Goal: Task Accomplishment & Management: Complete application form

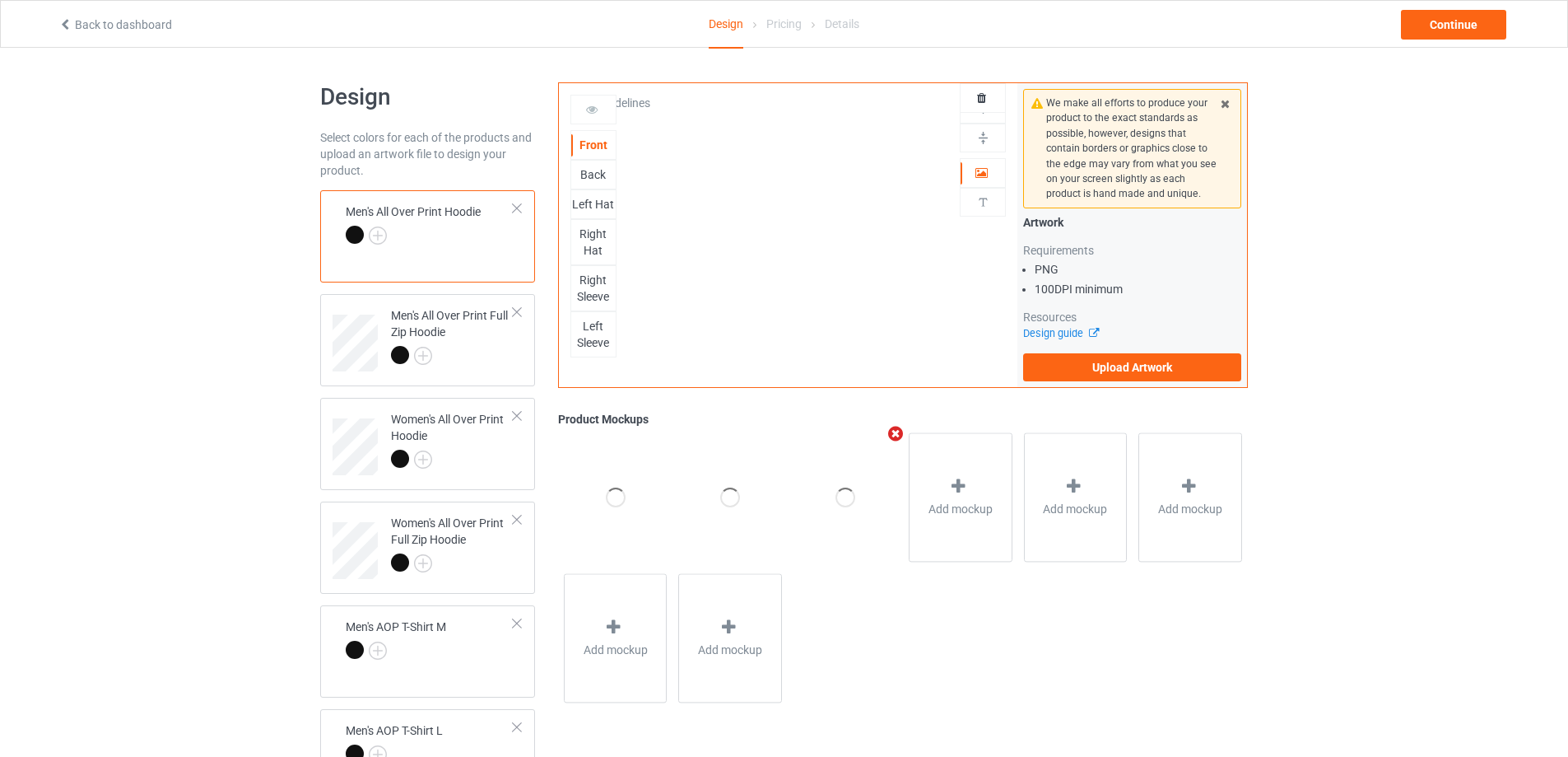
click at [982, 109] on div at bounding box center [982, 97] width 46 height 29
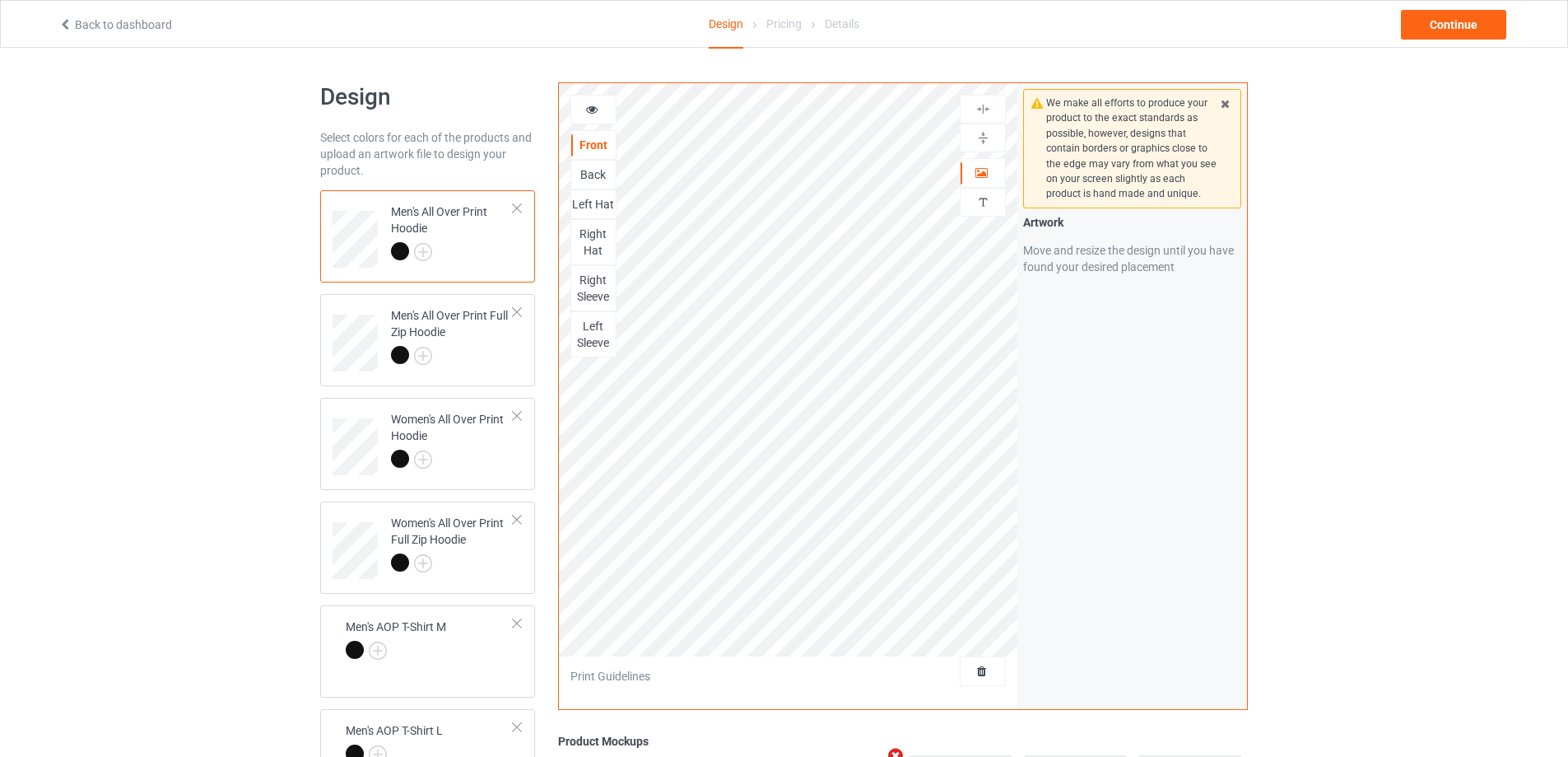
click at [978, 101] on img at bounding box center [983, 109] width 16 height 16
click at [972, 660] on div at bounding box center [982, 670] width 46 height 29
click at [973, 665] on span "Delete all designs" at bounding box center [944, 671] width 87 height 13
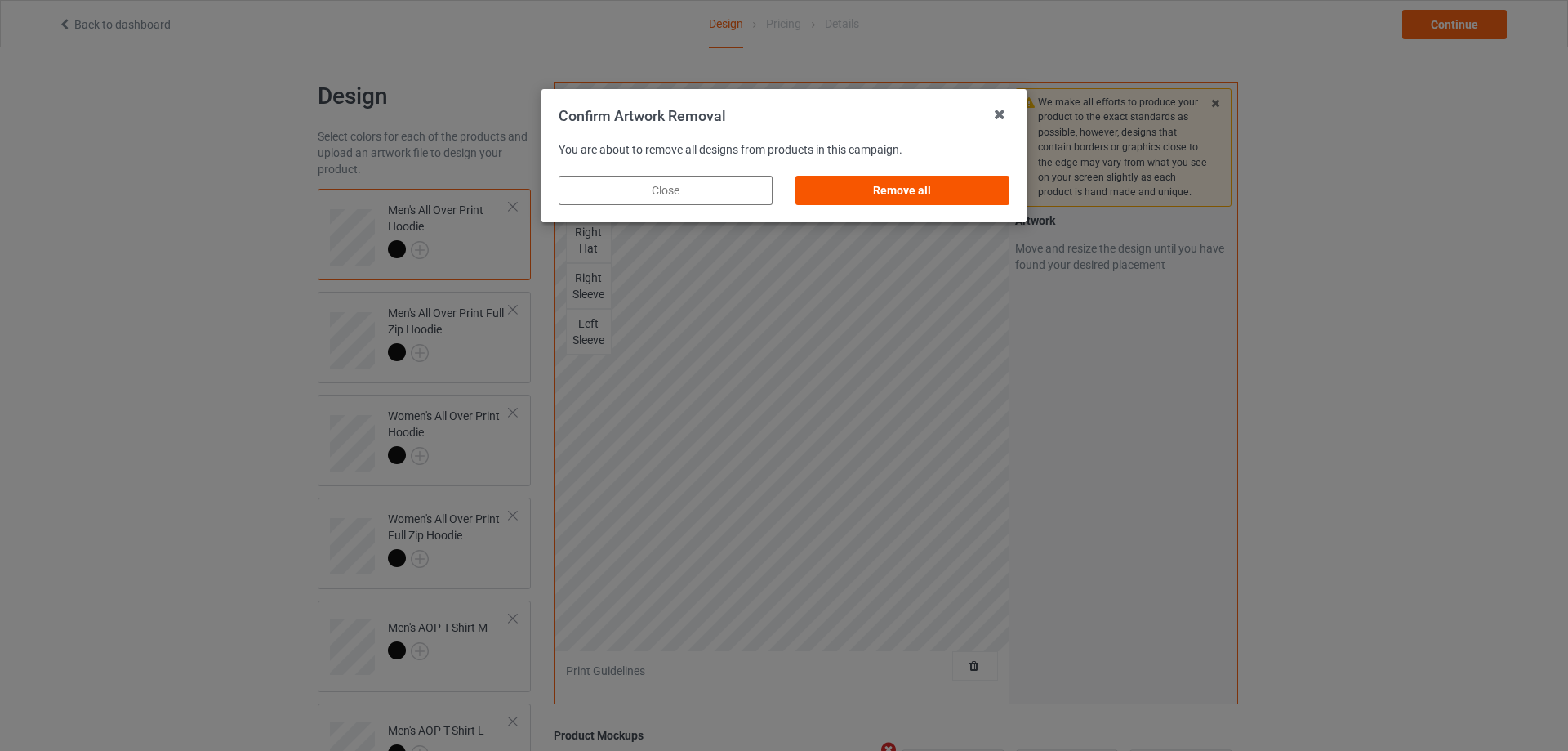
click at [963, 189] on div "Remove all" at bounding box center [902, 190] width 214 height 29
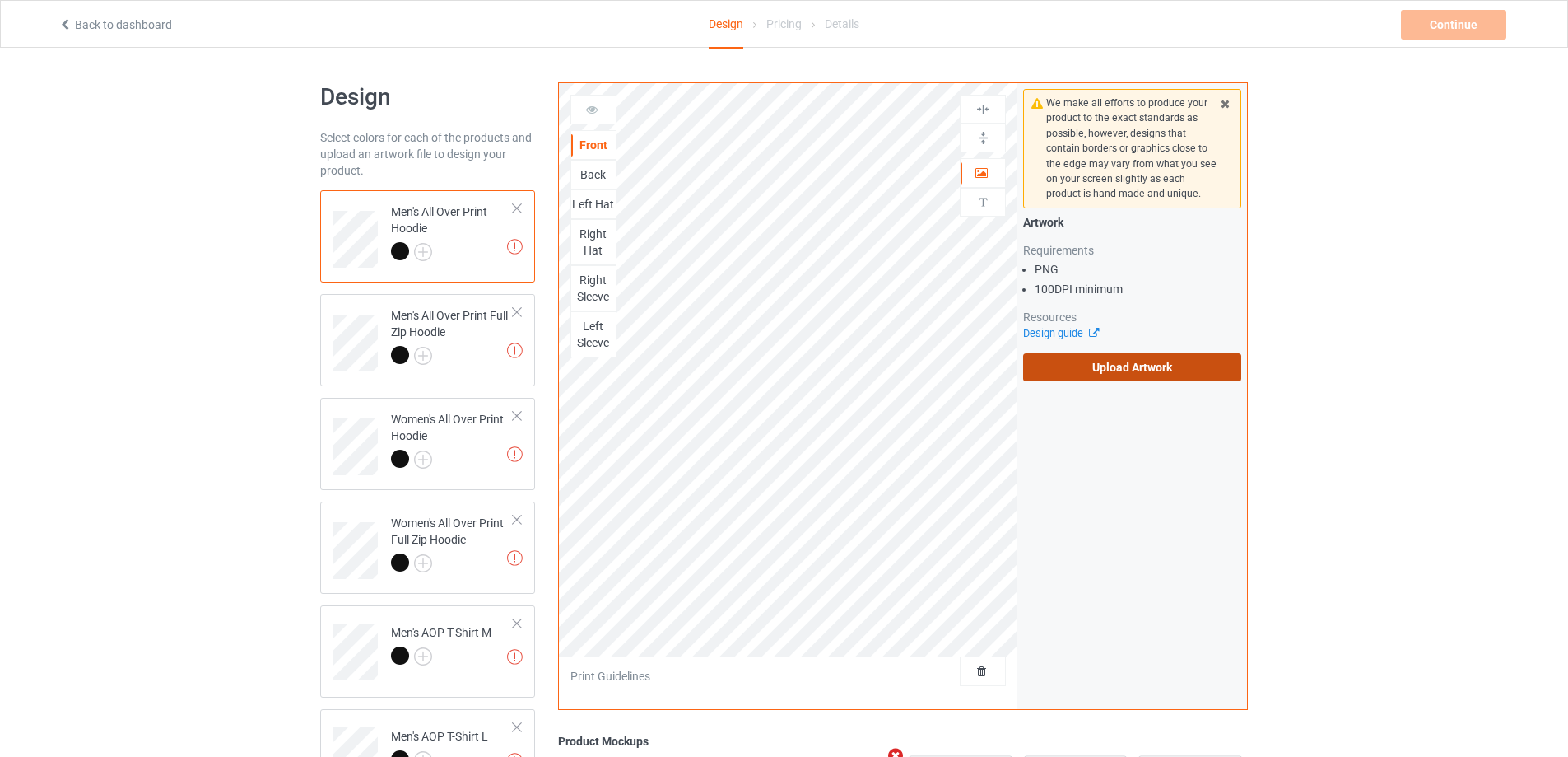
click at [1120, 353] on label "Upload Artwork" at bounding box center [1131, 367] width 218 height 28
click at [0, 0] on input "Upload Artwork" at bounding box center [0, 0] width 0 height 0
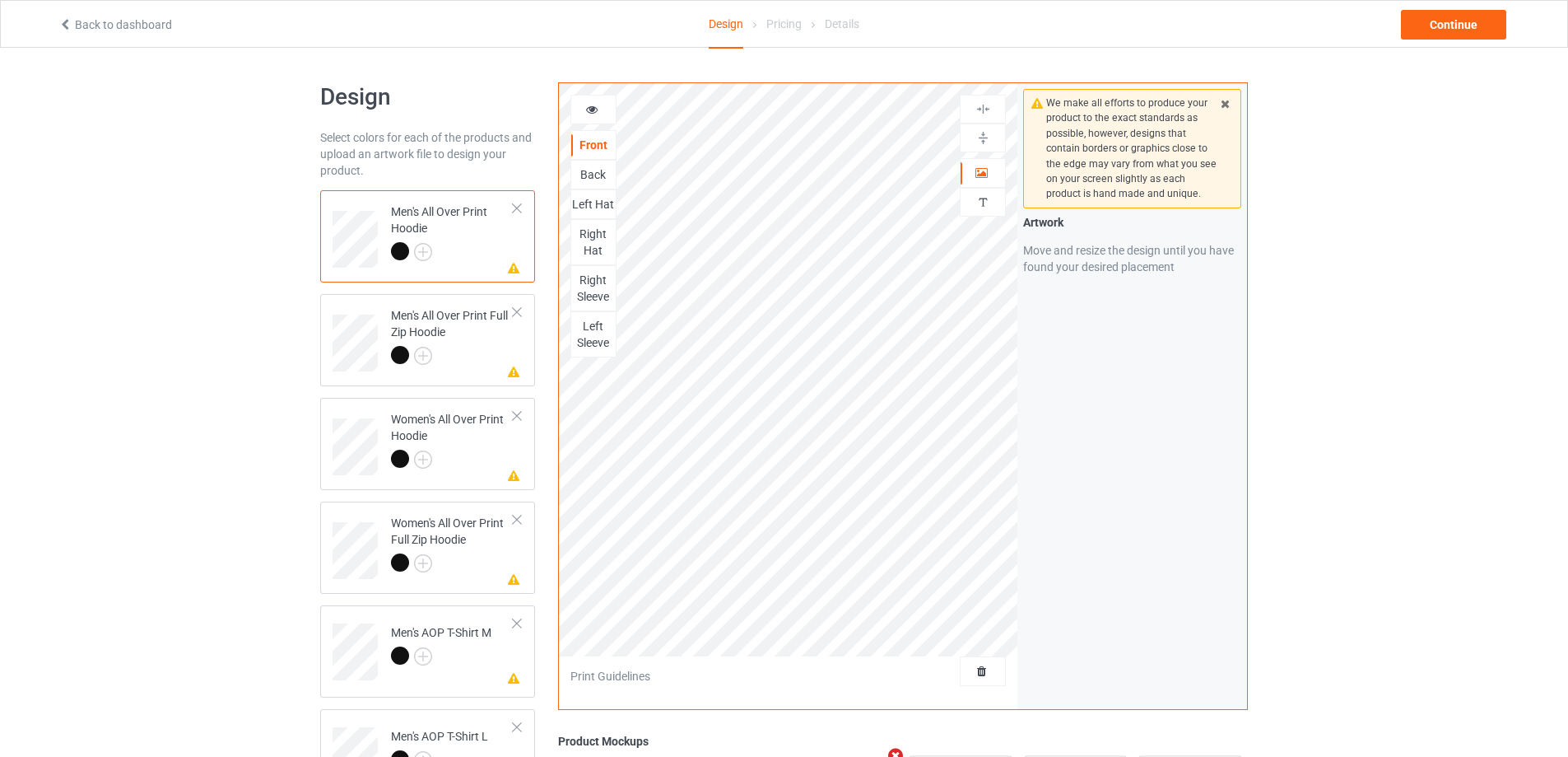
click at [584, 179] on div "Back" at bounding box center [592, 174] width 44 height 16
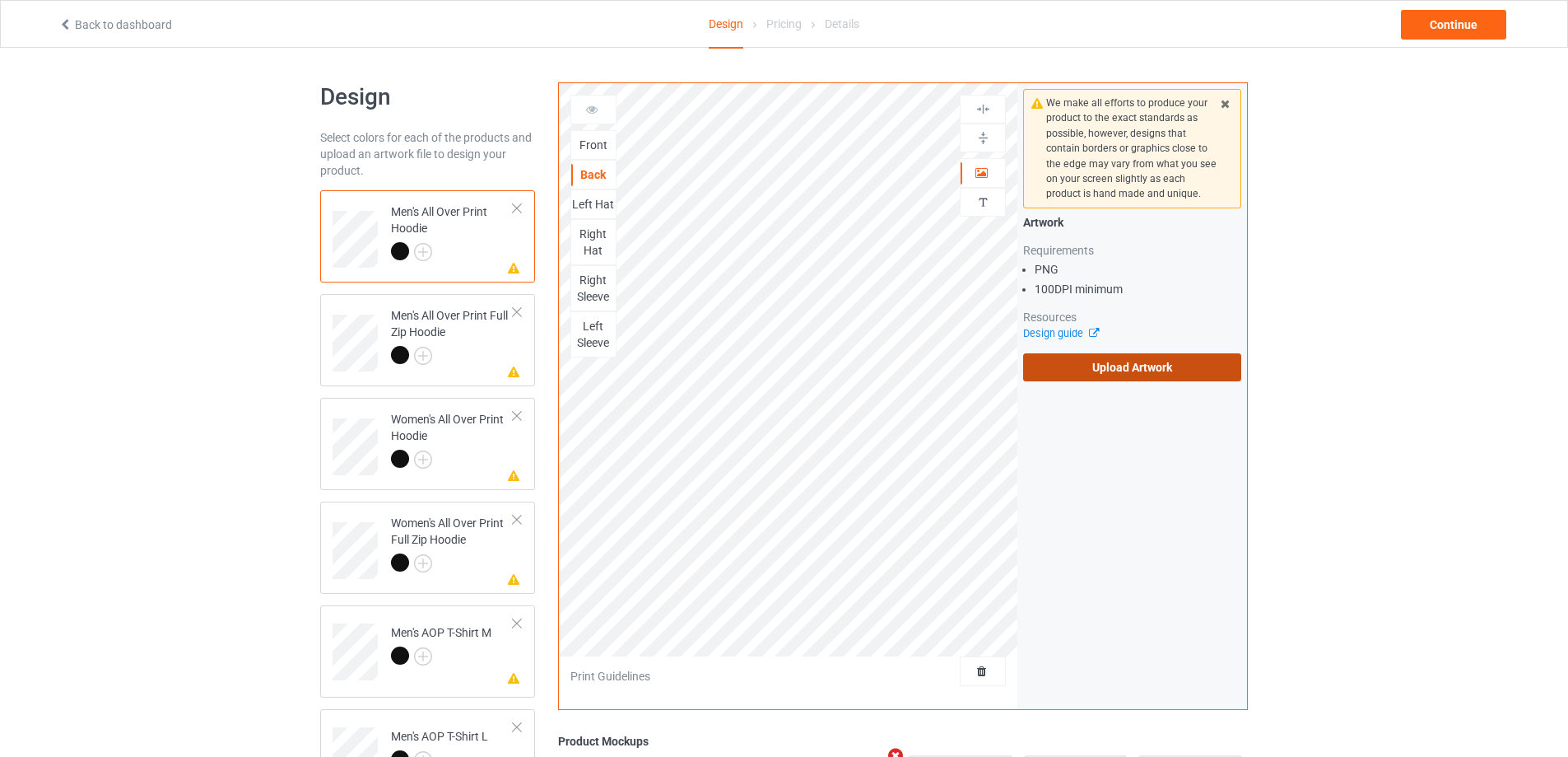
click at [1119, 379] on label "Upload Artwork" at bounding box center [1131, 367] width 218 height 28
click at [0, 0] on input "Upload Artwork" at bounding box center [0, 0] width 0 height 0
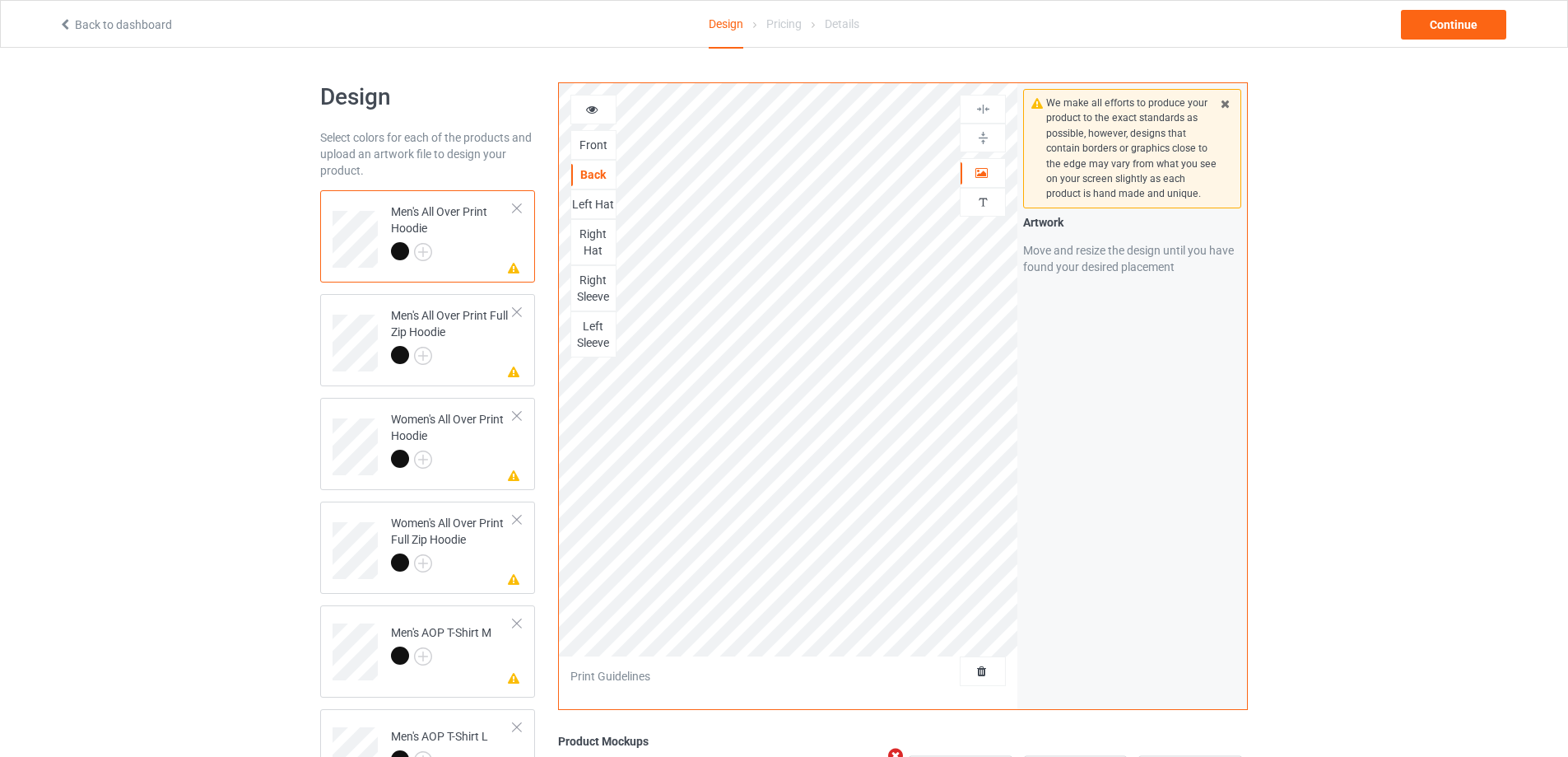
click at [593, 208] on div "Left Hat" at bounding box center [592, 204] width 44 height 16
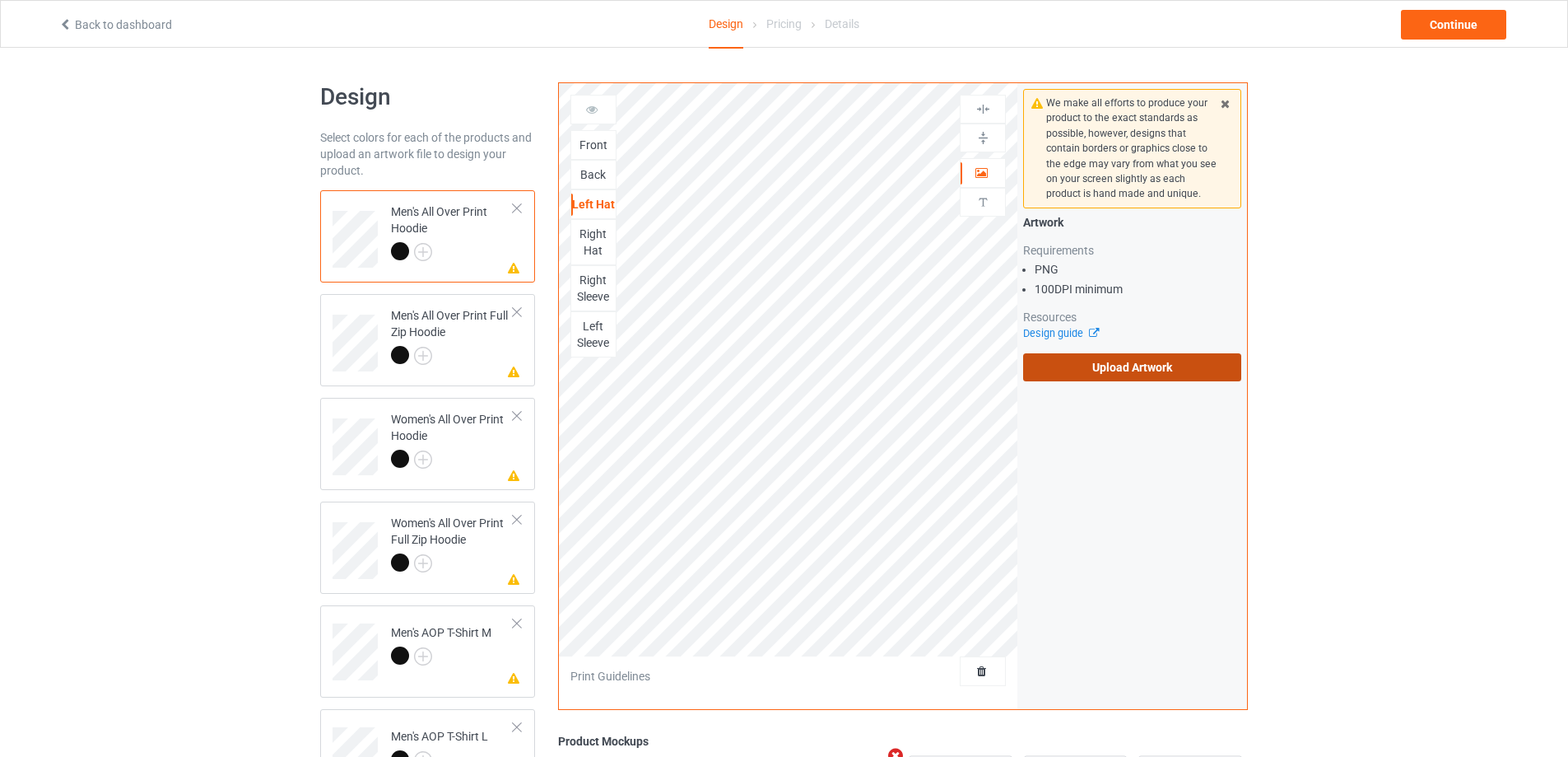
click at [1163, 365] on label "Upload Artwork" at bounding box center [1131, 367] width 218 height 28
click at [0, 0] on input "Upload Artwork" at bounding box center [0, 0] width 0 height 0
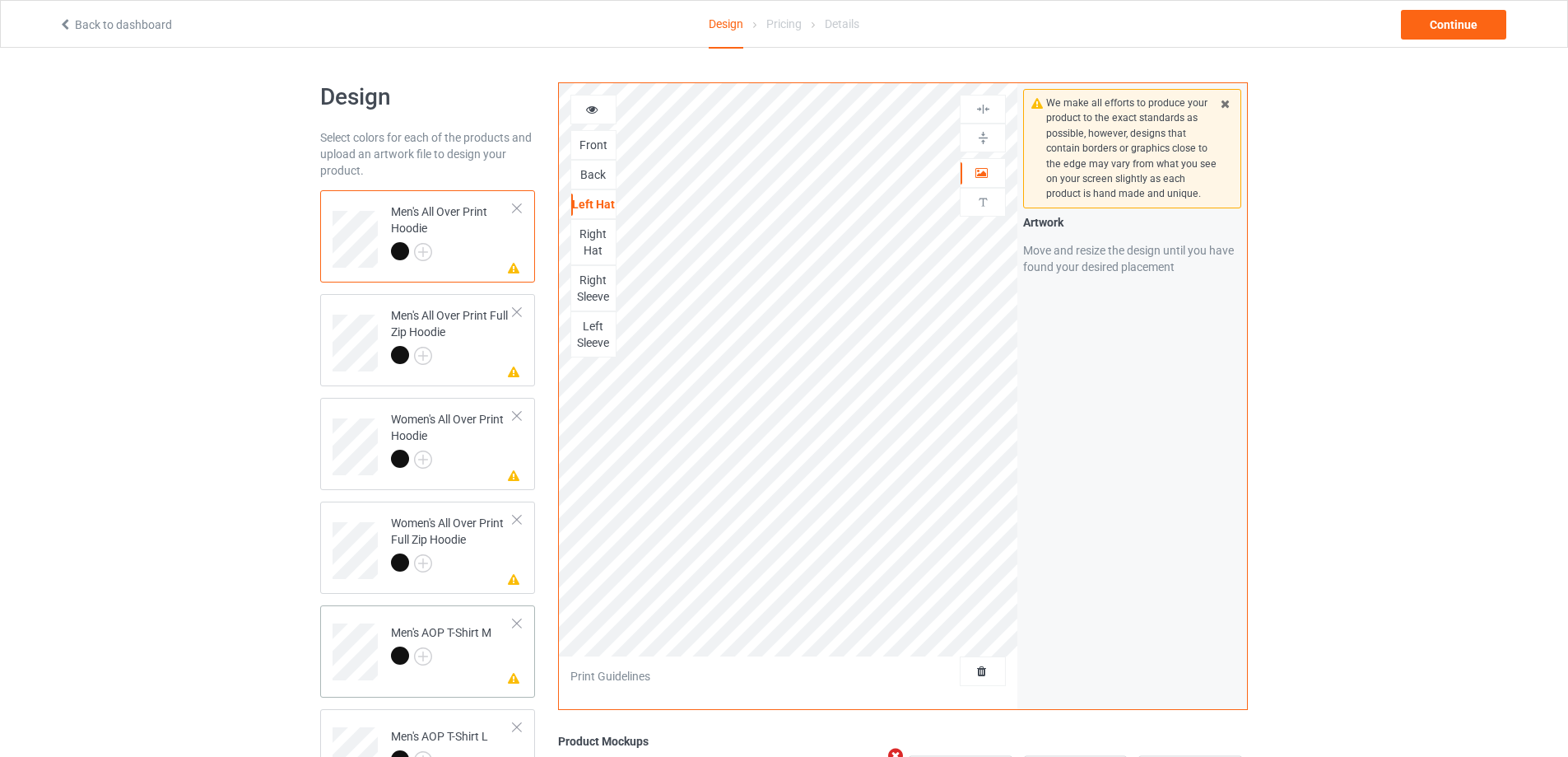
click at [488, 636] on div "Men's AOP T-Shirt M" at bounding box center [441, 644] width 100 height 40
click at [600, 223] on div "Right Sleeve" at bounding box center [592, 212] width 44 height 33
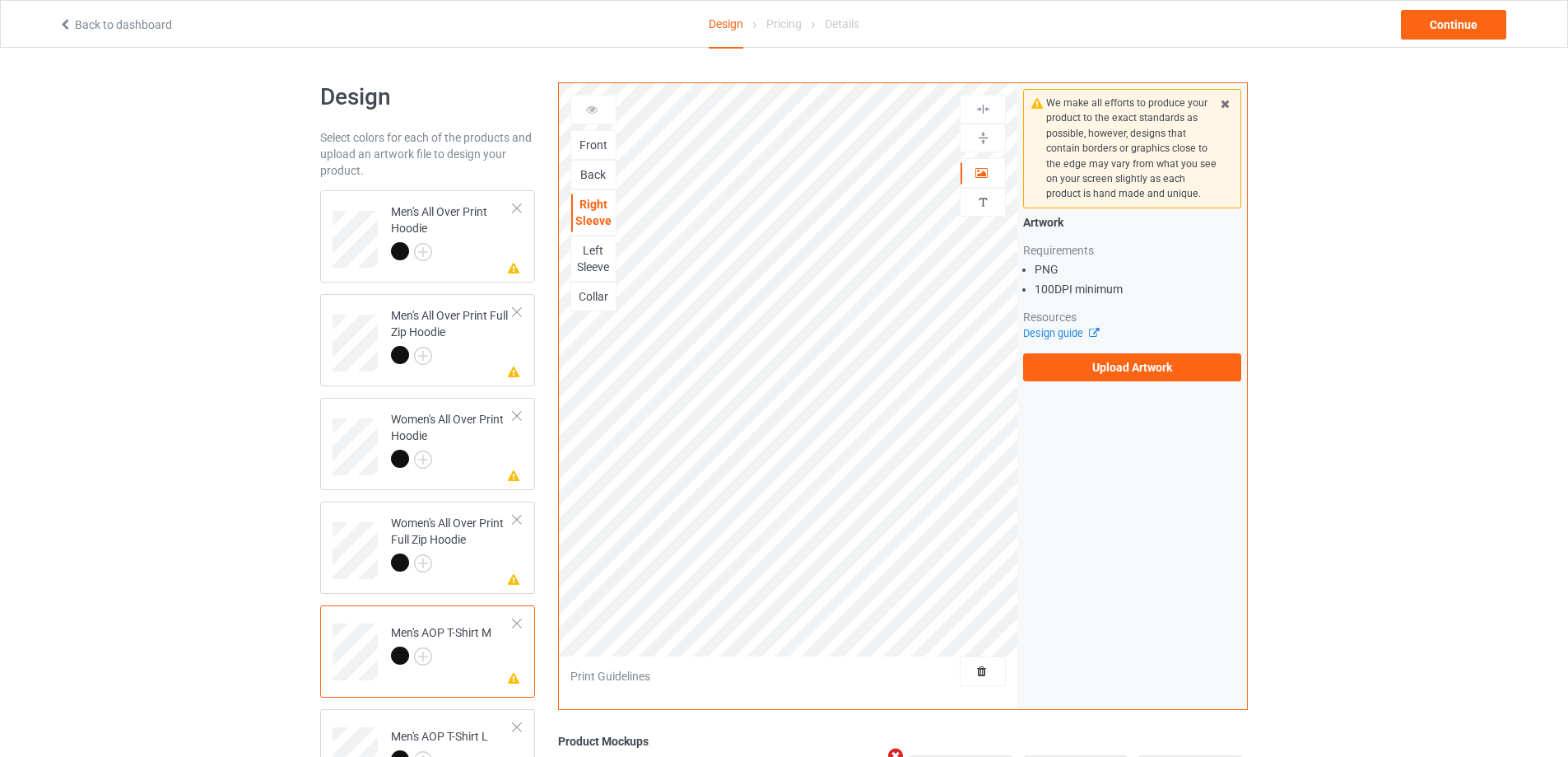
click at [1141, 383] on div "We make all efforts to produce your product to the exact standards as possible,…" at bounding box center [1131, 235] width 229 height 304
click at [1135, 378] on label "Upload Artwork" at bounding box center [1131, 367] width 218 height 28
click at [0, 0] on input "Upload Artwork" at bounding box center [0, 0] width 0 height 0
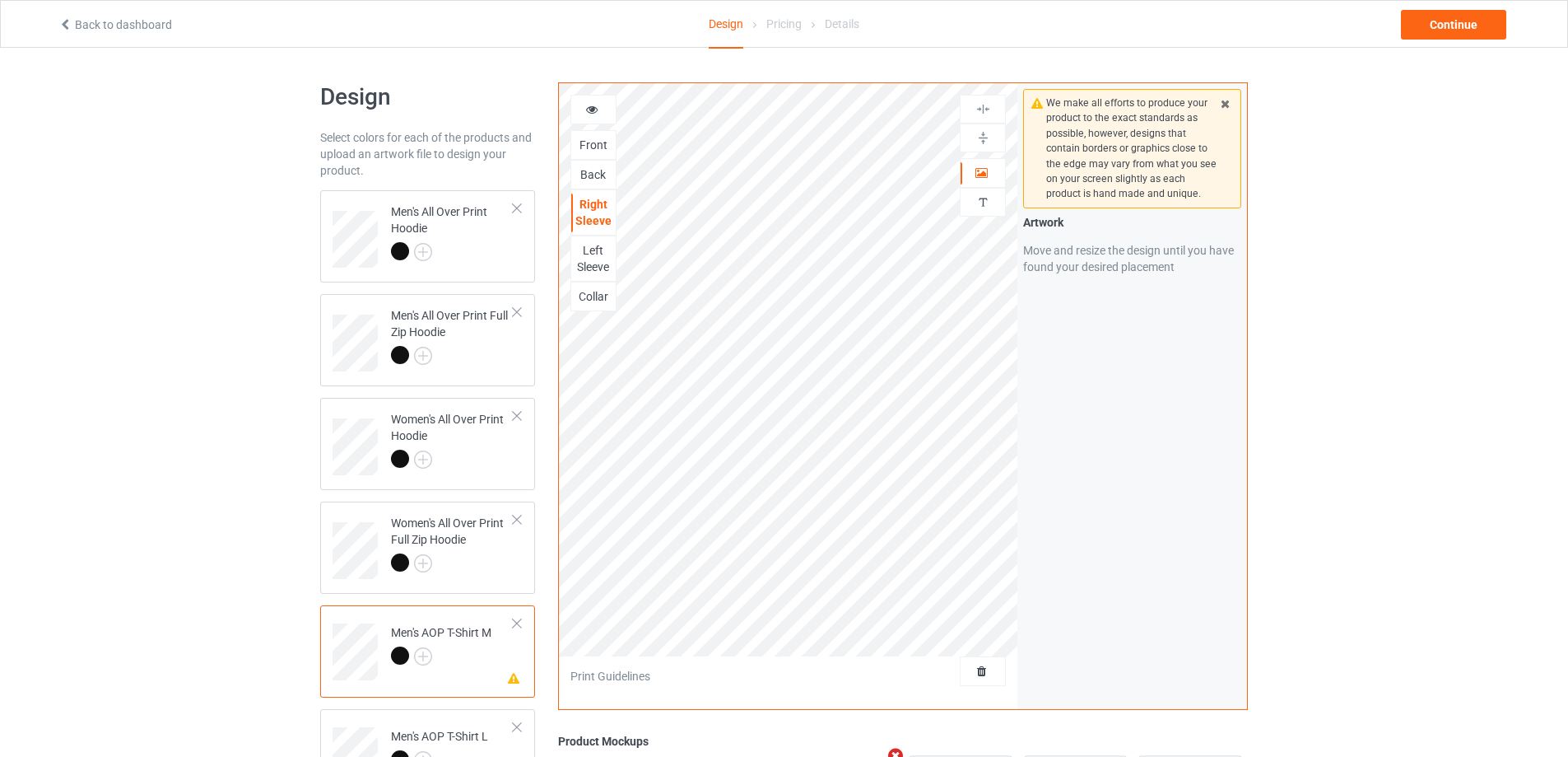
click at [593, 293] on div "Collar" at bounding box center [592, 295] width 44 height 16
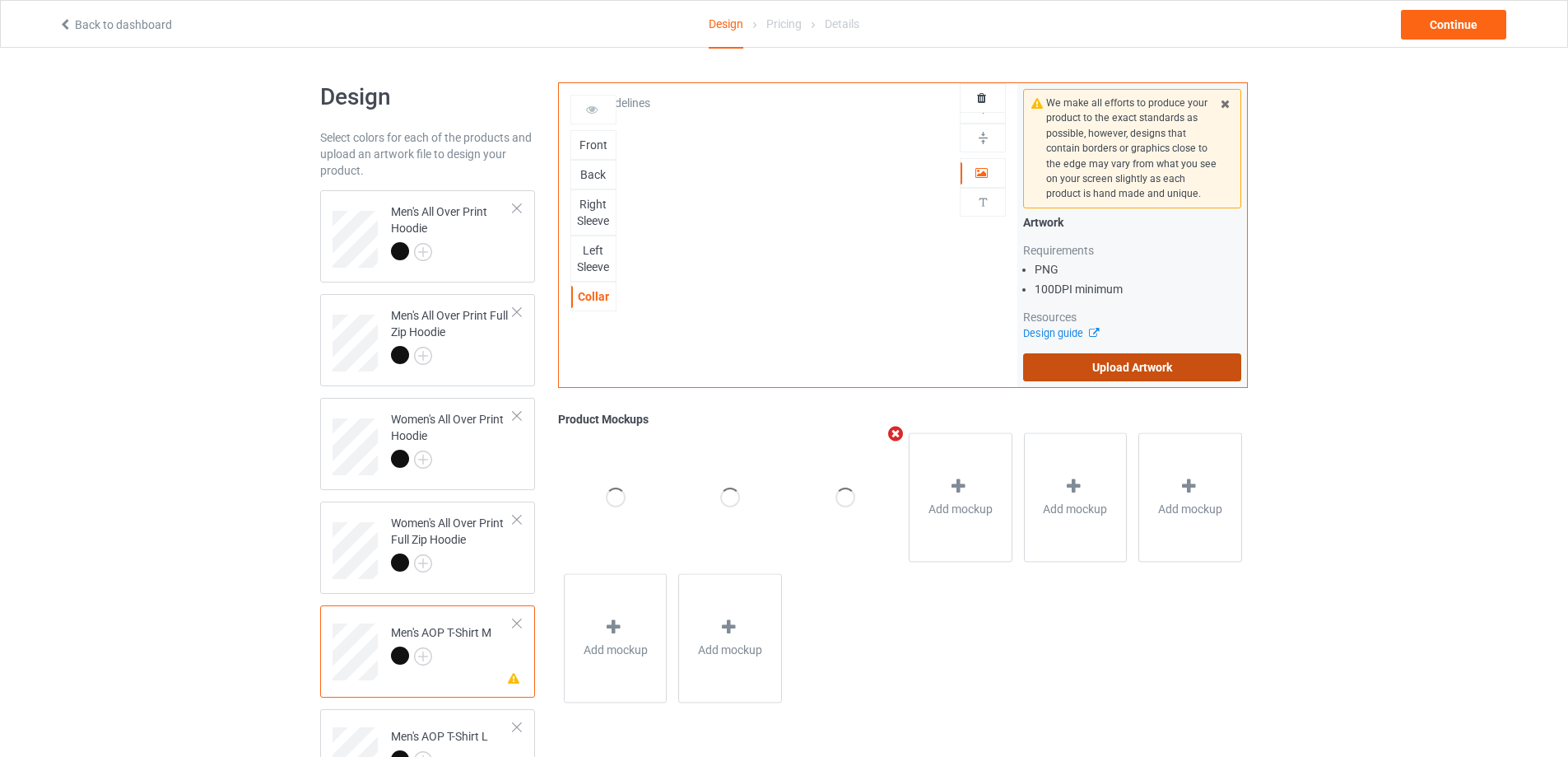
click at [1190, 366] on label "Upload Artwork" at bounding box center [1131, 367] width 218 height 28
click at [0, 0] on input "Upload Artwork" at bounding box center [0, 0] width 0 height 0
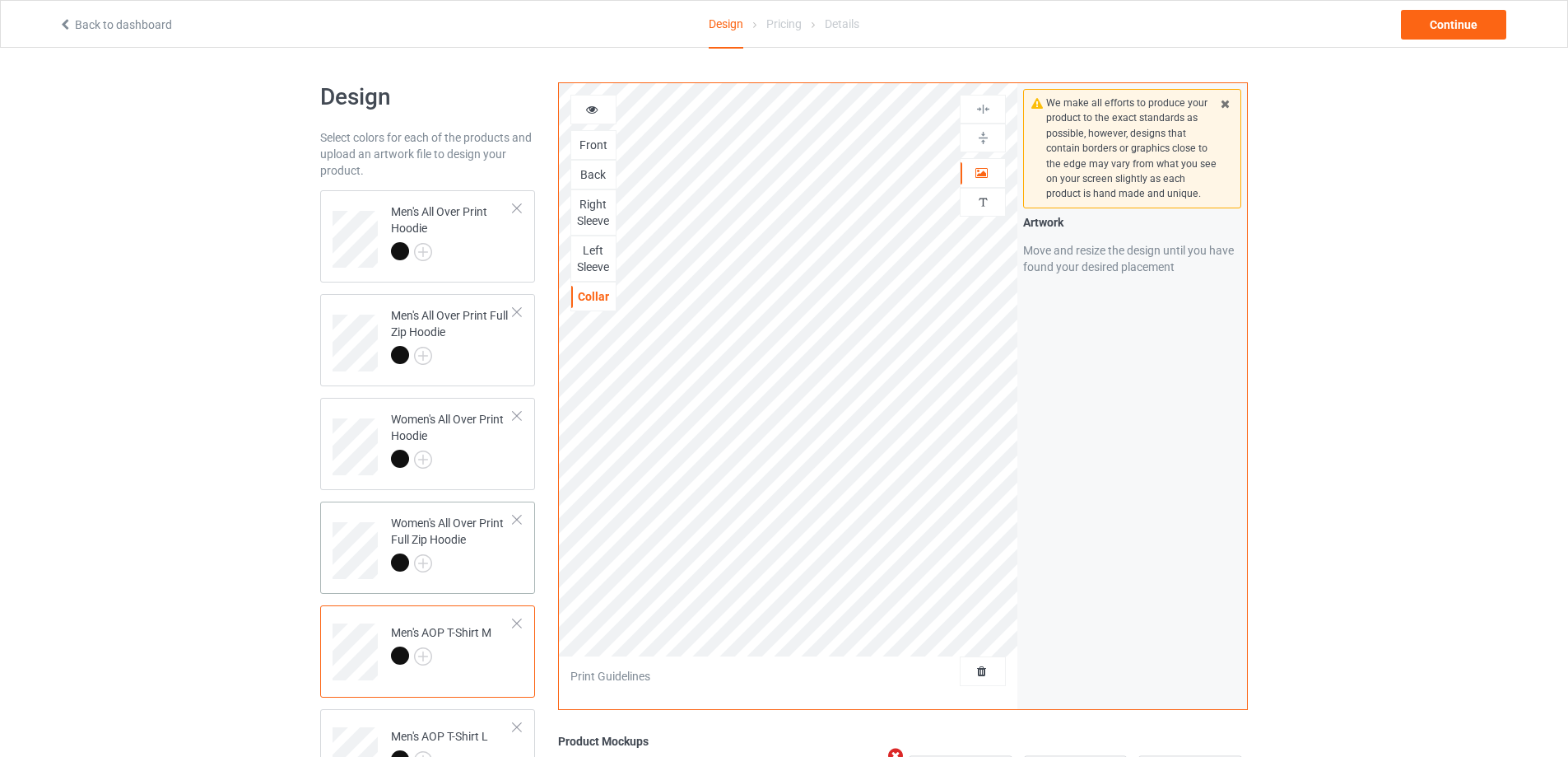
click at [490, 572] on div at bounding box center [452, 564] width 123 height 23
click at [590, 281] on div "Right Sleeve" at bounding box center [592, 288] width 44 height 33
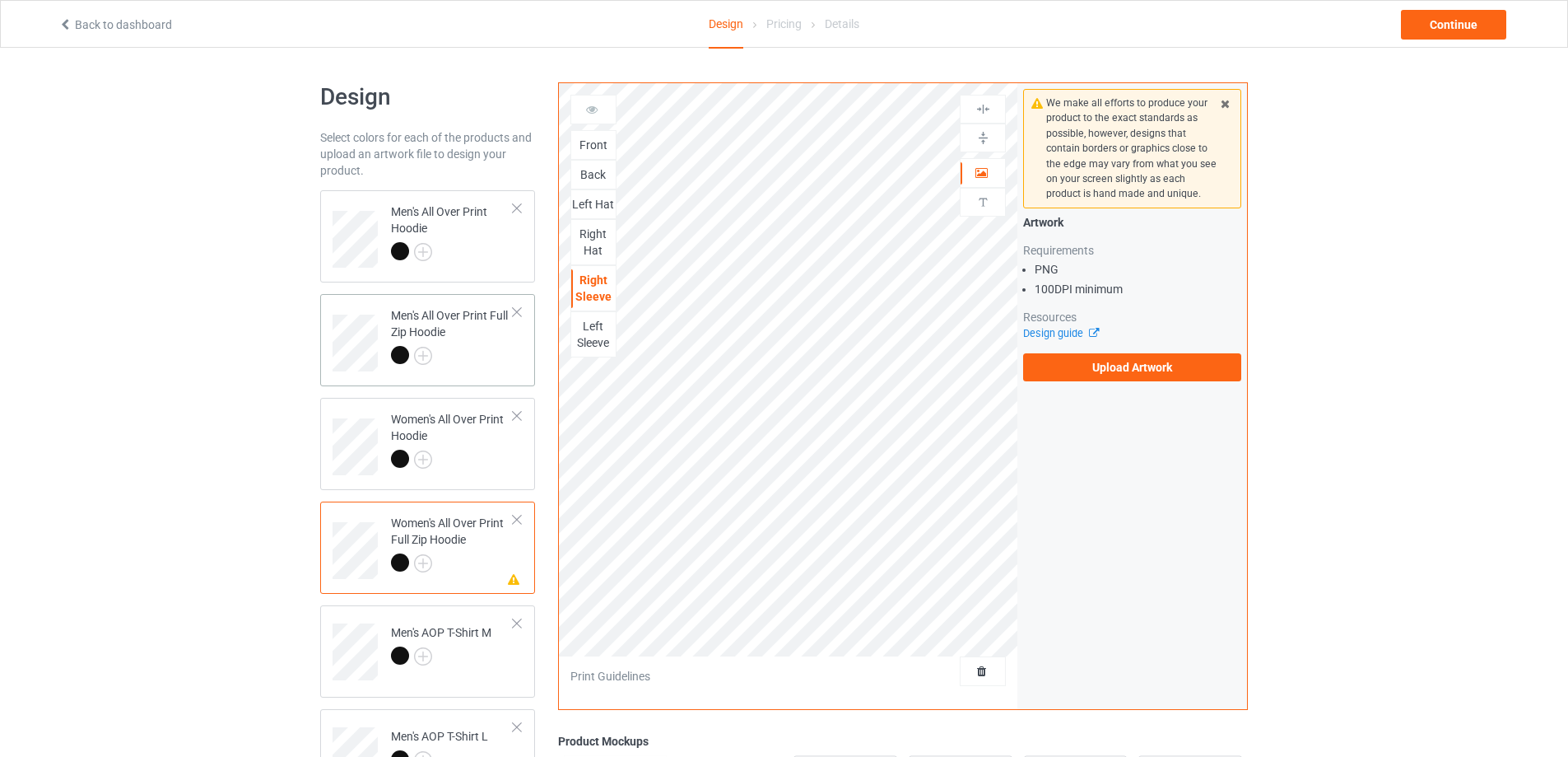
drag, startPoint x: 460, startPoint y: 449, endPoint x: 533, endPoint y: 366, distance: 110.5
click at [460, 450] on div at bounding box center [452, 461] width 123 height 23
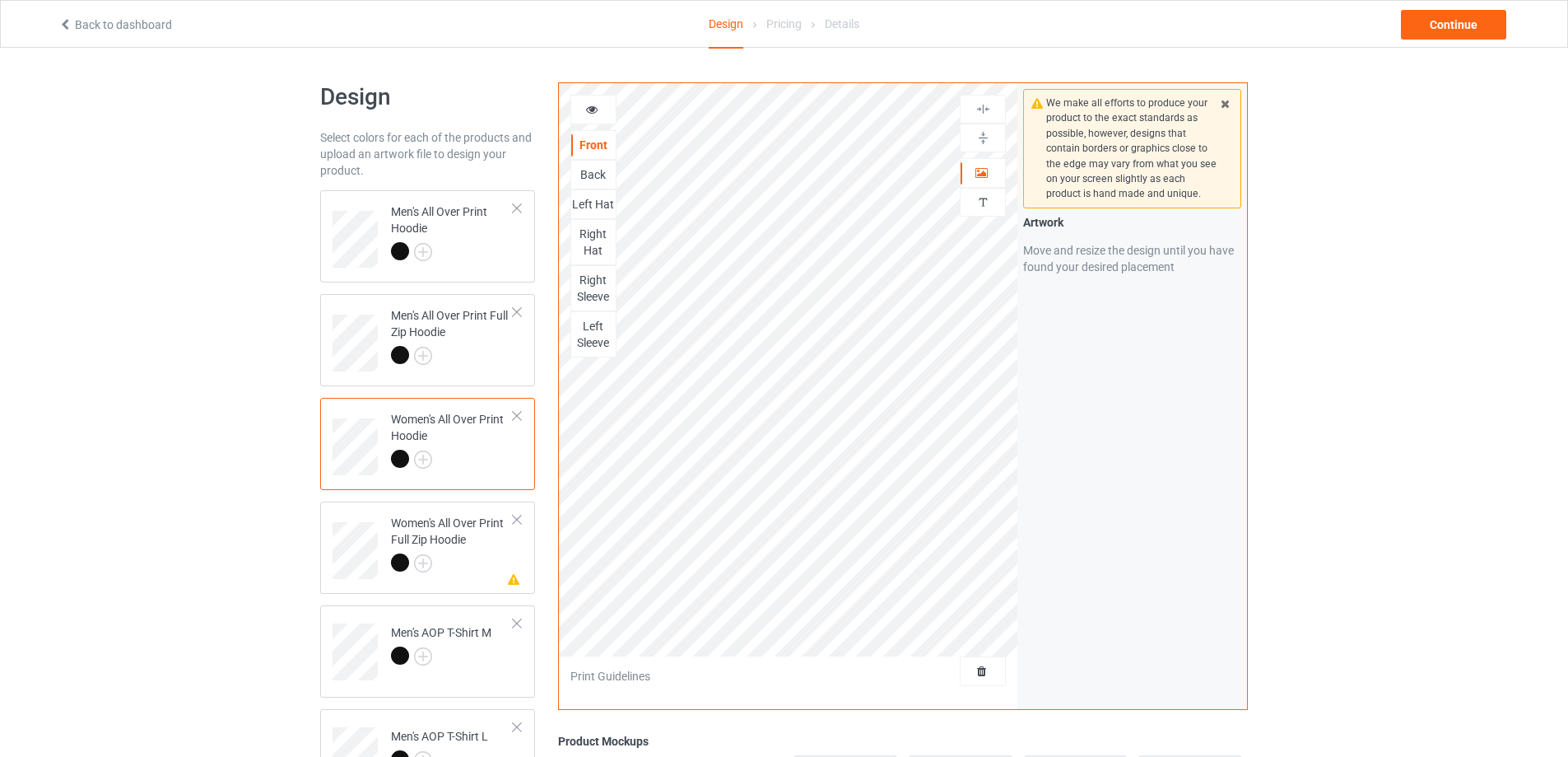
click at [581, 282] on div "Right Sleeve" at bounding box center [592, 288] width 44 height 33
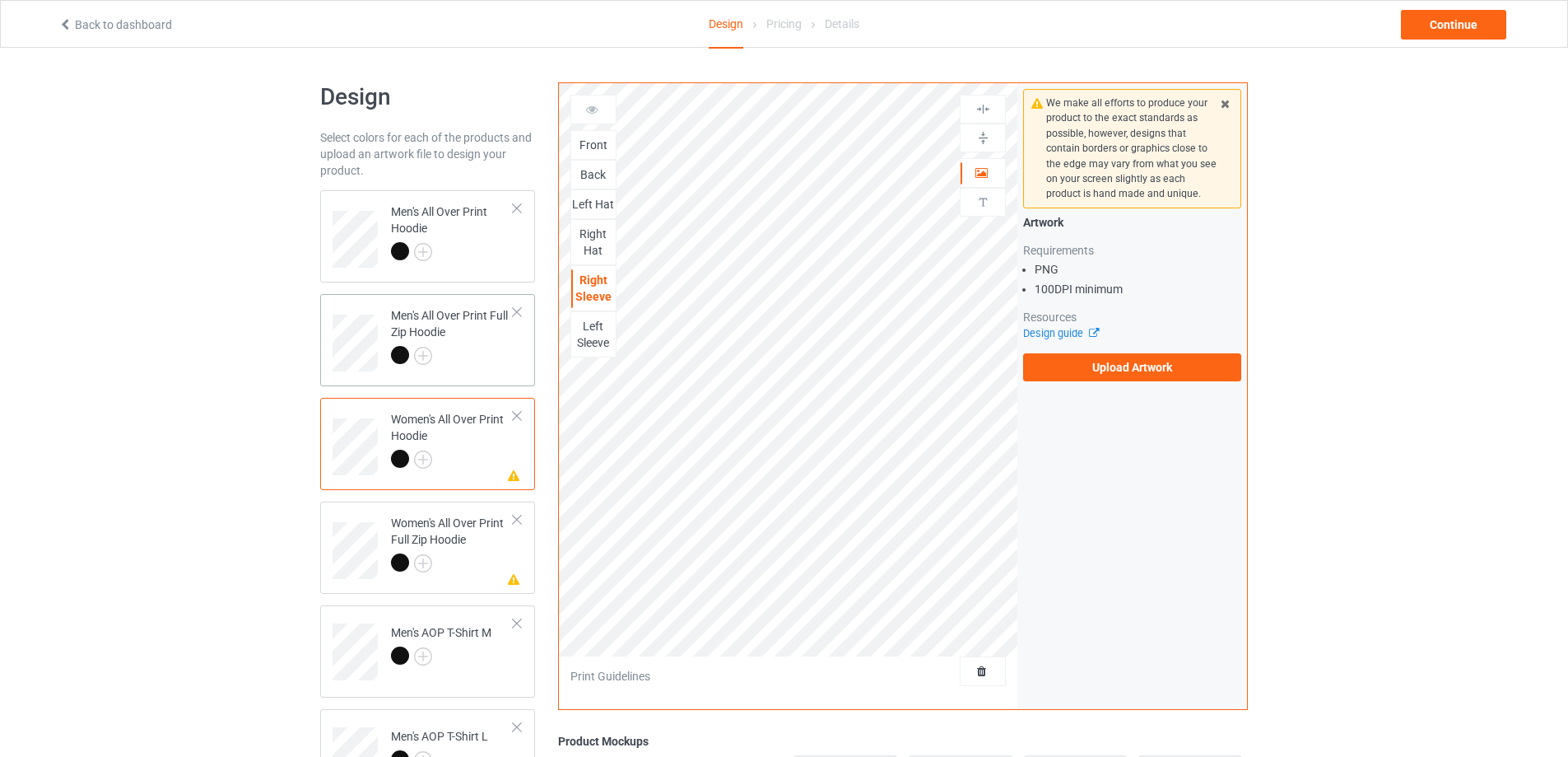
click at [508, 359] on div at bounding box center [452, 357] width 123 height 23
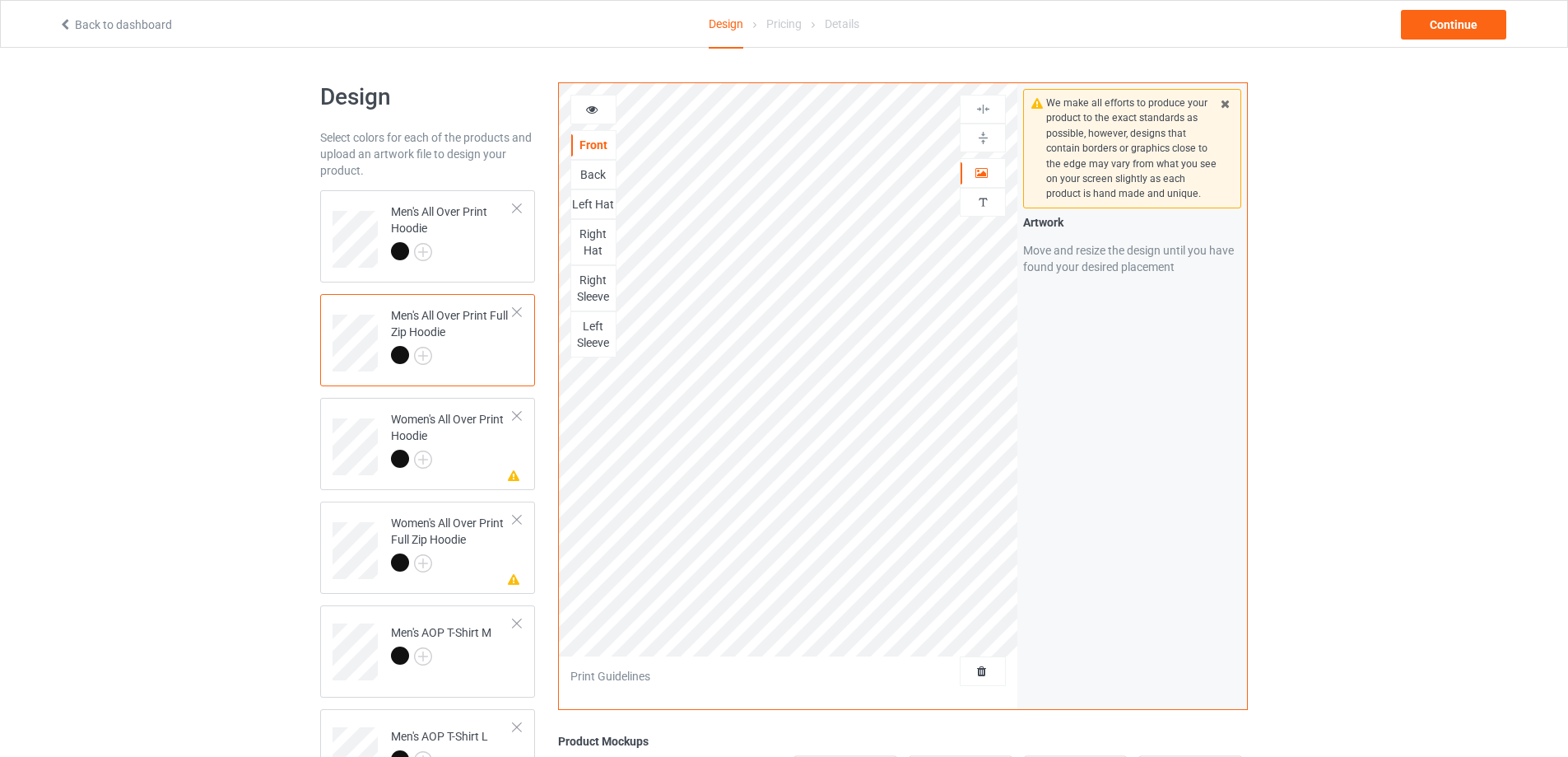
click at [584, 291] on div "Right Sleeve" at bounding box center [592, 288] width 44 height 33
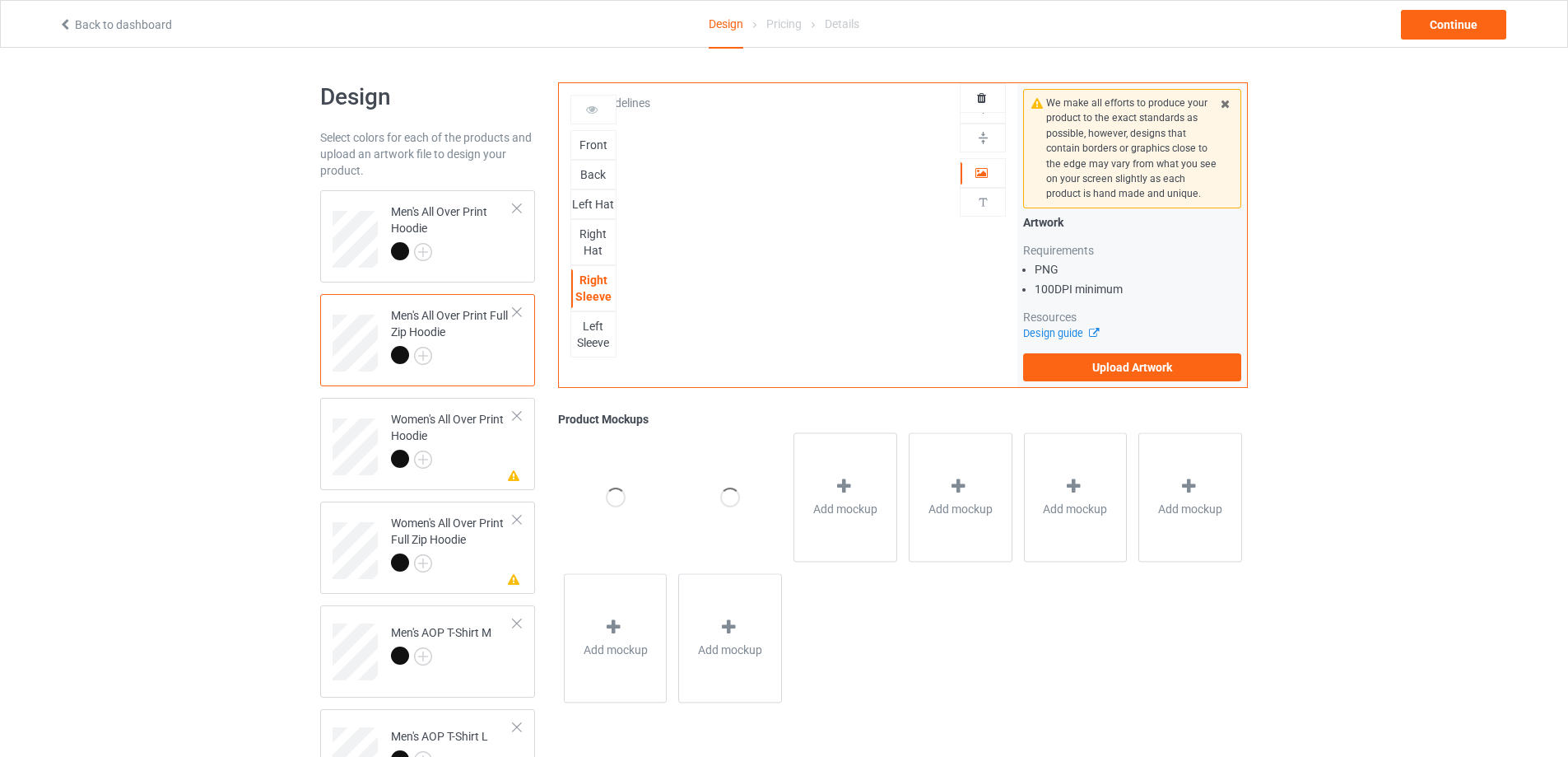
click at [738, 287] on div "Front Back Left Hat Right Hat Right Sleeve Left Sleeve Artwork This side does n…" at bounding box center [788, 235] width 459 height 304
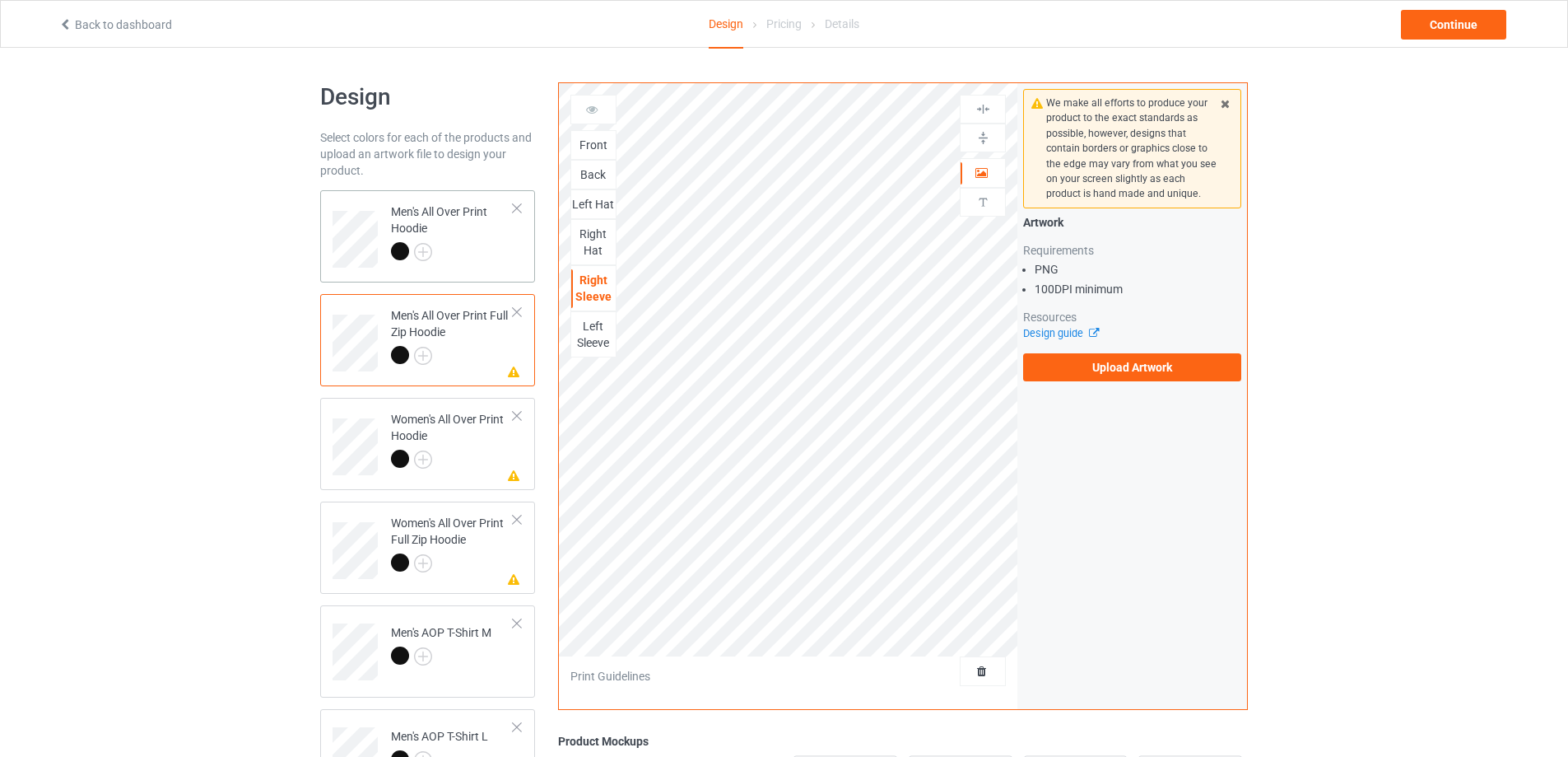
click at [484, 243] on div at bounding box center [452, 254] width 123 height 23
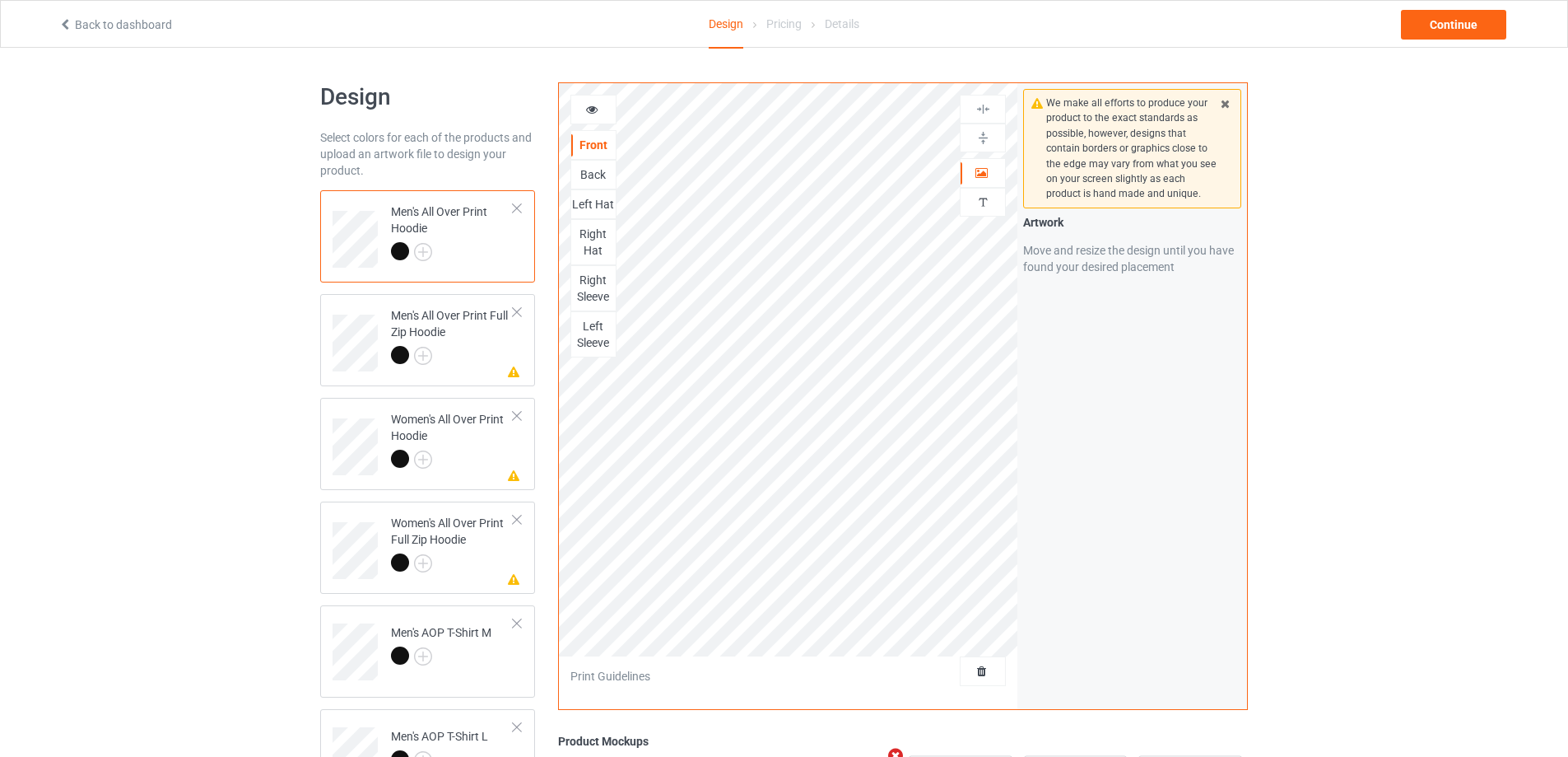
click at [573, 286] on div "Right Sleeve" at bounding box center [592, 288] width 44 height 33
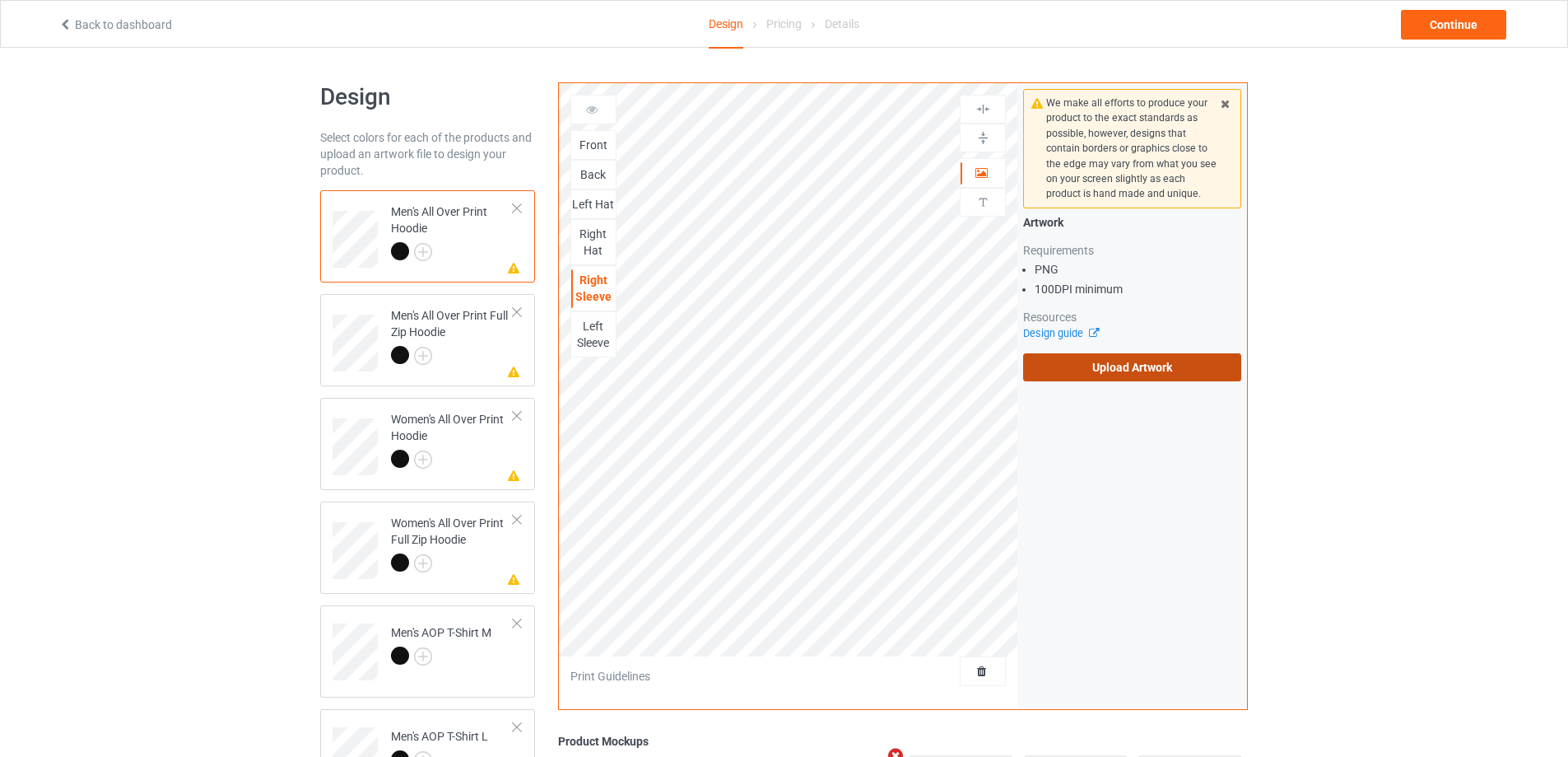
click at [1177, 358] on label "Upload Artwork" at bounding box center [1131, 367] width 218 height 28
click at [0, 0] on input "Upload Artwork" at bounding box center [0, 0] width 0 height 0
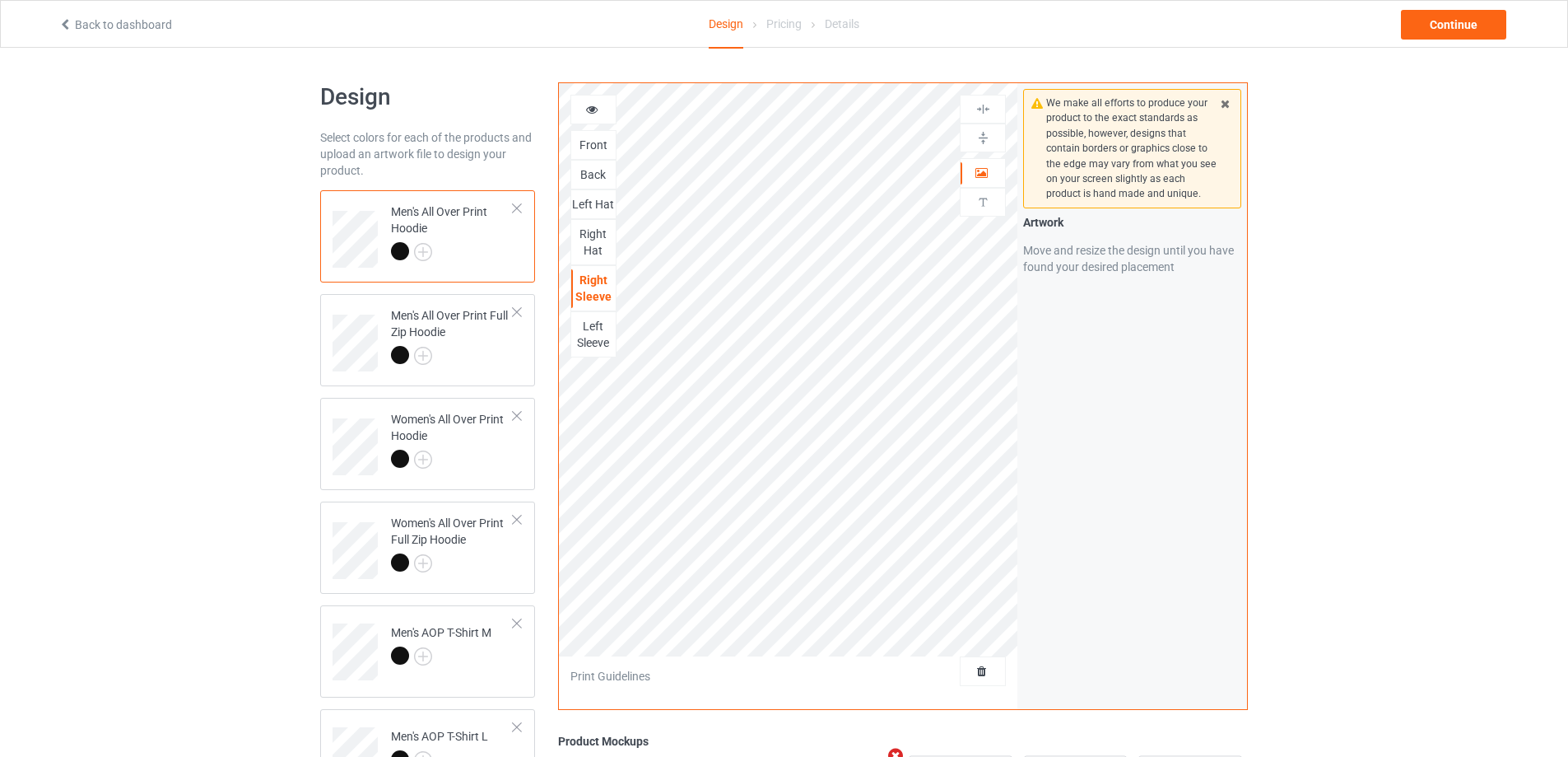
click at [592, 335] on div "Left Sleeve" at bounding box center [592, 334] width 44 height 33
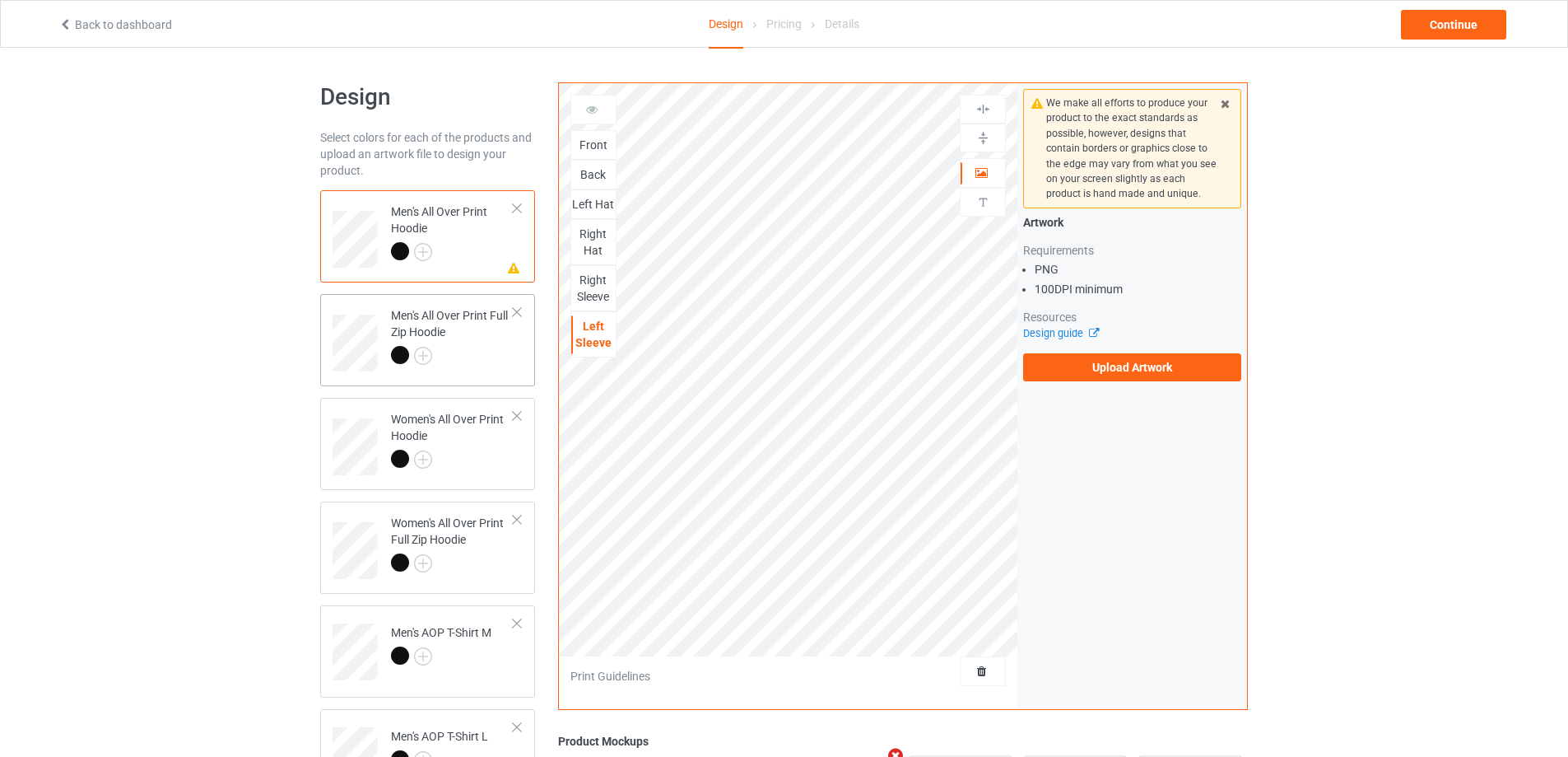
click at [492, 373] on td "Men's All Over Print Full Zip Hoodie" at bounding box center [452, 337] width 141 height 74
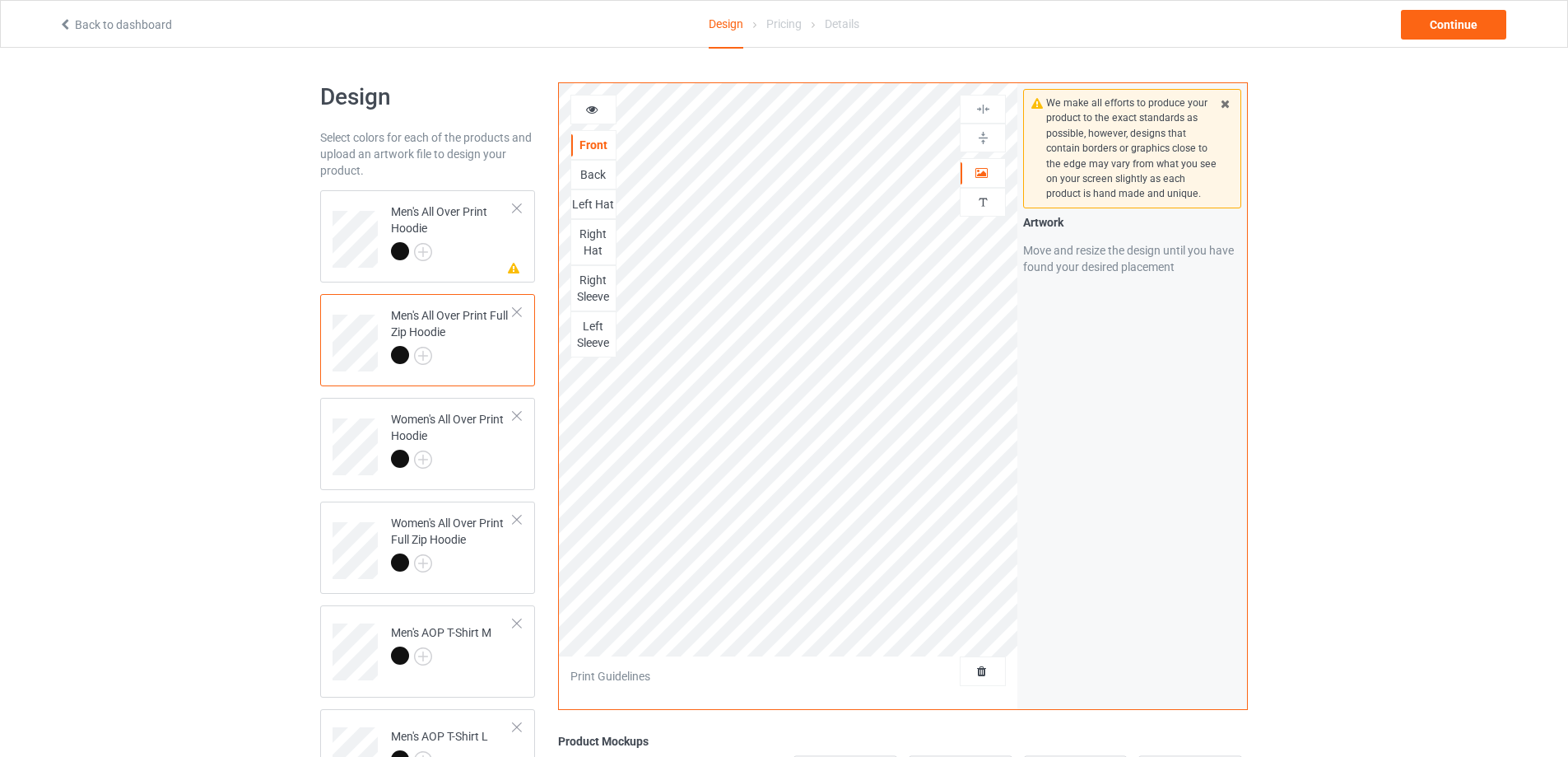
click at [587, 338] on div "Left Sleeve" at bounding box center [592, 334] width 44 height 33
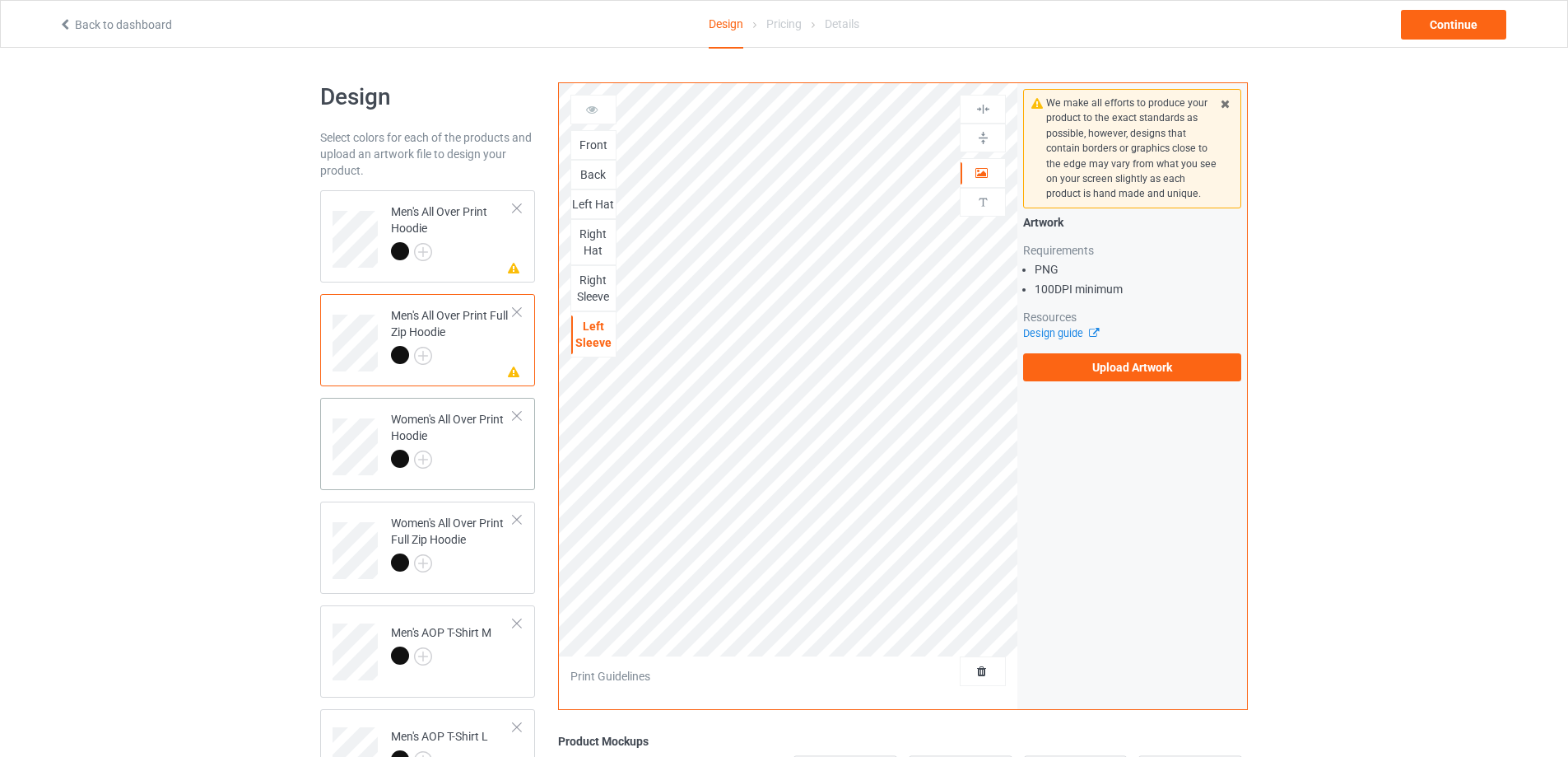
click at [514, 457] on td "Women's All Over Print Hoodie" at bounding box center [452, 441] width 141 height 74
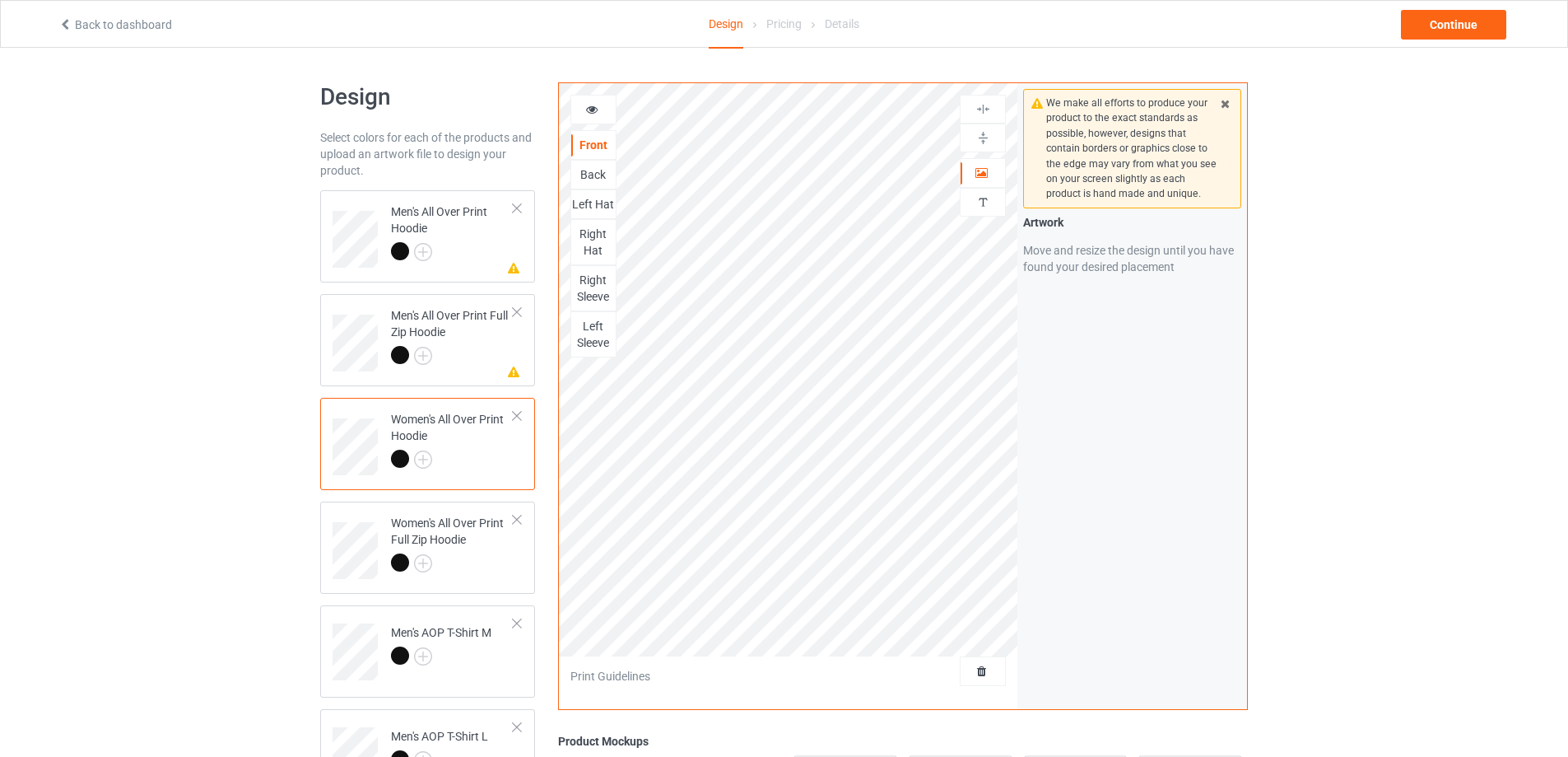
click at [598, 343] on div "Left Sleeve" at bounding box center [592, 334] width 44 height 33
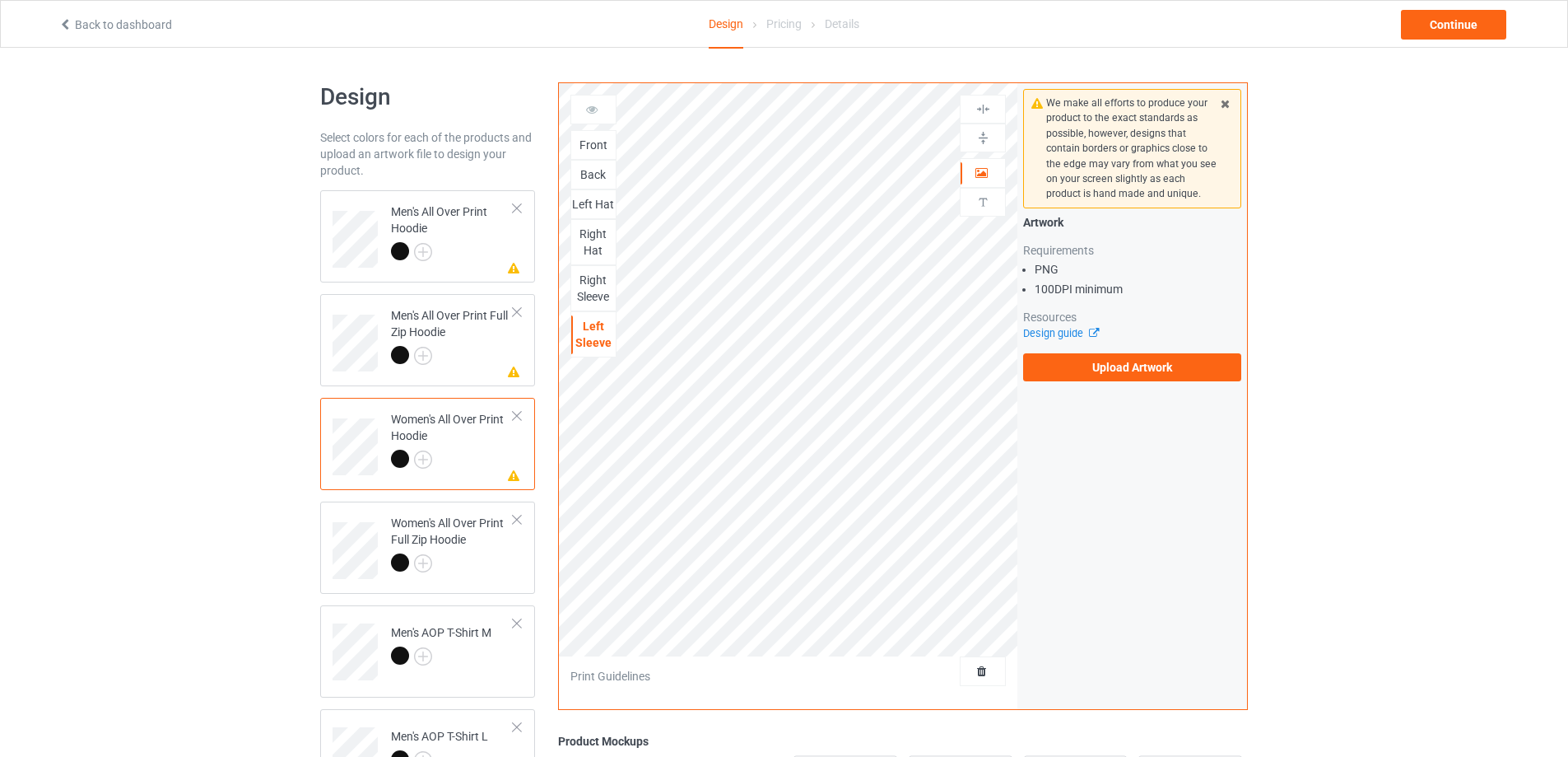
drag, startPoint x: 479, startPoint y: 558, endPoint x: 539, endPoint y: 436, distance: 136.0
click at [480, 558] on div at bounding box center [452, 564] width 123 height 23
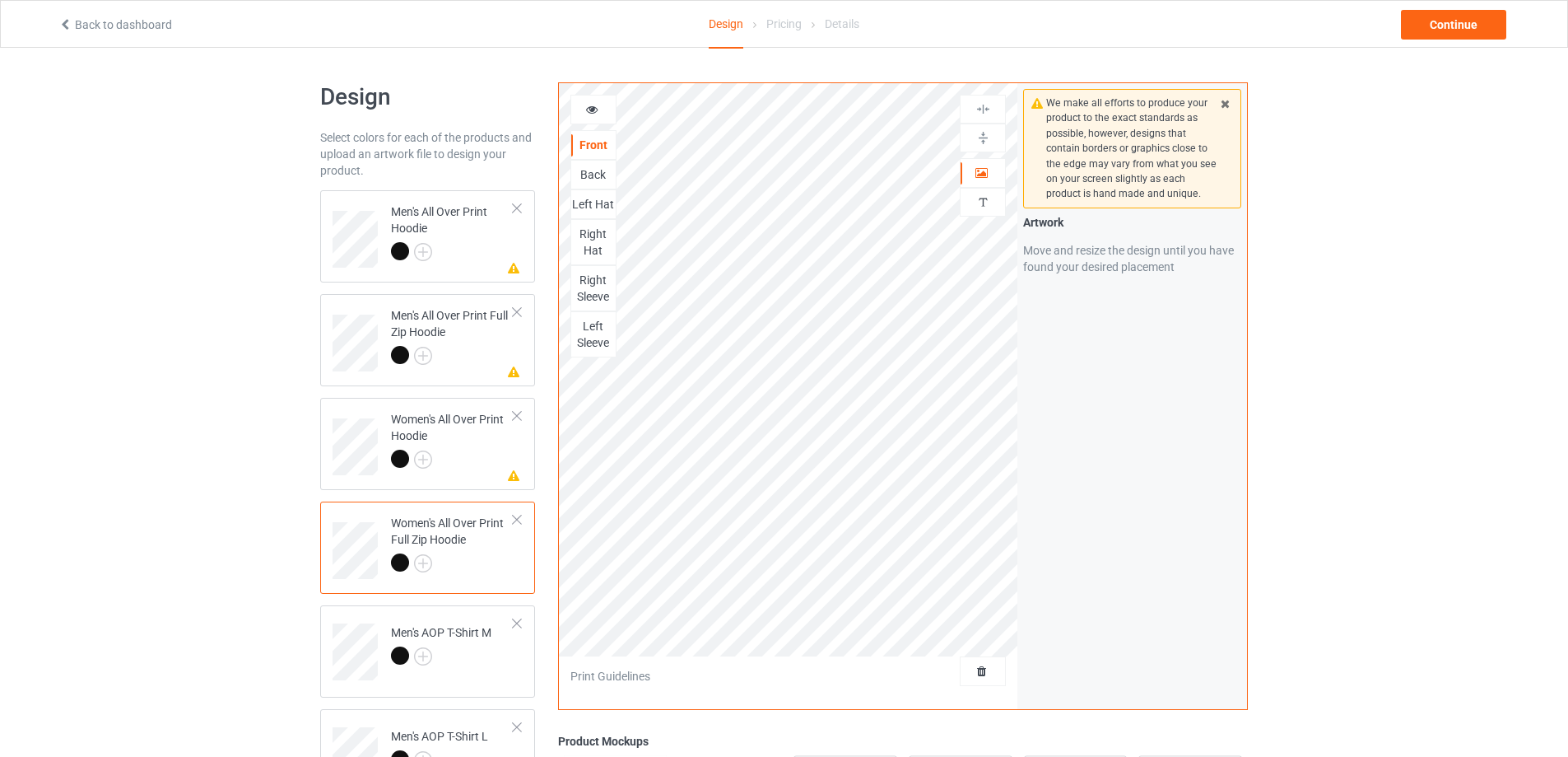
click at [598, 332] on div "Left Sleeve" at bounding box center [592, 334] width 44 height 33
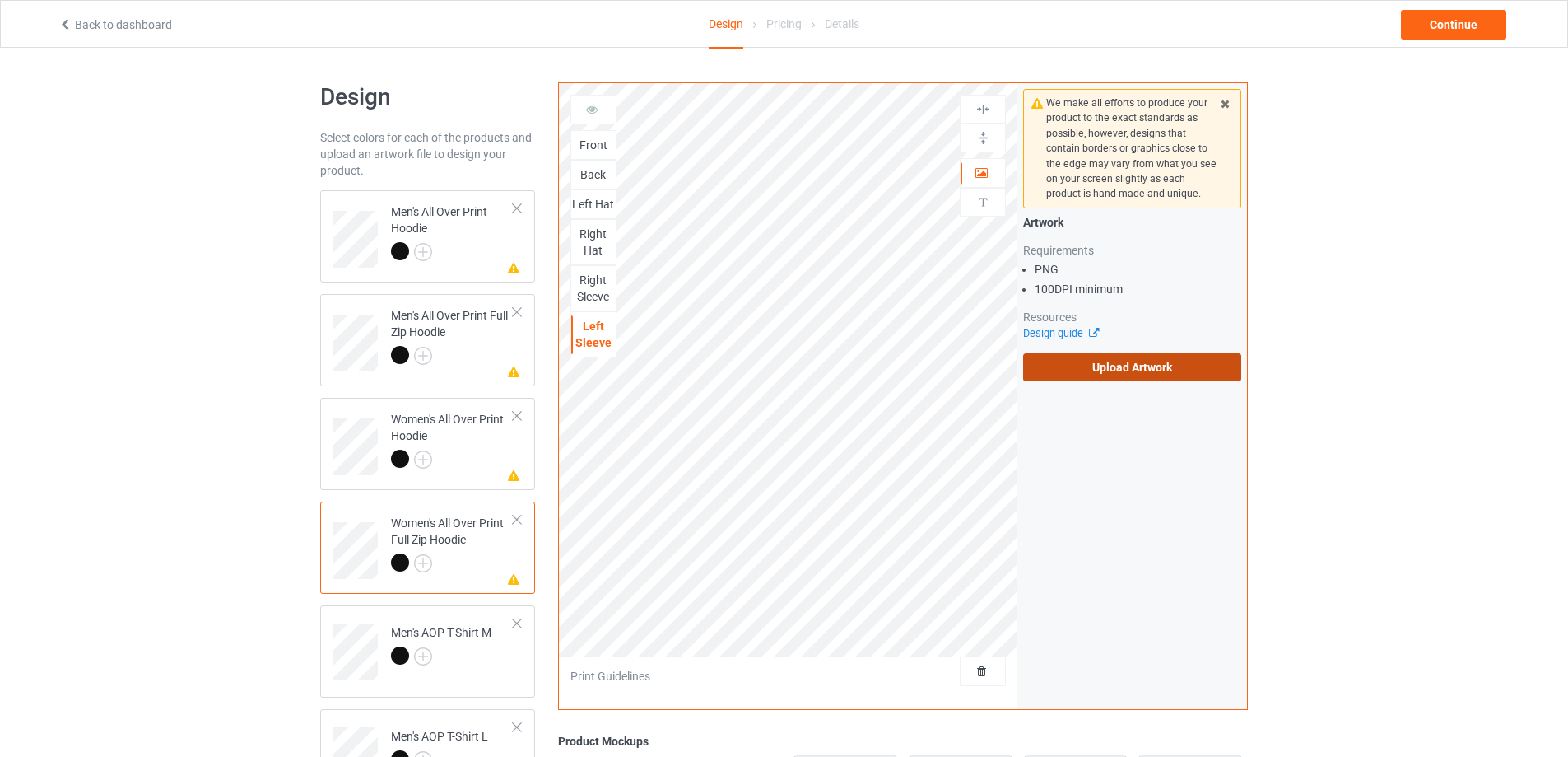
click at [1134, 376] on label "Upload Artwork" at bounding box center [1131, 367] width 218 height 28
click at [0, 0] on input "Upload Artwork" at bounding box center [0, 0] width 0 height 0
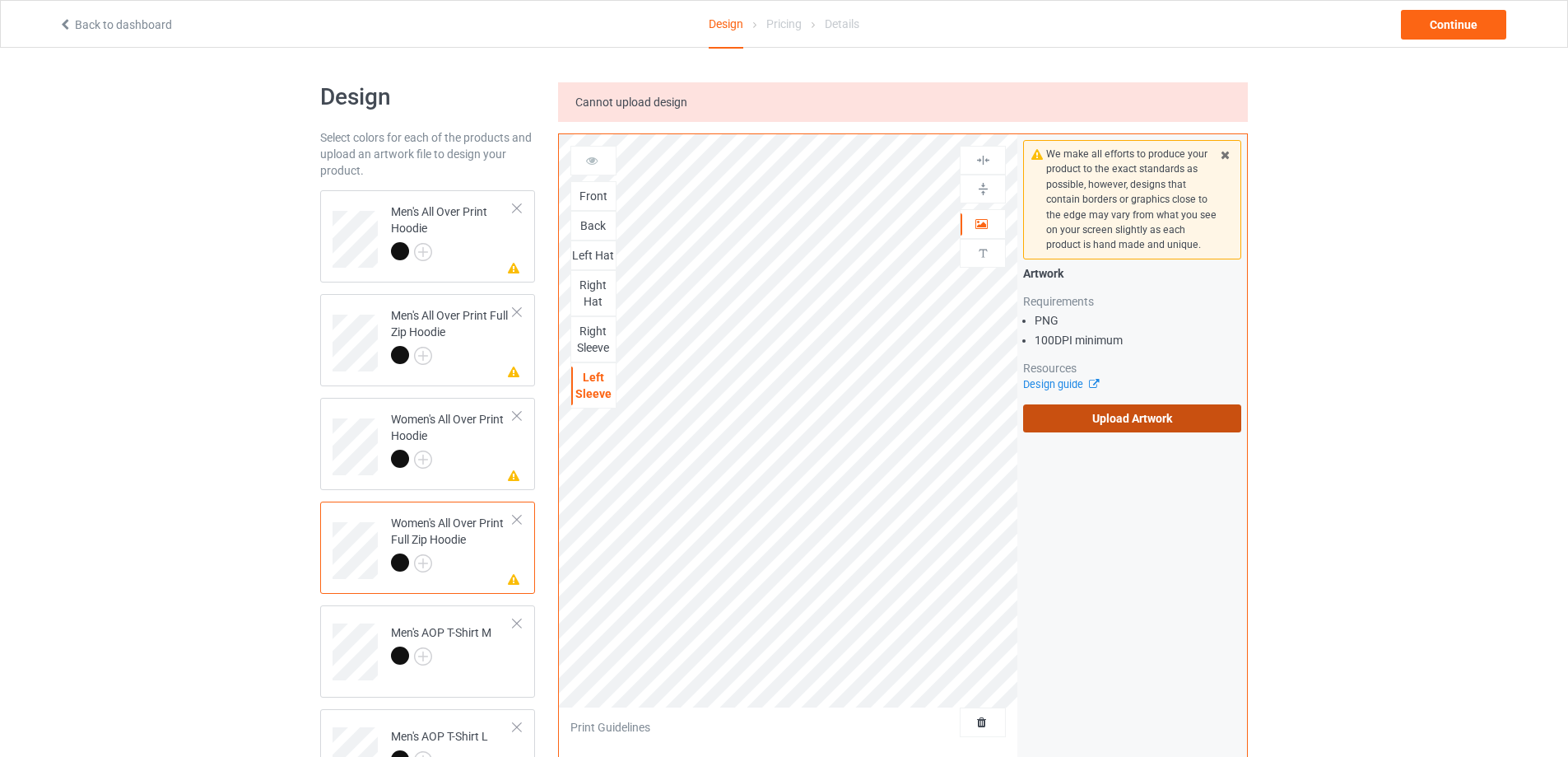
click at [1067, 422] on label "Upload Artwork" at bounding box center [1131, 418] width 218 height 28
click at [0, 0] on input "Upload Artwork" at bounding box center [0, 0] width 0 height 0
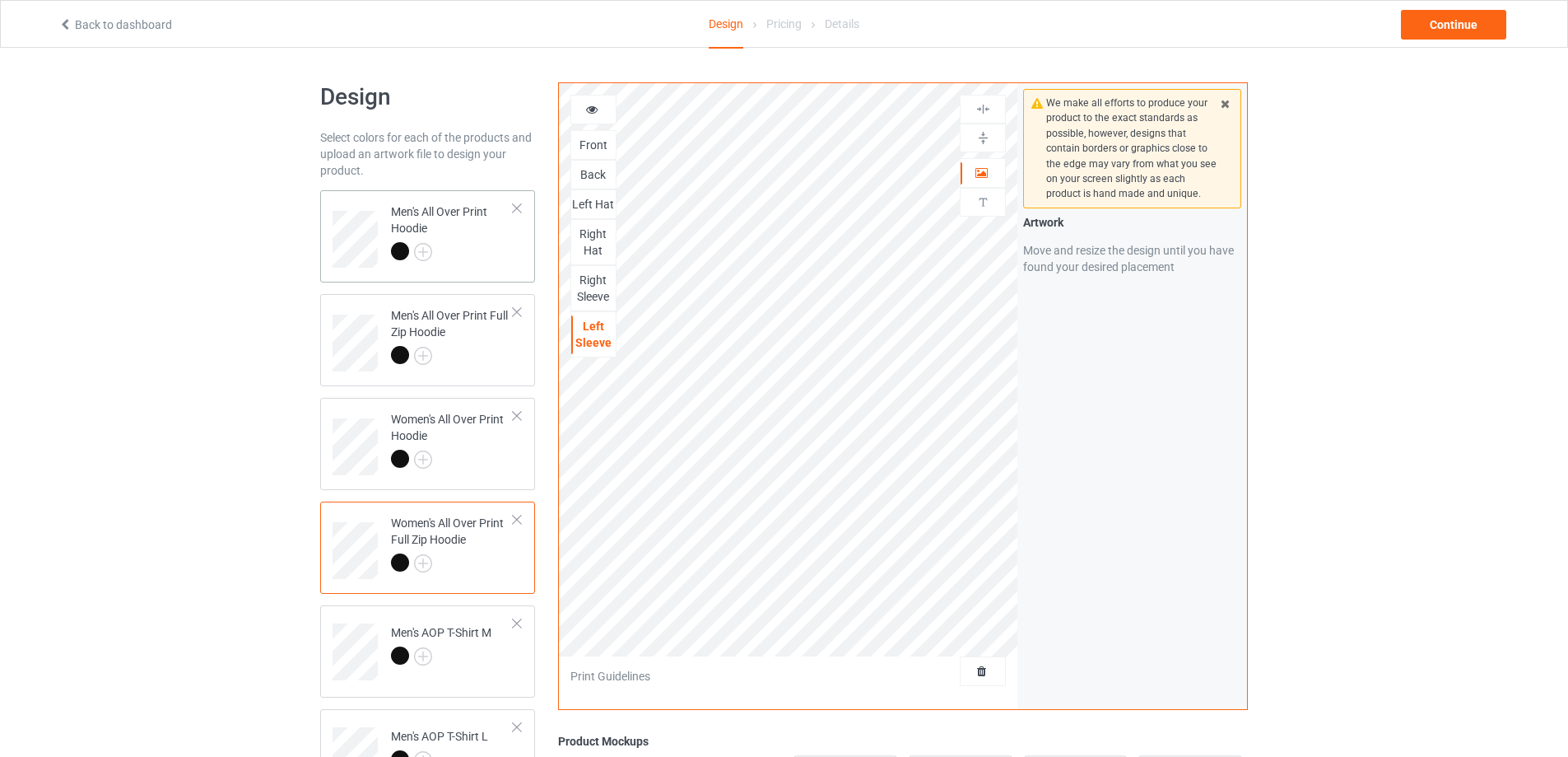
click at [492, 268] on td "Men's All Over Print Hoodie" at bounding box center [452, 234] width 141 height 74
click at [600, 175] on div "Back" at bounding box center [592, 174] width 44 height 16
click at [597, 202] on div "Left Hat" at bounding box center [592, 204] width 44 height 16
click at [588, 235] on div "Right Hat" at bounding box center [592, 242] width 44 height 33
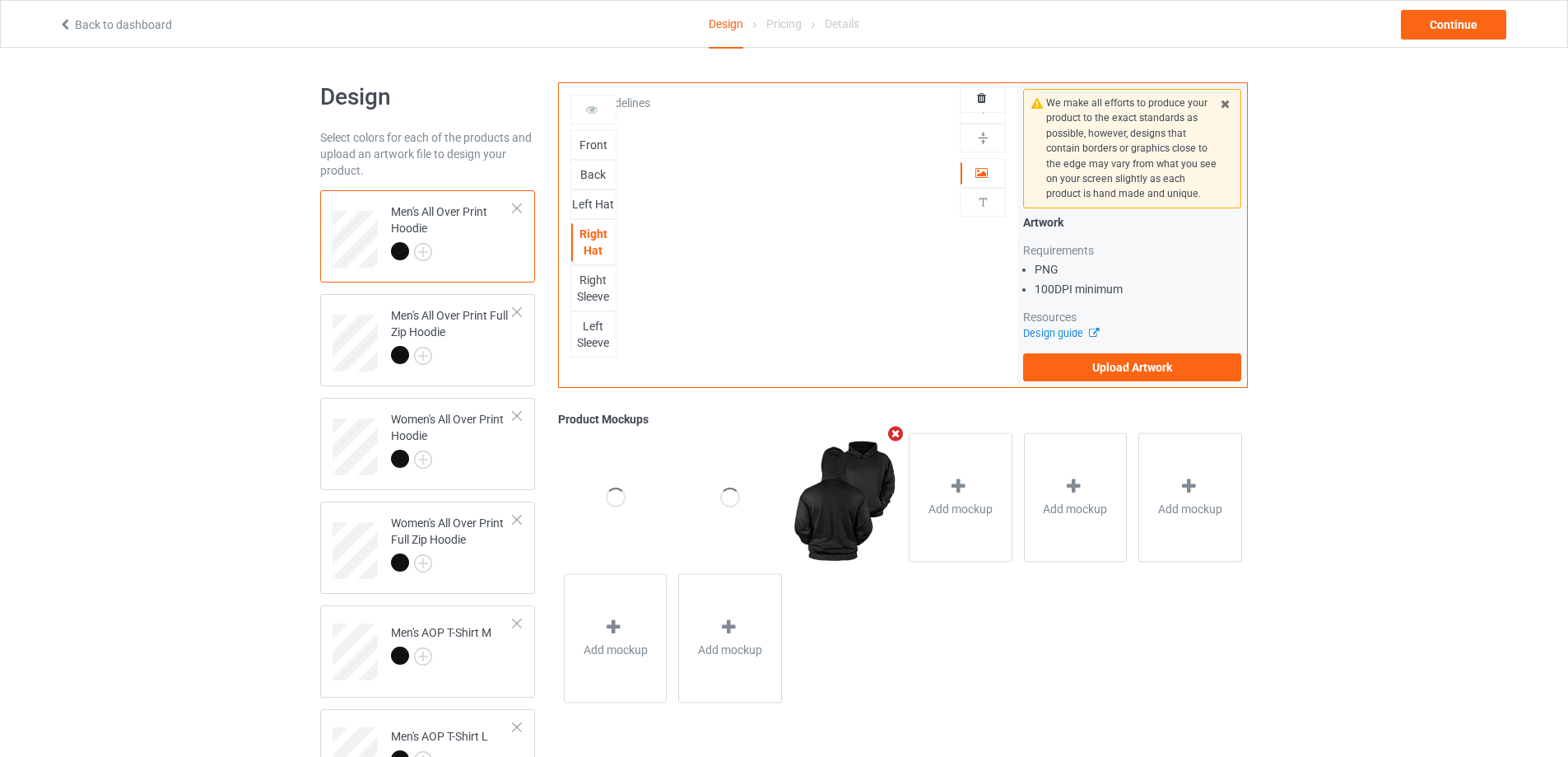
click at [599, 290] on div "Right Sleeve" at bounding box center [592, 288] width 44 height 33
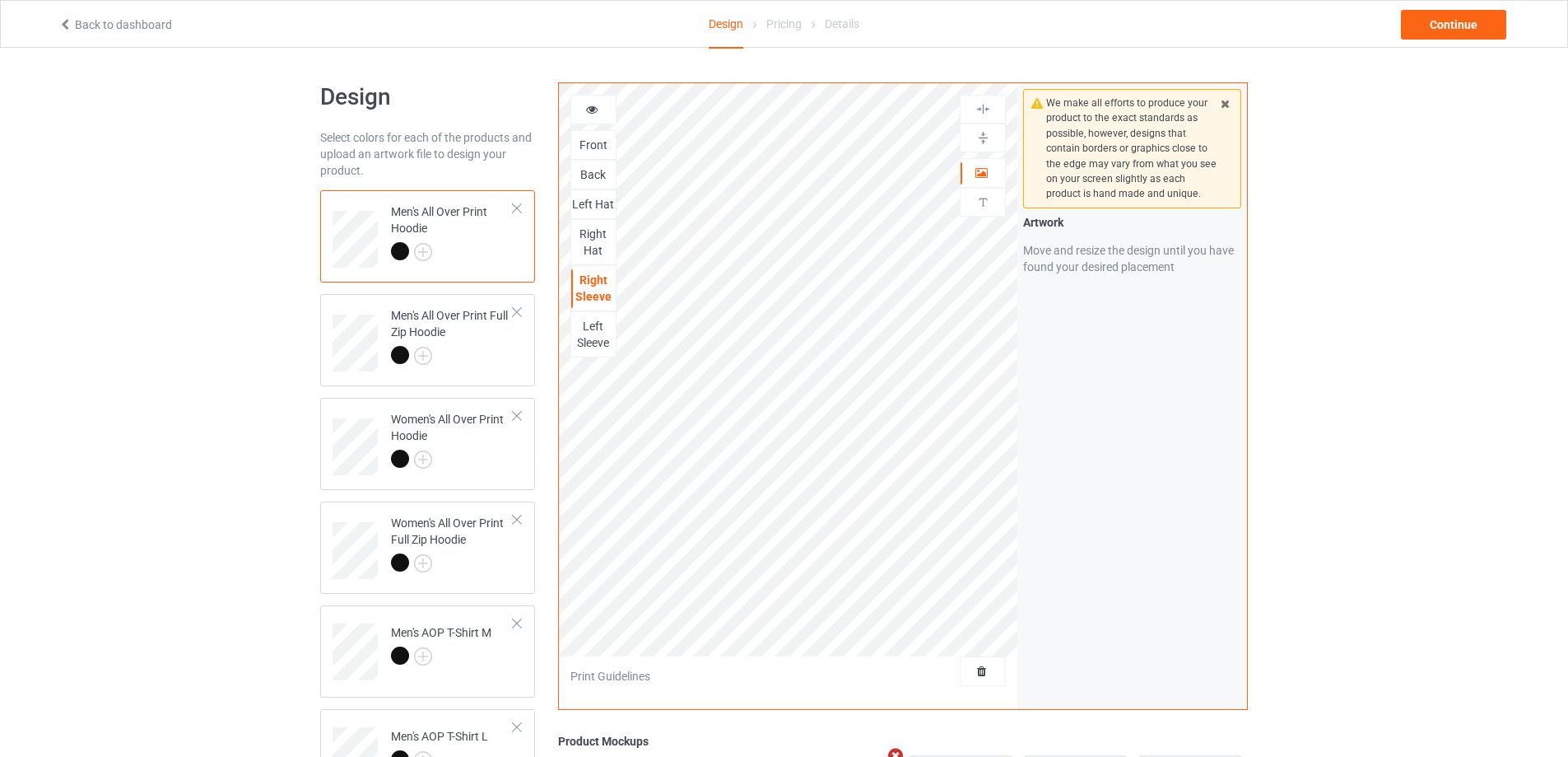
click at [597, 330] on div "Left Sleeve" at bounding box center [592, 334] width 44 height 33
click at [472, 350] on div at bounding box center [452, 357] width 123 height 23
click at [590, 178] on div "Back" at bounding box center [592, 174] width 44 height 16
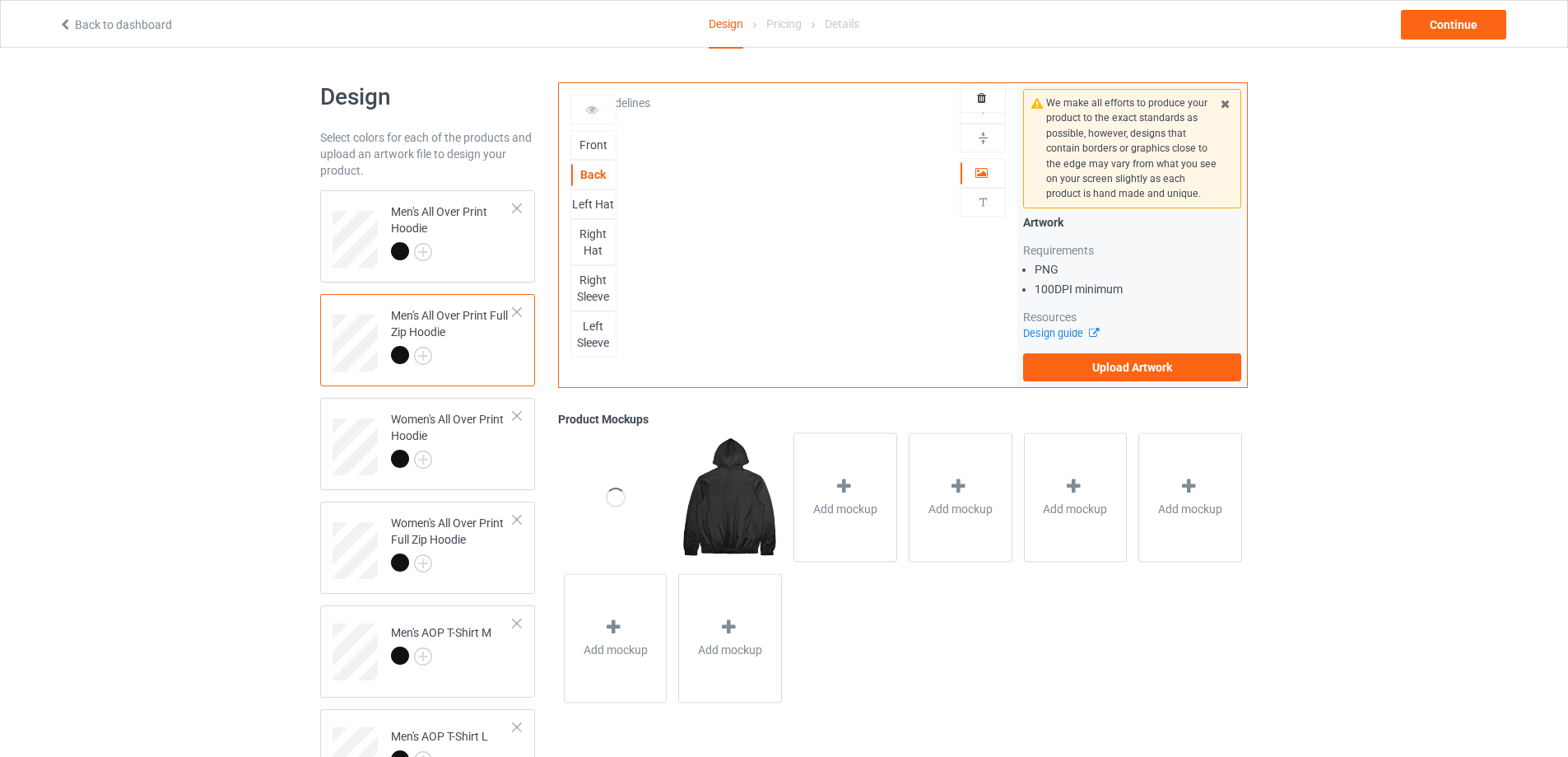
click at [590, 209] on div "Left Hat" at bounding box center [592, 204] width 44 height 16
click at [587, 244] on div "Right Hat" at bounding box center [592, 242] width 44 height 33
click at [586, 289] on div "Right Sleeve" at bounding box center [592, 288] width 44 height 33
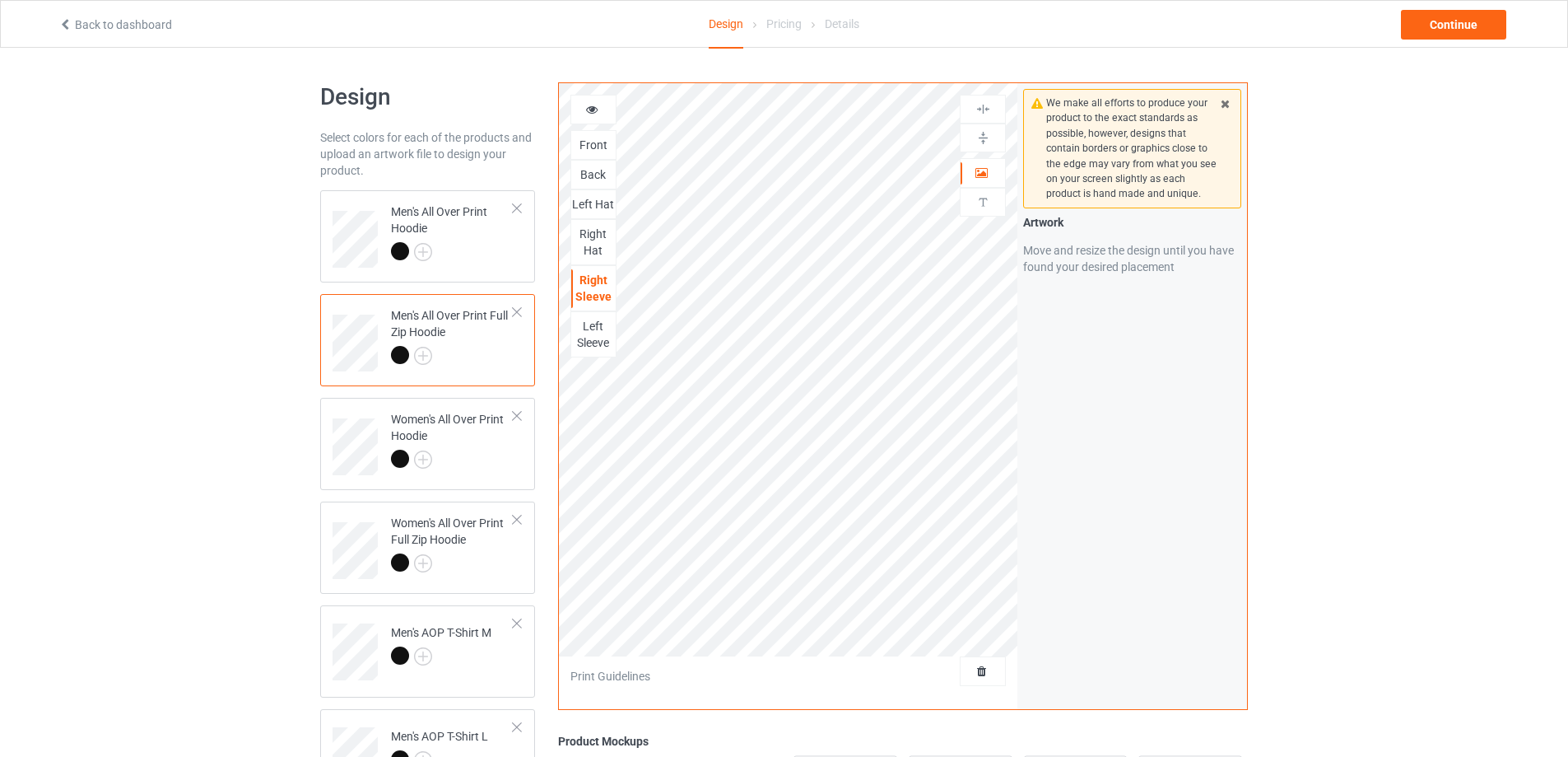
click at [590, 335] on div "Left Sleeve" at bounding box center [592, 334] width 44 height 33
click at [478, 460] on div at bounding box center [452, 461] width 123 height 23
click at [599, 177] on div "Back" at bounding box center [592, 174] width 44 height 16
click at [585, 201] on div "Left Hat" at bounding box center [592, 204] width 44 height 16
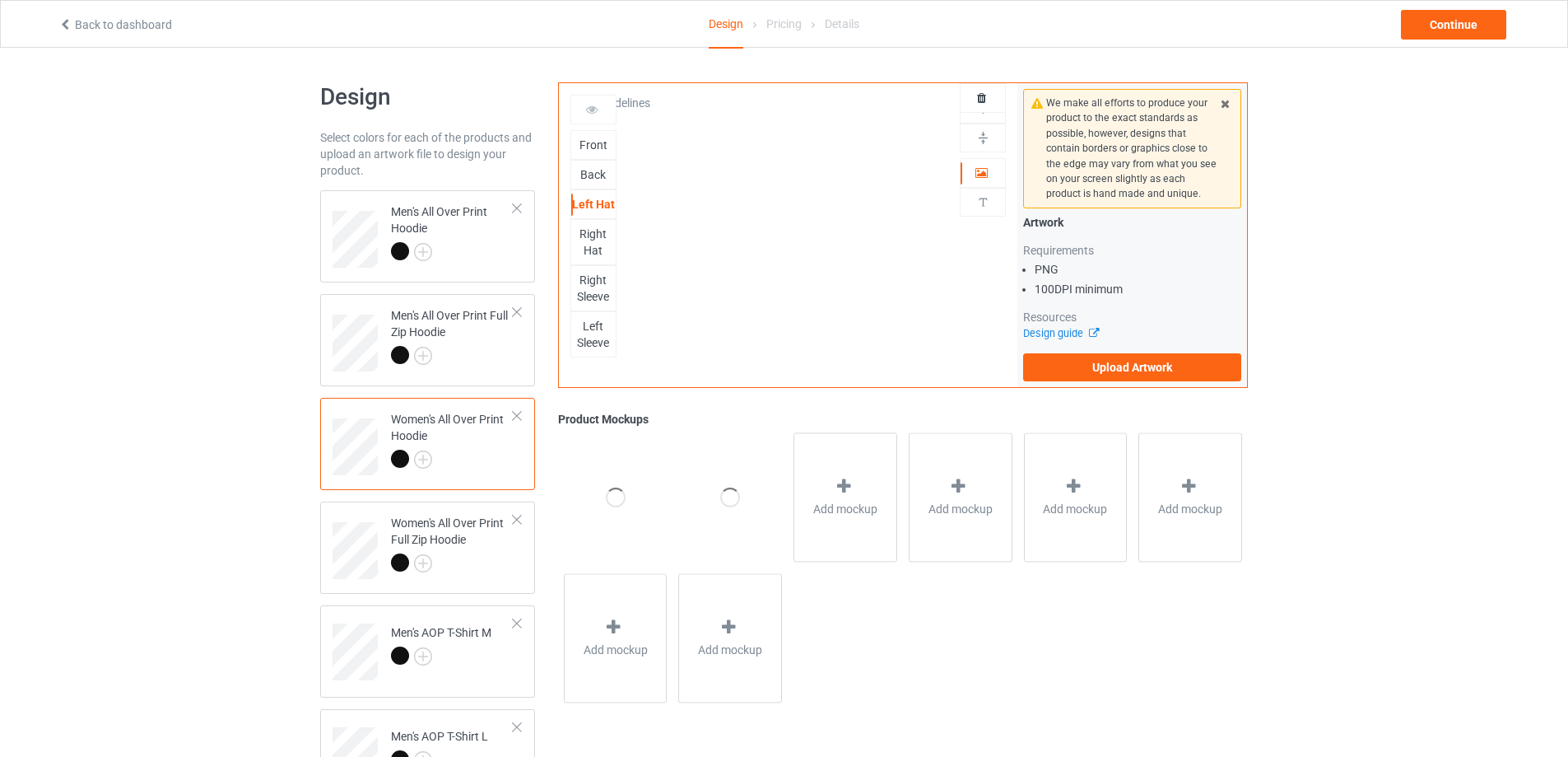
click at [590, 238] on div "Right Hat" at bounding box center [592, 242] width 44 height 33
click at [590, 279] on div "Right Sleeve" at bounding box center [592, 288] width 44 height 33
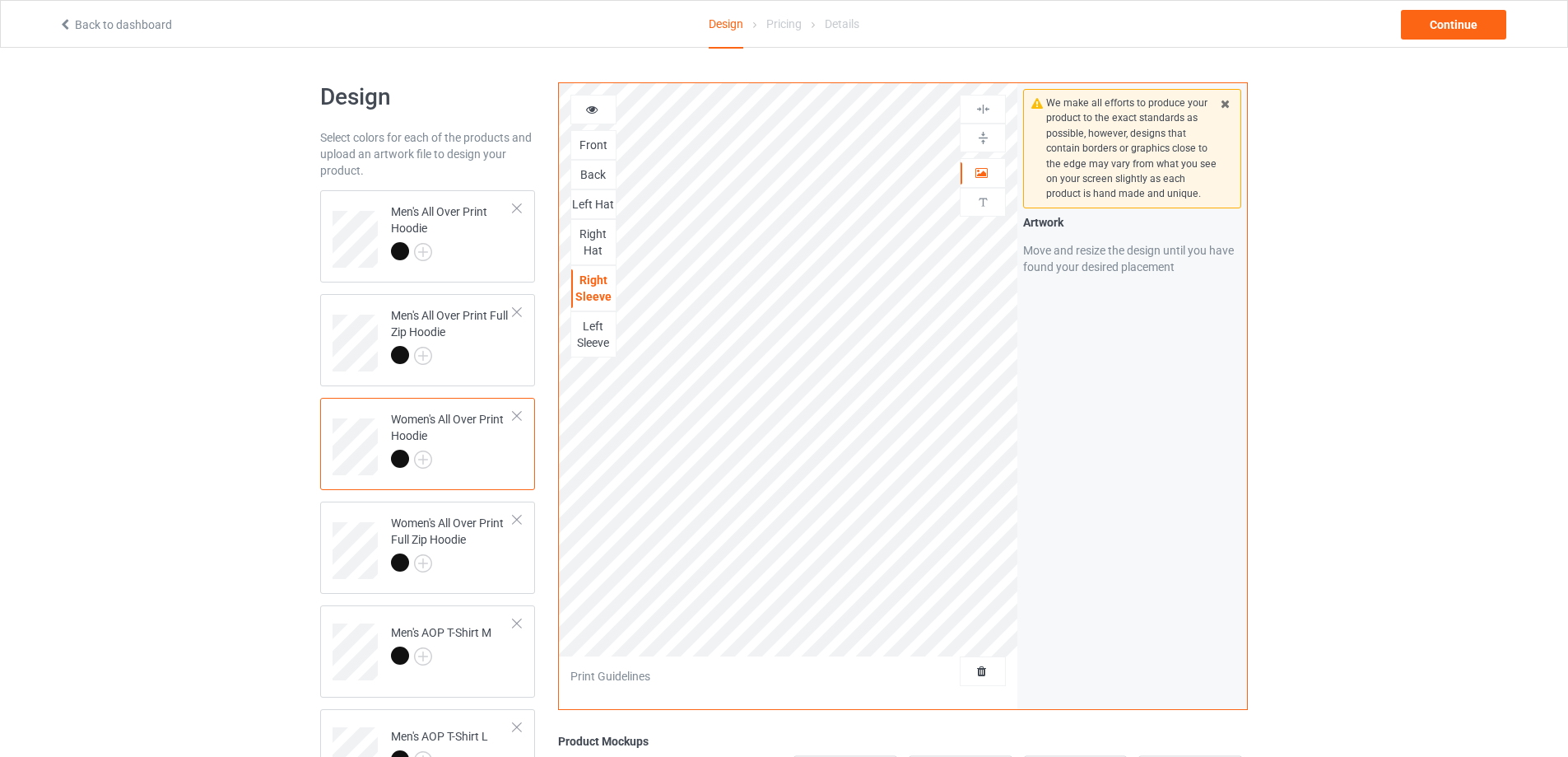
click at [593, 334] on div "Left Sleeve" at bounding box center [592, 334] width 44 height 33
click at [507, 552] on div "Women's All Over Print Full Zip Hoodie" at bounding box center [452, 542] width 123 height 56
click at [604, 181] on div "Back" at bounding box center [592, 174] width 44 height 16
click at [592, 210] on div "Left Hat" at bounding box center [592, 204] width 44 height 16
click at [591, 236] on div "Right Hat" at bounding box center [592, 242] width 44 height 33
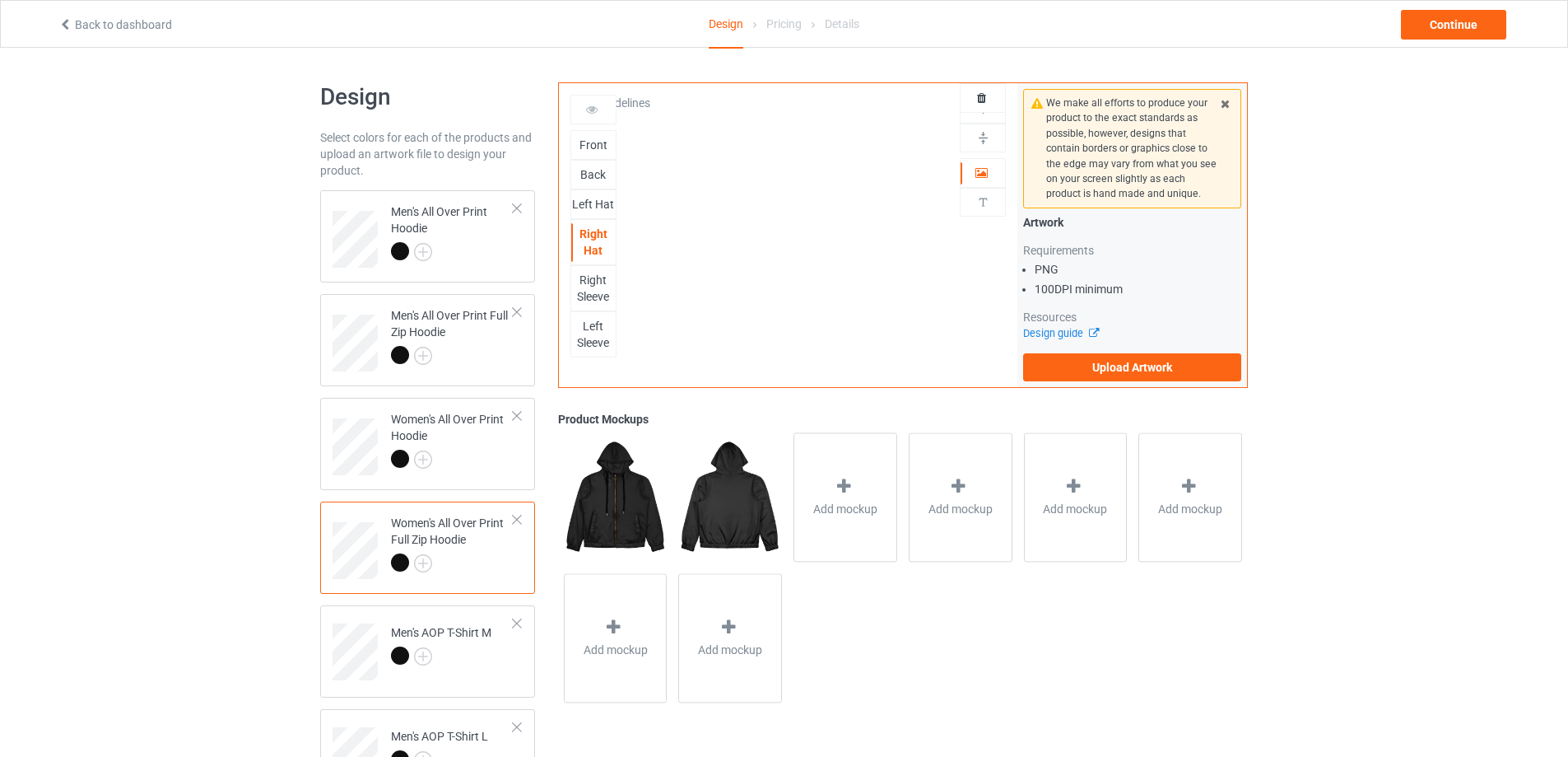
click at [589, 282] on div "Right Sleeve" at bounding box center [592, 288] width 44 height 33
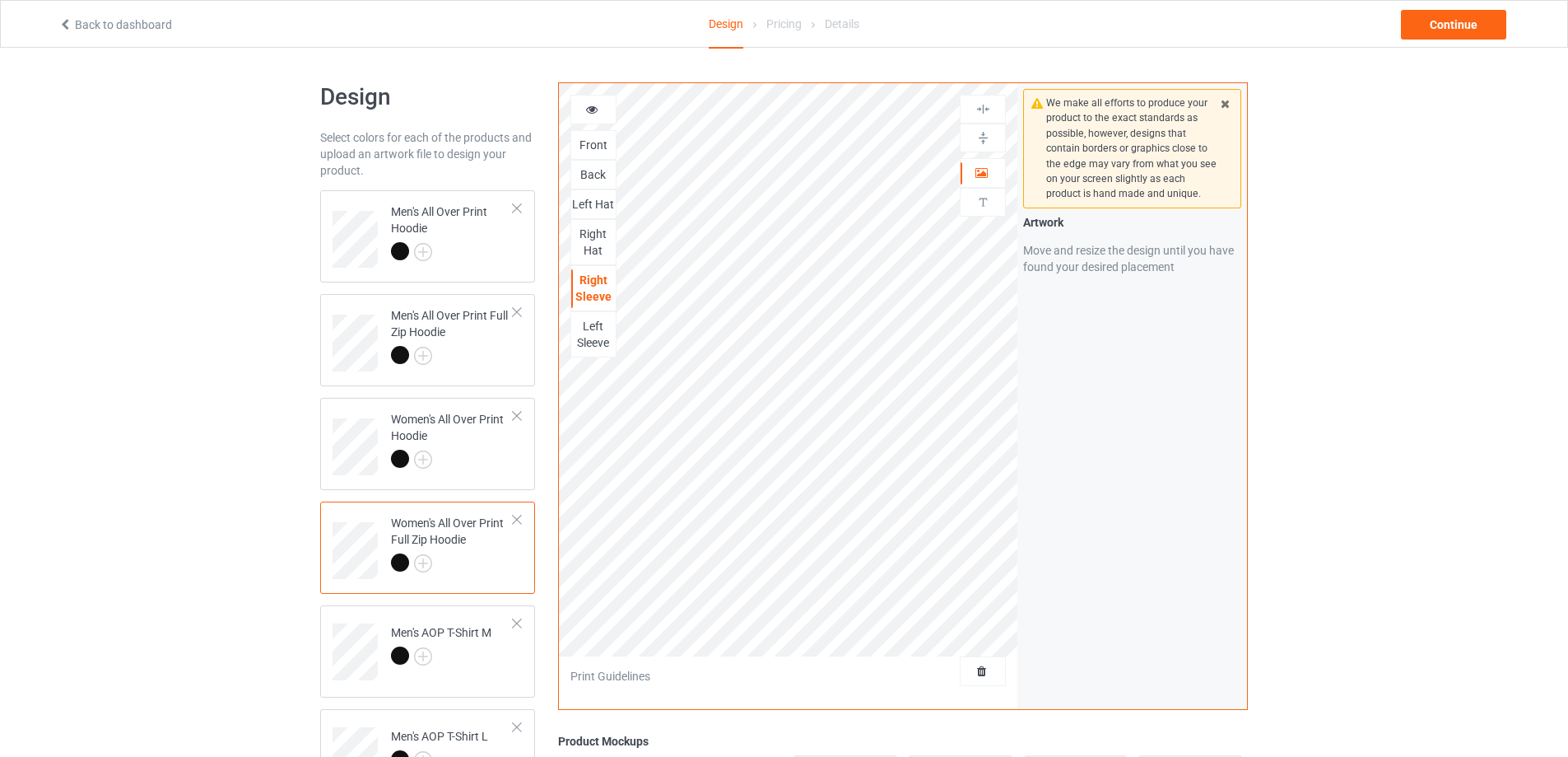
click at [591, 343] on div "Left Sleeve" at bounding box center [592, 334] width 44 height 33
click at [491, 662] on div at bounding box center [441, 658] width 100 height 23
click at [604, 170] on div "Back" at bounding box center [592, 174] width 44 height 16
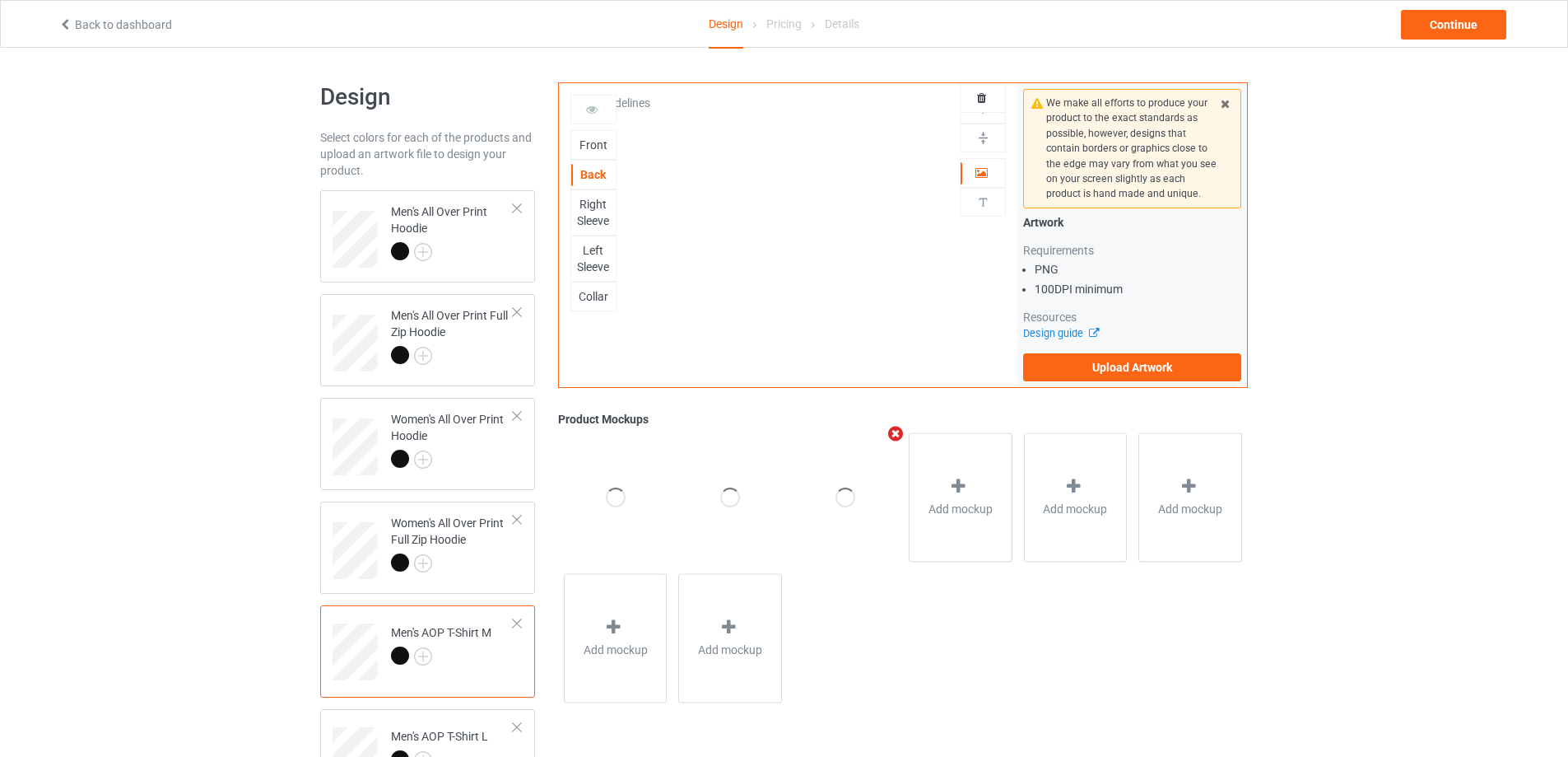
click at [593, 208] on div "Right Sleeve" at bounding box center [592, 212] width 44 height 33
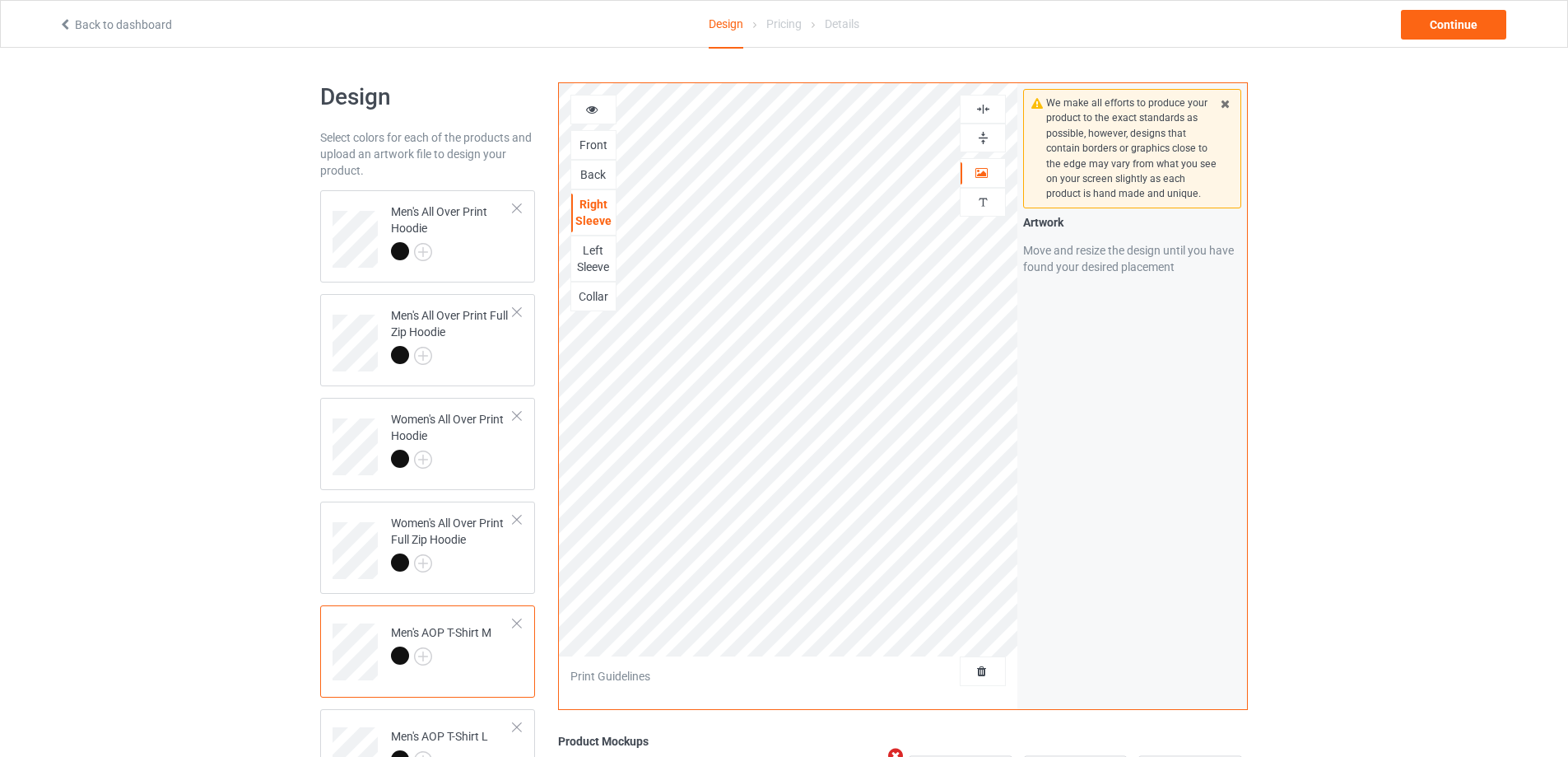
click at [592, 258] on div "Left Sleeve" at bounding box center [592, 259] width 44 height 33
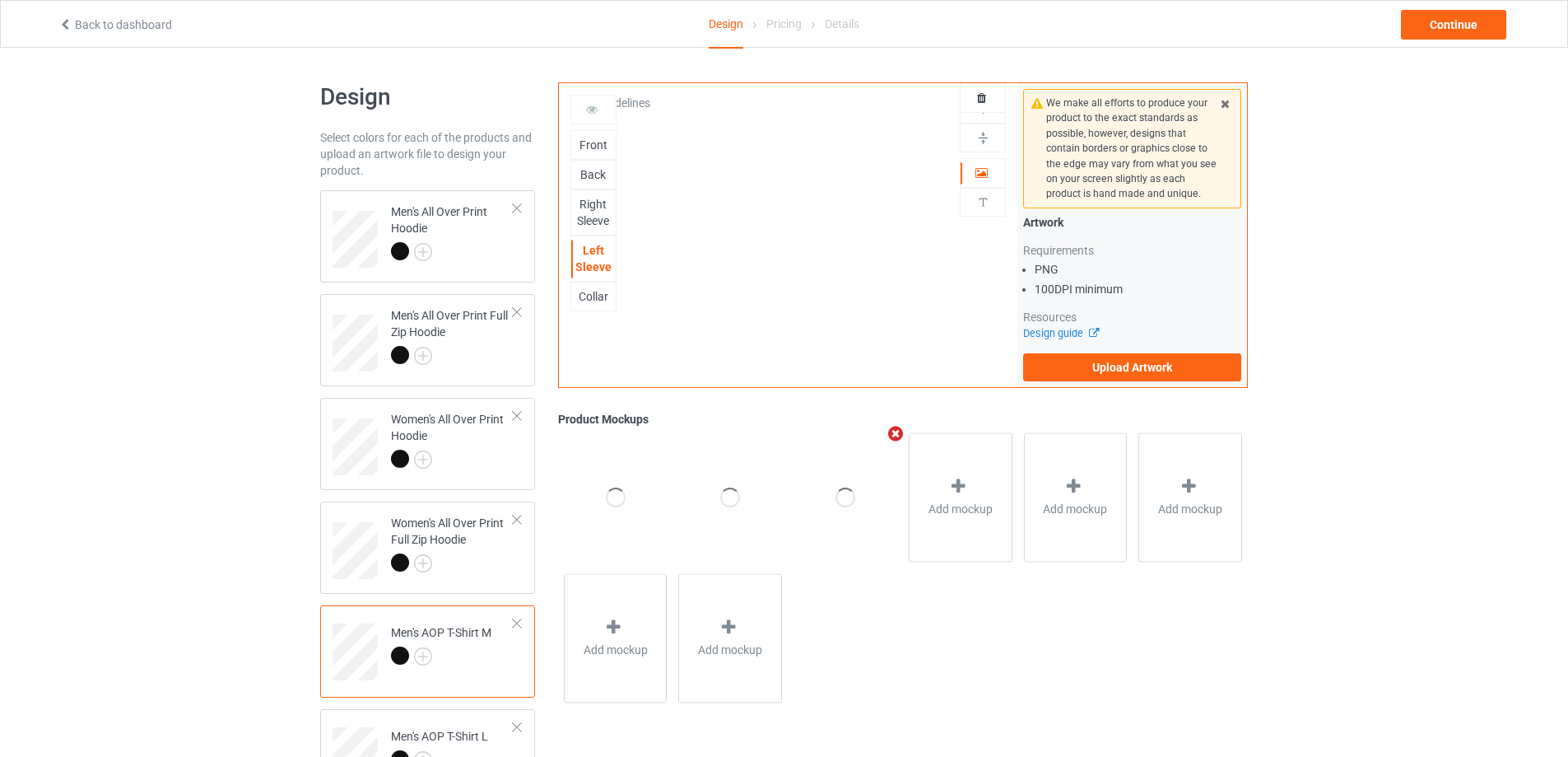
click at [591, 295] on div "Collar" at bounding box center [592, 295] width 44 height 16
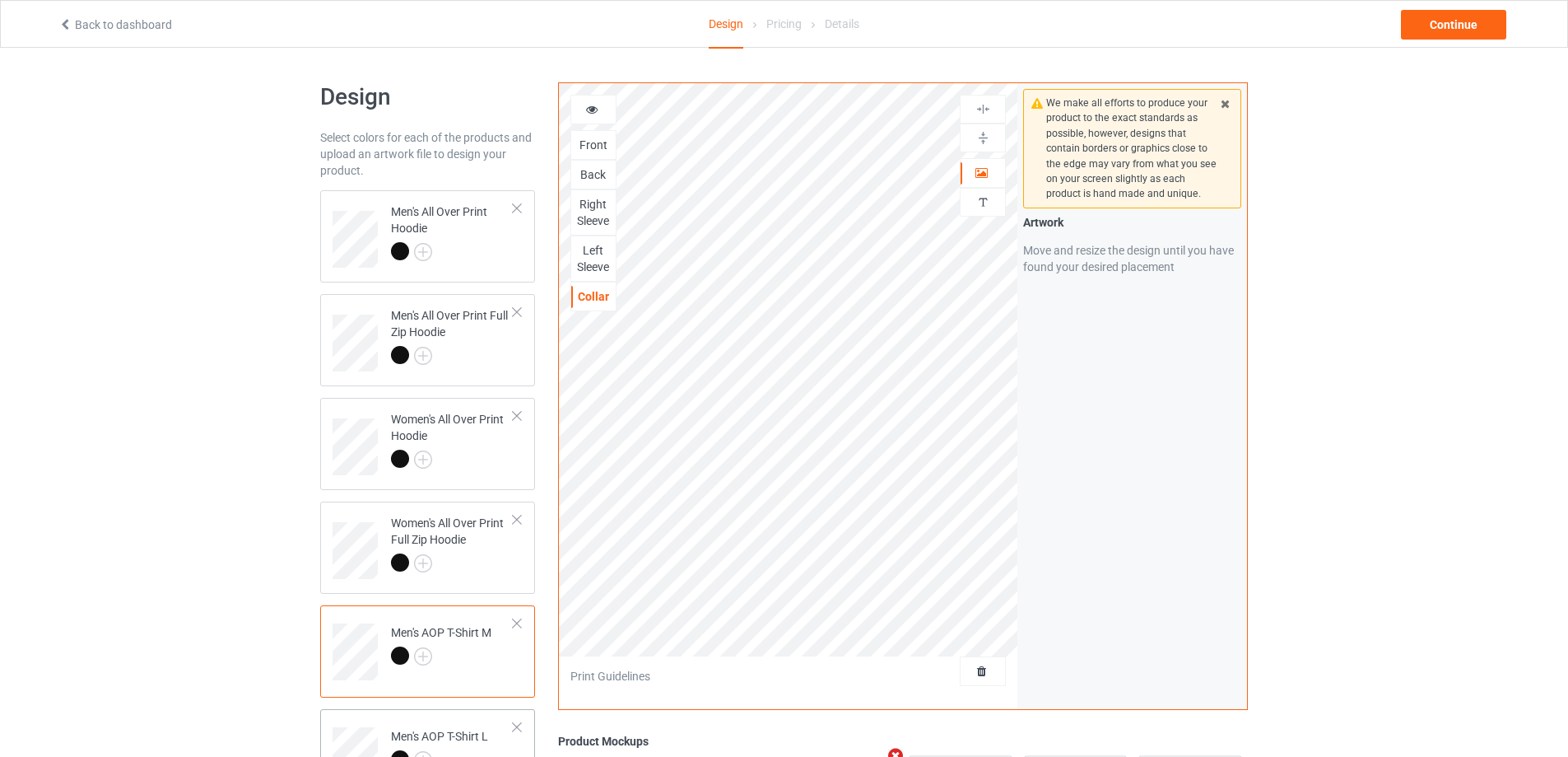
click at [465, 732] on div "Men's AOP T-Shirt L" at bounding box center [439, 748] width 97 height 40
click at [592, 177] on div "Back" at bounding box center [592, 174] width 44 height 16
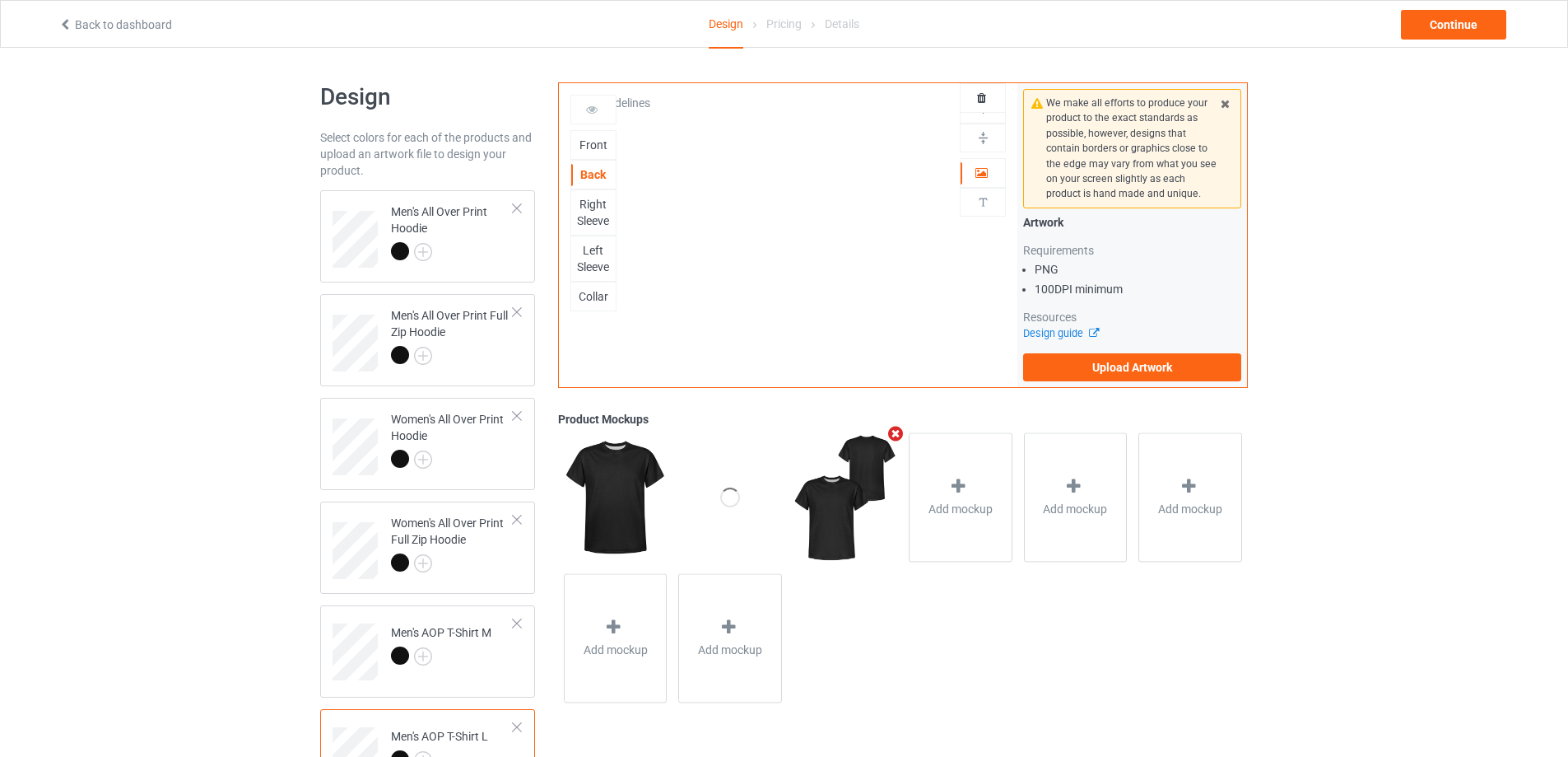
click at [593, 210] on div "Right Sleeve" at bounding box center [592, 212] width 44 height 33
click at [591, 260] on div "Left Sleeve" at bounding box center [592, 259] width 44 height 33
click at [591, 296] on div "Collar" at bounding box center [592, 295] width 44 height 16
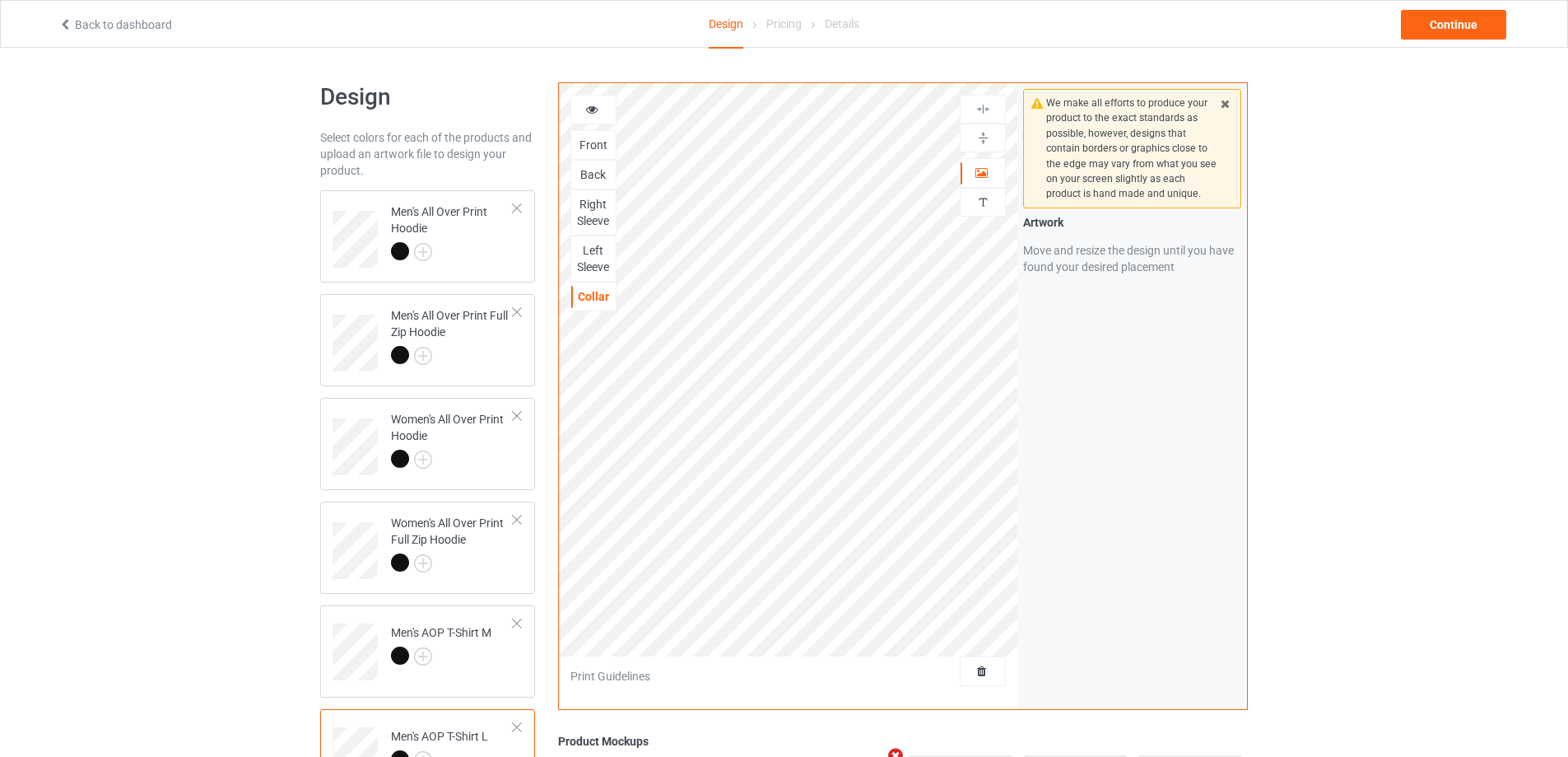
scroll to position [571, 0]
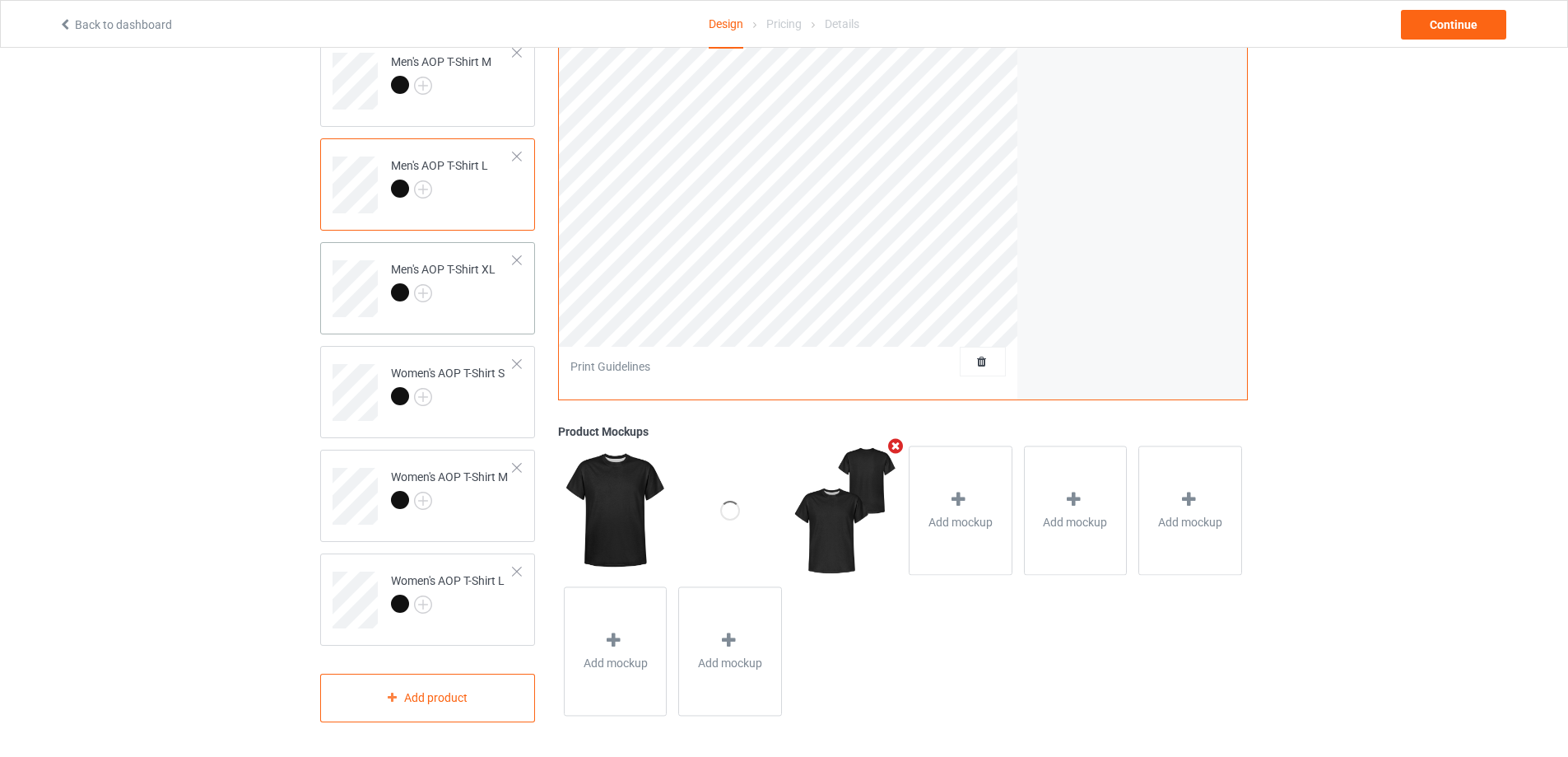
click at [468, 311] on td "Men's AOP T-Shirt XL" at bounding box center [452, 282] width 141 height 68
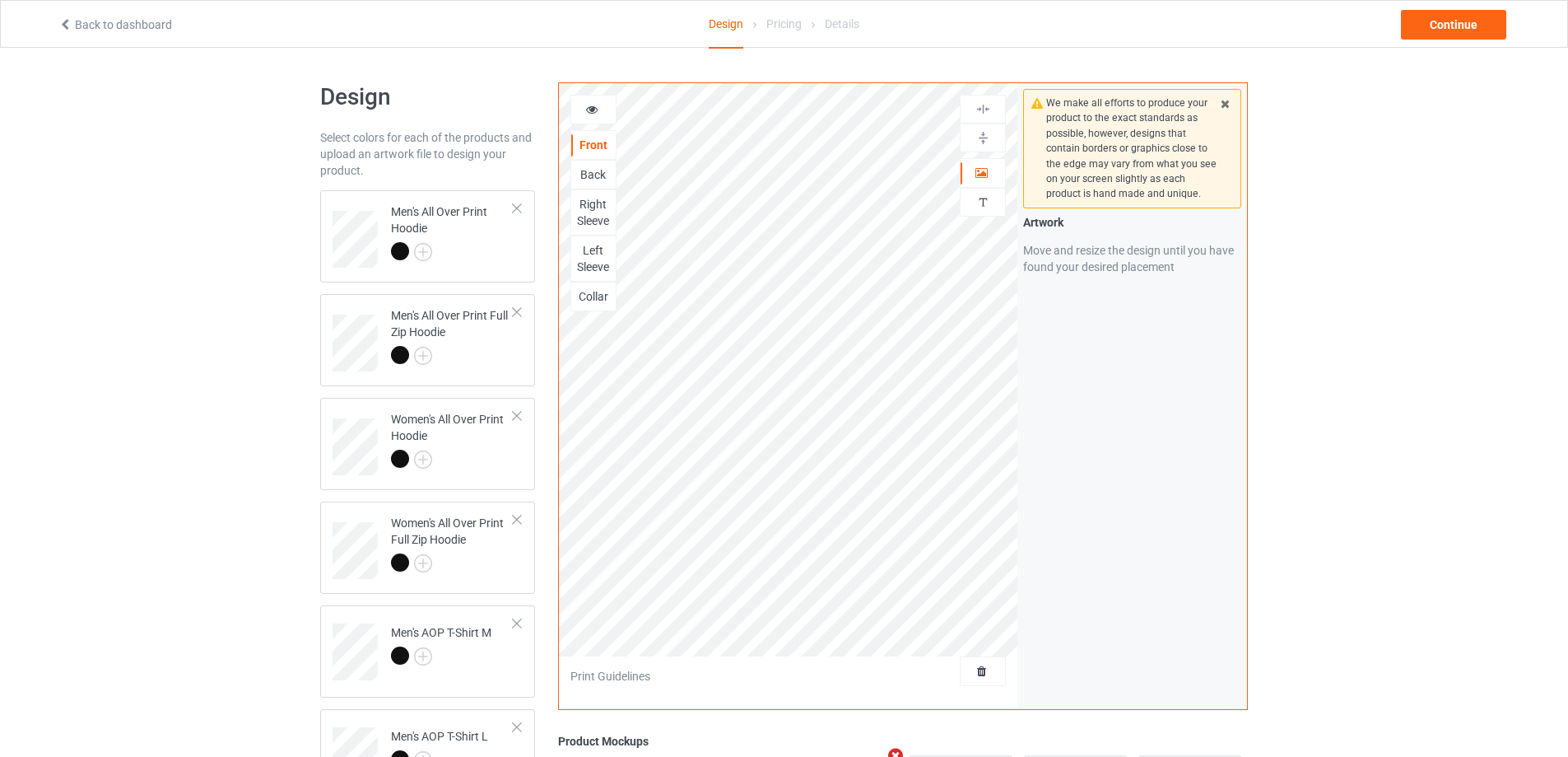
click at [586, 175] on div "Back" at bounding box center [592, 174] width 44 height 16
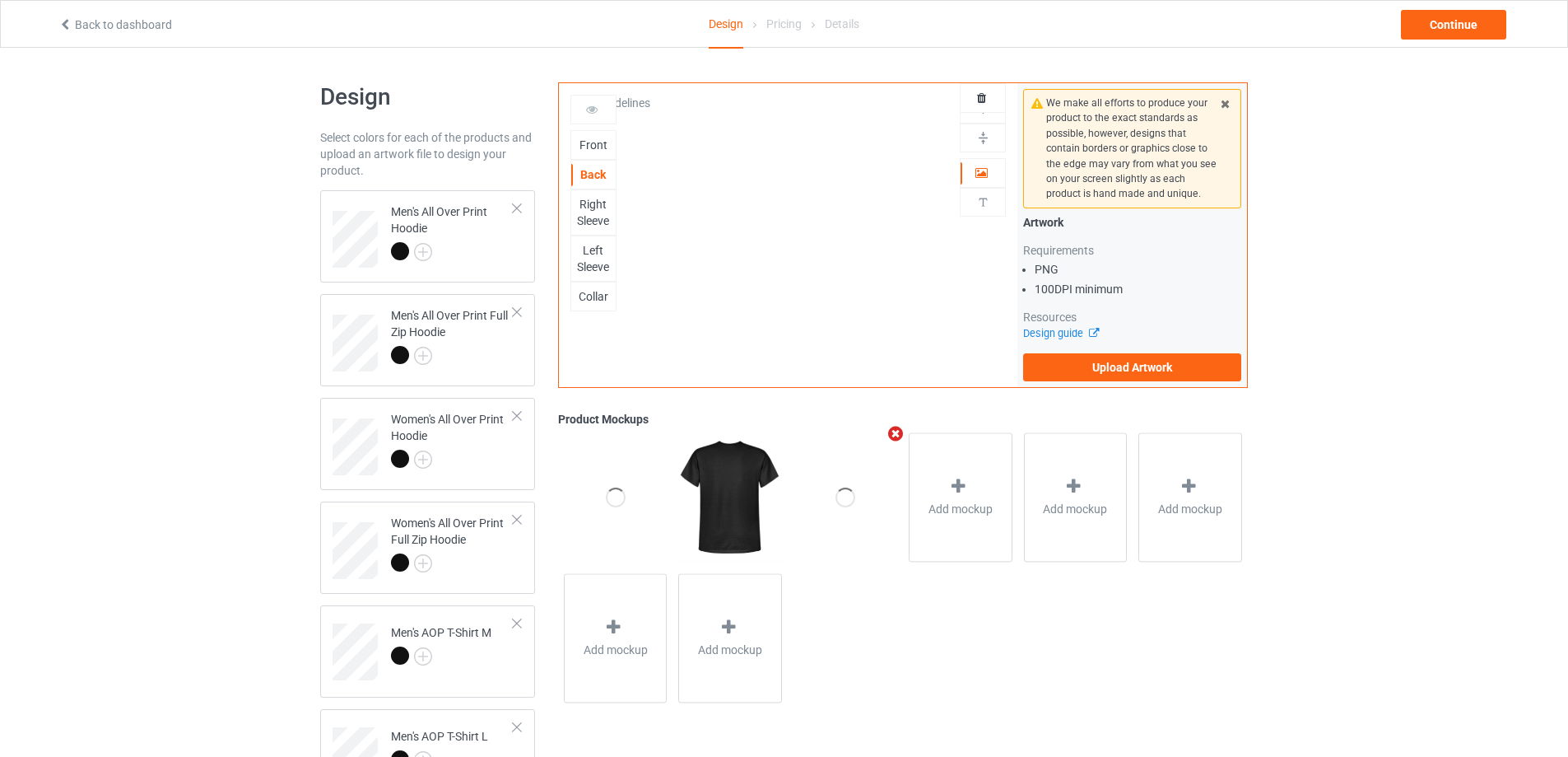
click at [584, 209] on div "Right Sleeve" at bounding box center [592, 212] width 44 height 33
click at [596, 255] on div "Left Sleeve" at bounding box center [592, 259] width 44 height 33
click at [598, 297] on div "Collar" at bounding box center [592, 295] width 44 height 16
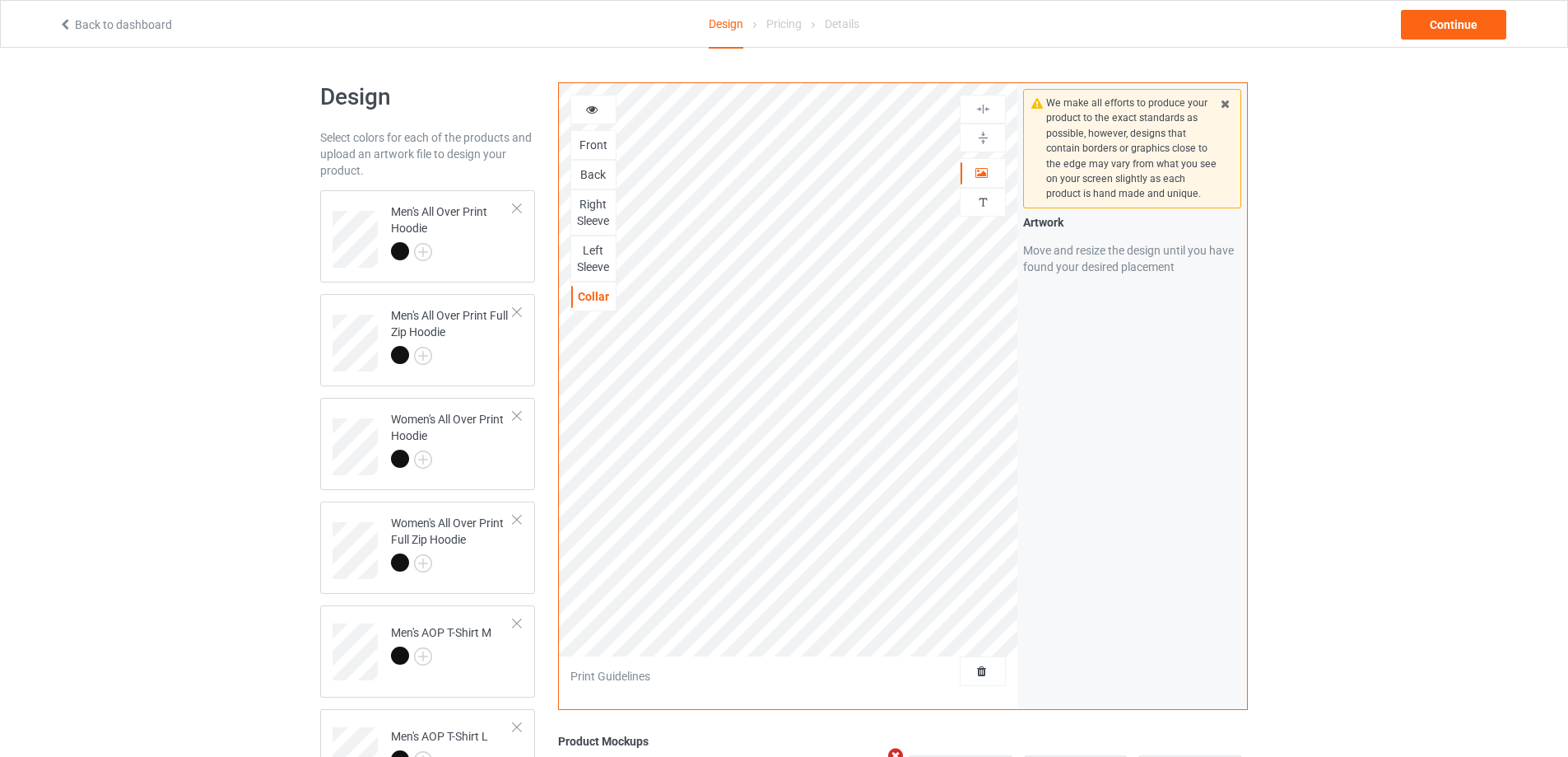
scroll to position [571, 0]
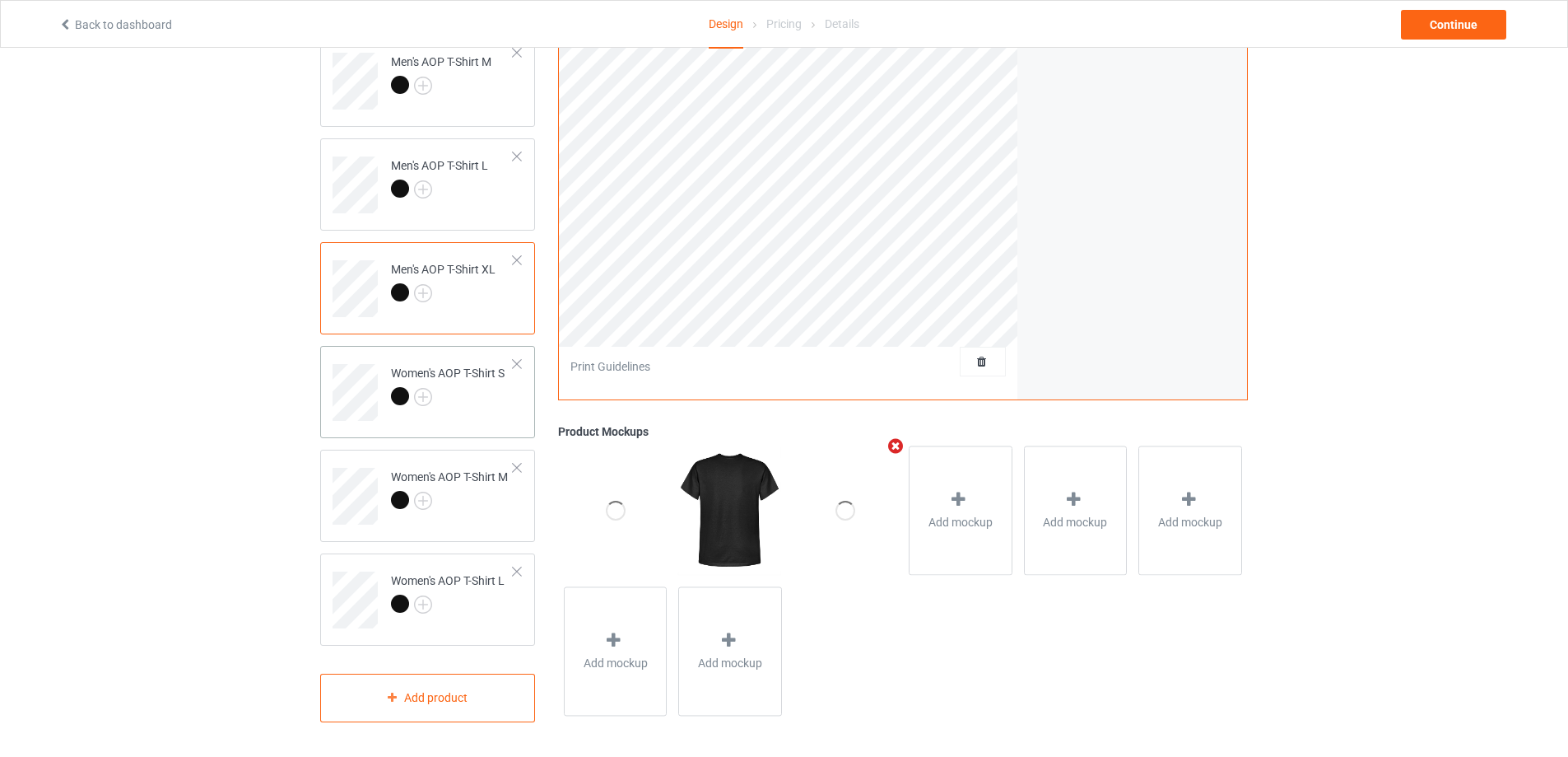
click at [450, 402] on div at bounding box center [447, 398] width 113 height 23
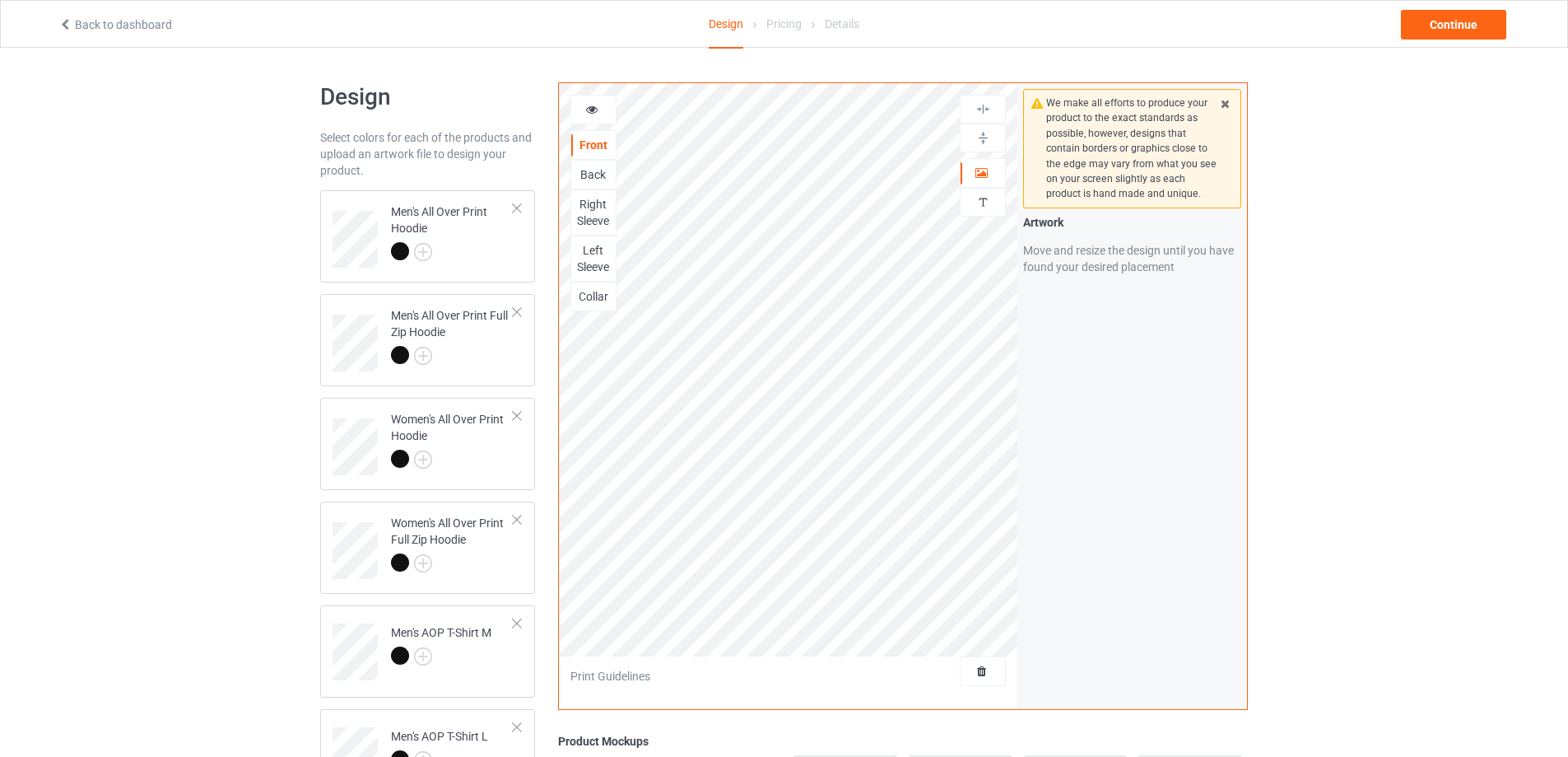
click at [591, 172] on div "Back" at bounding box center [592, 174] width 44 height 16
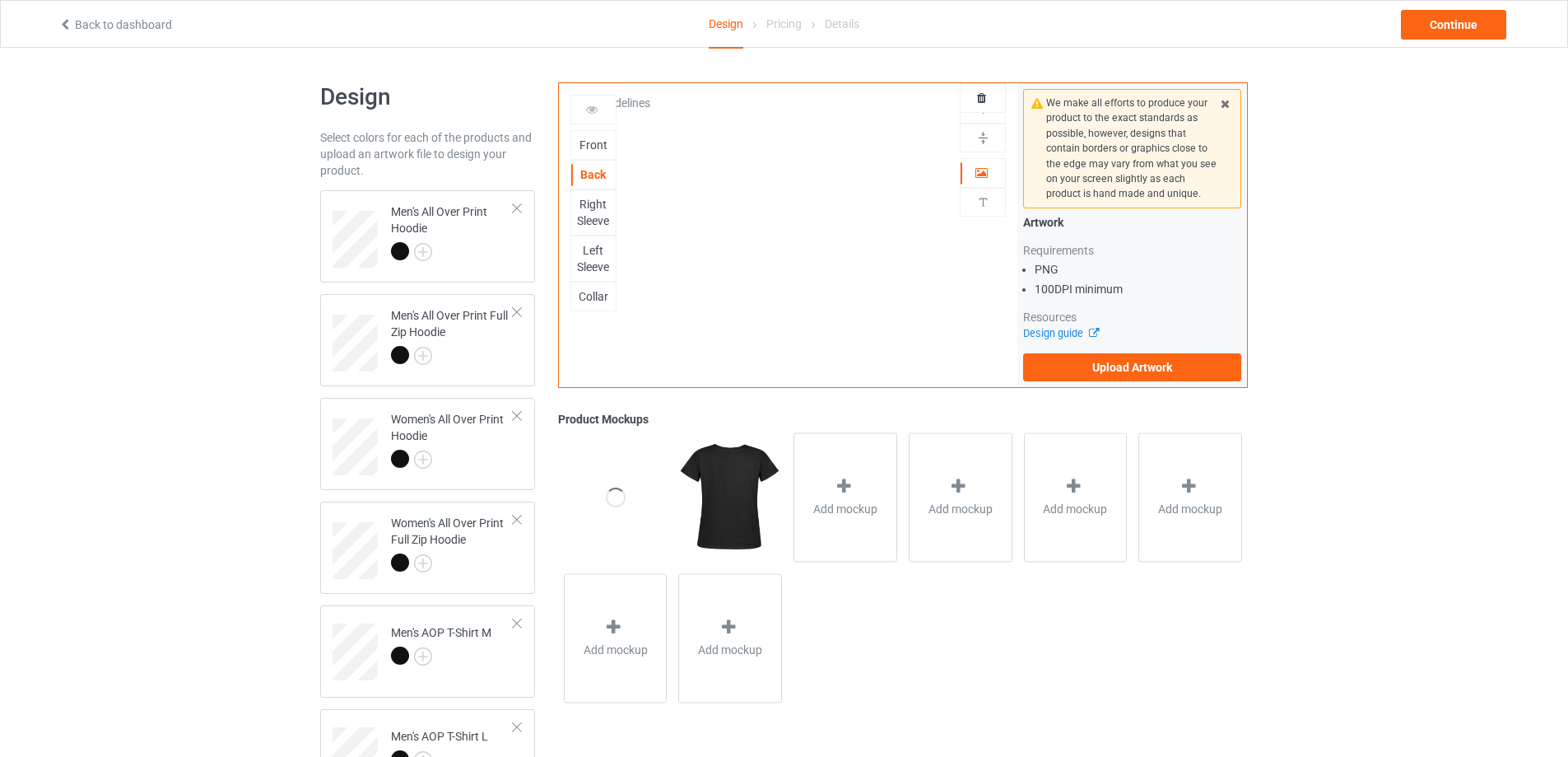
click at [587, 218] on div "Right Sleeve" at bounding box center [592, 212] width 44 height 33
click at [591, 261] on div "Left Sleeve" at bounding box center [592, 259] width 44 height 33
click at [592, 296] on div "Collar" at bounding box center [592, 295] width 44 height 16
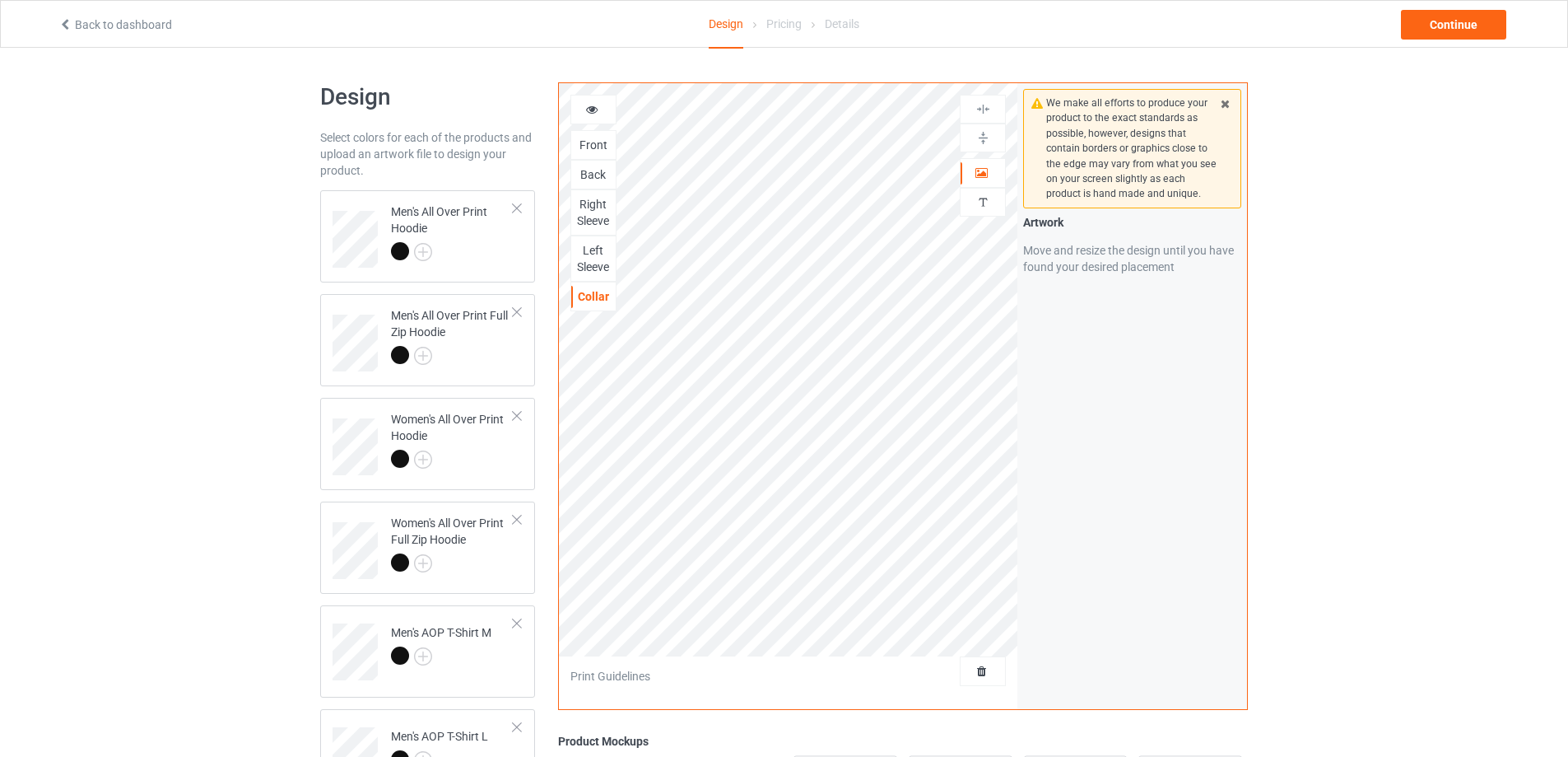
scroll to position [571, 0]
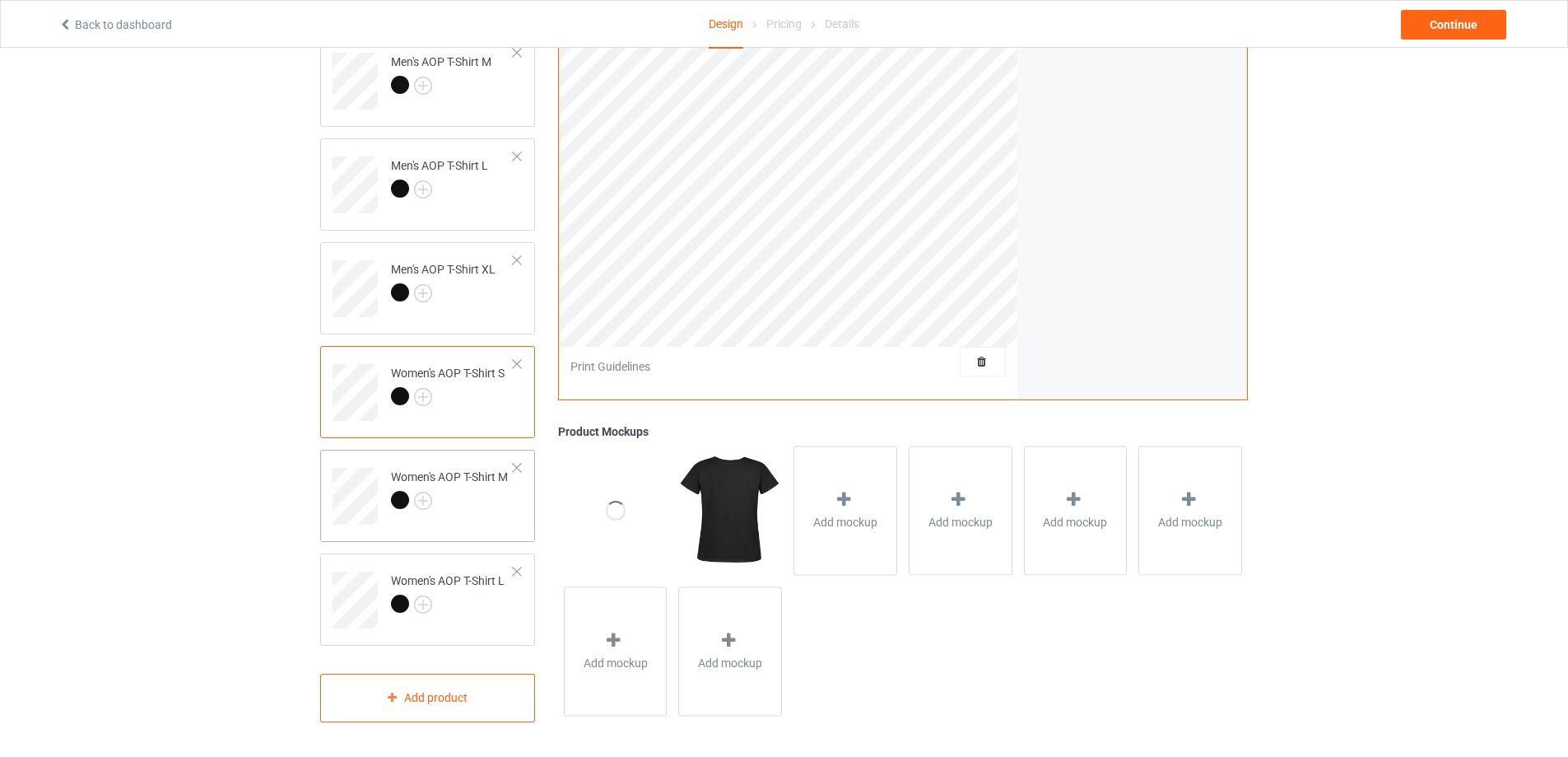
click at [472, 499] on div at bounding box center [449, 502] width 117 height 23
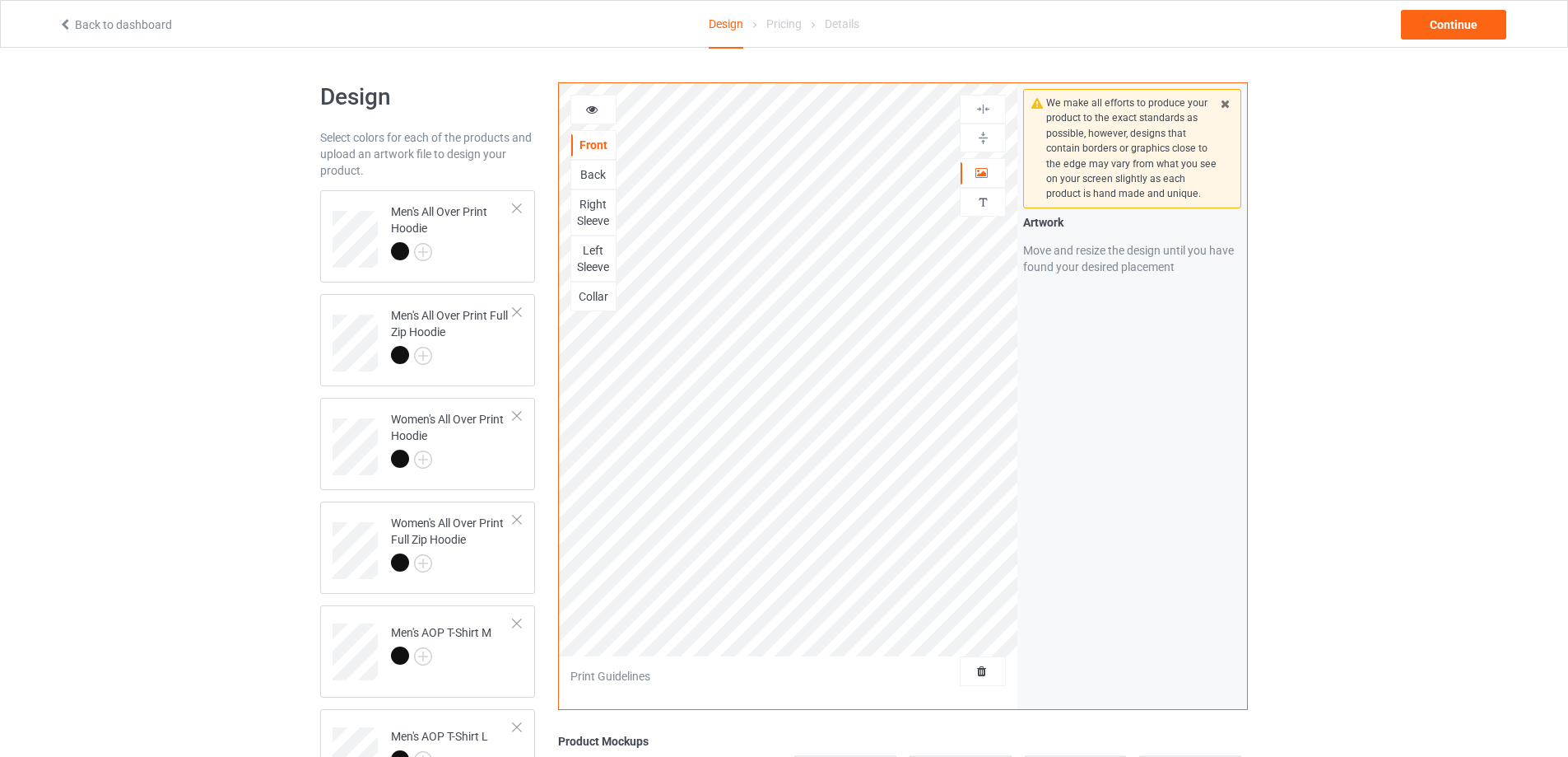
click at [583, 163] on div "Back" at bounding box center [593, 174] width 46 height 29
click at [581, 177] on div "Back" at bounding box center [592, 174] width 44 height 16
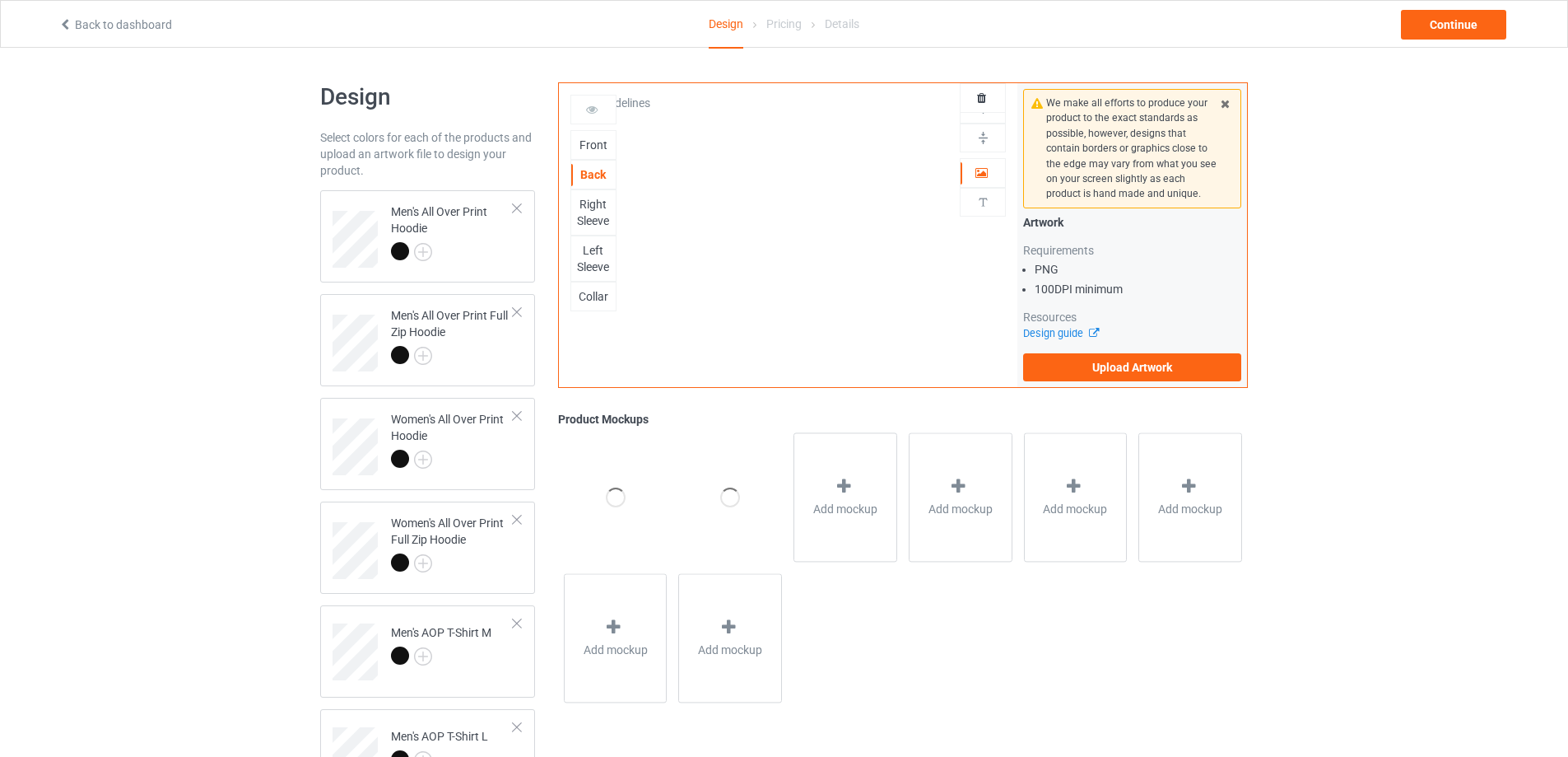
click at [591, 205] on div "Right Sleeve" at bounding box center [592, 212] width 44 height 33
click at [600, 250] on div "Left Sleeve" at bounding box center [592, 259] width 44 height 33
click at [599, 300] on div "Collar" at bounding box center [592, 295] width 44 height 16
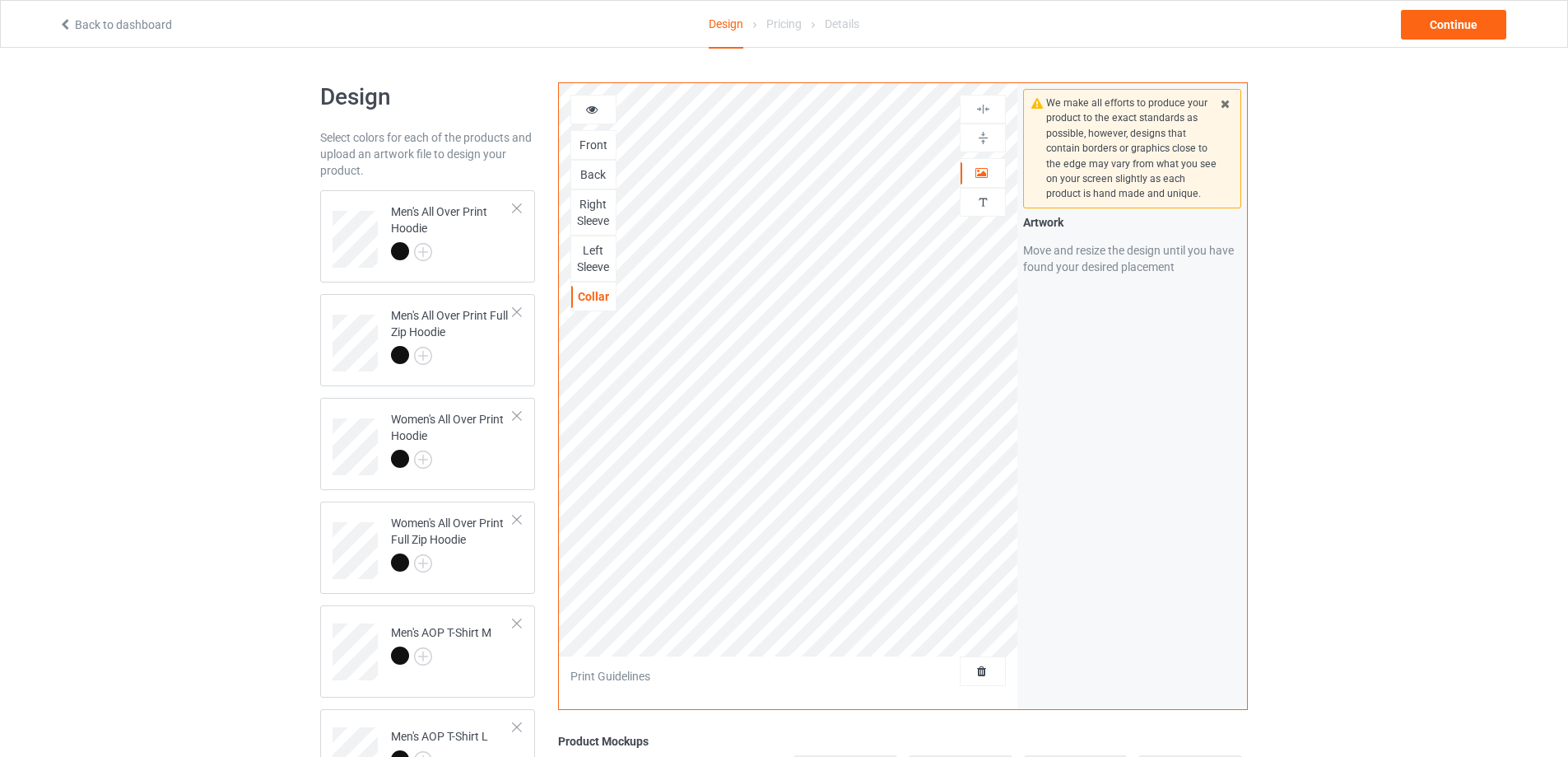
scroll to position [571, 0]
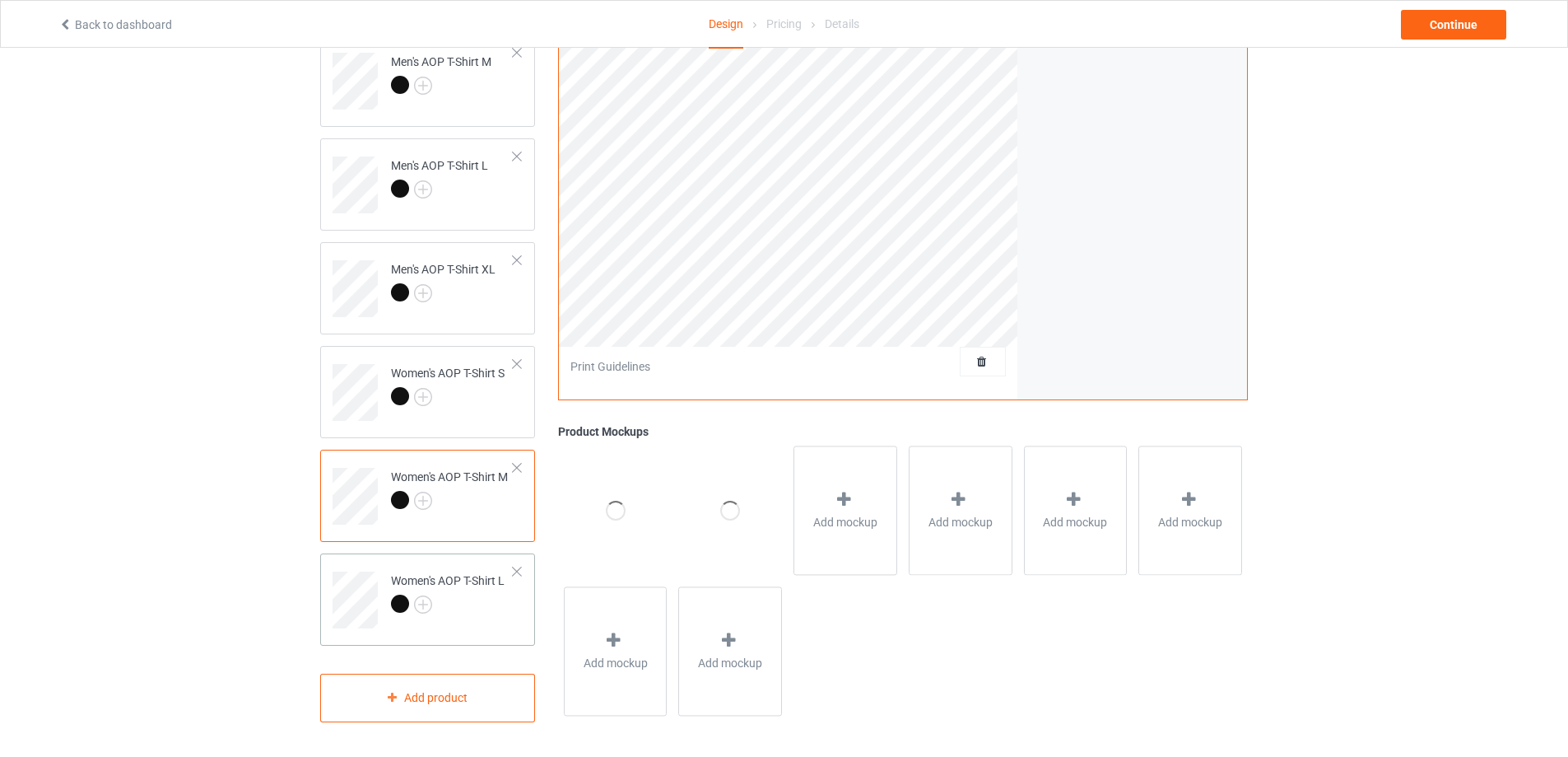
click at [455, 598] on div at bounding box center [447, 606] width 113 height 23
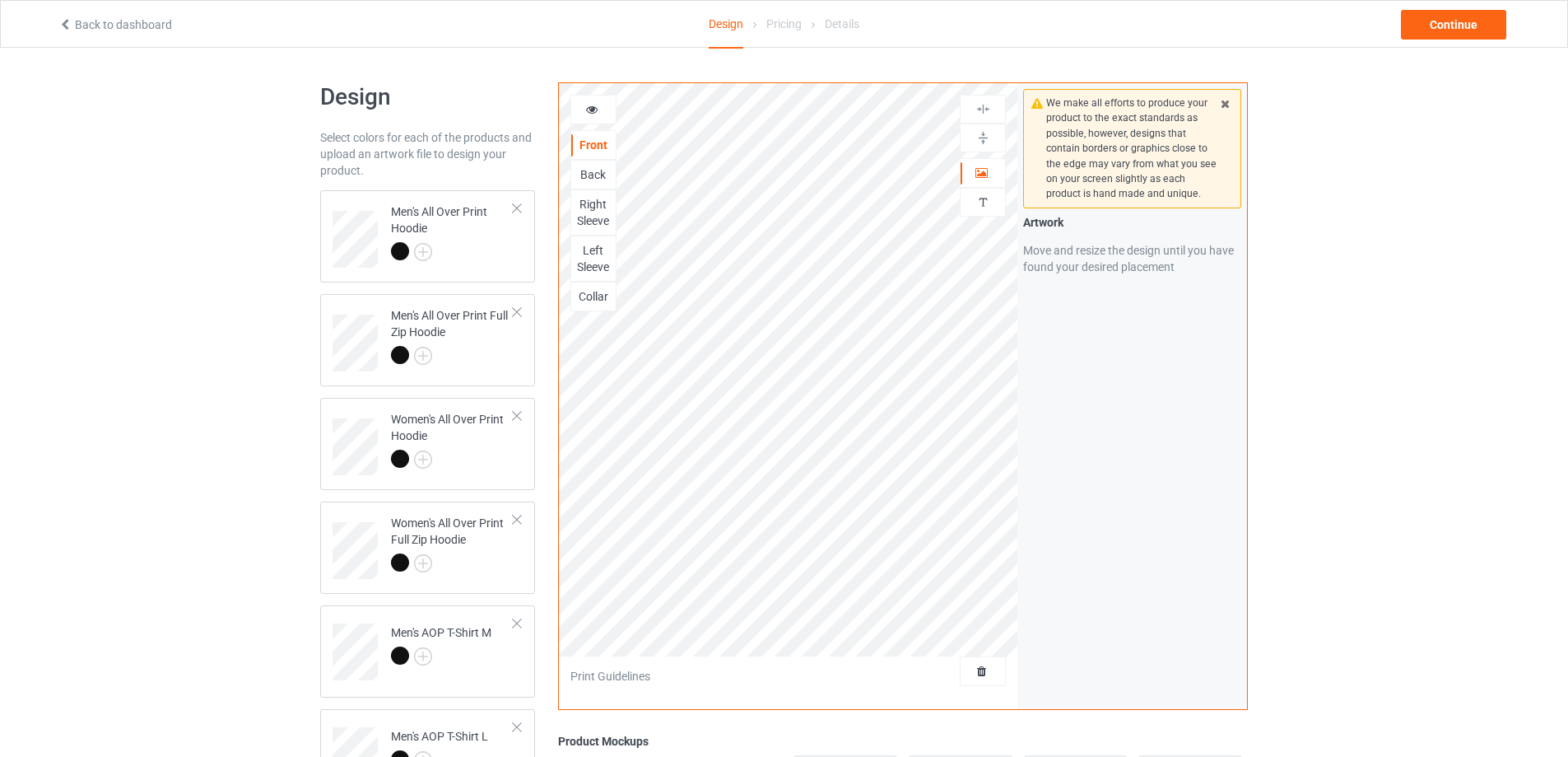
click at [584, 168] on div "Back" at bounding box center [592, 174] width 44 height 16
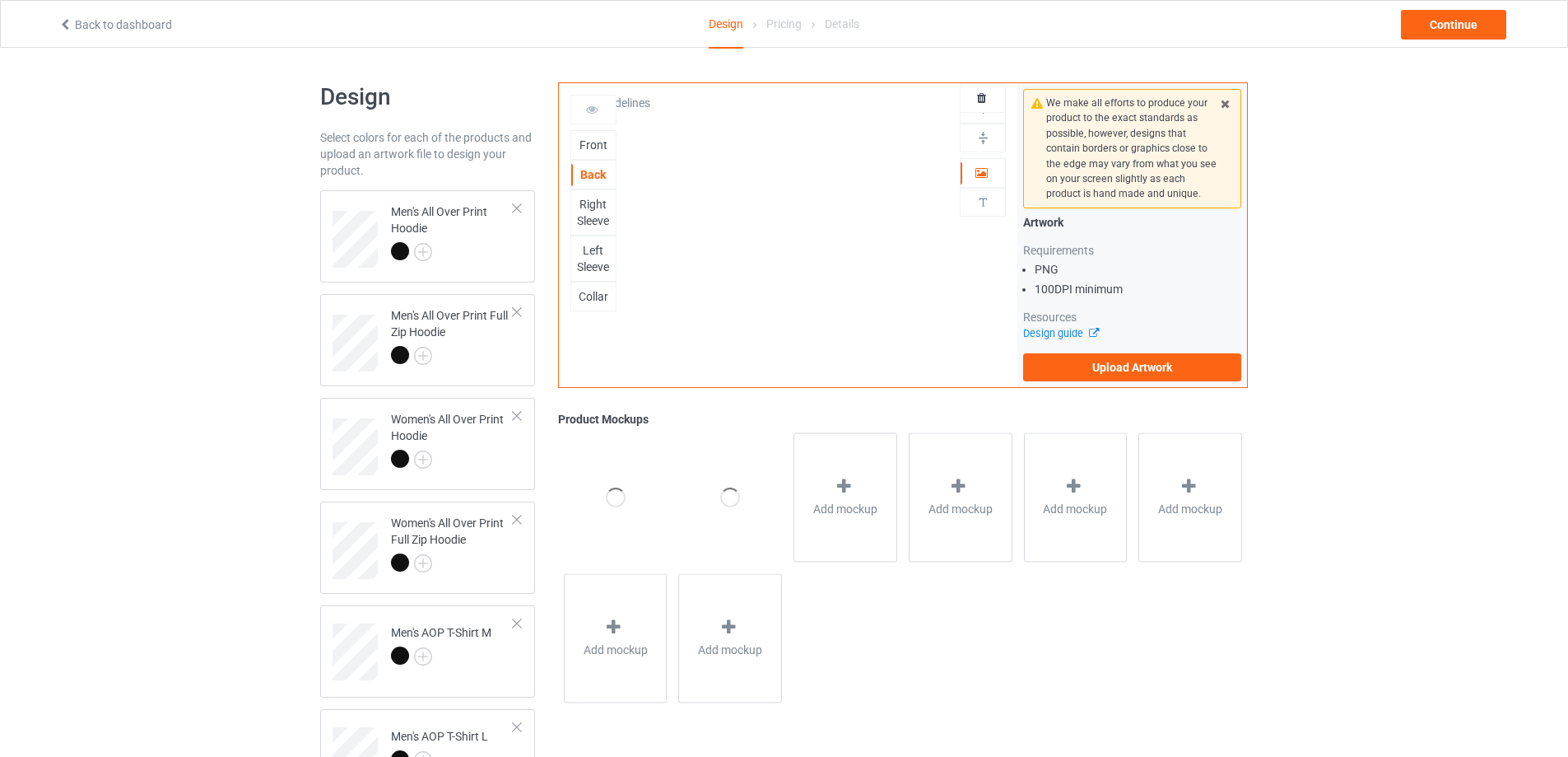
click at [585, 186] on div "Back" at bounding box center [593, 174] width 46 height 29
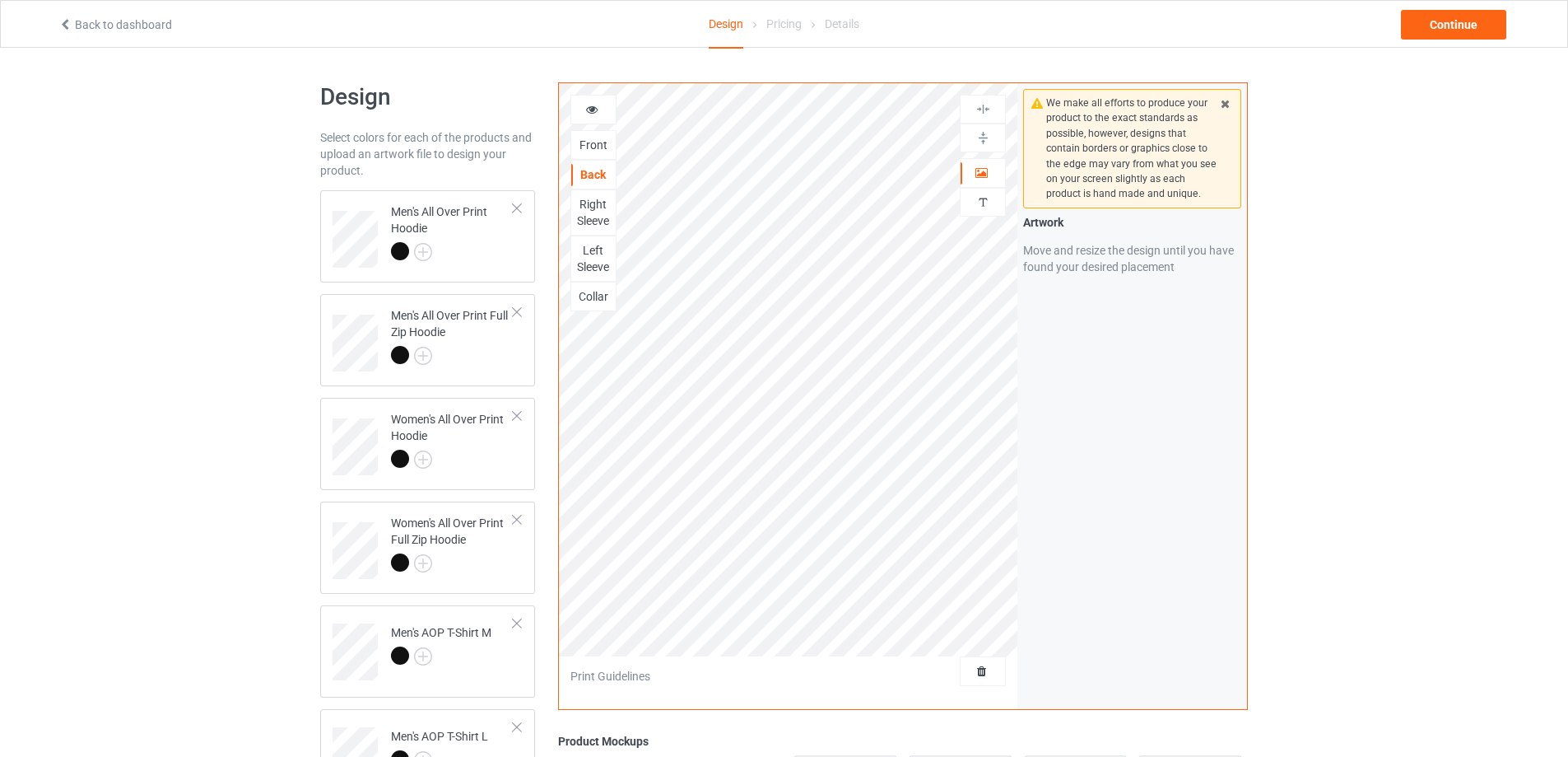
click at [588, 212] on div "Right Sleeve" at bounding box center [592, 212] width 44 height 33
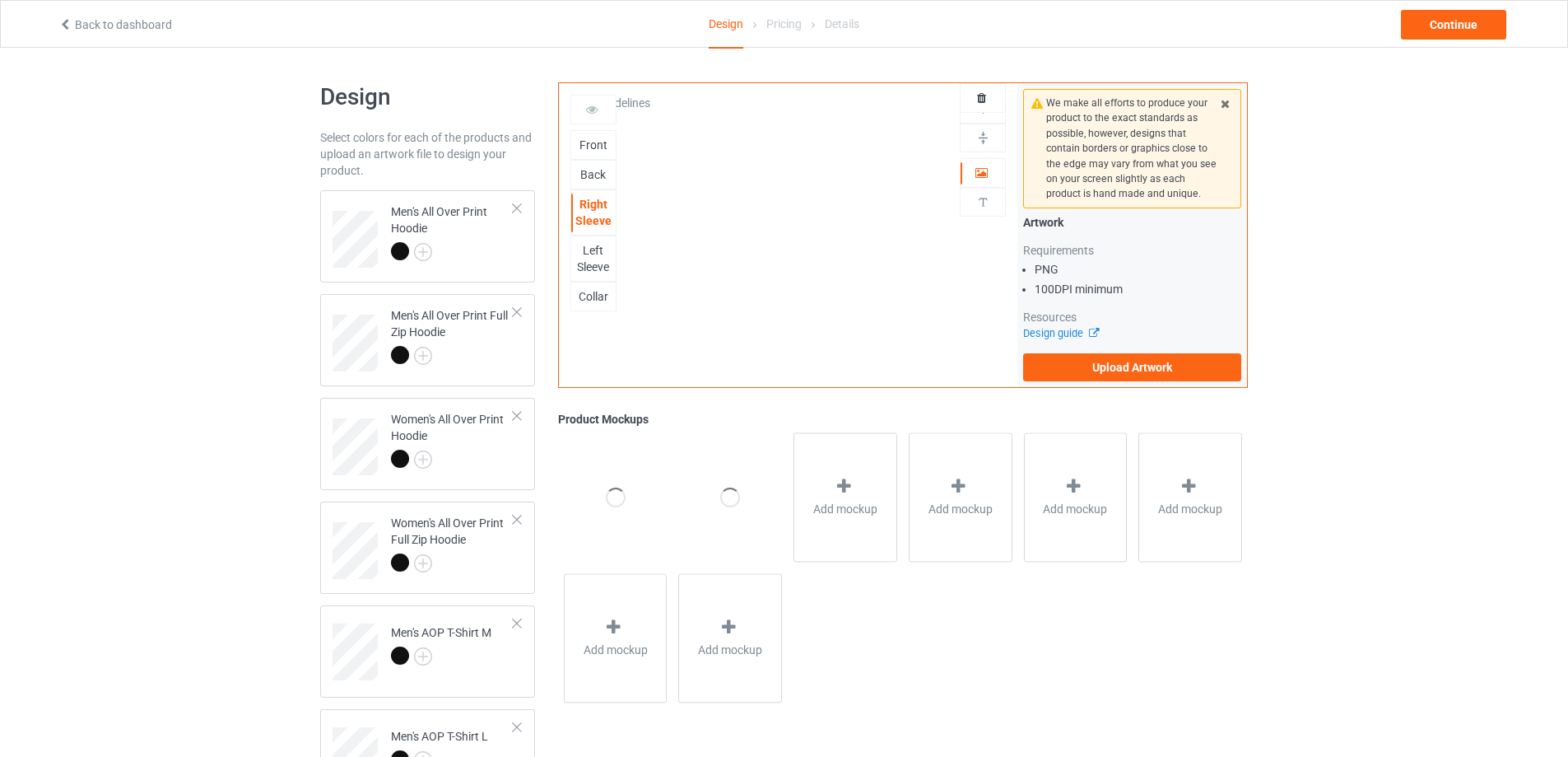
click at [592, 253] on div "Left Sleeve" at bounding box center [592, 259] width 44 height 33
click at [598, 294] on div "Collar" at bounding box center [592, 295] width 44 height 16
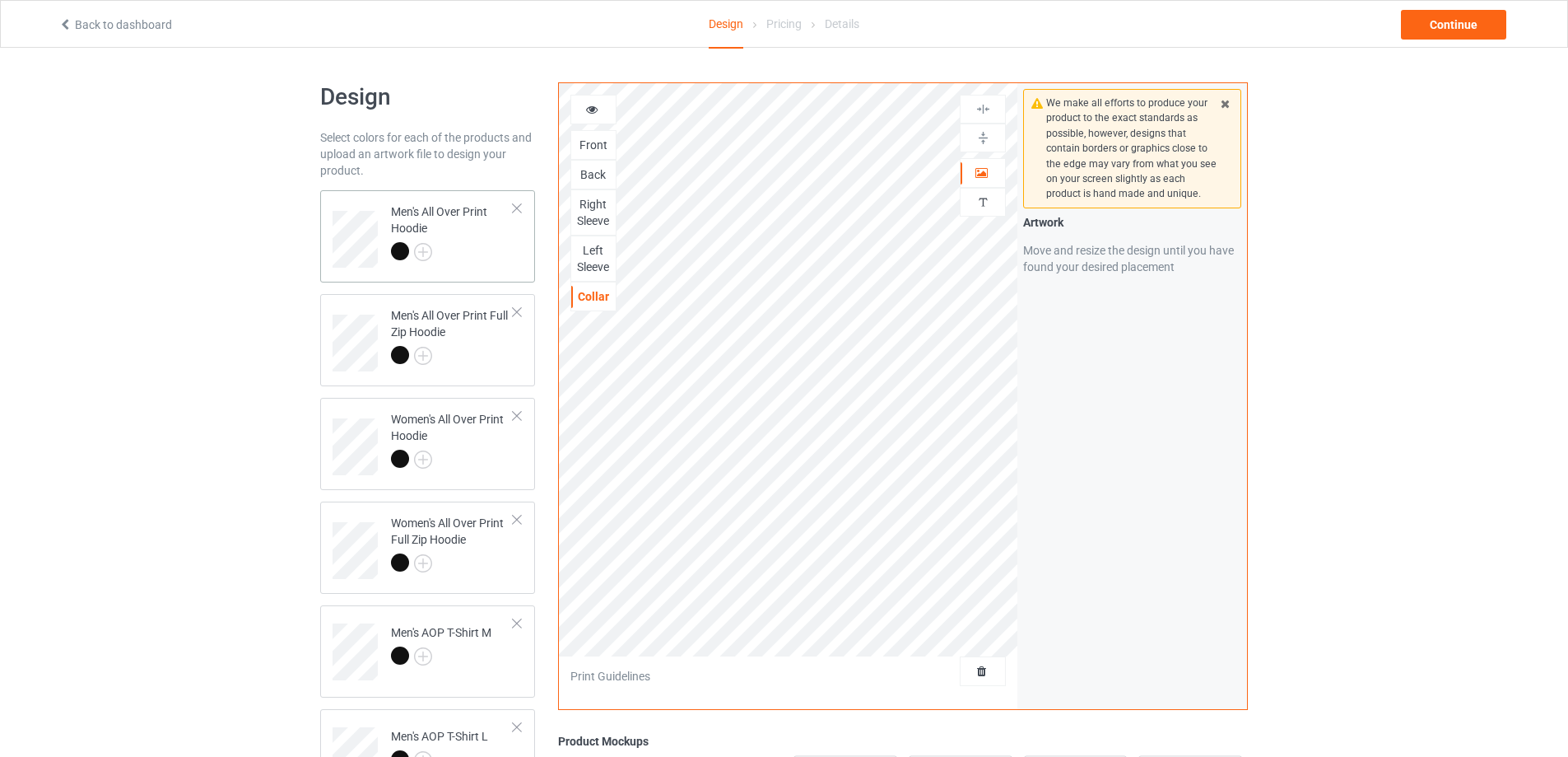
click at [490, 255] on div at bounding box center [452, 254] width 123 height 23
click at [982, 133] on img at bounding box center [983, 138] width 16 height 16
click at [984, 107] on img at bounding box center [983, 109] width 16 height 16
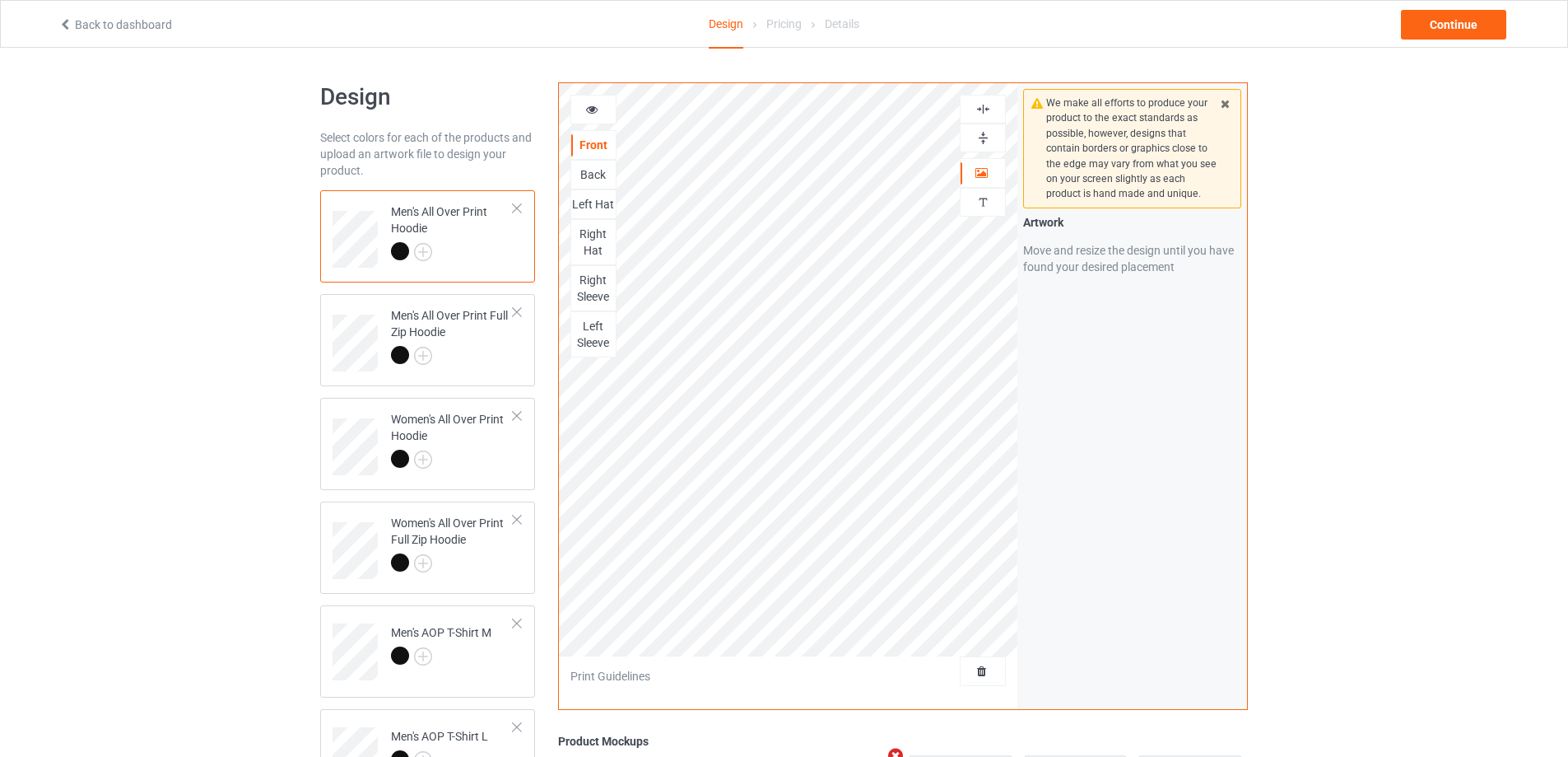
click at [984, 107] on img at bounding box center [983, 109] width 16 height 16
click at [984, 137] on img at bounding box center [983, 138] width 16 height 16
click at [595, 174] on div "Back" at bounding box center [592, 174] width 44 height 16
click at [986, 137] on img at bounding box center [983, 138] width 16 height 16
click at [984, 109] on img at bounding box center [983, 109] width 16 height 16
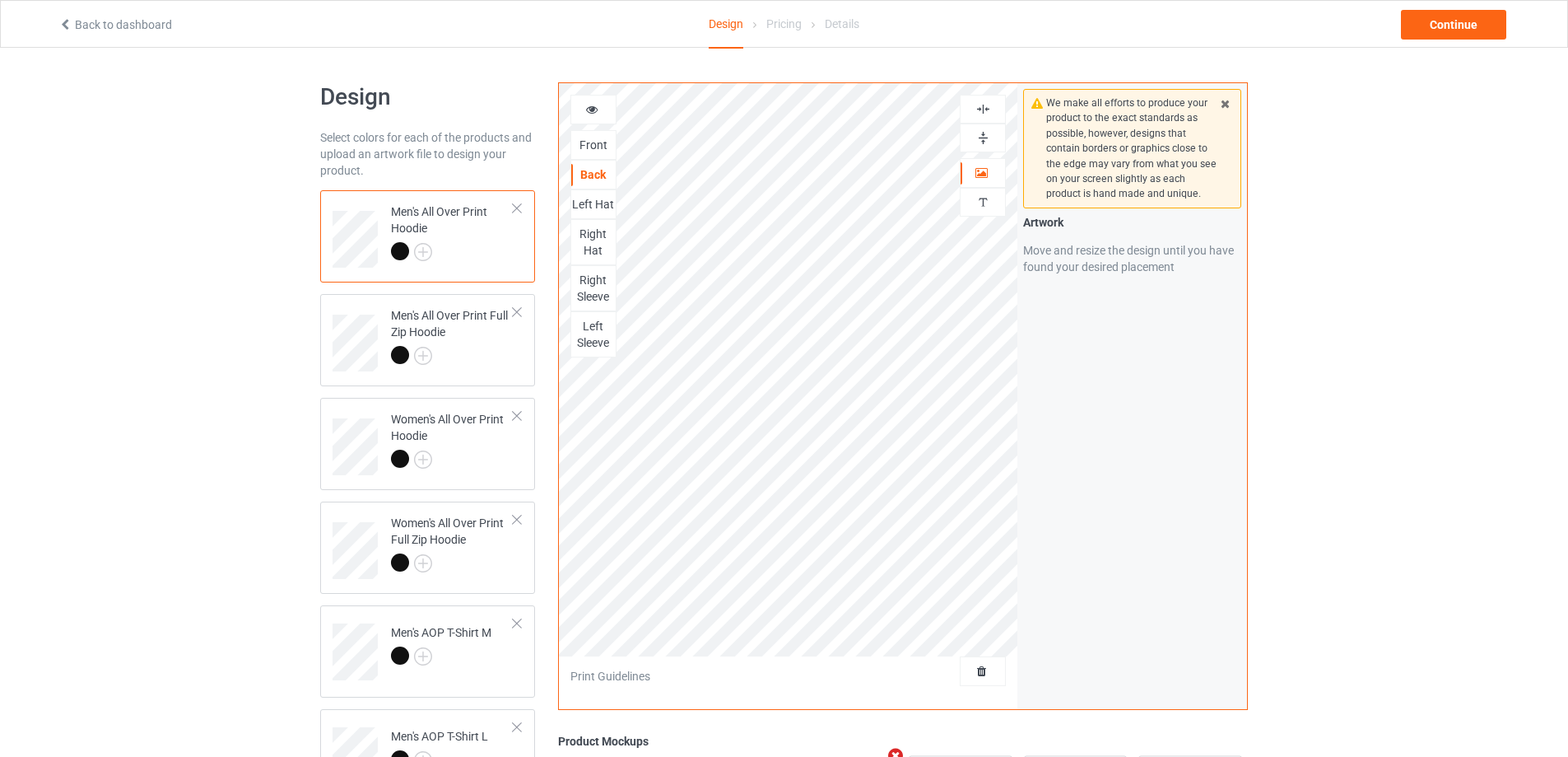
click at [984, 109] on img at bounding box center [983, 109] width 16 height 16
click at [985, 141] on img at bounding box center [983, 138] width 16 height 16
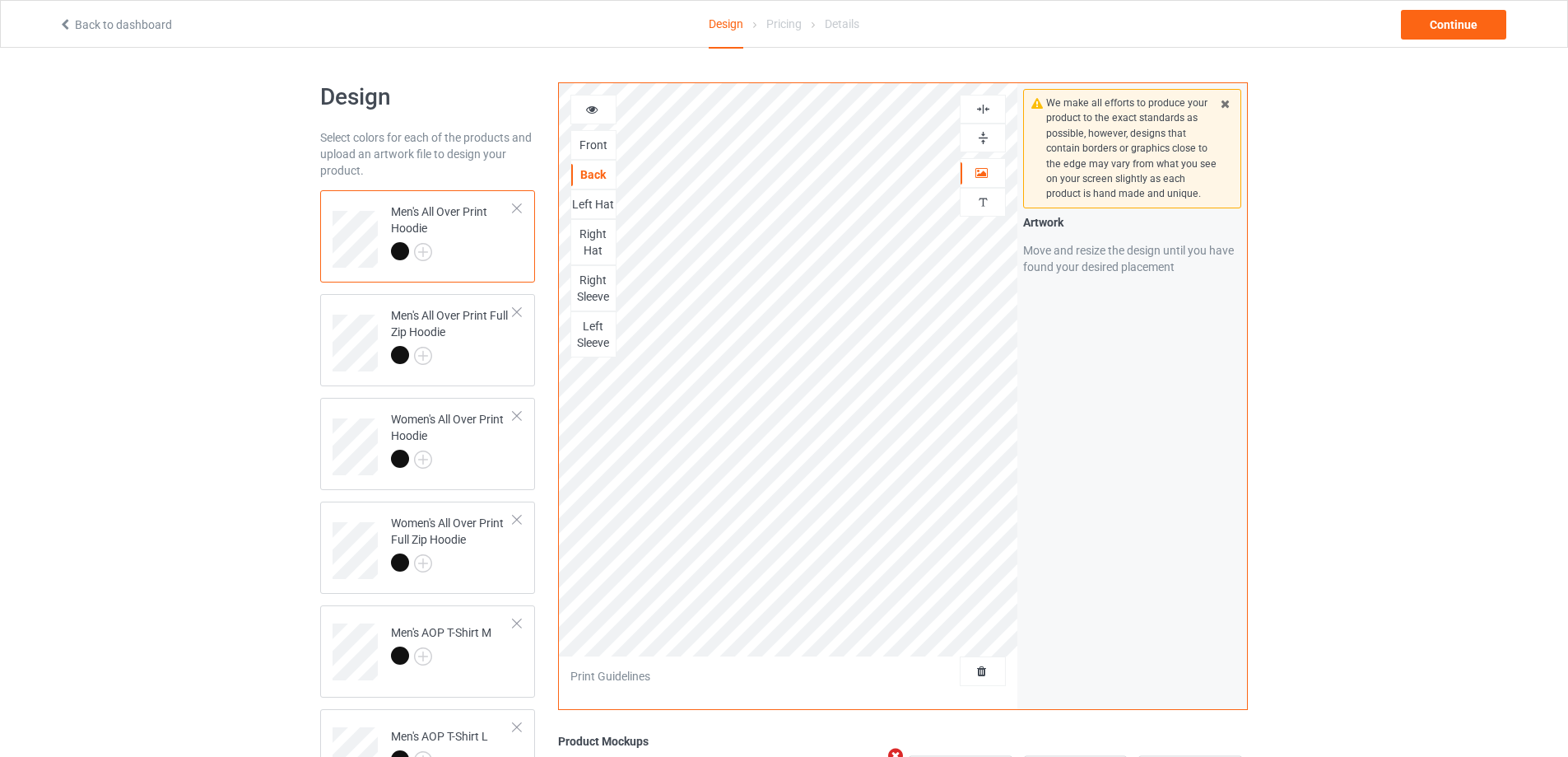
click at [601, 204] on div "Left Hat" at bounding box center [592, 204] width 44 height 16
click at [985, 136] on img at bounding box center [983, 138] width 16 height 16
click at [984, 108] on img at bounding box center [983, 109] width 16 height 16
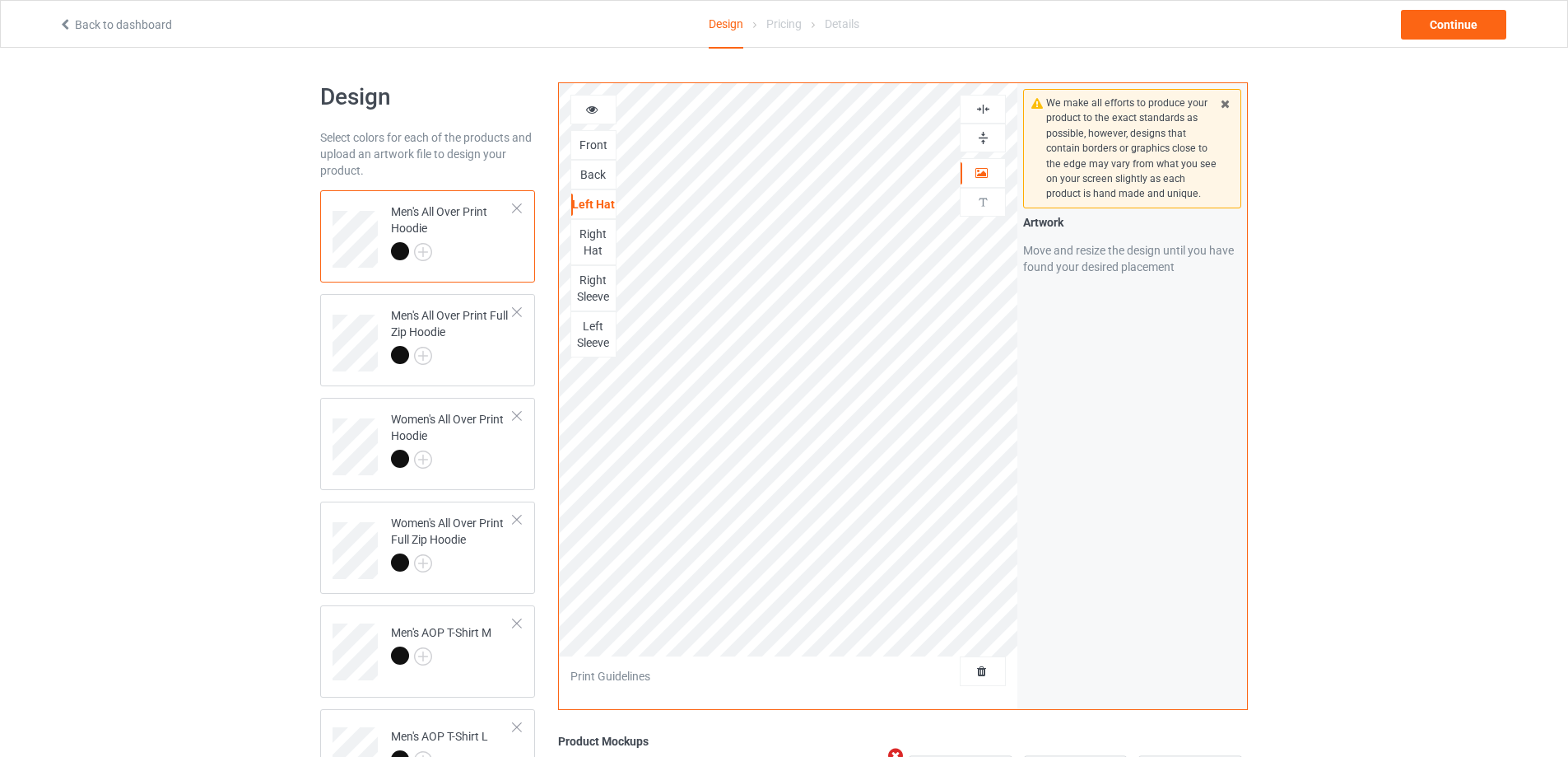
click at [984, 137] on img at bounding box center [983, 138] width 16 height 16
click at [597, 242] on div "Right Hat" at bounding box center [592, 242] width 44 height 33
click at [986, 140] on img at bounding box center [983, 138] width 16 height 16
click at [986, 109] on img at bounding box center [983, 109] width 16 height 16
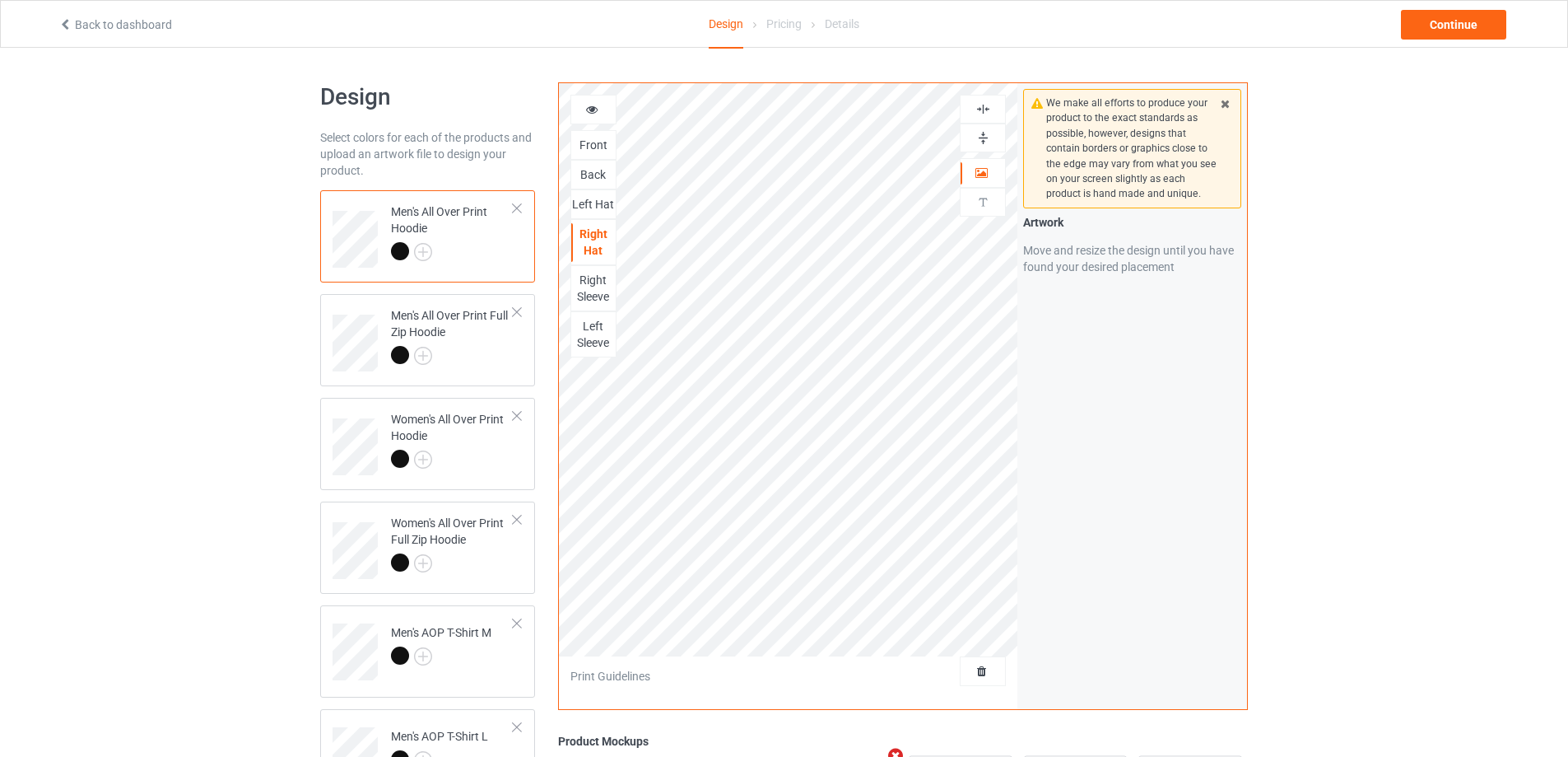
click at [986, 109] on img at bounding box center [983, 109] width 16 height 16
click at [984, 135] on img at bounding box center [983, 138] width 16 height 16
click at [595, 287] on div "Right Sleeve" at bounding box center [592, 288] width 44 height 33
click at [986, 139] on img at bounding box center [983, 138] width 16 height 16
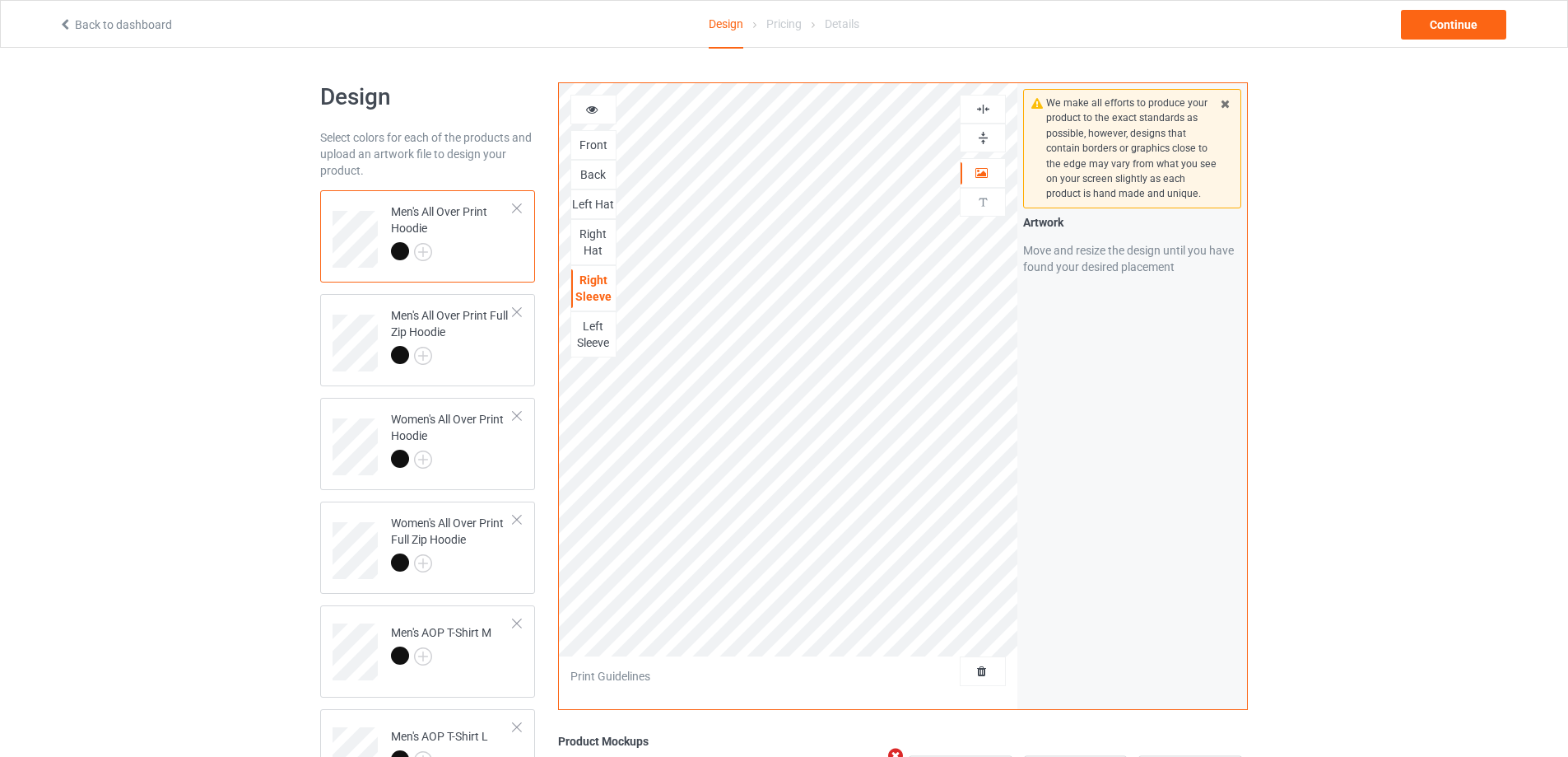
click at [977, 106] on img at bounding box center [983, 109] width 16 height 16
click at [980, 132] on img at bounding box center [983, 138] width 16 height 16
click at [601, 334] on div "Left Sleeve" at bounding box center [592, 334] width 44 height 33
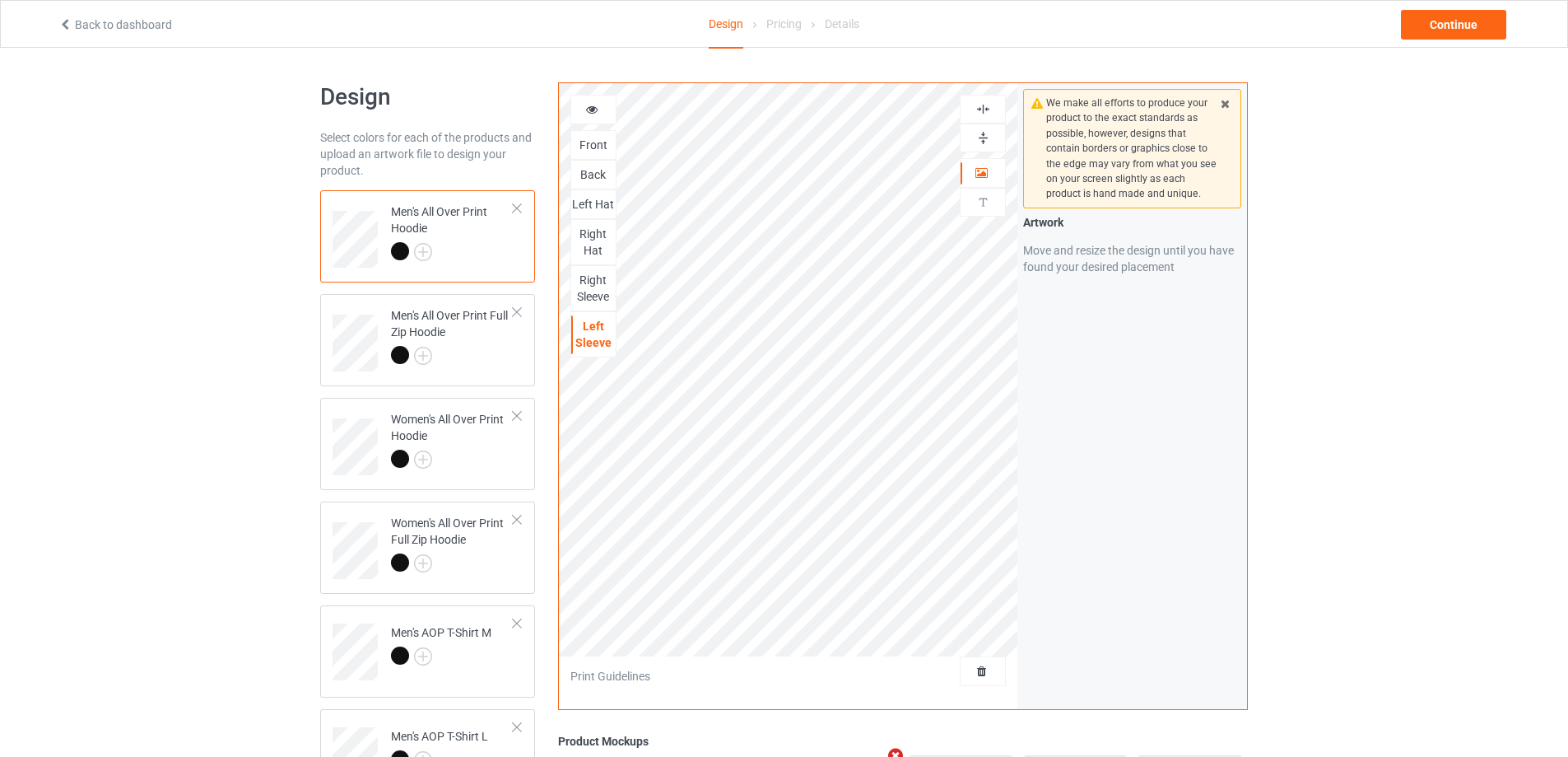
click at [980, 133] on img at bounding box center [983, 138] width 16 height 16
click at [980, 107] on img at bounding box center [983, 109] width 16 height 16
click at [980, 139] on img at bounding box center [983, 138] width 16 height 16
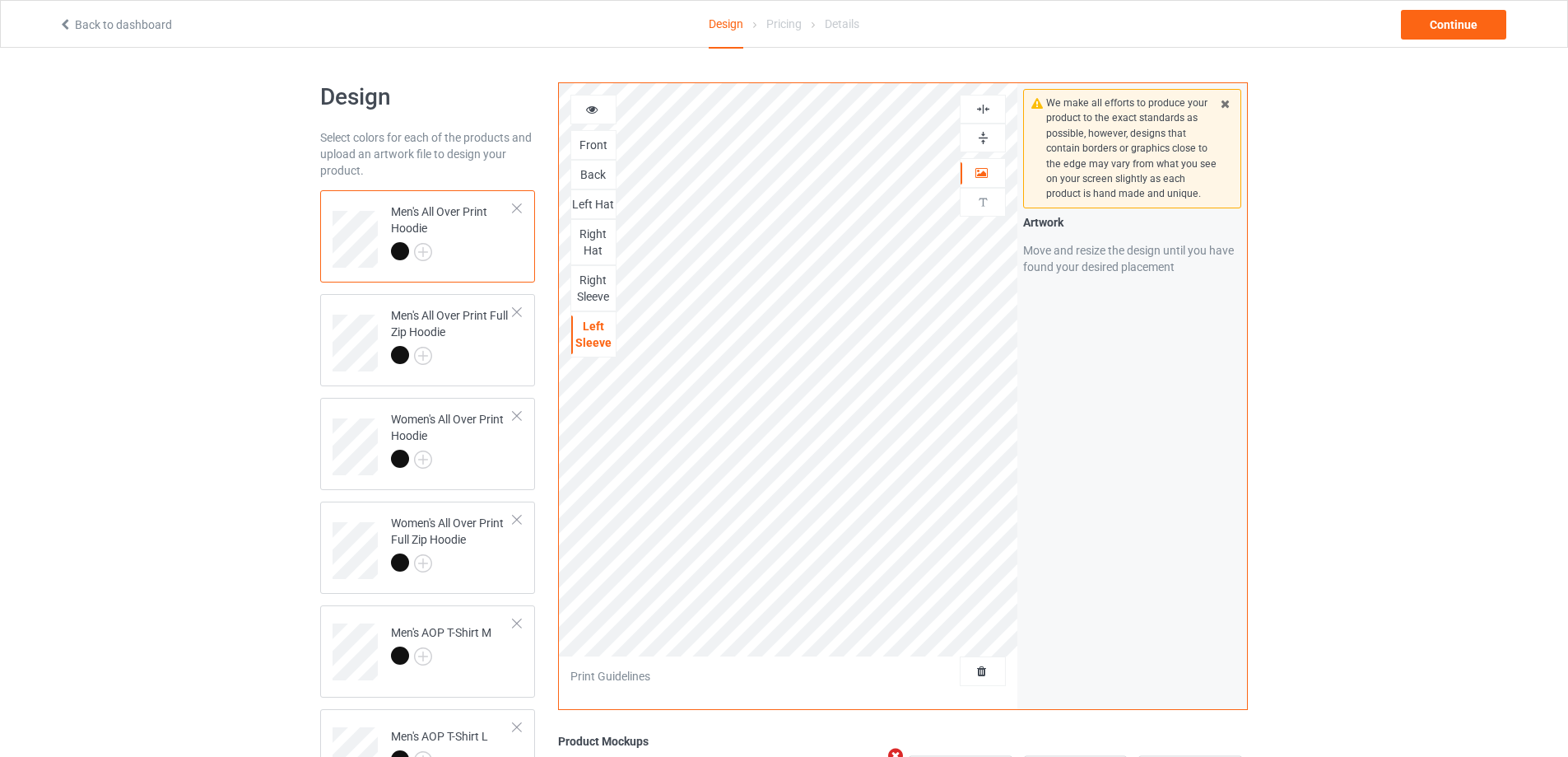
click at [980, 139] on img at bounding box center [983, 138] width 16 height 16
click at [979, 110] on img at bounding box center [983, 109] width 16 height 16
click at [519, 358] on td "Men's All Over Print Full Zip Hoodie" at bounding box center [452, 337] width 141 height 74
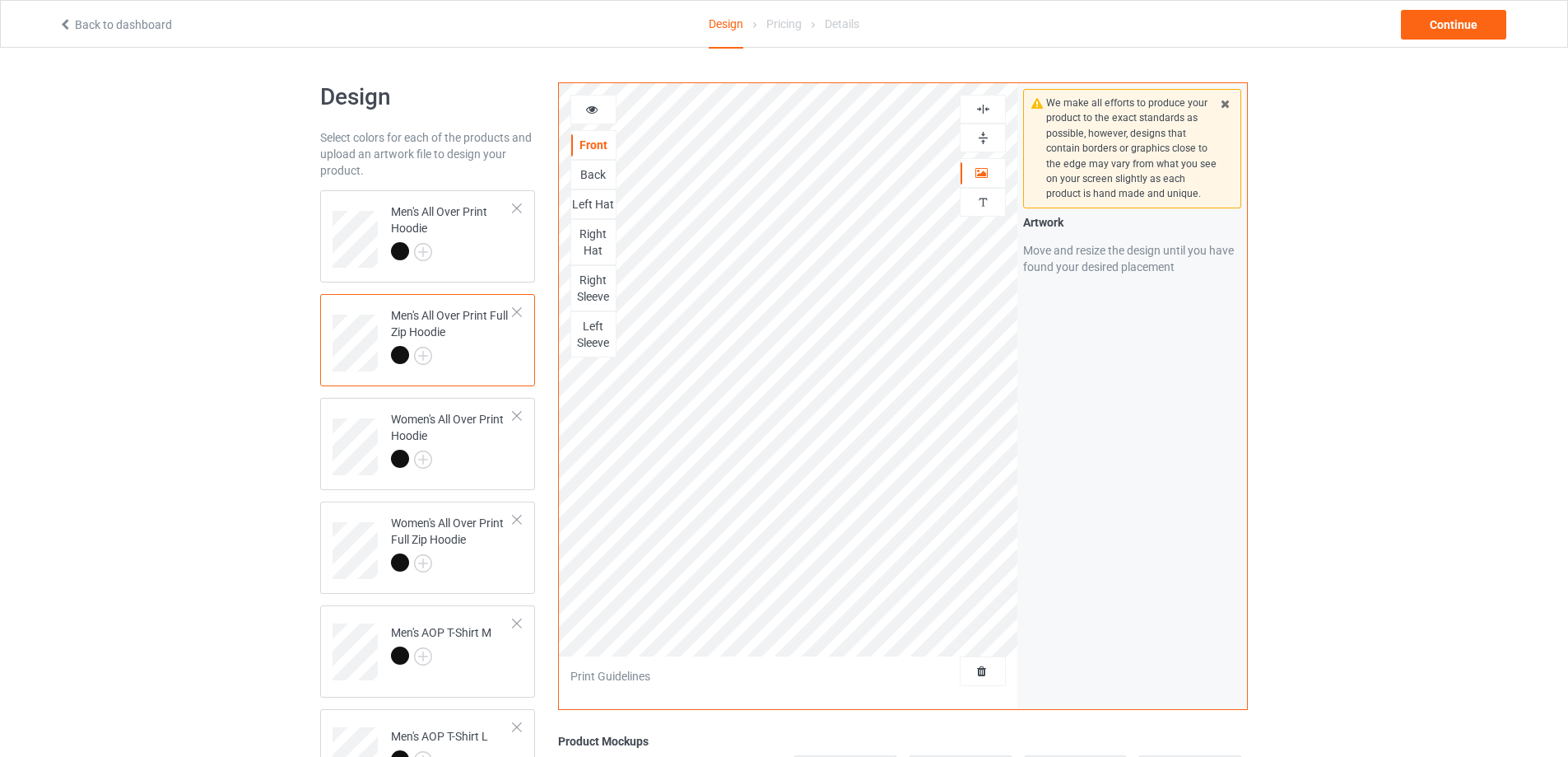
click at [984, 136] on img at bounding box center [983, 138] width 16 height 16
click at [984, 108] on img at bounding box center [983, 109] width 16 height 16
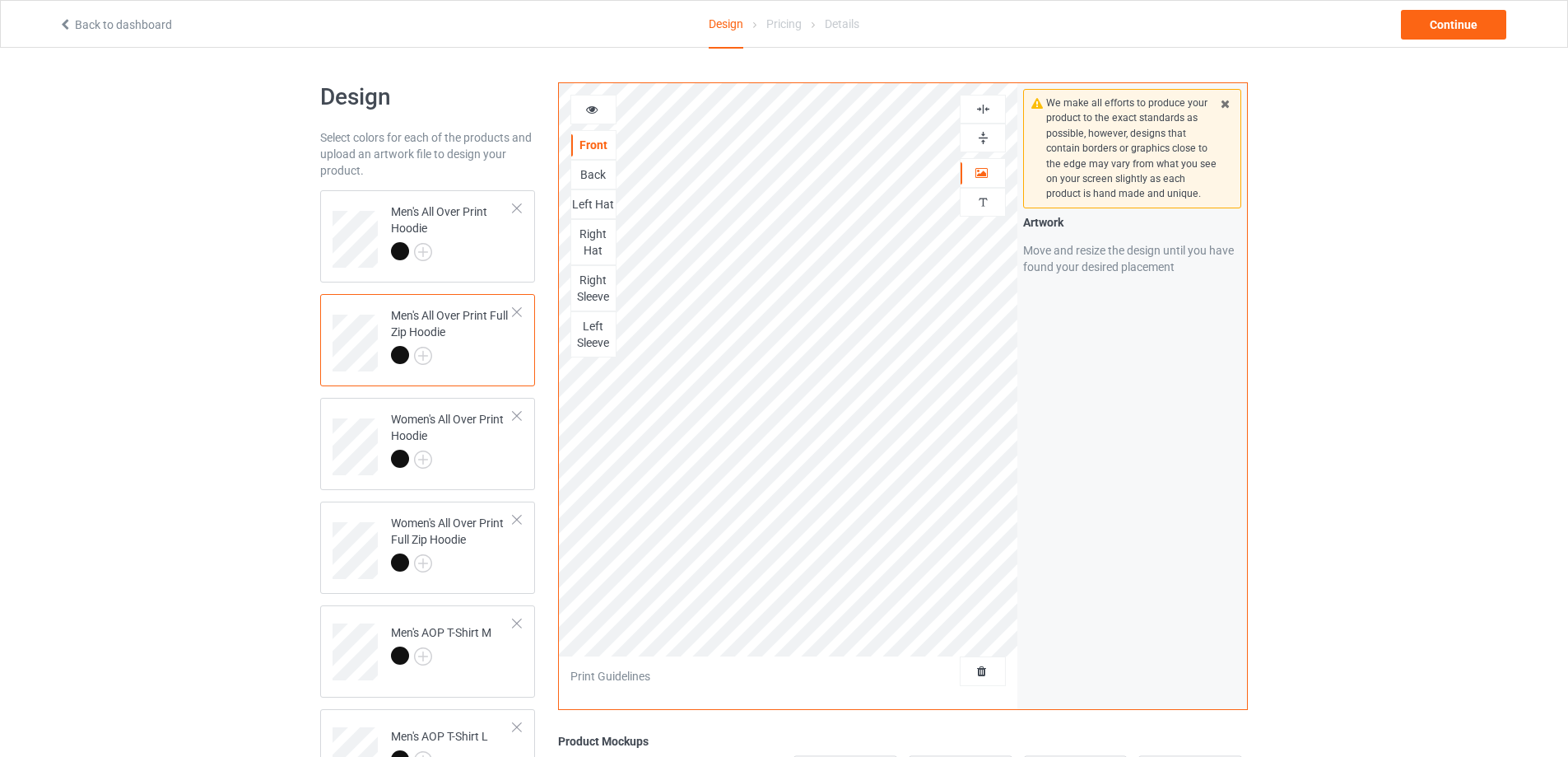
click at [984, 108] on img at bounding box center [983, 109] width 16 height 16
click at [985, 135] on img at bounding box center [983, 138] width 16 height 16
click at [592, 171] on div "Back" at bounding box center [592, 174] width 44 height 16
click at [979, 135] on img at bounding box center [983, 138] width 16 height 16
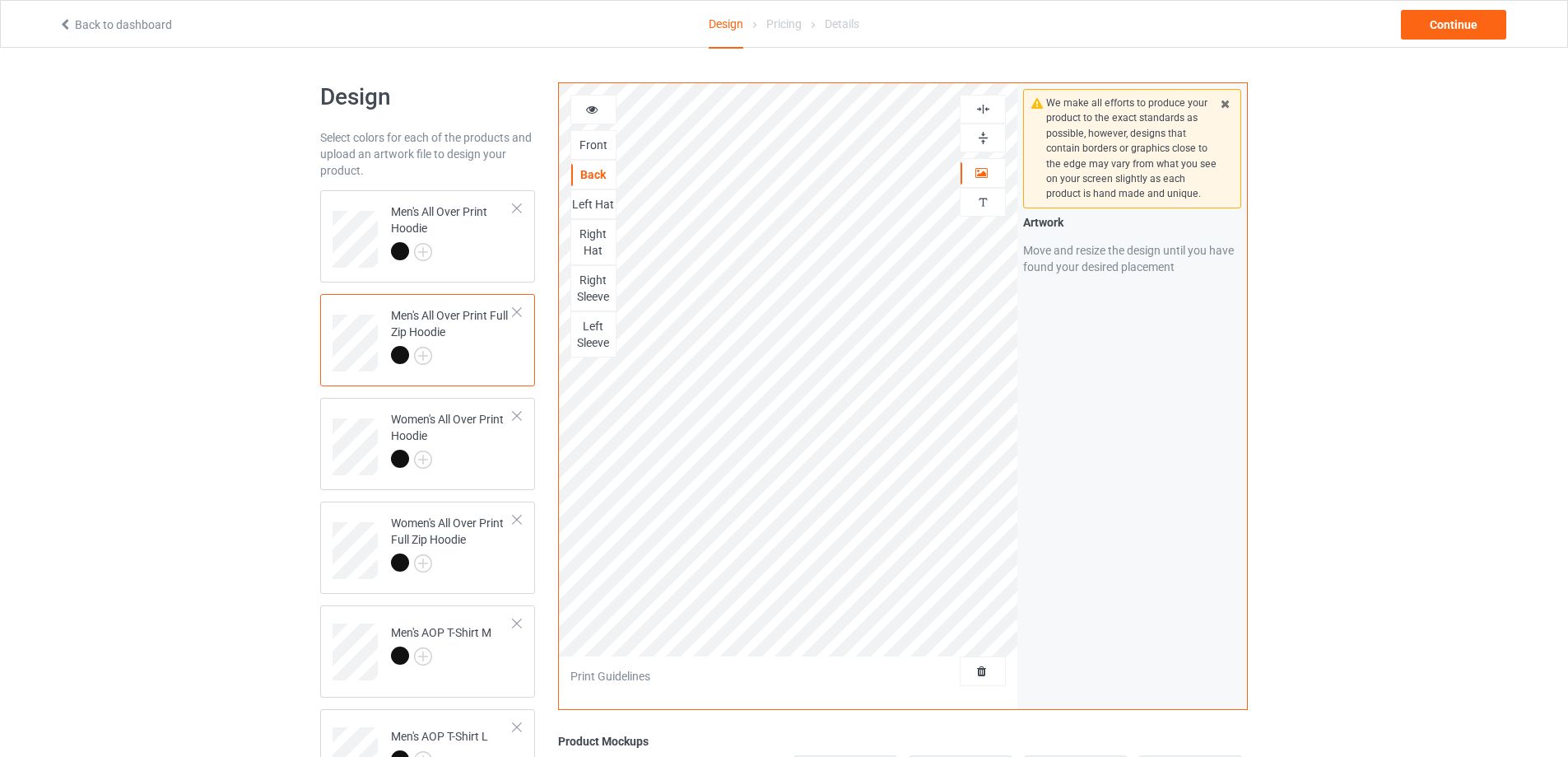
click at [979, 110] on img at bounding box center [983, 109] width 16 height 16
click at [979, 109] on img at bounding box center [983, 109] width 16 height 16
click at [979, 107] on img at bounding box center [983, 109] width 16 height 16
click at [982, 137] on img at bounding box center [983, 138] width 16 height 16
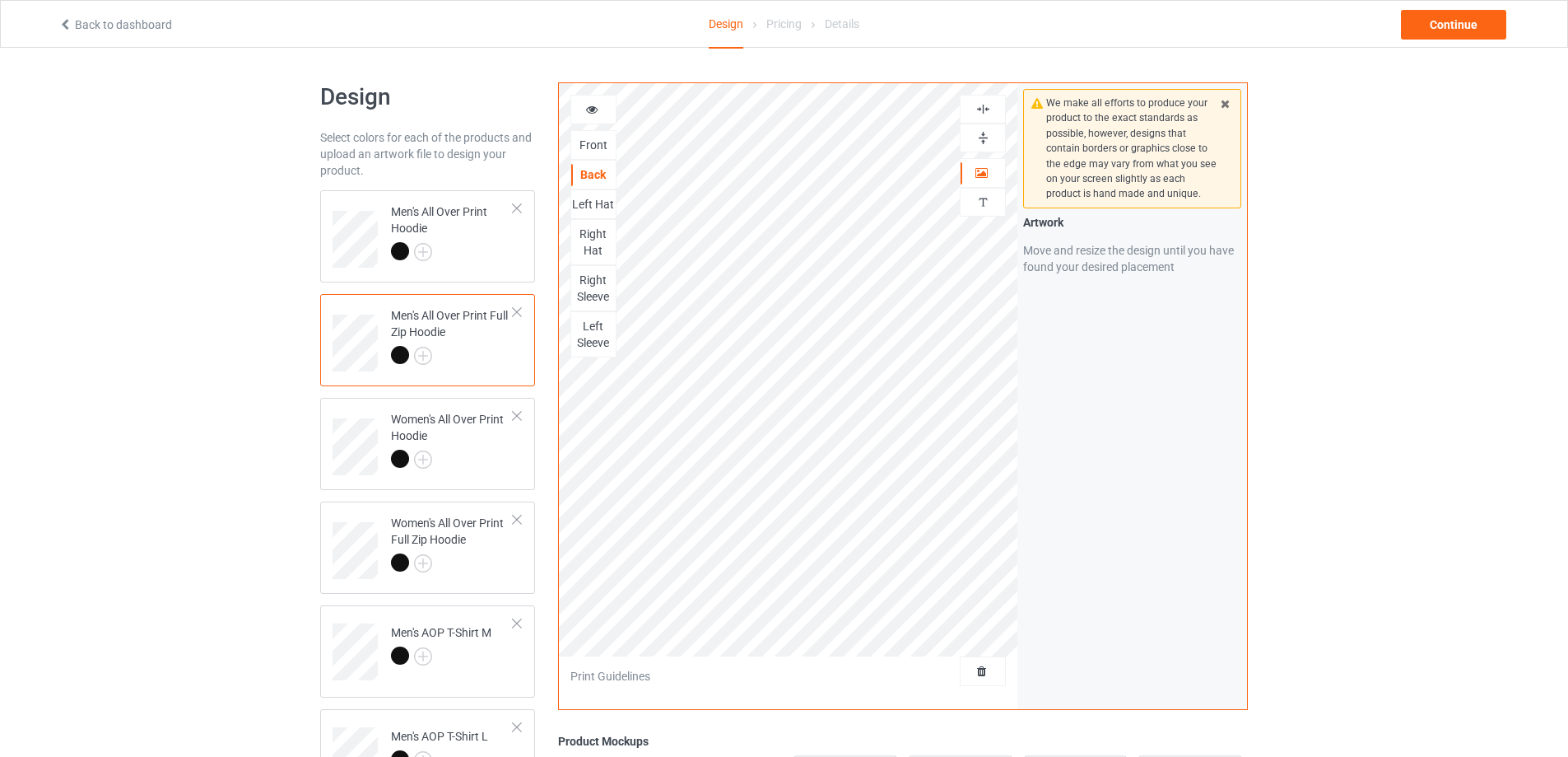
click at [982, 137] on img at bounding box center [983, 138] width 16 height 16
click at [980, 108] on img at bounding box center [983, 109] width 16 height 16
click at [593, 204] on div "Left Hat" at bounding box center [592, 204] width 44 height 16
click at [989, 139] on img at bounding box center [983, 138] width 16 height 16
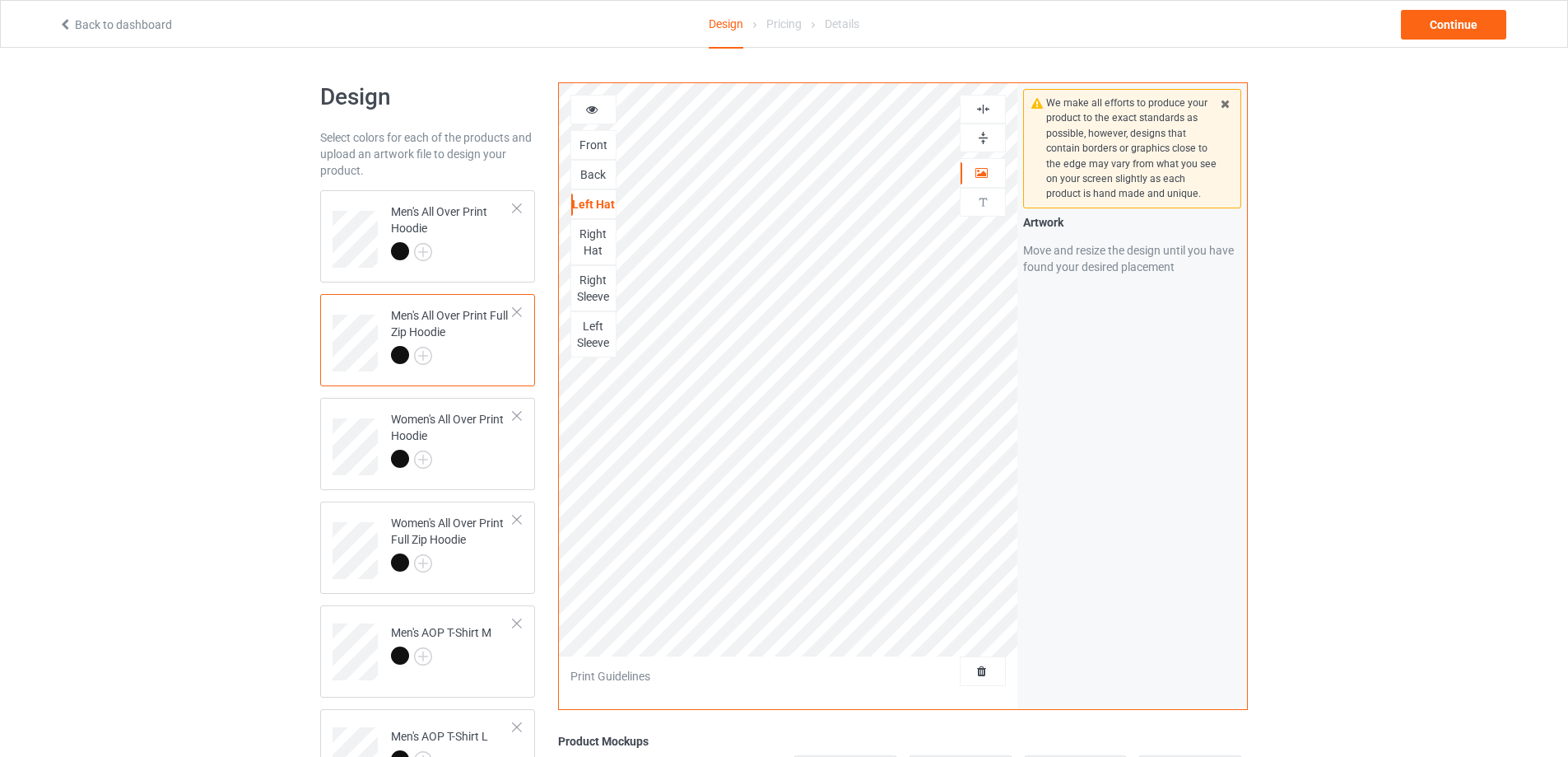
click at [984, 107] on img at bounding box center [983, 109] width 16 height 16
click at [979, 139] on img at bounding box center [983, 138] width 16 height 16
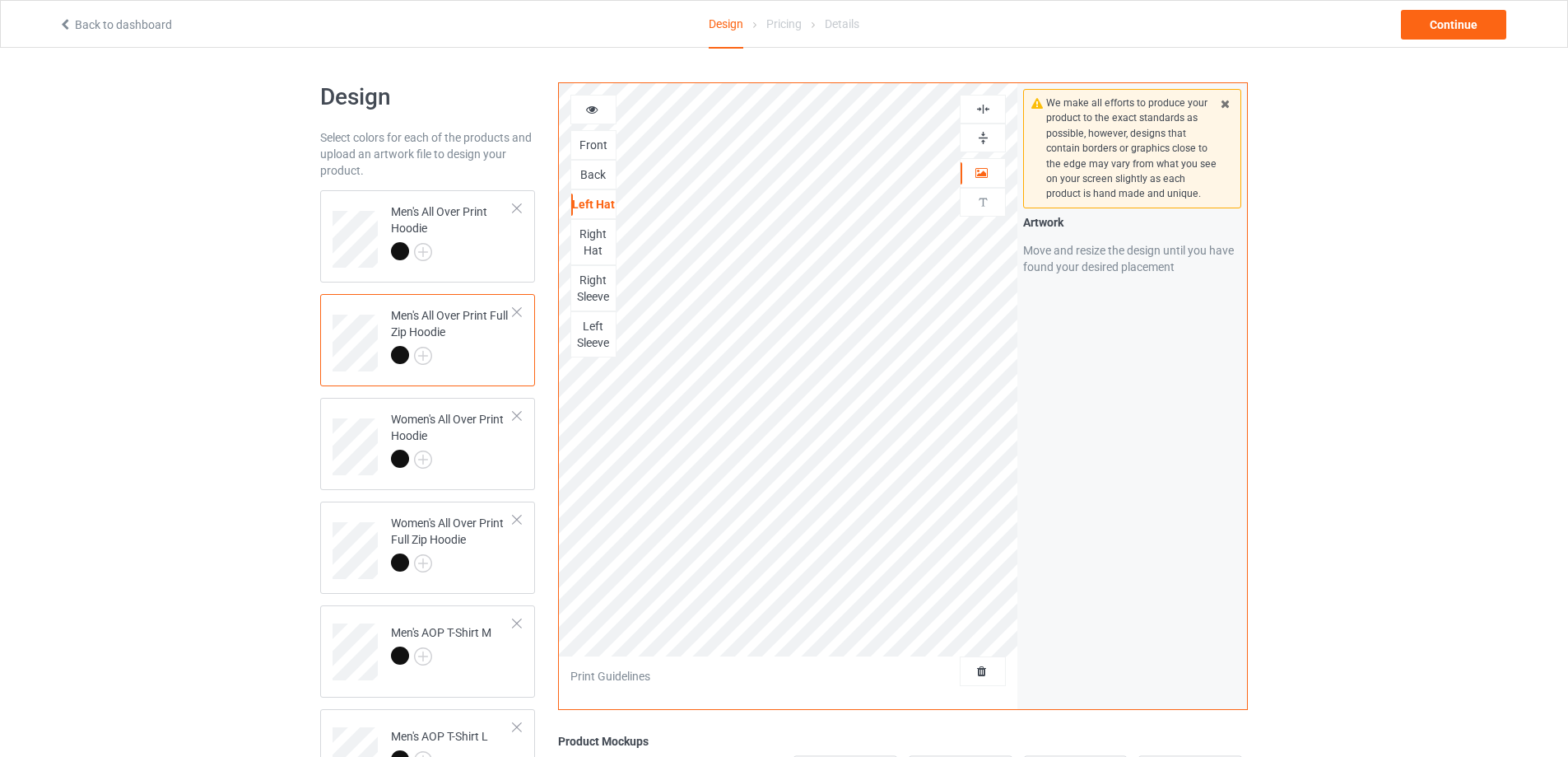
click at [979, 139] on img at bounding box center [983, 138] width 16 height 16
click at [603, 249] on div "Right Hat" at bounding box center [592, 242] width 44 height 33
click at [977, 136] on img at bounding box center [983, 138] width 16 height 16
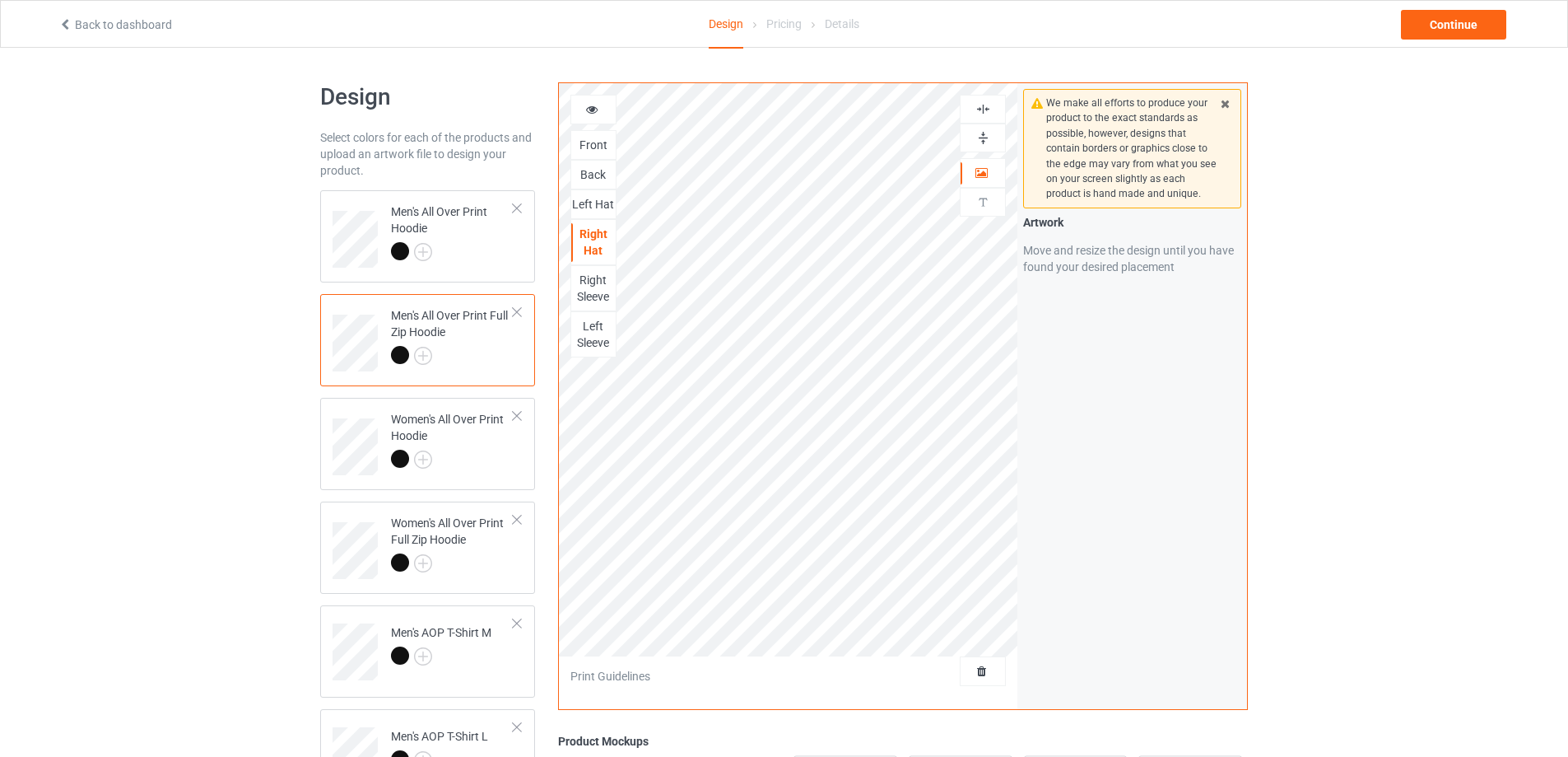
click at [977, 110] on img at bounding box center [983, 109] width 16 height 16
click at [977, 109] on img at bounding box center [983, 109] width 16 height 16
click at [982, 137] on img at bounding box center [983, 138] width 16 height 16
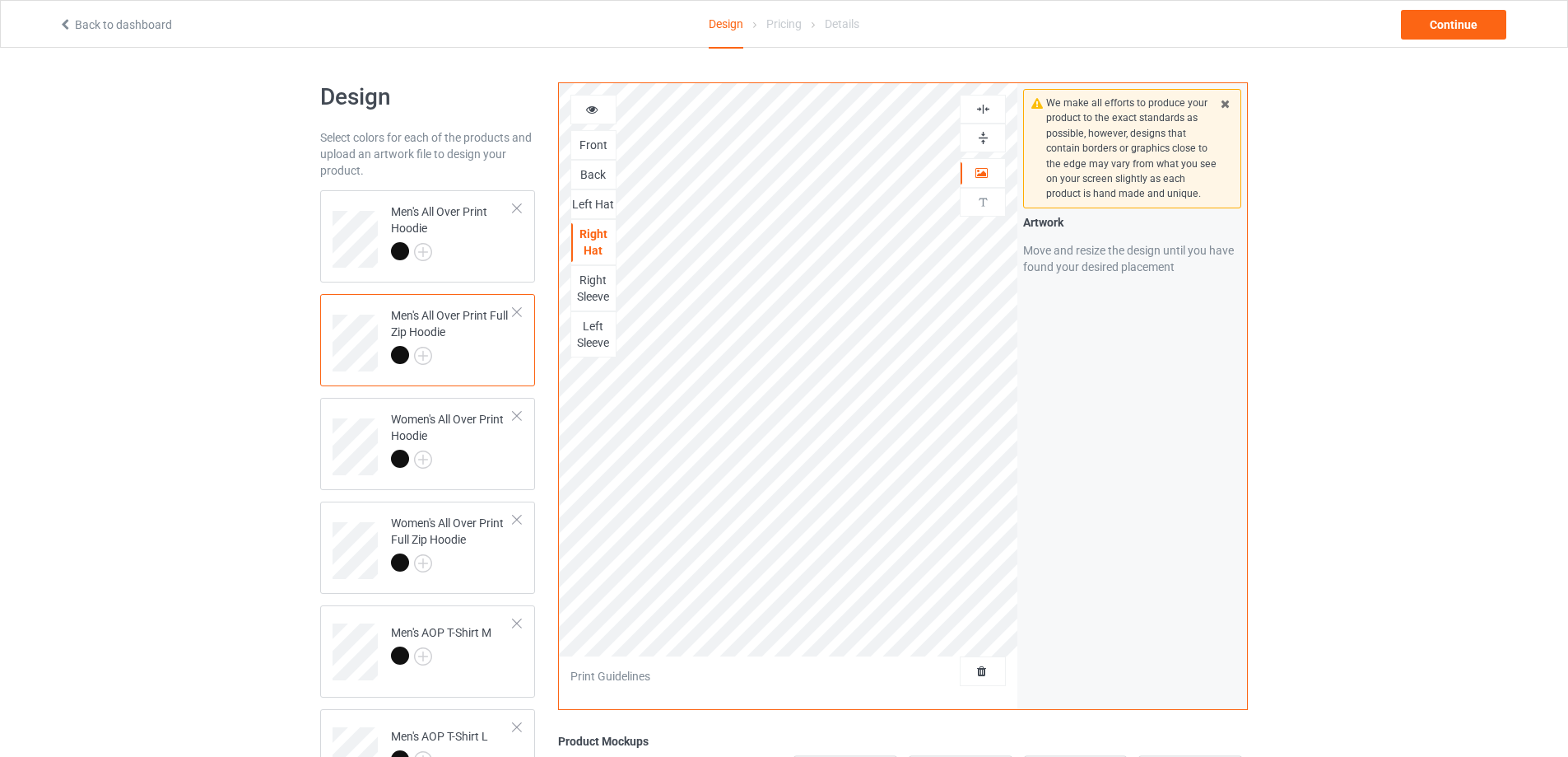
click at [591, 287] on div "Right Sleeve" at bounding box center [592, 288] width 44 height 33
click at [985, 136] on img at bounding box center [983, 138] width 16 height 16
click at [981, 108] on img at bounding box center [983, 109] width 16 height 16
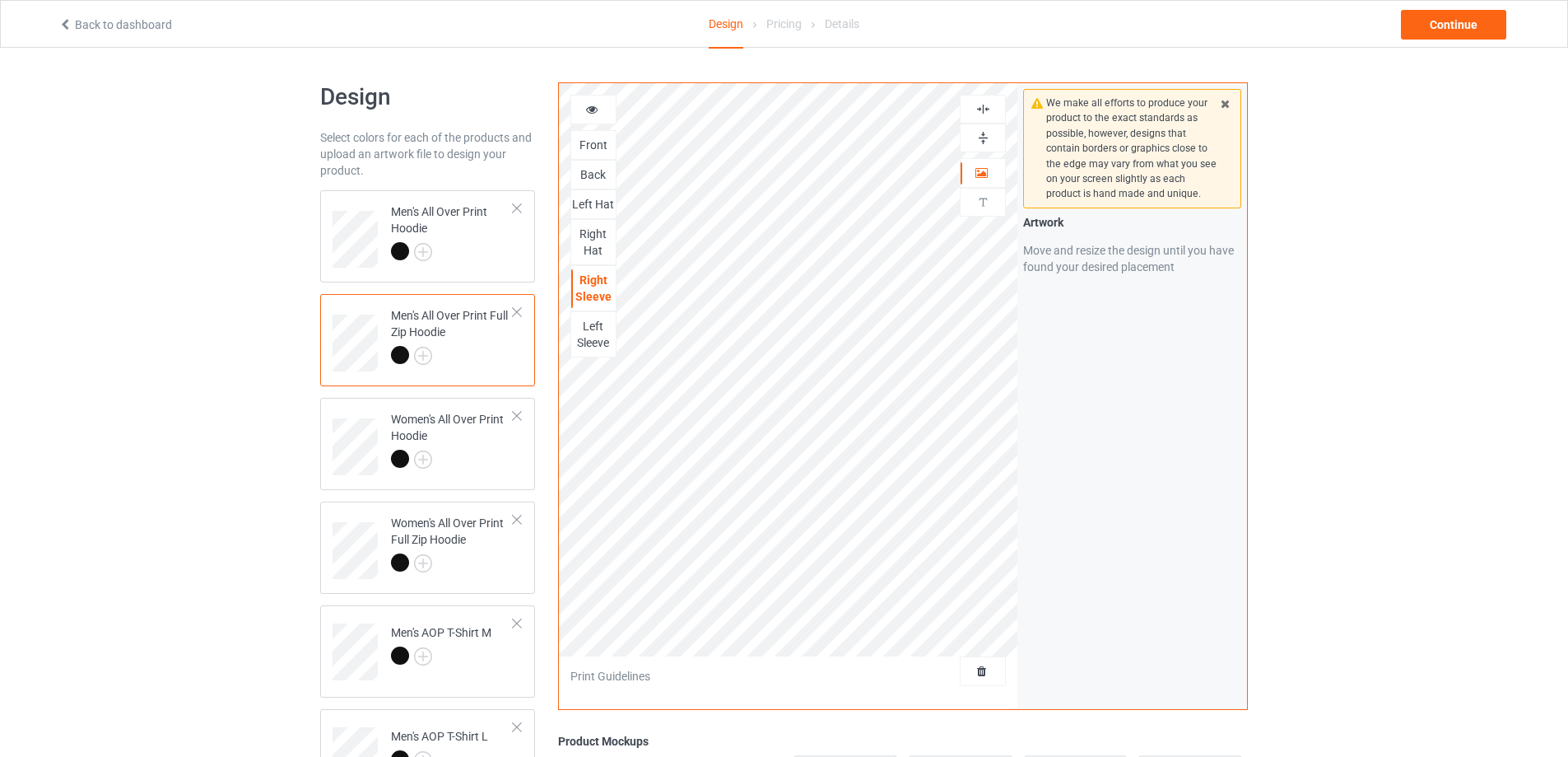
click at [974, 137] on div at bounding box center [982, 138] width 44 height 16
click at [592, 334] on div "Left Sleeve" at bounding box center [592, 334] width 44 height 33
click at [984, 133] on img at bounding box center [983, 138] width 16 height 16
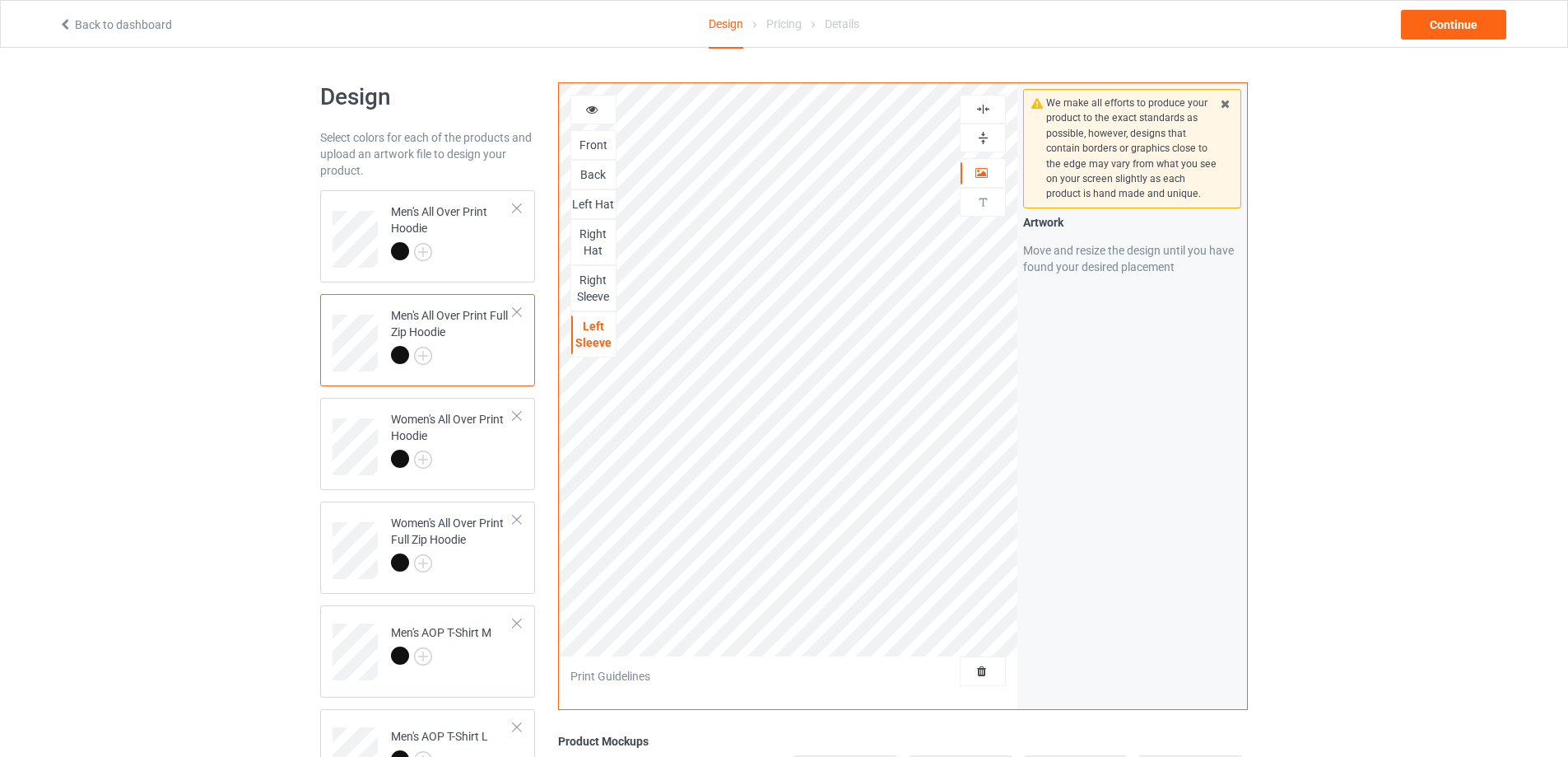
click at [984, 133] on img at bounding box center [983, 138] width 16 height 16
click at [983, 111] on img at bounding box center [983, 109] width 16 height 16
click at [983, 107] on img at bounding box center [983, 109] width 16 height 16
click at [981, 138] on img at bounding box center [983, 138] width 16 height 16
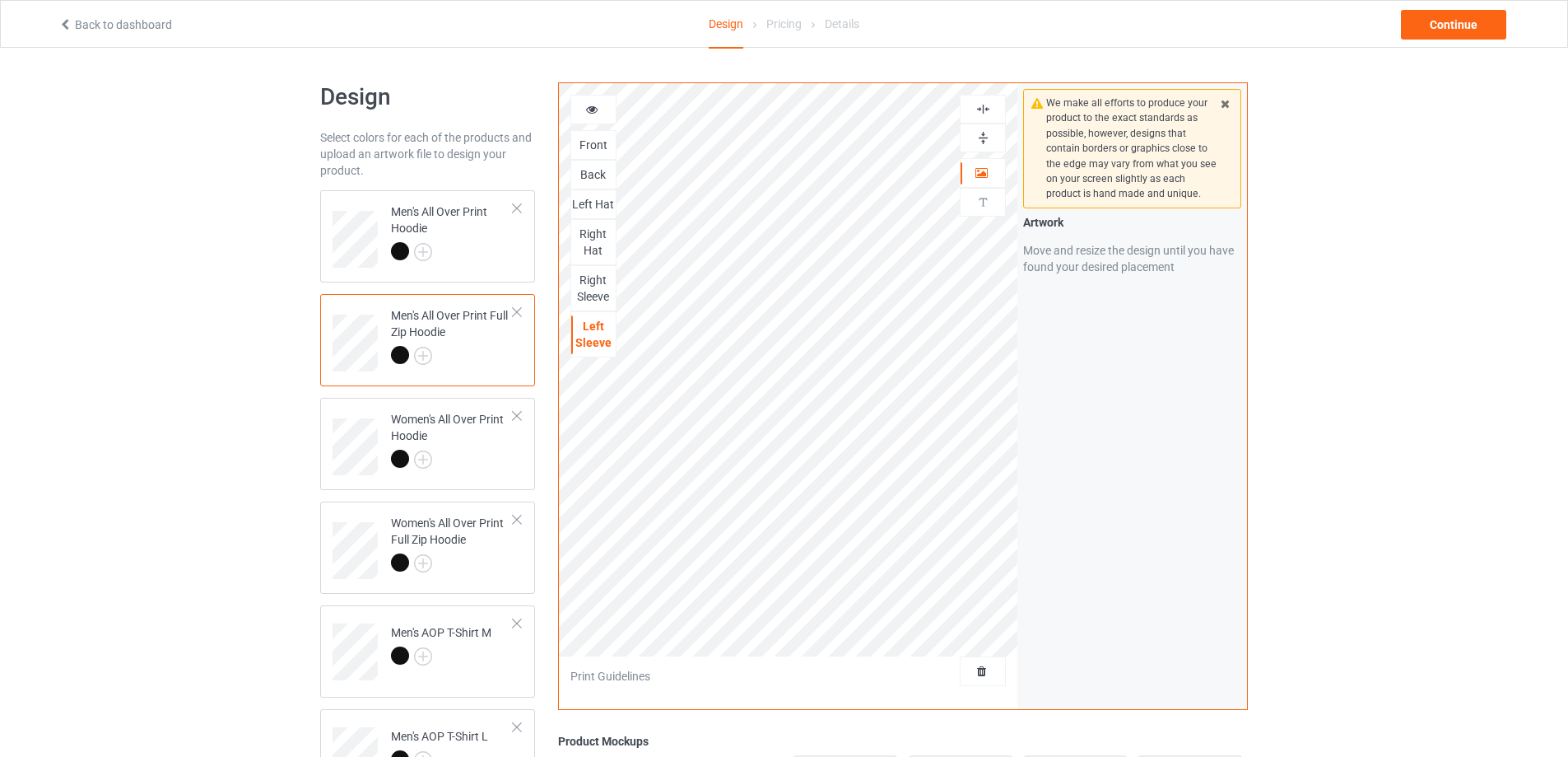
click at [981, 138] on img at bounding box center [983, 138] width 16 height 16
click at [984, 104] on img at bounding box center [983, 109] width 16 height 16
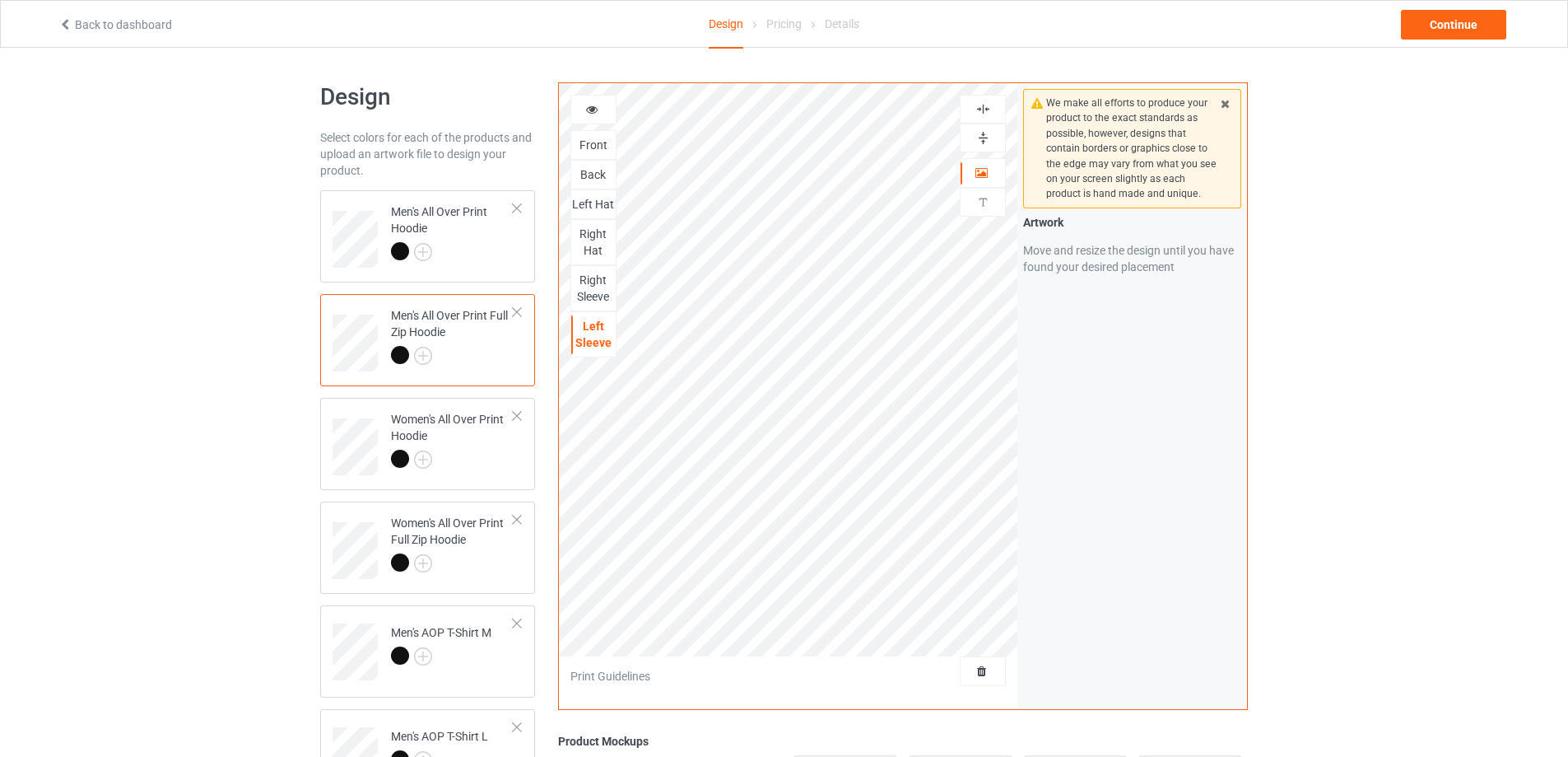
click at [980, 108] on img at bounding box center [983, 109] width 16 height 16
click at [980, 109] on img at bounding box center [983, 109] width 16 height 16
click at [980, 134] on img at bounding box center [983, 138] width 16 height 16
click at [496, 450] on div at bounding box center [452, 461] width 123 height 23
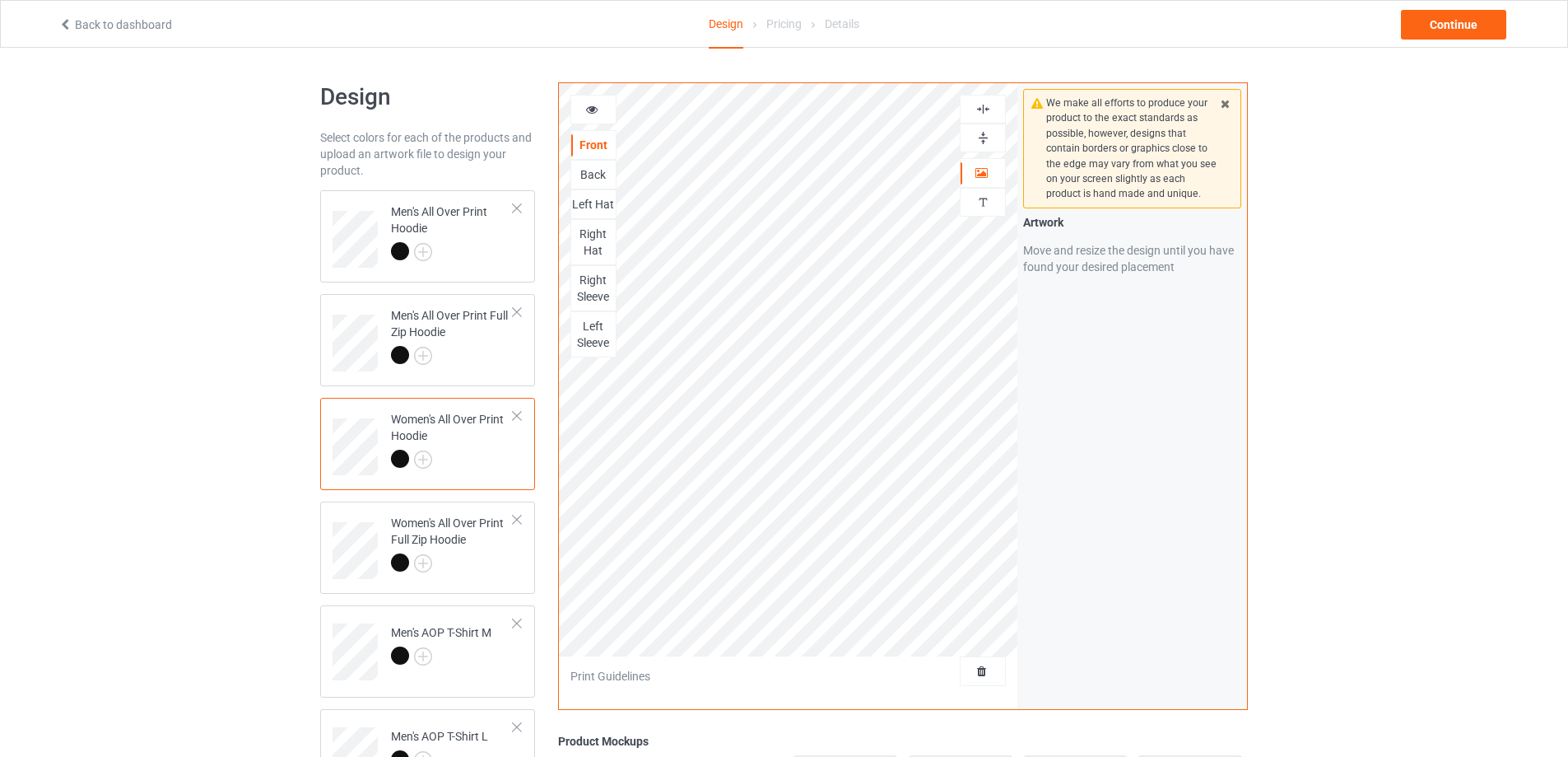
click at [984, 136] on img at bounding box center [983, 138] width 16 height 16
drag, startPoint x: 984, startPoint y: 136, endPoint x: 980, endPoint y: 104, distance: 32.2
click at [984, 133] on img at bounding box center [983, 138] width 16 height 16
click at [982, 106] on img at bounding box center [983, 109] width 16 height 16
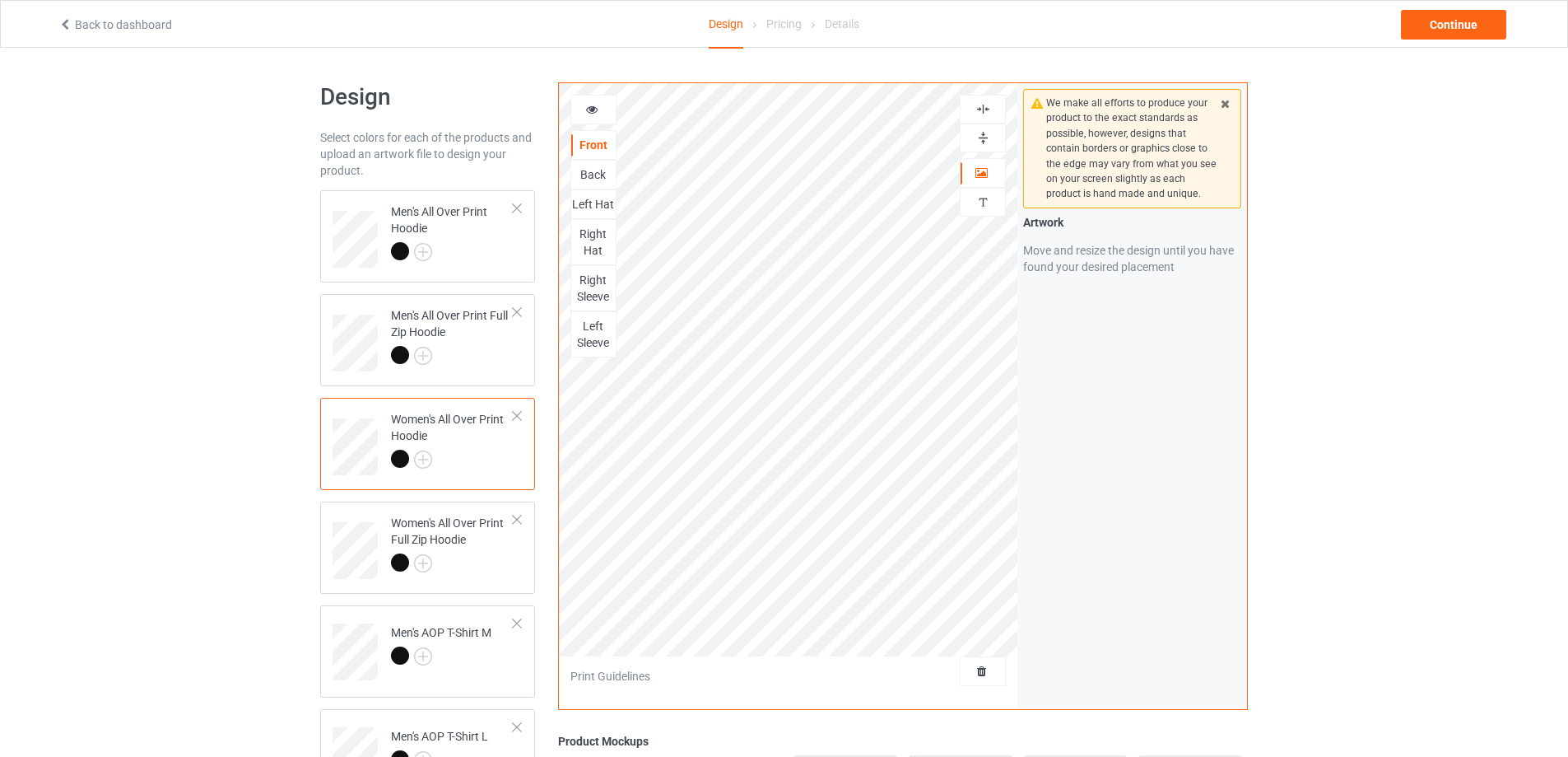
click at [982, 106] on img at bounding box center [983, 109] width 16 height 16
click at [981, 140] on img at bounding box center [983, 138] width 16 height 16
click at [594, 174] on div "Back" at bounding box center [592, 174] width 44 height 16
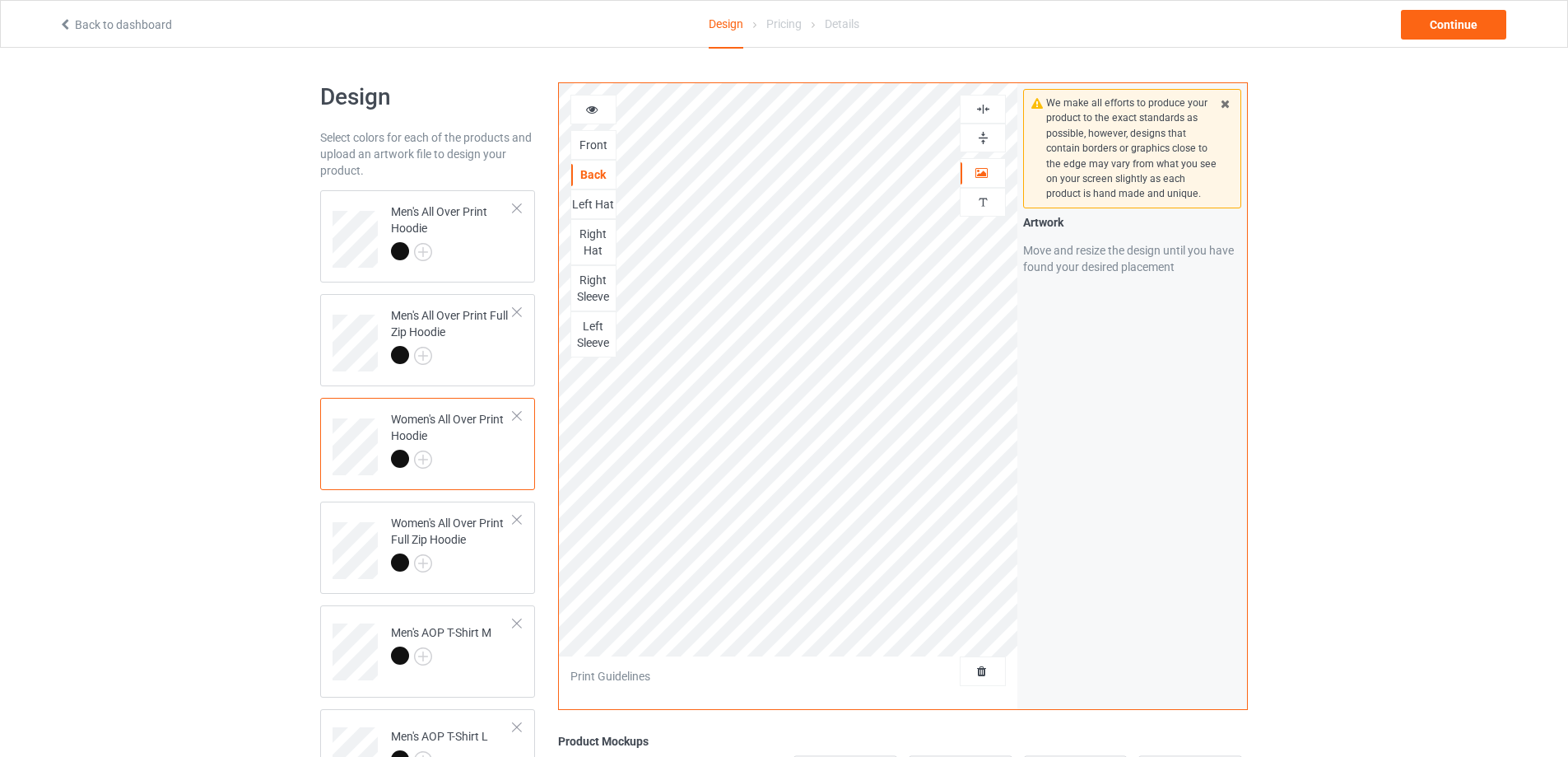
click at [982, 140] on img at bounding box center [983, 138] width 16 height 16
click at [984, 107] on img at bounding box center [983, 109] width 16 height 16
click at [982, 135] on img at bounding box center [983, 138] width 16 height 16
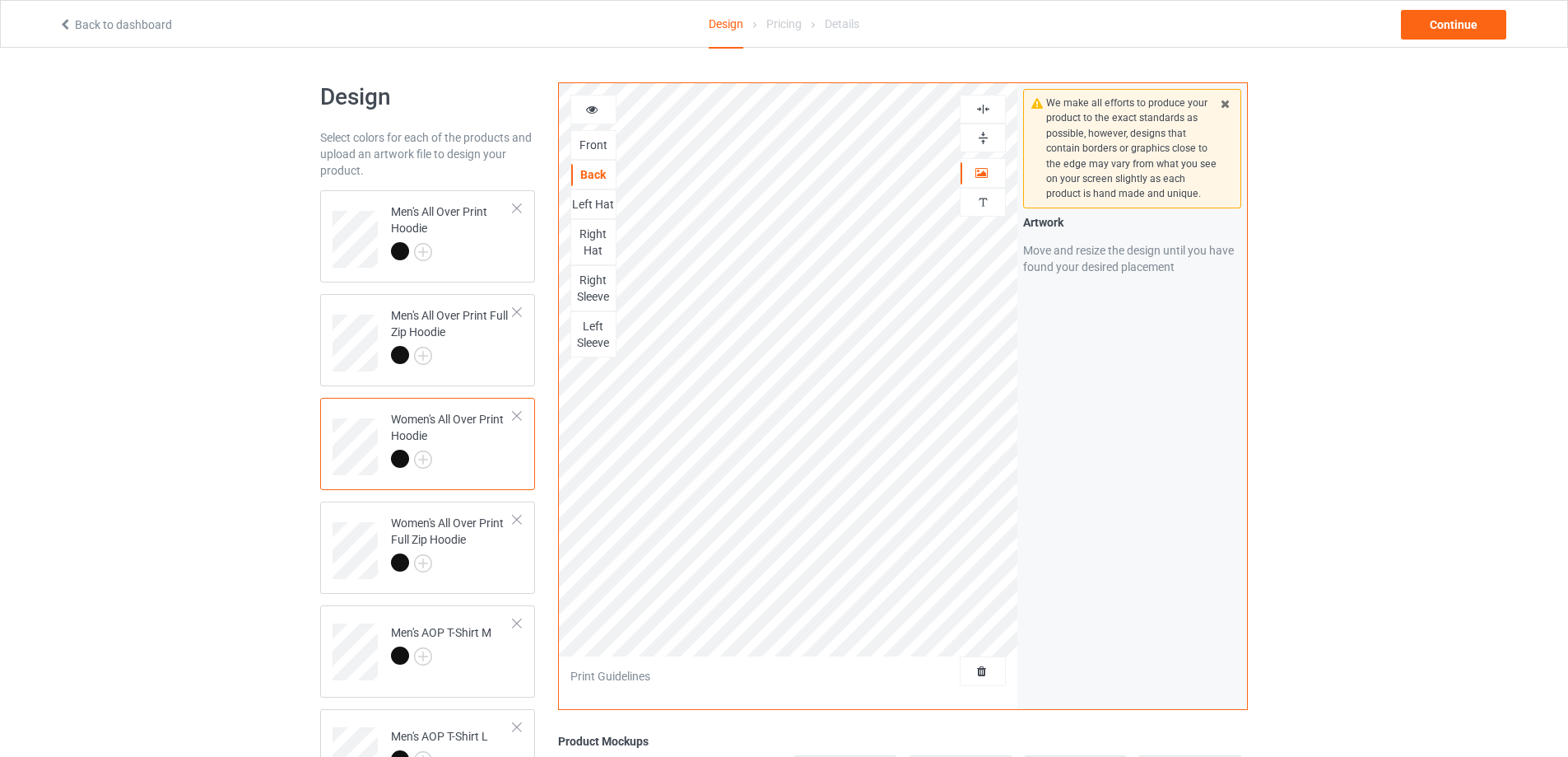
drag, startPoint x: 982, startPoint y: 135, endPoint x: 962, endPoint y: 139, distance: 20.4
click at [981, 135] on img at bounding box center [983, 138] width 16 height 16
click at [589, 206] on div "Left Hat" at bounding box center [592, 204] width 44 height 16
click at [981, 136] on img at bounding box center [983, 138] width 16 height 16
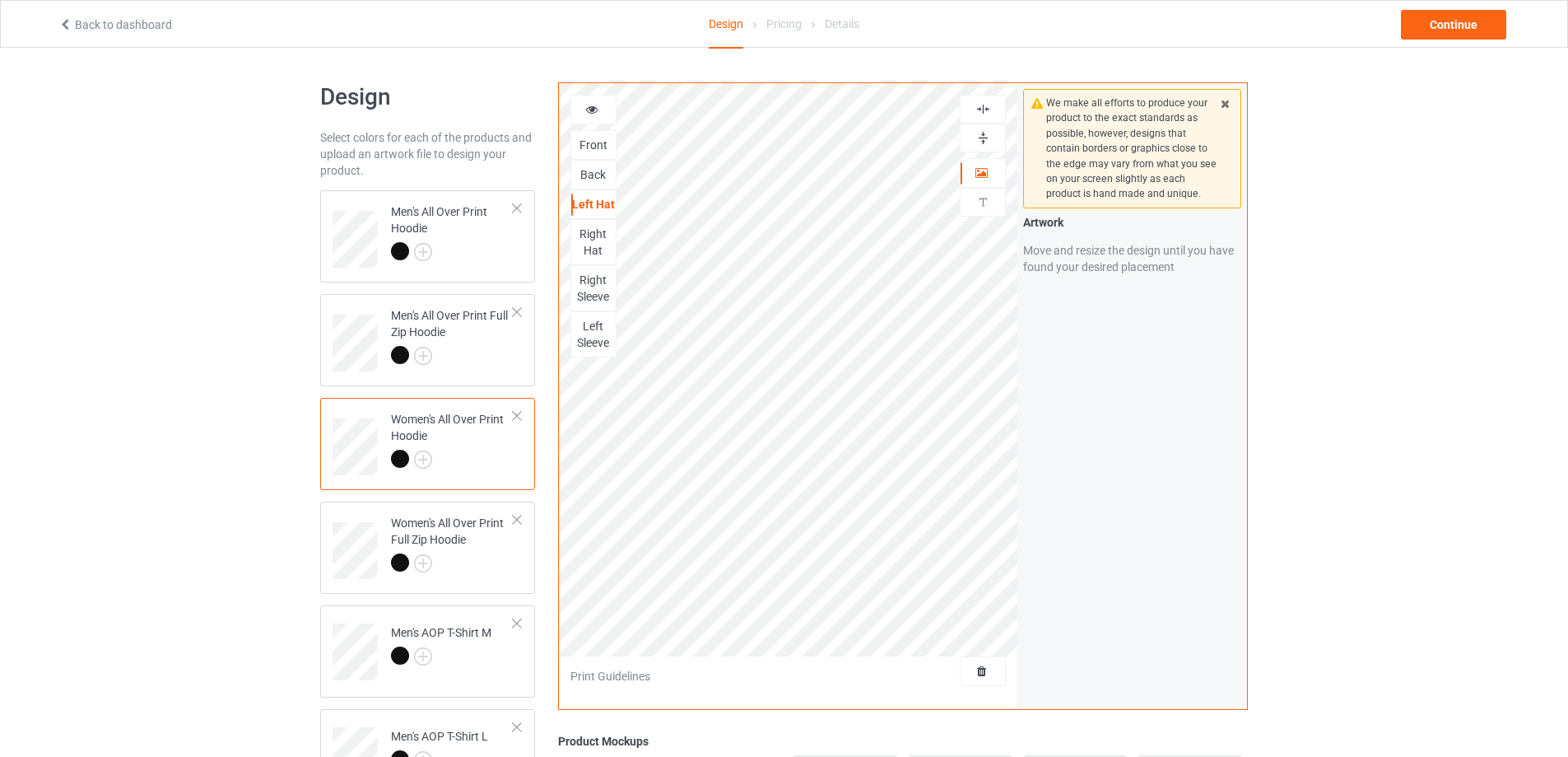
click at [979, 111] on img at bounding box center [983, 109] width 16 height 16
click at [978, 132] on img at bounding box center [983, 138] width 16 height 16
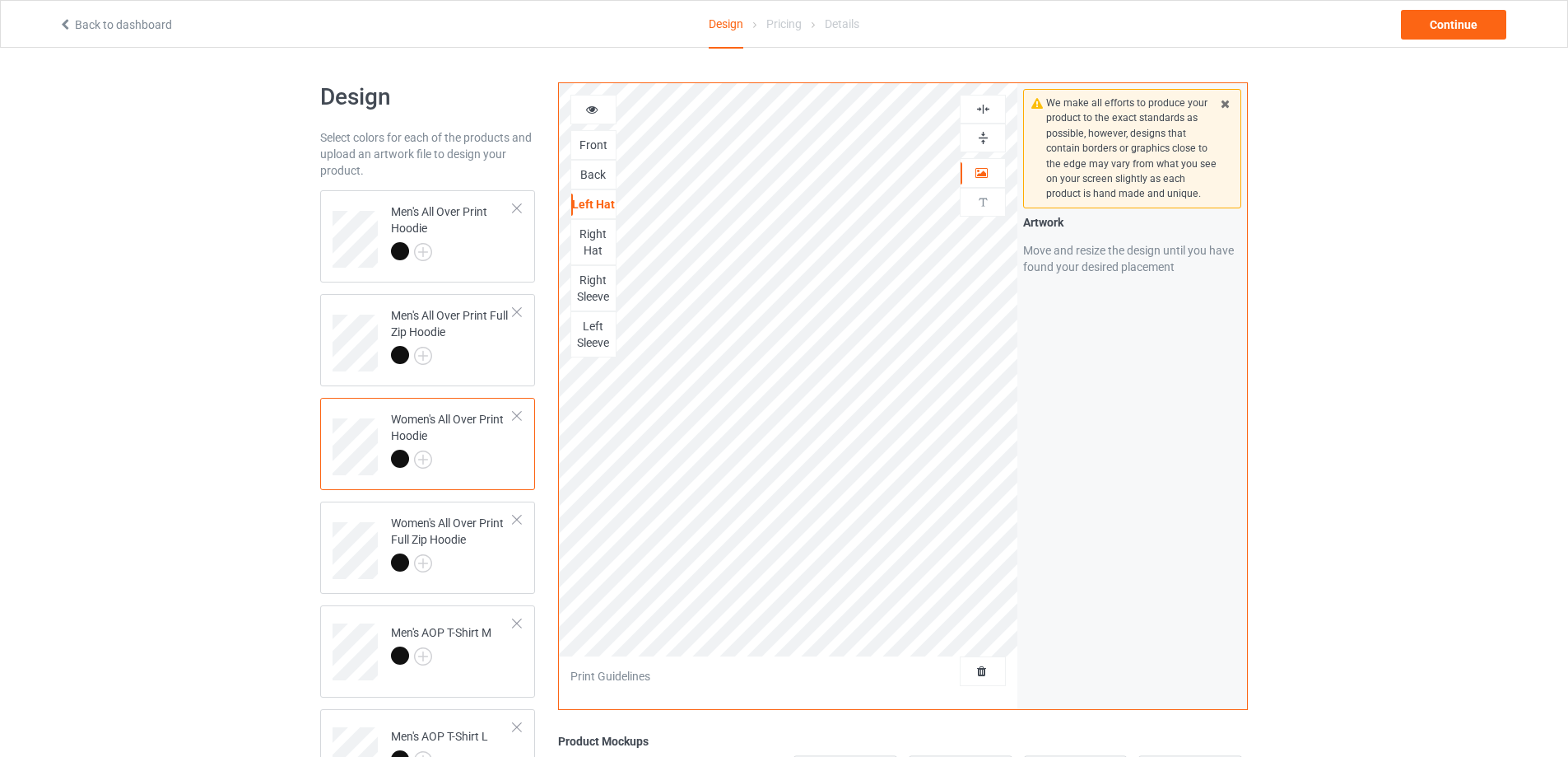
click at [978, 132] on img at bounding box center [983, 138] width 16 height 16
click at [597, 244] on div "Right Hat" at bounding box center [592, 242] width 44 height 33
click at [985, 138] on img at bounding box center [983, 138] width 16 height 16
click at [984, 108] on img at bounding box center [983, 109] width 16 height 16
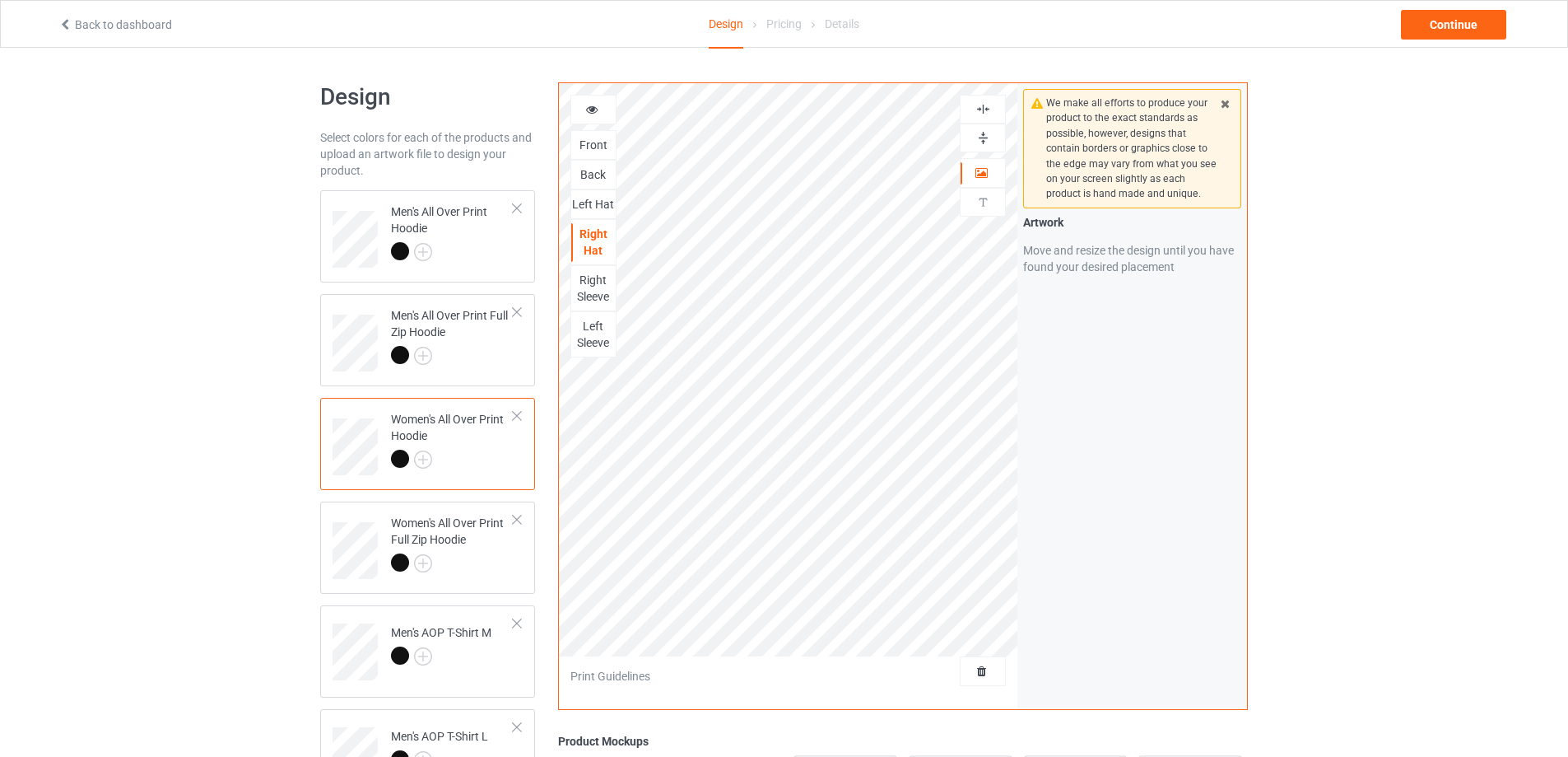
click at [984, 108] on img at bounding box center [983, 109] width 16 height 16
click at [980, 136] on img at bounding box center [983, 138] width 16 height 16
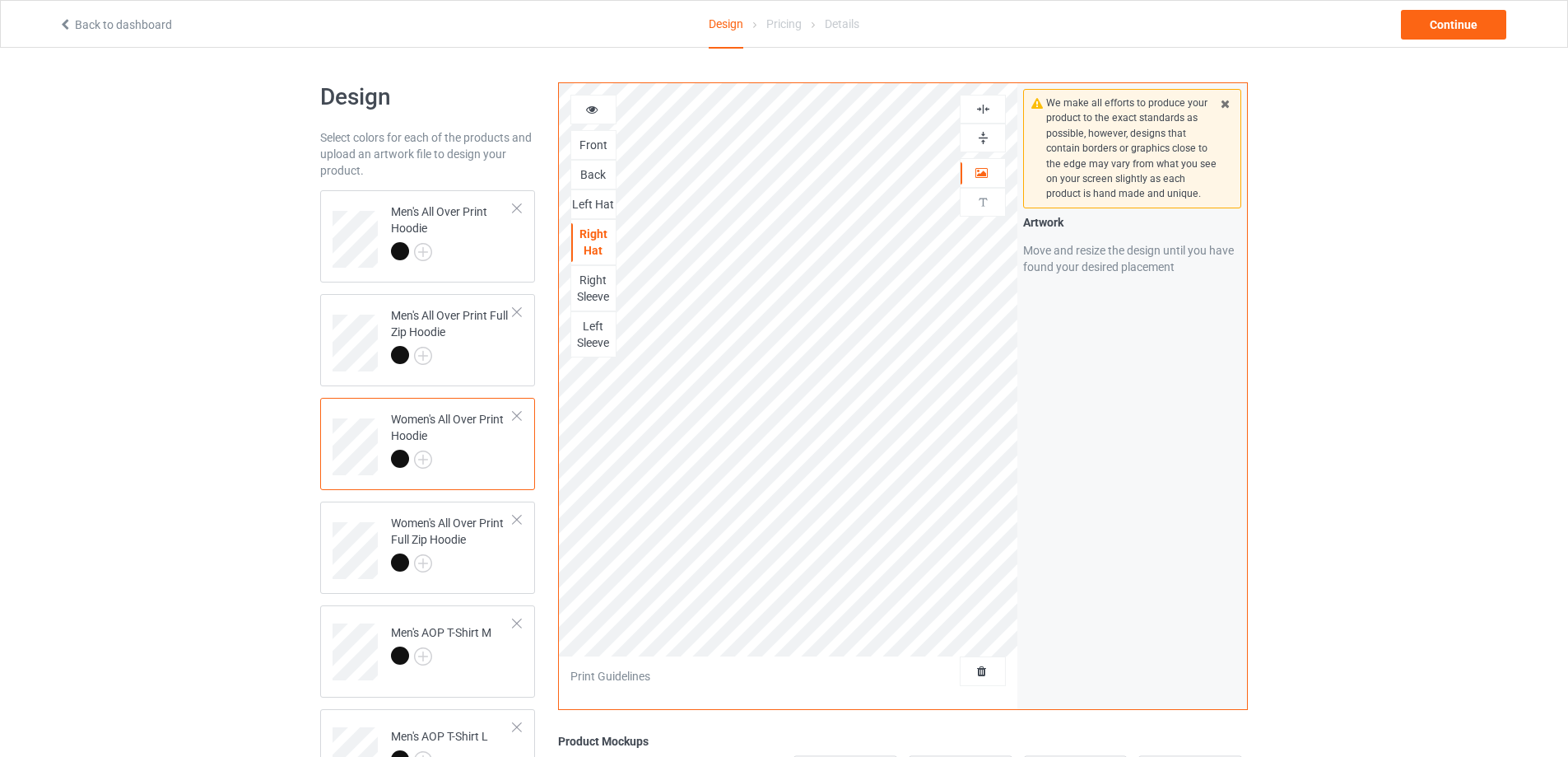
click at [980, 136] on img at bounding box center [983, 138] width 16 height 16
click at [599, 279] on div "Right Sleeve" at bounding box center [592, 288] width 44 height 33
click at [979, 138] on img at bounding box center [983, 138] width 16 height 16
click at [980, 109] on img at bounding box center [983, 109] width 16 height 16
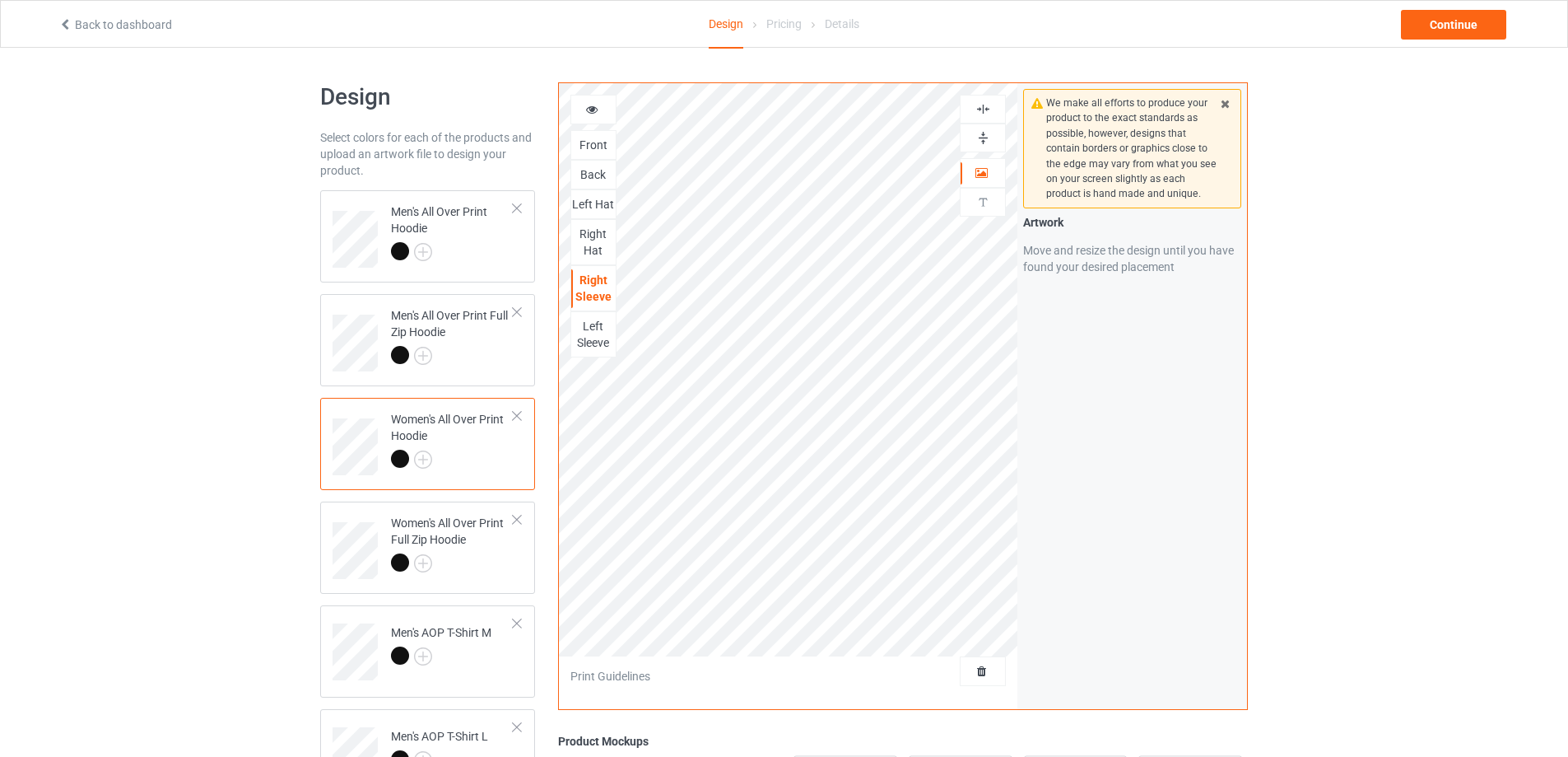
click at [980, 109] on img at bounding box center [983, 109] width 16 height 16
click at [980, 135] on img at bounding box center [983, 138] width 16 height 16
click at [607, 329] on div "Left Sleeve" at bounding box center [592, 334] width 44 height 33
click at [982, 137] on img at bounding box center [983, 138] width 16 height 16
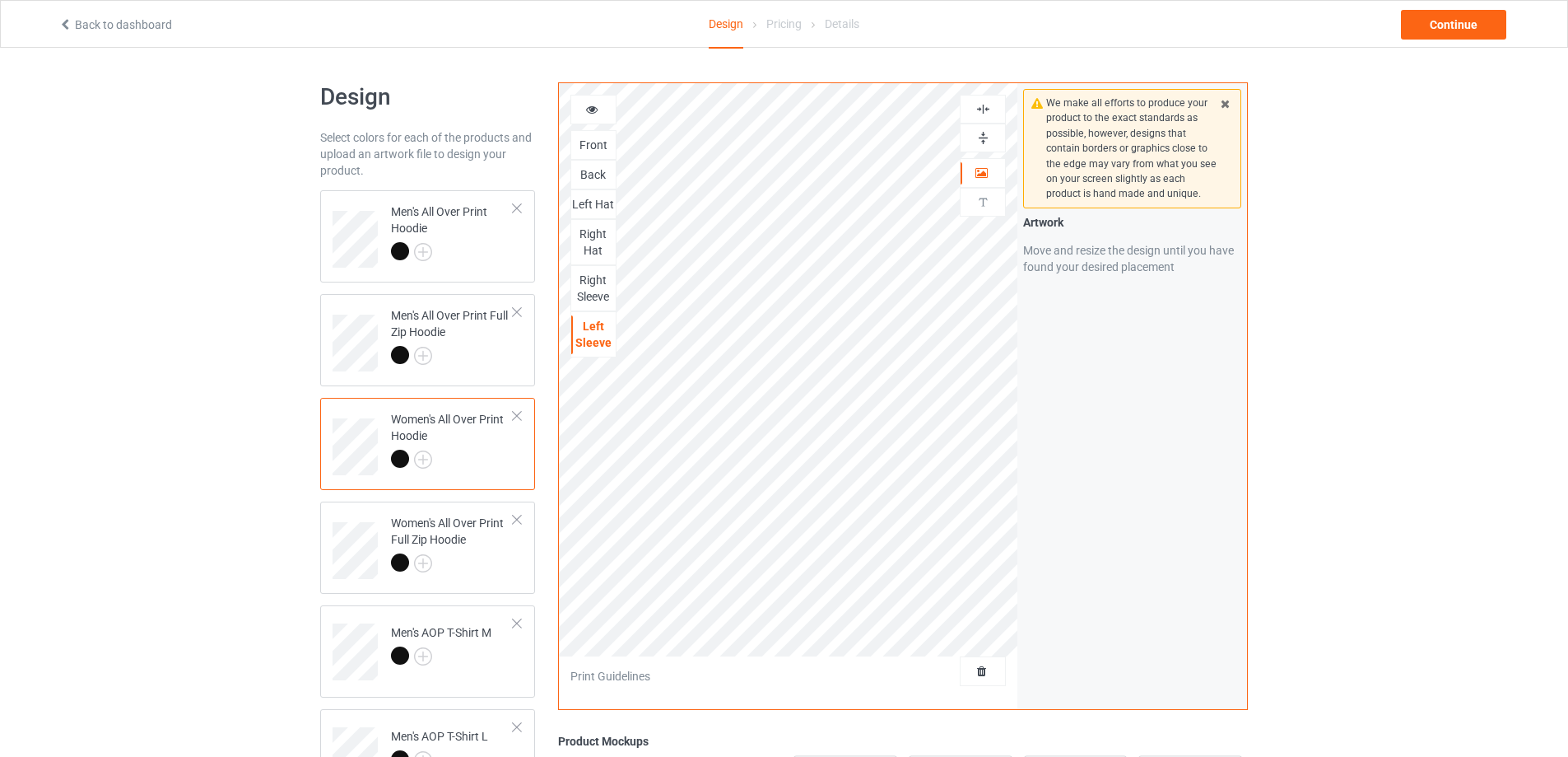
click at [980, 110] on img at bounding box center [983, 109] width 16 height 16
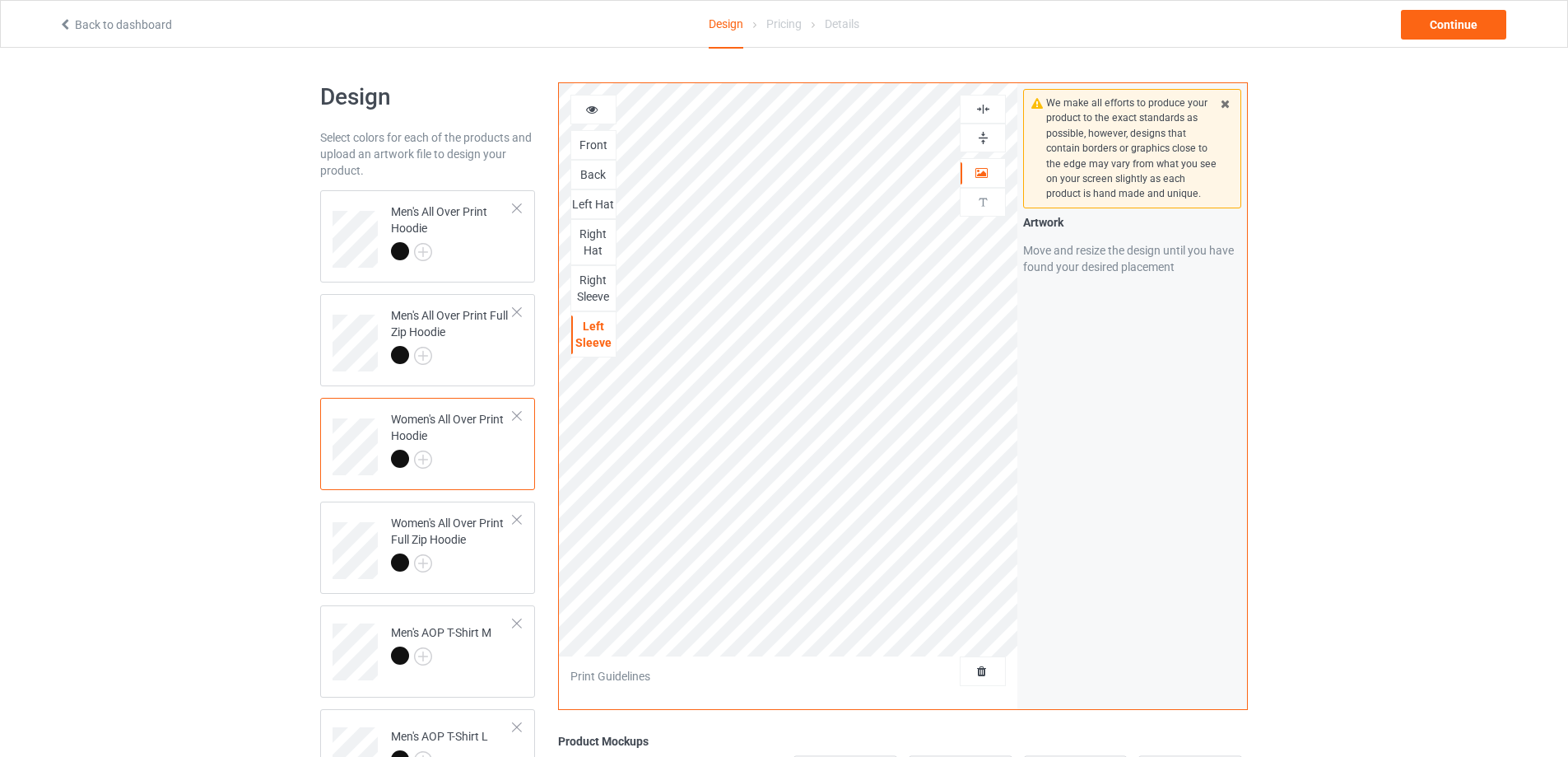
click at [982, 132] on img at bounding box center [983, 138] width 16 height 16
click at [984, 111] on img at bounding box center [983, 109] width 16 height 16
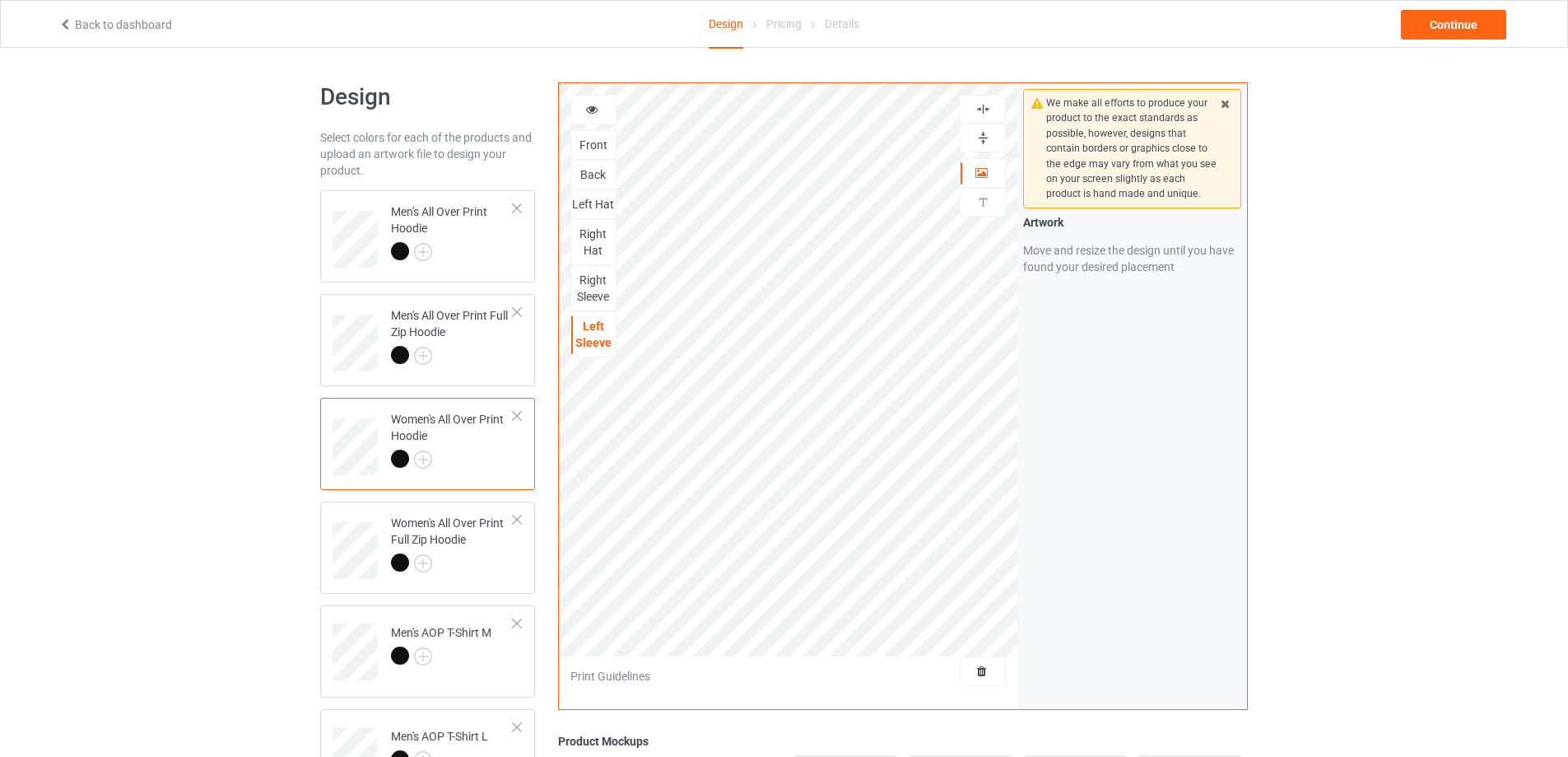
click at [984, 111] on img at bounding box center [983, 109] width 16 height 16
click at [981, 132] on img at bounding box center [983, 138] width 16 height 16
click at [506, 541] on div "Women's All Over Print Full Zip Hoodie" at bounding box center [452, 542] width 123 height 56
click at [984, 139] on img at bounding box center [983, 138] width 16 height 16
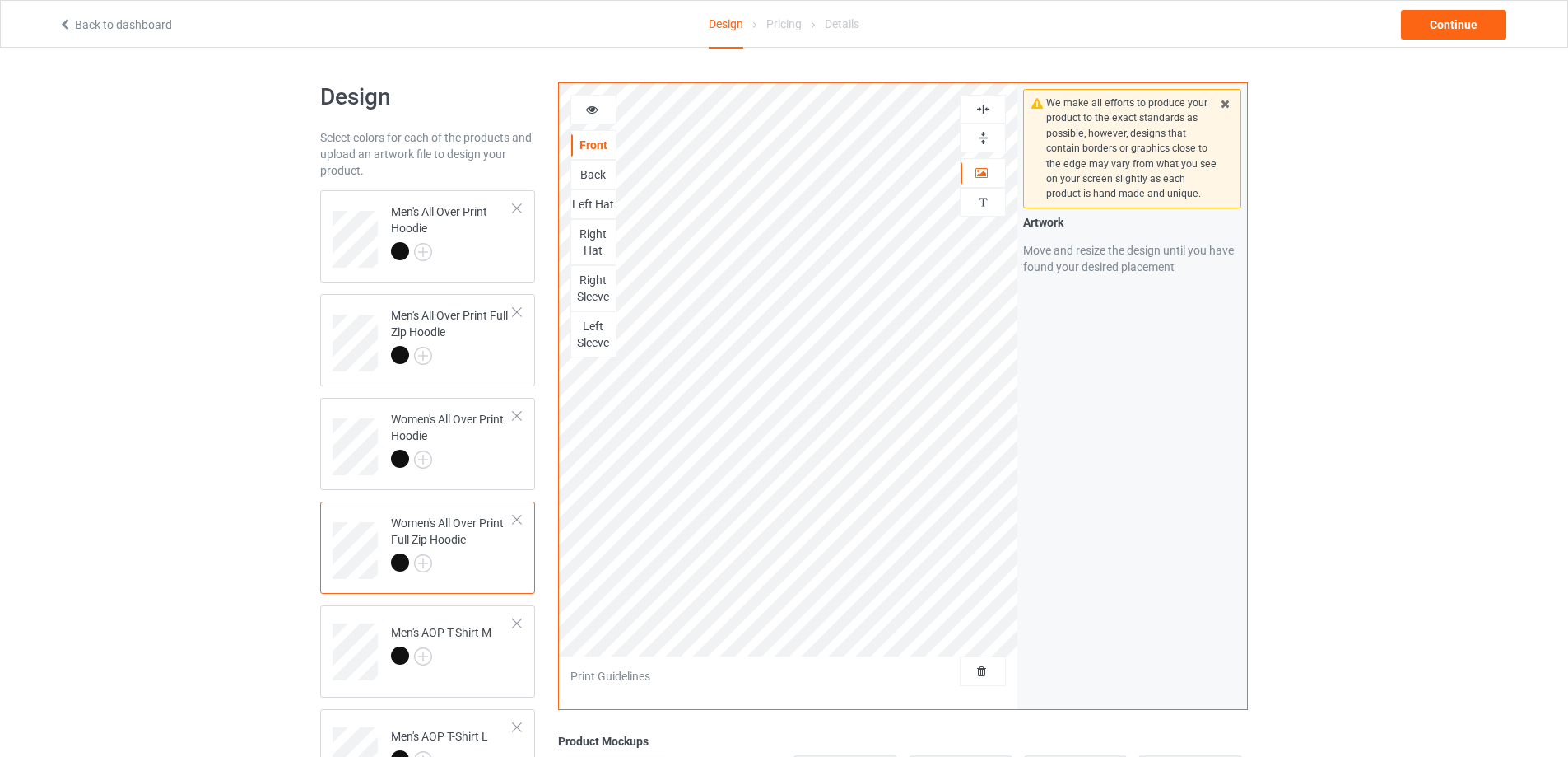
click at [984, 139] on img at bounding box center [983, 138] width 16 height 16
click at [983, 111] on img at bounding box center [983, 109] width 16 height 16
click at [982, 109] on img at bounding box center [983, 109] width 16 height 16
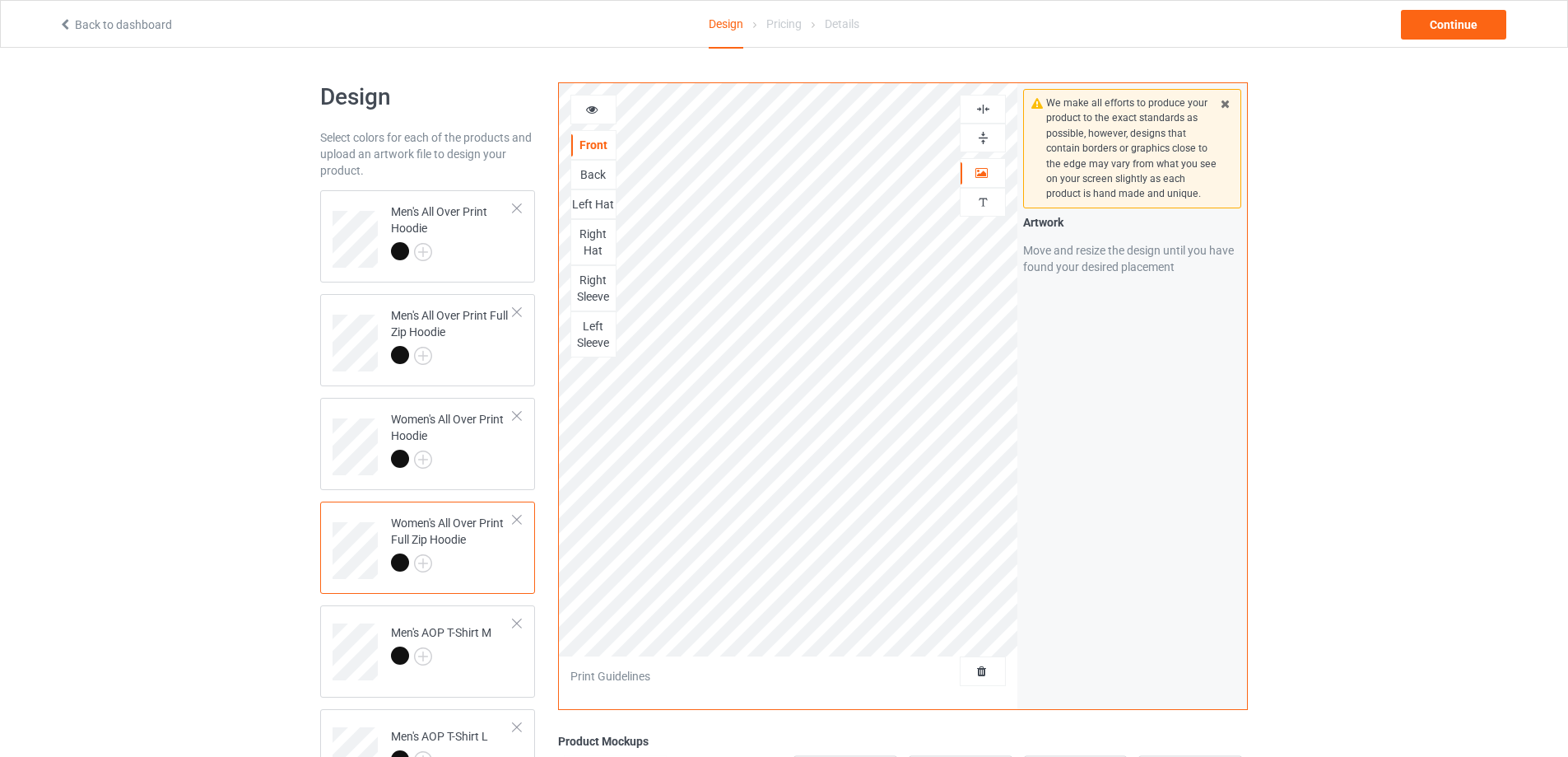
click at [982, 109] on img at bounding box center [983, 109] width 16 height 16
click at [980, 134] on img at bounding box center [983, 138] width 16 height 16
click at [597, 177] on div "Back" at bounding box center [592, 174] width 44 height 16
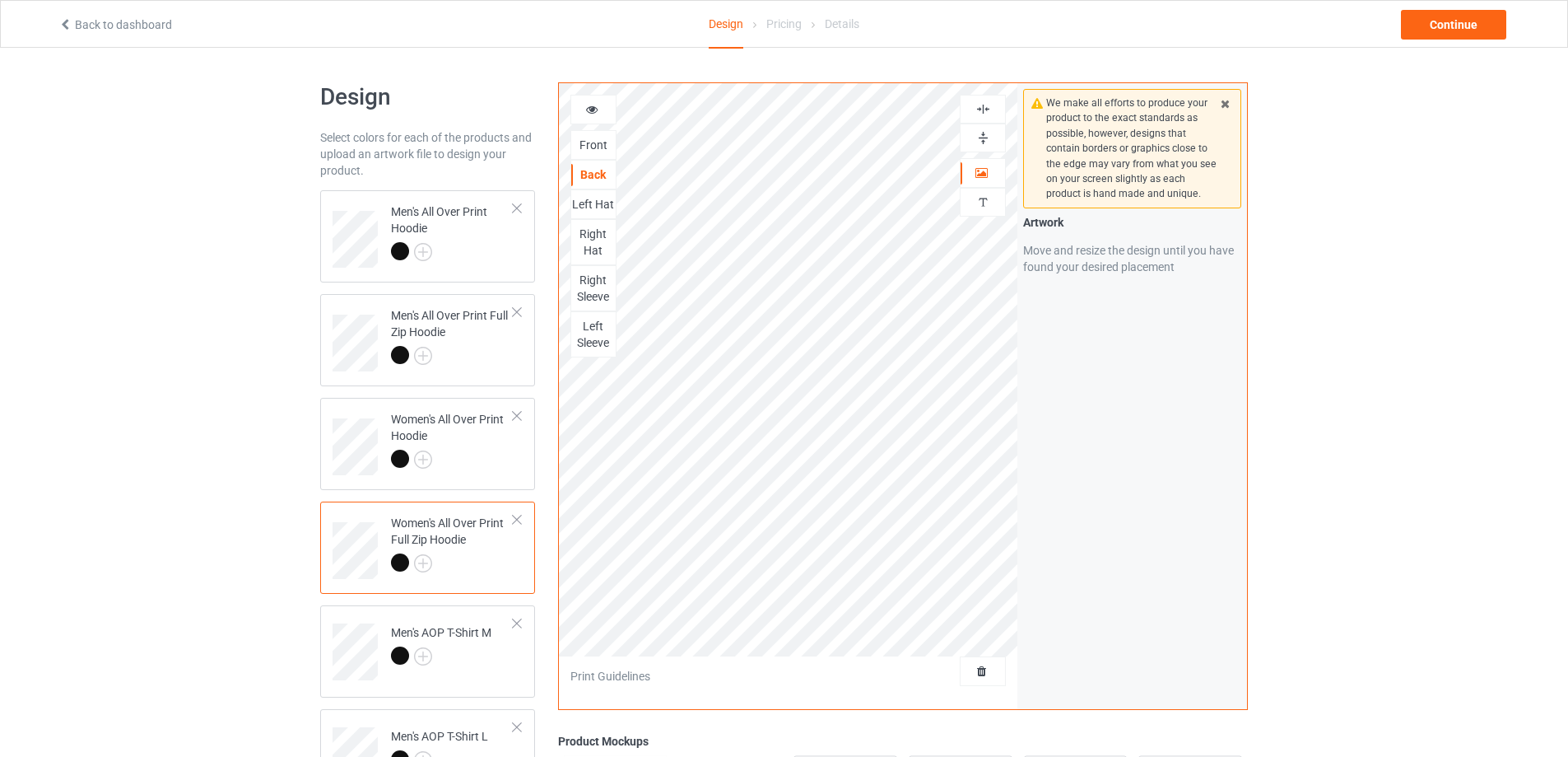
click at [987, 130] on img at bounding box center [983, 138] width 16 height 16
click at [986, 107] on img at bounding box center [983, 109] width 16 height 16
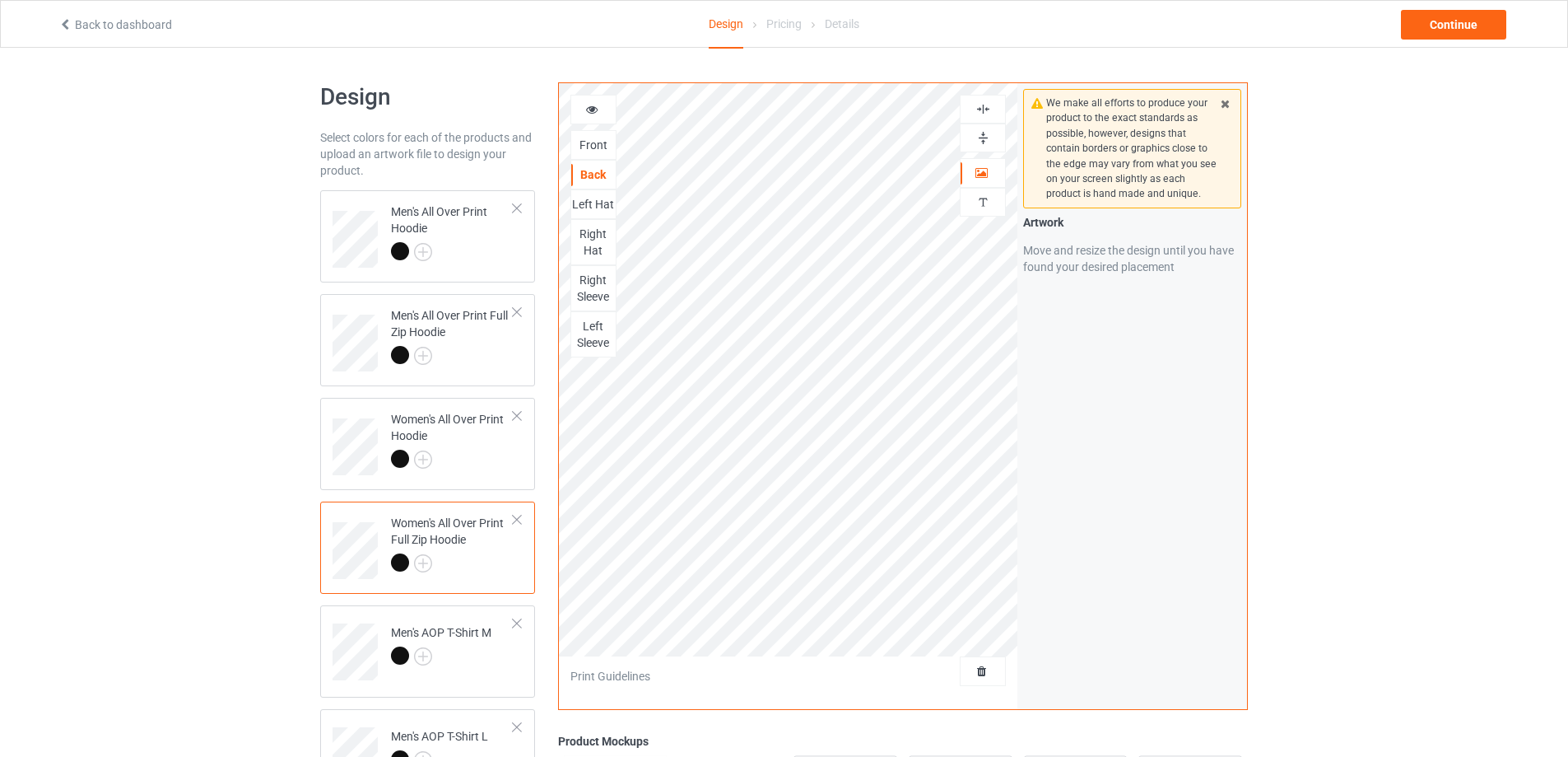
click at [983, 138] on img at bounding box center [983, 138] width 16 height 16
click at [981, 141] on img at bounding box center [983, 138] width 16 height 16
click at [982, 109] on img at bounding box center [983, 109] width 16 height 16
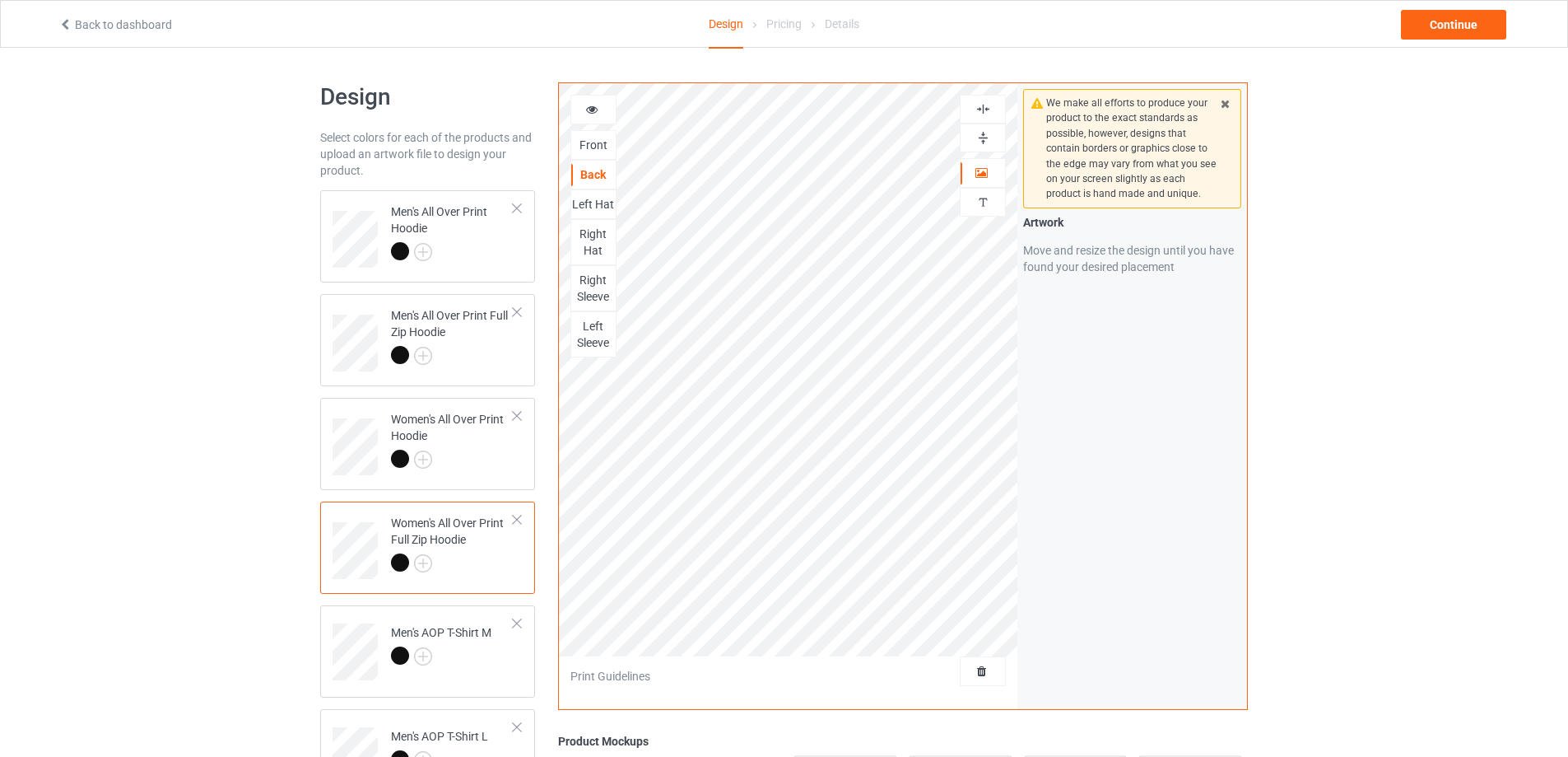
click at [982, 136] on img at bounding box center [983, 138] width 16 height 16
click at [979, 108] on img at bounding box center [983, 109] width 16 height 16
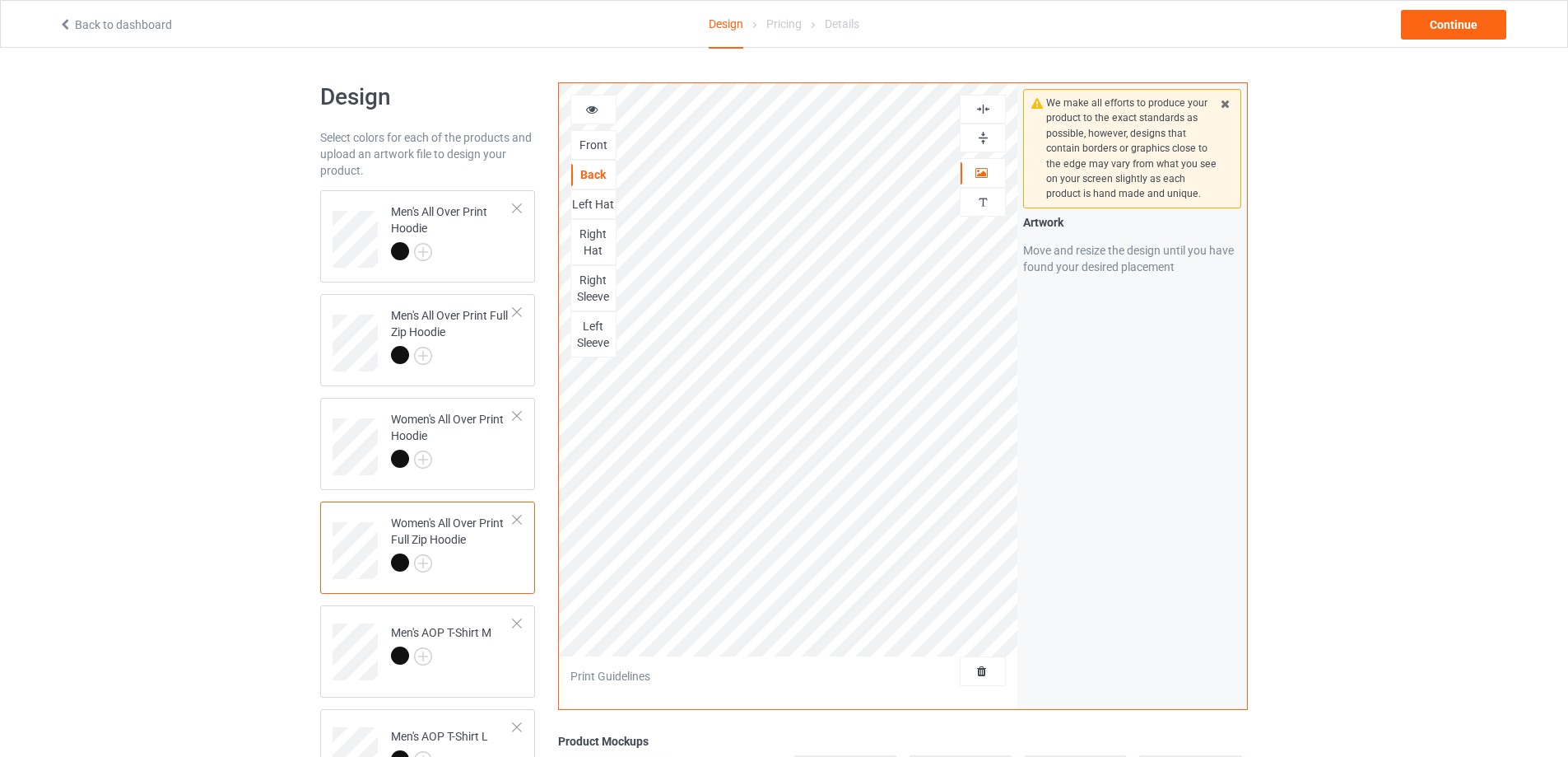
click at [597, 206] on div "Left Hat" at bounding box center [592, 204] width 44 height 16
click at [984, 137] on img at bounding box center [983, 138] width 16 height 16
click at [985, 109] on img at bounding box center [983, 109] width 16 height 16
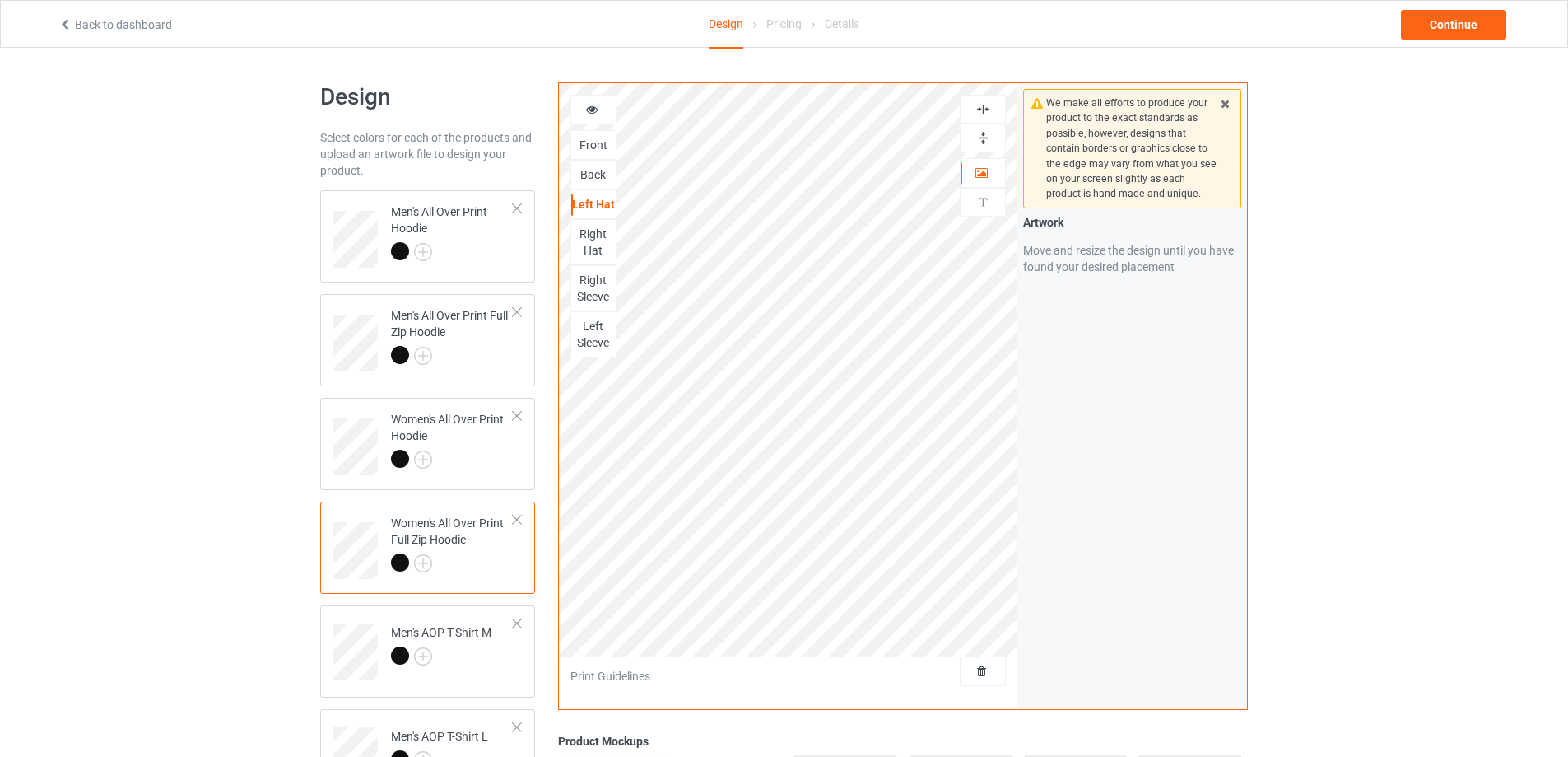
click at [985, 109] on img at bounding box center [983, 109] width 16 height 16
click at [984, 134] on img at bounding box center [983, 138] width 16 height 16
click at [598, 248] on div "Right Hat" at bounding box center [592, 242] width 44 height 33
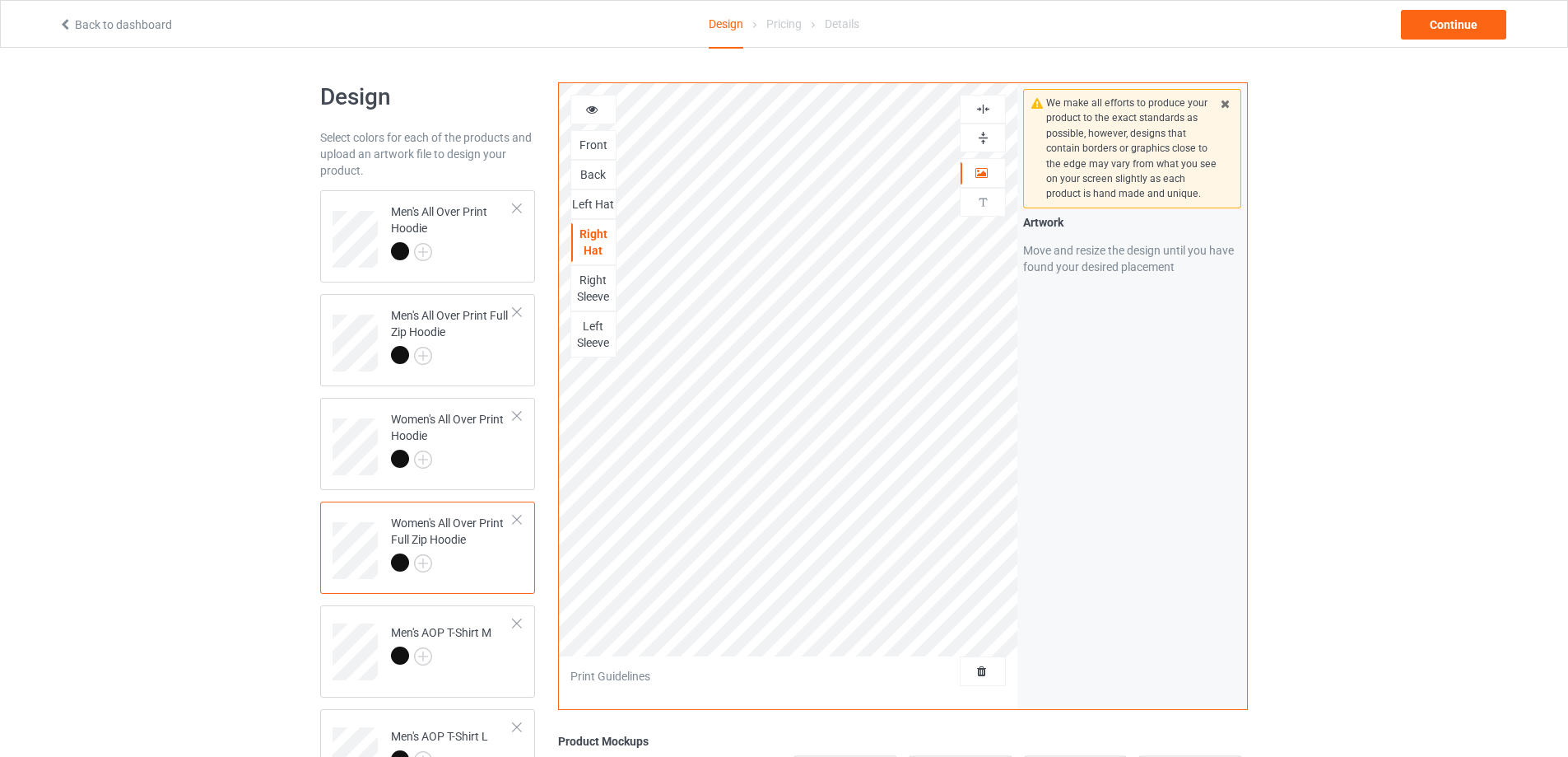
click at [984, 138] on img at bounding box center [983, 138] width 16 height 16
click at [981, 109] on img at bounding box center [983, 109] width 16 height 16
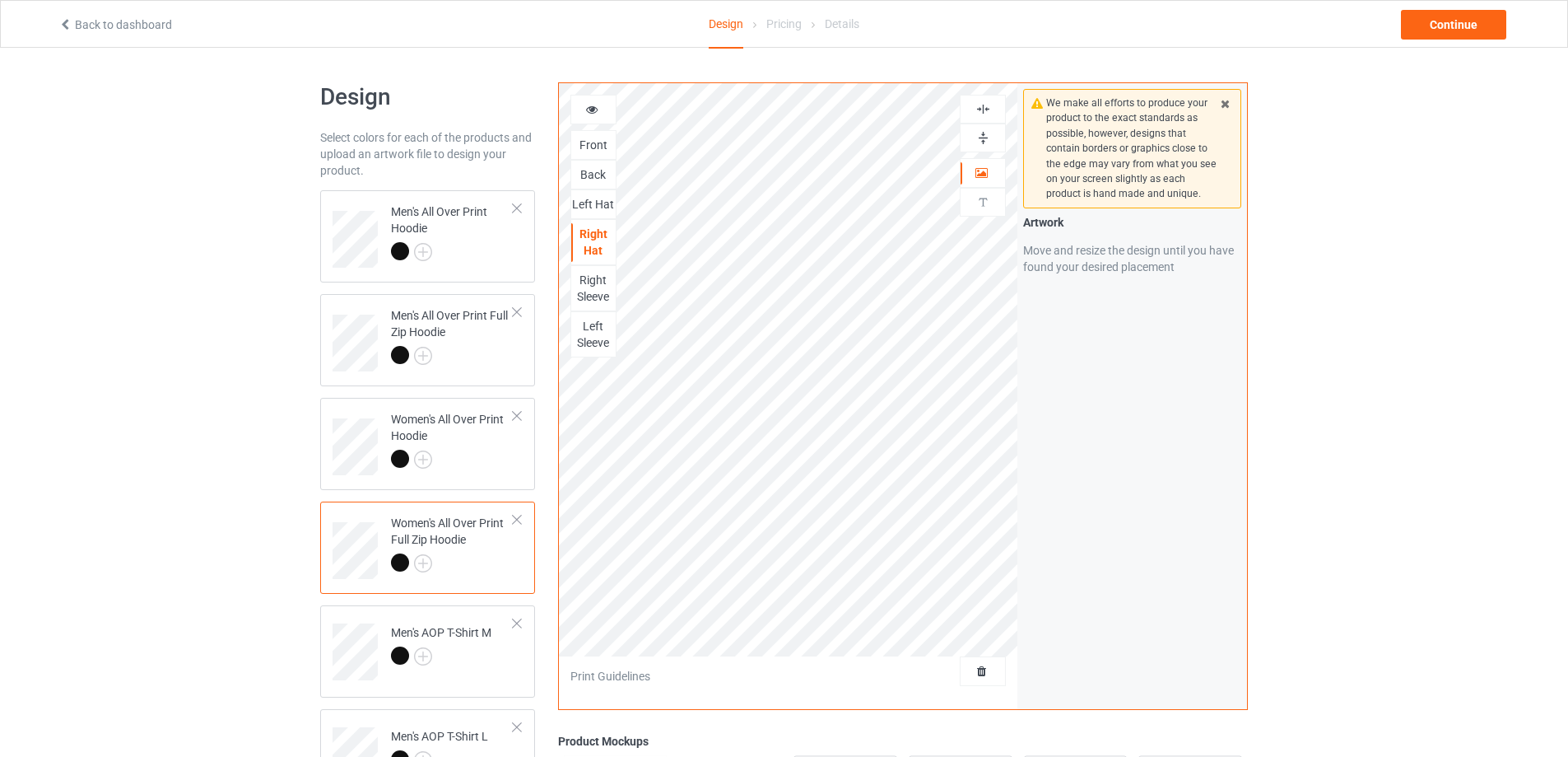
click at [981, 109] on img at bounding box center [983, 109] width 16 height 16
click at [981, 132] on img at bounding box center [983, 138] width 16 height 16
click at [603, 286] on div "Right Sleeve" at bounding box center [592, 288] width 44 height 33
click at [983, 134] on img at bounding box center [983, 138] width 16 height 16
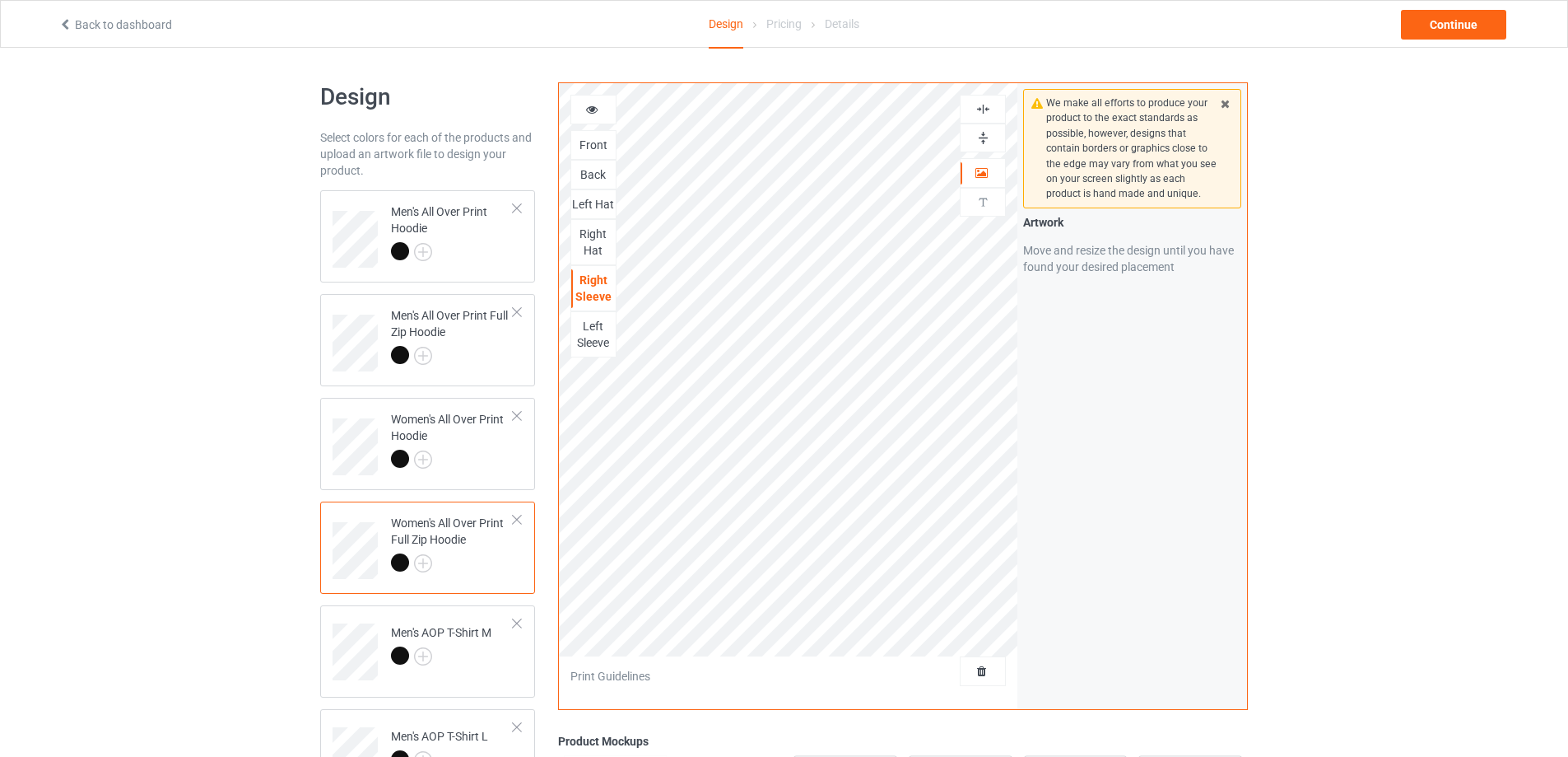
click at [981, 110] on img at bounding box center [983, 109] width 16 height 16
click at [981, 109] on img at bounding box center [983, 109] width 16 height 16
click at [983, 133] on img at bounding box center [983, 138] width 16 height 16
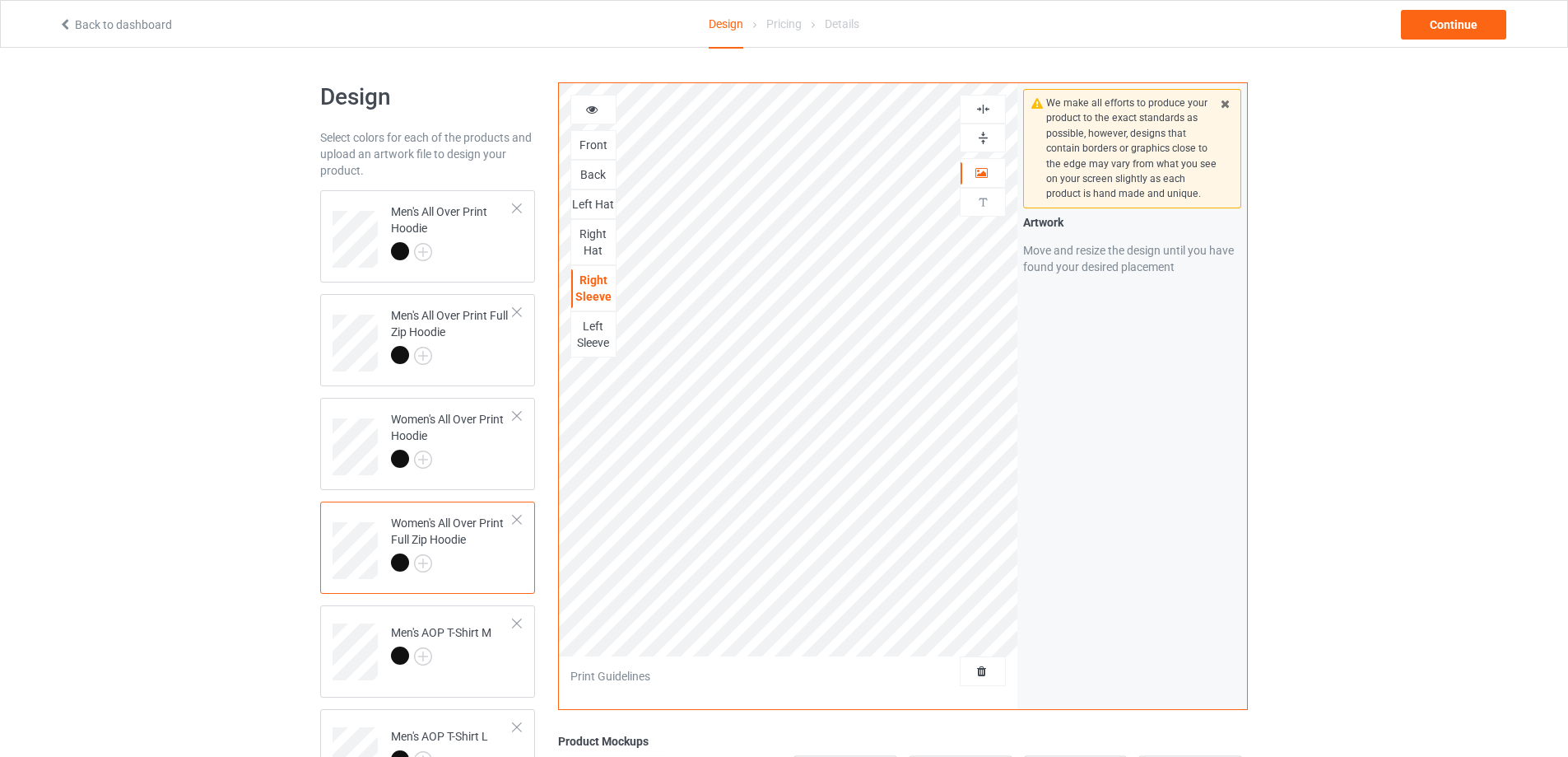
click at [593, 325] on div "Left Sleeve" at bounding box center [592, 334] width 44 height 33
click at [978, 134] on img at bounding box center [983, 138] width 16 height 16
click at [978, 109] on img at bounding box center [983, 109] width 16 height 16
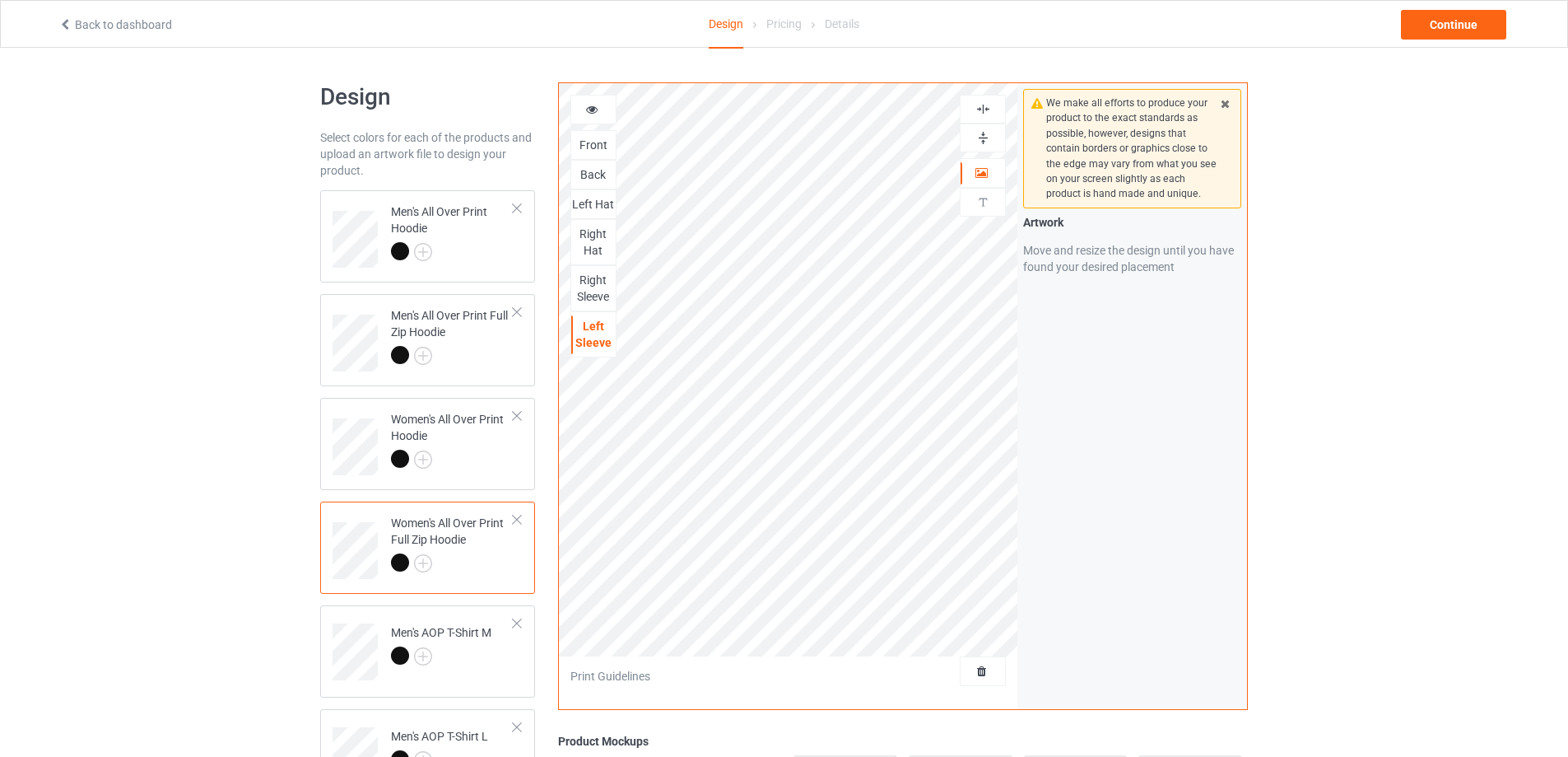
click at [978, 109] on img at bounding box center [983, 109] width 16 height 16
click at [980, 136] on img at bounding box center [983, 138] width 16 height 16
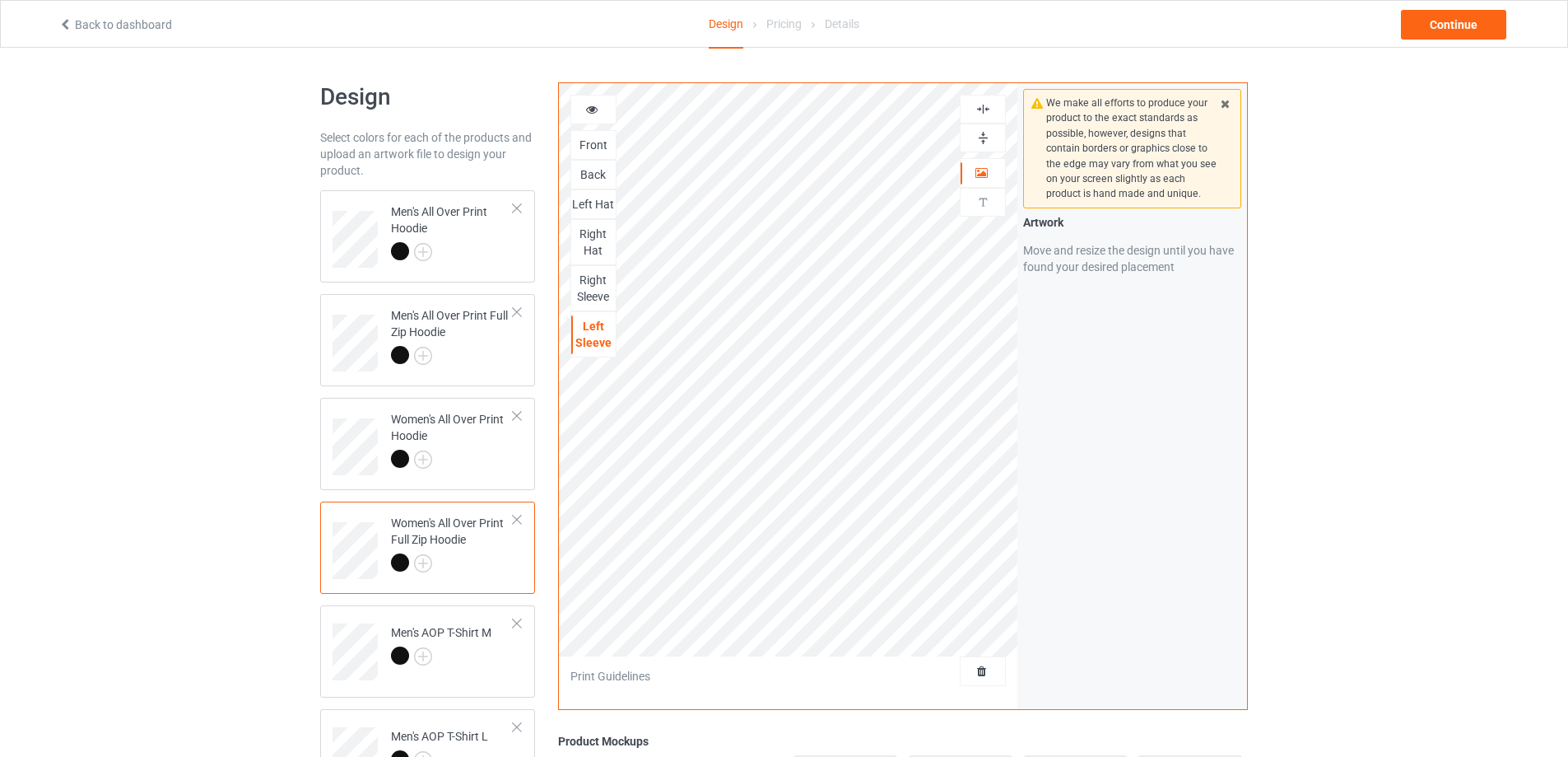
click at [977, 104] on img at bounding box center [983, 109] width 16 height 16
click at [501, 655] on td "Men's AOP T-Shirt M" at bounding box center [452, 646] width 141 height 68
click at [985, 132] on img at bounding box center [983, 138] width 16 height 16
click at [983, 111] on img at bounding box center [983, 109] width 16 height 16
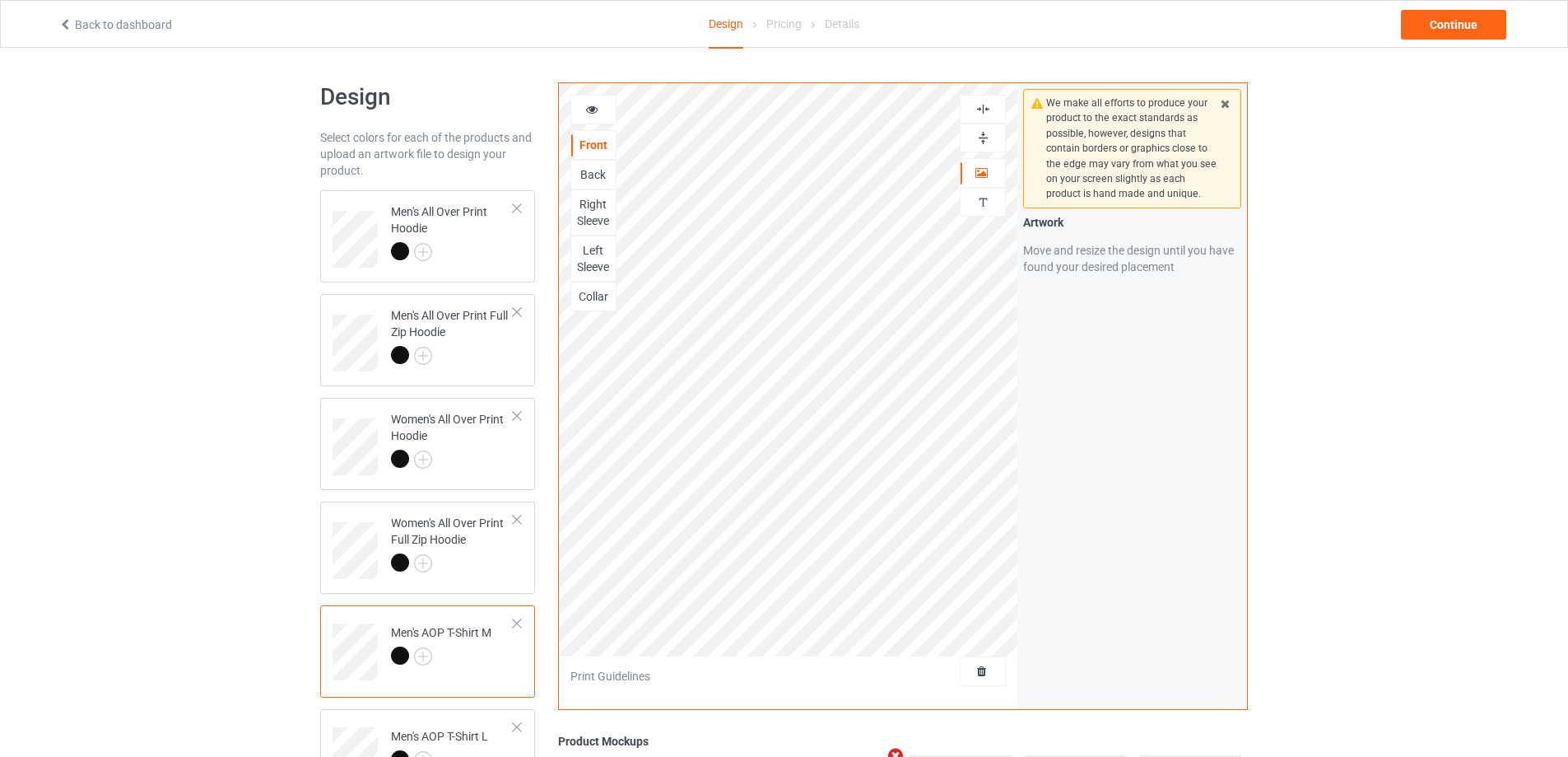
click at [983, 111] on img at bounding box center [983, 109] width 16 height 16
click at [983, 109] on img at bounding box center [983, 109] width 16 height 16
click at [983, 133] on img at bounding box center [983, 138] width 16 height 16
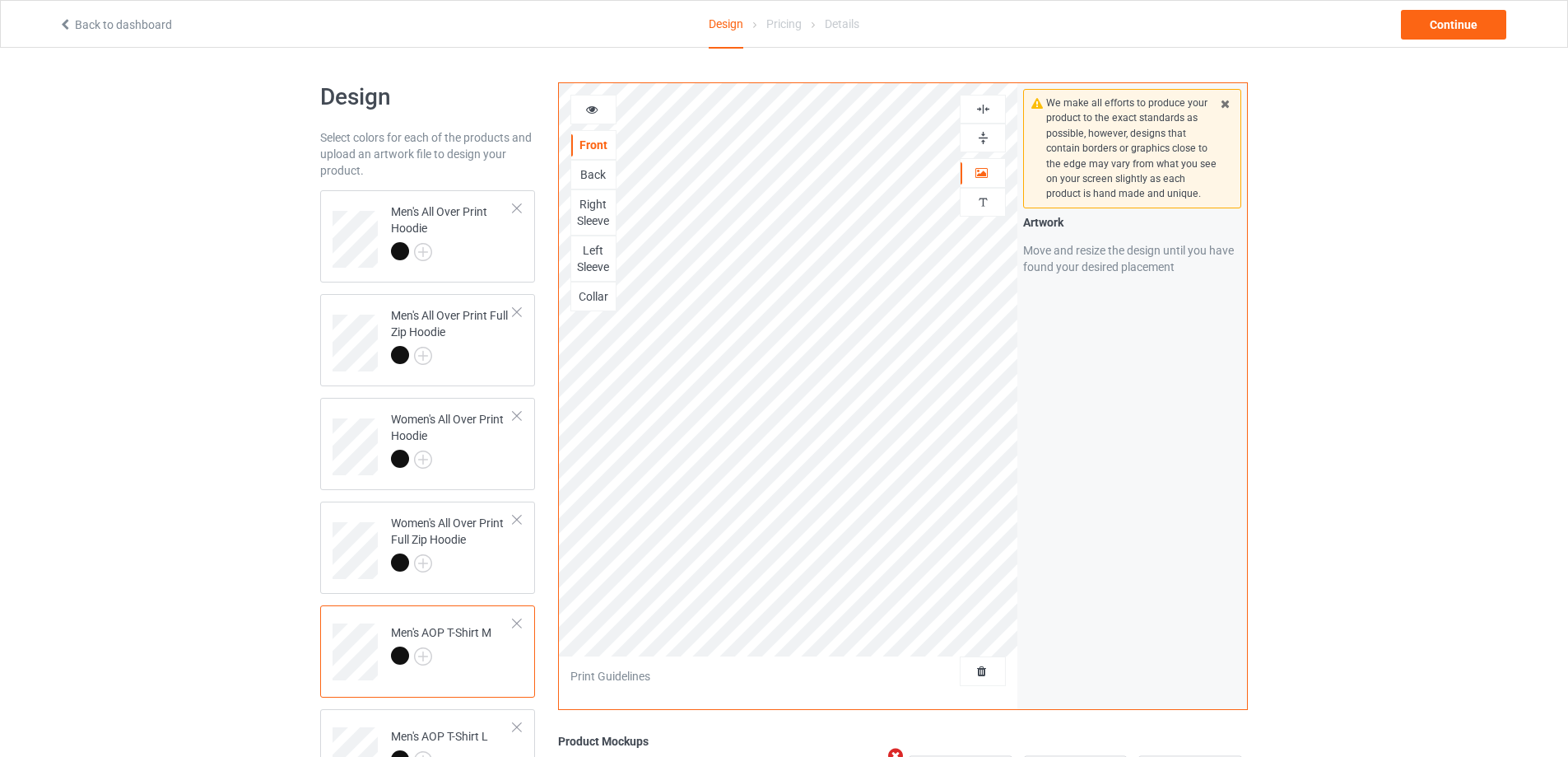
click at [983, 133] on img at bounding box center [983, 138] width 16 height 16
click at [603, 171] on div "Back" at bounding box center [592, 174] width 44 height 16
click at [984, 139] on img at bounding box center [983, 138] width 16 height 16
drag, startPoint x: 984, startPoint y: 139, endPoint x: 983, endPoint y: 109, distance: 30.0
click at [984, 138] on img at bounding box center [983, 138] width 16 height 16
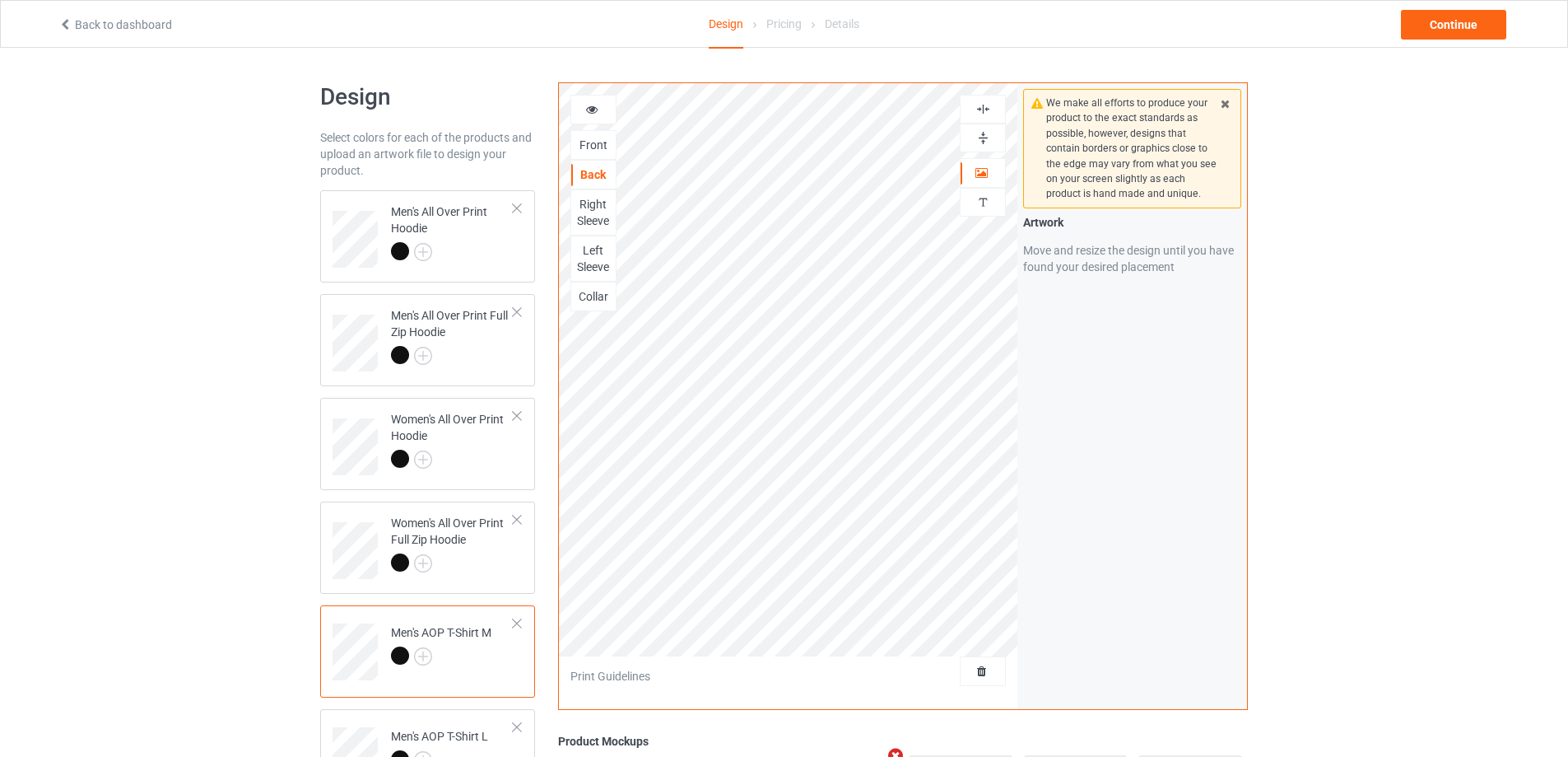
click at [984, 107] on img at bounding box center [983, 109] width 16 height 16
click at [982, 136] on img at bounding box center [983, 138] width 16 height 16
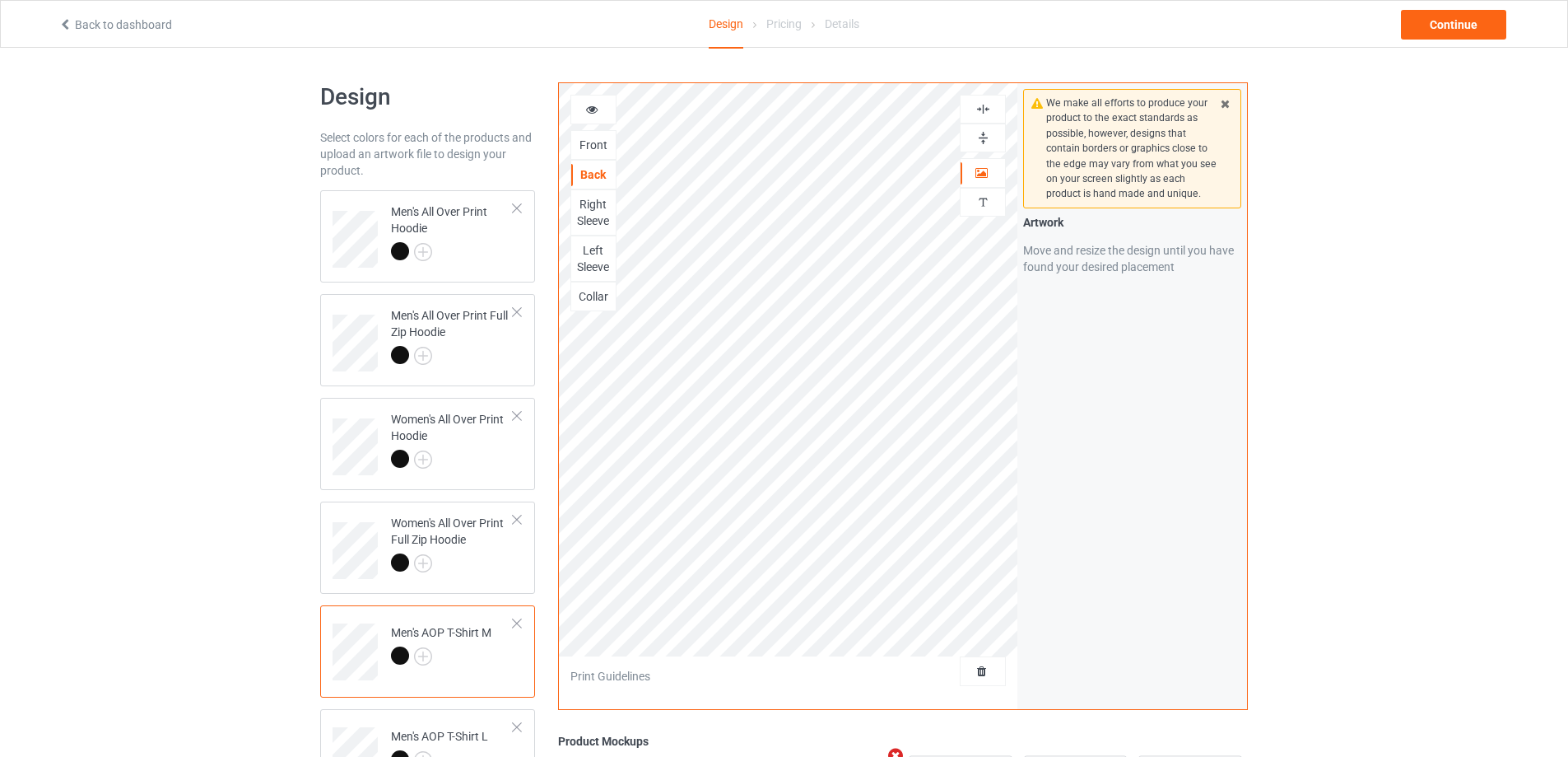
click at [599, 211] on div "Right Sleeve" at bounding box center [592, 212] width 44 height 33
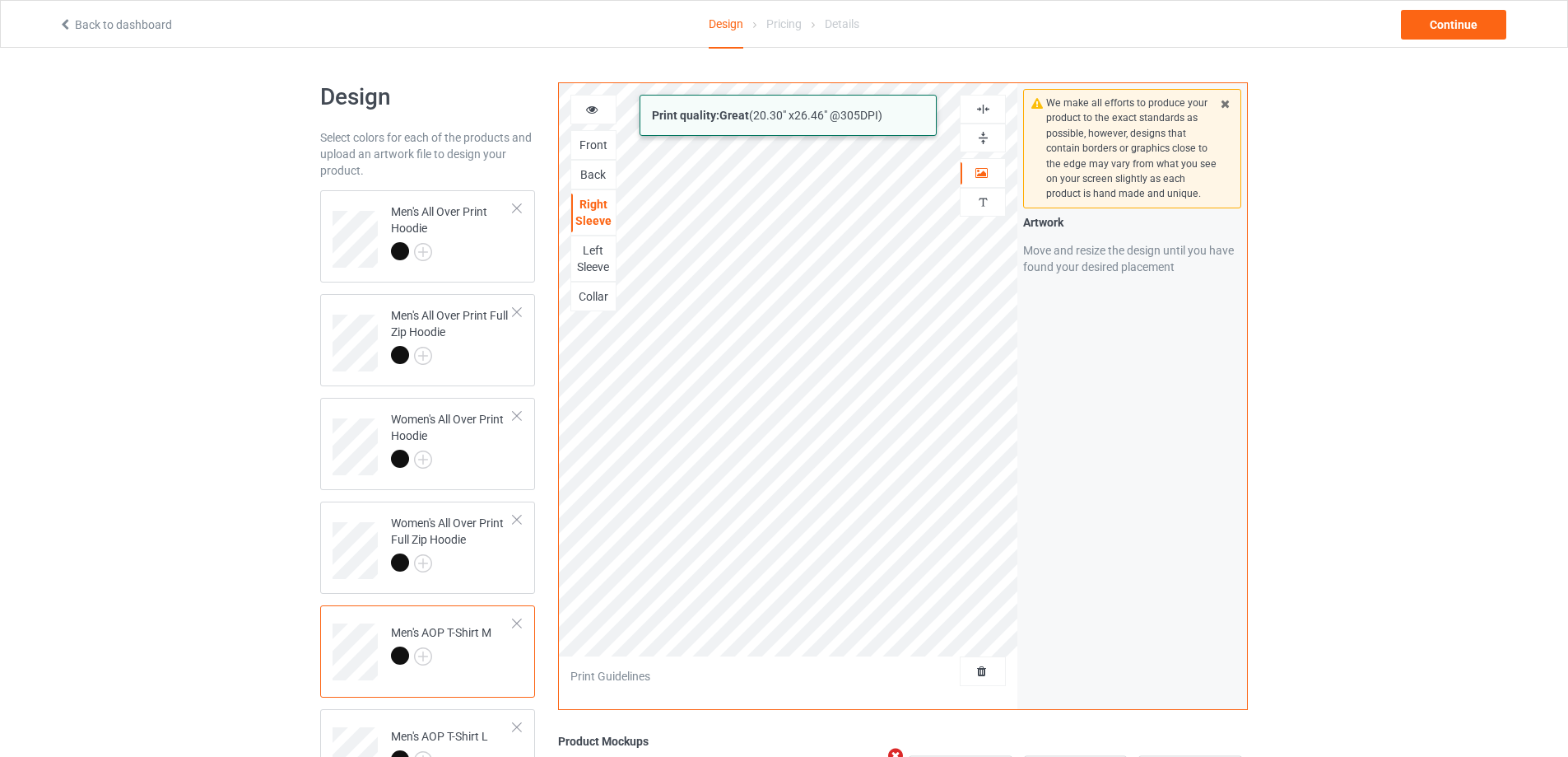
click at [918, 669] on div "Print quality: Great ( 20.30 " x 26.46 " @ 305 DPI) Front Back Right Sleeve Lef…" at bounding box center [788, 395] width 459 height 626
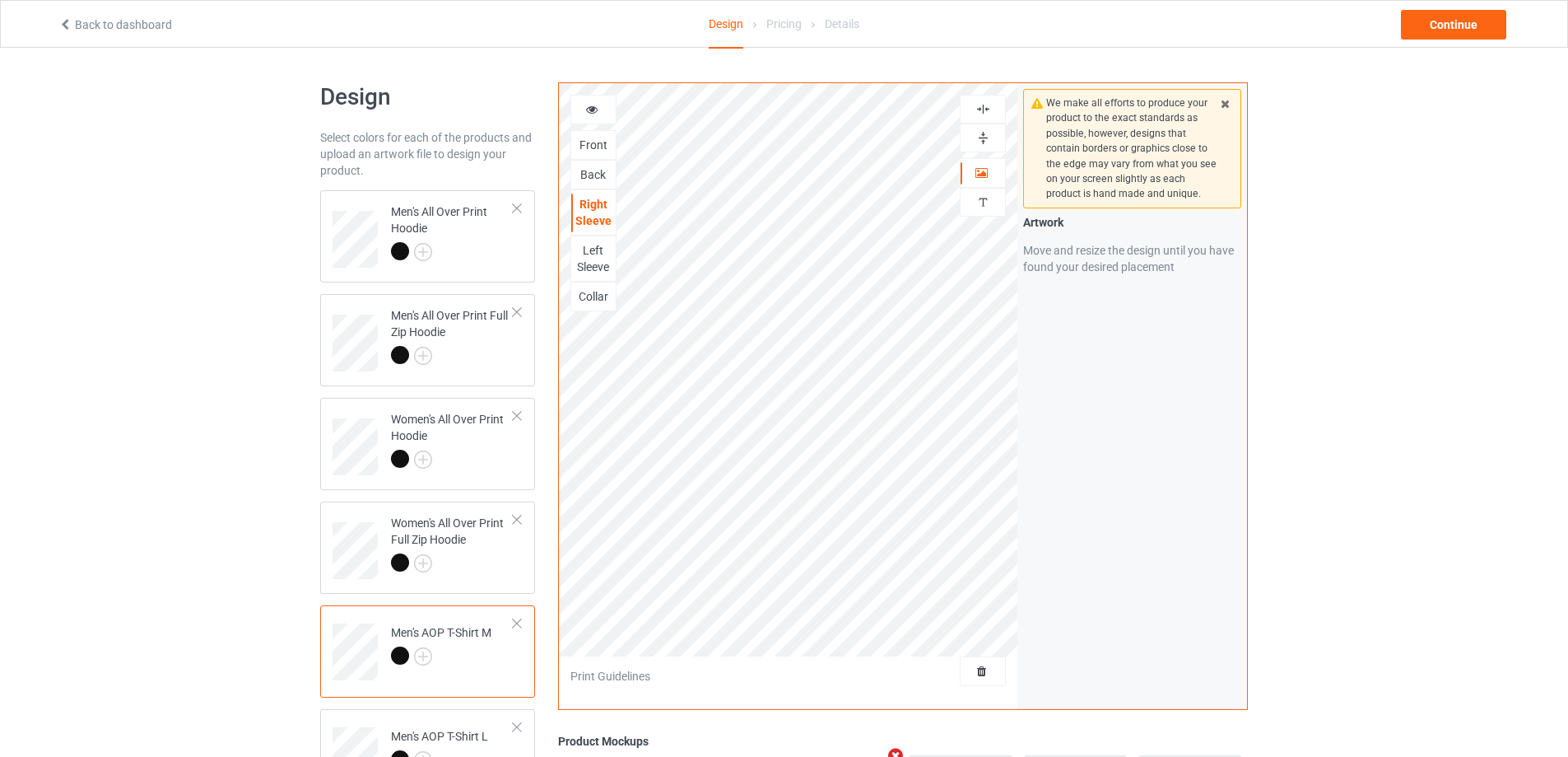
click at [983, 140] on img at bounding box center [983, 138] width 16 height 16
click at [983, 111] on img at bounding box center [983, 109] width 16 height 16
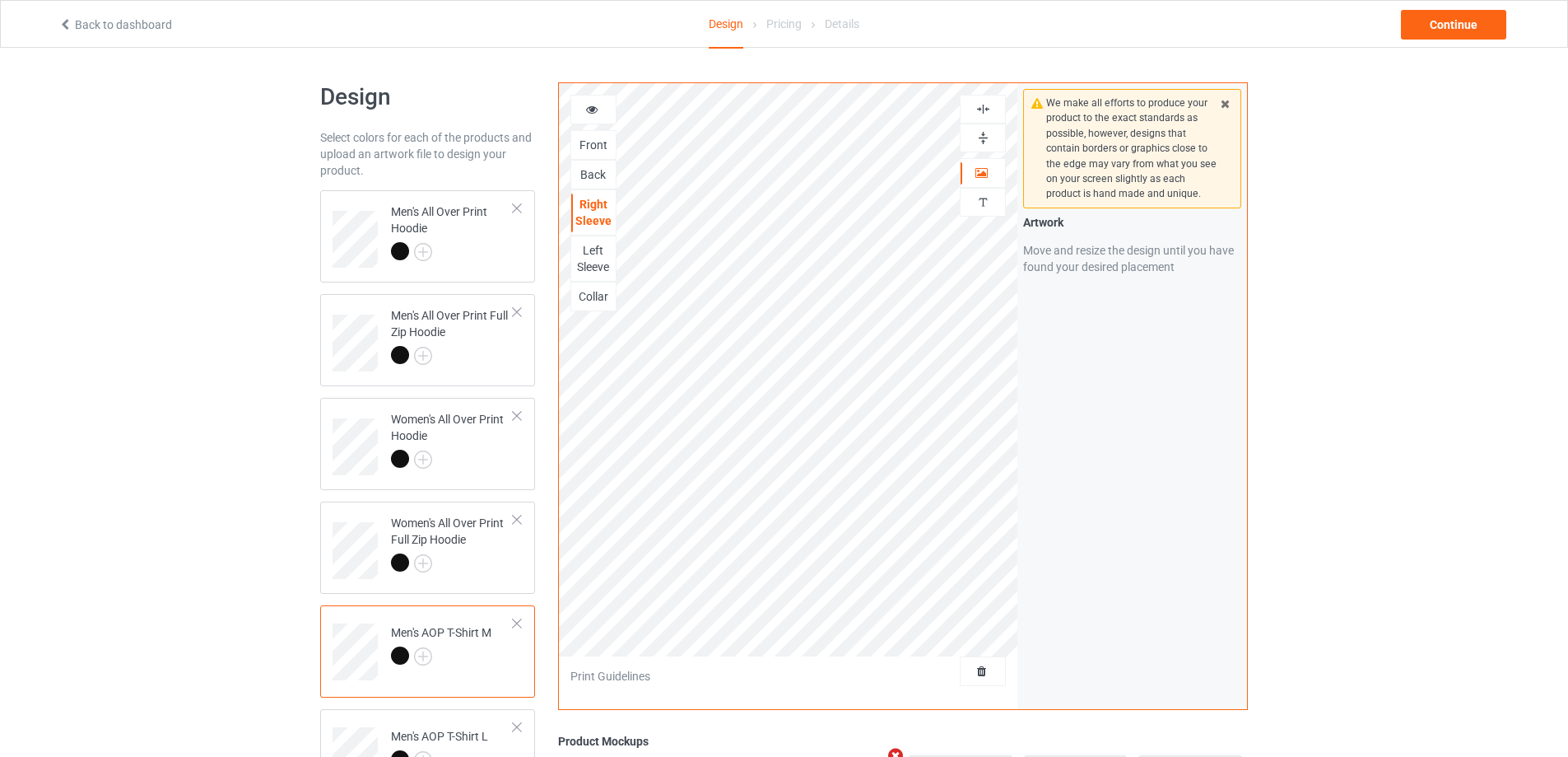
click at [983, 111] on img at bounding box center [983, 109] width 16 height 16
click at [981, 141] on img at bounding box center [983, 138] width 16 height 16
click at [602, 261] on div "Left Sleeve" at bounding box center [592, 259] width 44 height 33
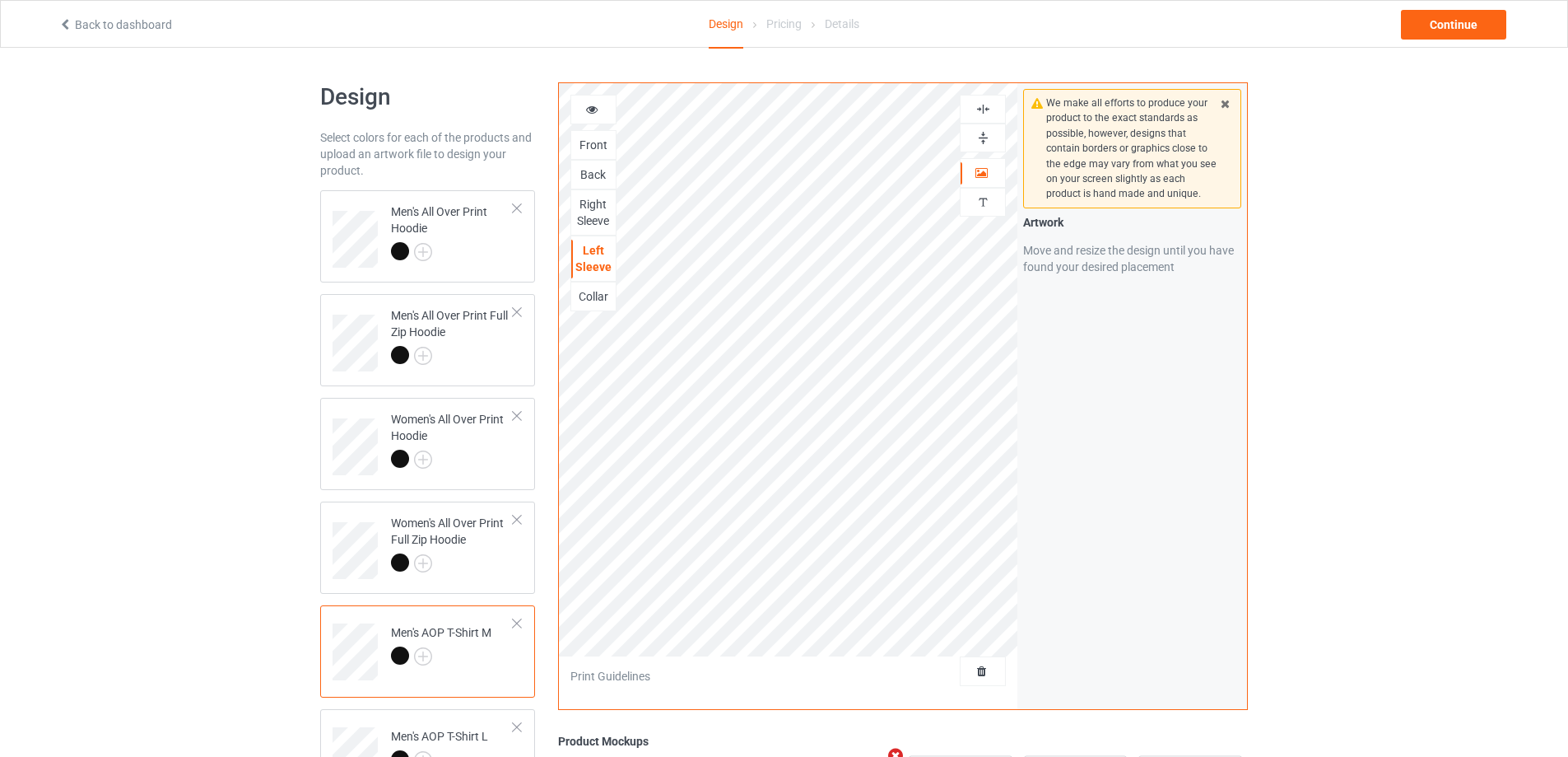
click at [984, 135] on img at bounding box center [983, 138] width 16 height 16
click at [987, 112] on img at bounding box center [983, 109] width 16 height 16
click at [987, 109] on img at bounding box center [983, 109] width 16 height 16
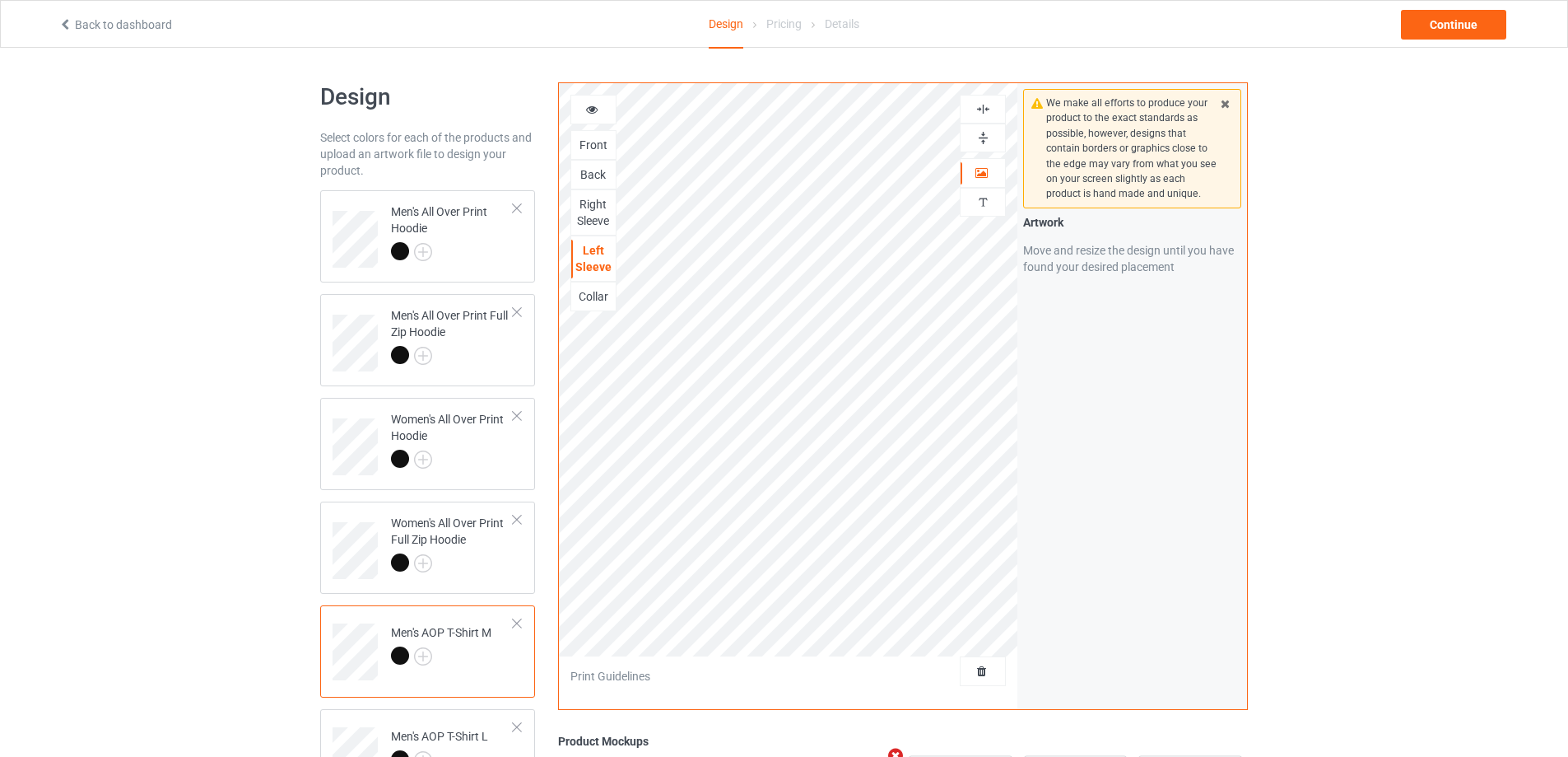
click at [981, 133] on img at bounding box center [983, 138] width 16 height 16
click at [597, 300] on div "Collar" at bounding box center [592, 295] width 44 height 16
click at [985, 135] on img at bounding box center [983, 138] width 16 height 16
click at [984, 135] on img at bounding box center [983, 138] width 16 height 16
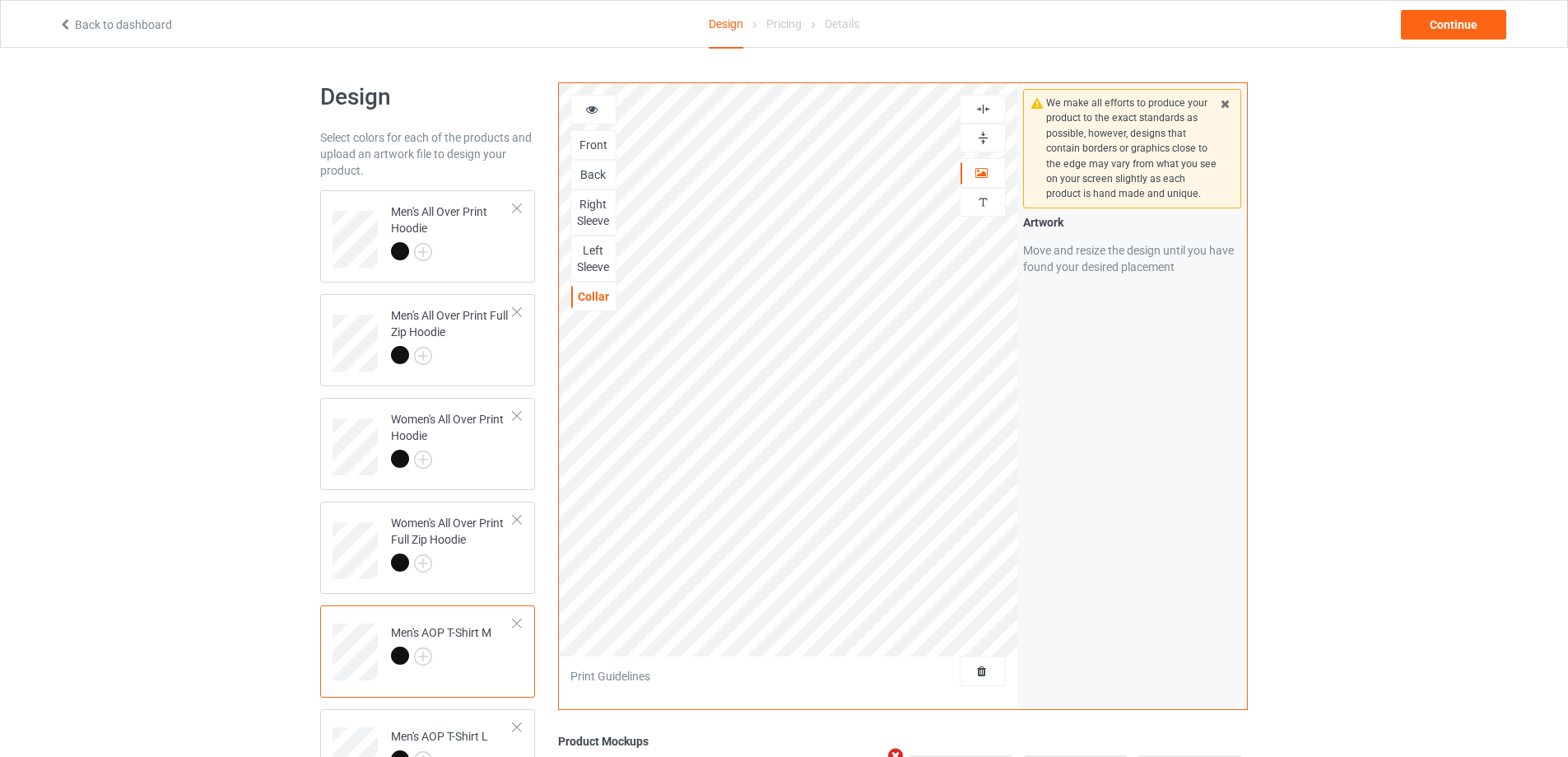
click at [985, 105] on img at bounding box center [983, 109] width 16 height 16
click at [973, 142] on div at bounding box center [982, 138] width 44 height 16
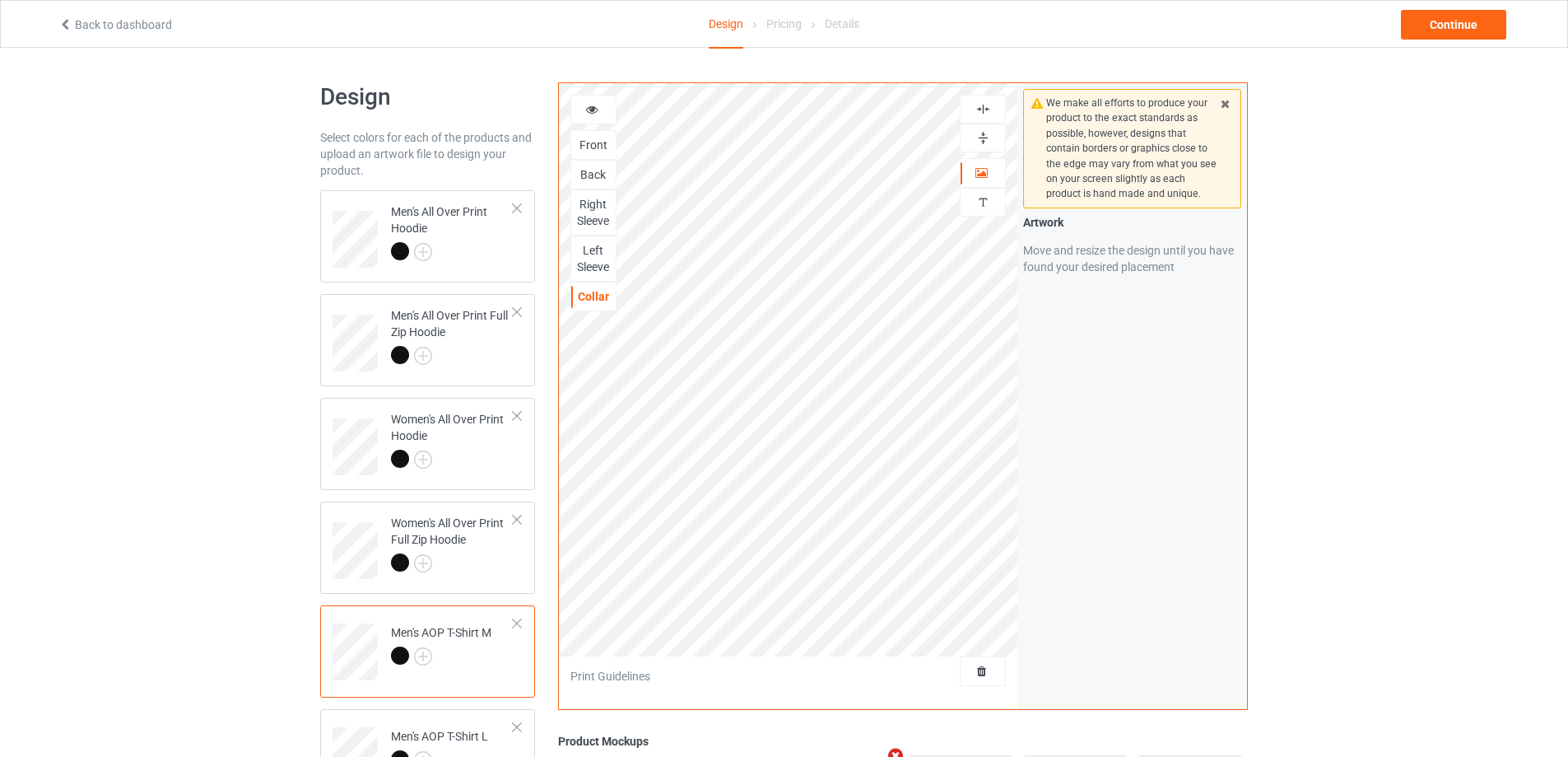
click at [973, 142] on div at bounding box center [982, 138] width 44 height 16
click at [982, 132] on img at bounding box center [983, 138] width 16 height 16
click at [981, 109] on img at bounding box center [983, 109] width 16 height 16
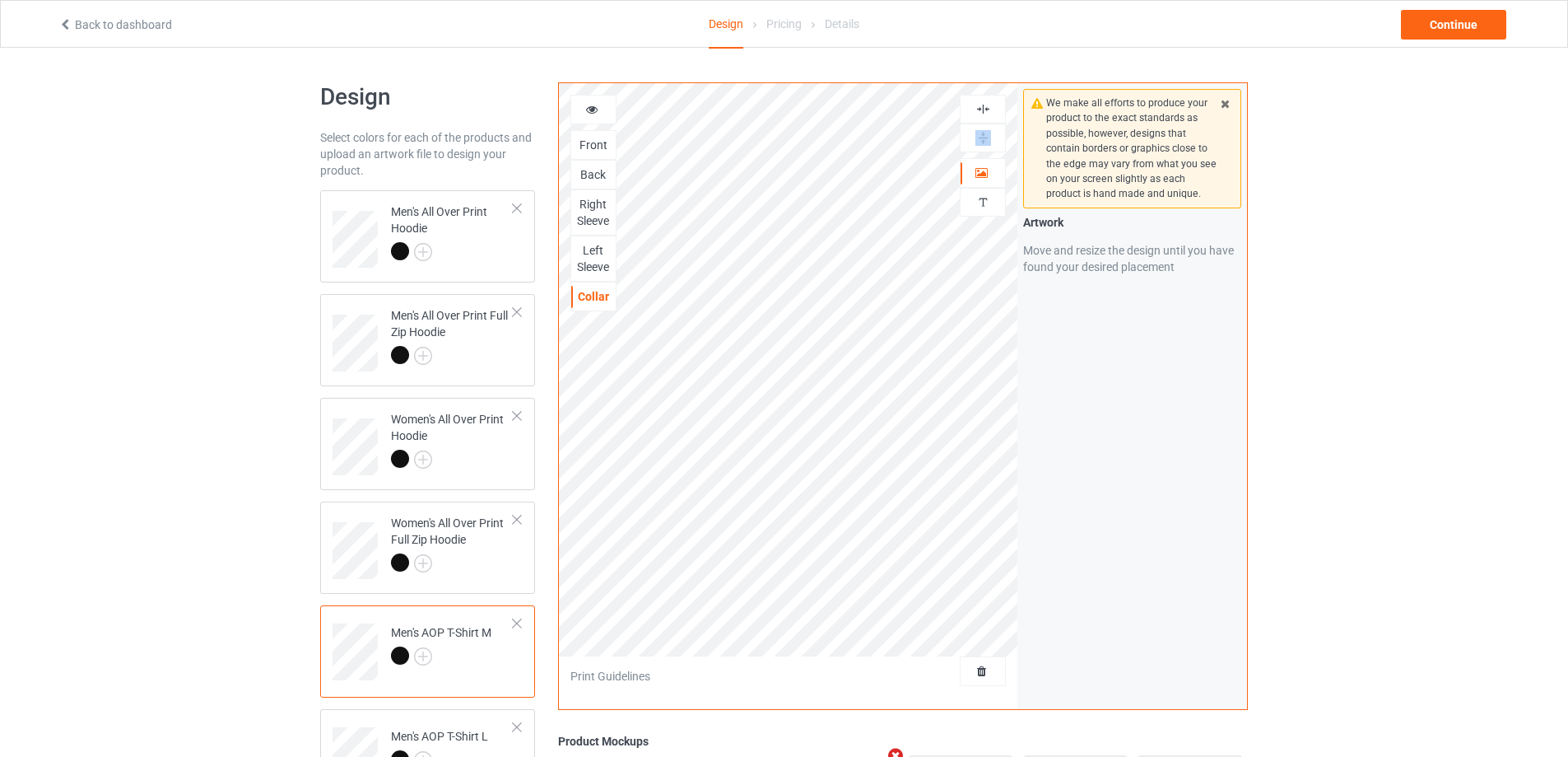
click at [981, 109] on img at bounding box center [983, 109] width 16 height 16
click at [469, 720] on td "Men's AOP T-Shirt L" at bounding box center [452, 749] width 141 height 68
click at [984, 136] on img at bounding box center [983, 138] width 16 height 16
click at [984, 109] on img at bounding box center [983, 109] width 16 height 16
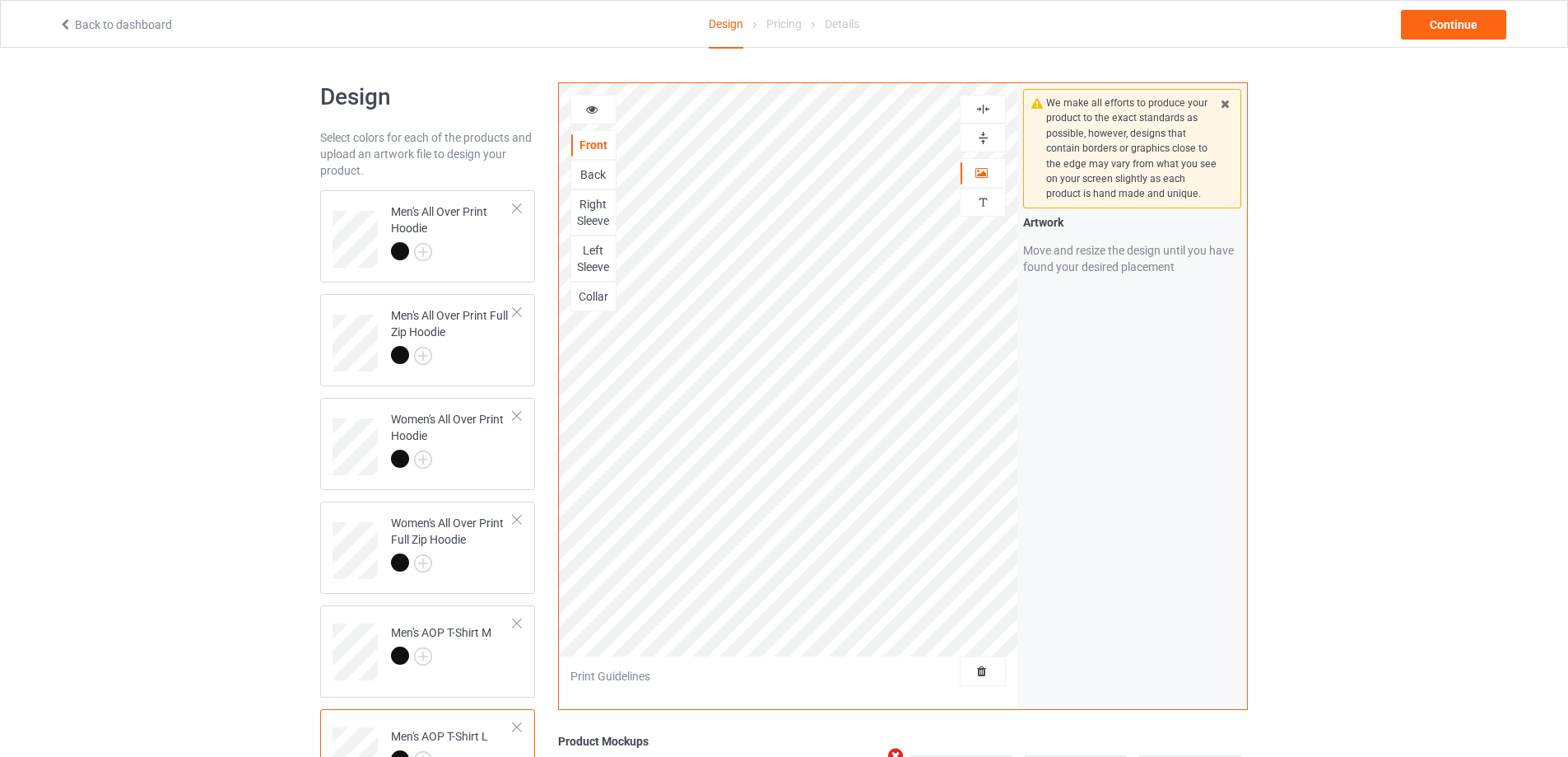
click at [984, 109] on img at bounding box center [983, 109] width 16 height 16
click at [983, 133] on img at bounding box center [983, 138] width 16 height 16
click at [594, 172] on div "Back" at bounding box center [592, 174] width 44 height 16
click at [984, 137] on img at bounding box center [983, 138] width 16 height 16
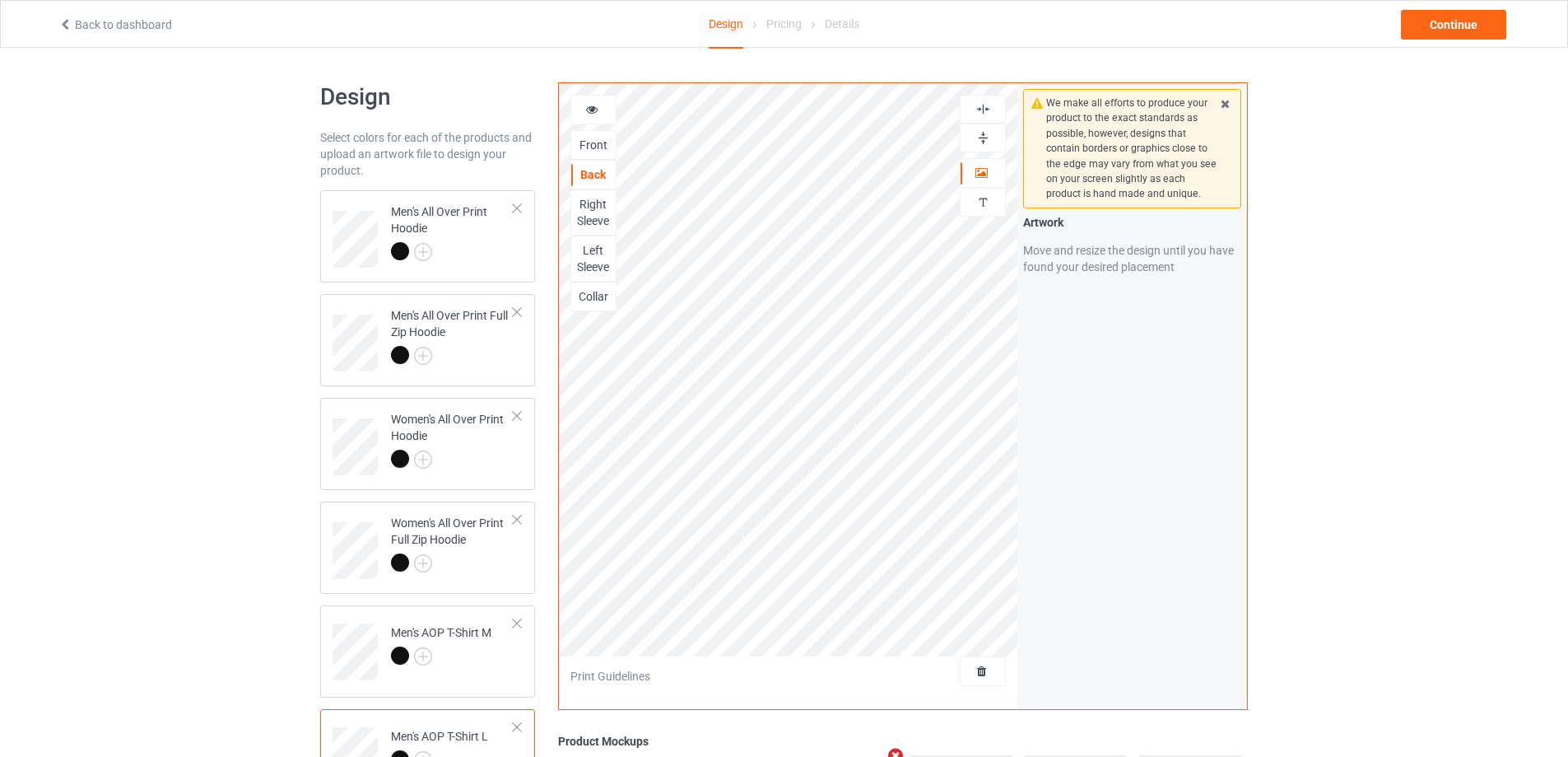
click at [984, 137] on img at bounding box center [983, 138] width 16 height 16
click at [984, 109] on img at bounding box center [983, 109] width 16 height 16
click at [984, 107] on img at bounding box center [983, 109] width 16 height 16
click at [984, 106] on img at bounding box center [983, 109] width 16 height 16
click at [985, 133] on img at bounding box center [983, 138] width 16 height 16
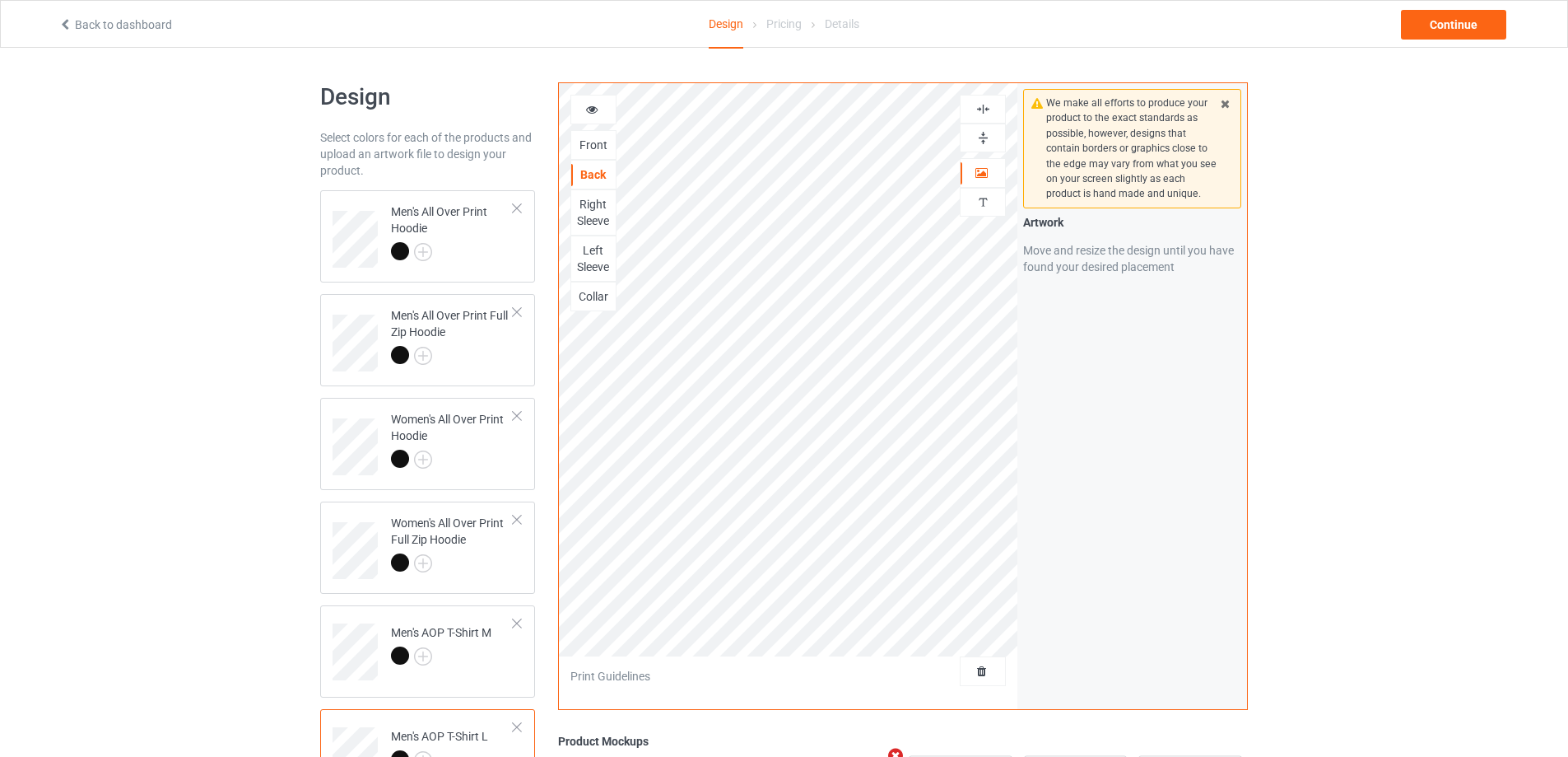
click at [985, 133] on img at bounding box center [983, 138] width 16 height 16
click at [598, 203] on div "Right Sleeve" at bounding box center [592, 212] width 44 height 33
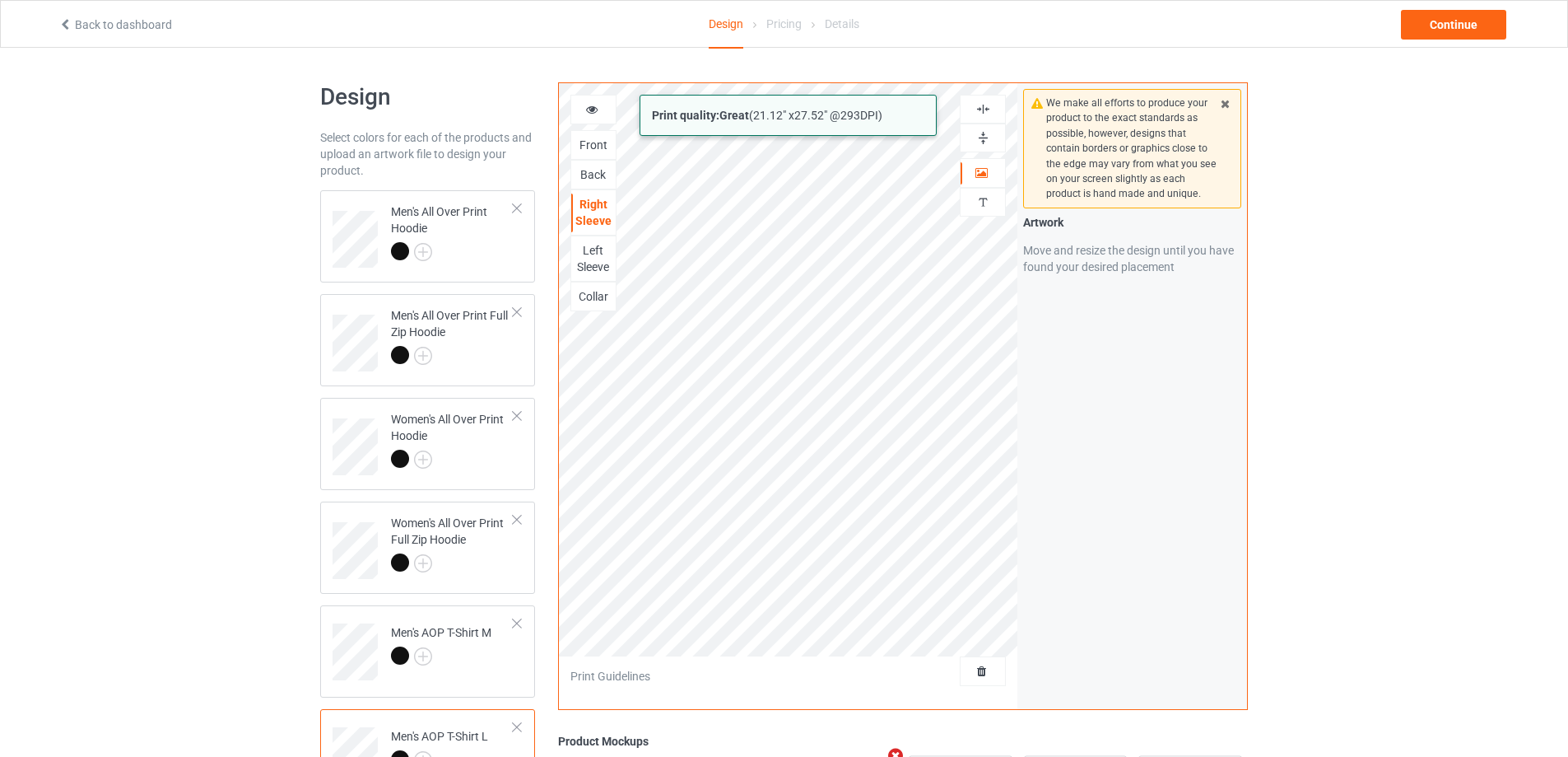
click at [884, 659] on div "Print quality: Great ( 21.12 " x 27.52 " @ 293 DPI) Front Back Right Sleeve Lef…" at bounding box center [788, 395] width 459 height 626
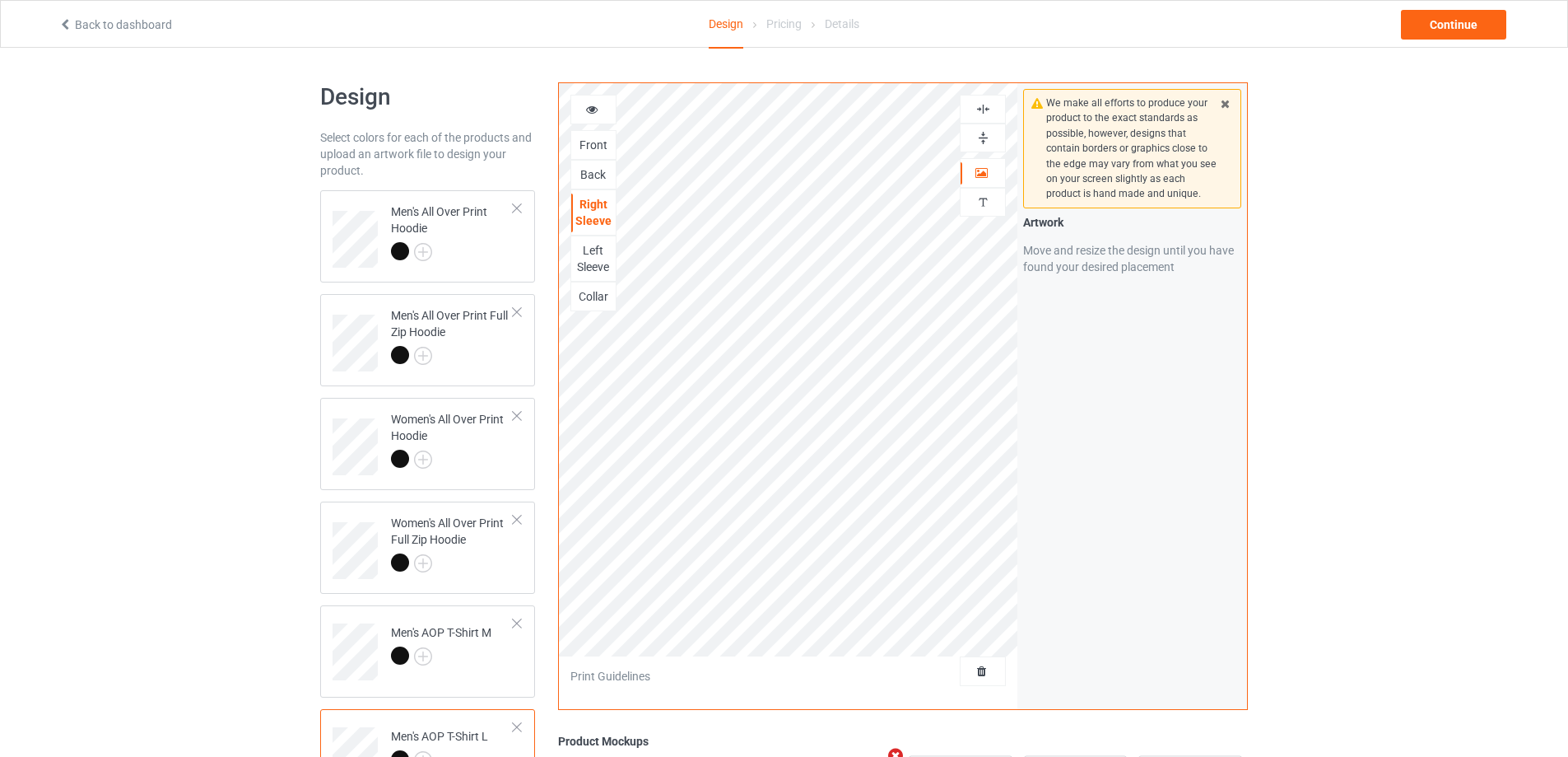
click at [985, 136] on img at bounding box center [983, 138] width 16 height 16
click at [985, 112] on img at bounding box center [983, 109] width 16 height 16
click at [985, 110] on img at bounding box center [983, 109] width 16 height 16
click at [987, 141] on img at bounding box center [983, 138] width 16 height 16
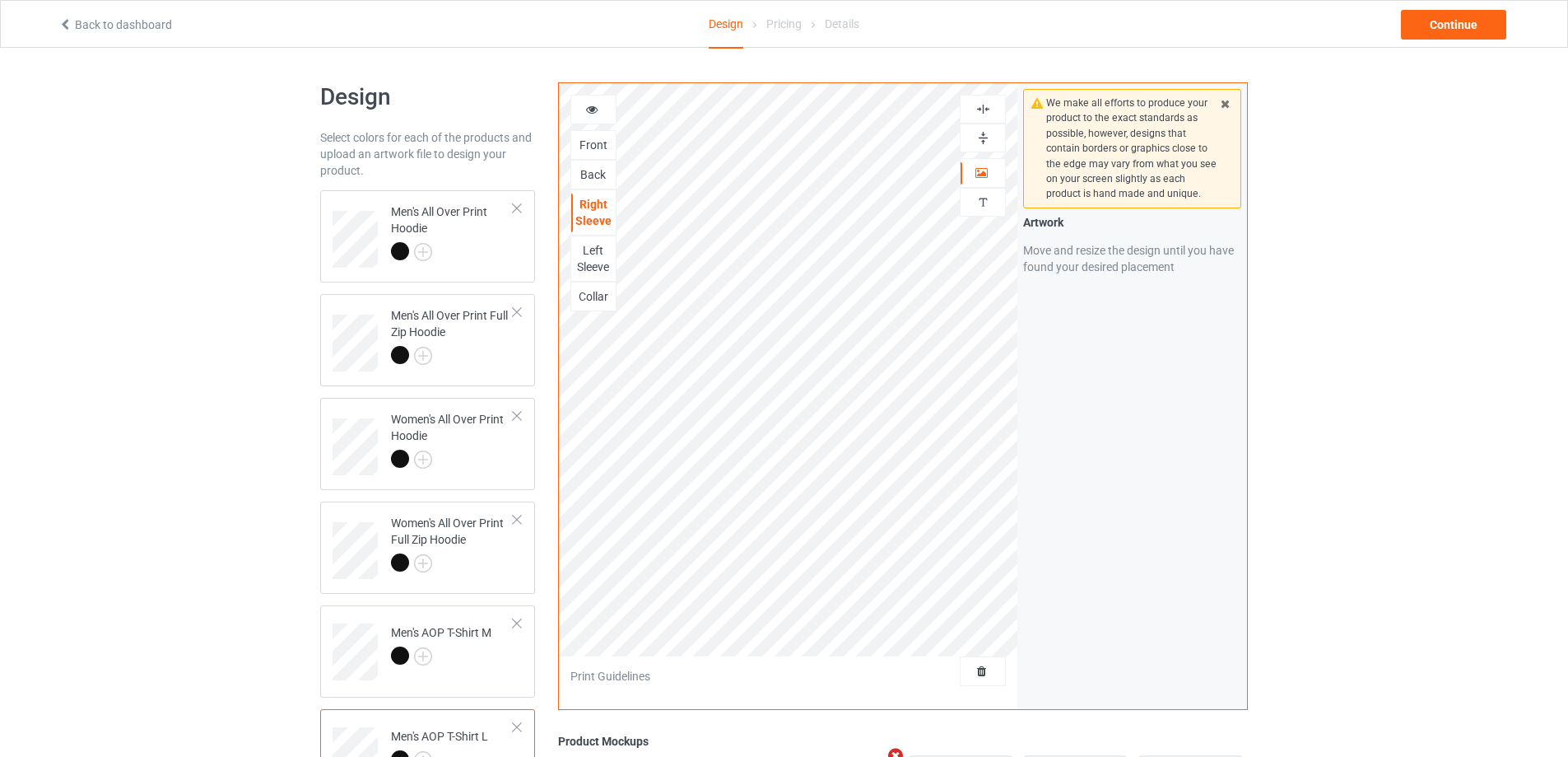
click at [987, 141] on img at bounding box center [983, 138] width 16 height 16
click at [587, 260] on div "Left Sleeve" at bounding box center [592, 259] width 44 height 33
click at [986, 138] on img at bounding box center [983, 138] width 16 height 16
click at [983, 107] on img at bounding box center [983, 109] width 16 height 16
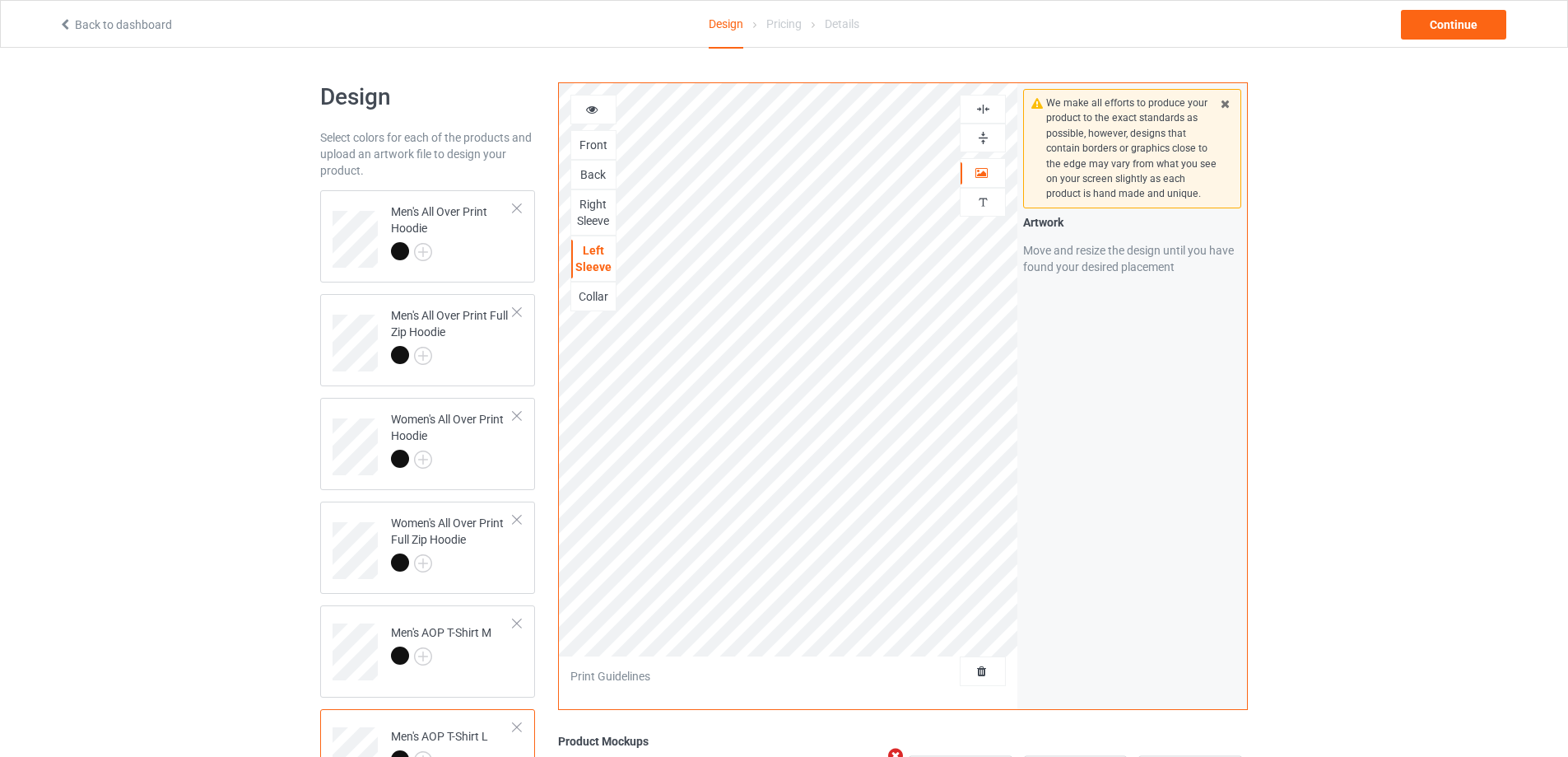
click at [983, 107] on img at bounding box center [983, 109] width 16 height 16
click at [983, 135] on img at bounding box center [983, 138] width 16 height 16
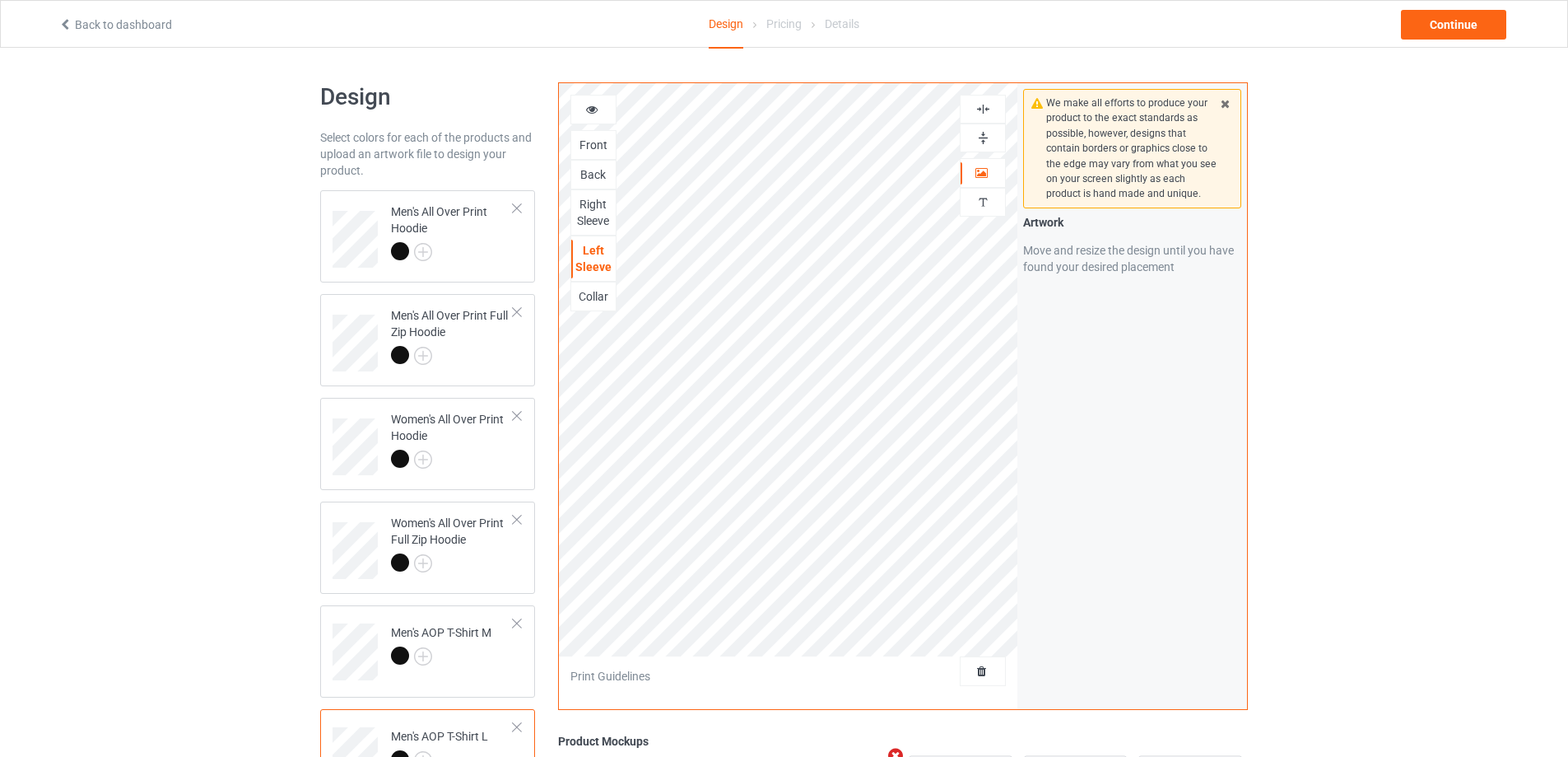
click at [589, 300] on div "Collar" at bounding box center [592, 295] width 44 height 16
click at [980, 137] on img at bounding box center [983, 138] width 16 height 16
click at [982, 103] on img at bounding box center [983, 109] width 16 height 16
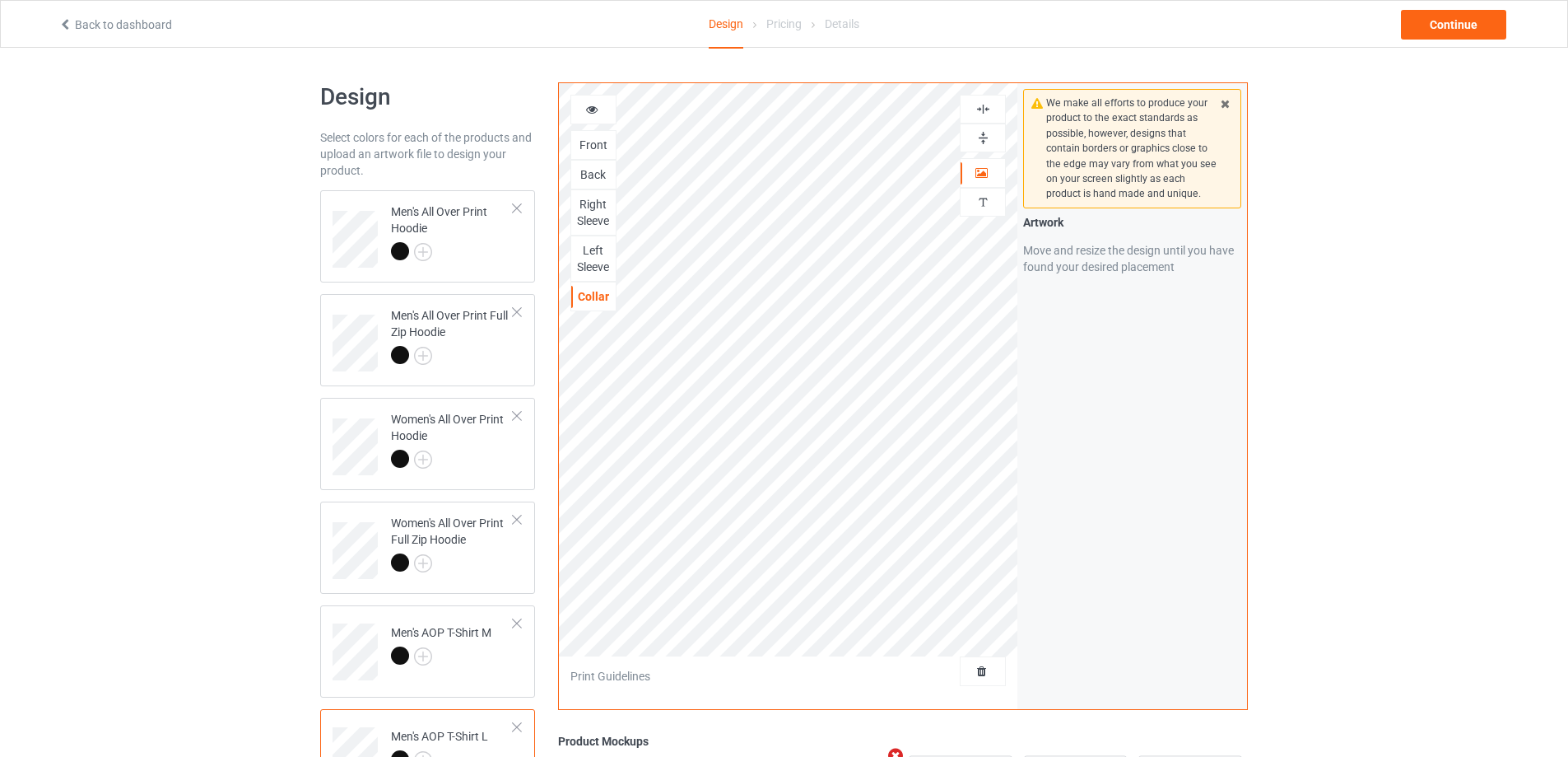
click at [982, 109] on img at bounding box center [983, 109] width 16 height 16
click at [982, 133] on img at bounding box center [983, 138] width 16 height 16
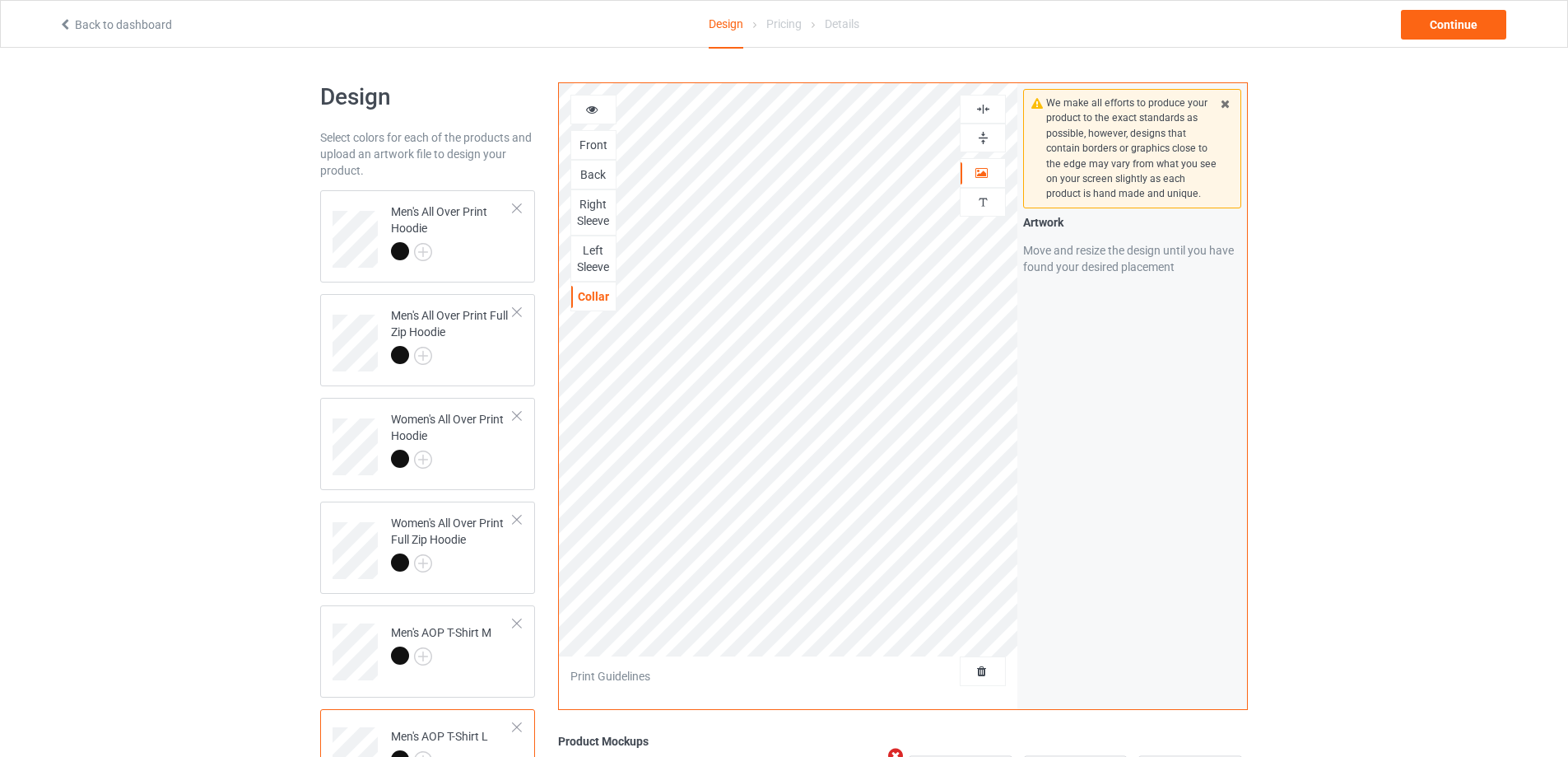
click at [982, 110] on img at bounding box center [983, 109] width 16 height 16
click at [984, 136] on img at bounding box center [983, 138] width 16 height 16
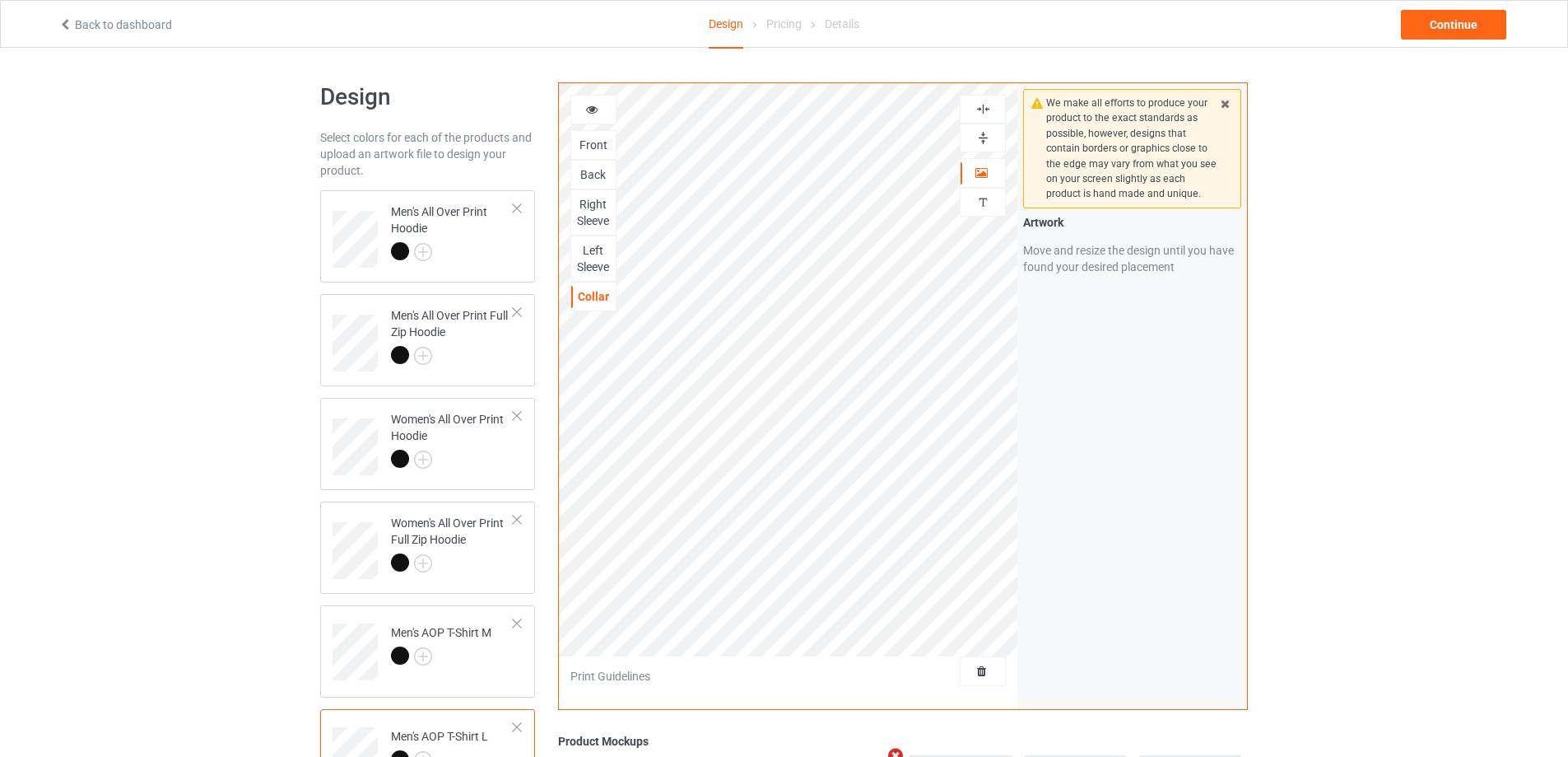
click at [984, 136] on img at bounding box center [983, 138] width 16 height 16
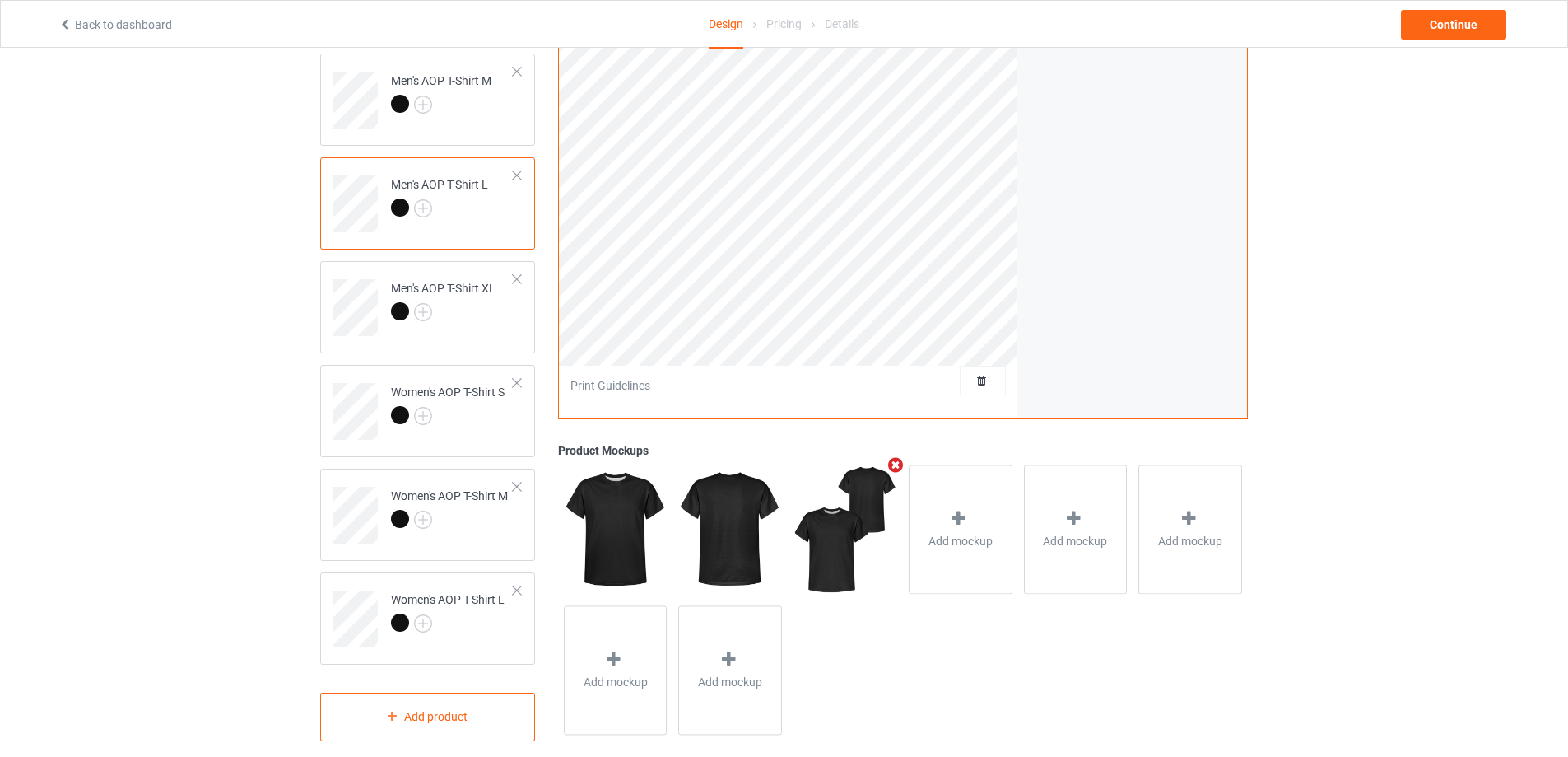
scroll to position [571, 0]
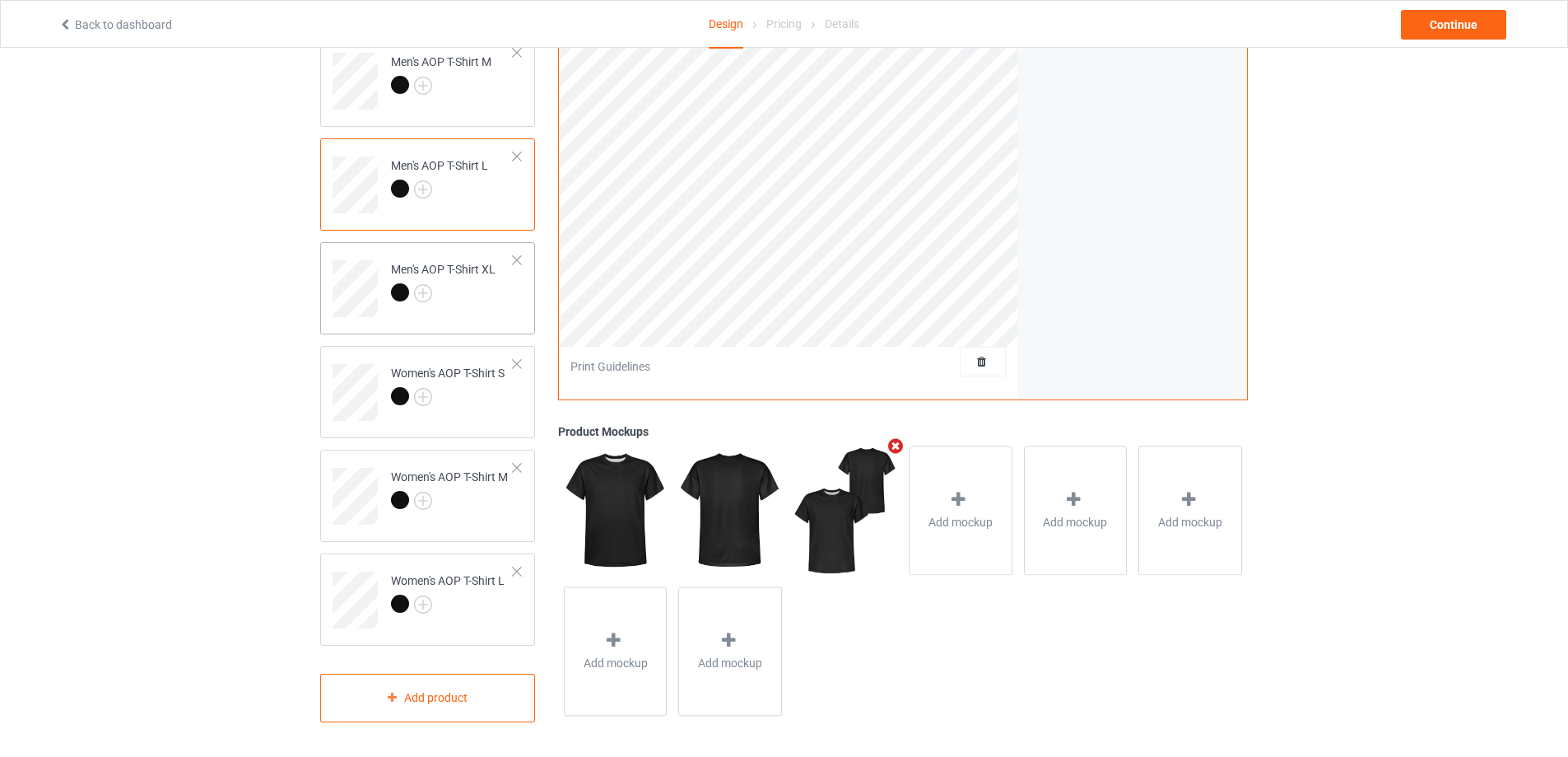
click at [495, 306] on td "Men's AOP T-Shirt XL" at bounding box center [452, 282] width 141 height 68
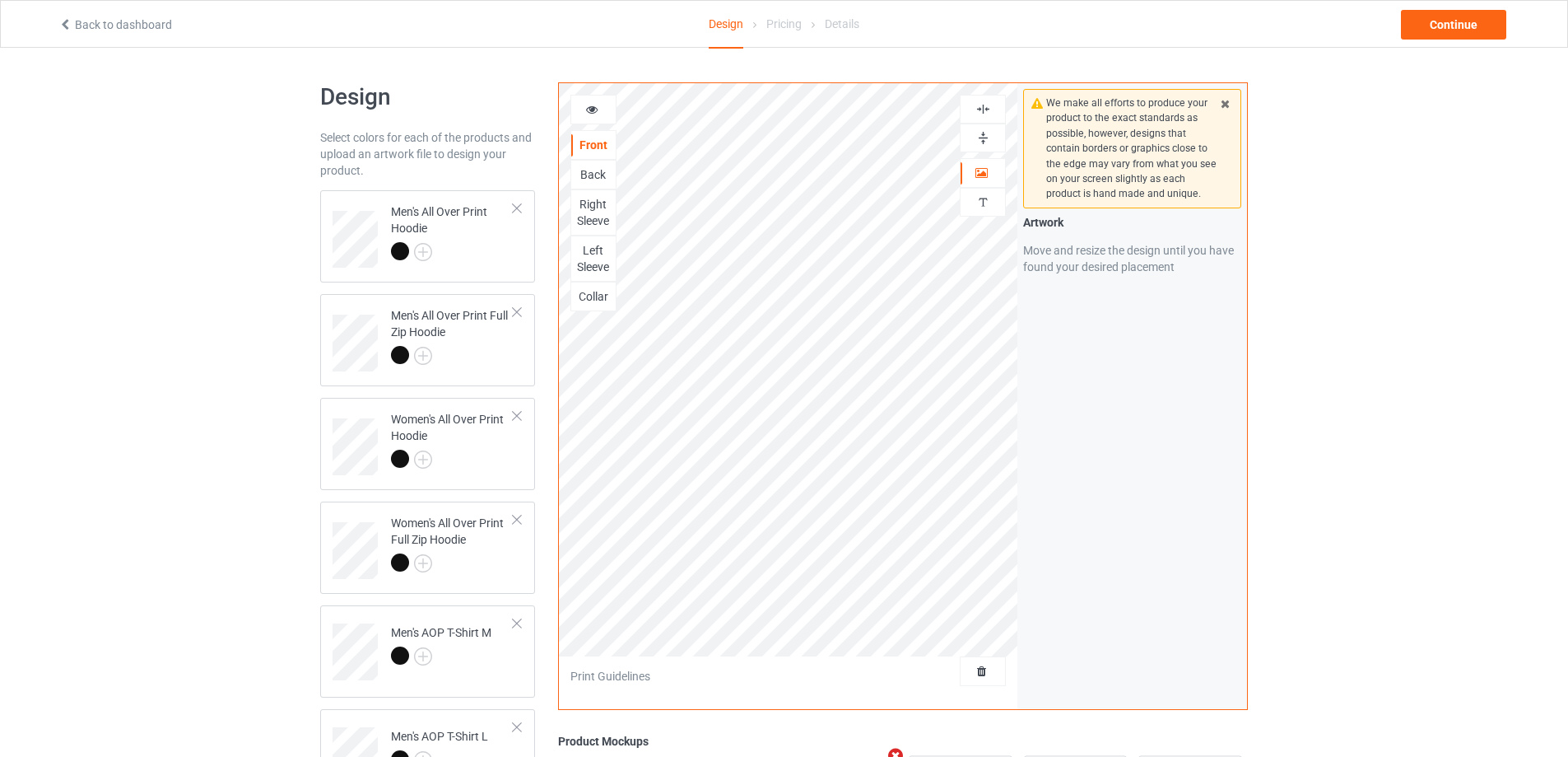
click at [983, 135] on img at bounding box center [983, 138] width 16 height 16
click at [982, 104] on img at bounding box center [983, 109] width 16 height 16
click at [978, 139] on img at bounding box center [983, 138] width 16 height 16
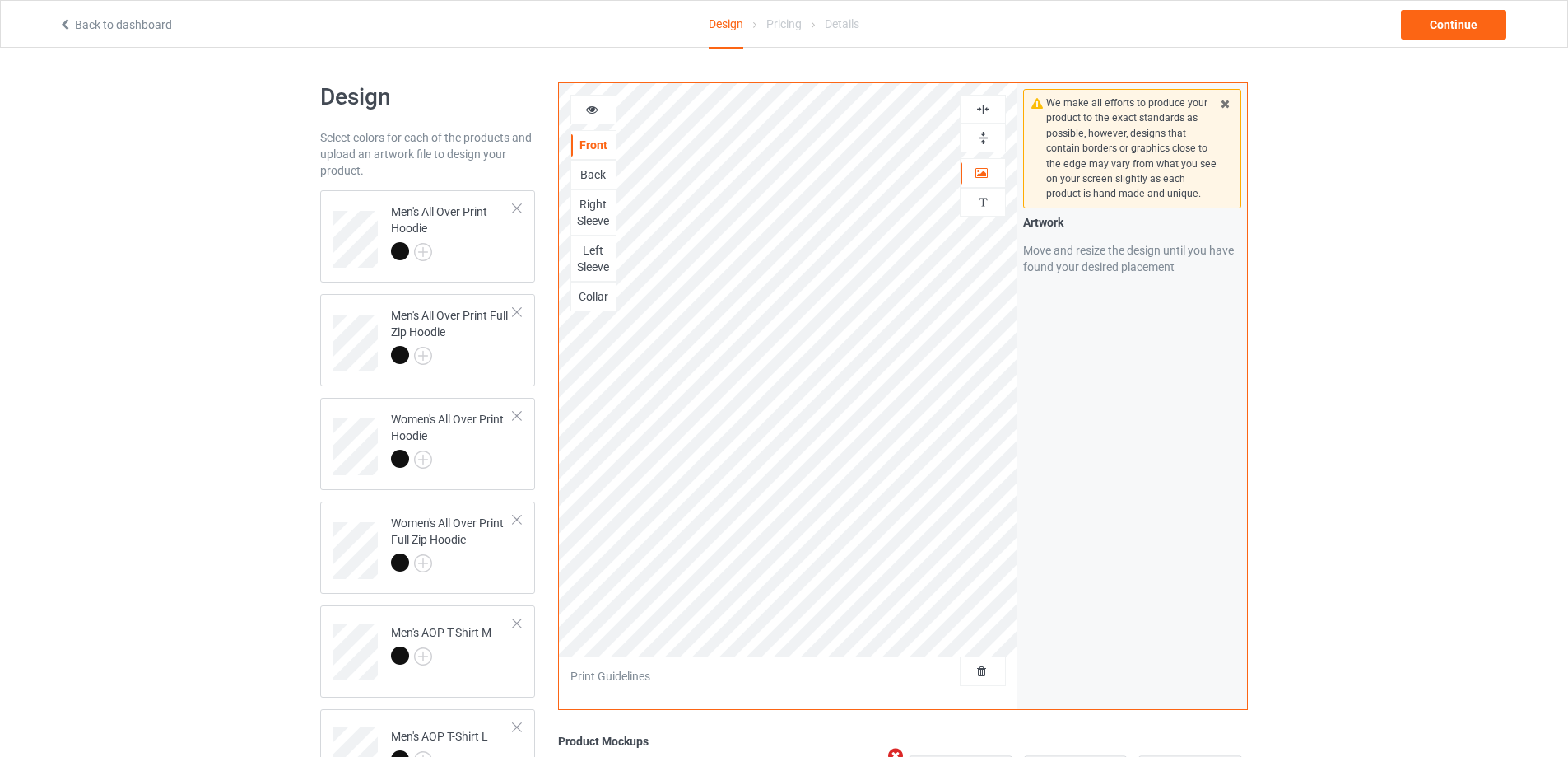
click at [978, 139] on img at bounding box center [983, 138] width 16 height 16
click at [601, 175] on div "Back" at bounding box center [592, 174] width 44 height 16
click at [981, 137] on img at bounding box center [983, 138] width 16 height 16
click at [981, 107] on img at bounding box center [983, 109] width 16 height 16
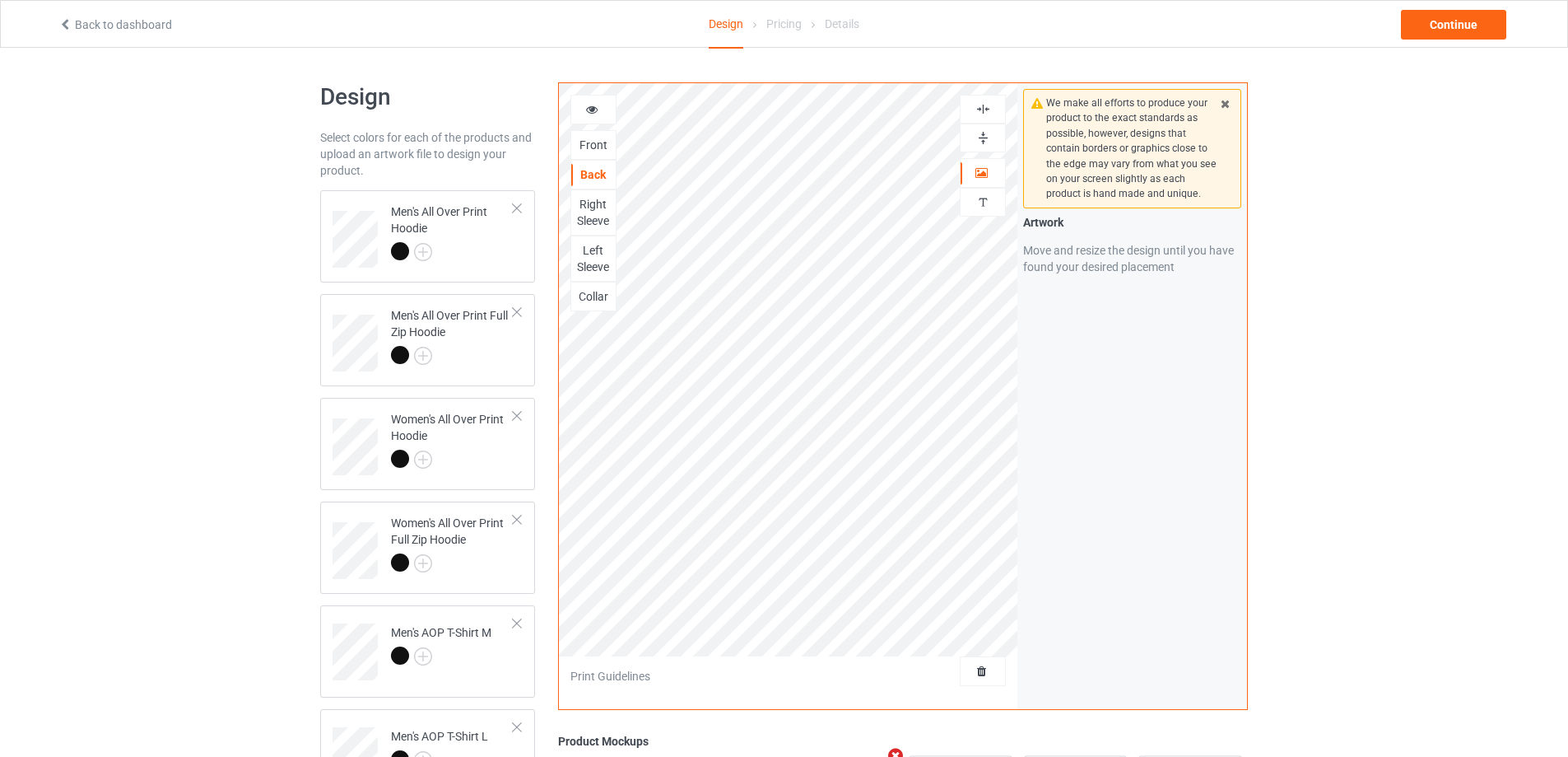
click at [981, 107] on img at bounding box center [983, 109] width 16 height 16
click at [986, 137] on img at bounding box center [983, 138] width 16 height 16
click at [602, 213] on div "Right Sleeve" at bounding box center [592, 212] width 44 height 33
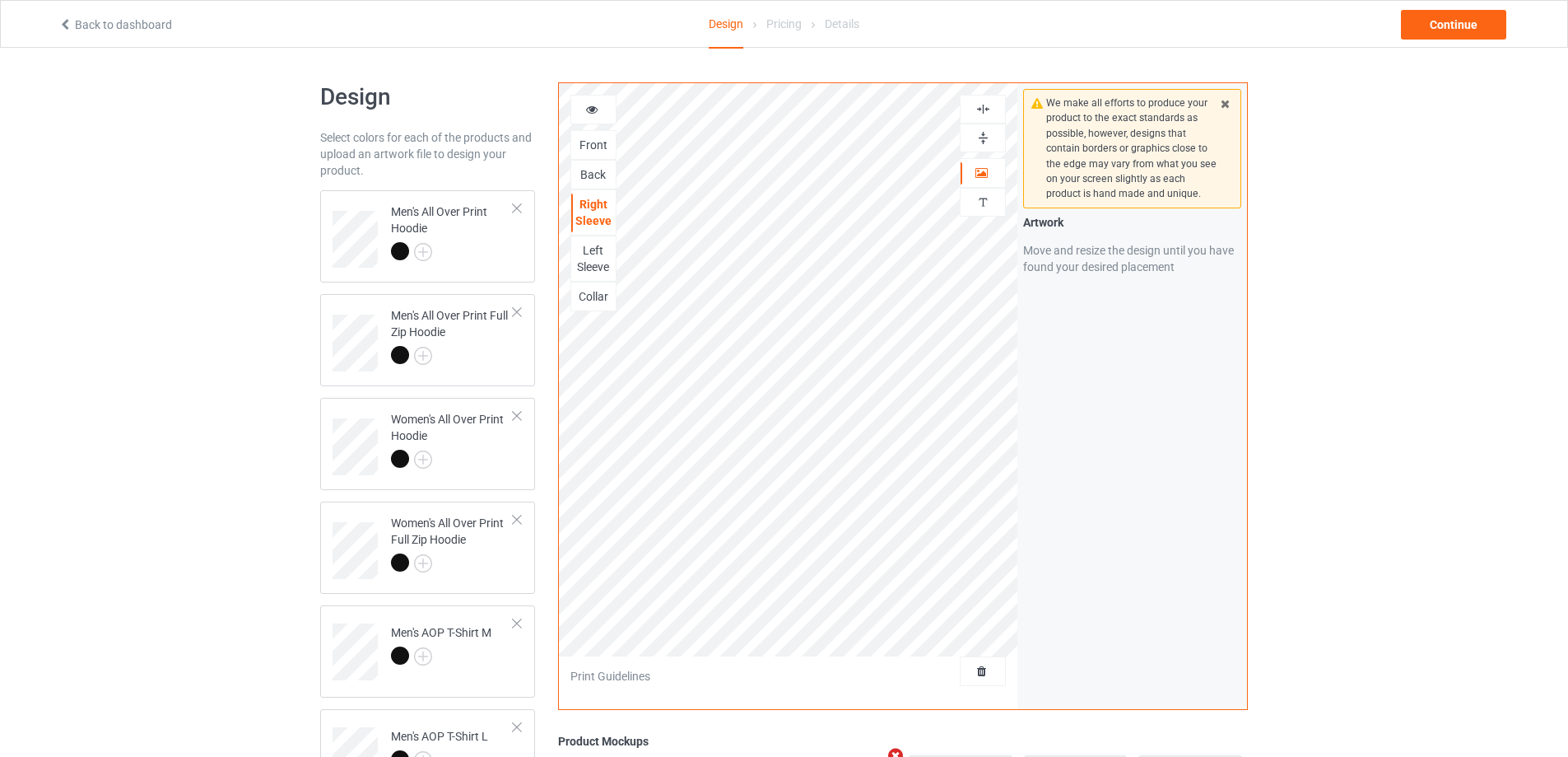
click at [977, 135] on img at bounding box center [983, 138] width 16 height 16
click at [978, 109] on img at bounding box center [983, 109] width 16 height 16
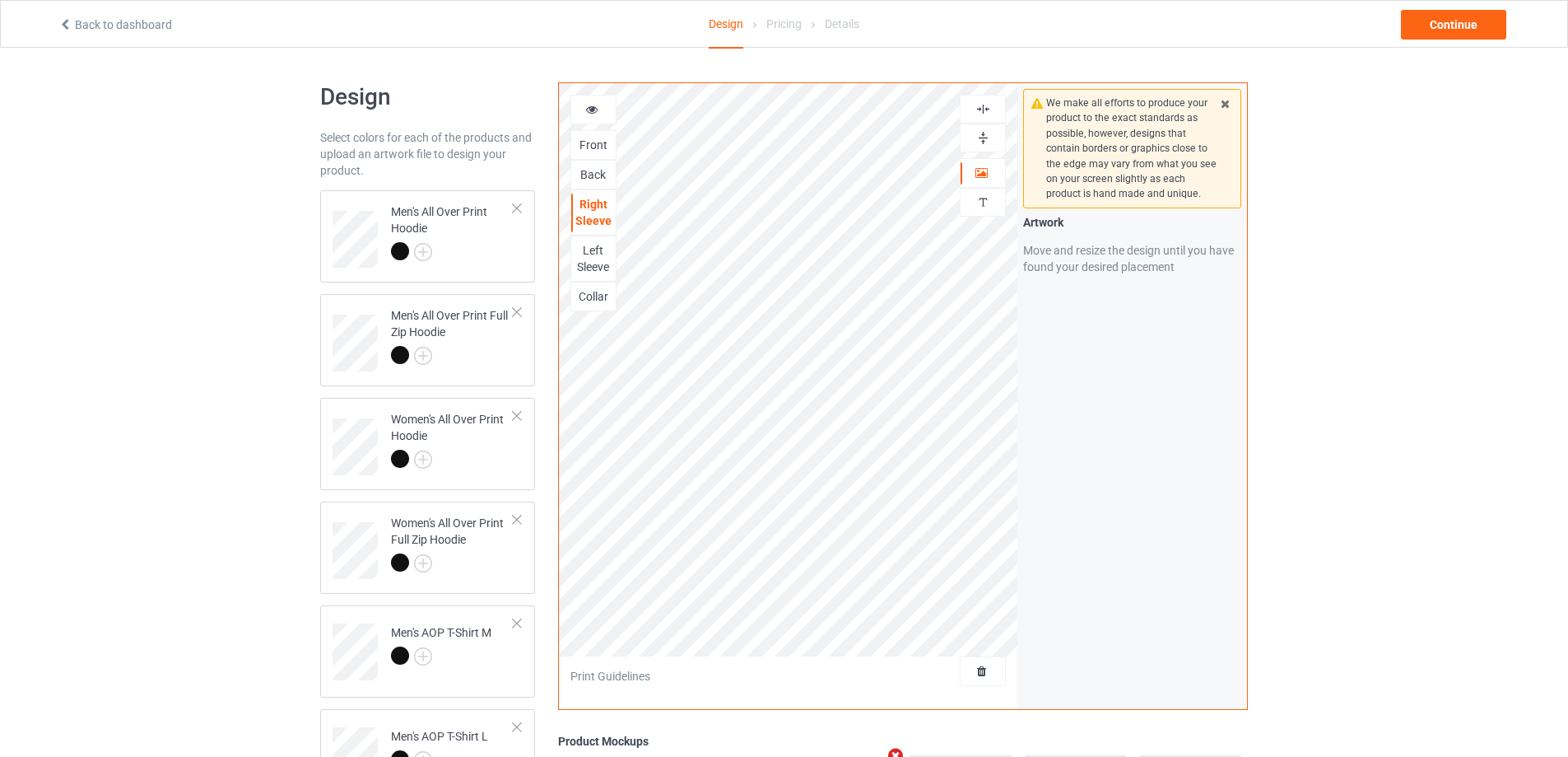
click at [979, 136] on img at bounding box center [983, 138] width 16 height 16
click at [594, 261] on div "Left Sleeve" at bounding box center [592, 259] width 44 height 33
click at [988, 139] on img at bounding box center [983, 138] width 16 height 16
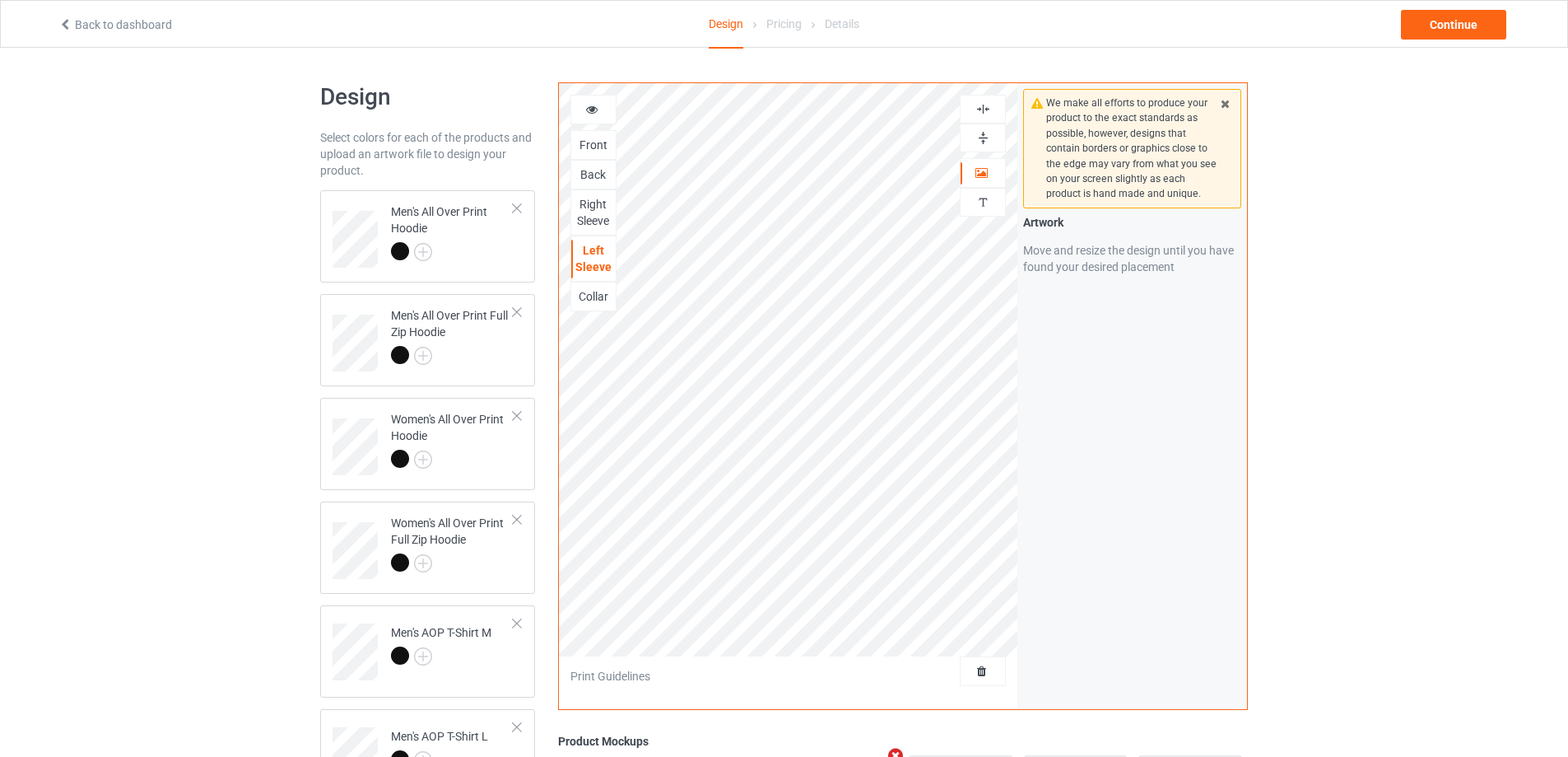
click at [988, 139] on img at bounding box center [983, 138] width 16 height 16
click at [985, 110] on img at bounding box center [983, 109] width 16 height 16
click at [983, 131] on img at bounding box center [983, 138] width 16 height 16
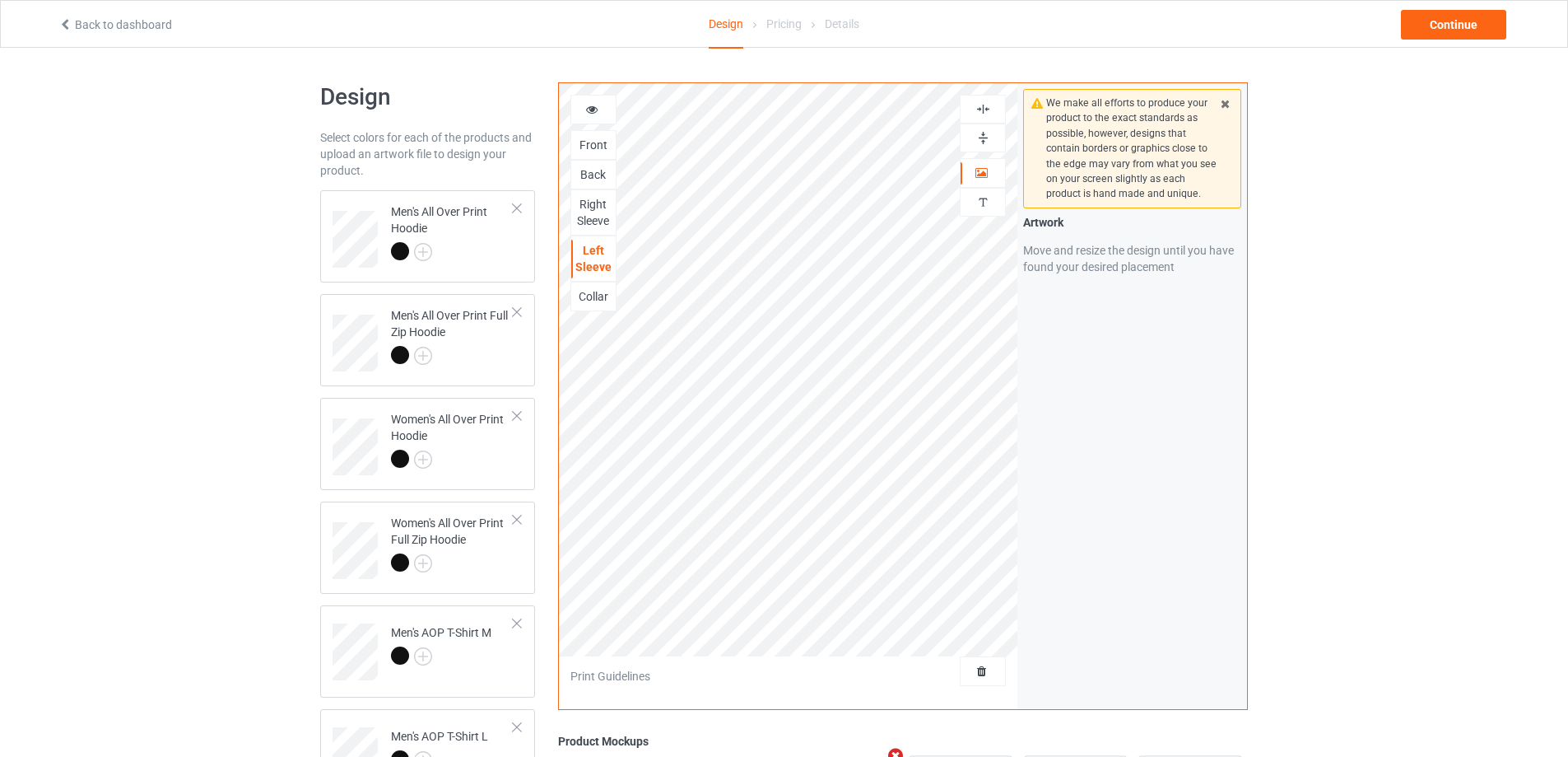
click at [983, 131] on img at bounding box center [983, 138] width 16 height 16
click at [609, 294] on div "Collar" at bounding box center [592, 295] width 44 height 16
click at [984, 139] on img at bounding box center [983, 138] width 16 height 16
click at [983, 111] on img at bounding box center [983, 109] width 16 height 16
click at [983, 110] on img at bounding box center [983, 109] width 16 height 16
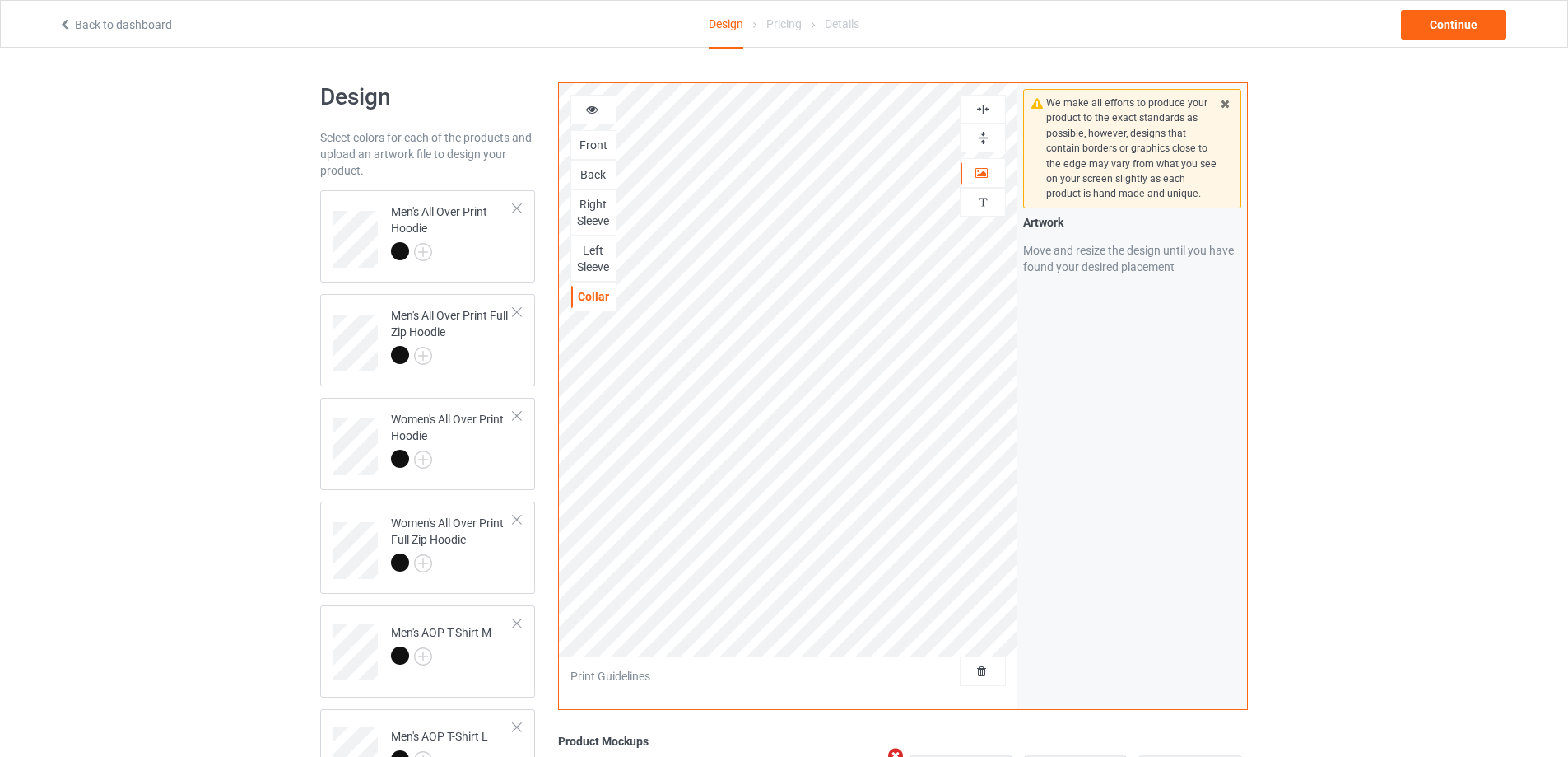
click at [983, 110] on img at bounding box center [983, 109] width 16 height 16
click at [983, 106] on img at bounding box center [983, 109] width 16 height 16
click at [983, 132] on img at bounding box center [983, 138] width 16 height 16
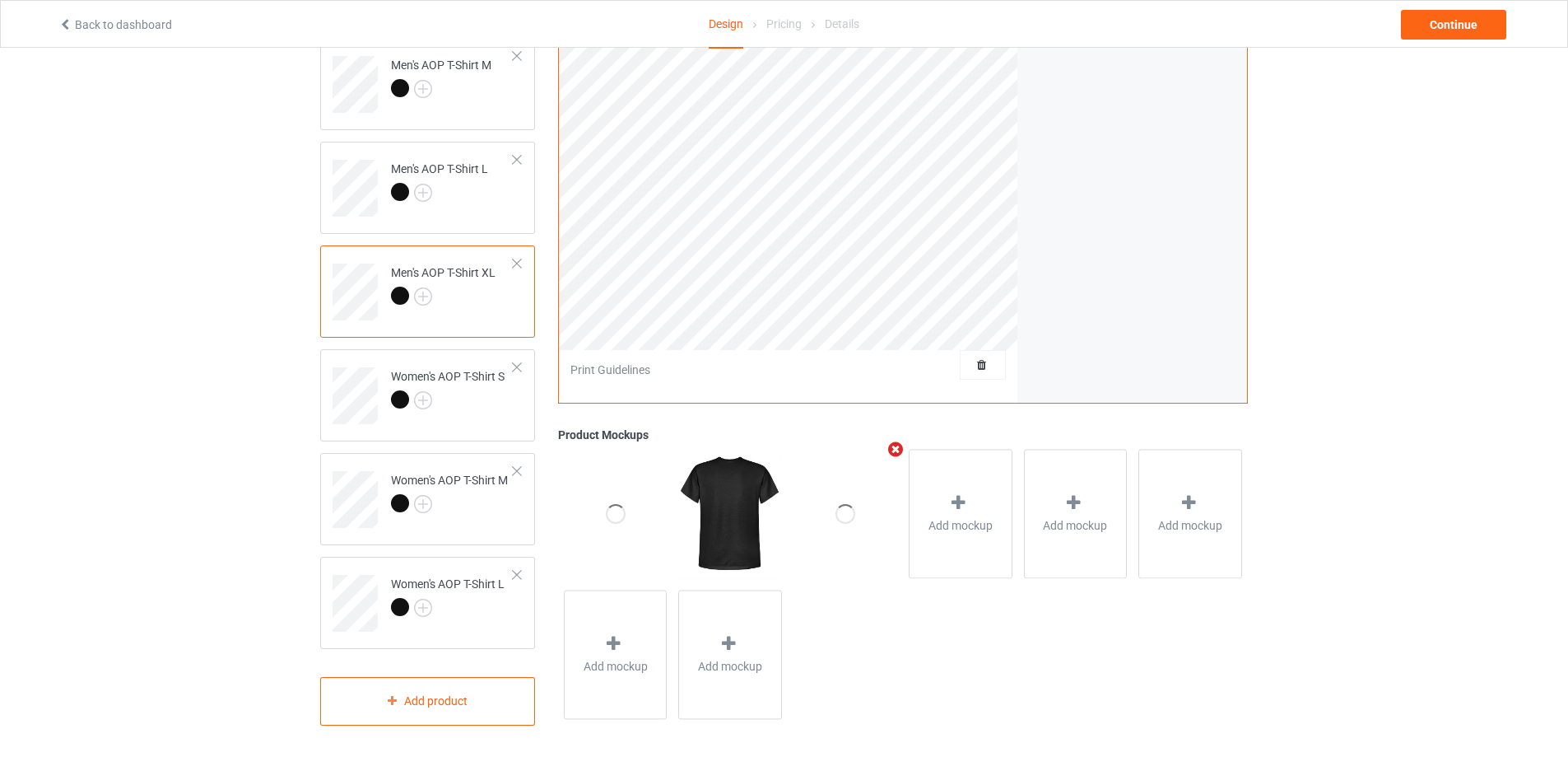
scroll to position [571, 0]
click at [509, 393] on td "Women's AOP T-Shirt S" at bounding box center [452, 386] width 141 height 68
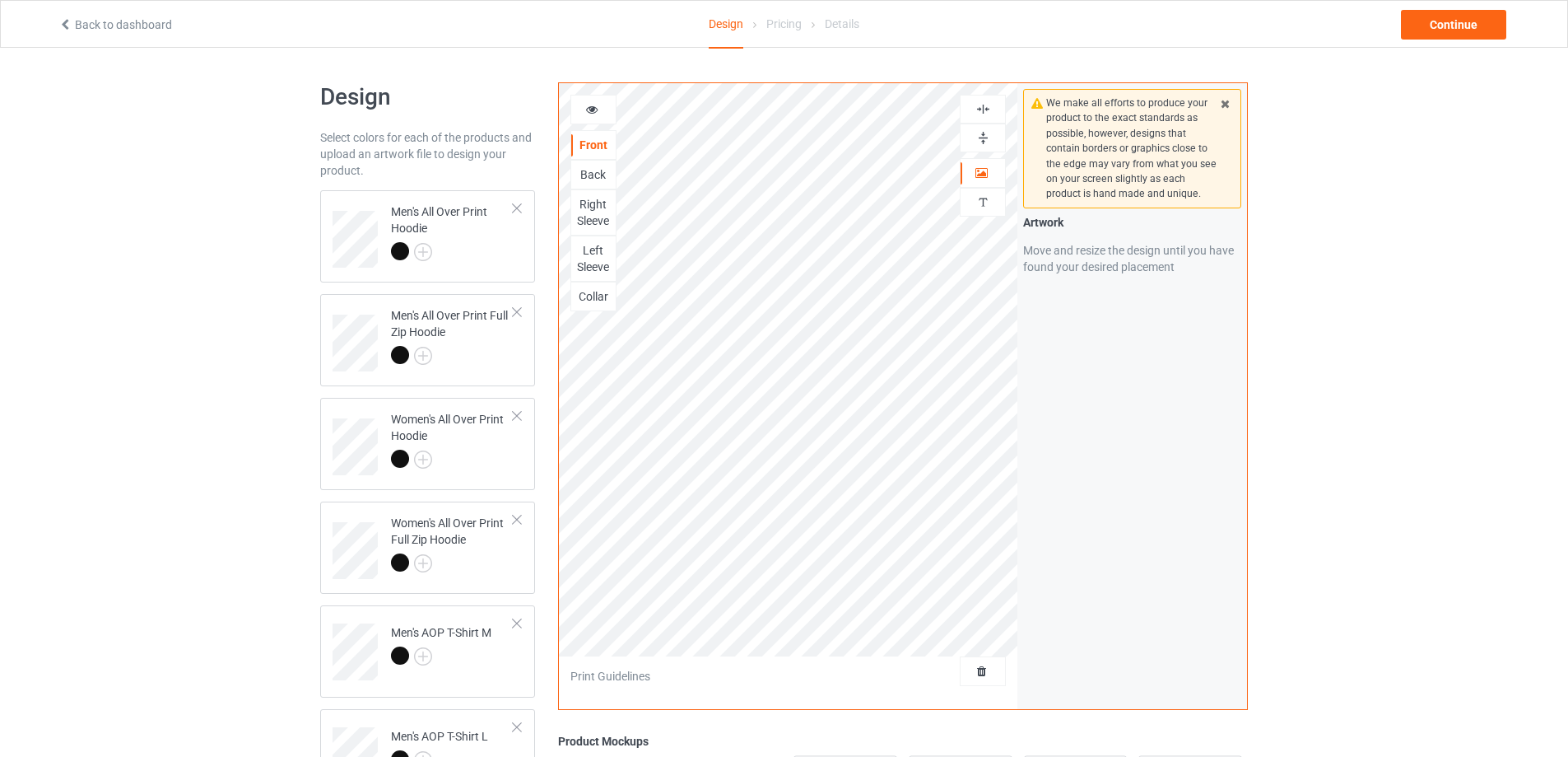
click at [986, 137] on img at bounding box center [983, 138] width 16 height 16
click at [983, 110] on img at bounding box center [983, 109] width 16 height 16
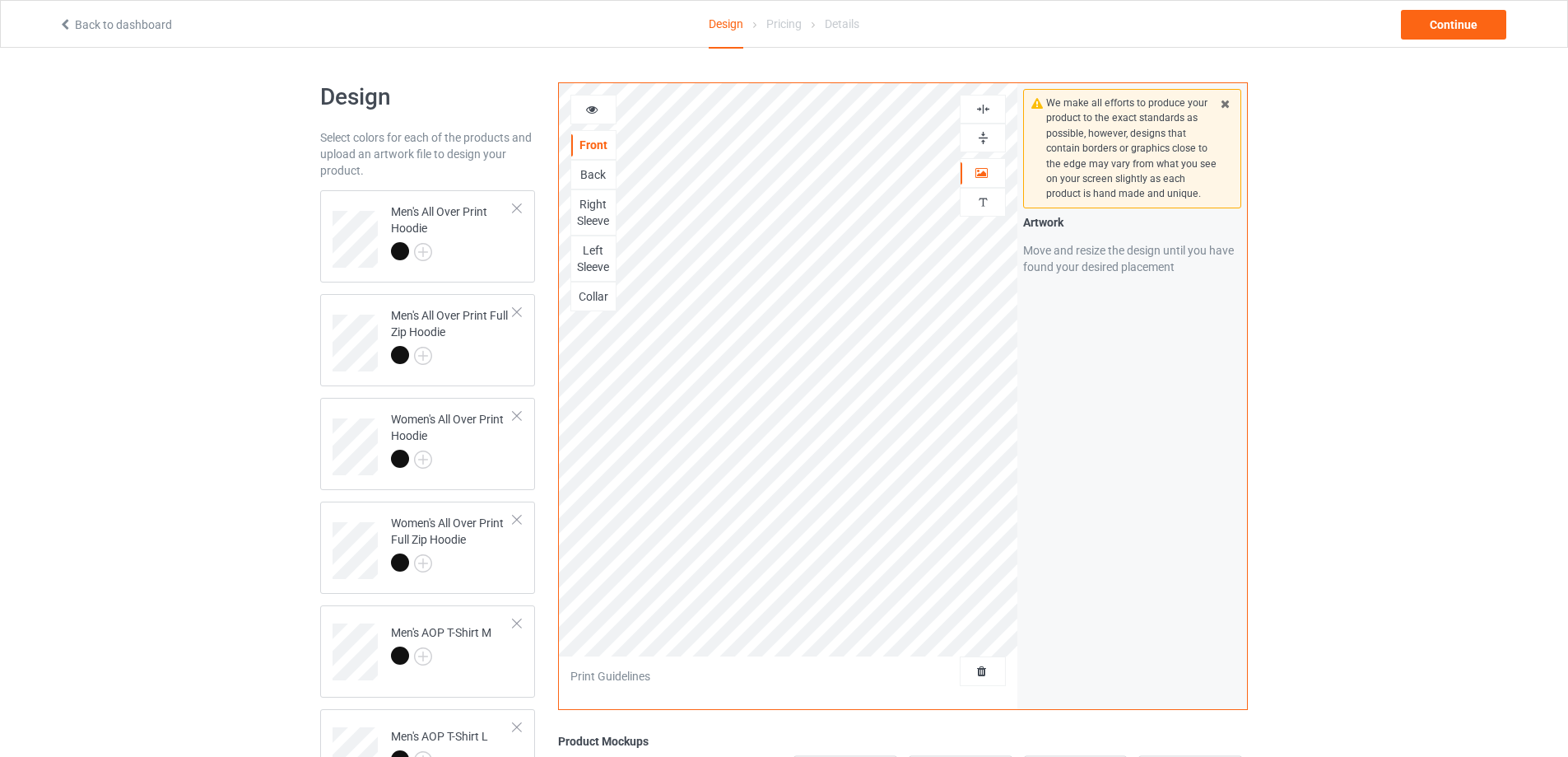
click at [983, 110] on img at bounding box center [983, 109] width 16 height 16
click at [988, 132] on img at bounding box center [983, 138] width 16 height 16
click at [606, 169] on div "Back" at bounding box center [592, 174] width 44 height 16
click at [984, 139] on img at bounding box center [983, 138] width 16 height 16
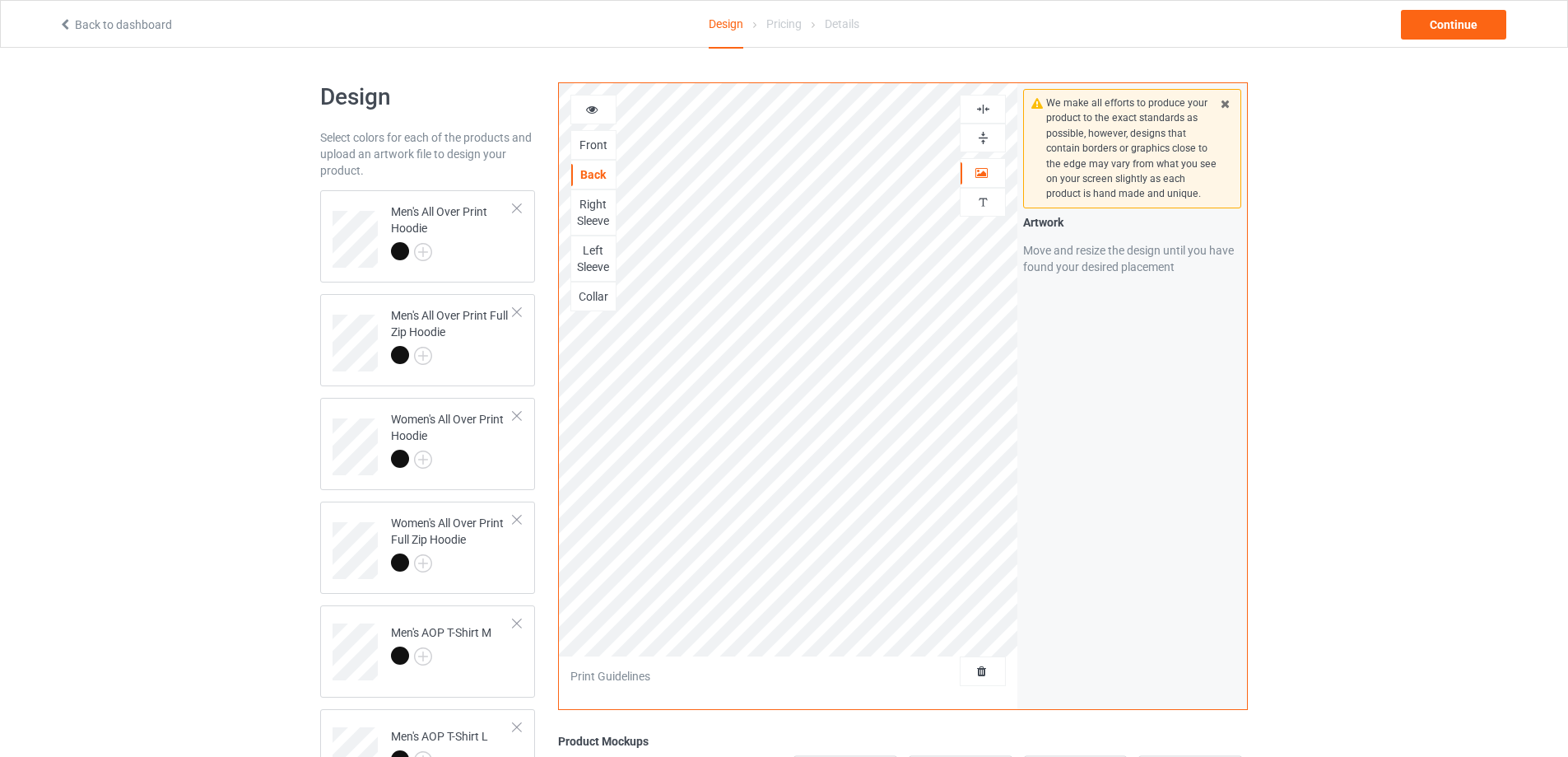
click at [984, 139] on img at bounding box center [983, 138] width 16 height 16
click at [986, 109] on img at bounding box center [983, 109] width 16 height 16
click at [984, 132] on img at bounding box center [983, 138] width 16 height 16
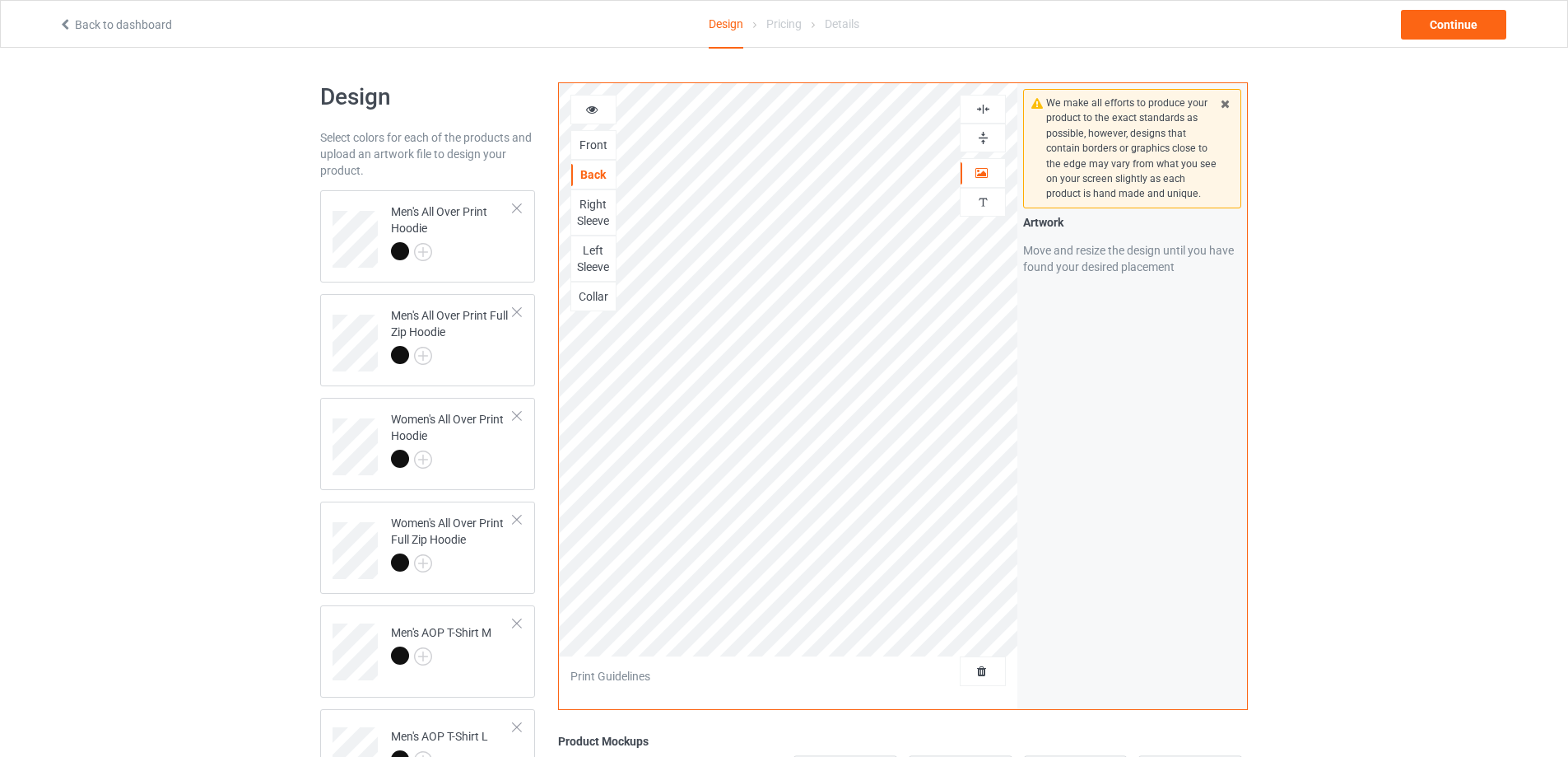
click at [984, 132] on img at bounding box center [983, 138] width 16 height 16
click at [984, 110] on img at bounding box center [983, 109] width 16 height 16
click at [983, 130] on img at bounding box center [983, 138] width 16 height 16
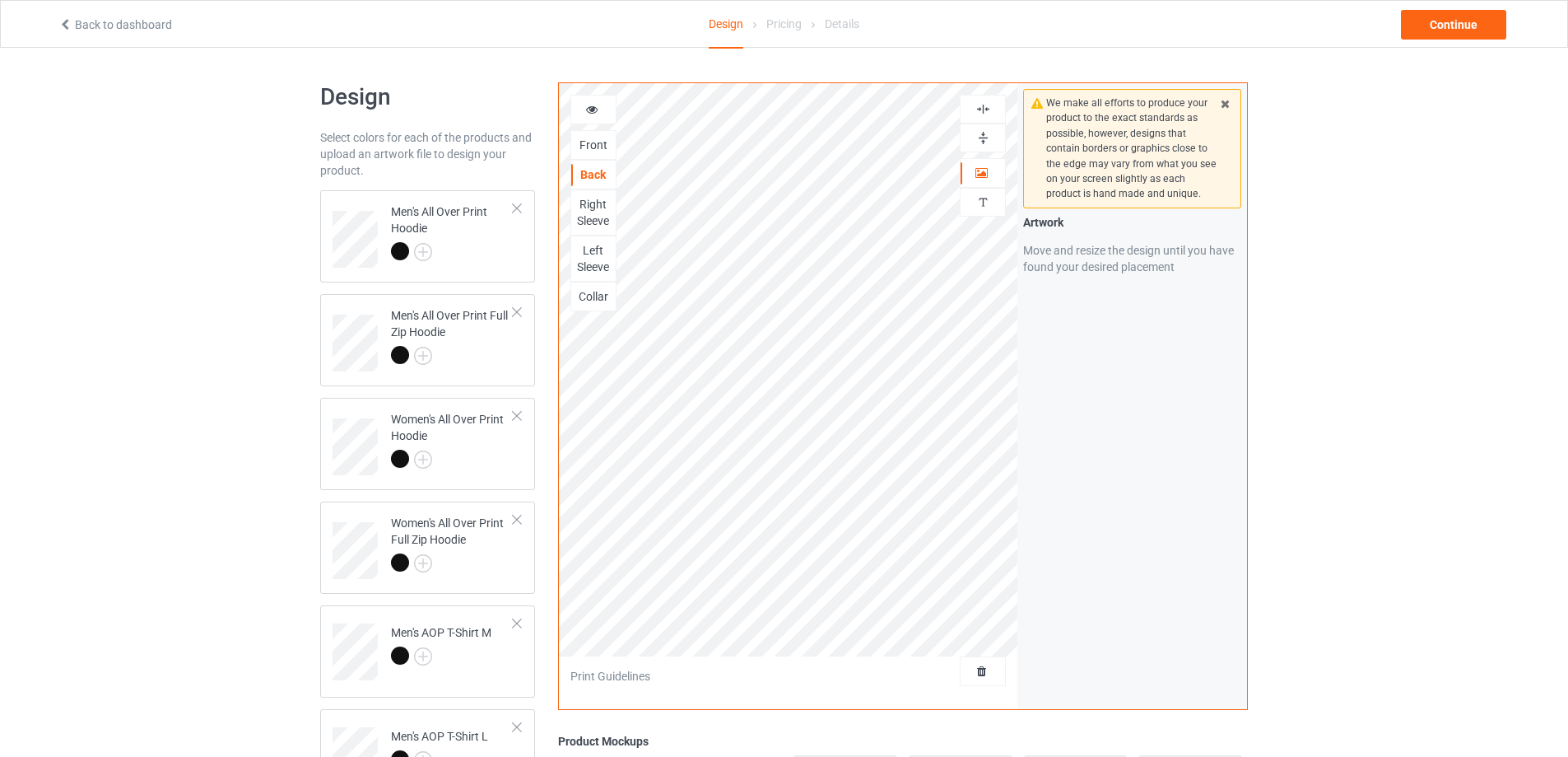
click at [585, 209] on div "Right Sleeve" at bounding box center [592, 212] width 44 height 33
click at [986, 136] on img at bounding box center [983, 138] width 16 height 16
click at [987, 107] on img at bounding box center [983, 109] width 16 height 16
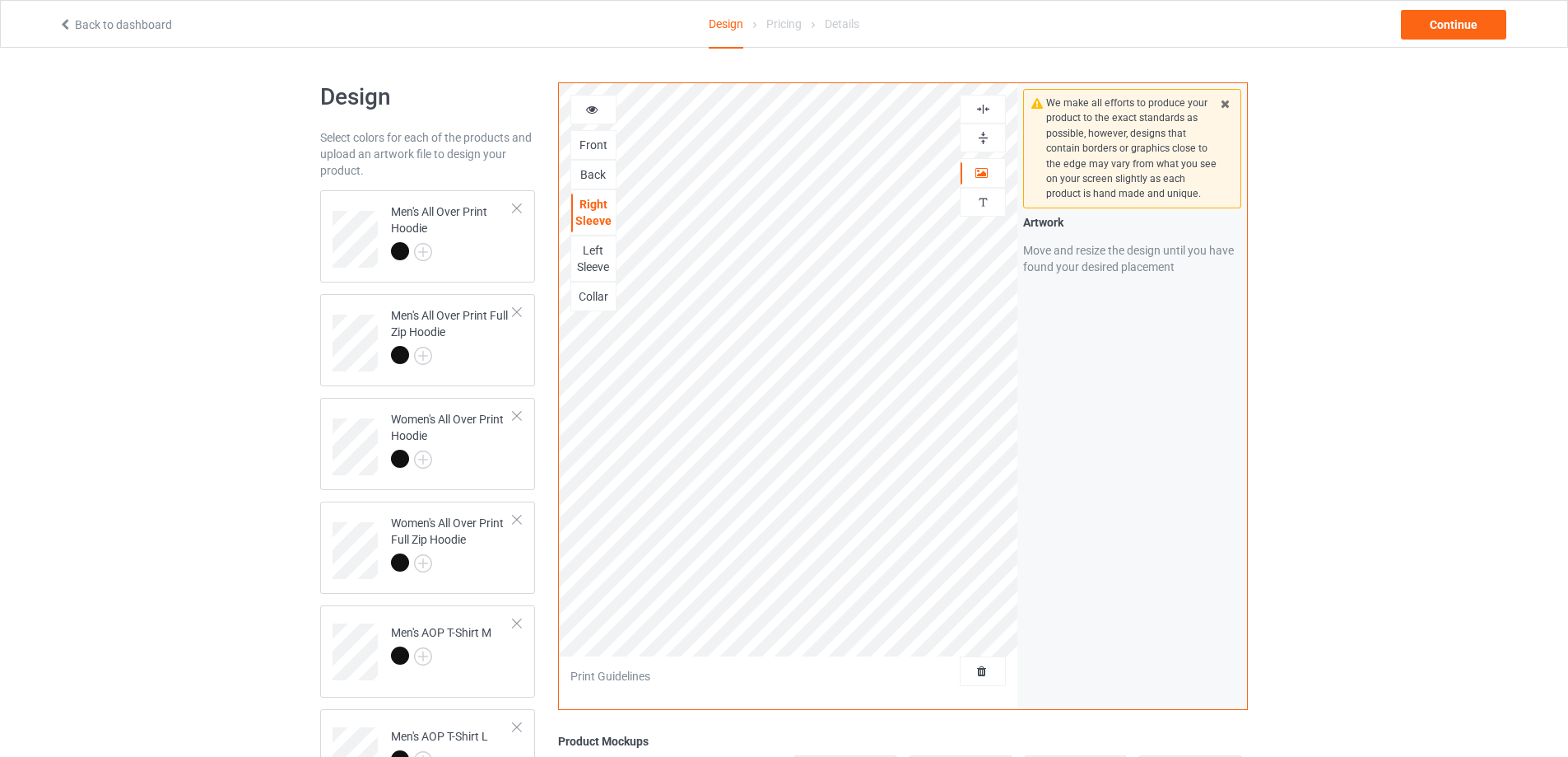
click at [987, 107] on img at bounding box center [983, 109] width 16 height 16
click at [979, 138] on img at bounding box center [983, 138] width 16 height 16
click at [595, 256] on div "Left Sleeve" at bounding box center [592, 259] width 44 height 33
click at [984, 139] on img at bounding box center [983, 138] width 16 height 16
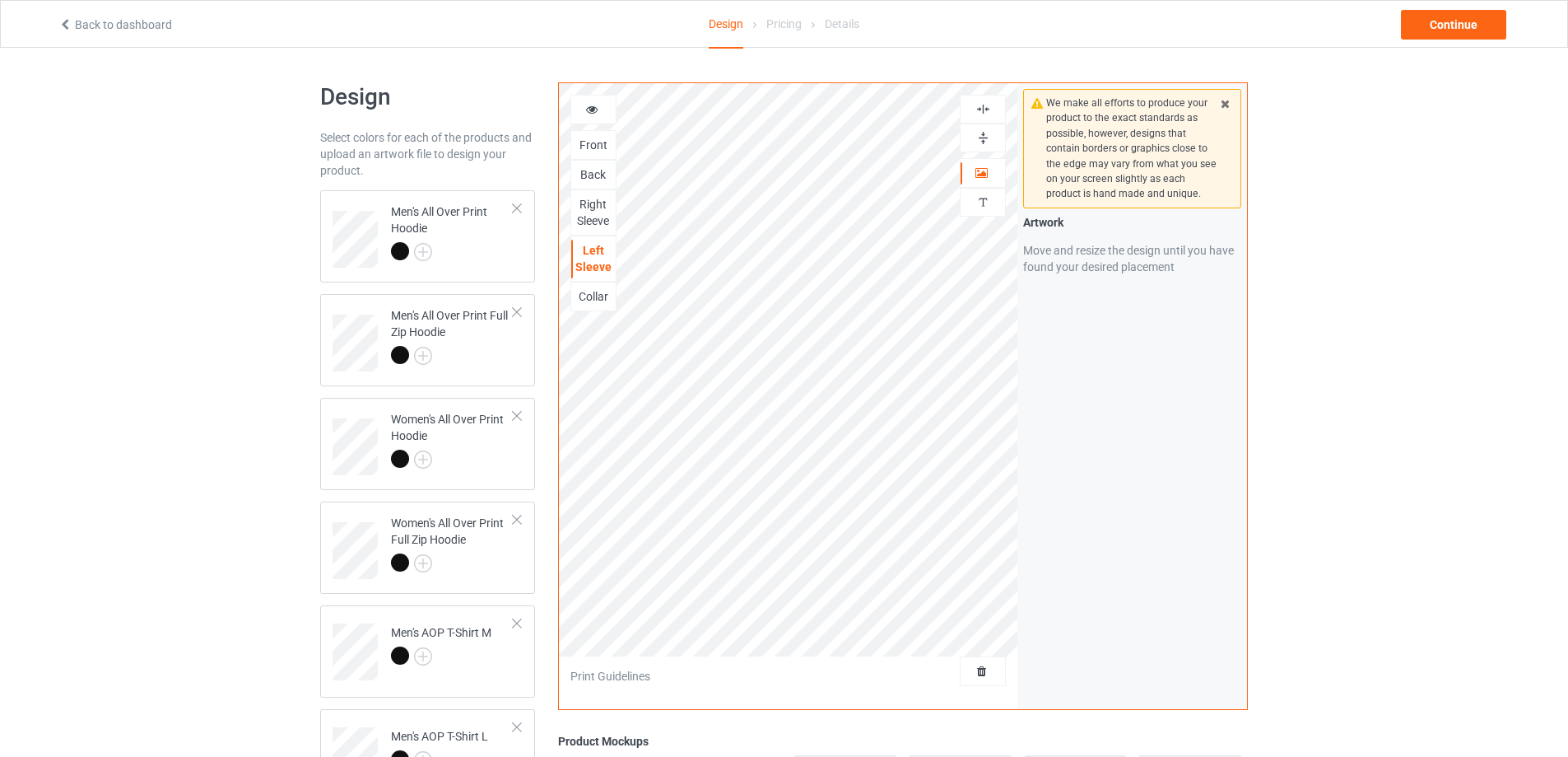
click at [983, 108] on img at bounding box center [983, 109] width 16 height 16
click at [977, 136] on img at bounding box center [983, 138] width 16 height 16
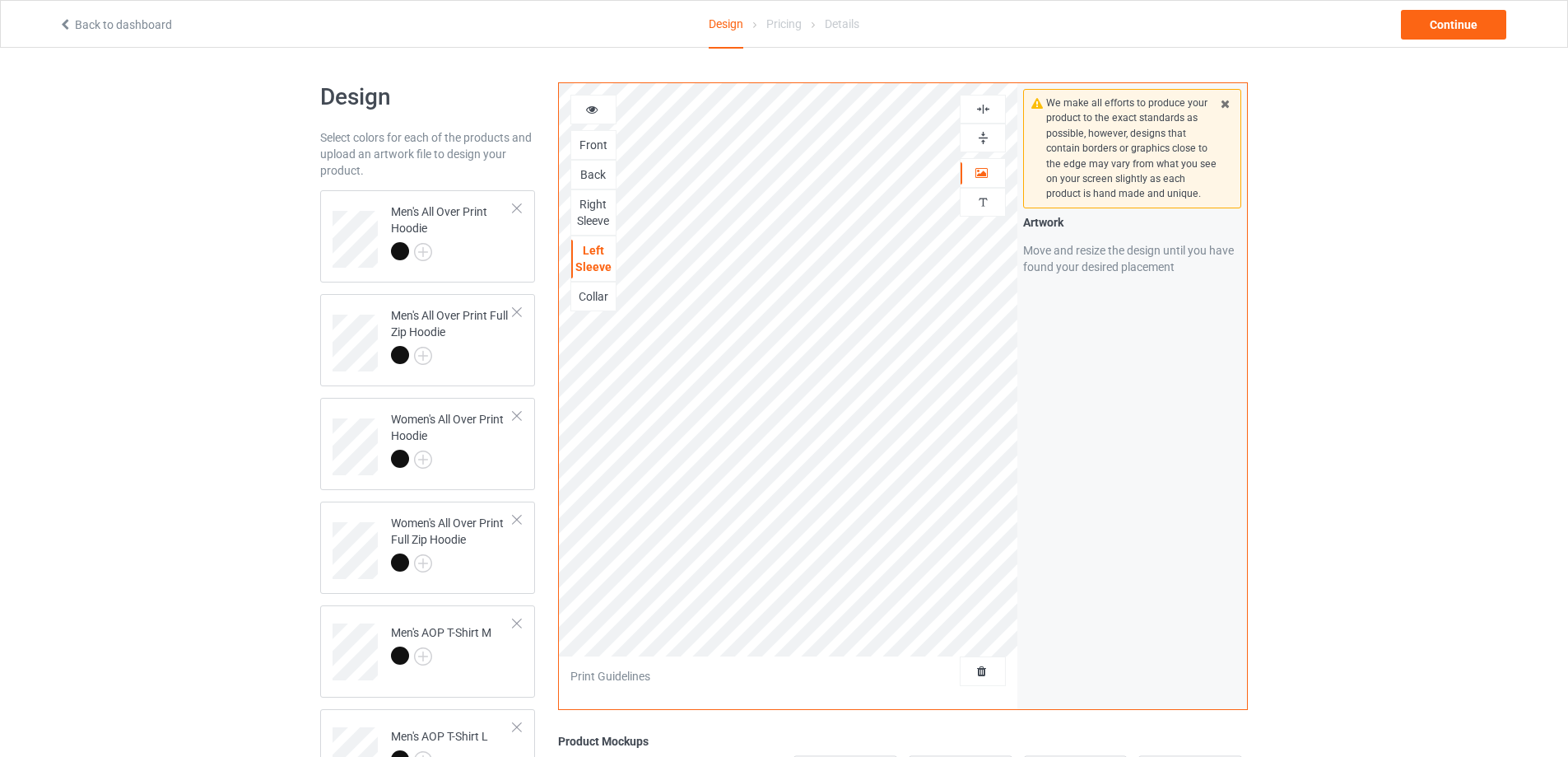
click at [976, 110] on img at bounding box center [983, 109] width 16 height 16
click at [591, 293] on div "Collar" at bounding box center [592, 295] width 44 height 16
click at [980, 138] on img at bounding box center [983, 138] width 16 height 16
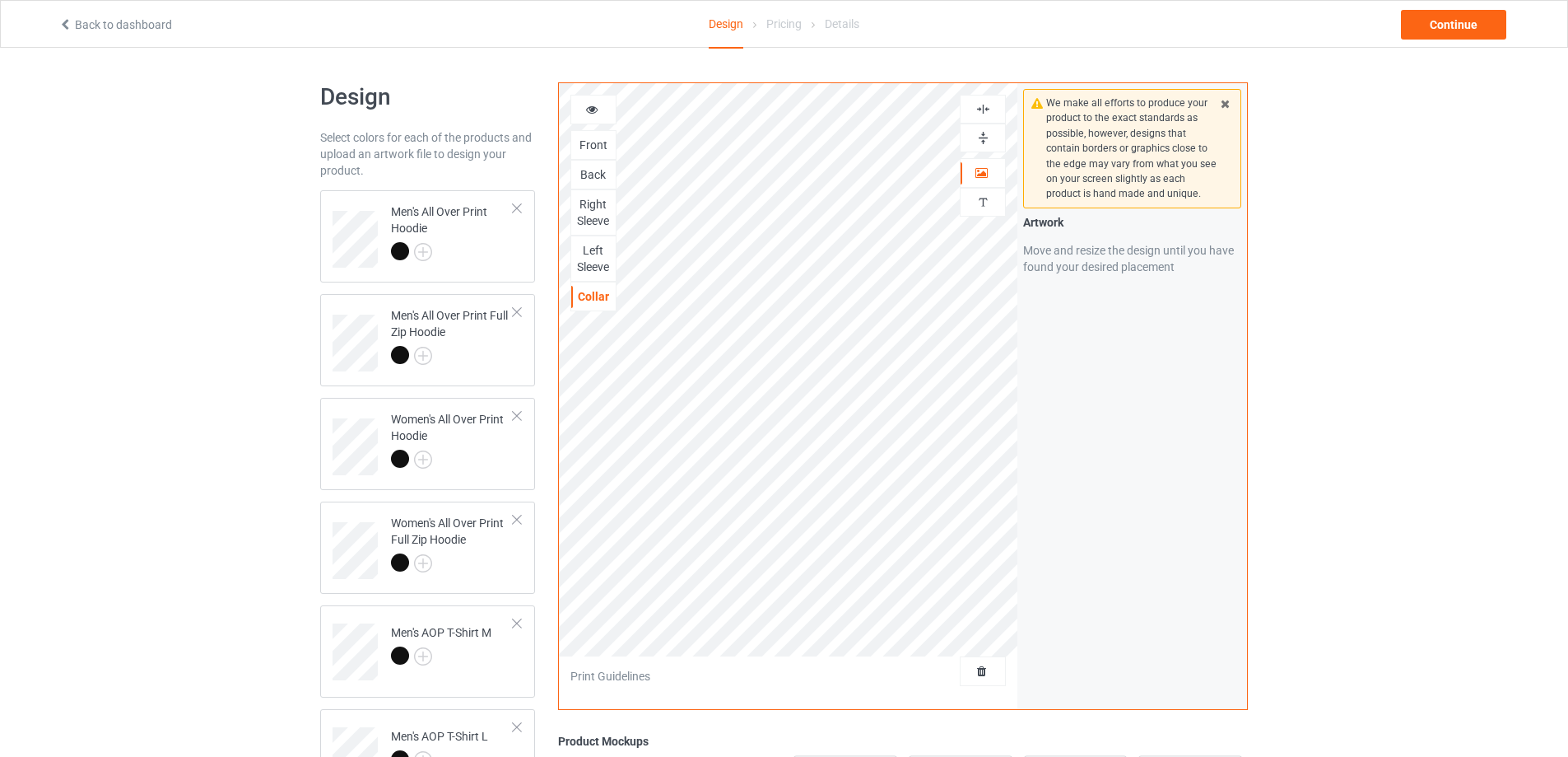
click at [979, 109] on img at bounding box center [983, 109] width 16 height 16
click at [977, 139] on img at bounding box center [983, 138] width 16 height 16
click at [977, 140] on img at bounding box center [983, 138] width 16 height 16
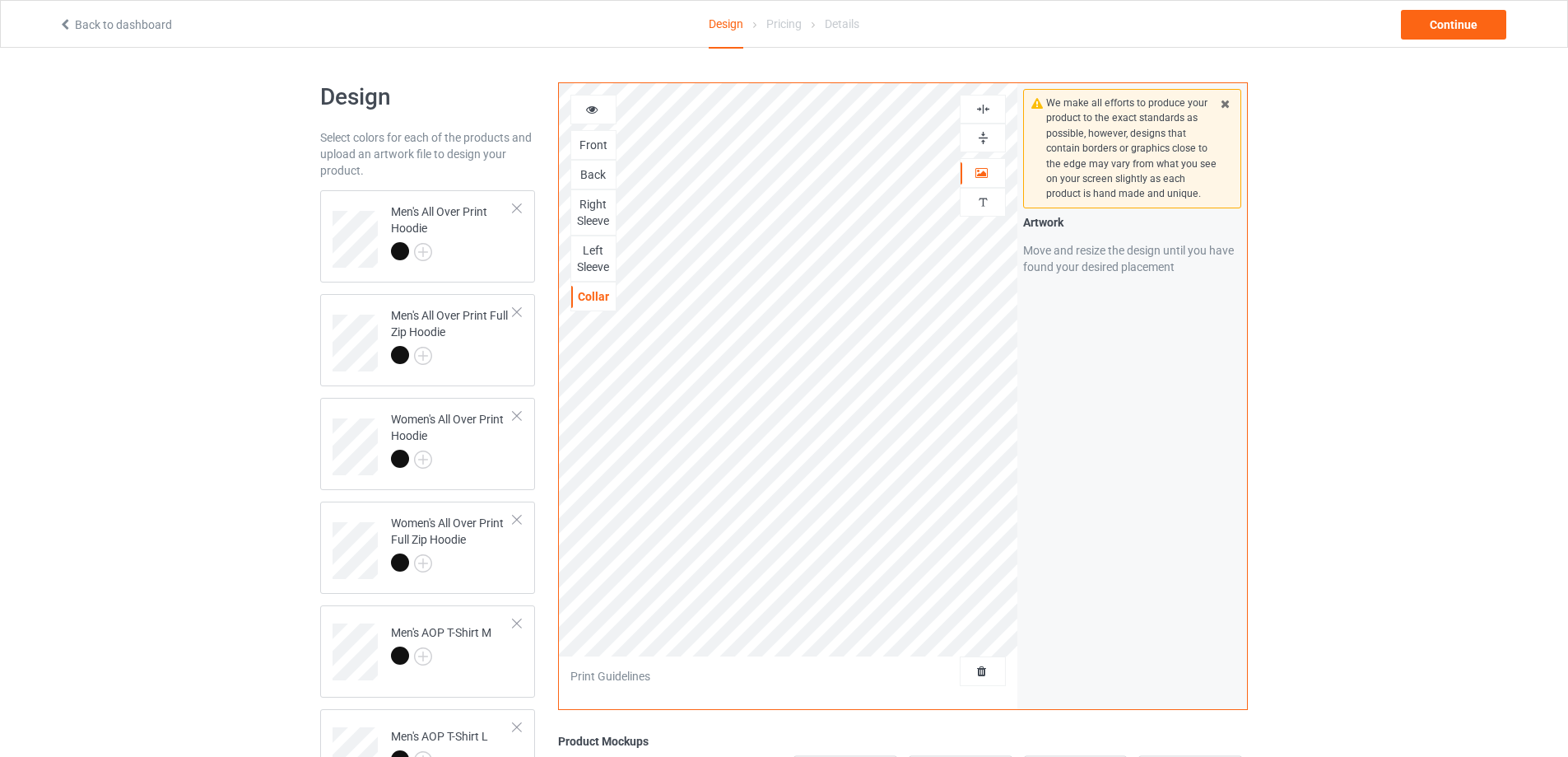
click at [978, 112] on img at bounding box center [983, 109] width 16 height 16
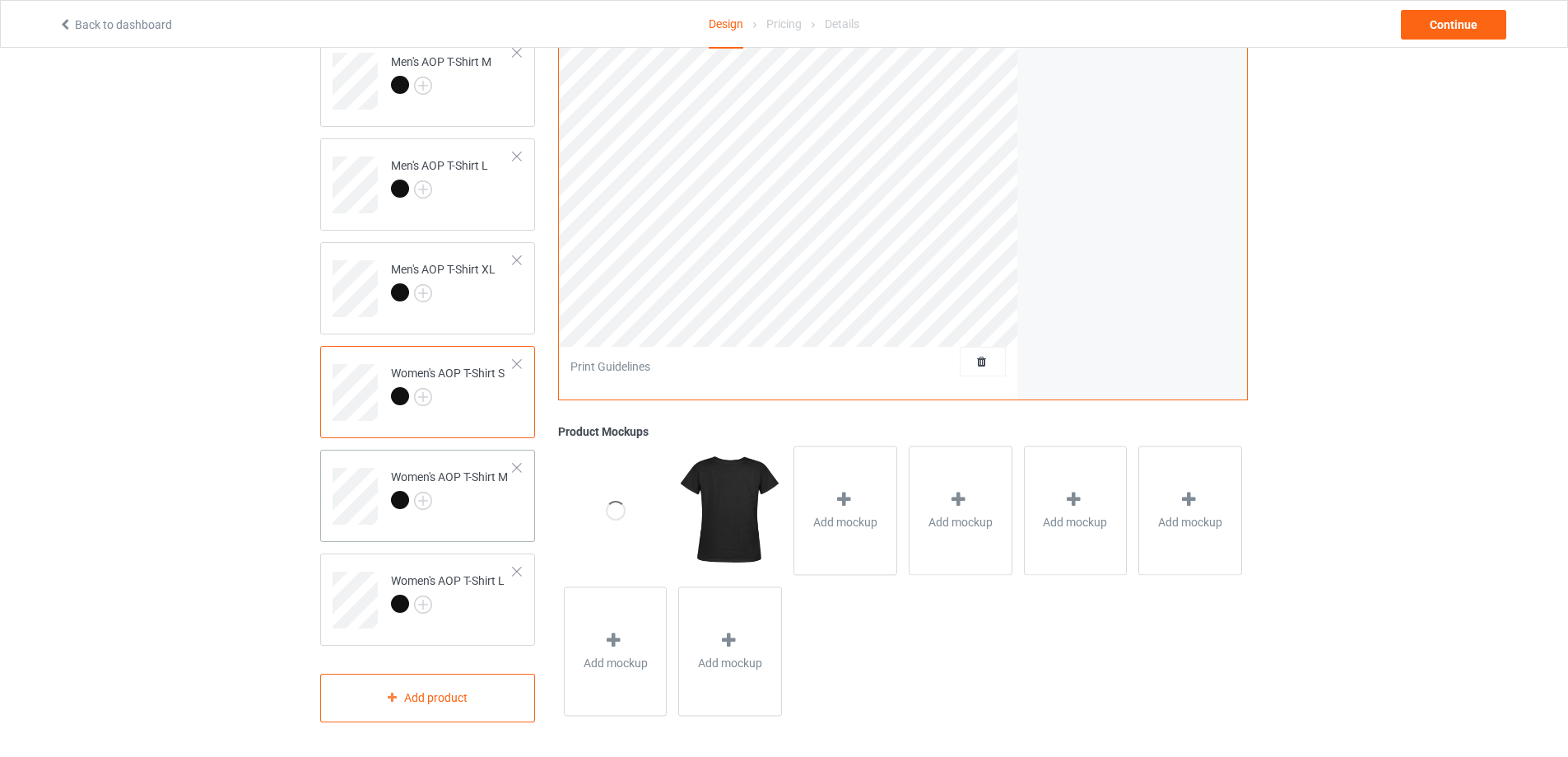
click at [500, 503] on div at bounding box center [449, 502] width 117 height 23
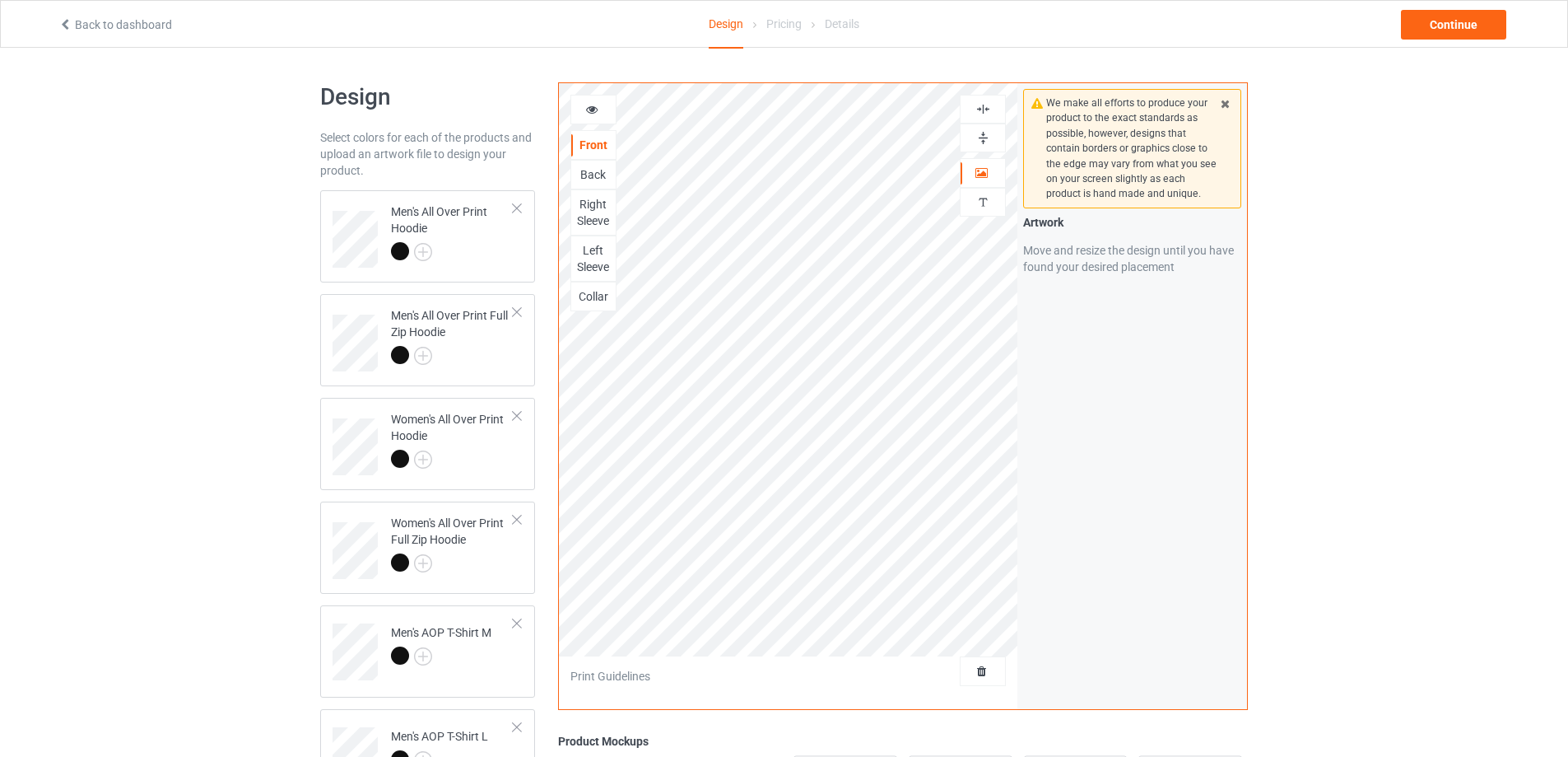
click at [983, 139] on img at bounding box center [983, 138] width 16 height 16
click at [980, 112] on img at bounding box center [983, 109] width 16 height 16
click at [980, 109] on img at bounding box center [983, 109] width 16 height 16
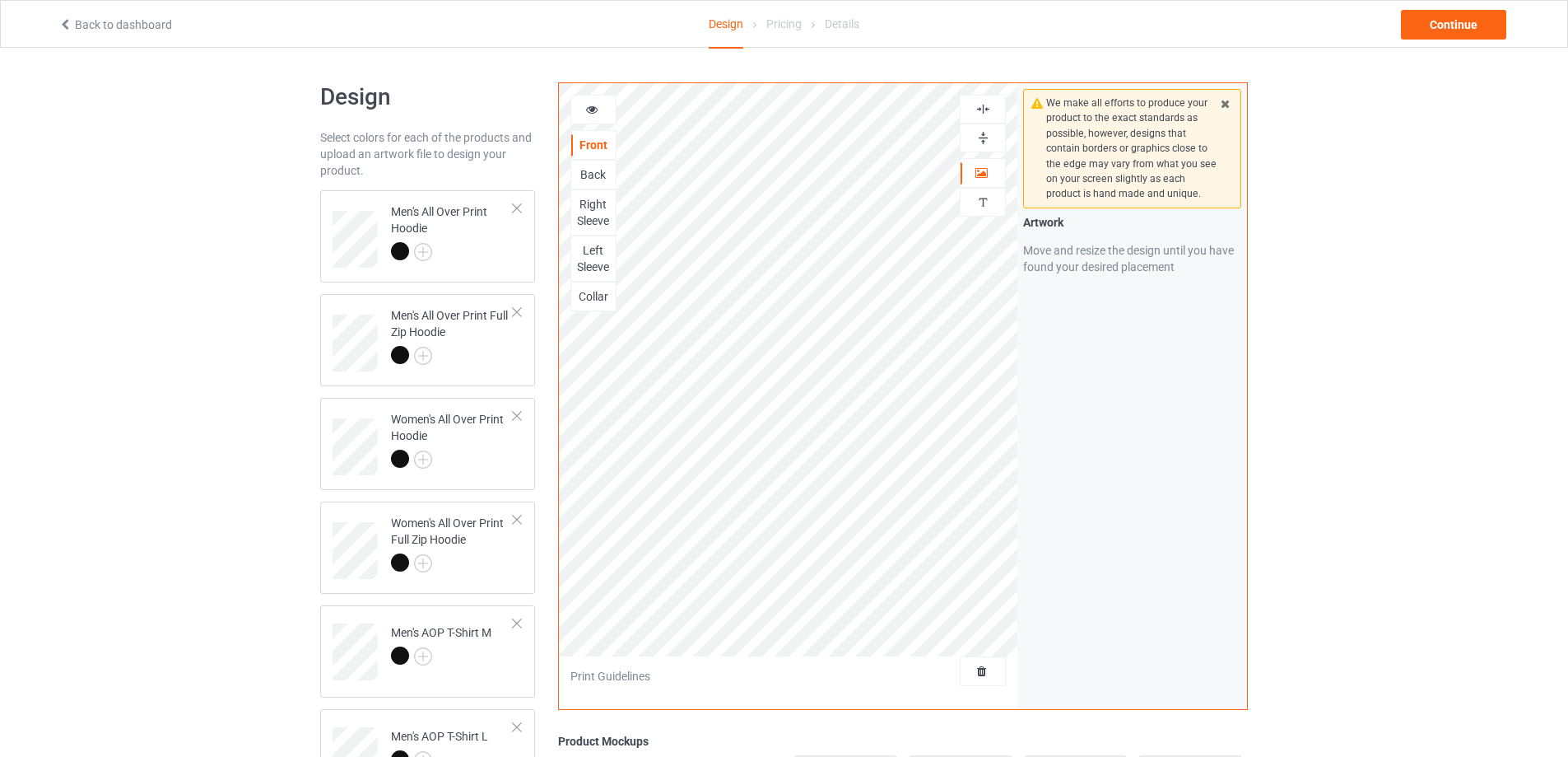
click at [980, 109] on img at bounding box center [983, 109] width 16 height 16
click at [983, 128] on div at bounding box center [982, 138] width 46 height 29
click at [983, 138] on img at bounding box center [983, 138] width 16 height 16
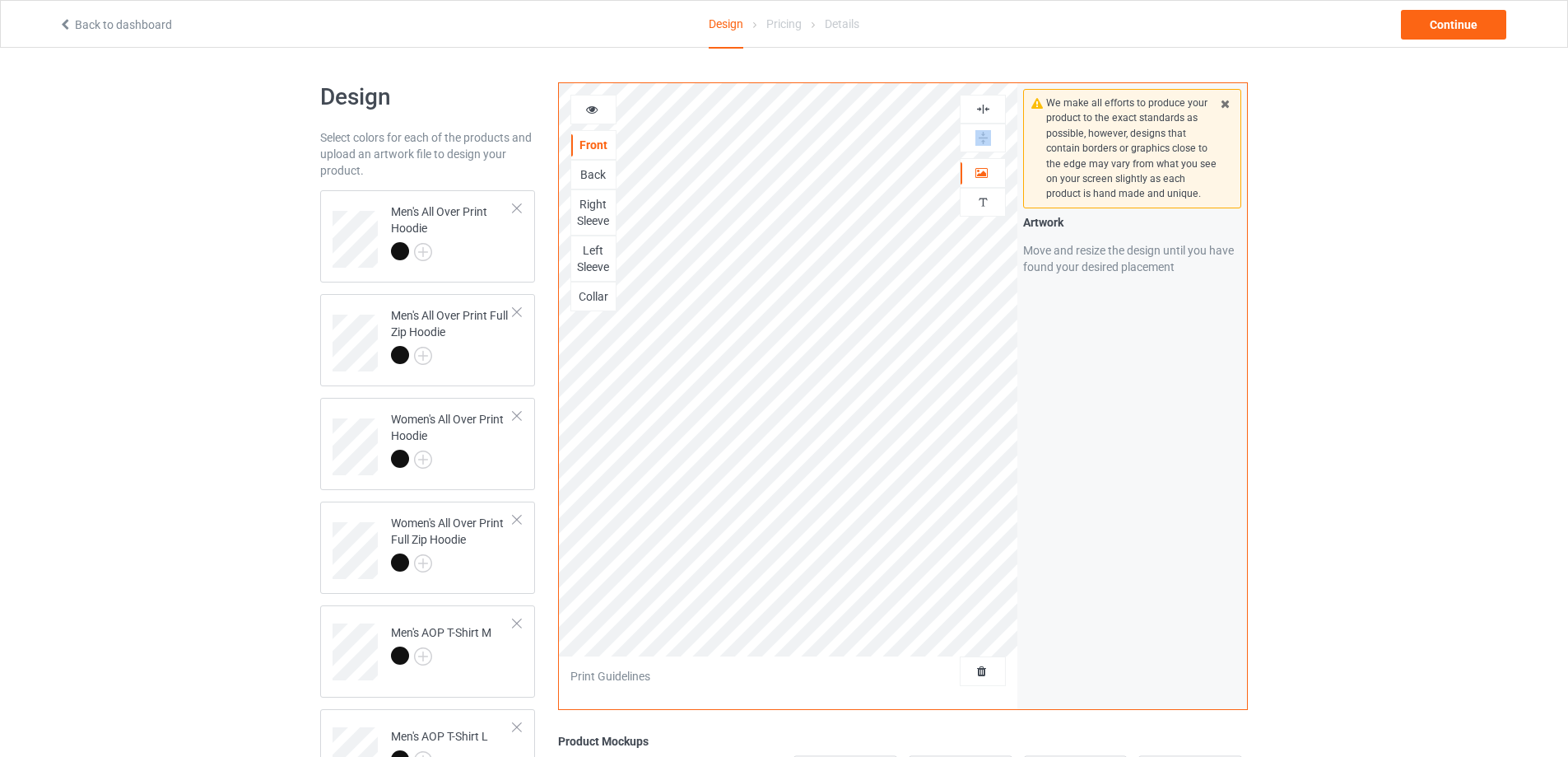
click at [983, 138] on img at bounding box center [983, 138] width 16 height 16
click at [981, 107] on img at bounding box center [983, 109] width 16 height 16
click at [592, 176] on div "Back" at bounding box center [592, 174] width 44 height 16
click at [973, 139] on div at bounding box center [982, 138] width 44 height 16
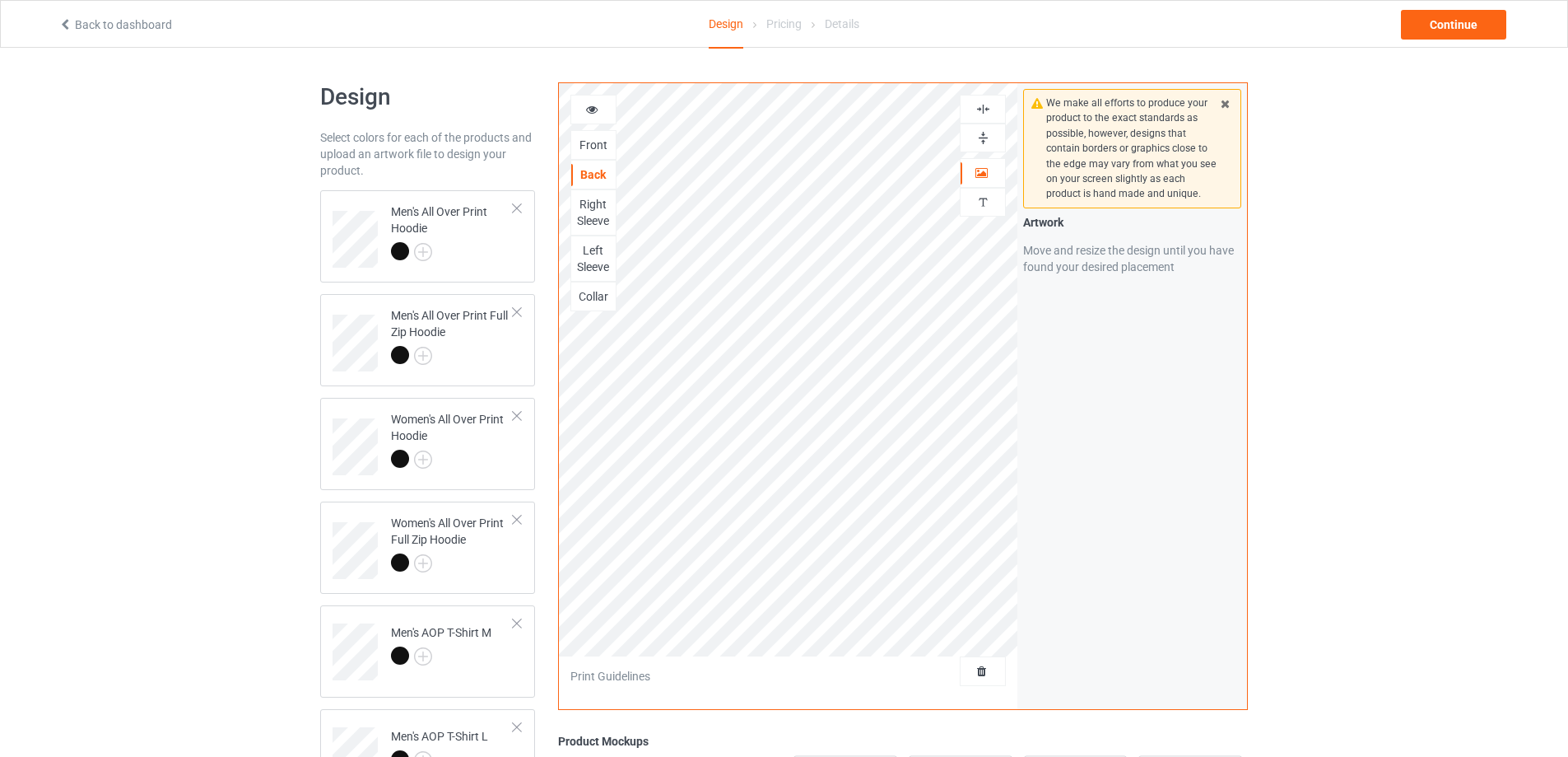
click at [973, 139] on div at bounding box center [982, 138] width 44 height 16
click at [978, 112] on img at bounding box center [983, 109] width 16 height 16
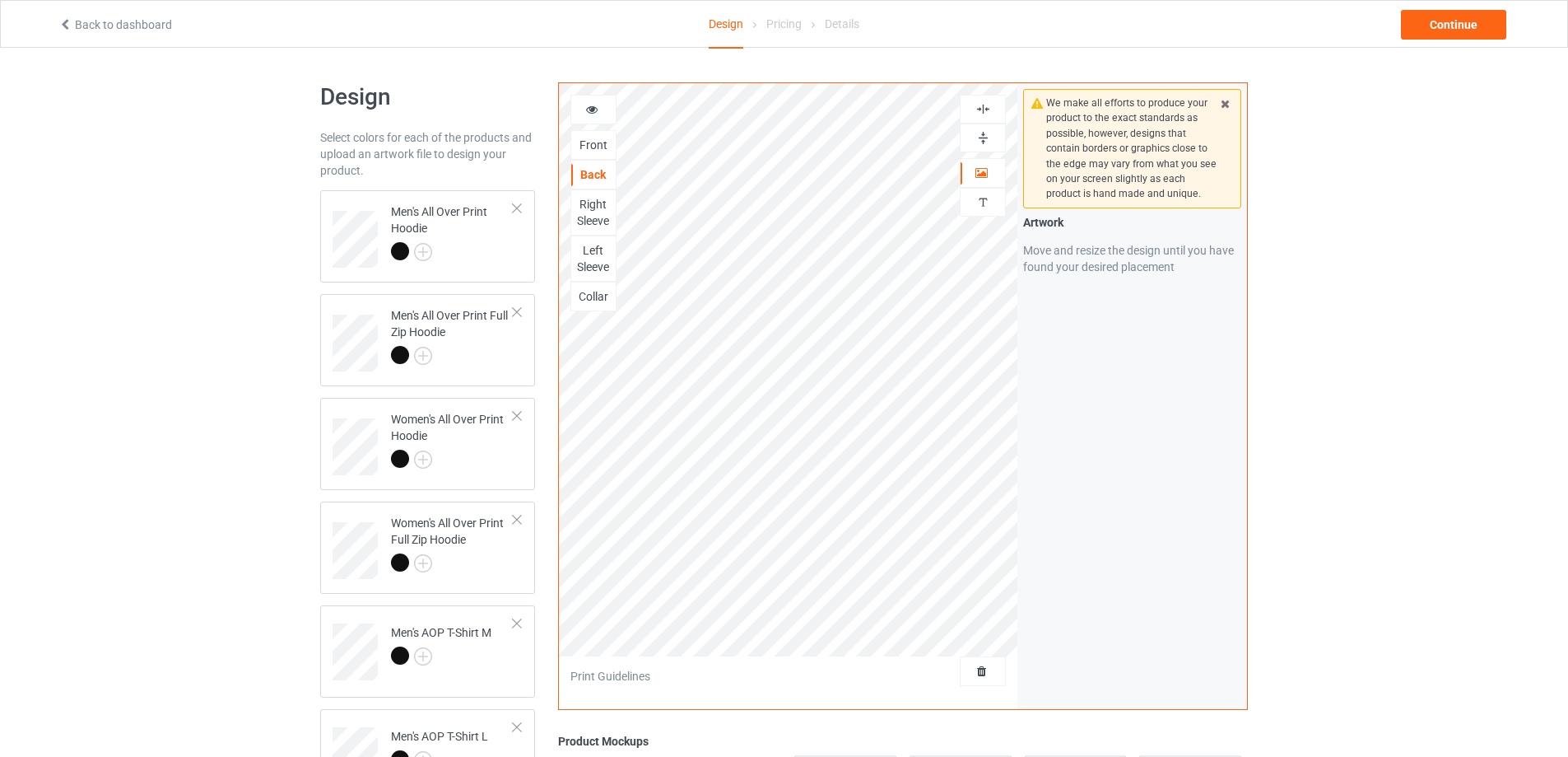
click at [982, 135] on img at bounding box center [983, 138] width 16 height 16
click at [981, 111] on img at bounding box center [983, 109] width 16 height 16
click at [584, 210] on div "Right Sleeve" at bounding box center [592, 212] width 44 height 33
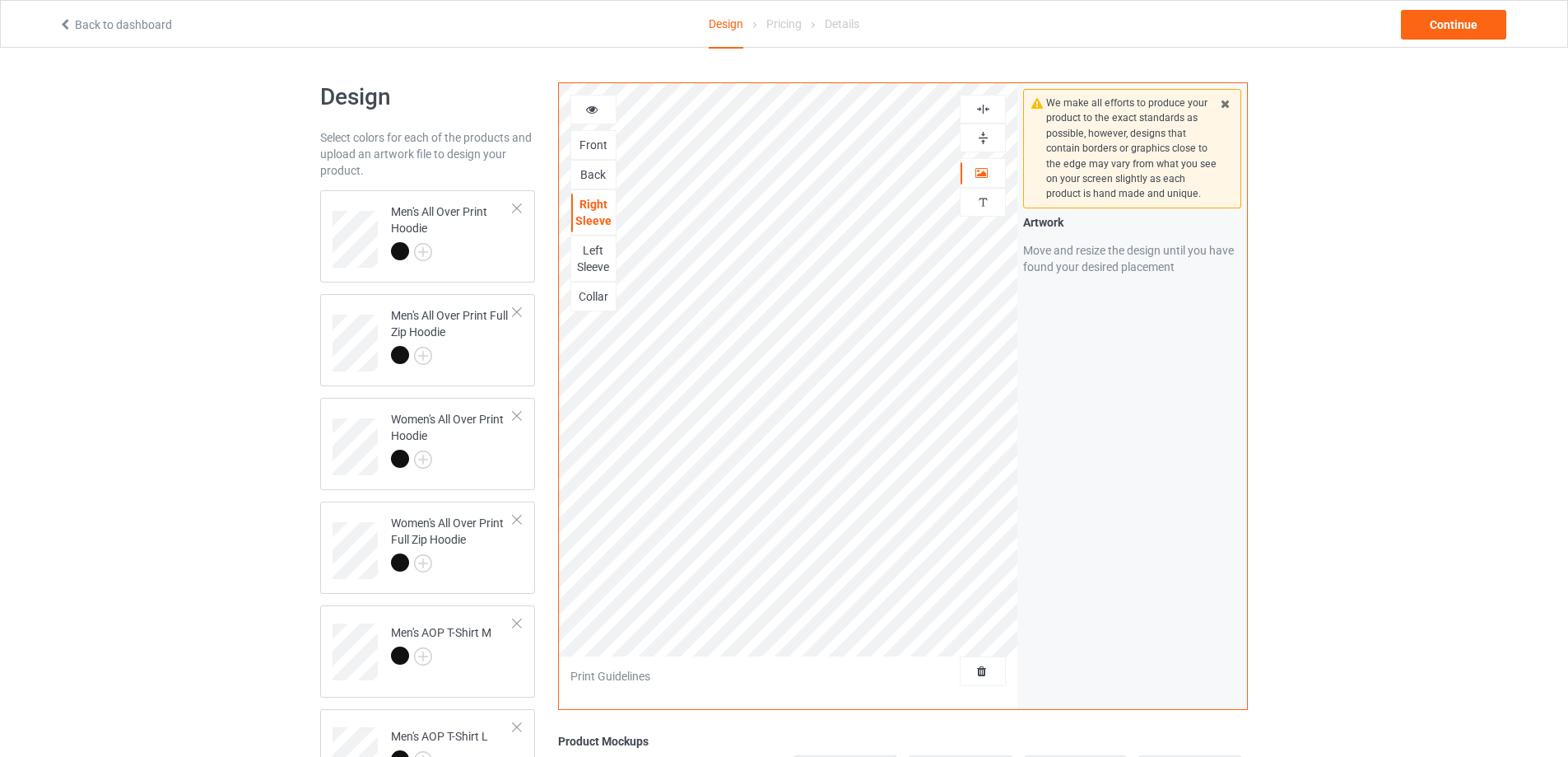
click at [981, 137] on img at bounding box center [983, 138] width 16 height 16
drag, startPoint x: 981, startPoint y: 137, endPoint x: 982, endPoint y: 125, distance: 12.0
click at [981, 136] on img at bounding box center [983, 138] width 16 height 16
click at [981, 107] on img at bounding box center [983, 109] width 16 height 16
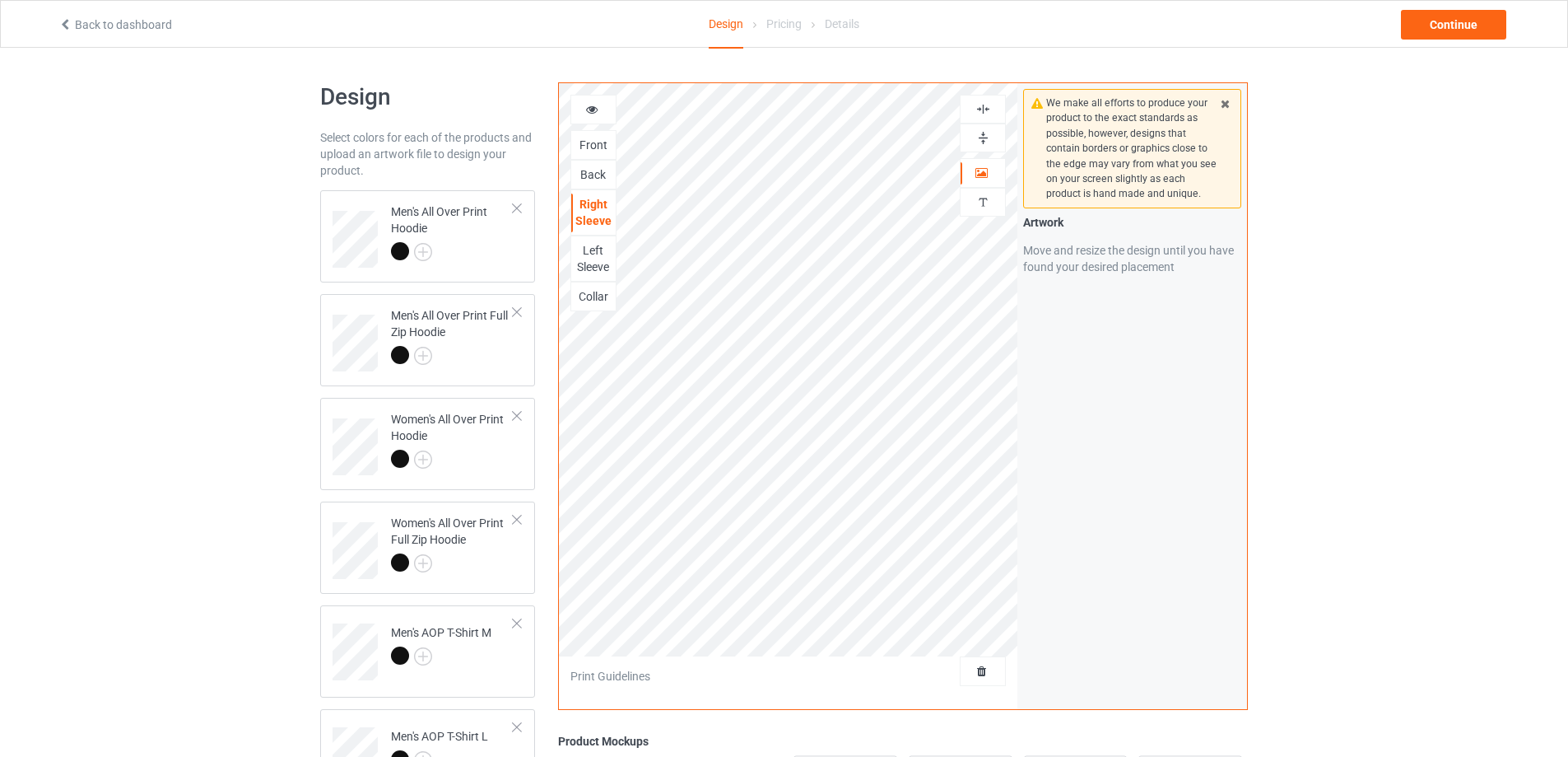
click at [981, 107] on img at bounding box center [983, 109] width 16 height 16
click at [985, 134] on img at bounding box center [983, 138] width 16 height 16
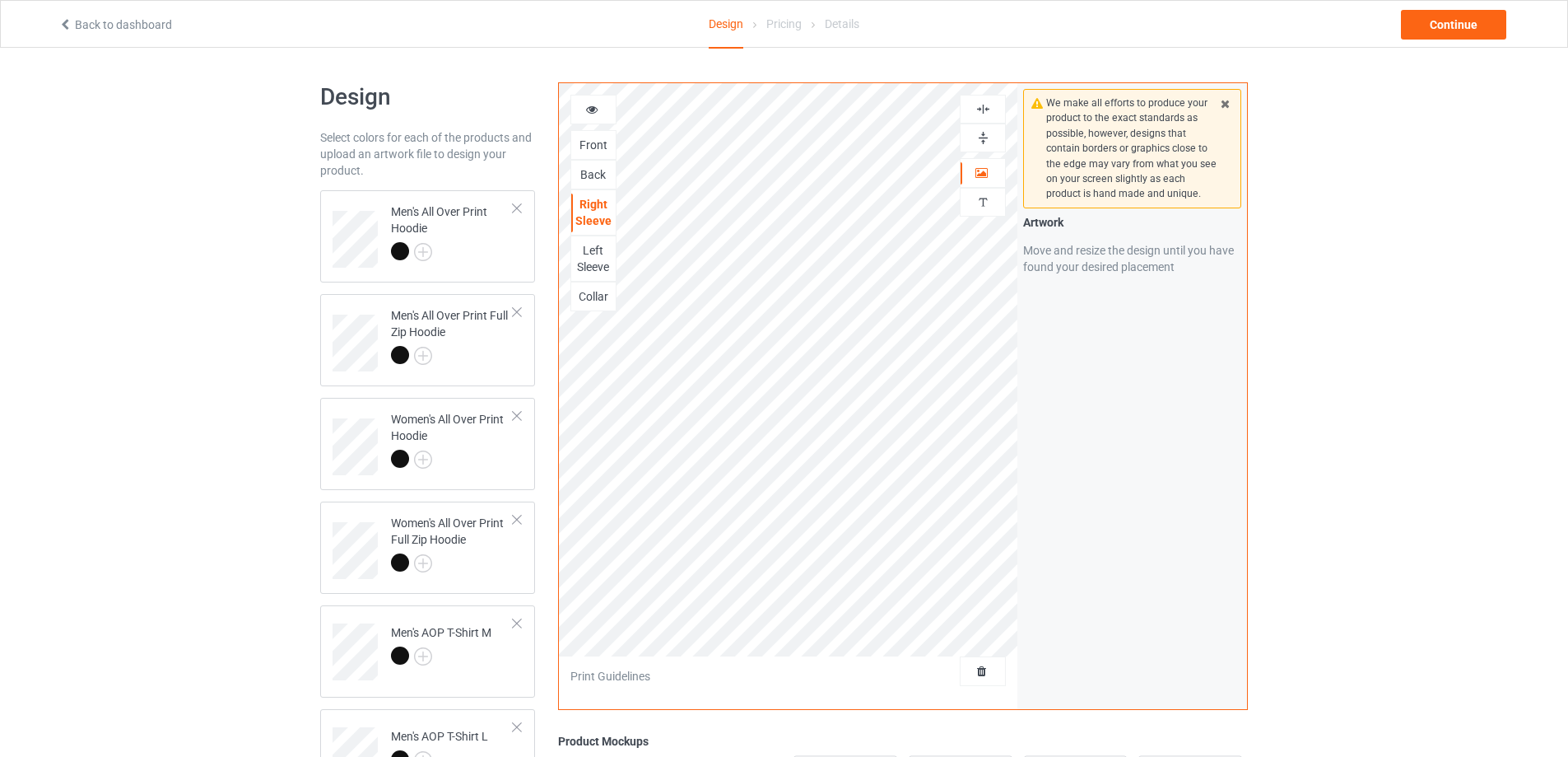
click at [592, 261] on div "Left Sleeve" at bounding box center [592, 259] width 44 height 33
click at [980, 137] on img at bounding box center [983, 138] width 16 height 16
click at [979, 108] on img at bounding box center [983, 109] width 16 height 16
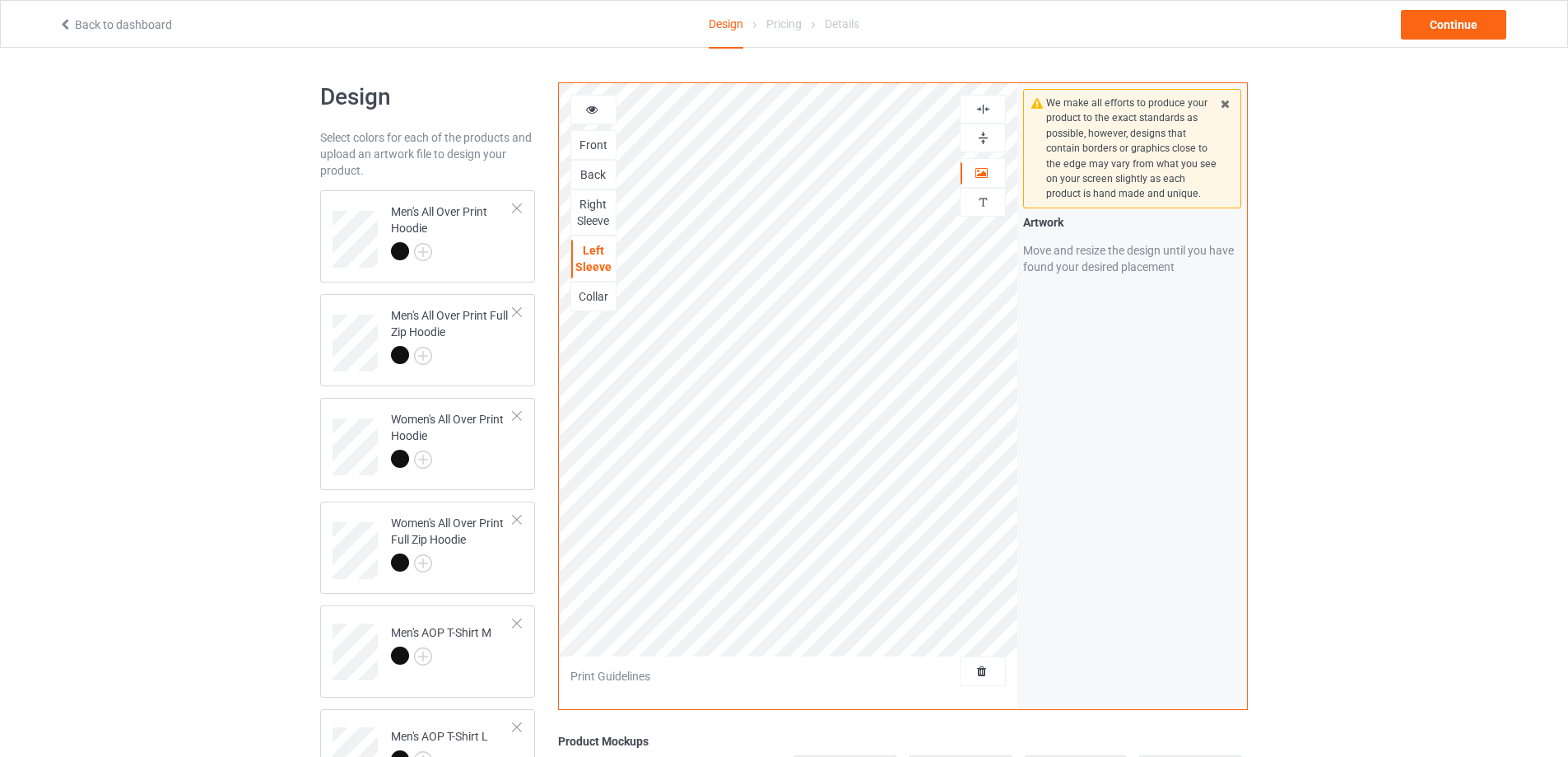
click at [978, 108] on img at bounding box center [983, 109] width 16 height 16
click at [982, 139] on img at bounding box center [983, 138] width 16 height 16
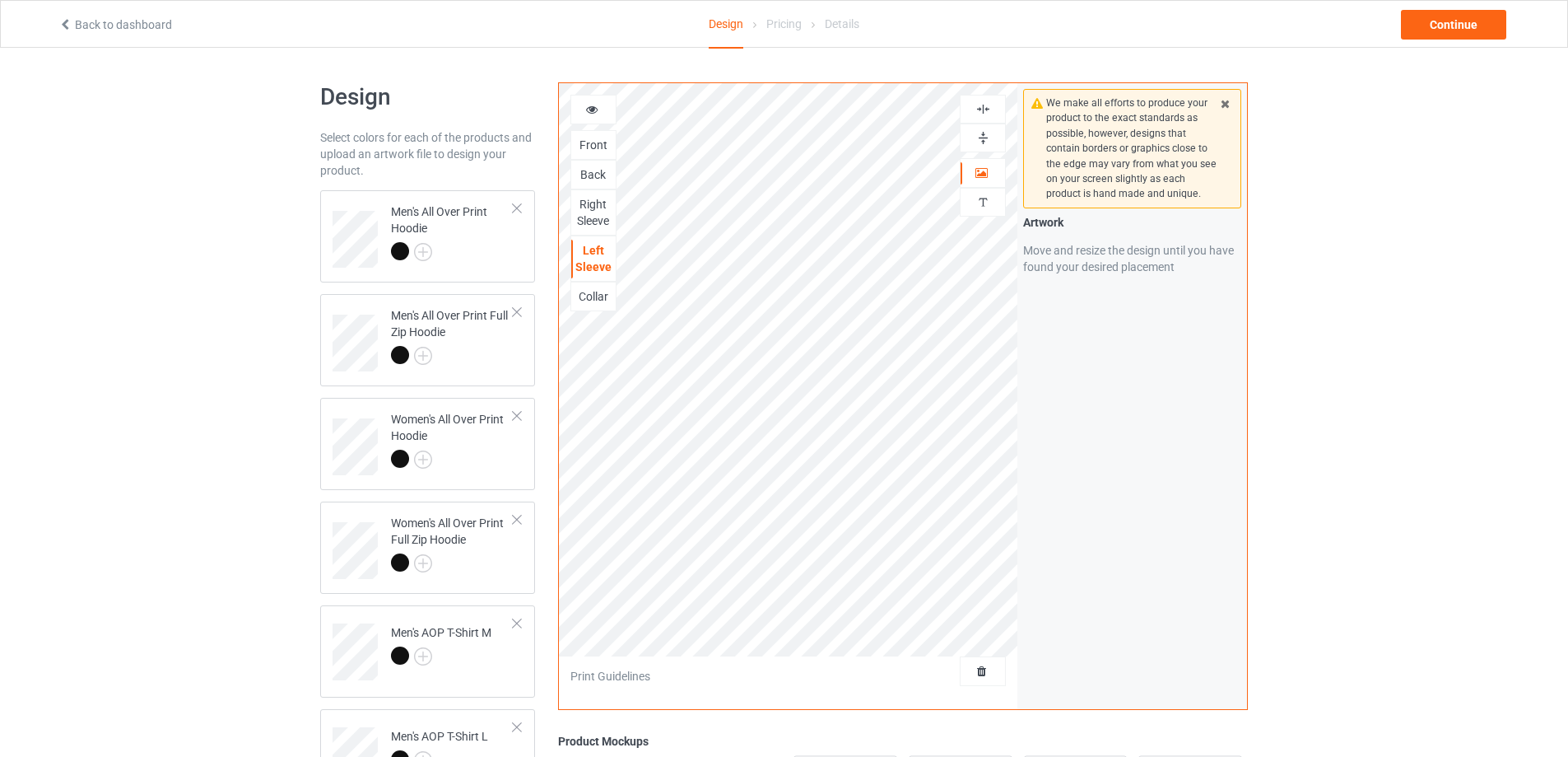
click at [597, 294] on div "Collar" at bounding box center [592, 295] width 44 height 16
click at [984, 138] on img at bounding box center [983, 138] width 16 height 16
click at [984, 110] on img at bounding box center [983, 109] width 16 height 16
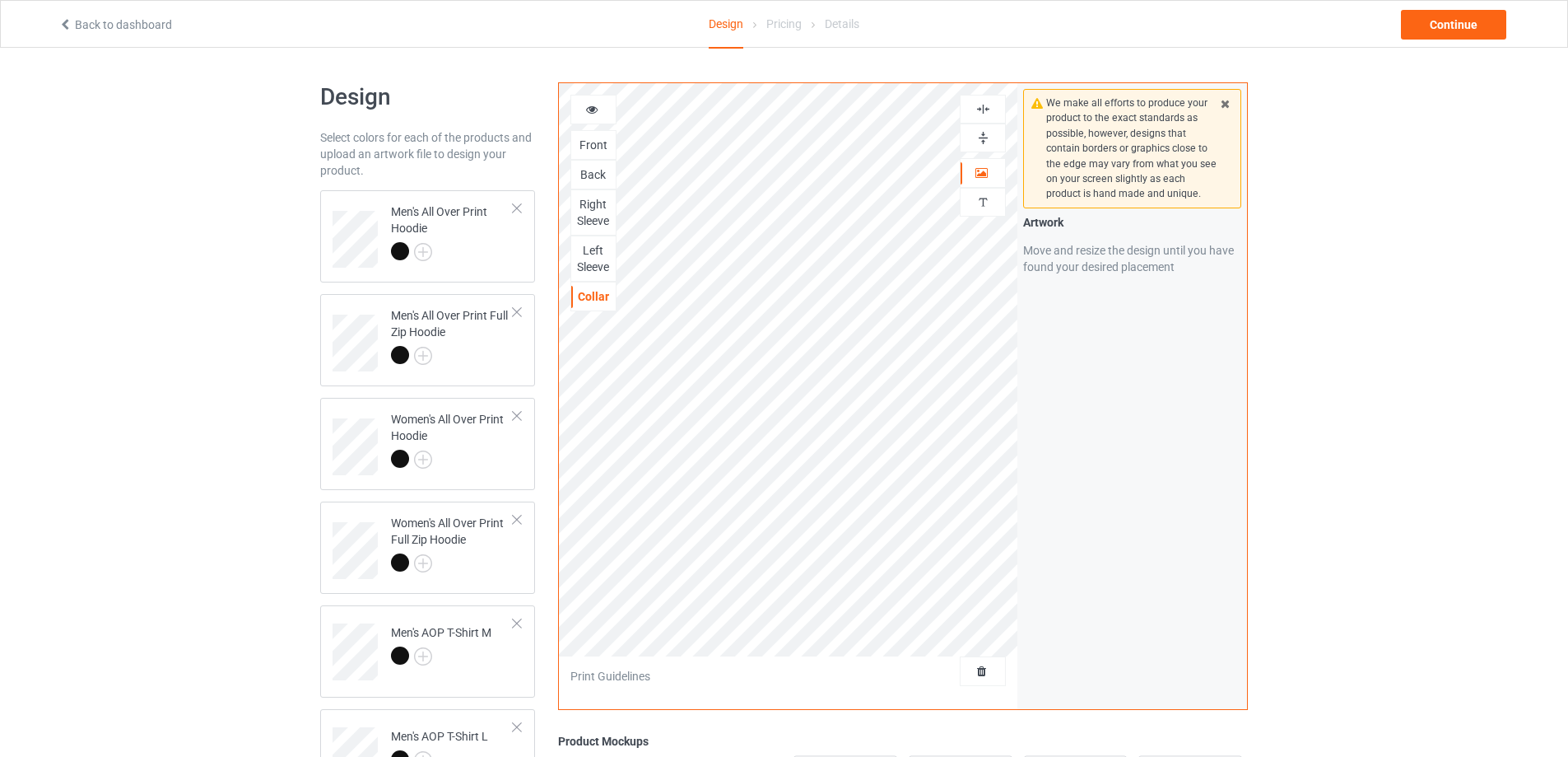
click at [984, 110] on img at bounding box center [983, 109] width 16 height 16
click at [984, 133] on img at bounding box center [983, 138] width 16 height 16
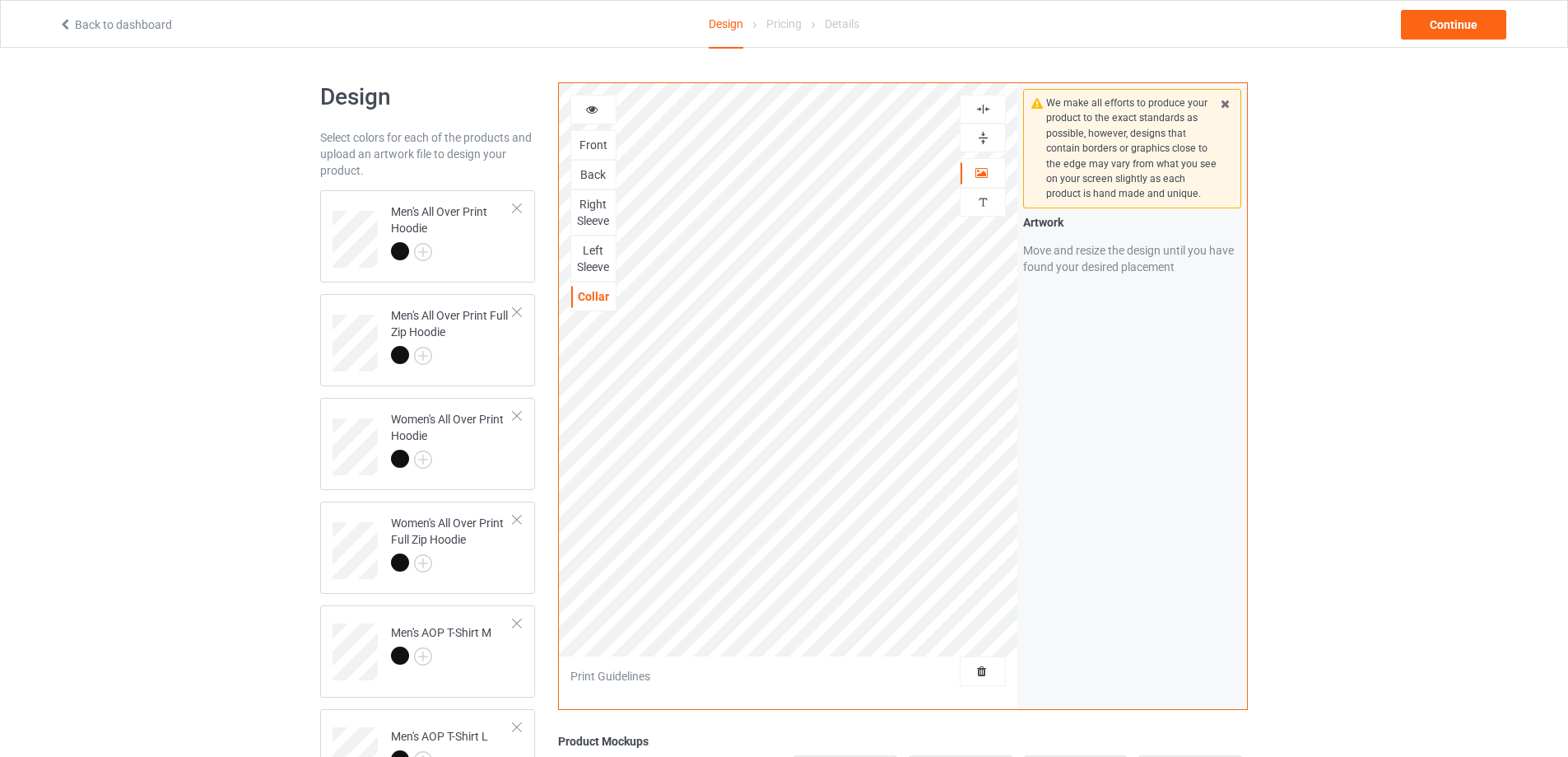
click at [984, 133] on img at bounding box center [983, 138] width 16 height 16
click at [983, 111] on img at bounding box center [983, 109] width 16 height 16
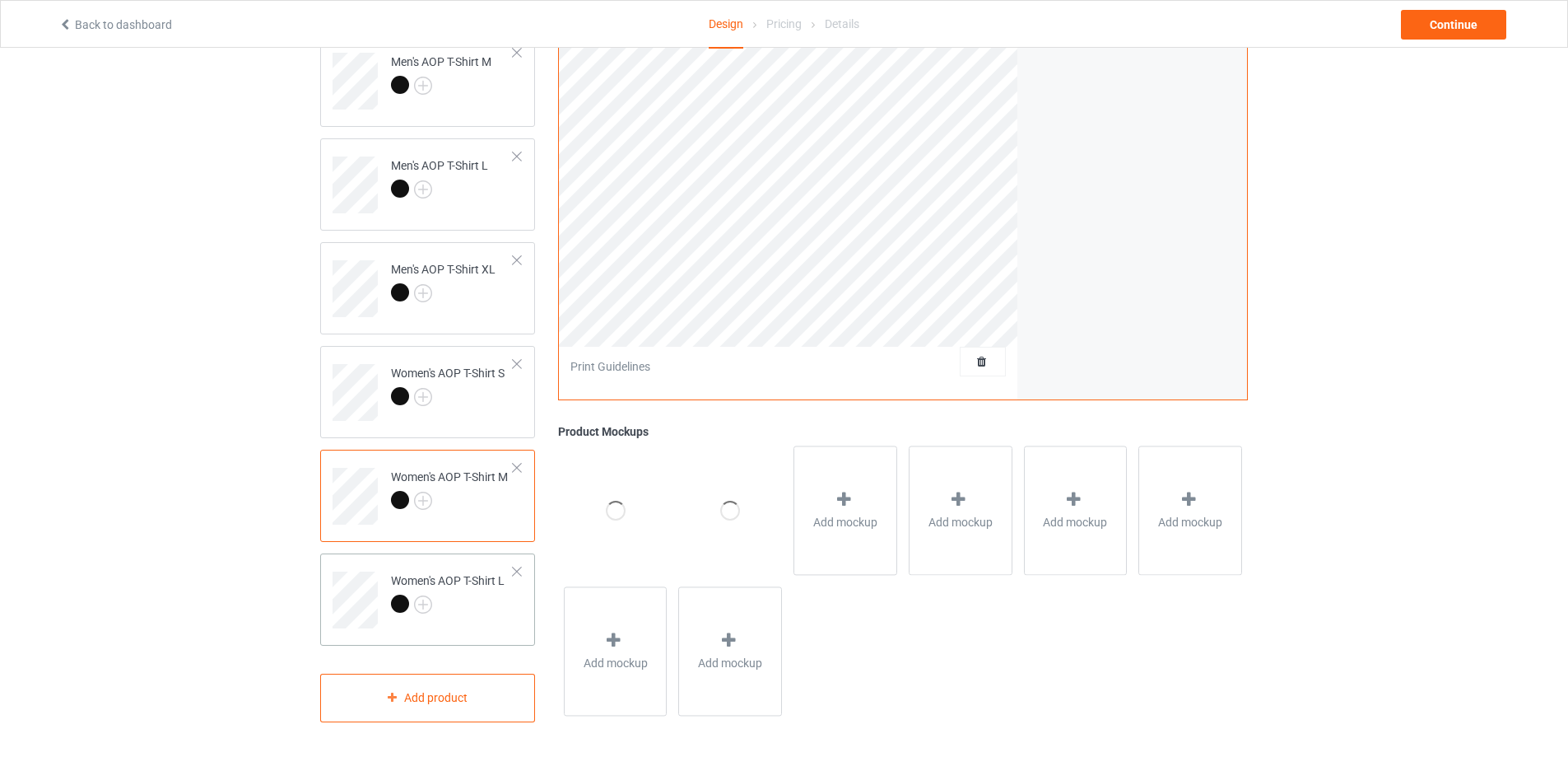
click at [501, 606] on div at bounding box center [447, 606] width 113 height 23
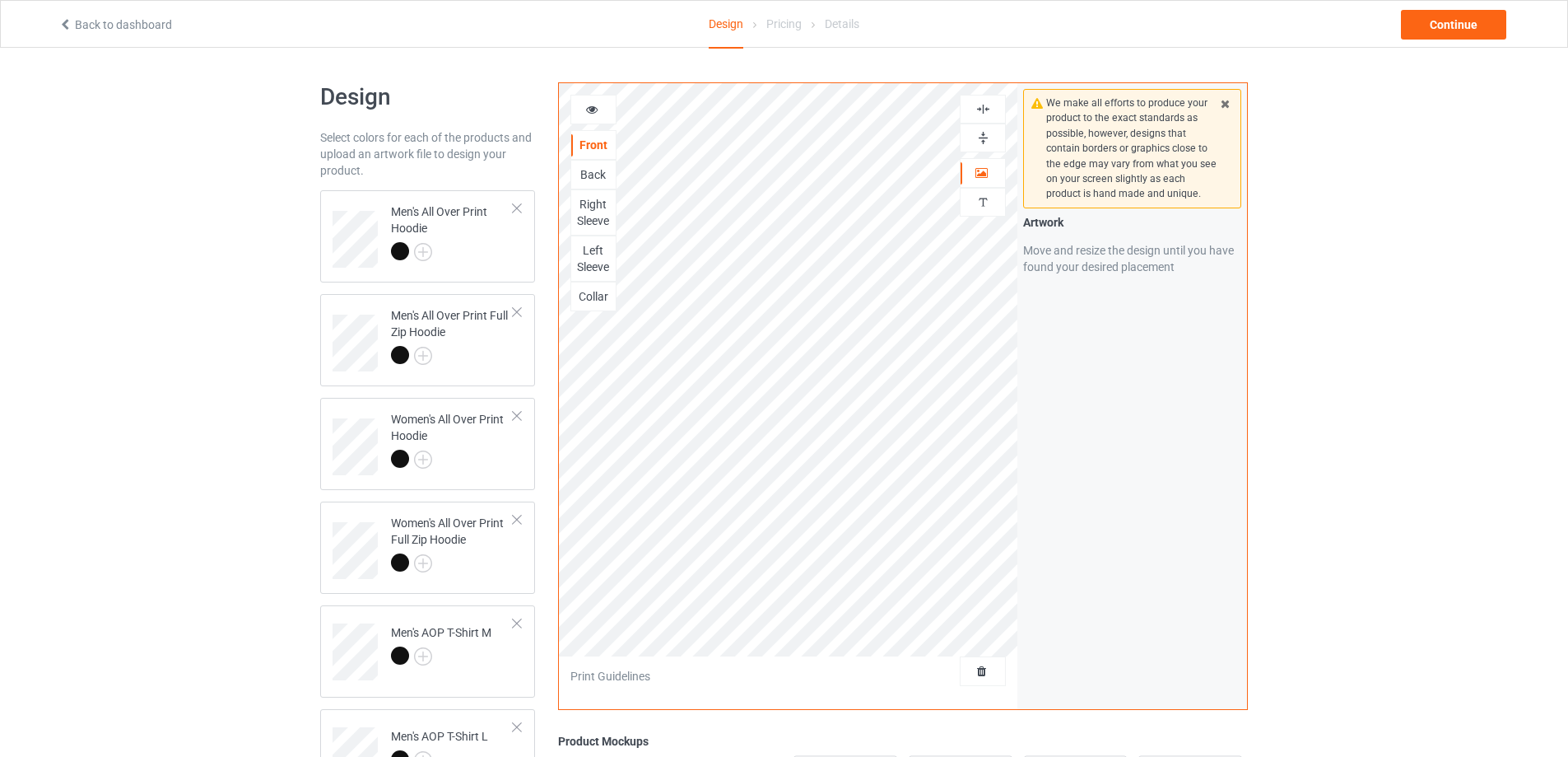
click at [987, 138] on img at bounding box center [983, 138] width 16 height 16
click at [980, 115] on img at bounding box center [983, 109] width 16 height 16
click at [980, 111] on img at bounding box center [983, 109] width 16 height 16
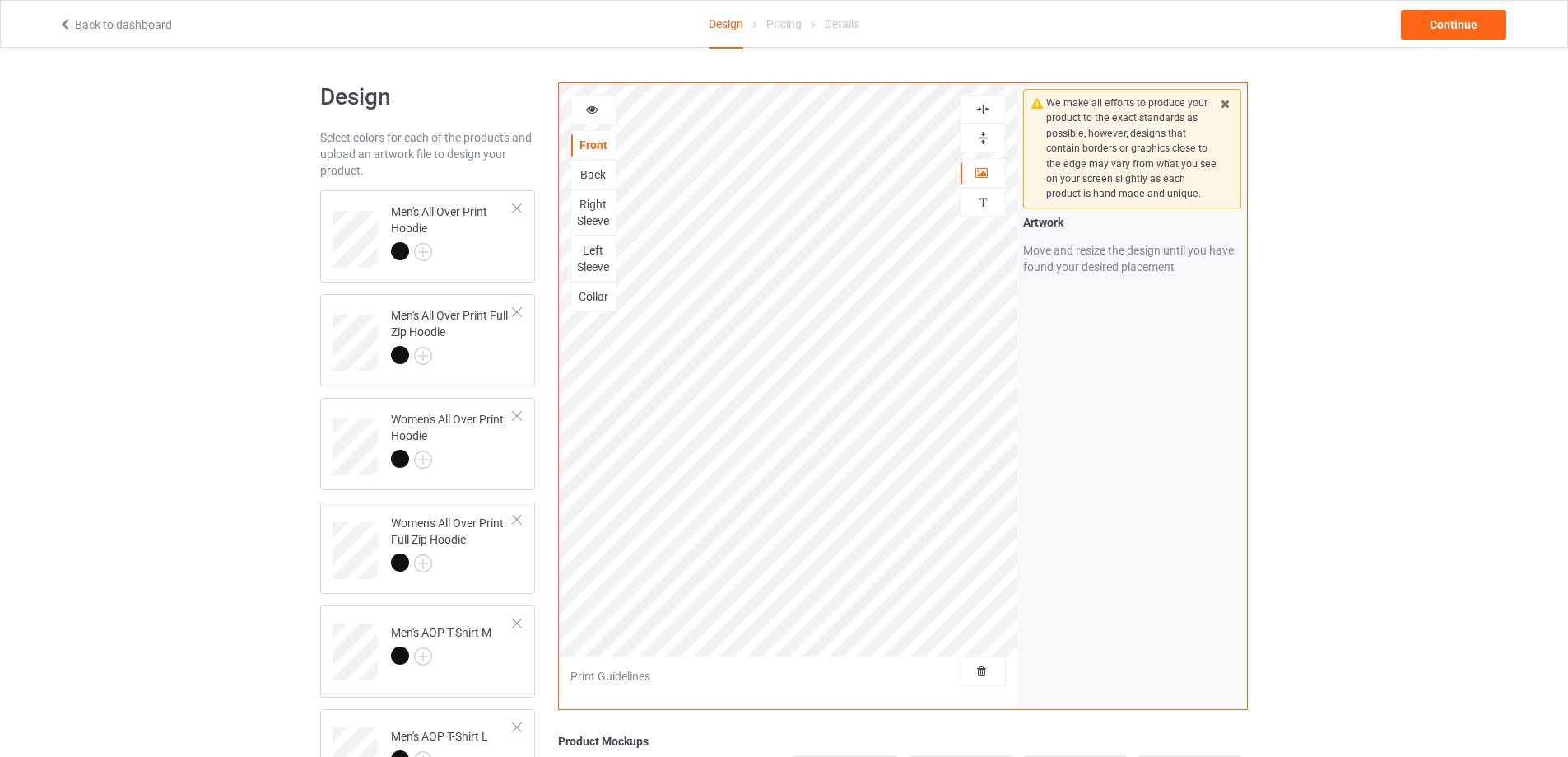
click at [980, 139] on img at bounding box center [983, 138] width 16 height 16
click at [592, 175] on div "Back" at bounding box center [592, 174] width 44 height 16
click at [988, 137] on img at bounding box center [983, 138] width 16 height 16
click at [988, 105] on img at bounding box center [983, 109] width 16 height 16
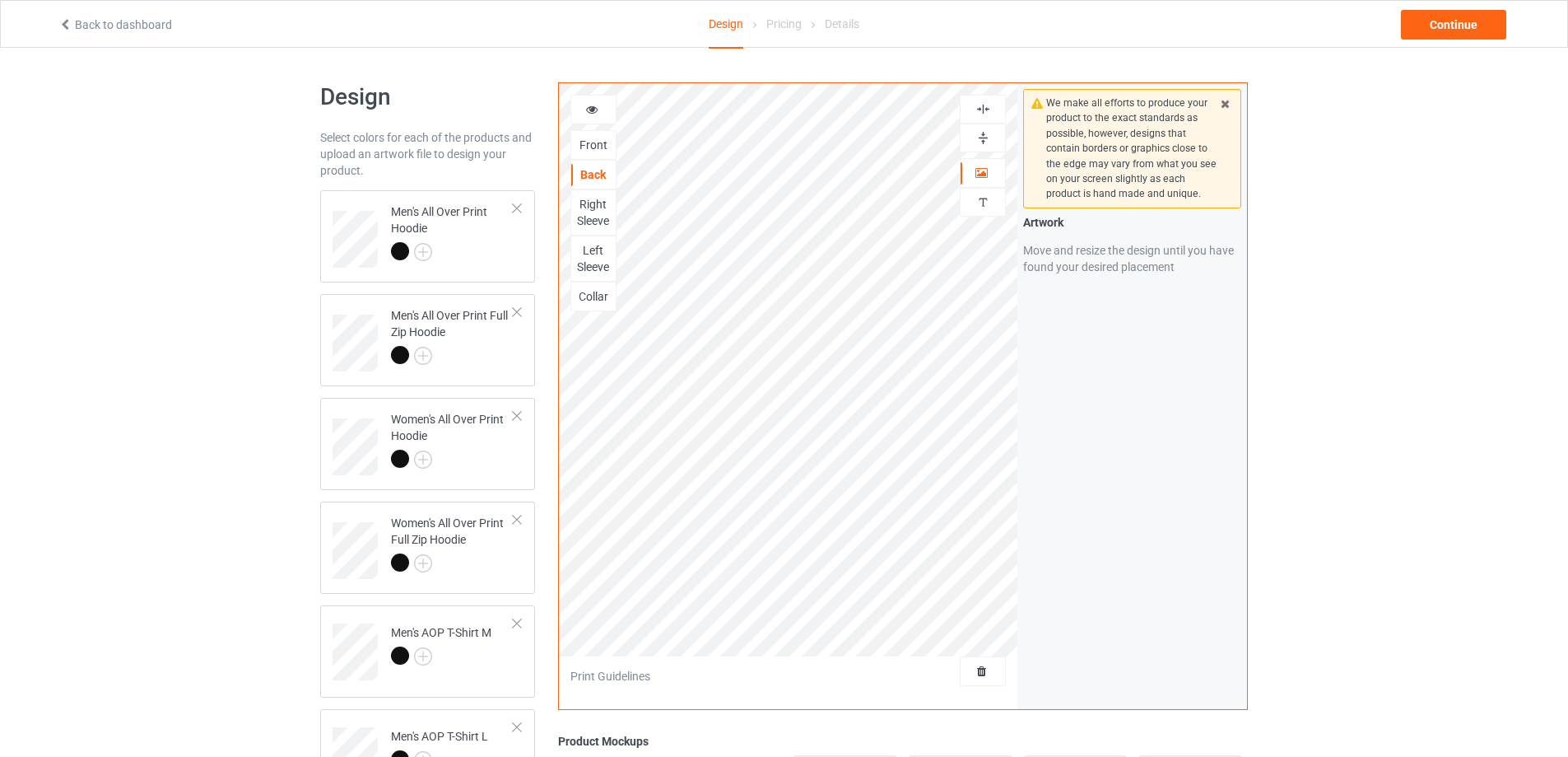
click at [988, 105] on img at bounding box center [983, 109] width 16 height 16
click at [984, 134] on img at bounding box center [983, 138] width 16 height 16
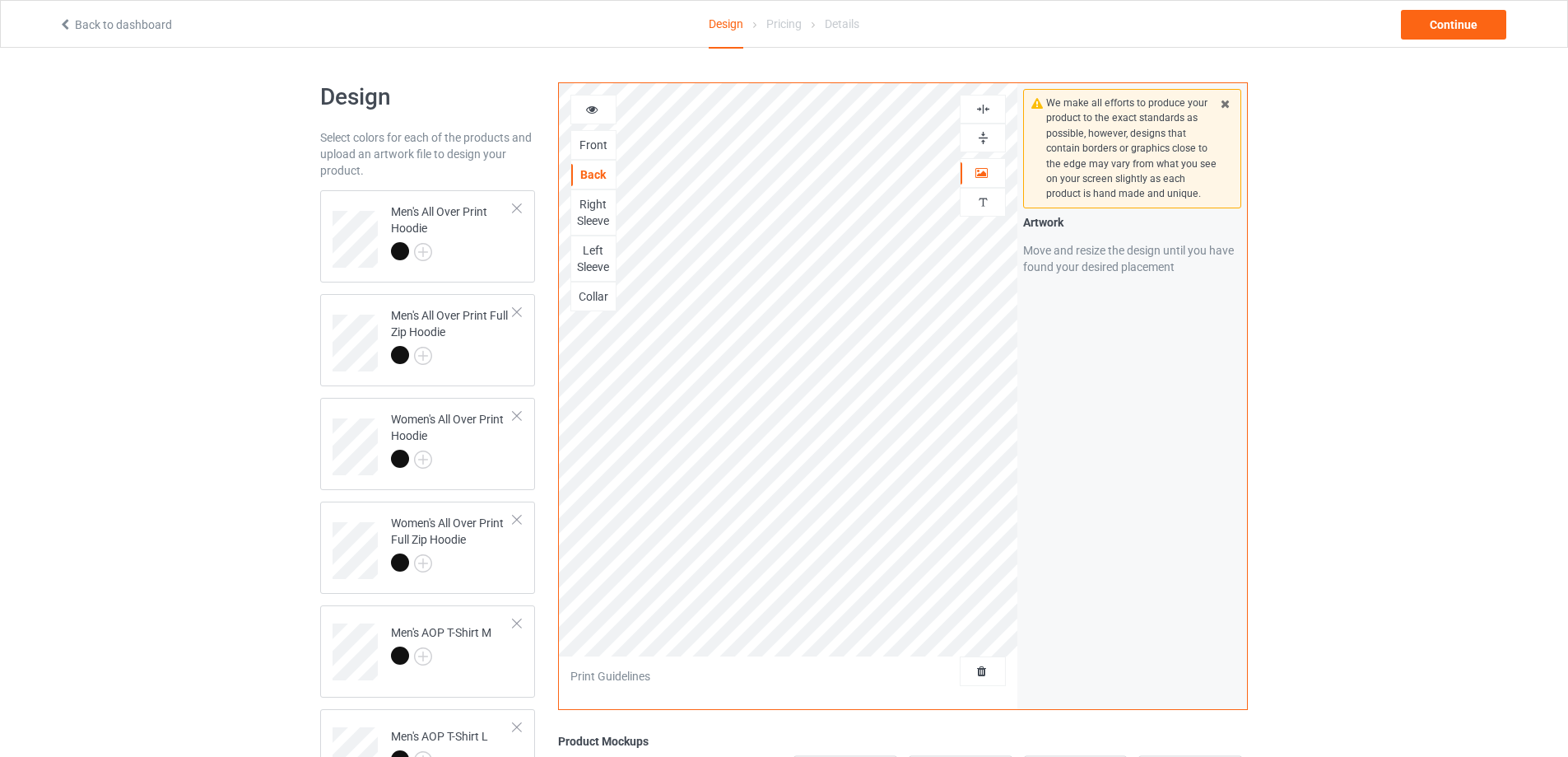
click at [984, 134] on img at bounding box center [983, 138] width 16 height 16
click at [591, 217] on div "Right Sleeve" at bounding box center [592, 212] width 44 height 33
click at [981, 135] on img at bounding box center [983, 138] width 16 height 16
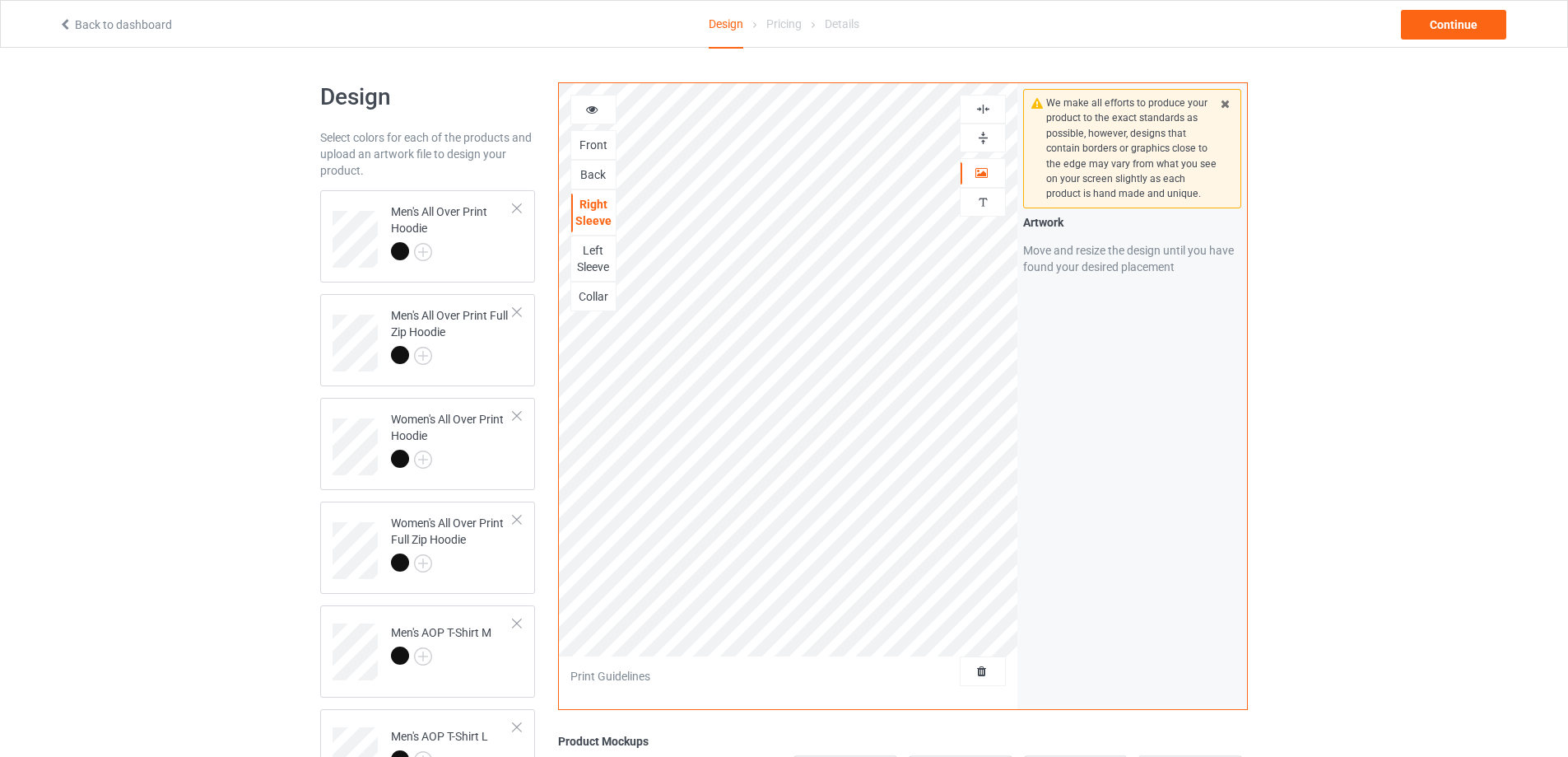
click at [983, 107] on img at bounding box center [983, 109] width 16 height 16
click at [596, 261] on div "Left Sleeve" at bounding box center [592, 259] width 44 height 33
click at [984, 135] on img at bounding box center [983, 138] width 16 height 16
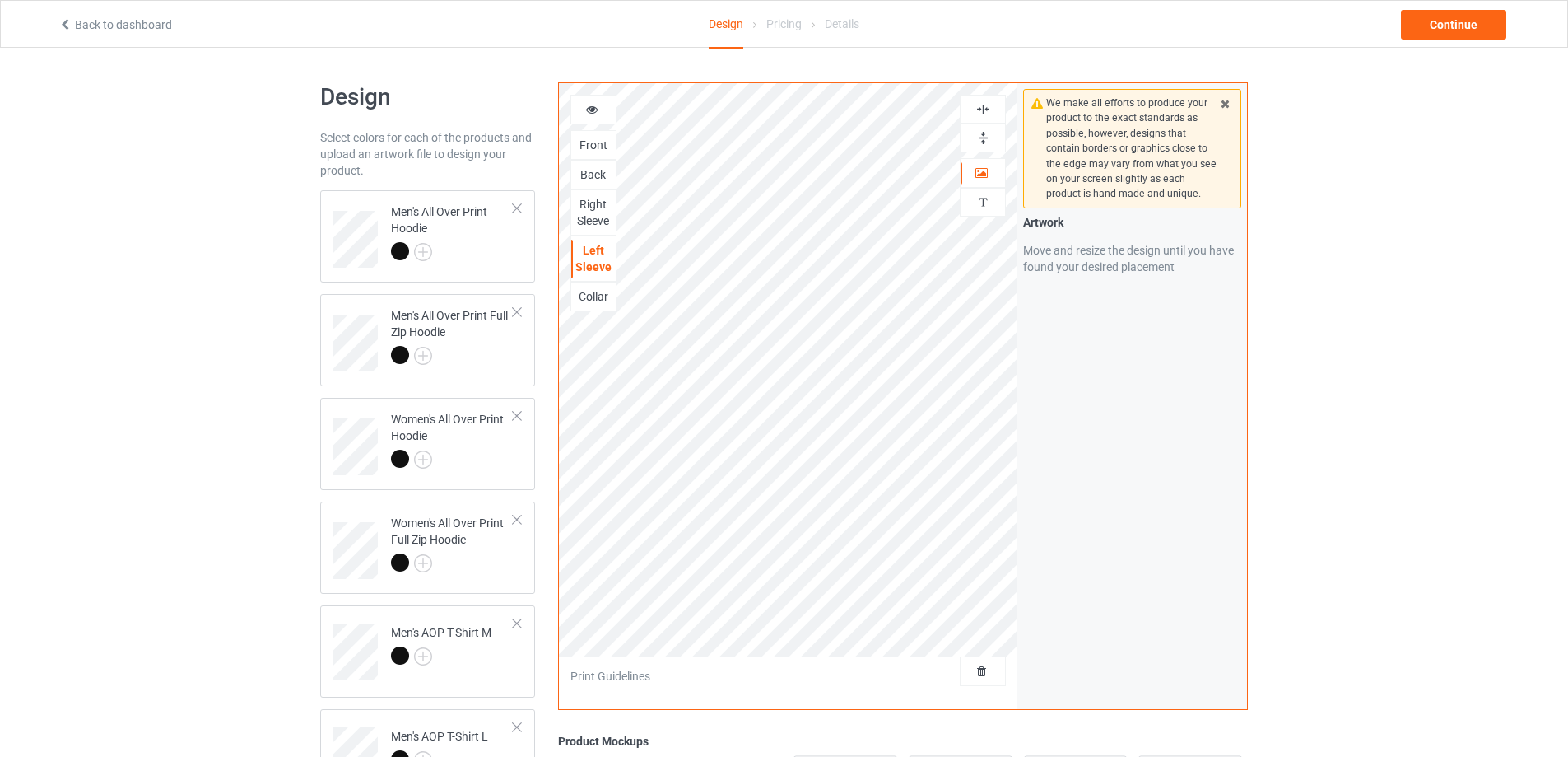
click at [984, 135] on img at bounding box center [983, 138] width 16 height 16
click at [982, 107] on img at bounding box center [983, 109] width 16 height 16
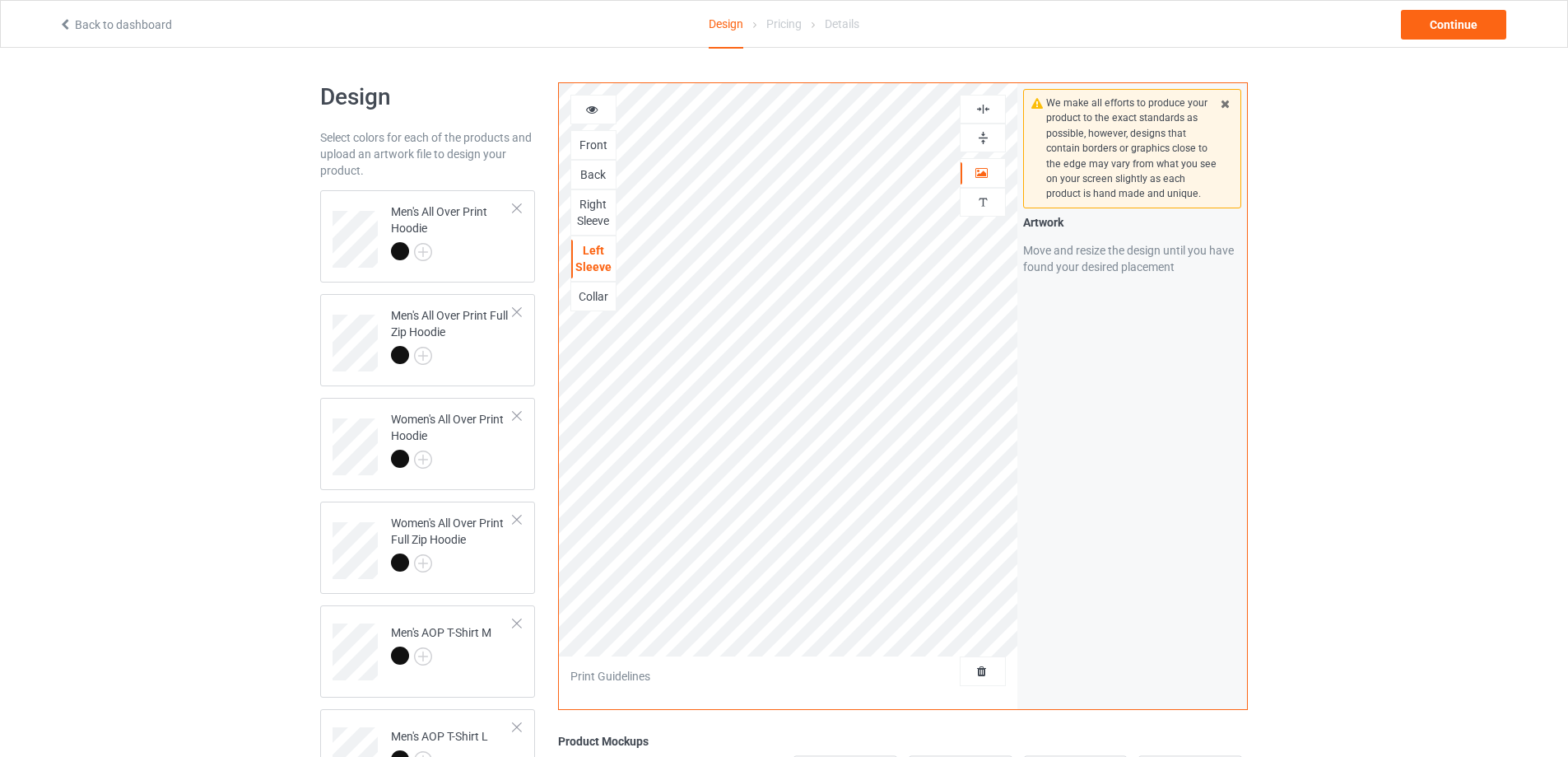
click at [604, 294] on div "Collar" at bounding box center [592, 295] width 44 height 16
click at [979, 137] on img at bounding box center [983, 138] width 16 height 16
click at [983, 108] on img at bounding box center [983, 109] width 16 height 16
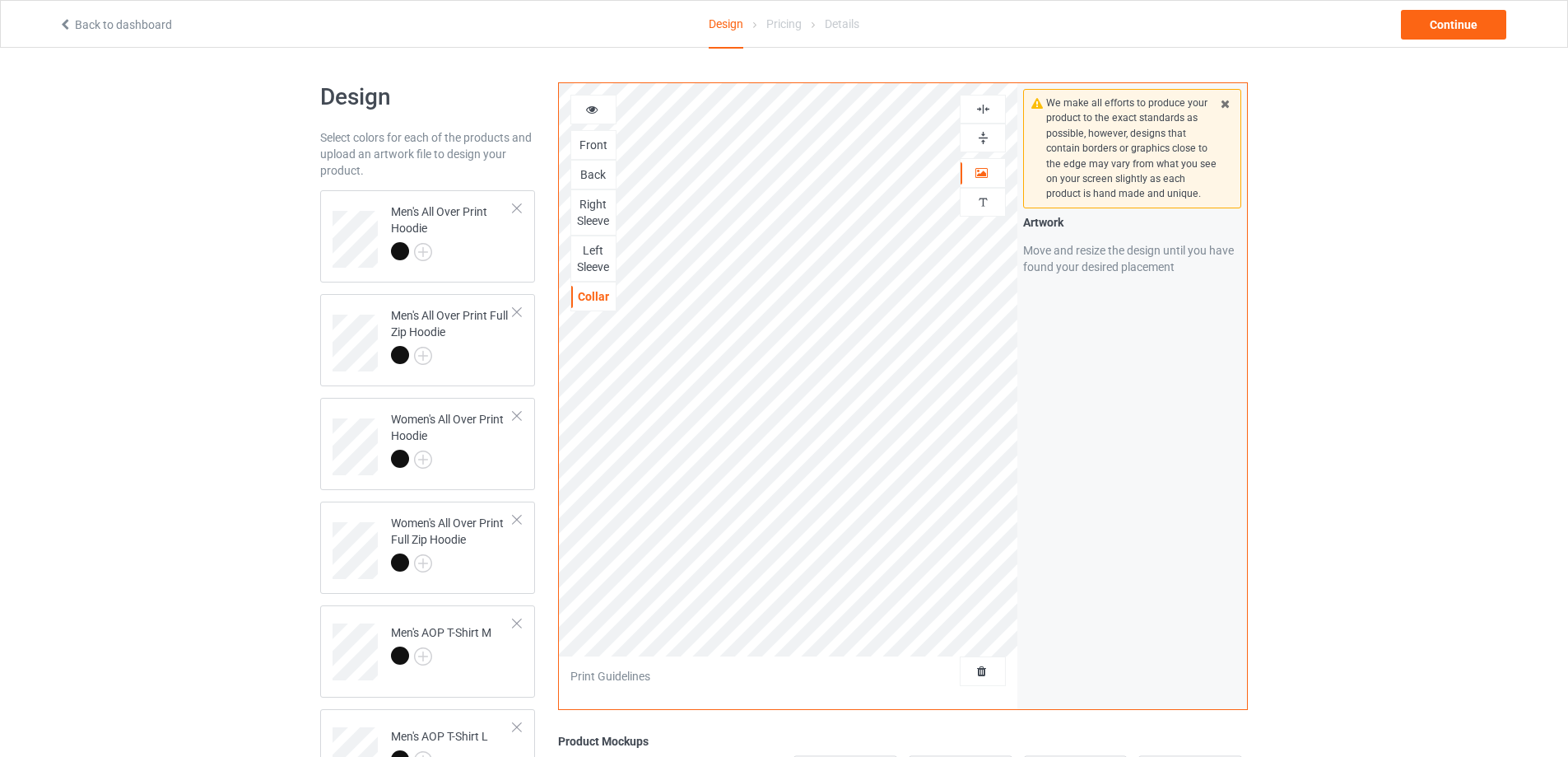
click at [983, 108] on img at bounding box center [983, 109] width 16 height 16
click at [983, 135] on img at bounding box center [983, 138] width 16 height 16
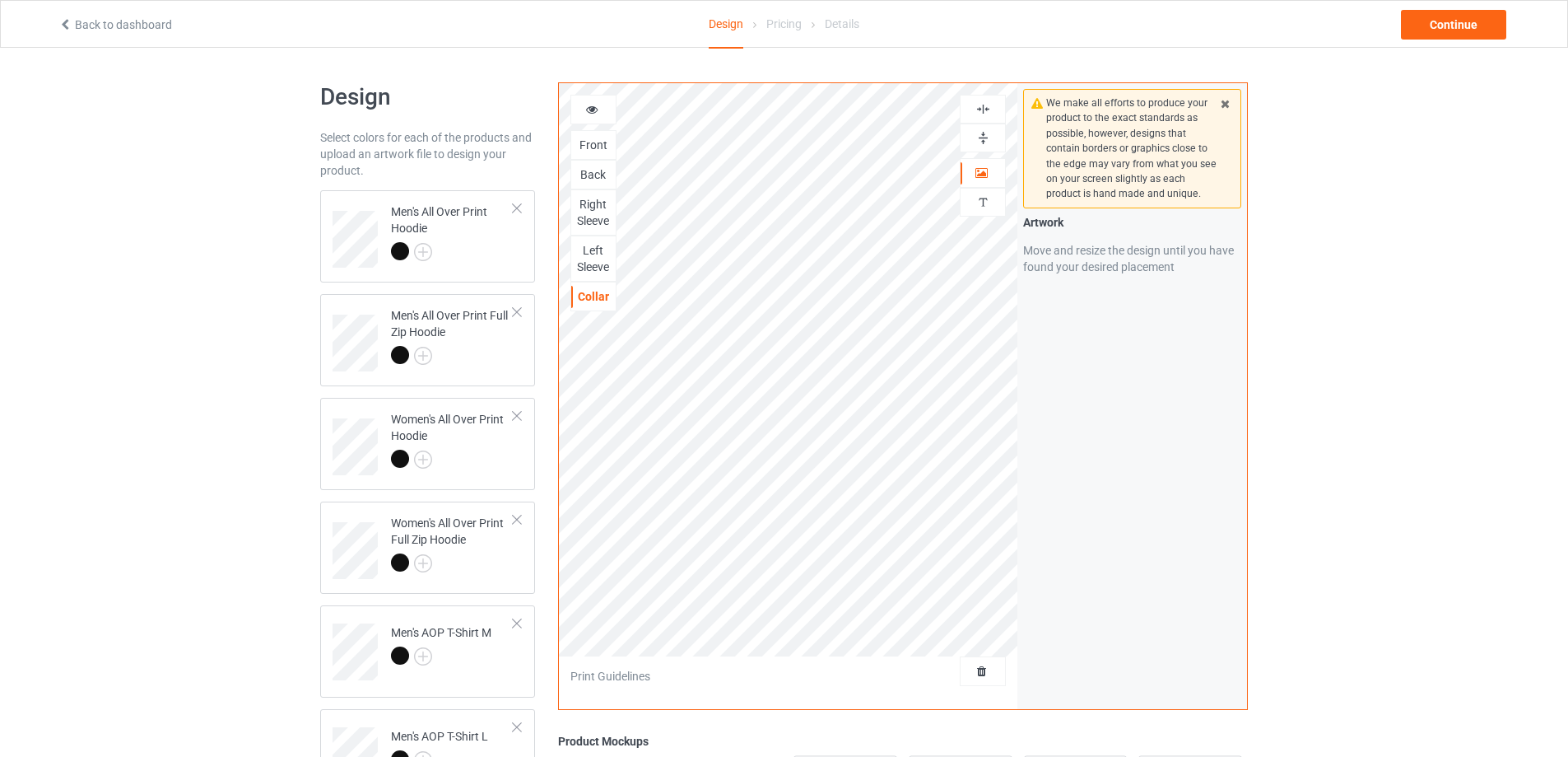
click at [984, 112] on img at bounding box center [983, 109] width 16 height 16
click at [983, 134] on img at bounding box center [983, 138] width 16 height 16
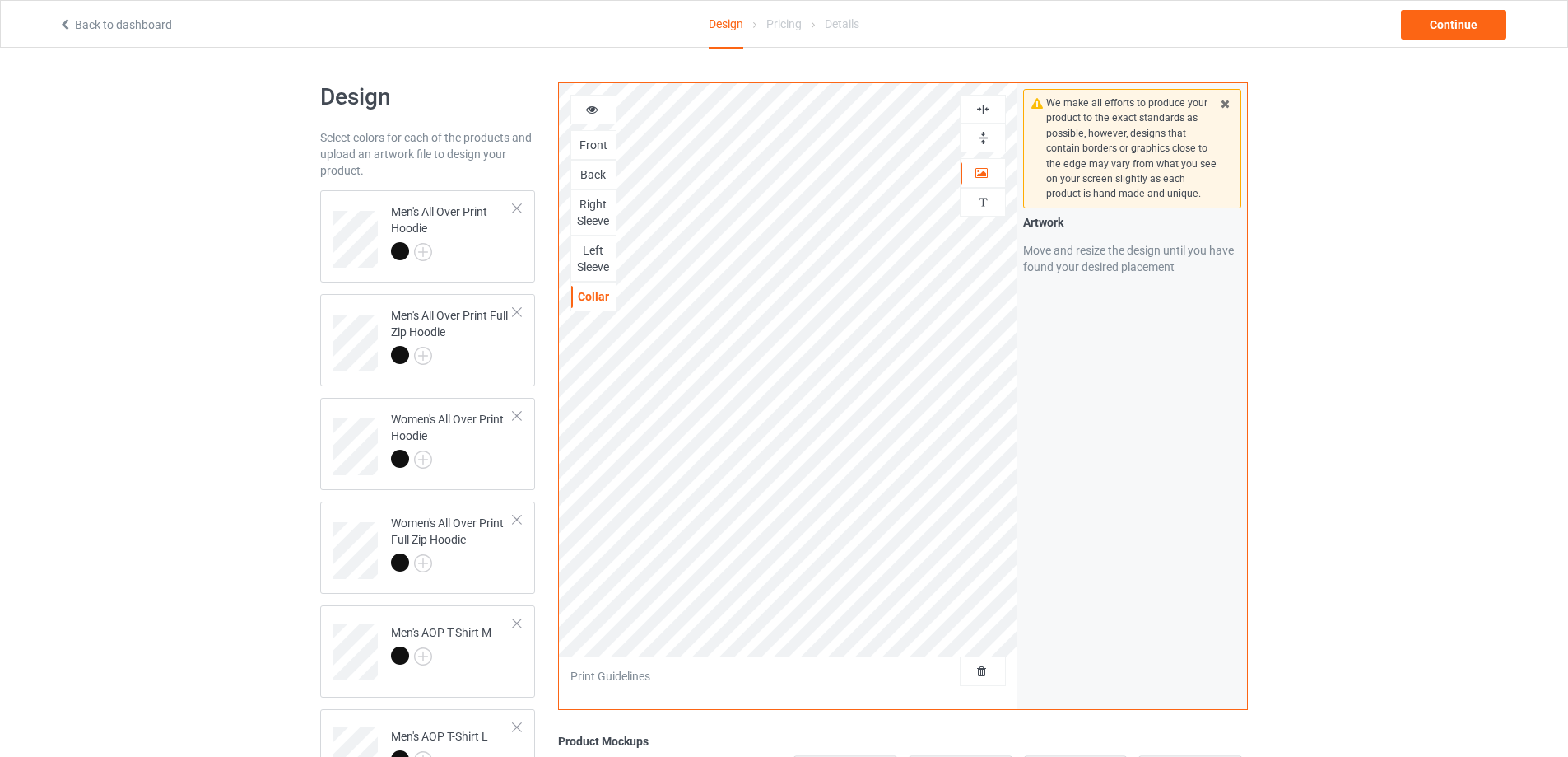
click at [983, 134] on img at bounding box center [983, 138] width 16 height 16
click at [983, 111] on img at bounding box center [983, 109] width 16 height 16
click at [475, 249] on div at bounding box center [452, 254] width 123 height 23
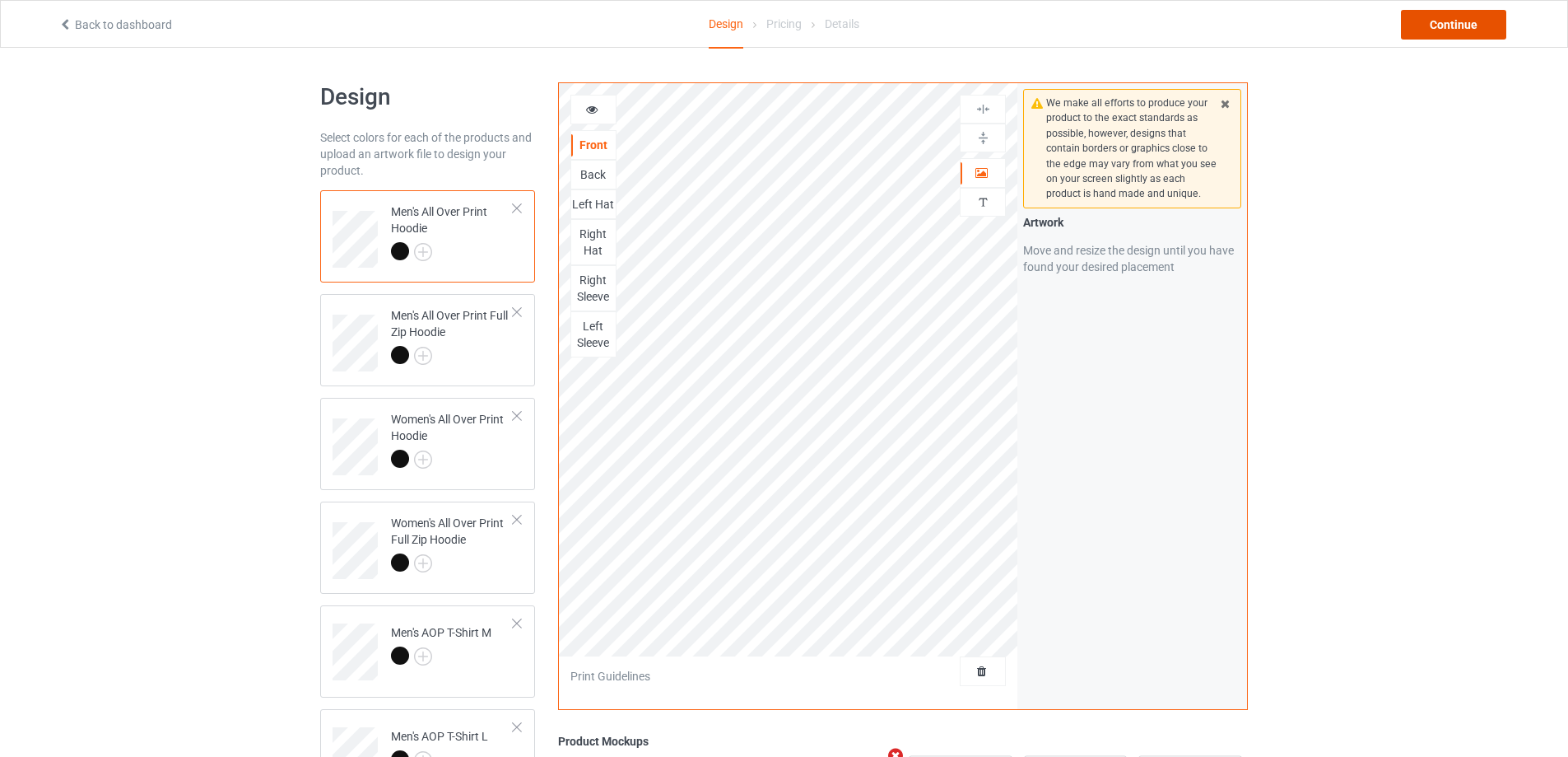
click at [1475, 29] on div "Continue" at bounding box center [1454, 24] width 106 height 29
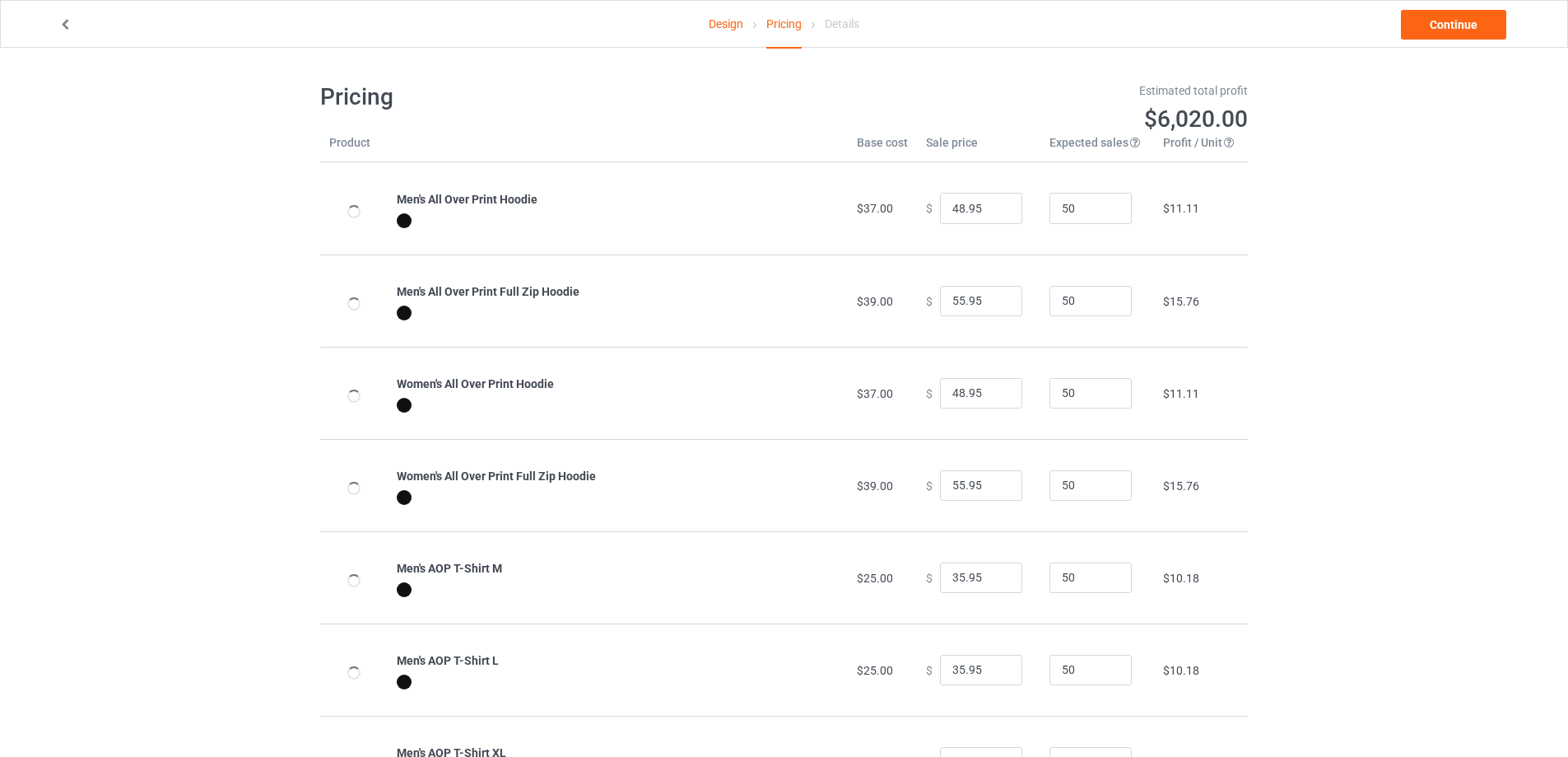
type input "58.95"
type input "35.00"
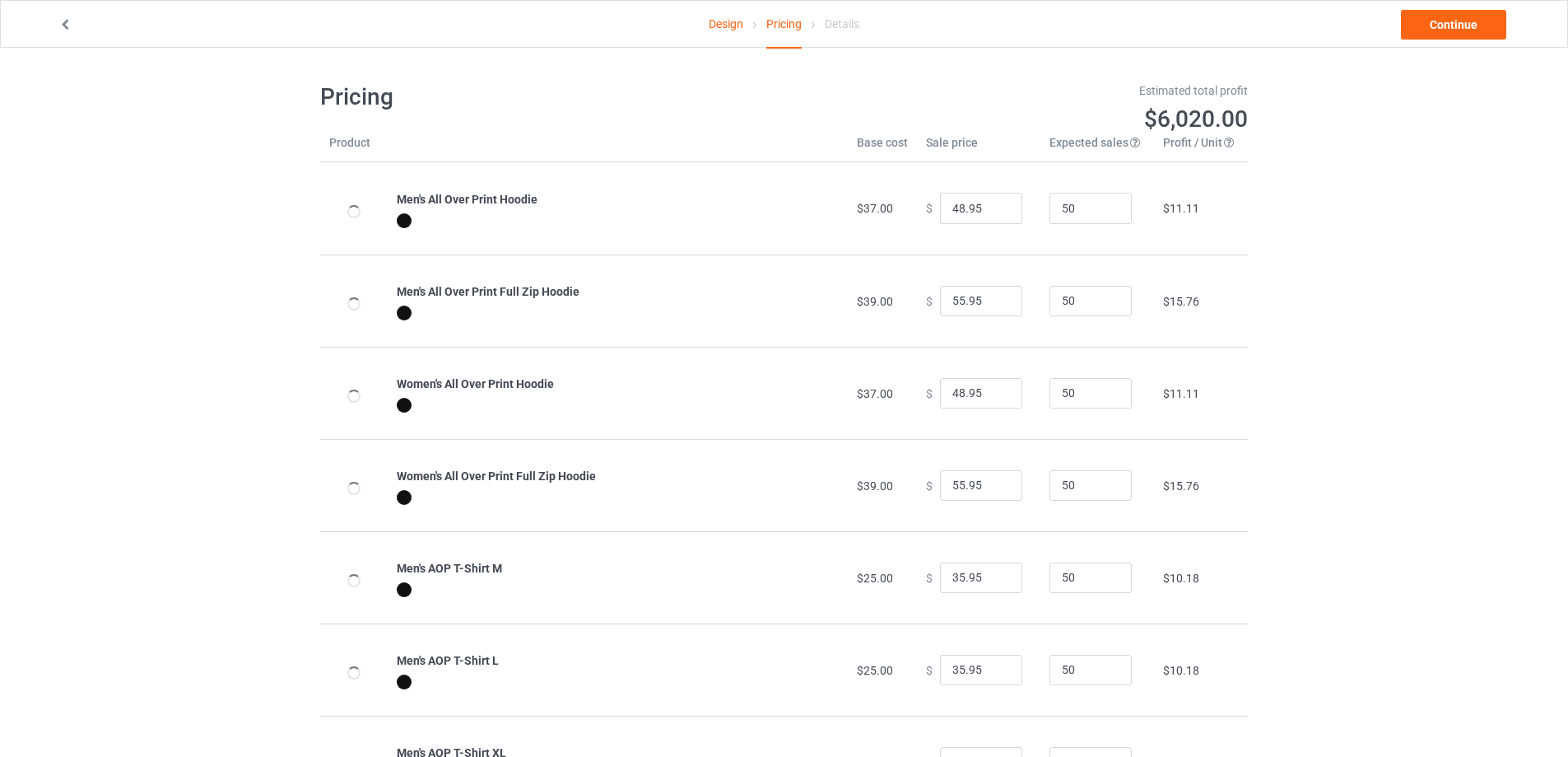
type input "33.00"
click at [1475, 29] on link "Continue" at bounding box center [1454, 24] width 106 height 29
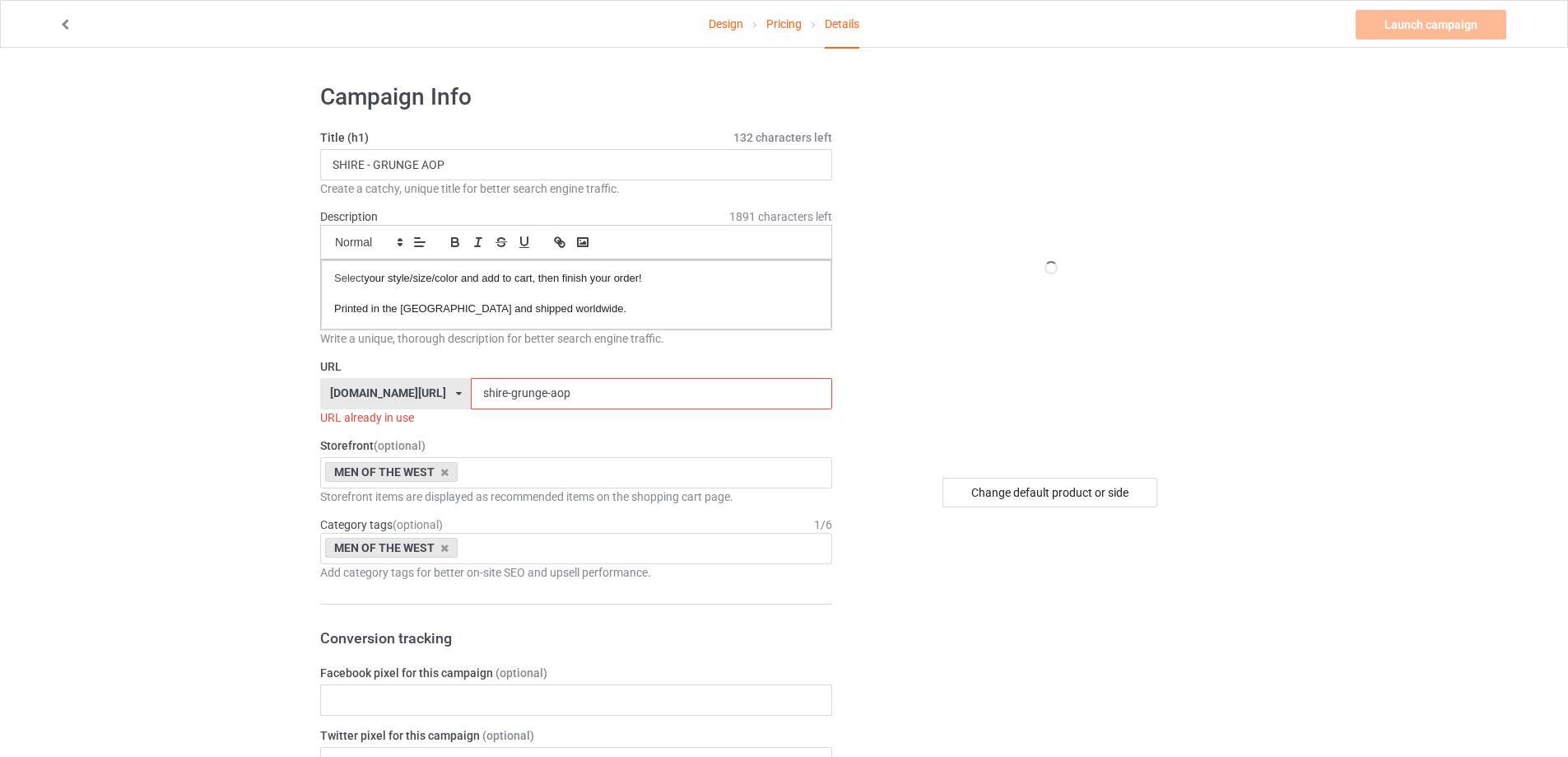
click at [809, 18] on div "Design Pricing Details" at bounding box center [784, 25] width 151 height 48
click at [792, 29] on link "Pricing" at bounding box center [784, 24] width 36 height 46
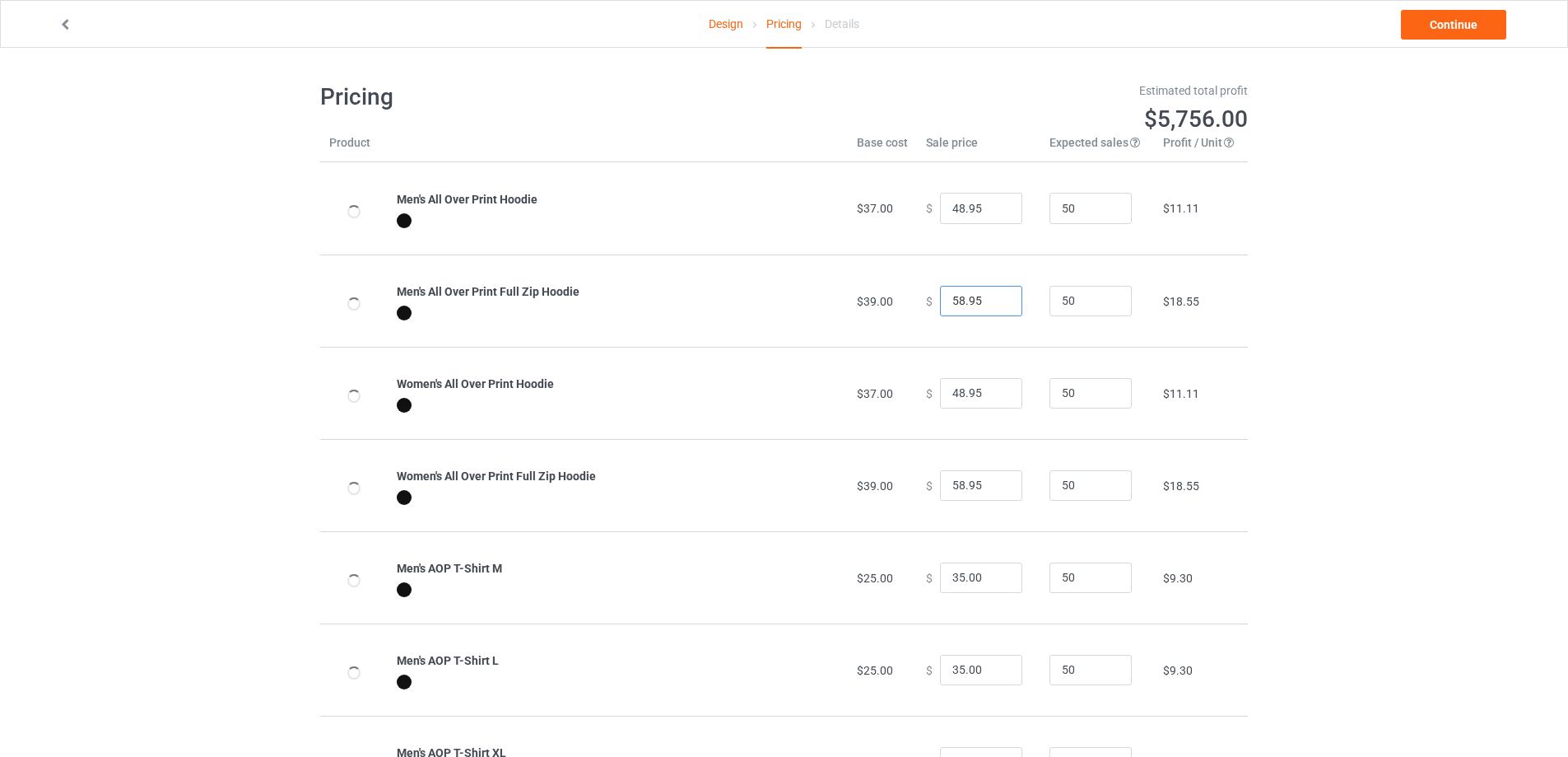
click at [958, 293] on input "58.95" at bounding box center [980, 301] width 82 height 31
paste input "5"
type input "55.95"
click at [951, 478] on input "58.95" at bounding box center [980, 485] width 82 height 31
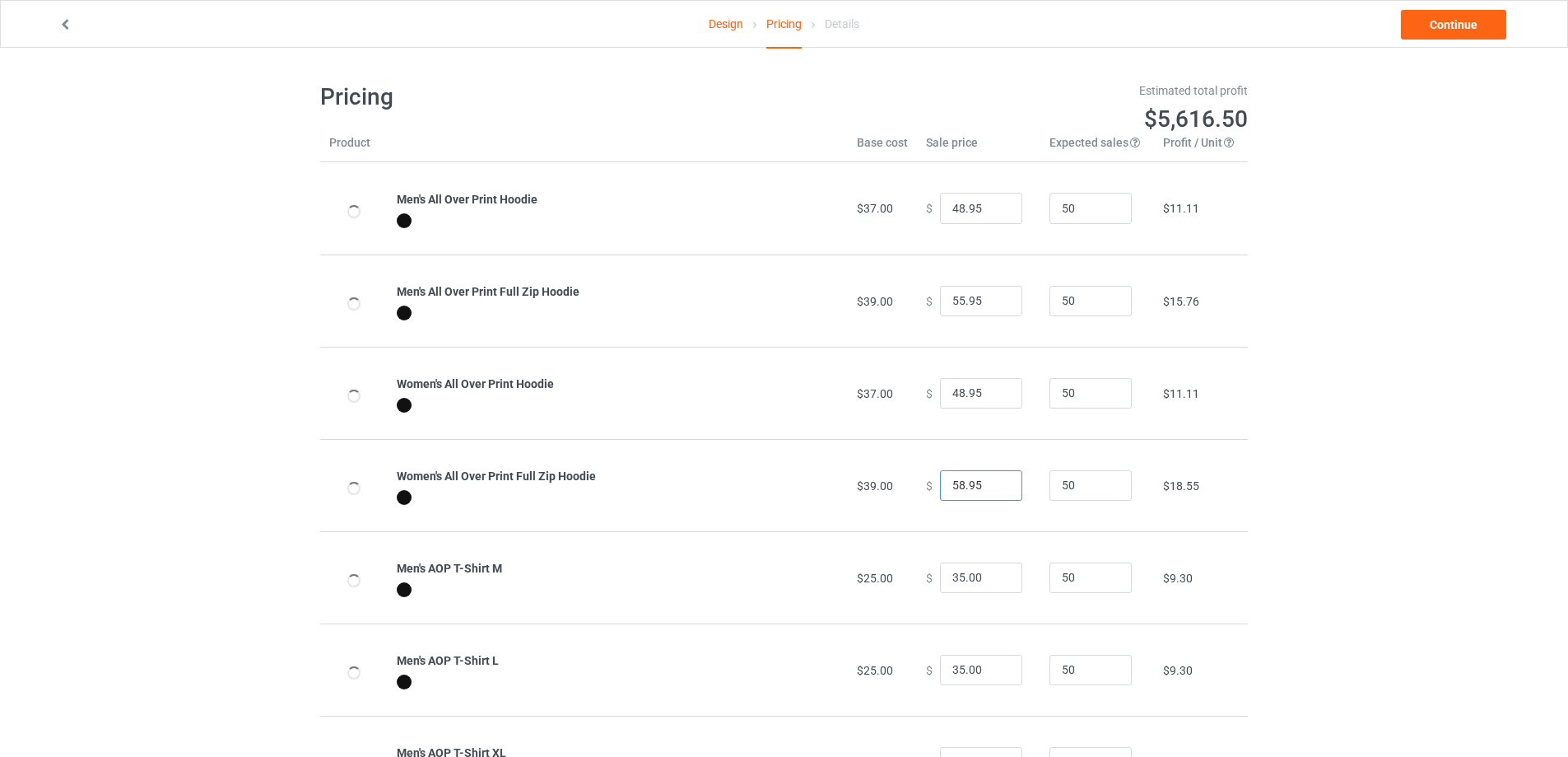
click at [951, 478] on input "58.95" at bounding box center [980, 485] width 82 height 31
paste input "5"
type input "55.95"
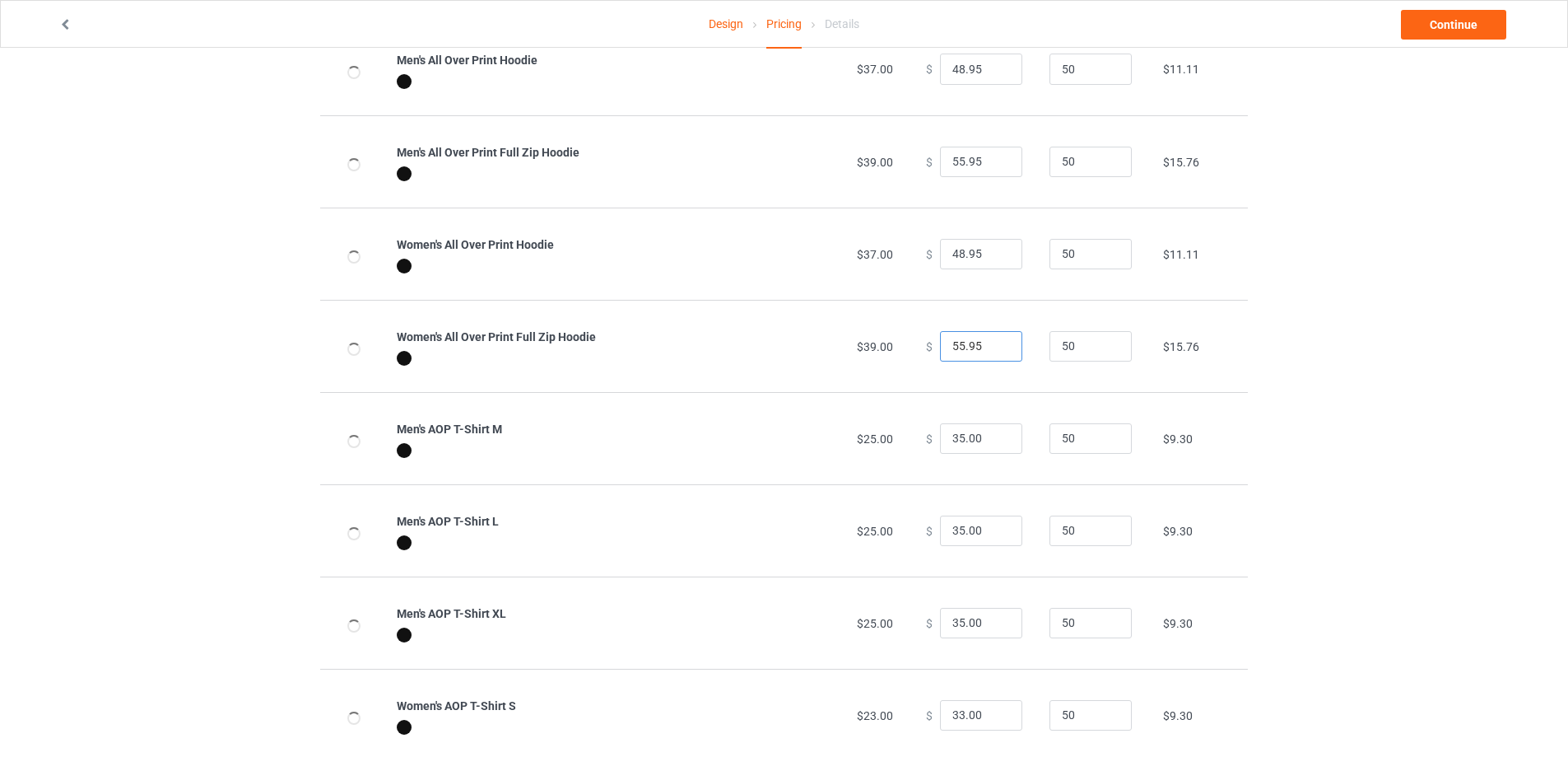
scroll to position [164, 0]
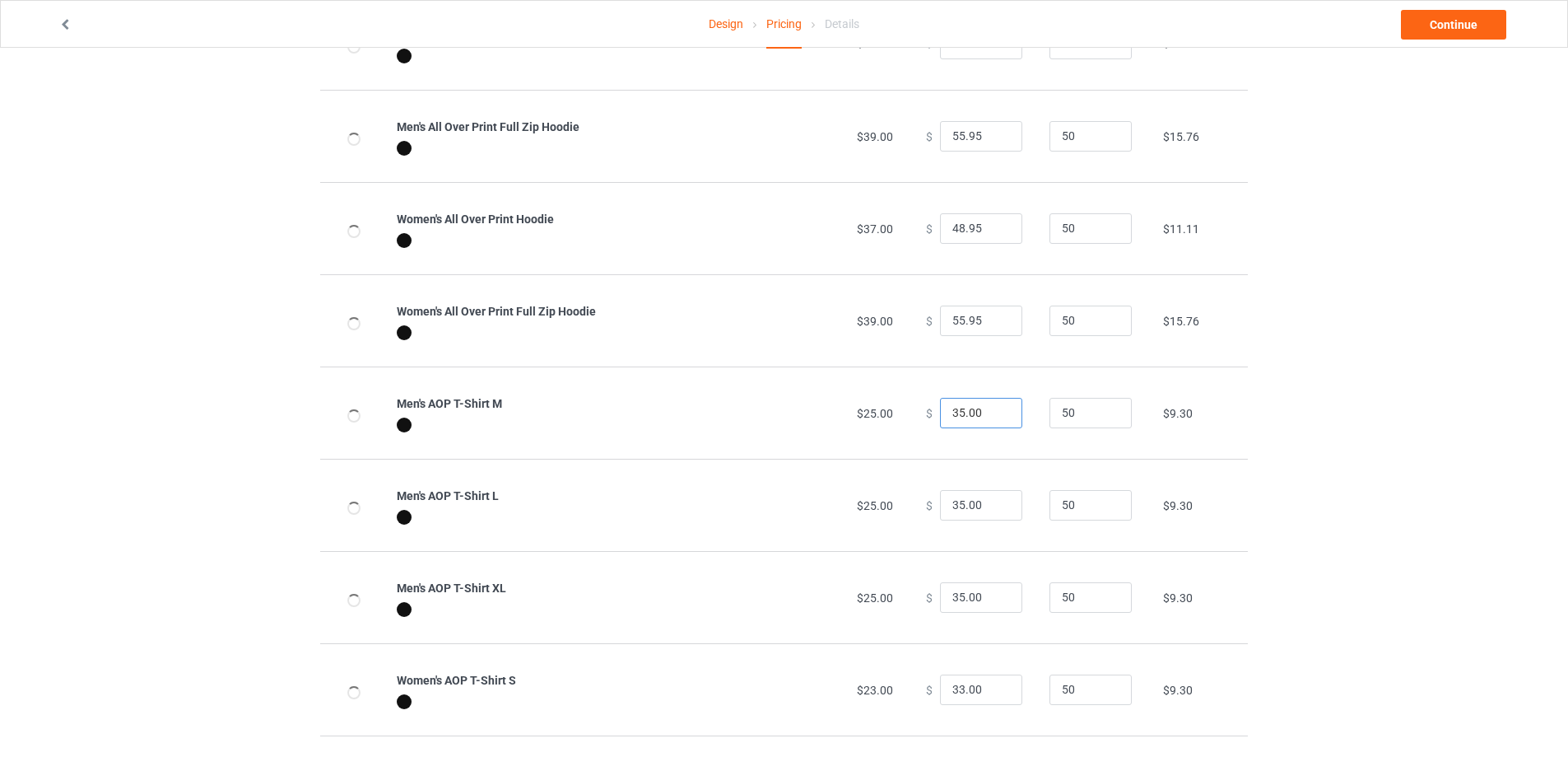
click at [955, 416] on input "35.00" at bounding box center [980, 412] width 82 height 31
paste input "95"
type input "35.95"
click at [951, 507] on input "35.00" at bounding box center [980, 505] width 82 height 31
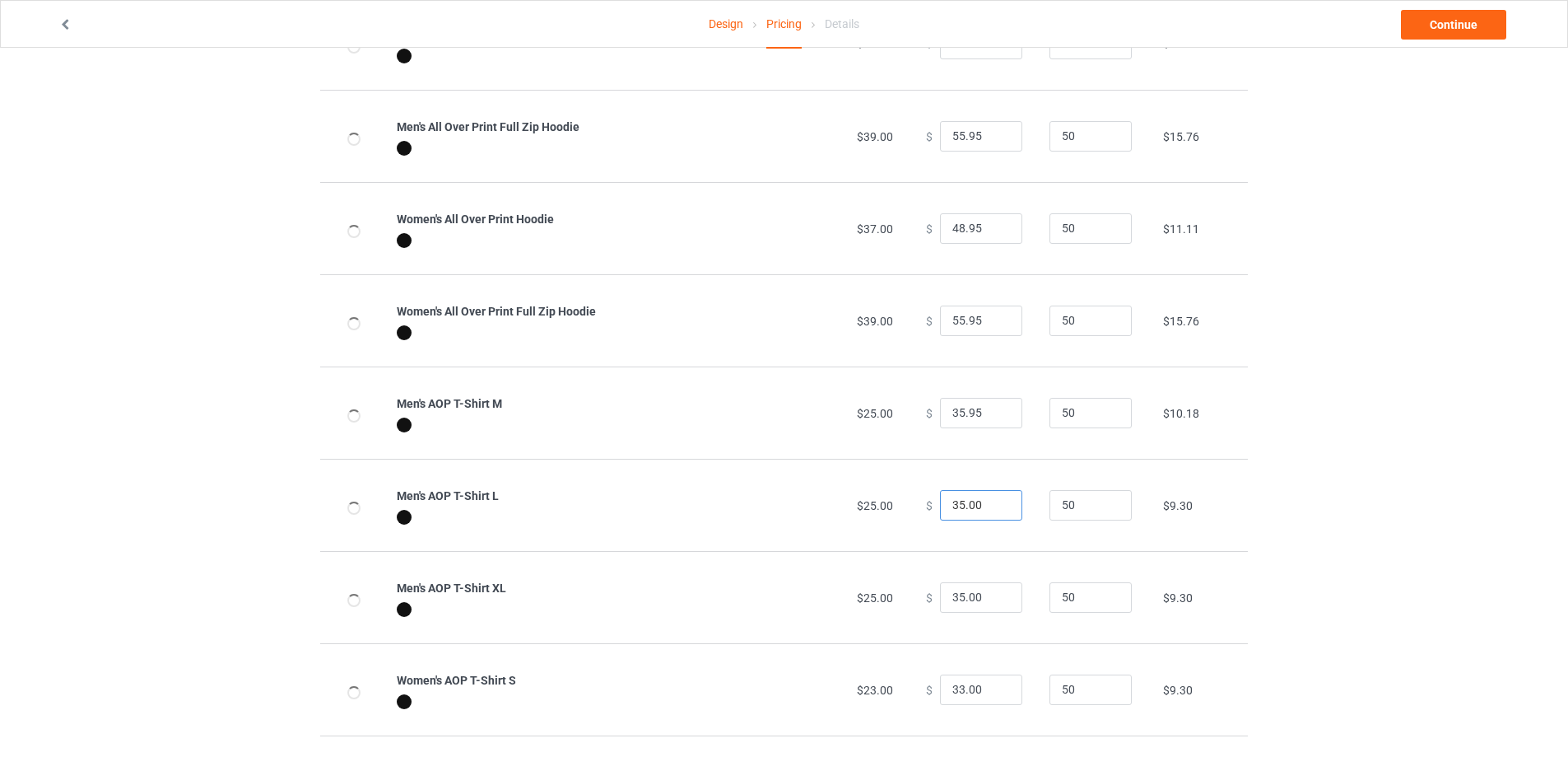
click at [951, 507] on input "35.00" at bounding box center [980, 505] width 82 height 31
paste input "95"
type input "35.95"
click at [959, 598] on input "35.00" at bounding box center [980, 597] width 82 height 31
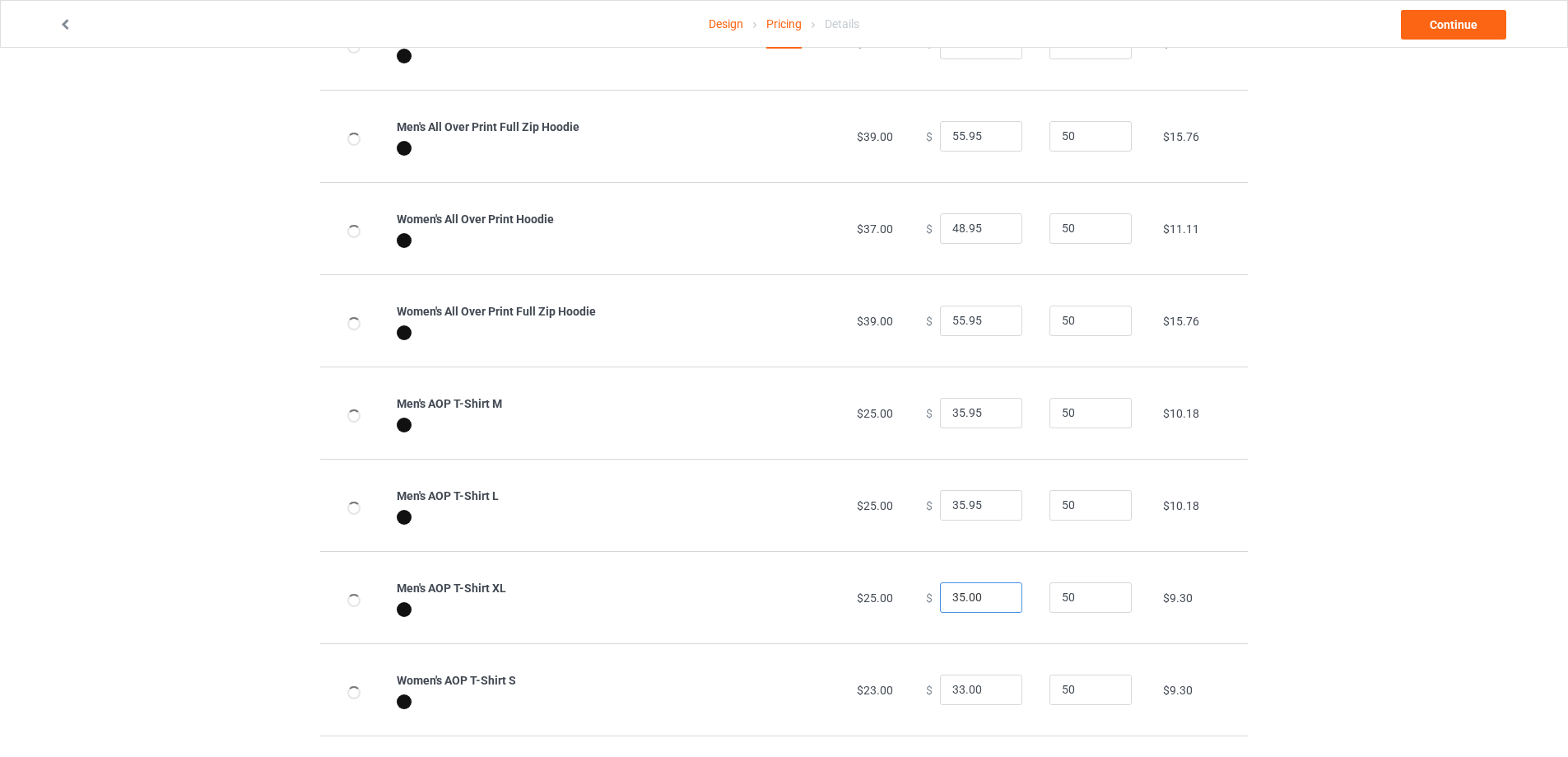
paste input "95"
type input "35.95"
click at [959, 680] on input "33.00" at bounding box center [980, 690] width 82 height 31
click at [959, 681] on input "33.00" at bounding box center [980, 690] width 82 height 31
paste input "5.95"
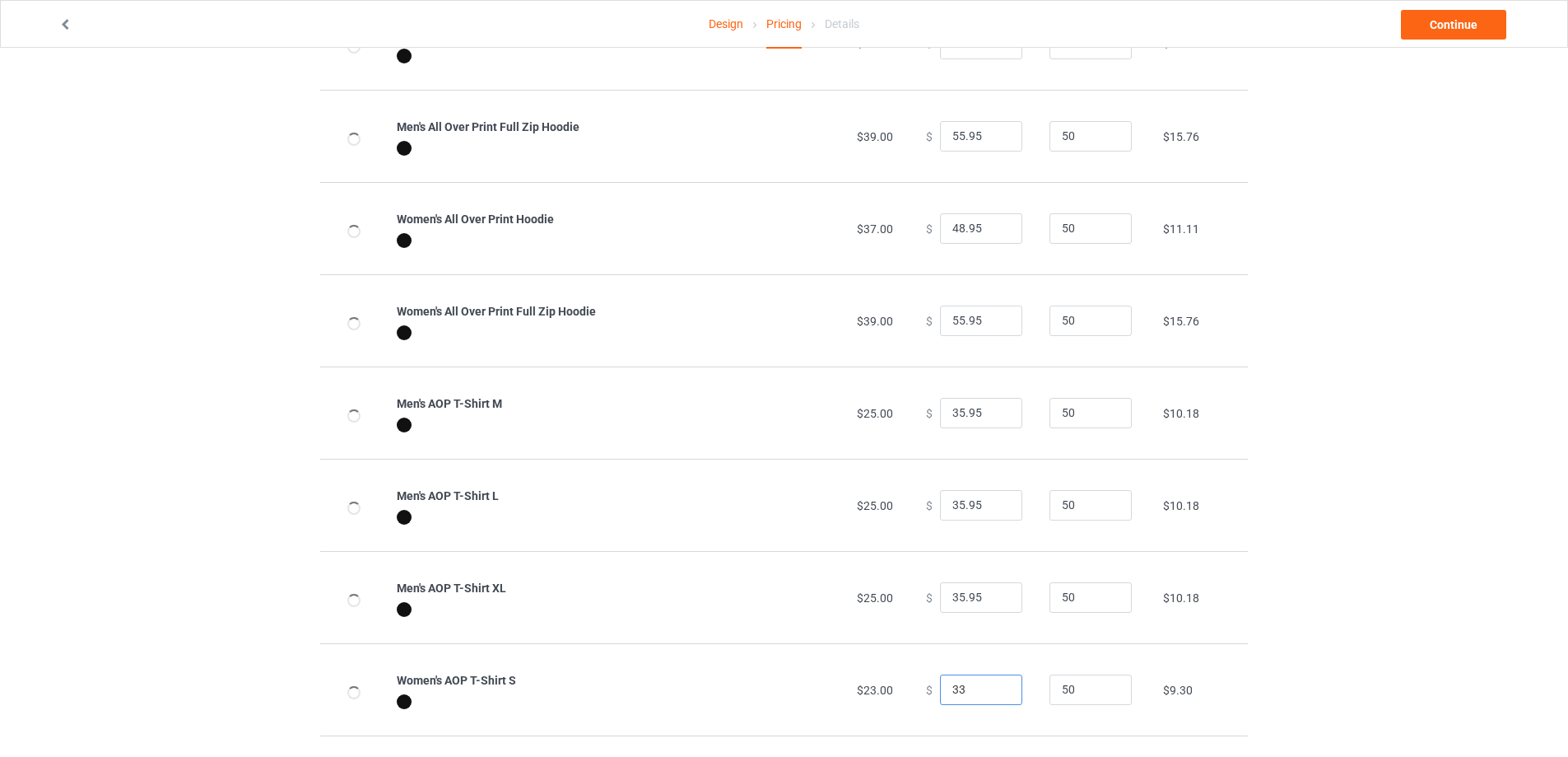
click at [947, 695] on input "33" at bounding box center [980, 690] width 82 height 31
paste input "5.95"
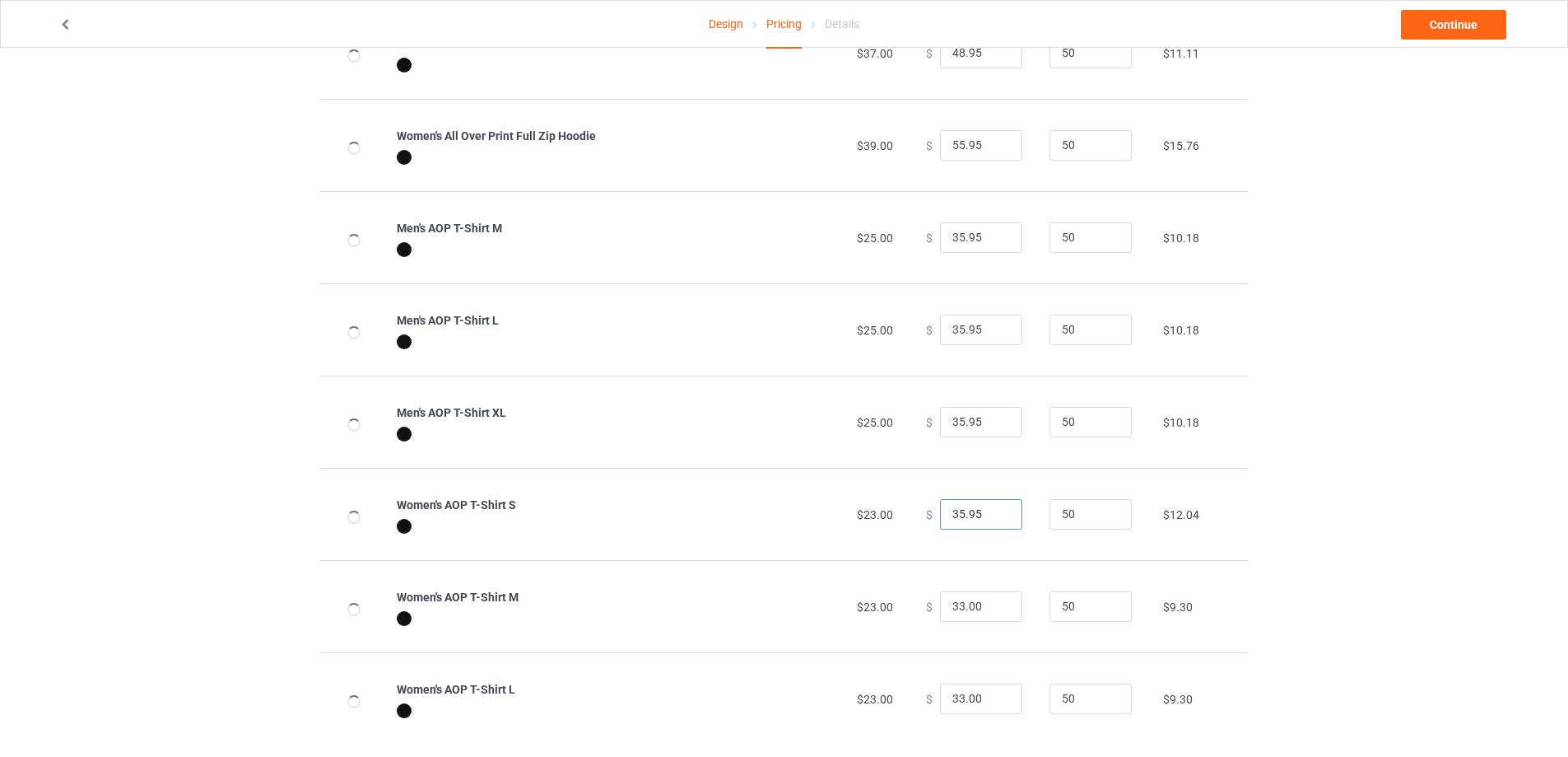
scroll to position [363, 0]
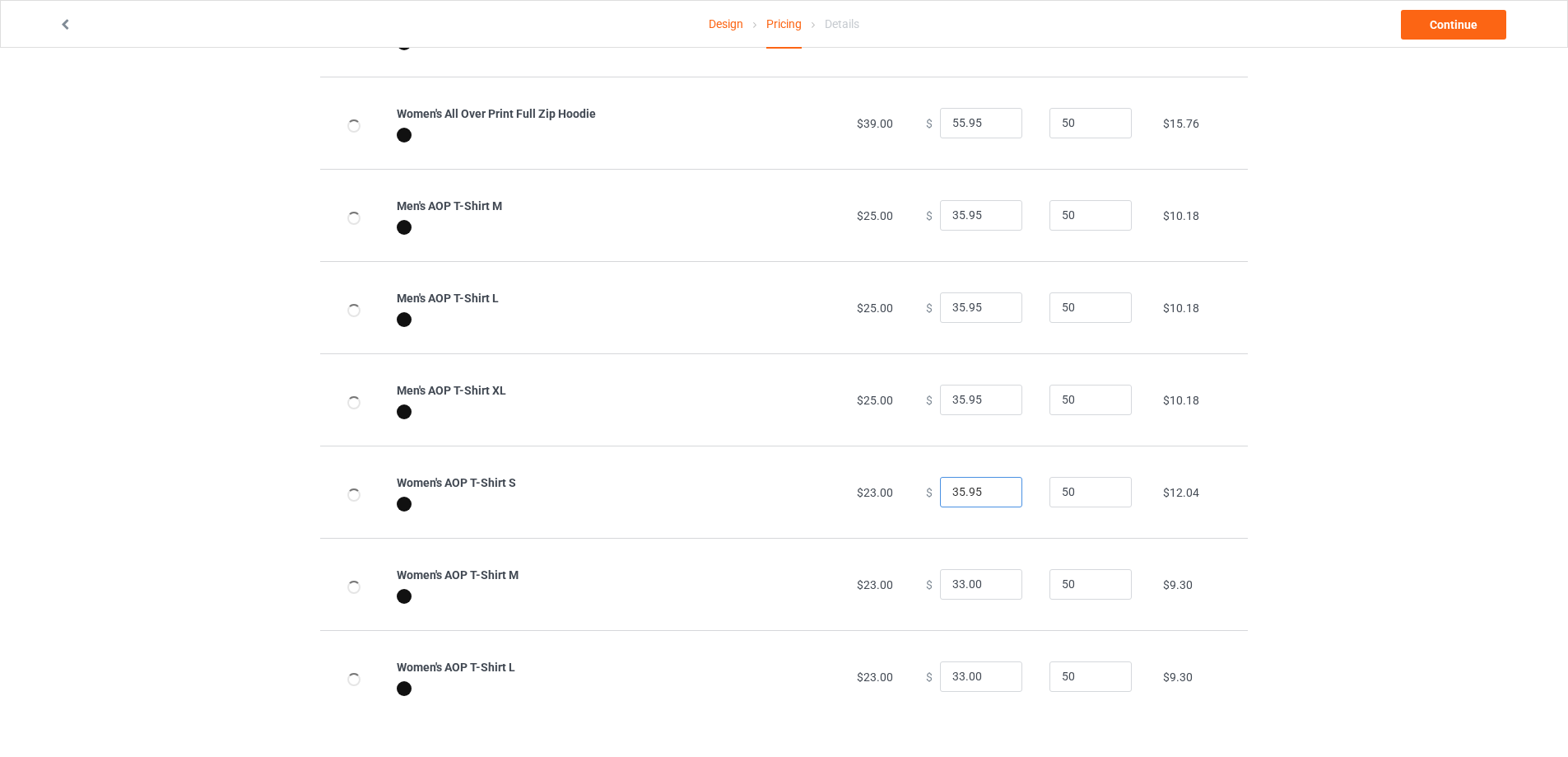
type input "35.95"
click at [959, 583] on input "33.00" at bounding box center [980, 584] width 82 height 31
paste input "5.95"
type input "35.95"
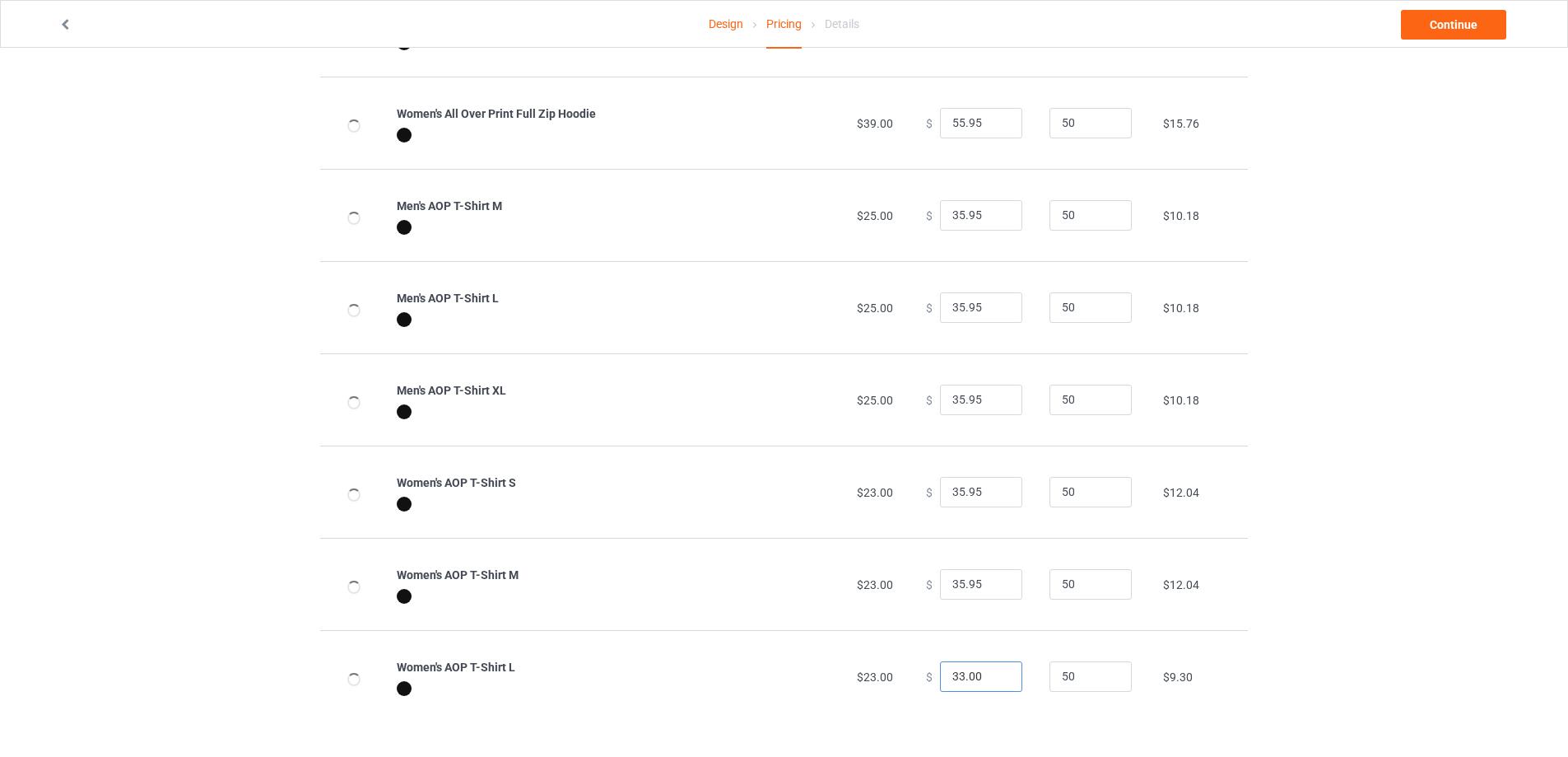
click at [953, 682] on input "33.00" at bounding box center [980, 677] width 82 height 31
paste input "5.95"
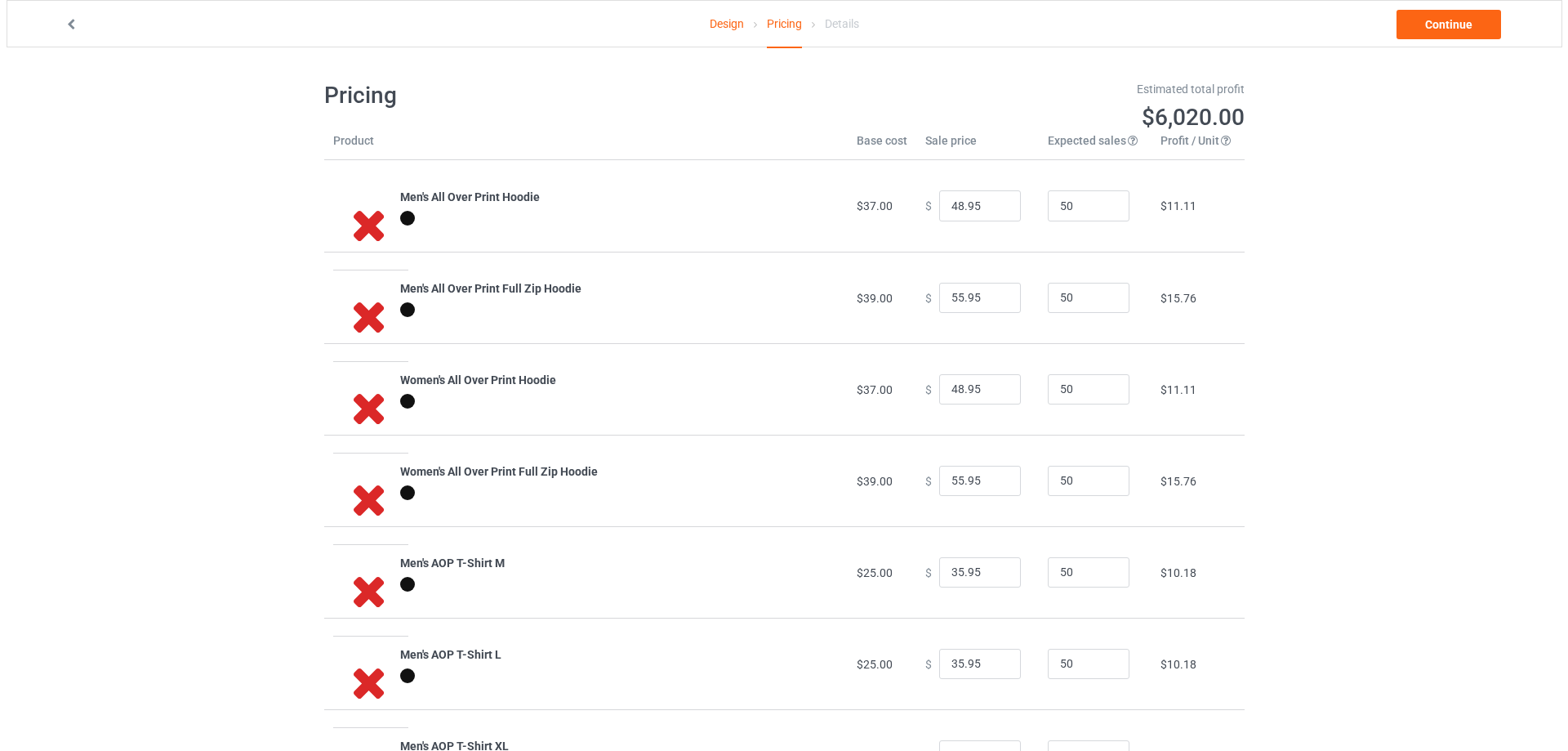
scroll to position [0, 0]
type input "35.95"
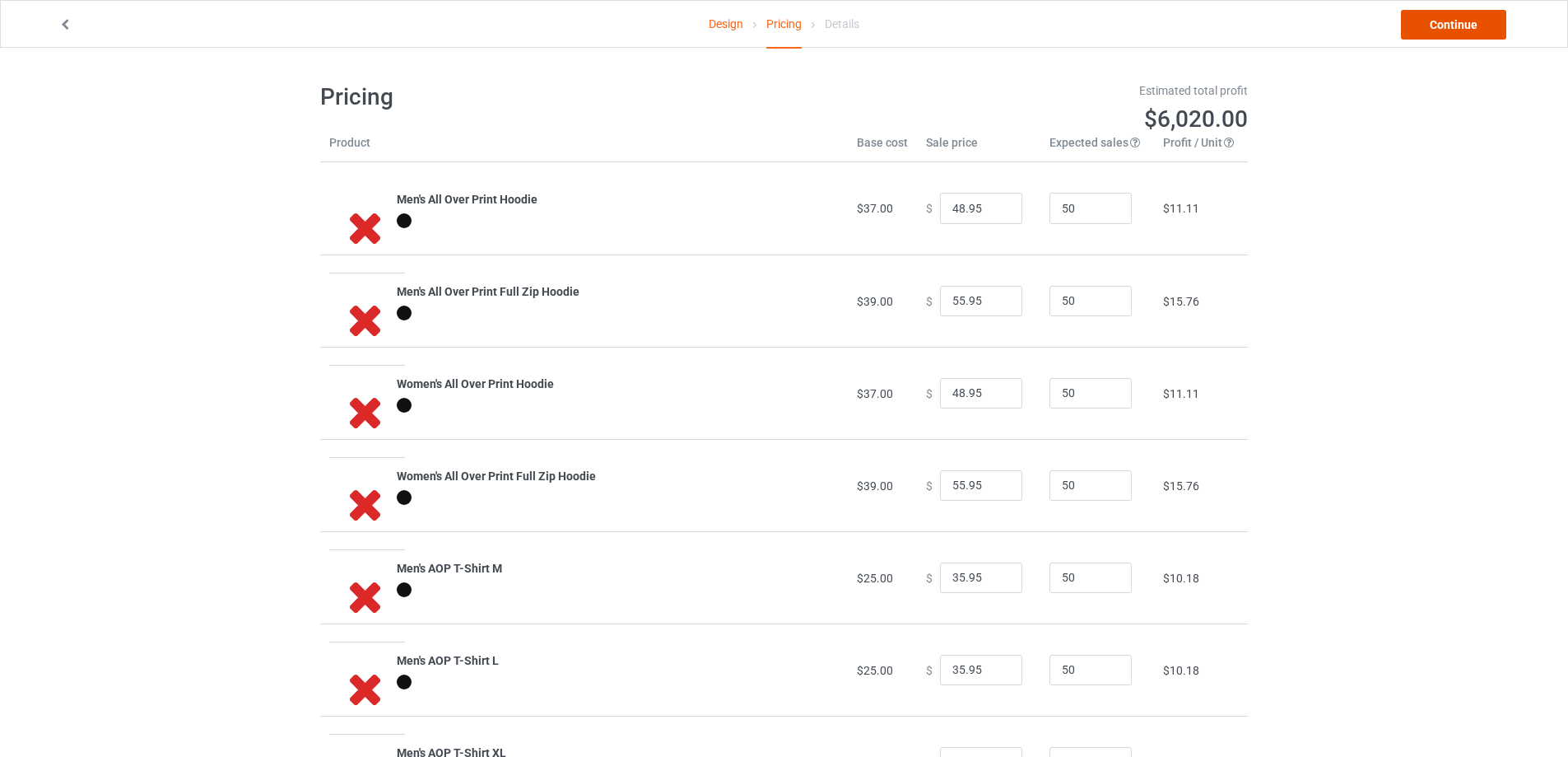
click at [1457, 29] on link "Continue" at bounding box center [1454, 24] width 106 height 29
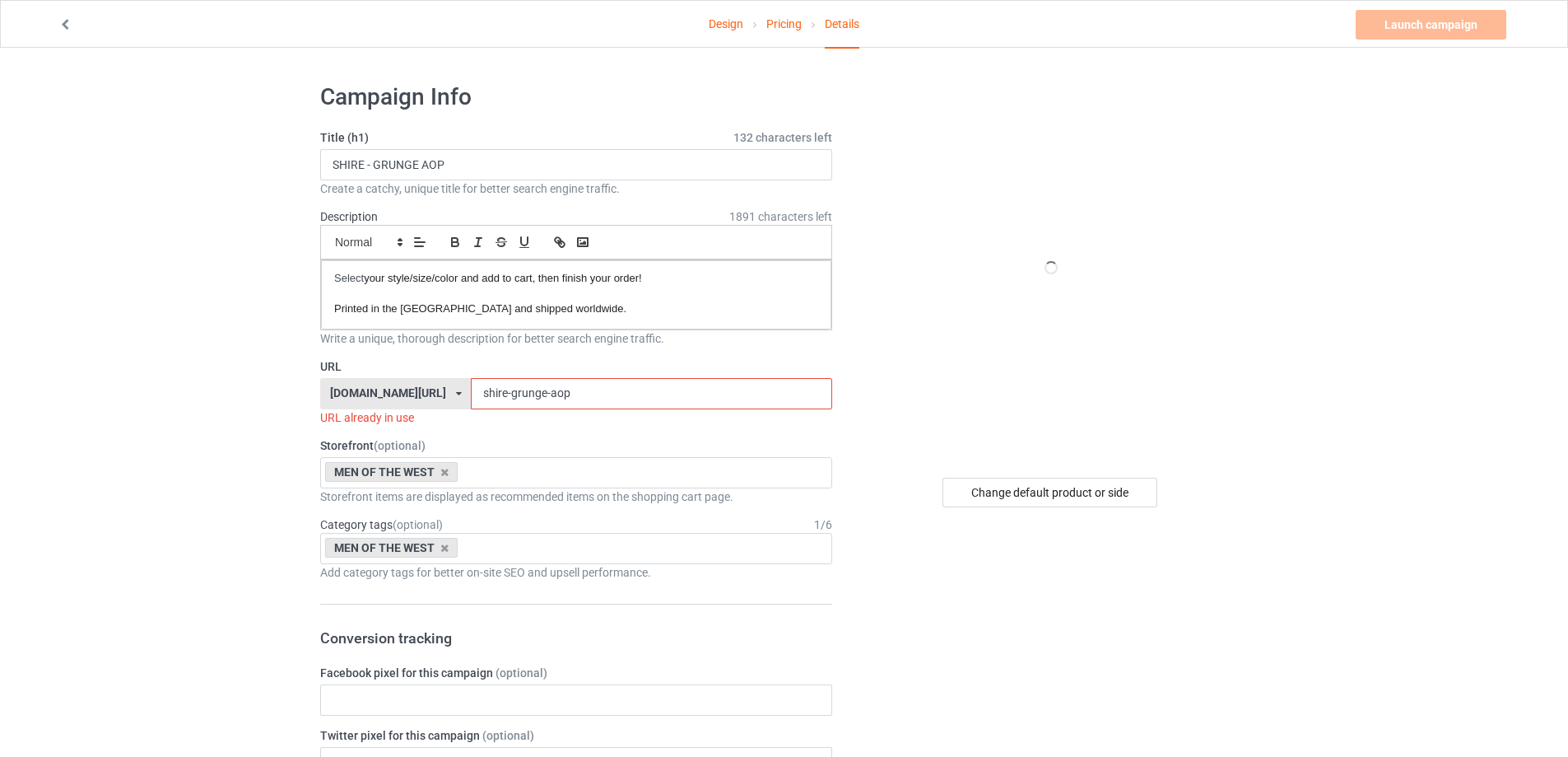
click at [732, 29] on link "Design" at bounding box center [726, 24] width 35 height 46
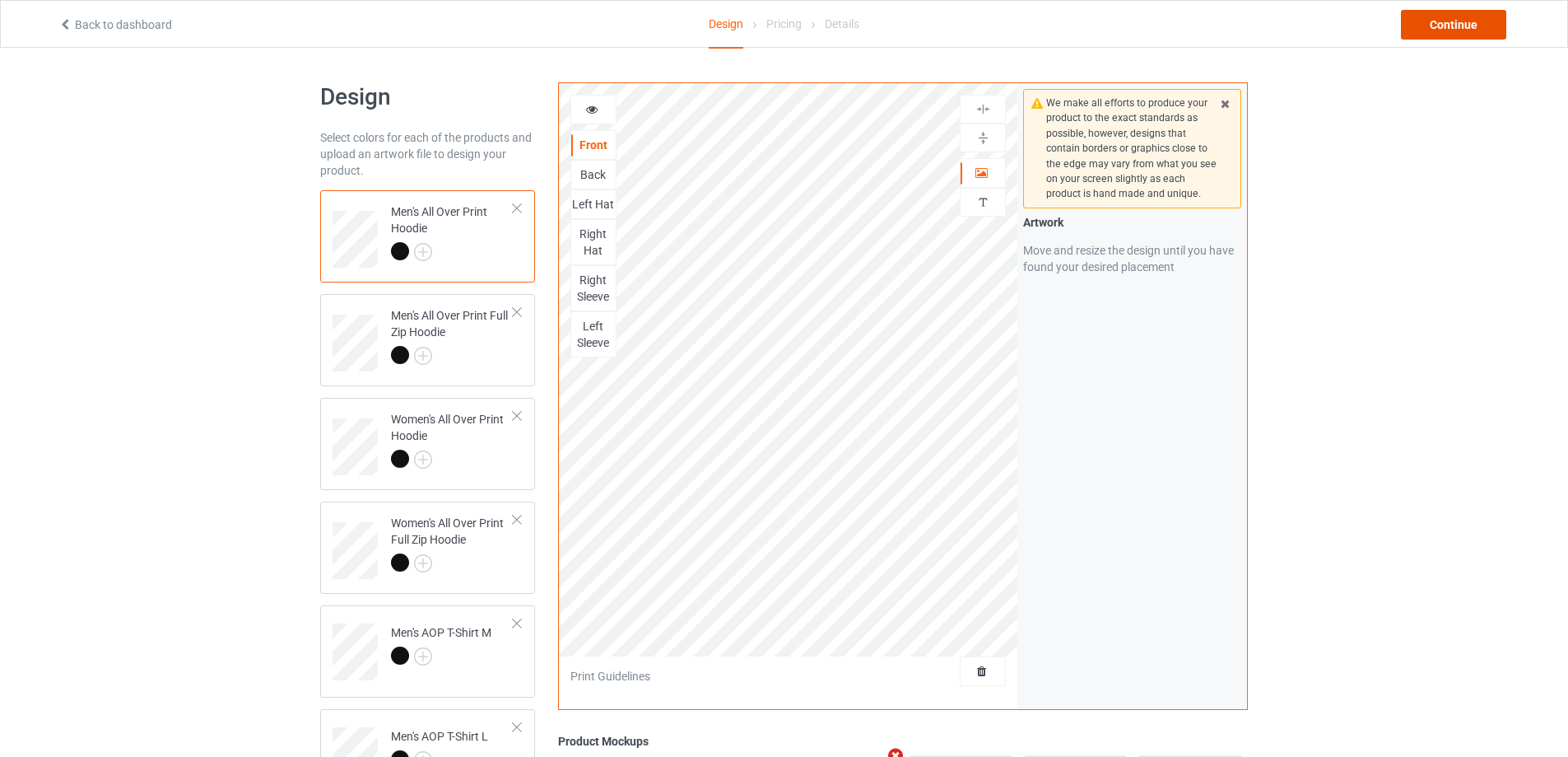
click at [1434, 27] on div "Continue" at bounding box center [1454, 24] width 106 height 29
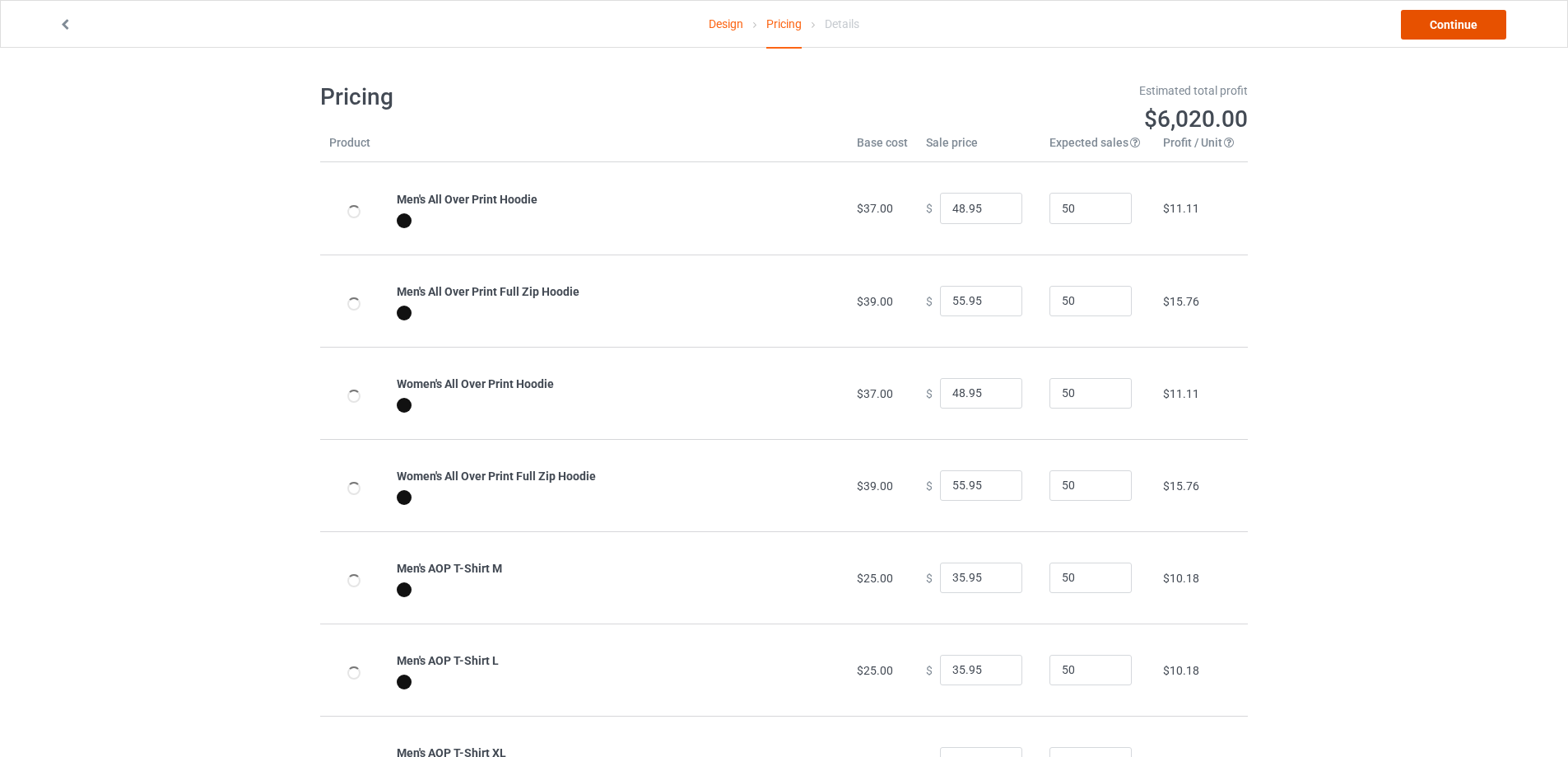
click at [1434, 27] on link "Continue" at bounding box center [1454, 24] width 106 height 29
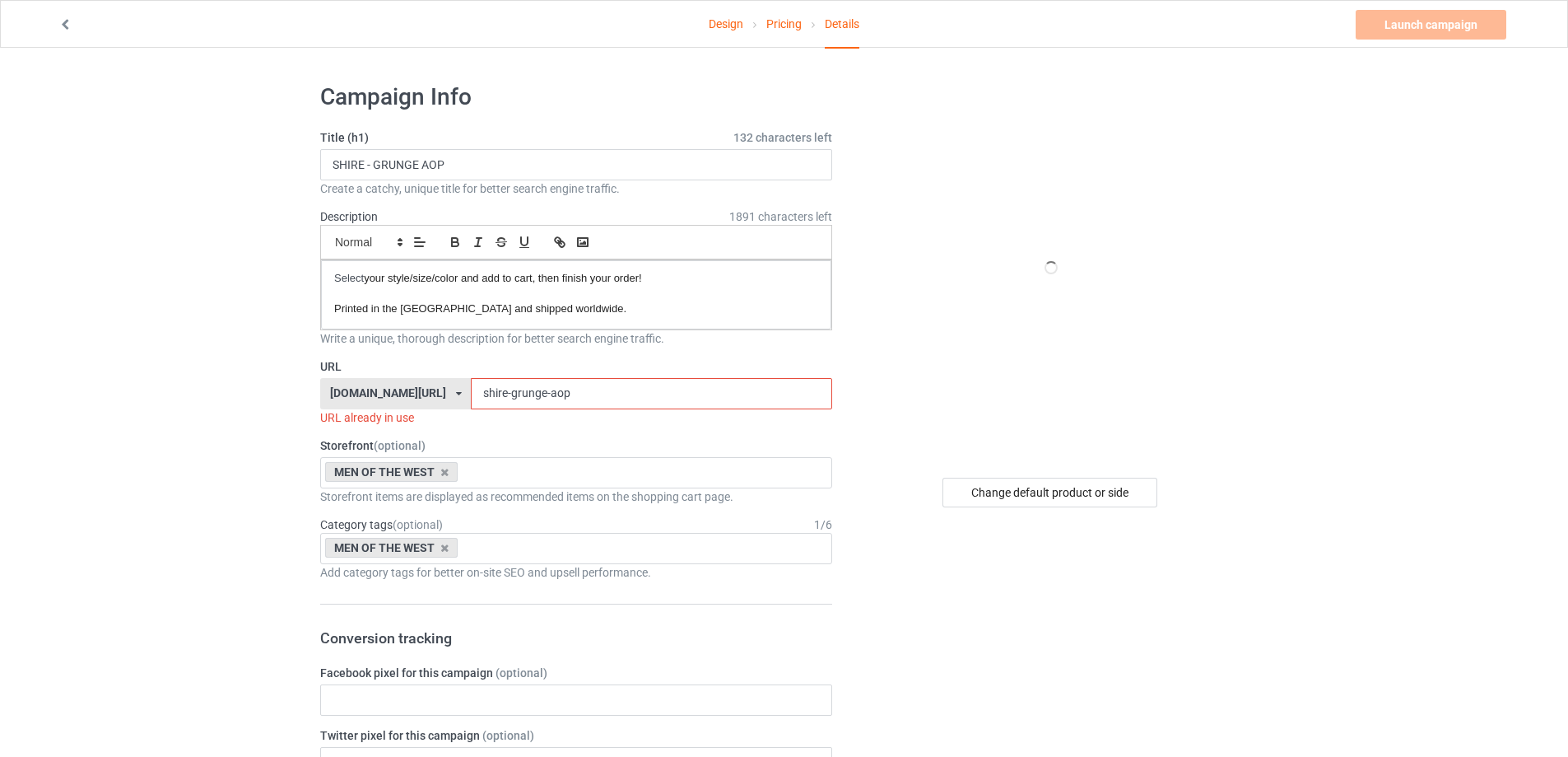
click at [720, 39] on link "Design" at bounding box center [726, 24] width 35 height 46
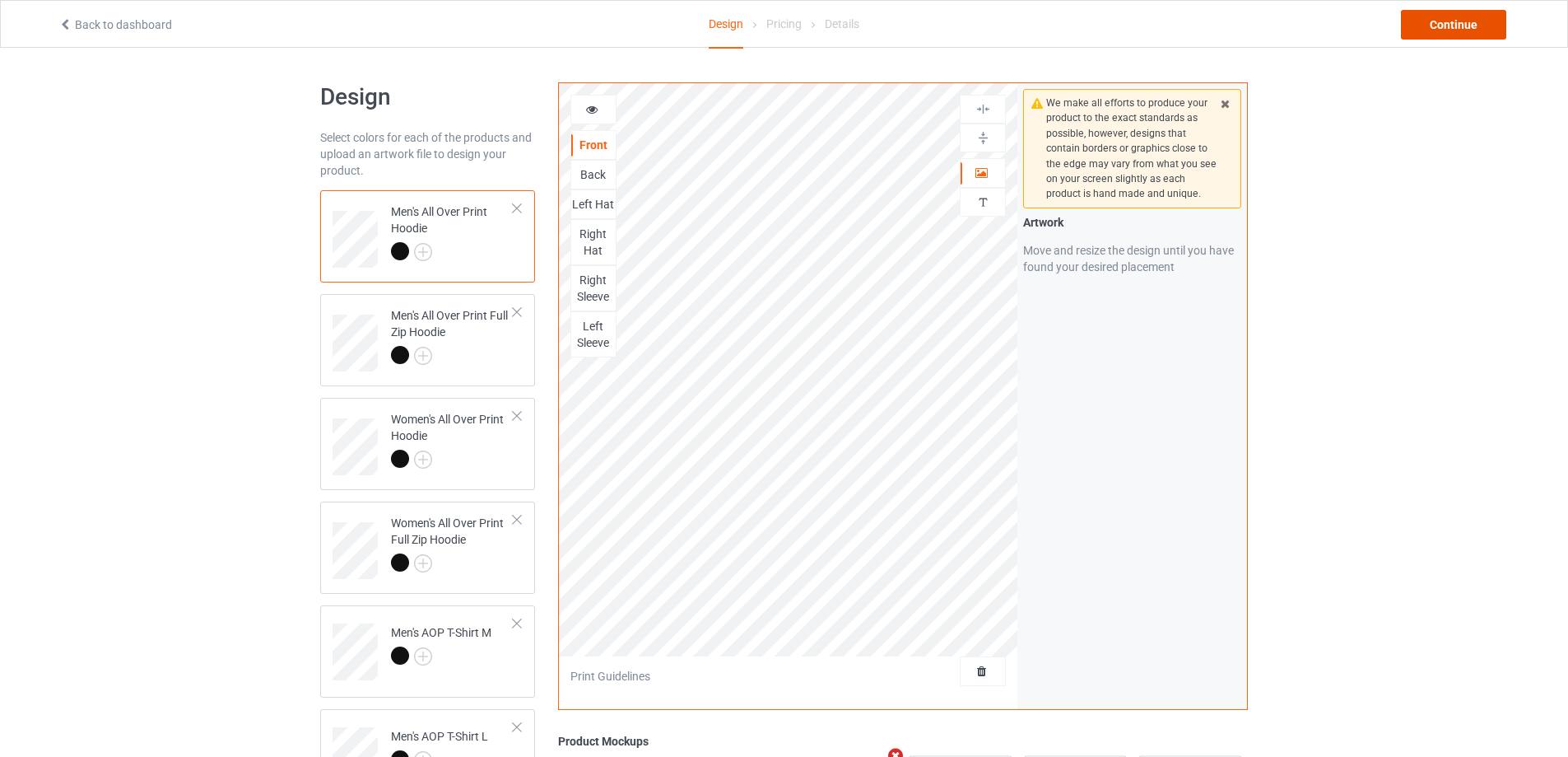
click at [1440, 16] on div "Continue" at bounding box center [1454, 24] width 106 height 29
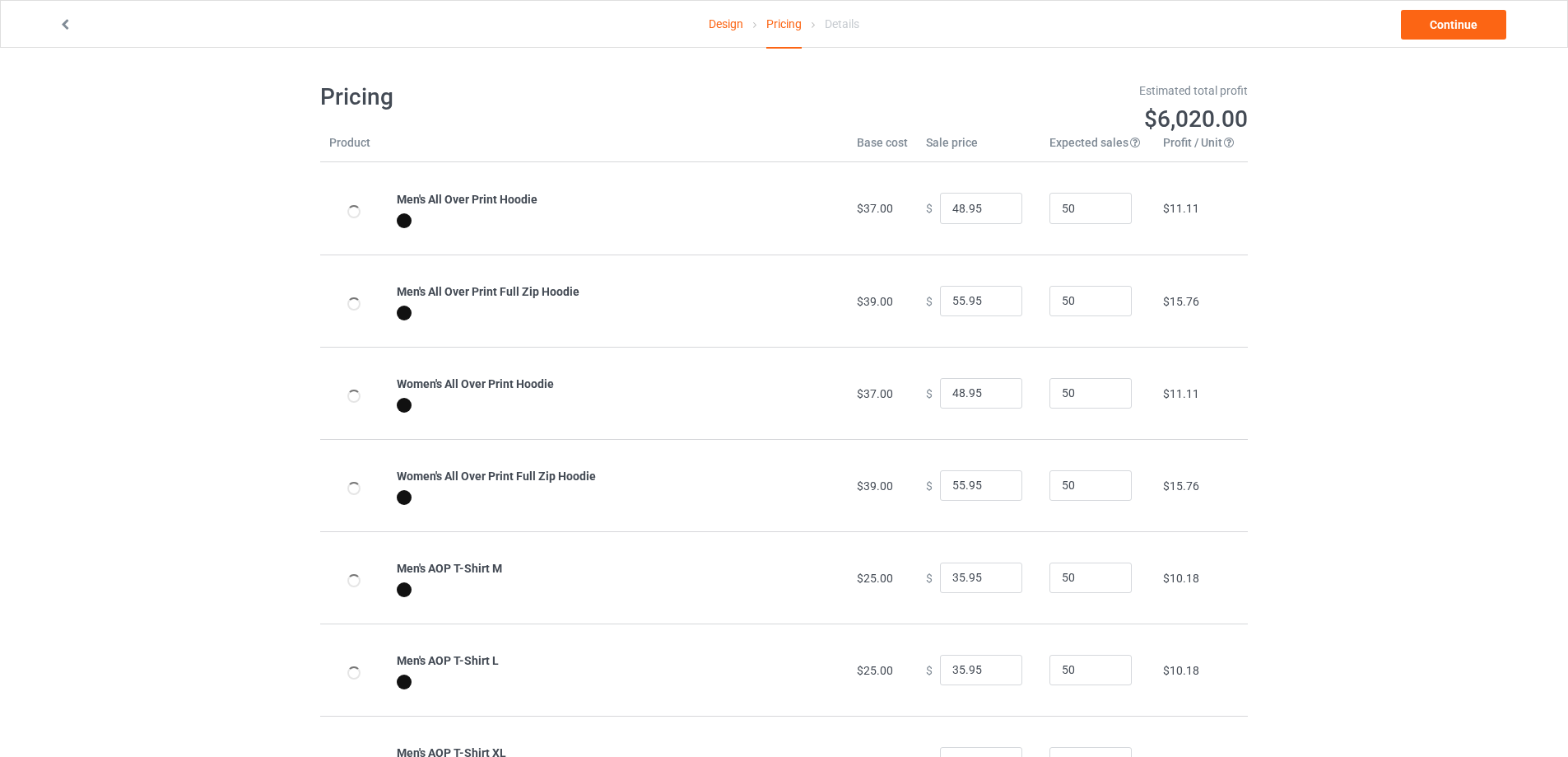
click at [1440, 16] on link "Continue" at bounding box center [1454, 24] width 106 height 29
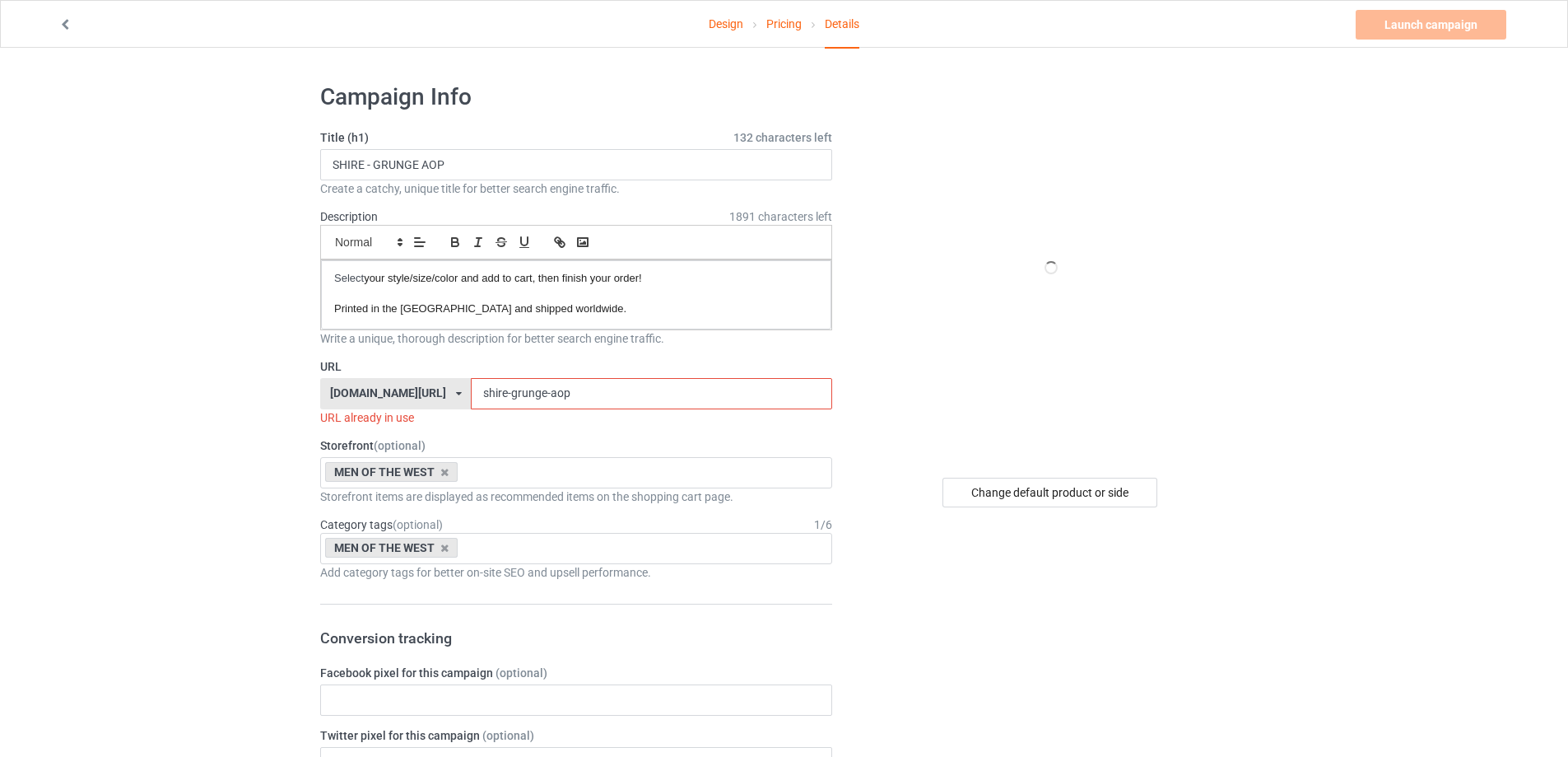
drag, startPoint x: 670, startPoint y: 397, endPoint x: 158, endPoint y: 381, distance: 512.2
paste input "gundabad"
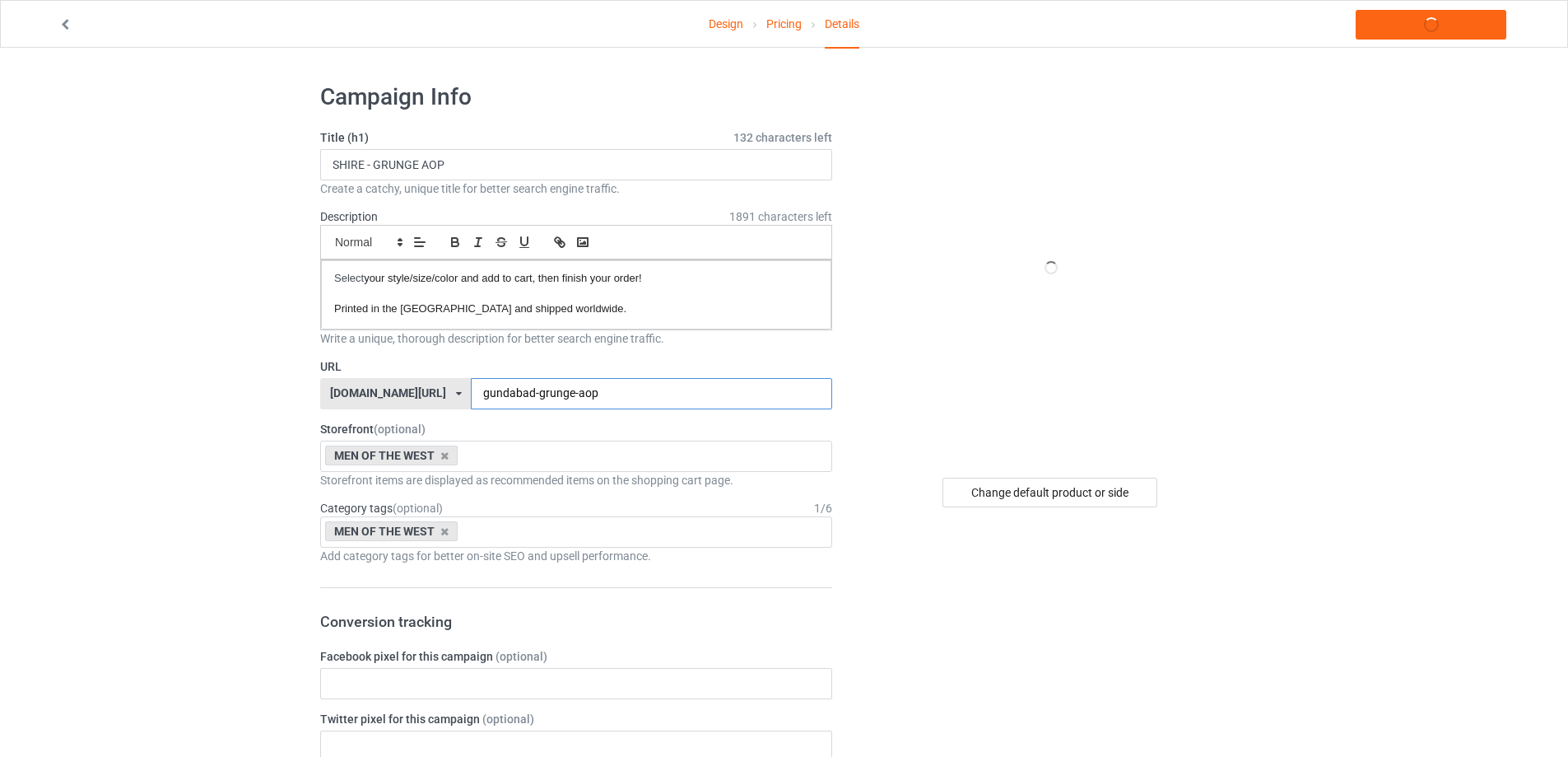
type input "gundabad-grunge-aop"
drag, startPoint x: 551, startPoint y: 162, endPoint x: 0, endPoint y: 173, distance: 551.1
paste input "GUNDABAD"
type input "GUNDABAD - GRUNGE AOP"
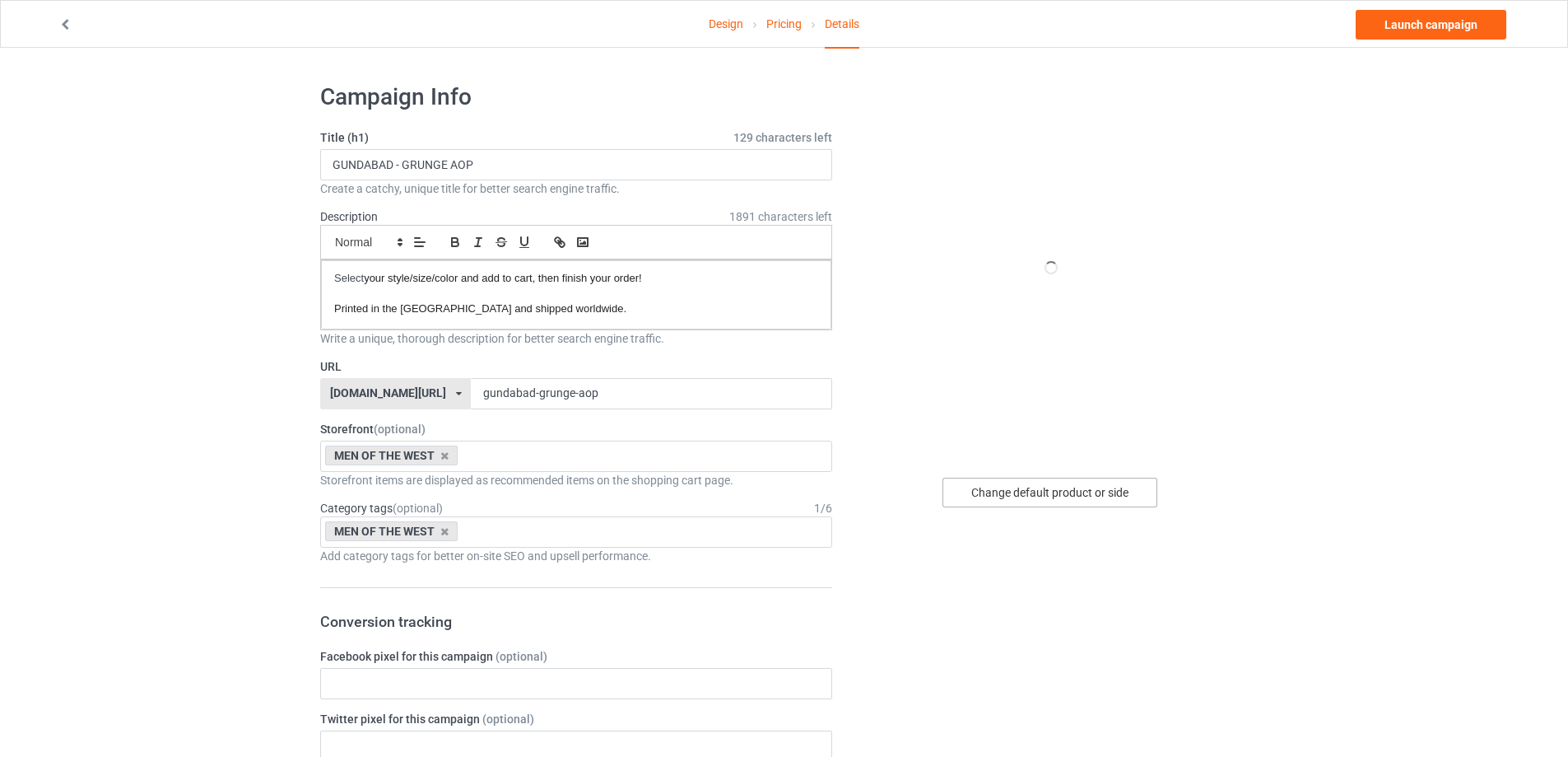
click at [1077, 488] on div "Change default product or side" at bounding box center [1050, 492] width 215 height 29
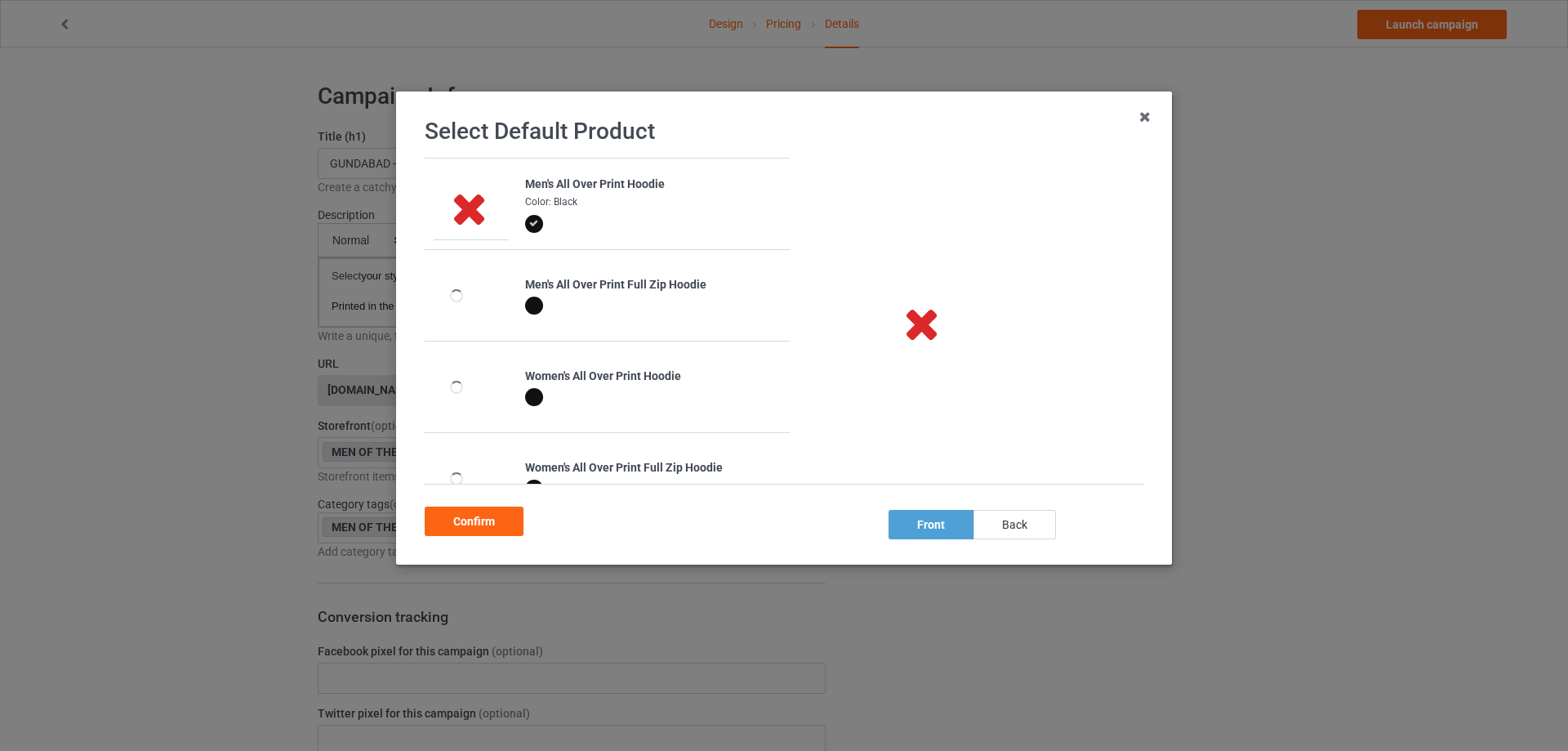
click at [997, 523] on div "back" at bounding box center [1015, 523] width 82 height 29
click at [949, 527] on div "front" at bounding box center [931, 523] width 85 height 29
click at [1021, 512] on div "back" at bounding box center [1015, 523] width 82 height 29
click at [940, 524] on div "front" at bounding box center [931, 523] width 85 height 29
click at [1017, 529] on div "back" at bounding box center [1015, 523] width 82 height 29
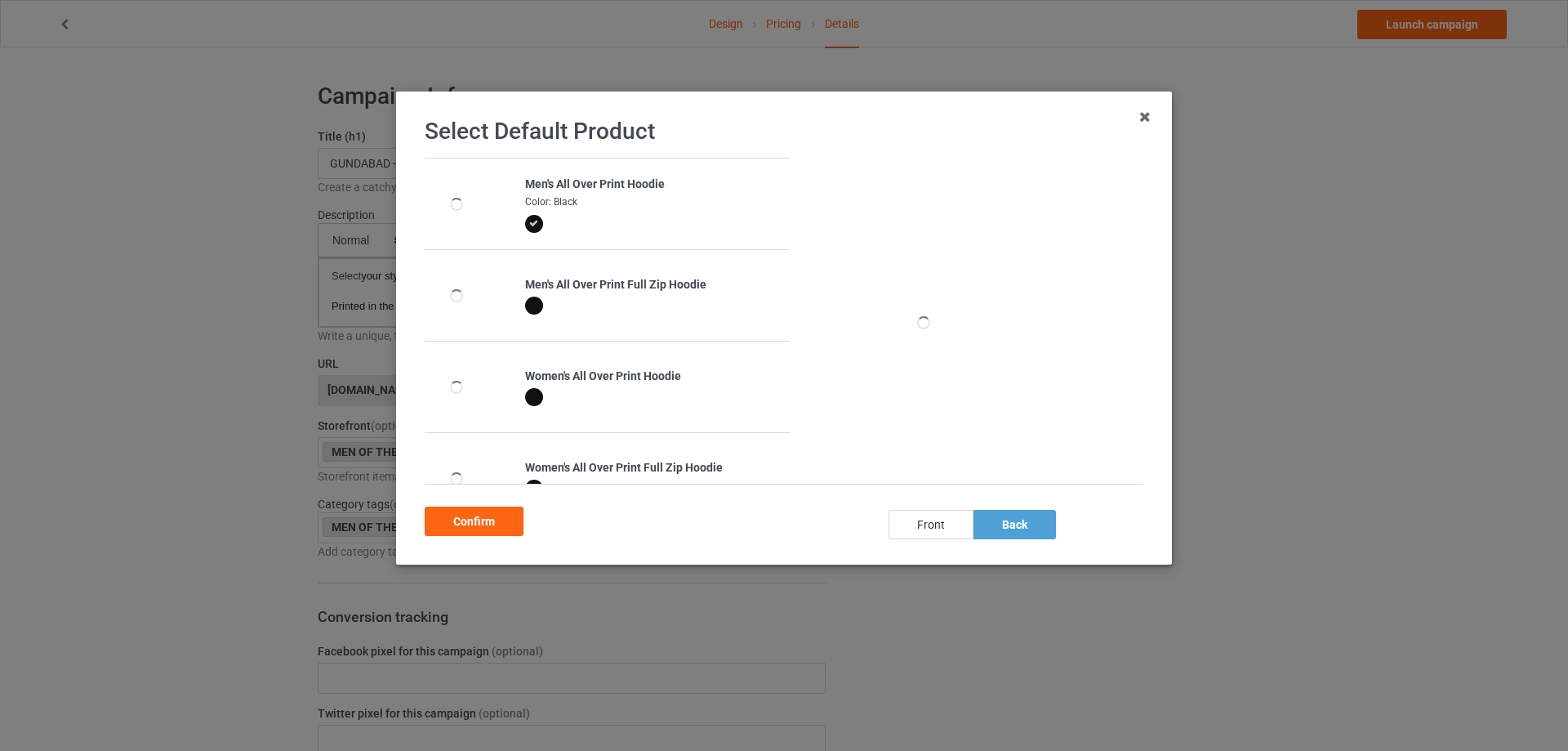
click at [942, 528] on div "front" at bounding box center [931, 523] width 85 height 29
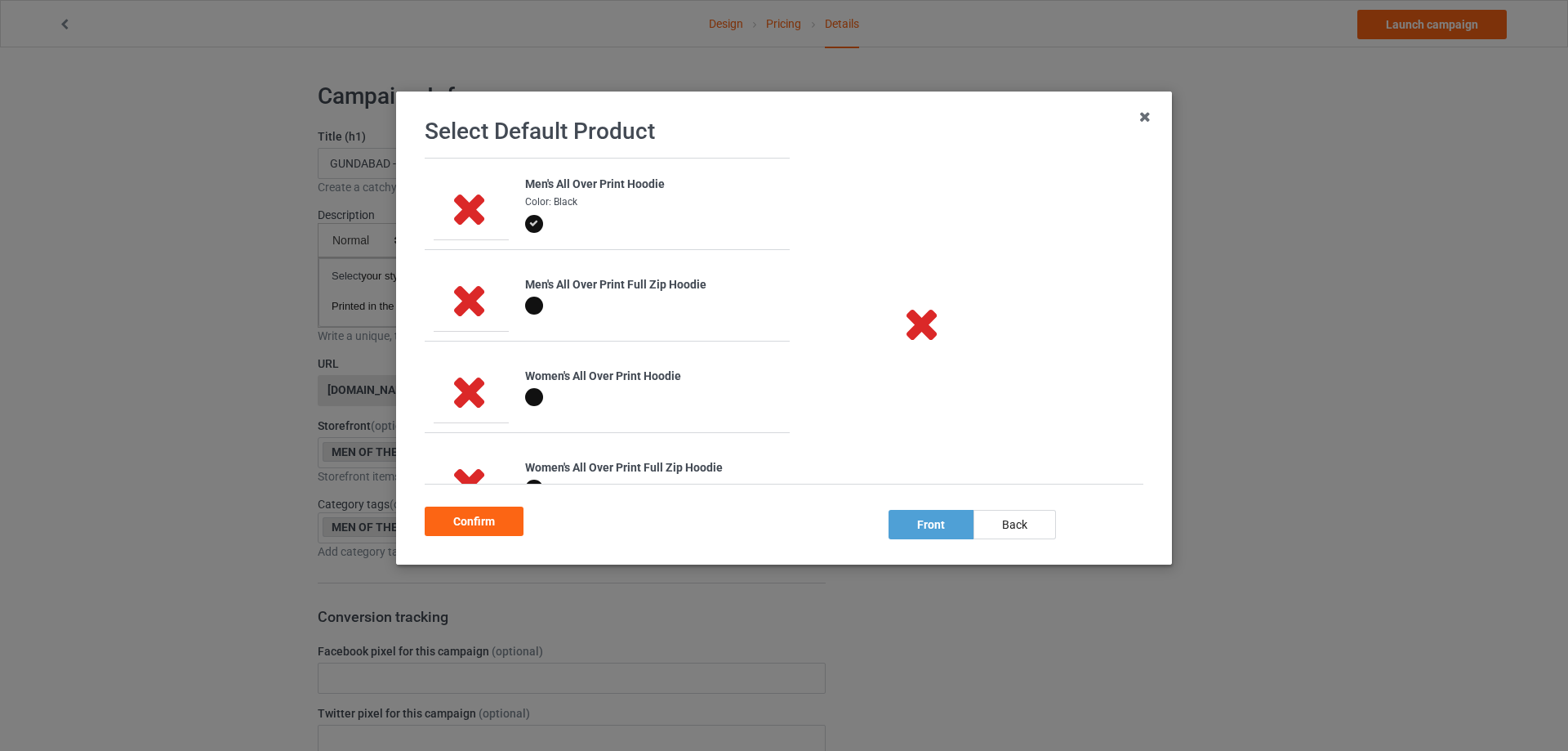
click at [1002, 506] on div "Confirm" at bounding box center [784, 519] width 719 height 36
click at [1009, 523] on div "back" at bounding box center [1015, 523] width 82 height 29
click at [929, 522] on div "front" at bounding box center [931, 523] width 85 height 29
click at [1021, 533] on div "back" at bounding box center [1015, 523] width 82 height 29
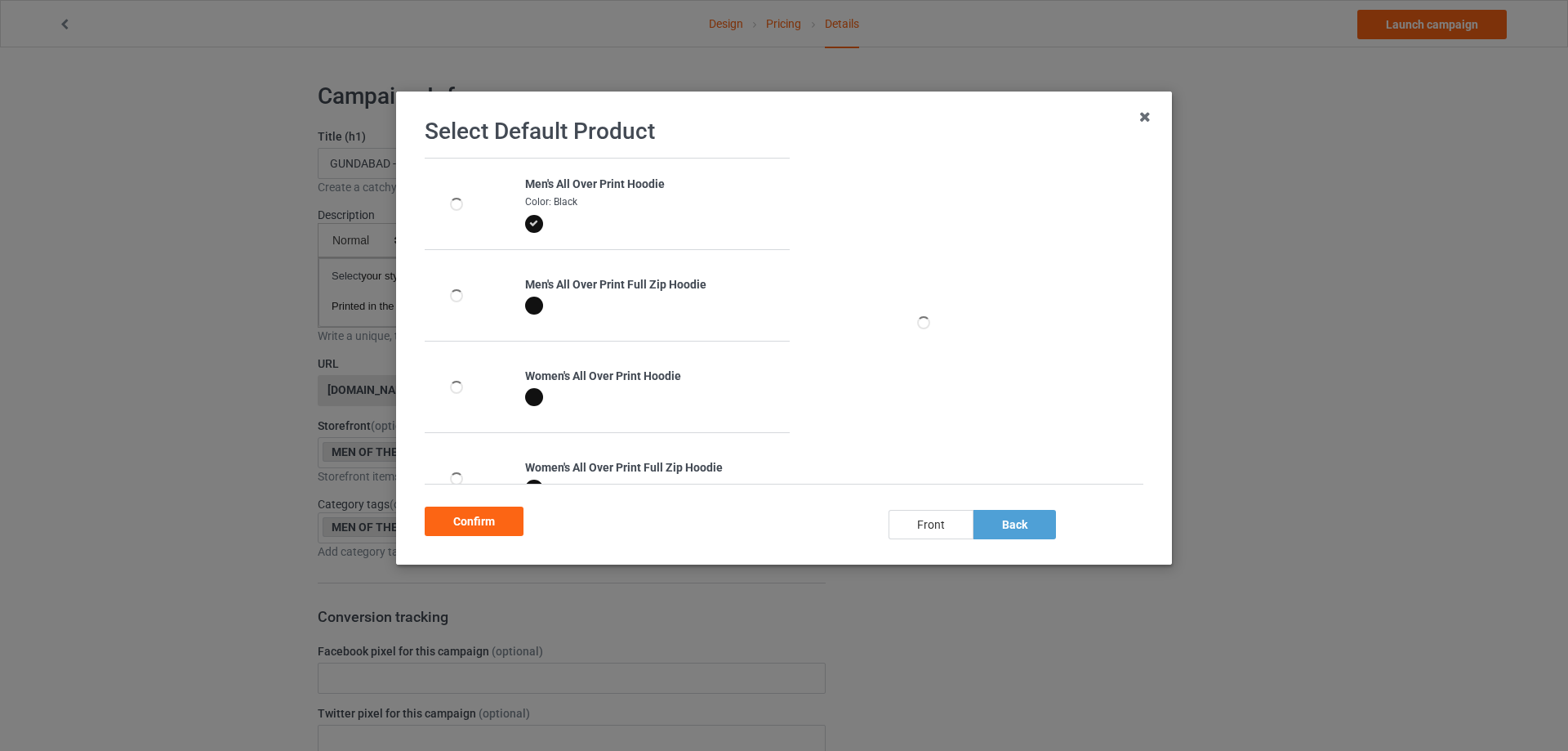
click at [915, 531] on div "front" at bounding box center [931, 523] width 85 height 29
click at [1025, 535] on div "back" at bounding box center [1015, 523] width 82 height 29
click at [921, 526] on div "front" at bounding box center [931, 523] width 85 height 29
click at [1004, 532] on div "back" at bounding box center [1015, 523] width 82 height 29
click at [906, 526] on div "front" at bounding box center [931, 523] width 85 height 29
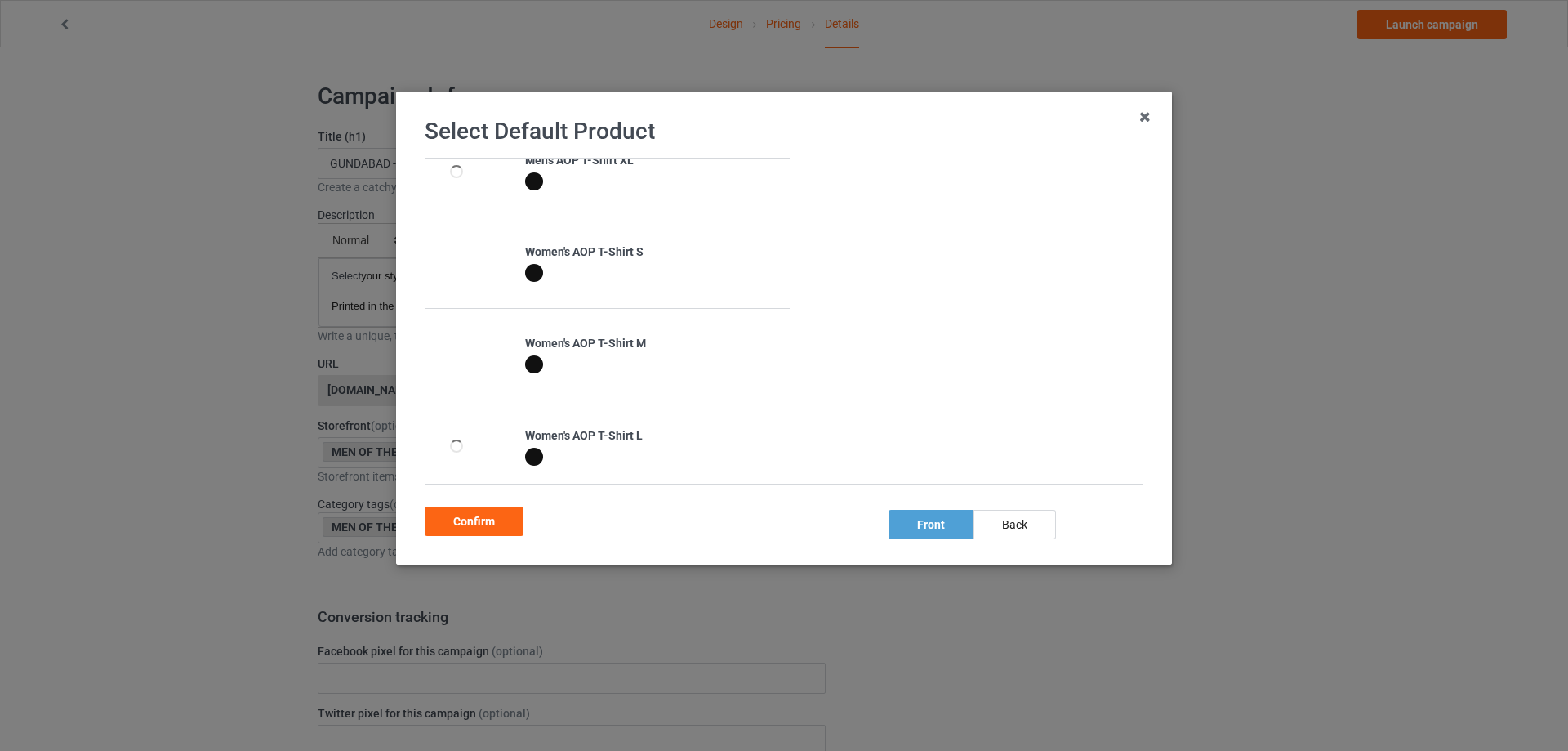
scroll to position [590, 0]
click at [999, 532] on div "back" at bounding box center [1015, 523] width 82 height 29
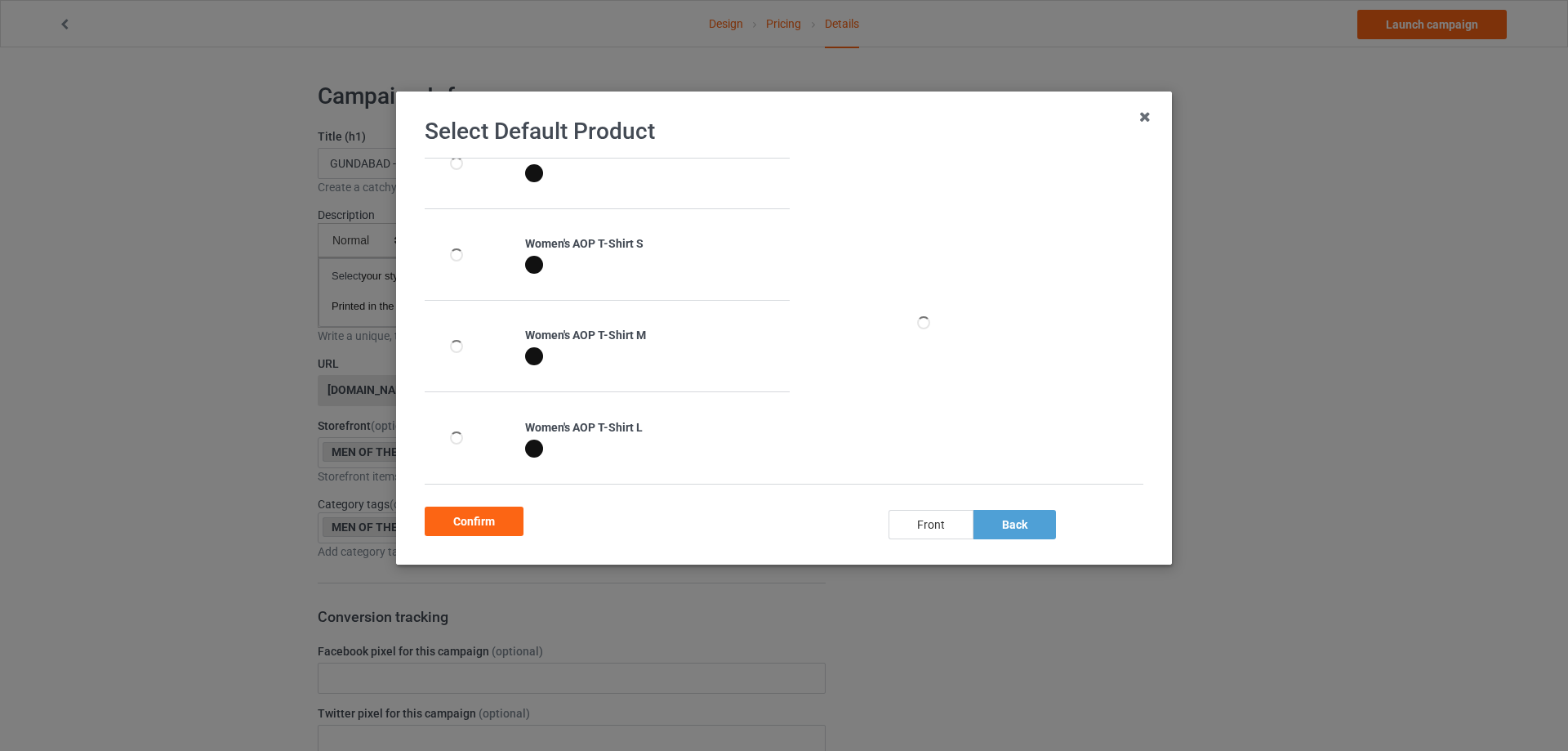
click at [945, 529] on div "front" at bounding box center [931, 523] width 85 height 29
click at [1020, 523] on div "back" at bounding box center [1015, 523] width 82 height 29
click at [936, 523] on div "front" at bounding box center [931, 523] width 85 height 29
click at [1028, 524] on div "back" at bounding box center [1015, 523] width 82 height 29
click at [919, 525] on div "front" at bounding box center [931, 523] width 85 height 29
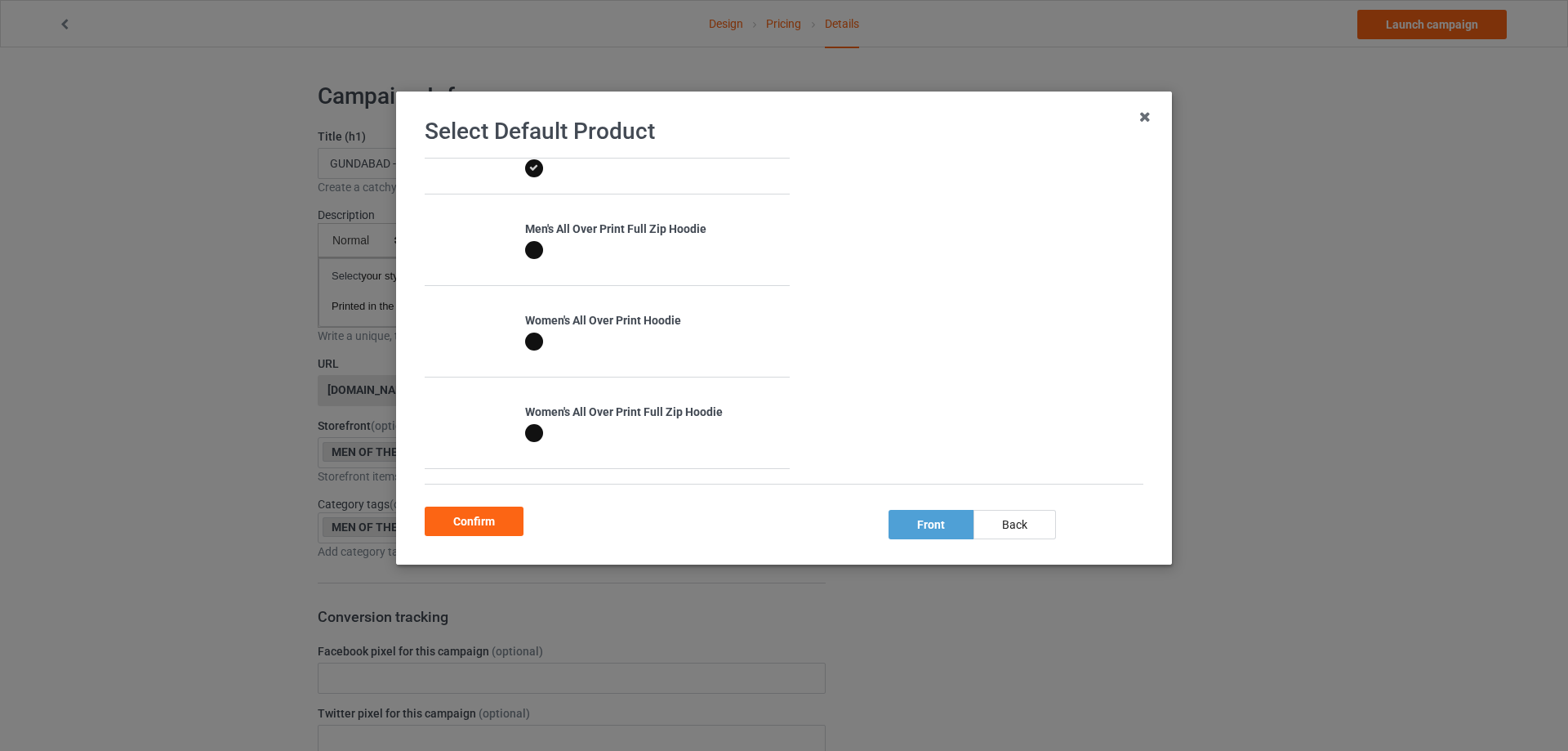
scroll to position [0, 0]
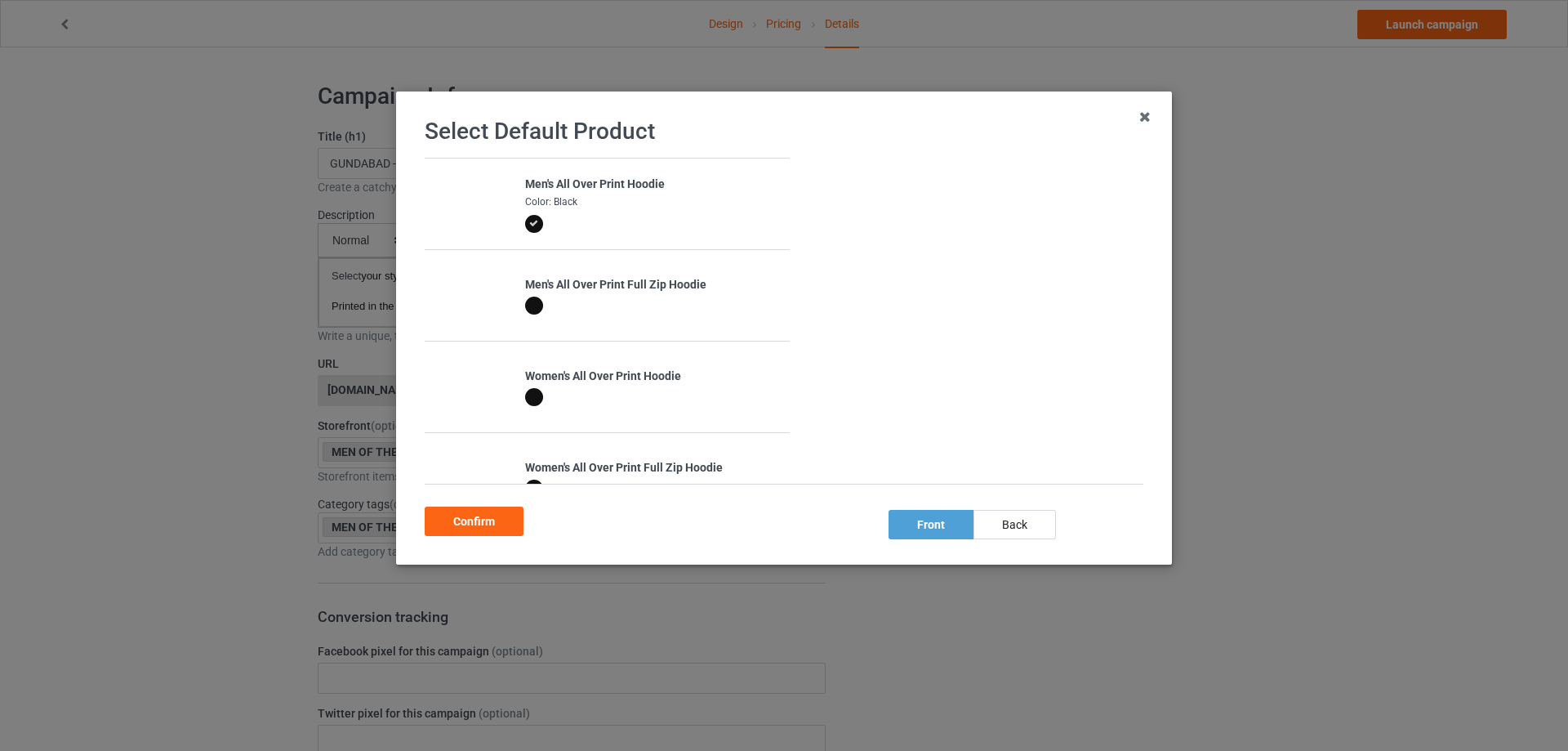
click at [528, 306] on div at bounding box center [534, 305] width 18 height 18
click at [528, 395] on div at bounding box center [534, 396] width 18 height 18
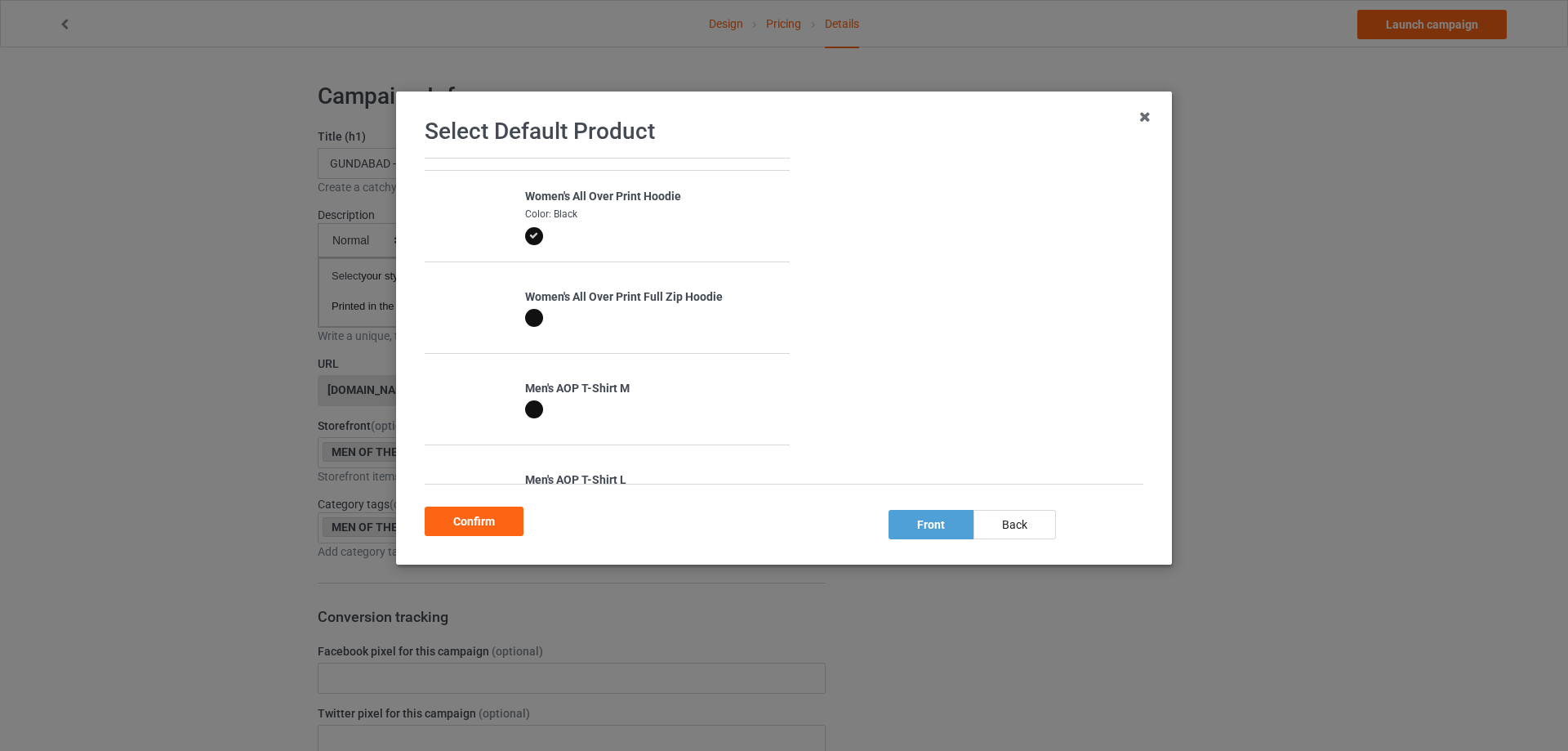
scroll to position [163, 0]
click at [528, 323] on div at bounding box center [534, 325] width 18 height 18
click at [527, 420] on div at bounding box center [534, 416] width 18 height 18
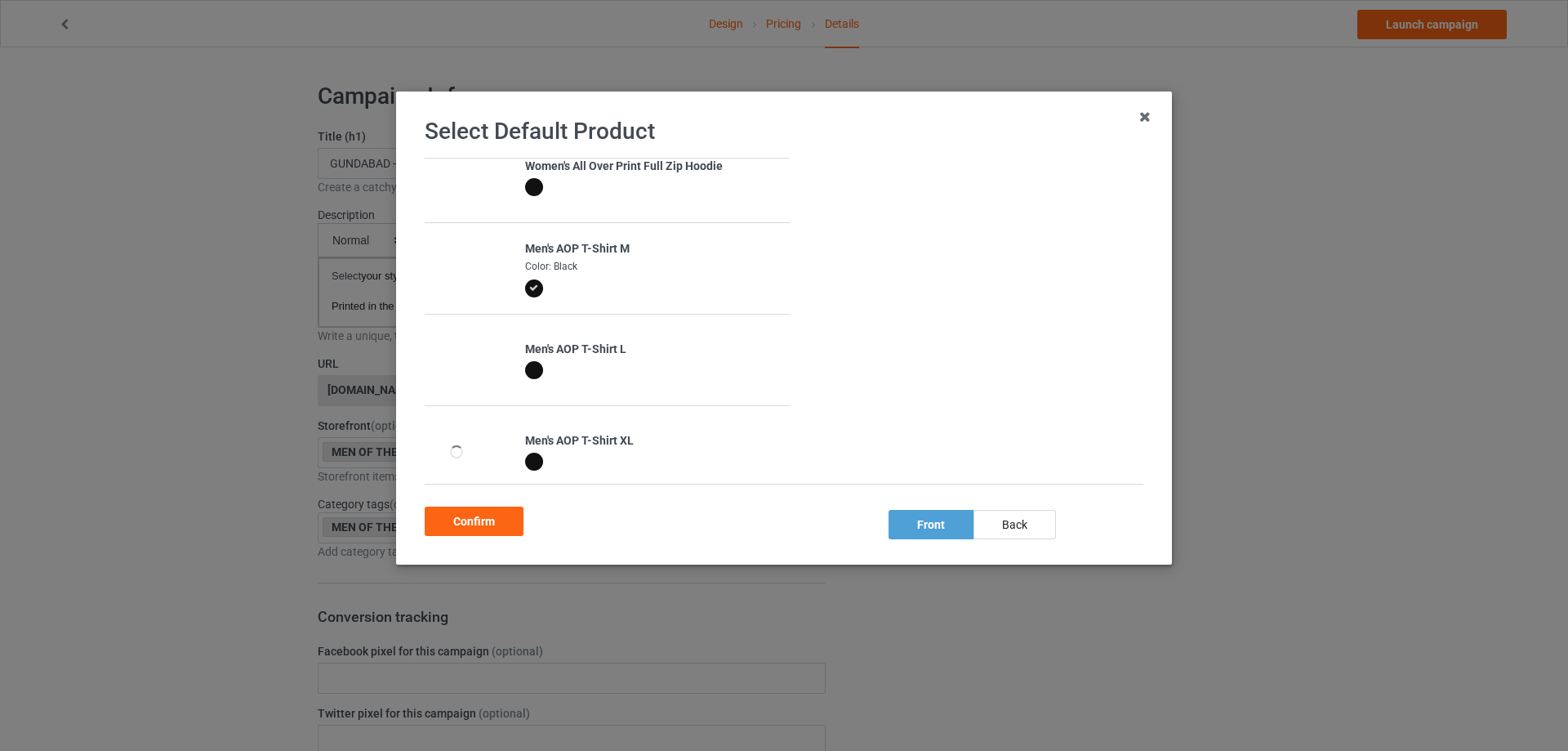
scroll to position [327, 0]
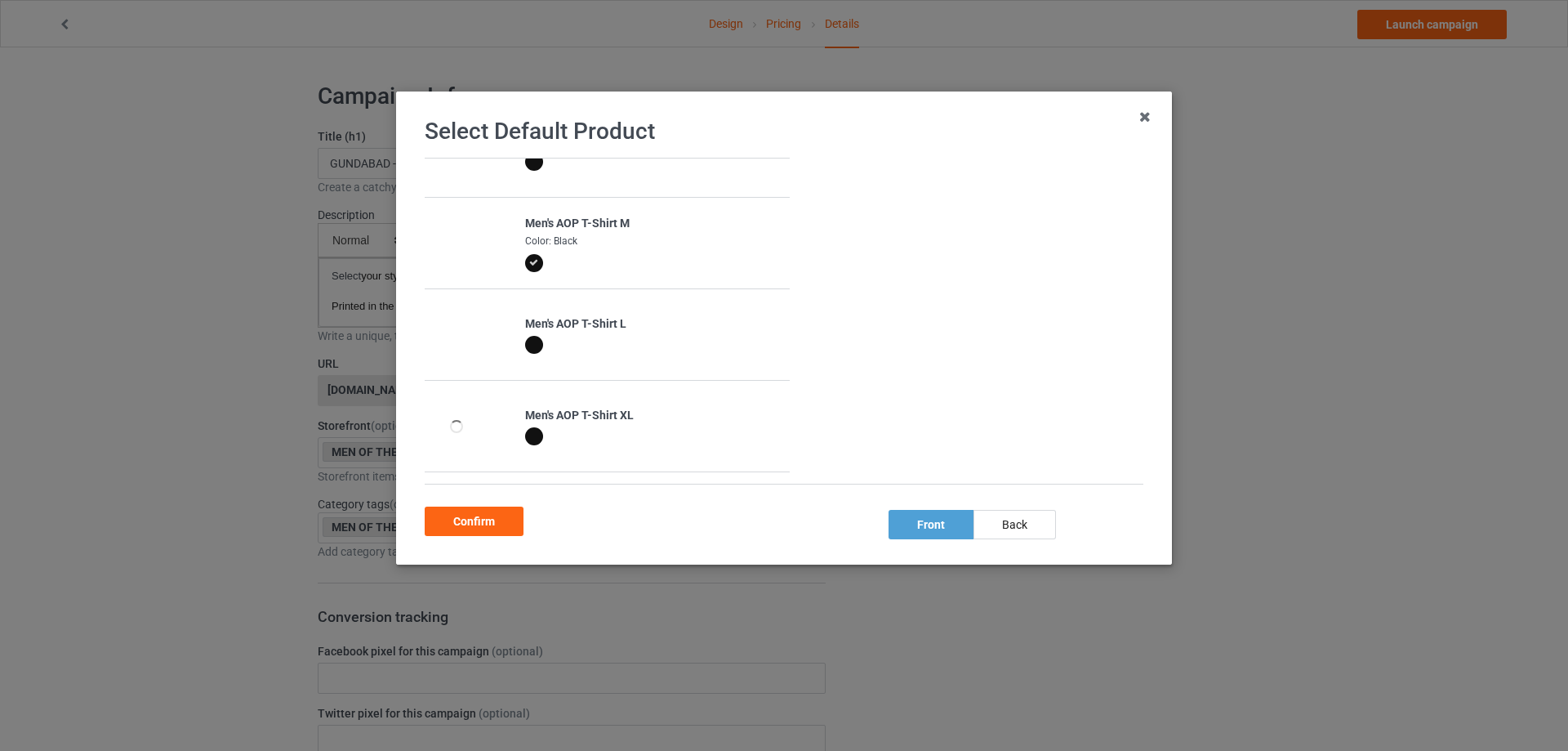
click at [529, 346] on div at bounding box center [534, 345] width 18 height 18
click at [526, 439] on div at bounding box center [534, 435] width 18 height 18
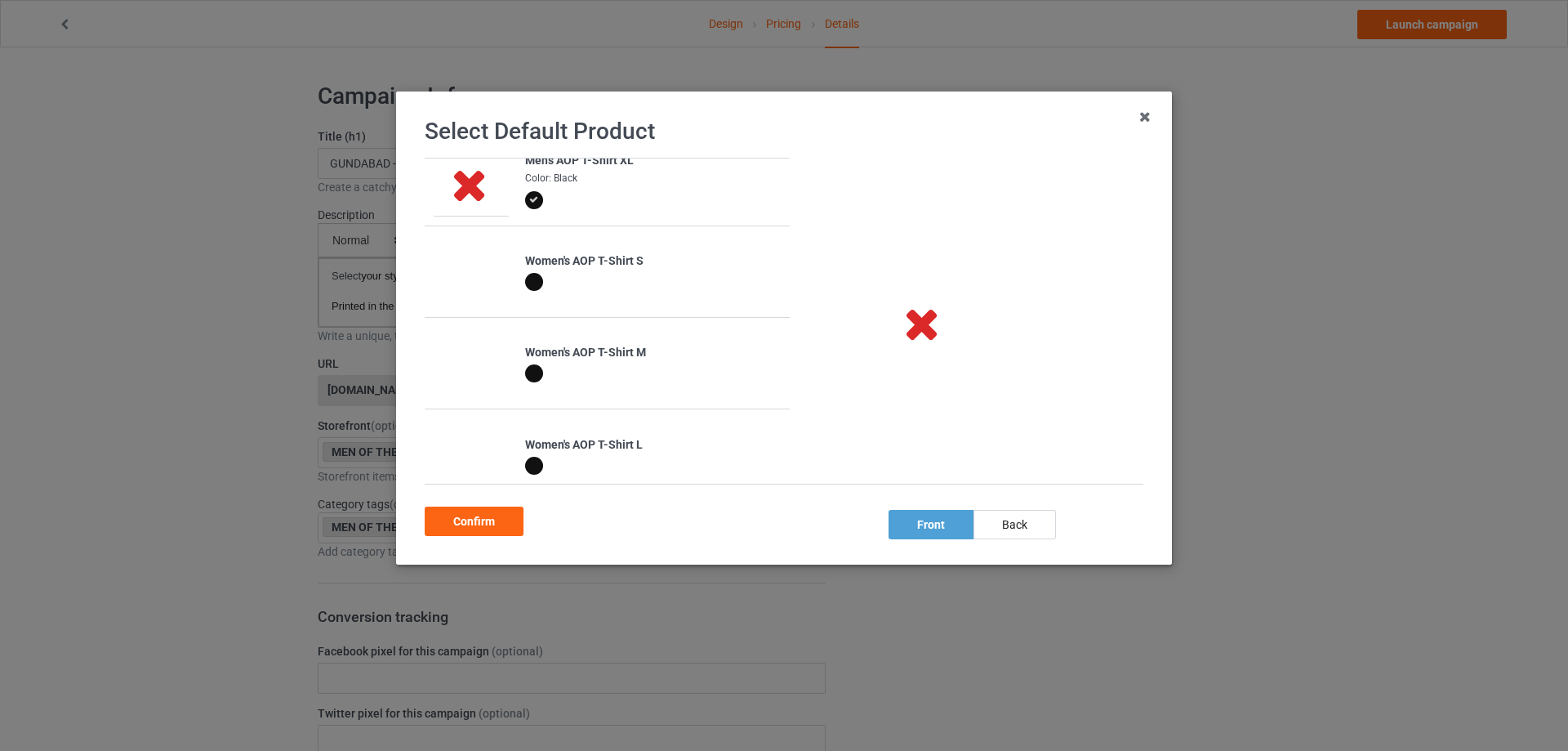
scroll to position [590, 0]
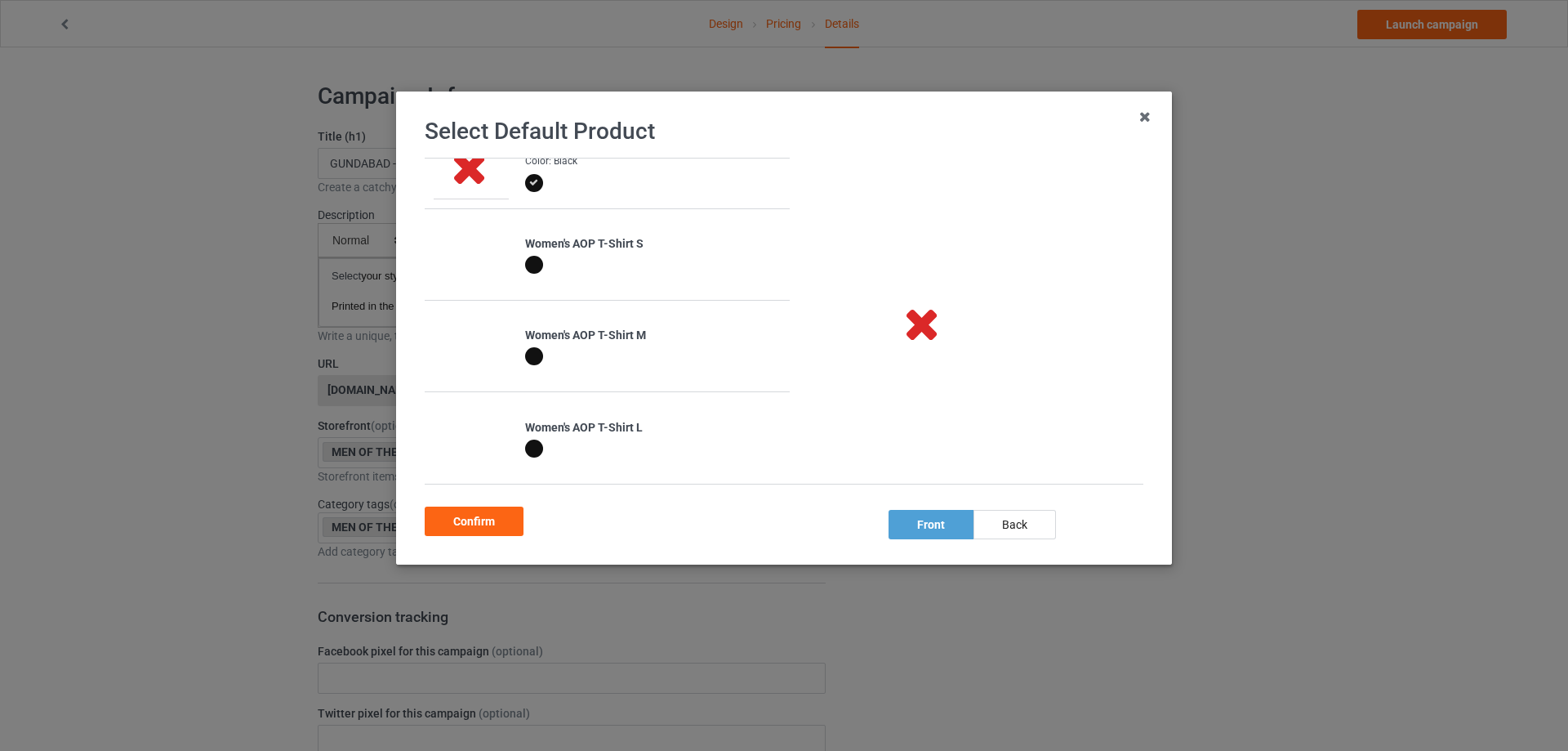
click at [529, 271] on div at bounding box center [534, 264] width 18 height 18
click at [528, 177] on div at bounding box center [534, 172] width 18 height 18
click at [1007, 528] on div "back" at bounding box center [1015, 523] width 82 height 29
click at [945, 520] on div "front" at bounding box center [931, 523] width 85 height 29
click at [528, 451] on div at bounding box center [534, 448] width 18 height 18
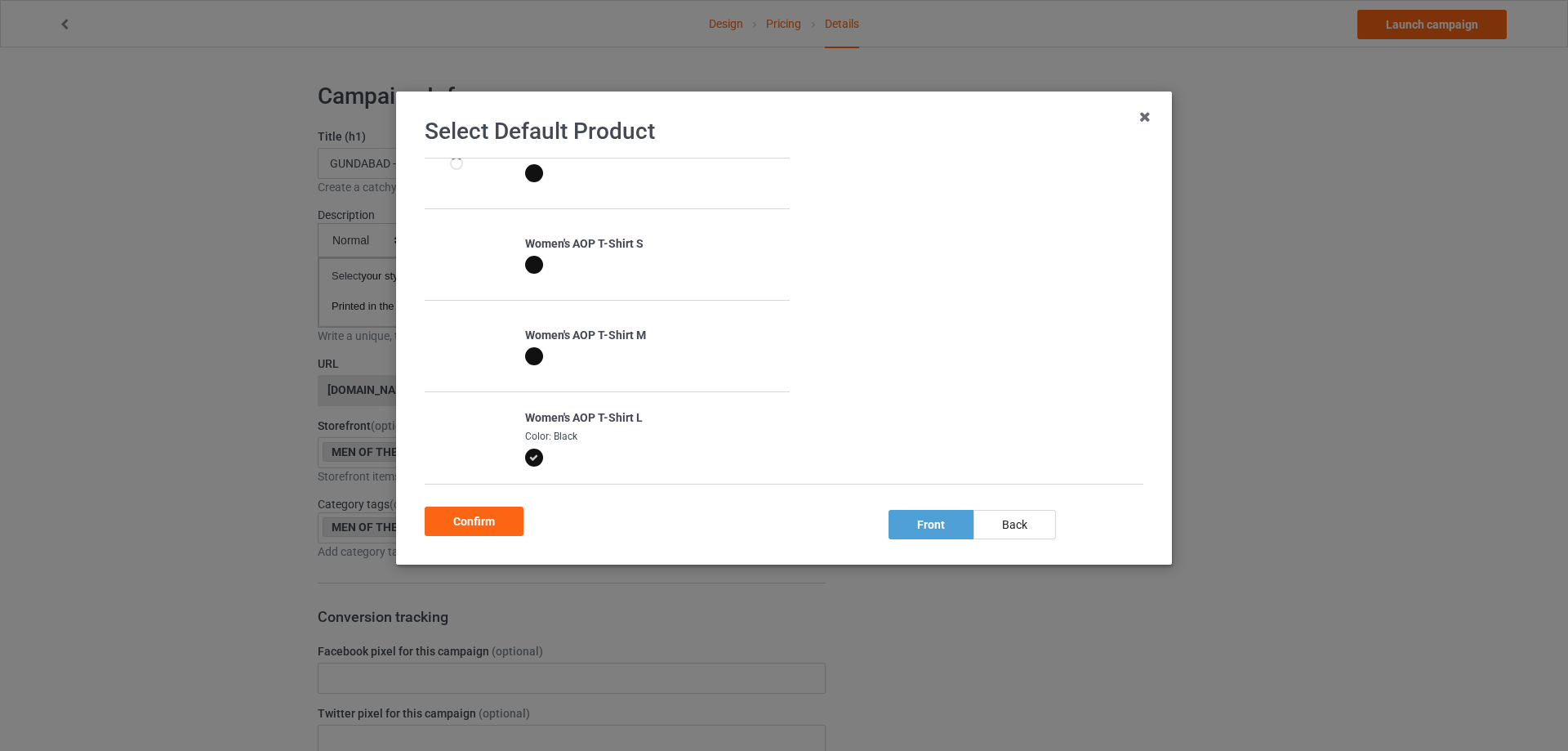
click at [532, 358] on div at bounding box center [534, 356] width 18 height 18
click at [531, 266] on div at bounding box center [534, 264] width 18 height 18
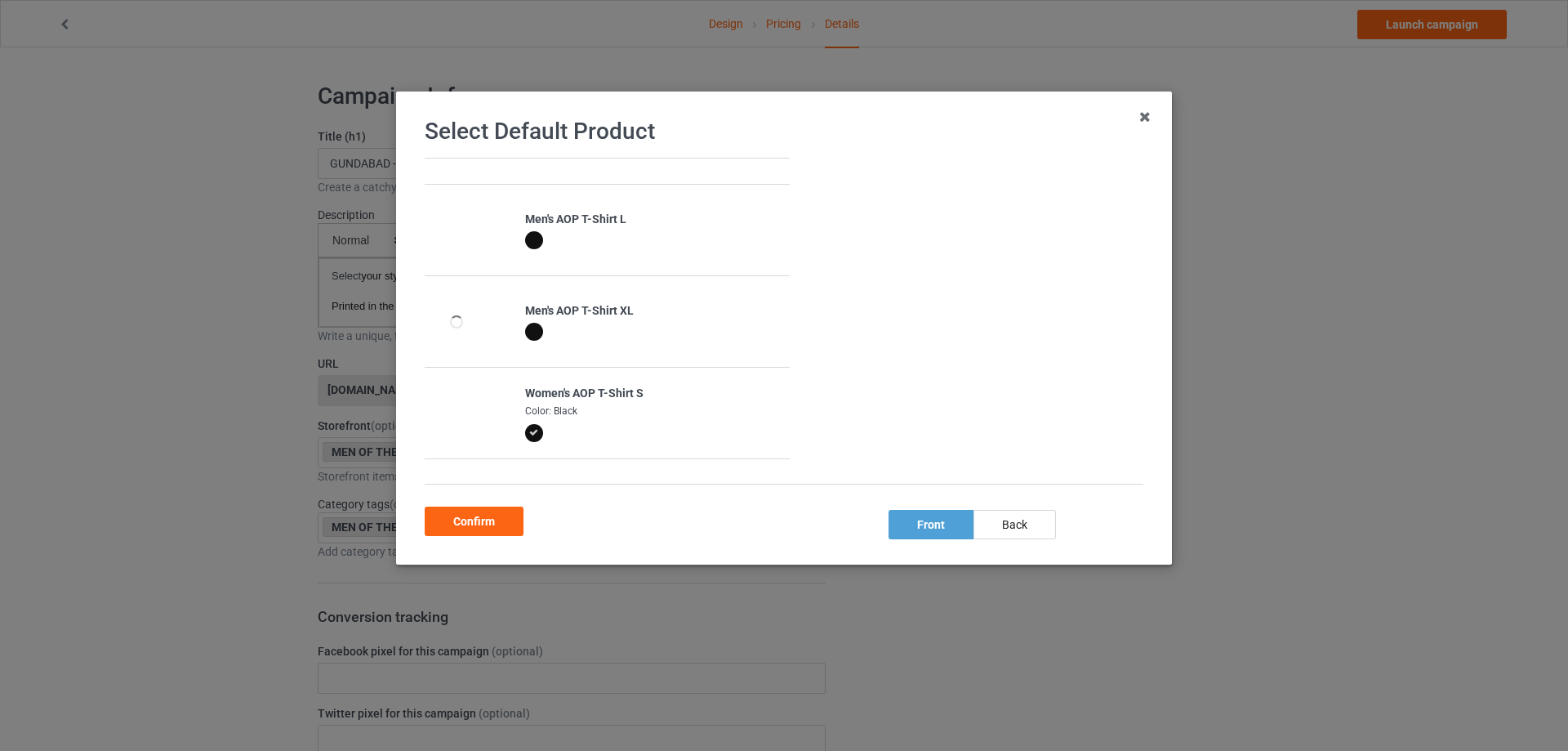
scroll to position [426, 0]
click at [530, 341] on div at bounding box center [534, 336] width 18 height 18
click at [529, 325] on div at bounding box center [534, 326] width 18 height 18
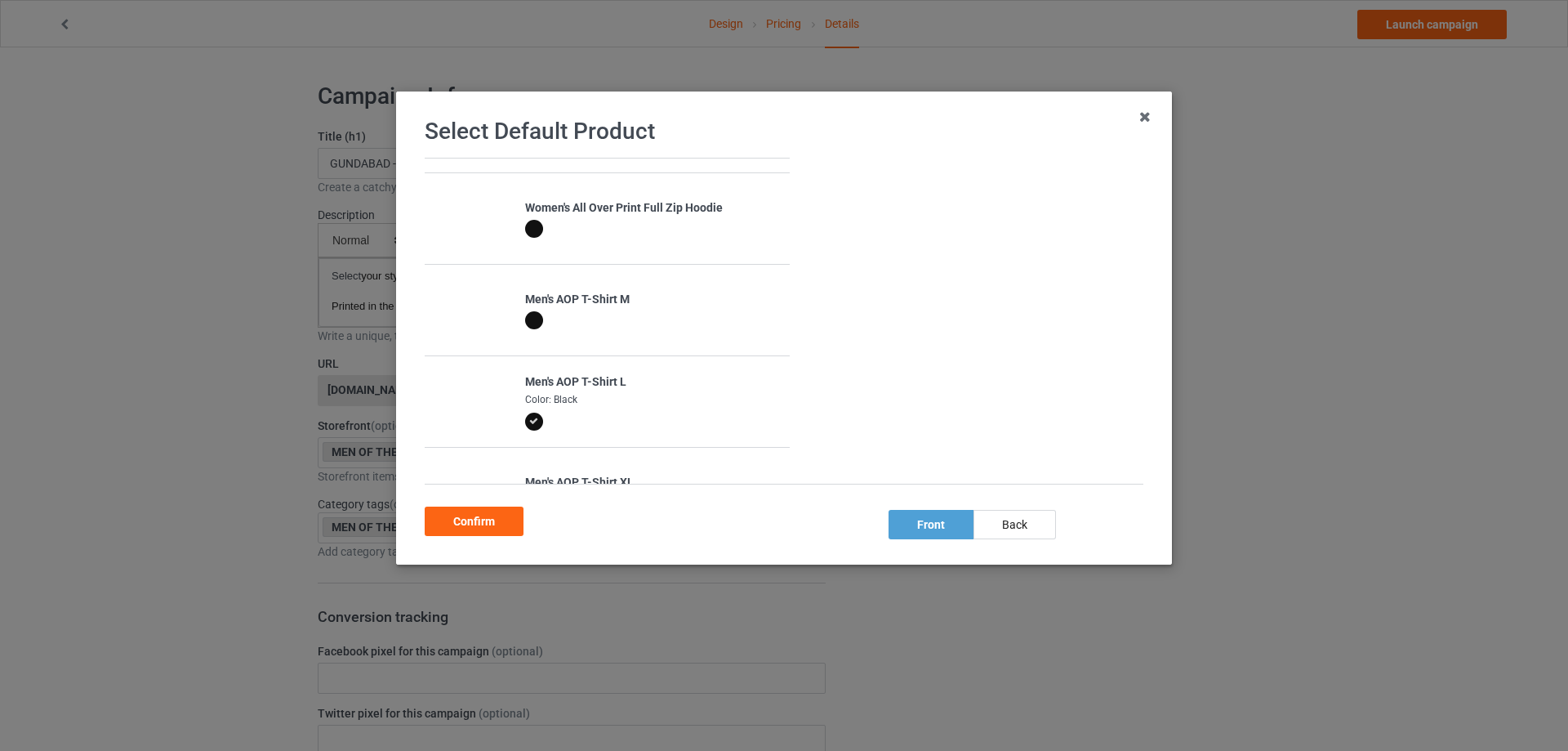
scroll to position [263, 0]
click at [535, 323] on div at bounding box center [534, 317] width 18 height 18
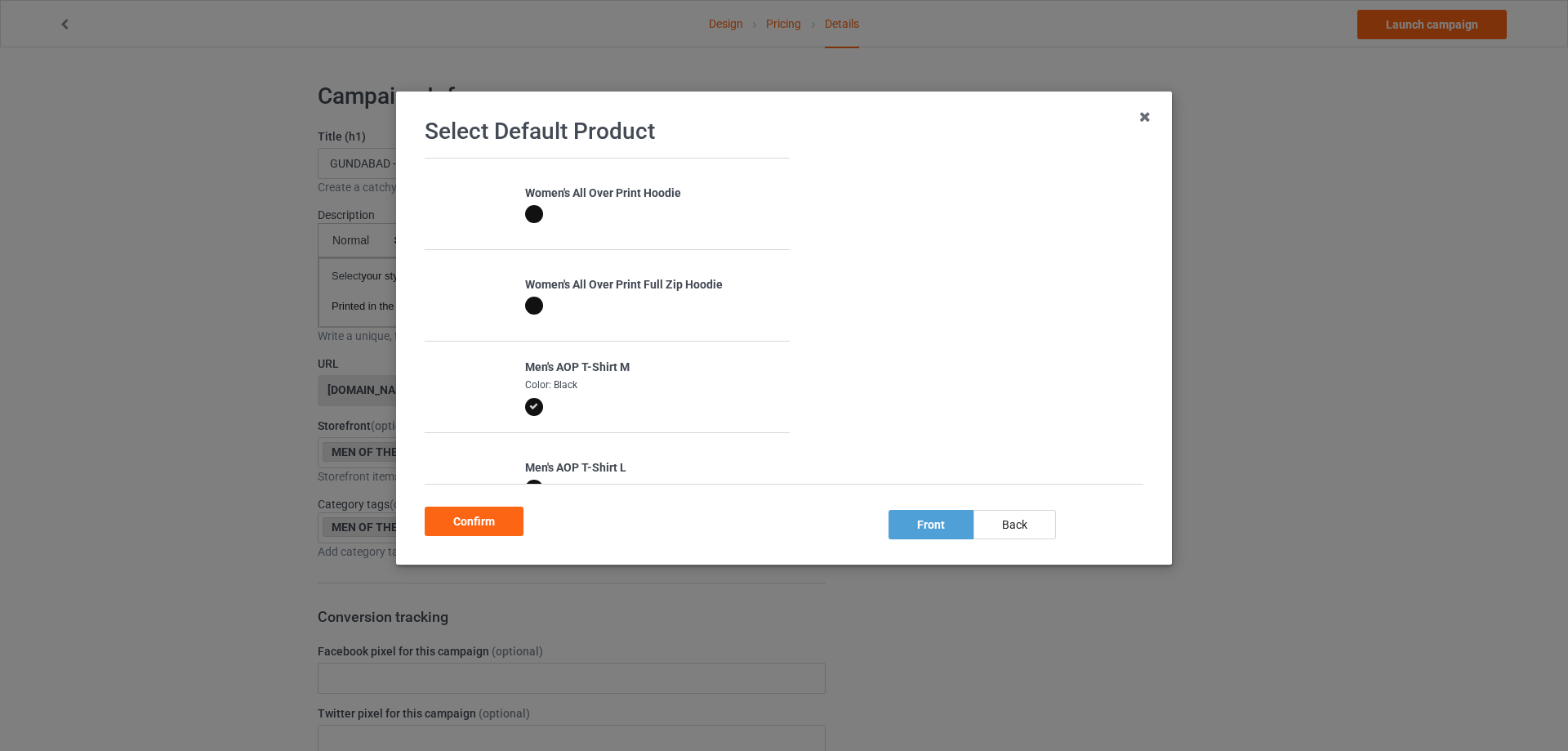
scroll to position [182, 0]
click at [526, 315] on div at bounding box center [534, 306] width 18 height 18
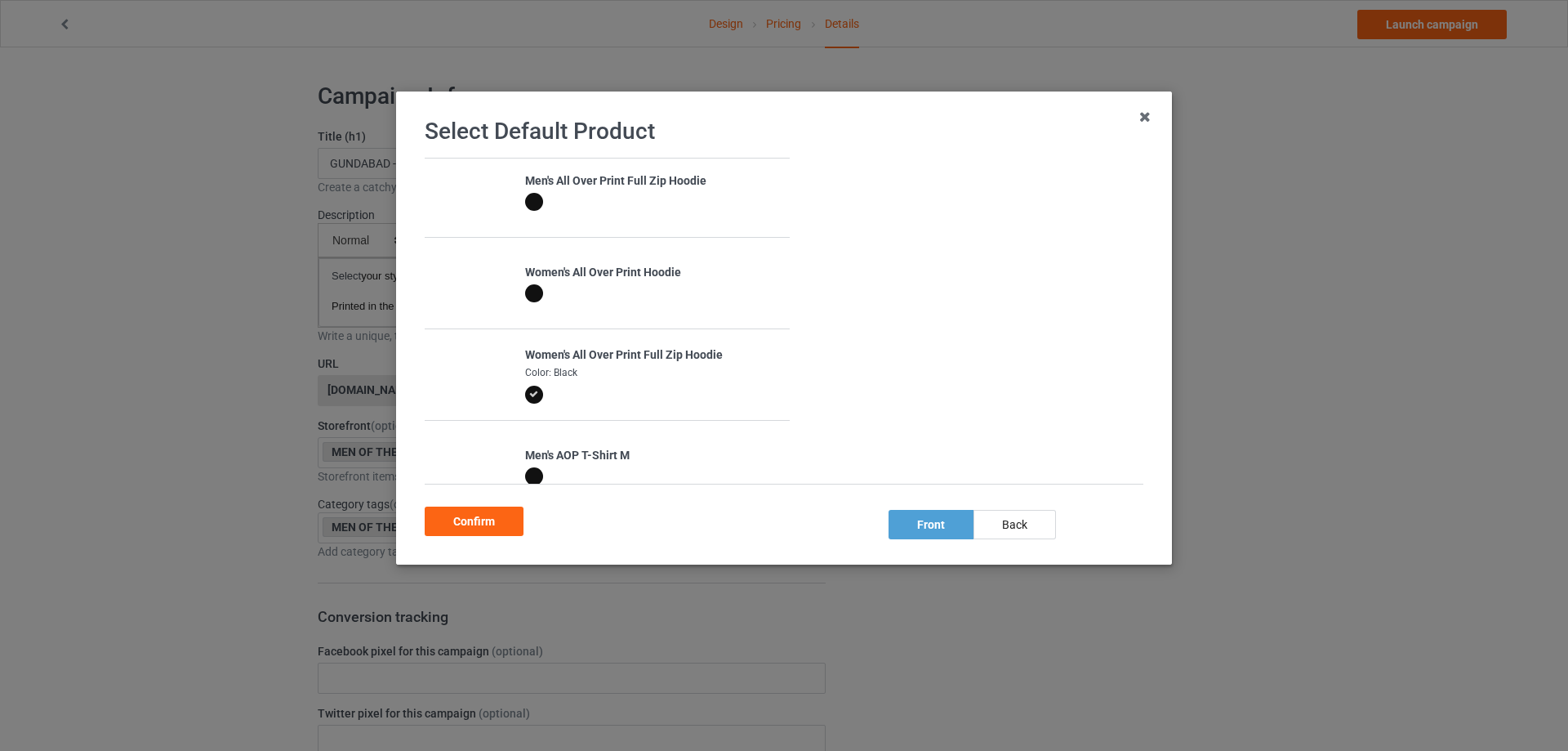
scroll to position [99, 0]
click at [535, 300] on div at bounding box center [534, 297] width 18 height 18
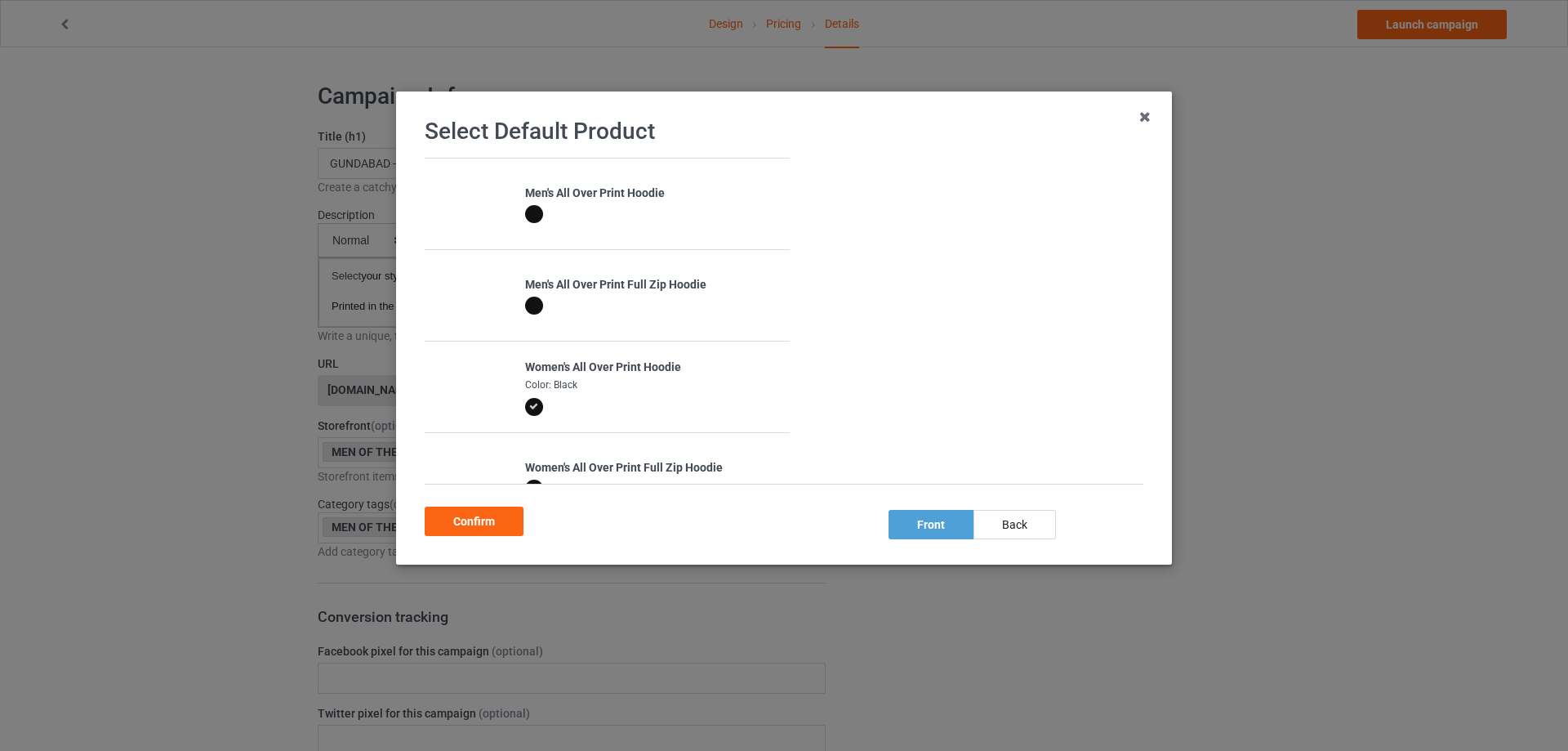
click at [531, 304] on div at bounding box center [534, 305] width 18 height 18
click at [529, 212] on div at bounding box center [534, 214] width 18 height 18
click at [967, 518] on div "front" at bounding box center [931, 523] width 85 height 29
click at [987, 523] on div "back" at bounding box center [1015, 523] width 82 height 29
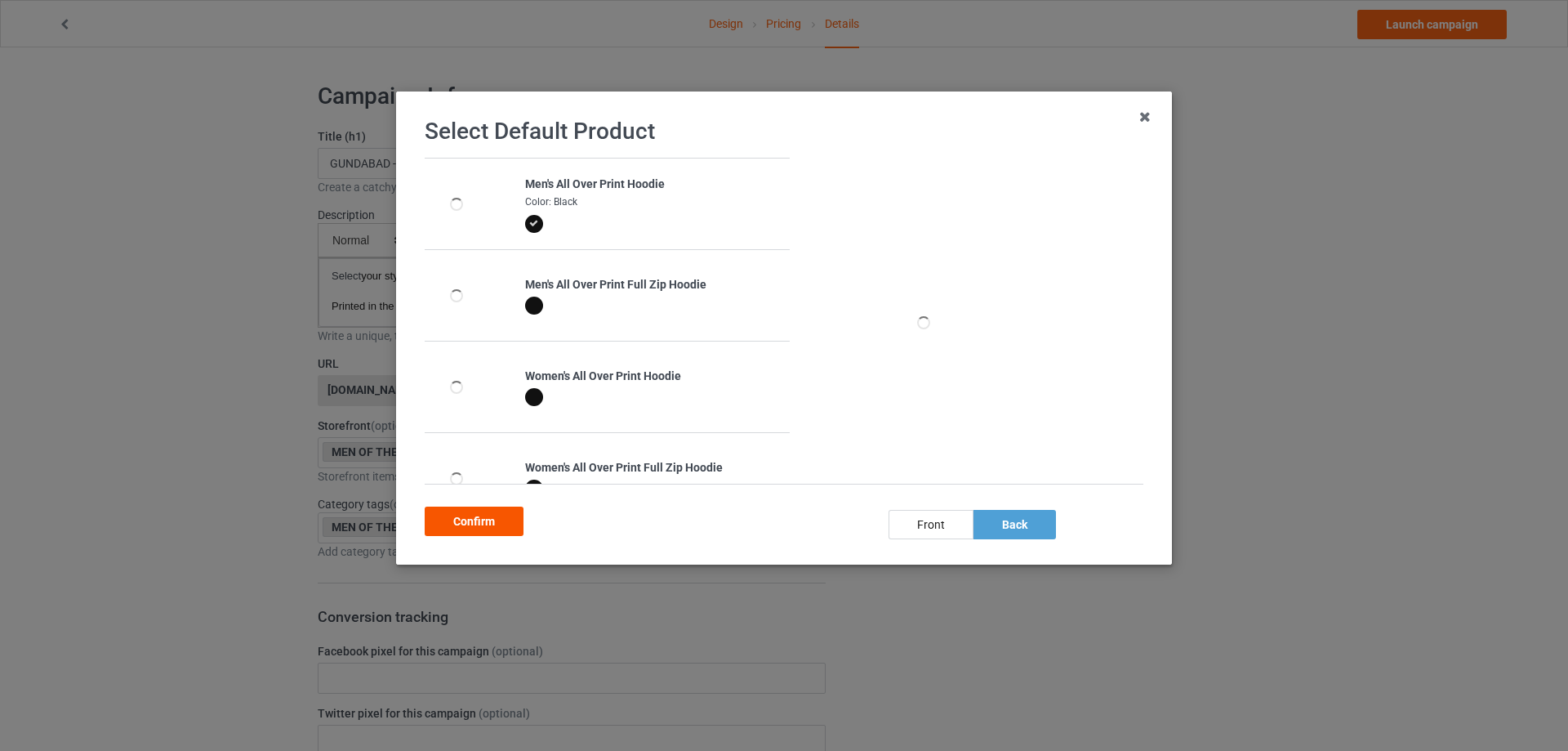
click at [481, 518] on div "Confirm" at bounding box center [475, 521] width 99 height 29
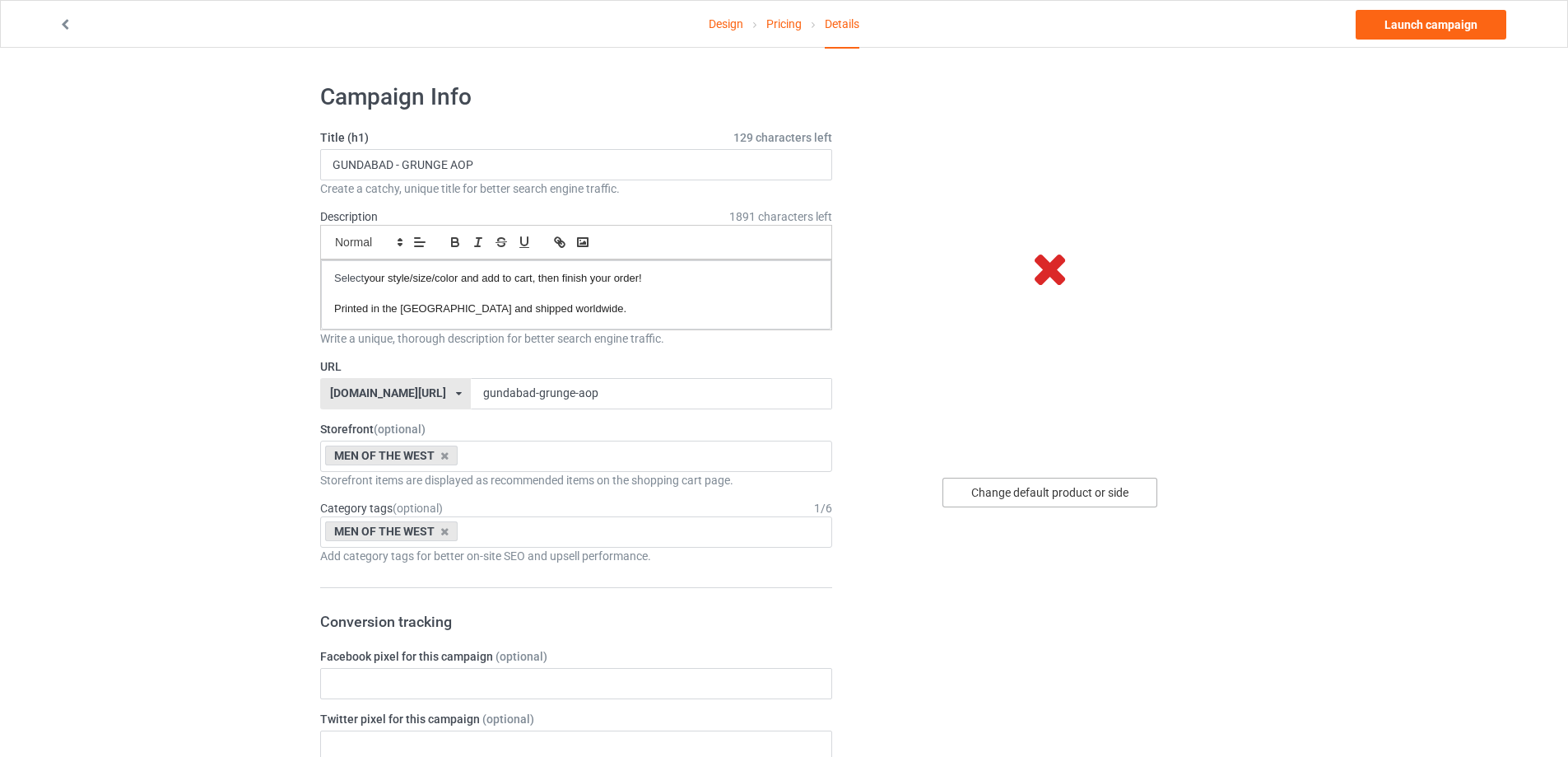
click at [1097, 482] on div "Change default product or side" at bounding box center [1050, 492] width 215 height 29
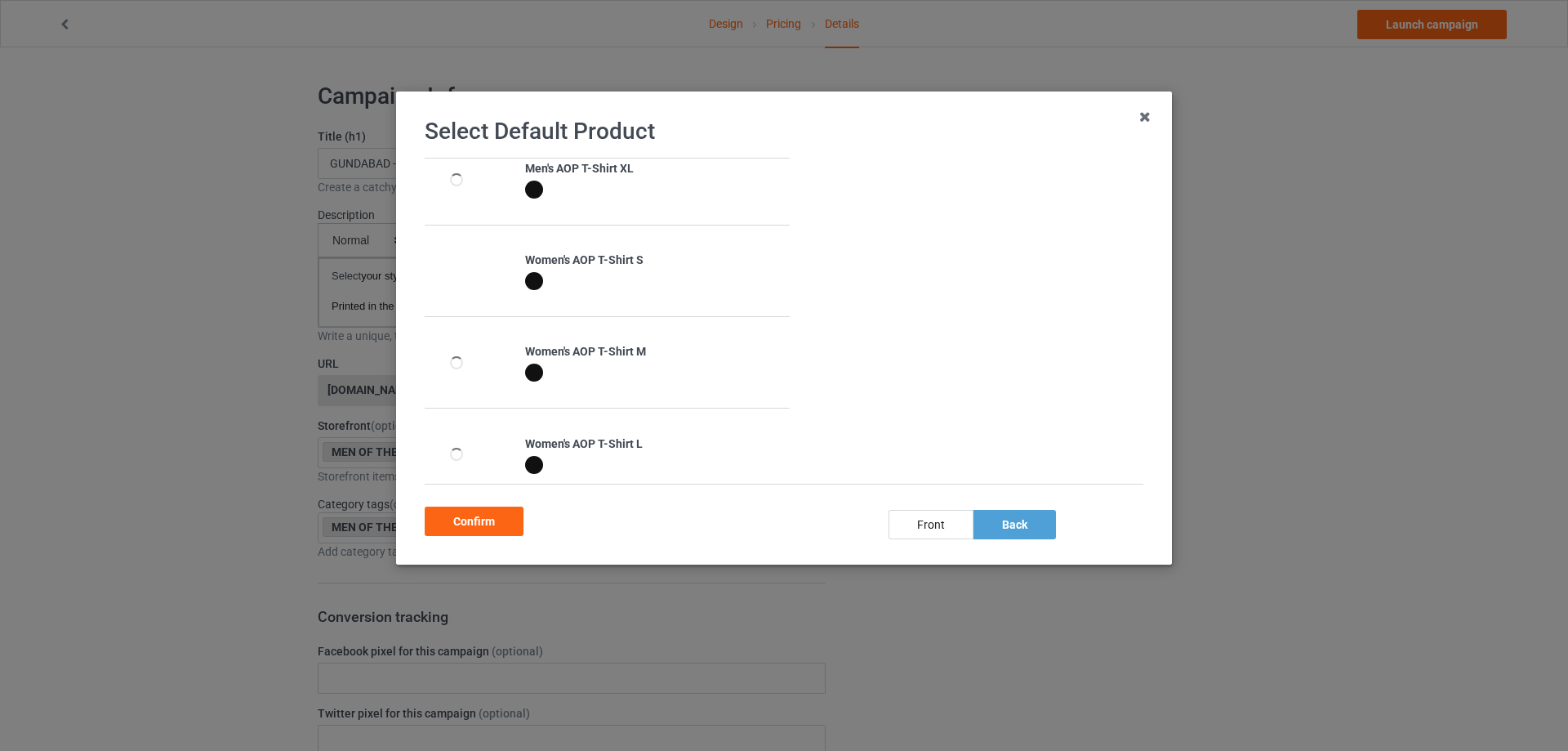
scroll to position [590, 0]
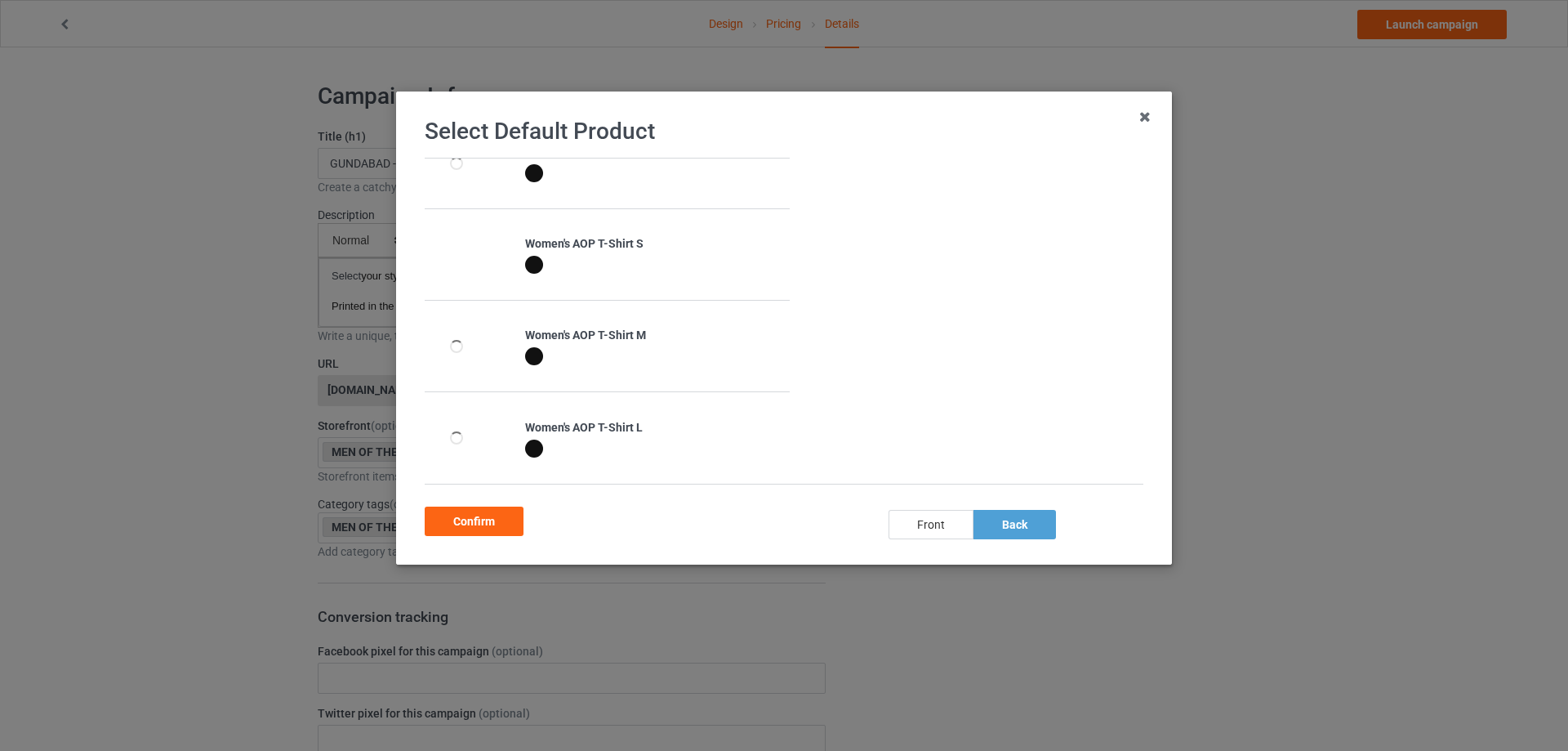
click at [951, 527] on div "front" at bounding box center [931, 523] width 85 height 29
click at [1019, 521] on div "back" at bounding box center [1015, 523] width 82 height 29
click at [928, 519] on div "front" at bounding box center [931, 523] width 85 height 29
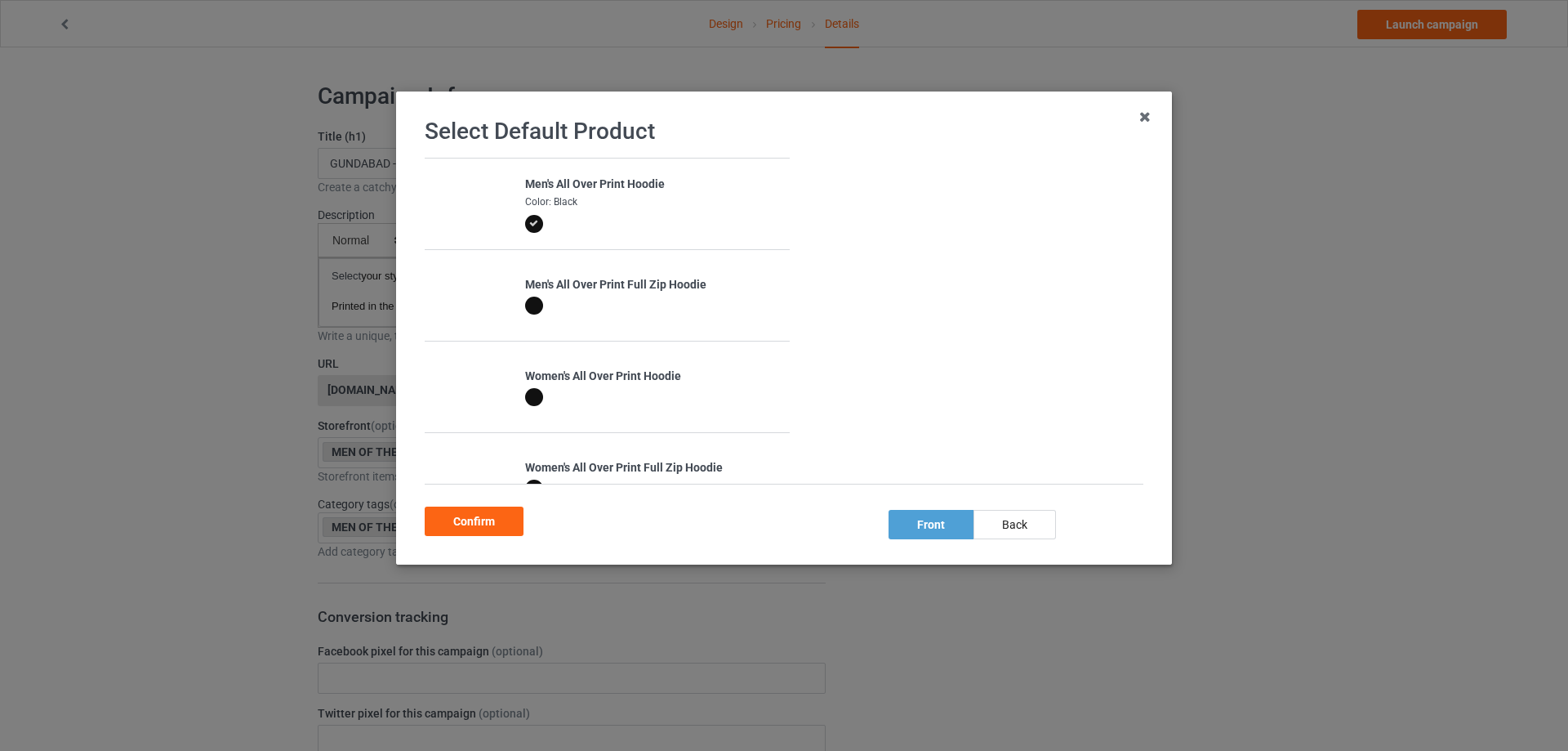
scroll to position [408, 0]
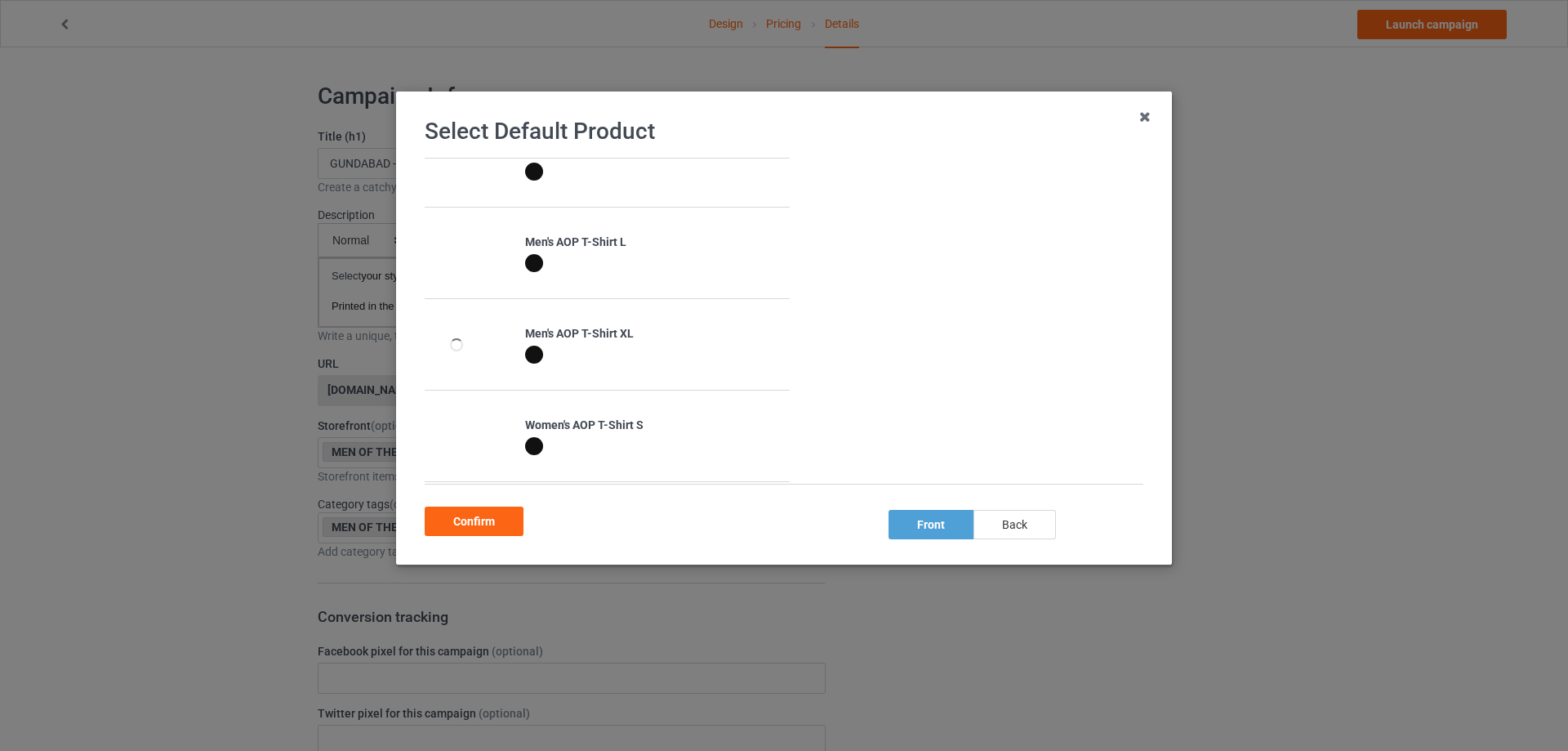
click at [1053, 518] on div "back" at bounding box center [1015, 523] width 82 height 29
click at [919, 532] on div "front" at bounding box center [931, 523] width 85 height 29
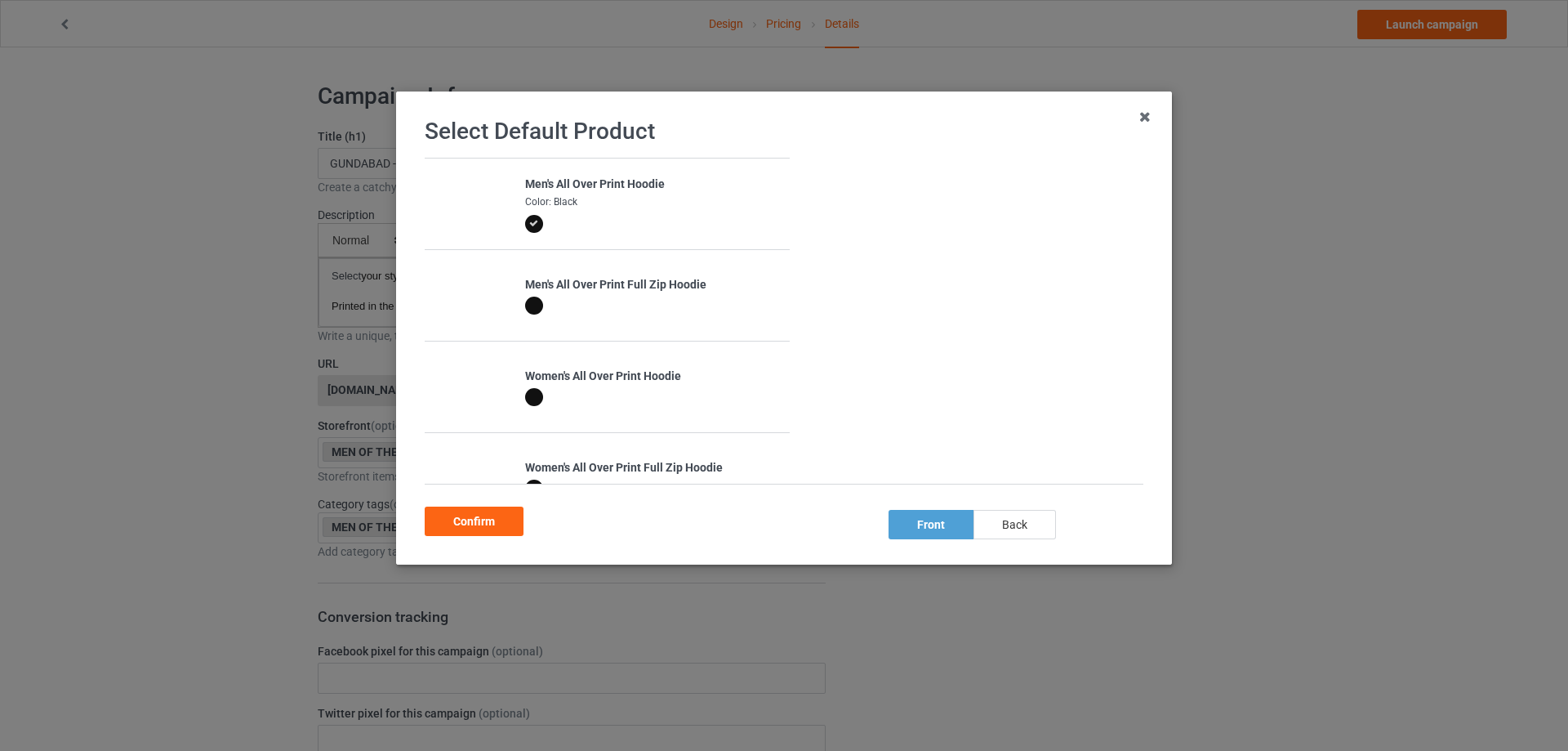
click at [1009, 519] on div "back" at bounding box center [1015, 523] width 82 height 29
click at [919, 526] on div "front" at bounding box center [931, 523] width 85 height 29
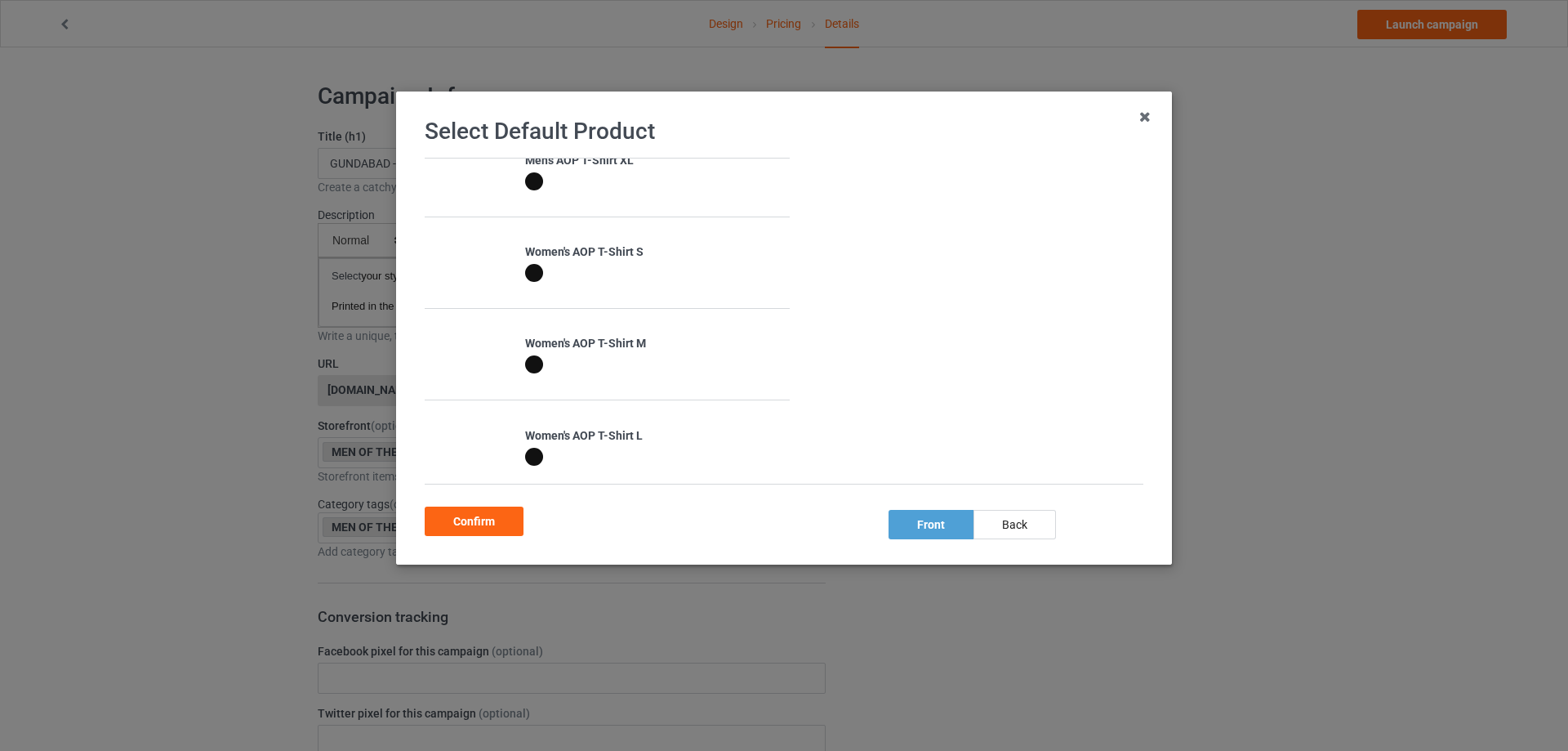
scroll to position [590, 0]
click at [1008, 528] on div "back" at bounding box center [1015, 523] width 82 height 29
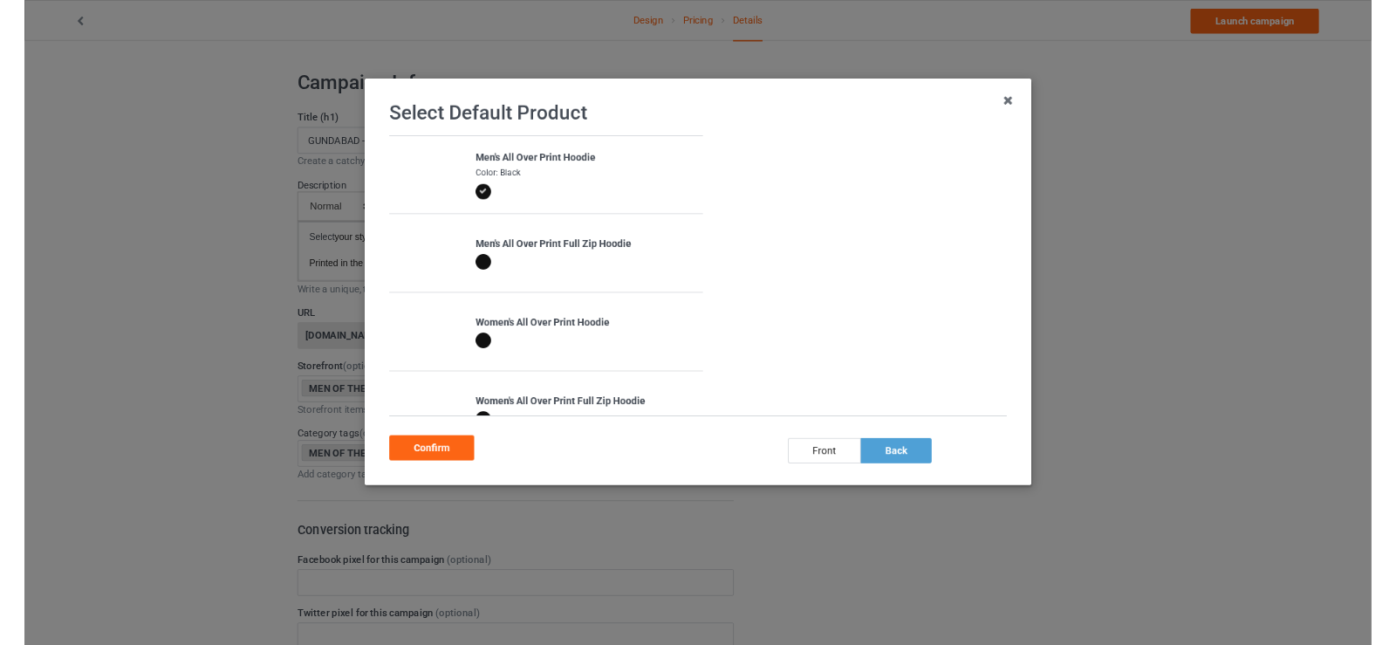
scroll to position [0, 0]
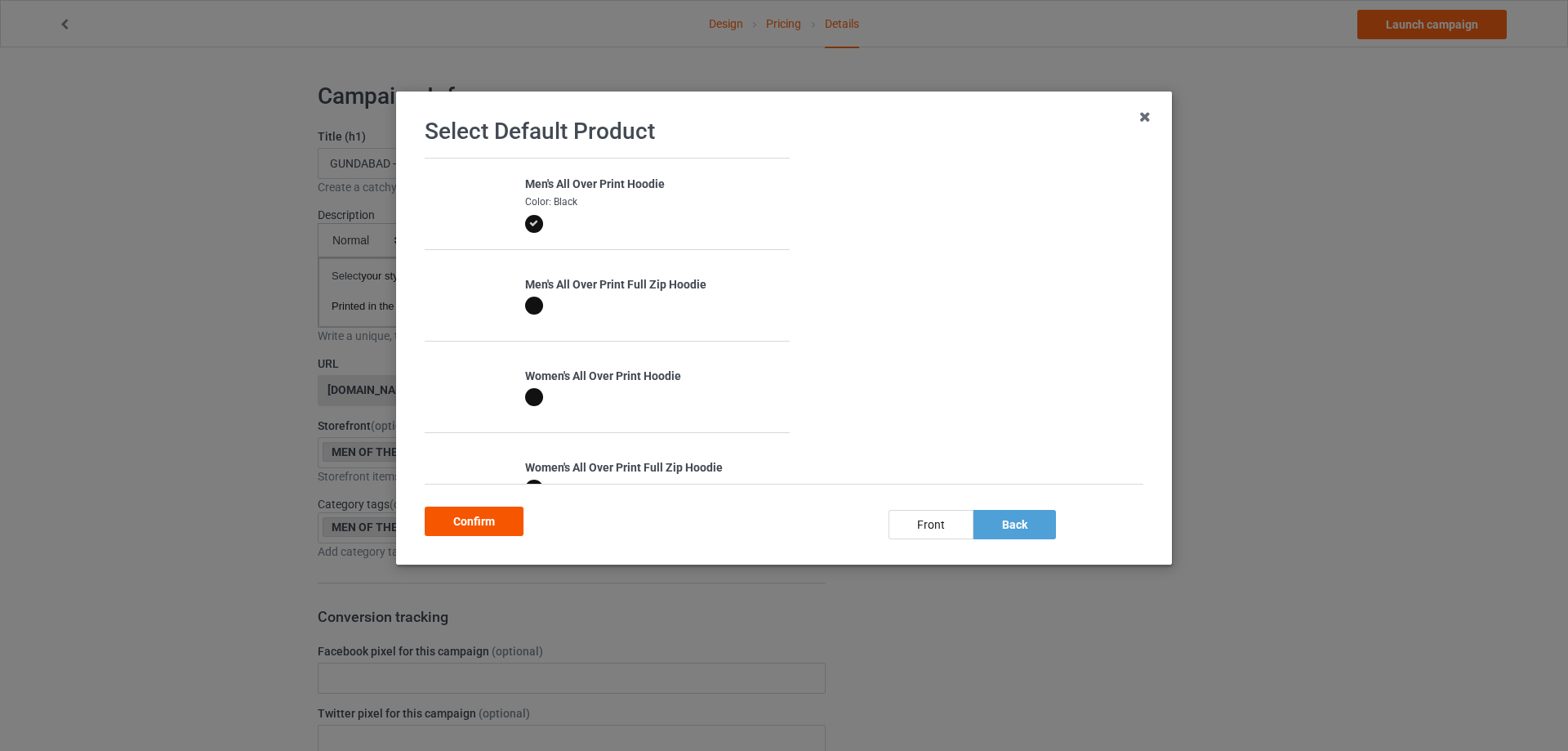
click at [482, 527] on div "Confirm" at bounding box center [475, 521] width 99 height 29
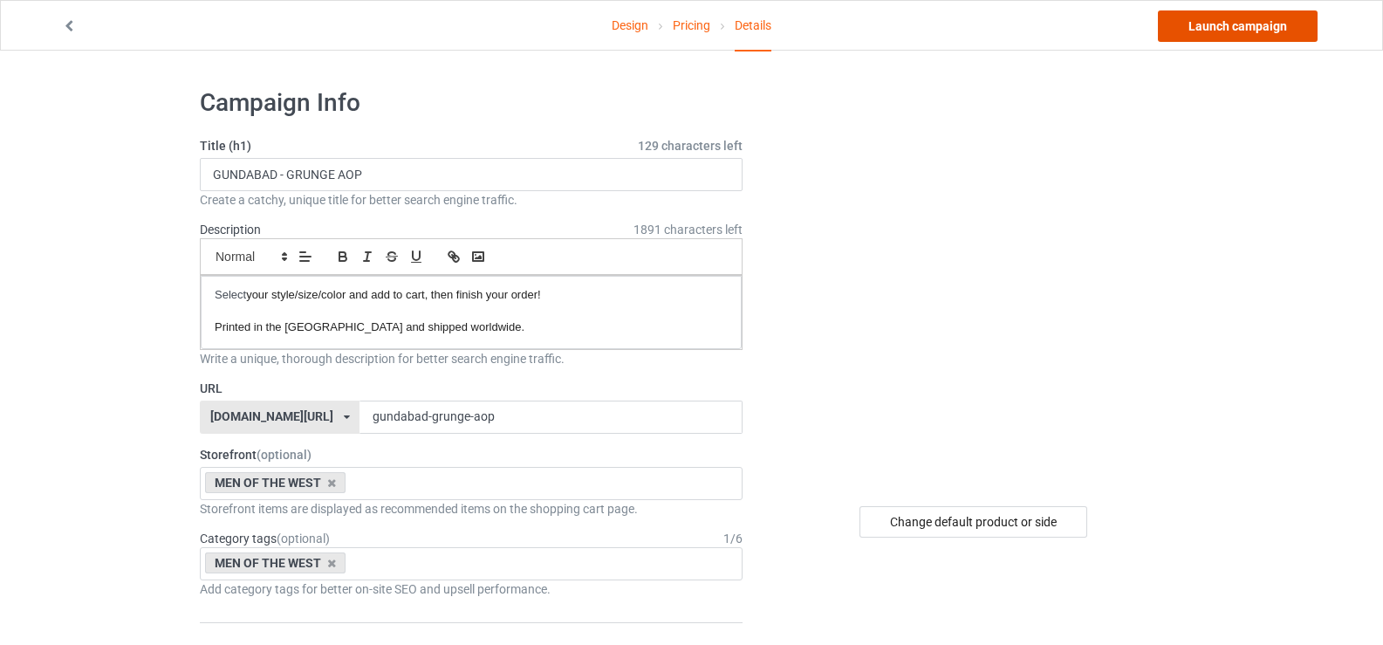
click at [1207, 29] on link "Launch campaign" at bounding box center [1238, 25] width 160 height 31
